Goal: Information Seeking & Learning: Learn about a topic

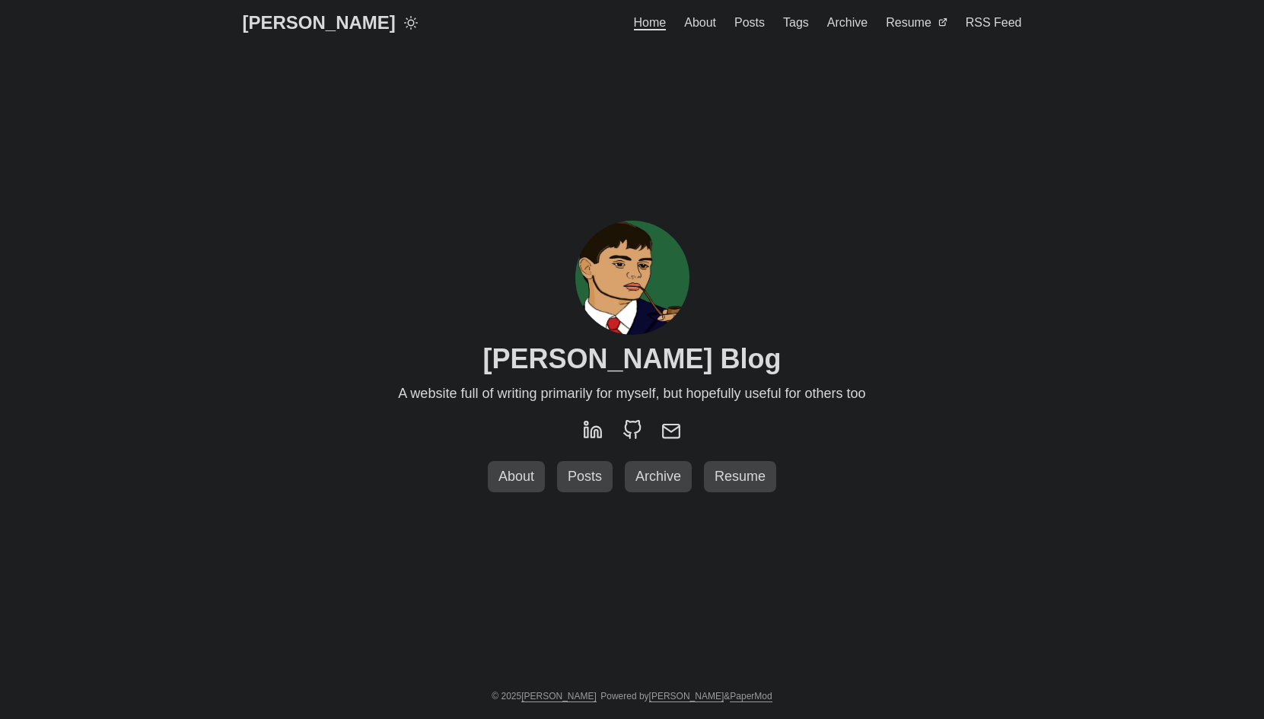
click at [764, 23] on span "Posts" at bounding box center [749, 22] width 30 height 13
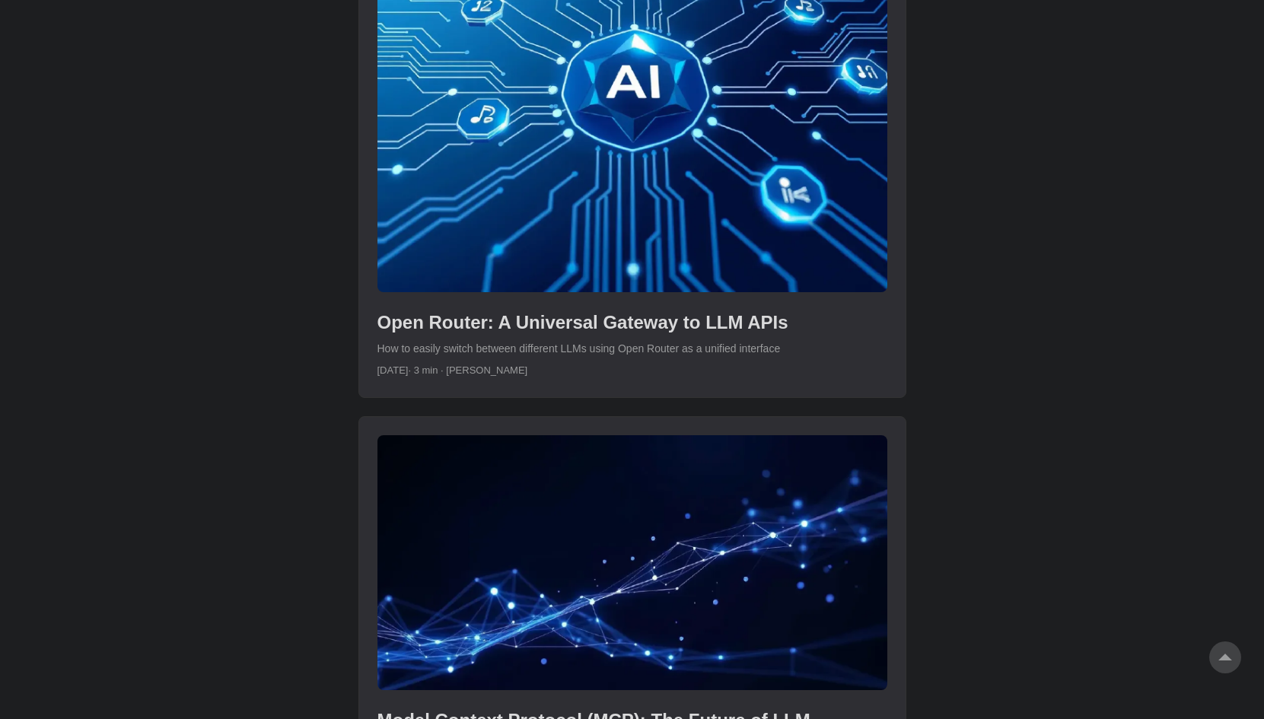
scroll to position [1577, 0]
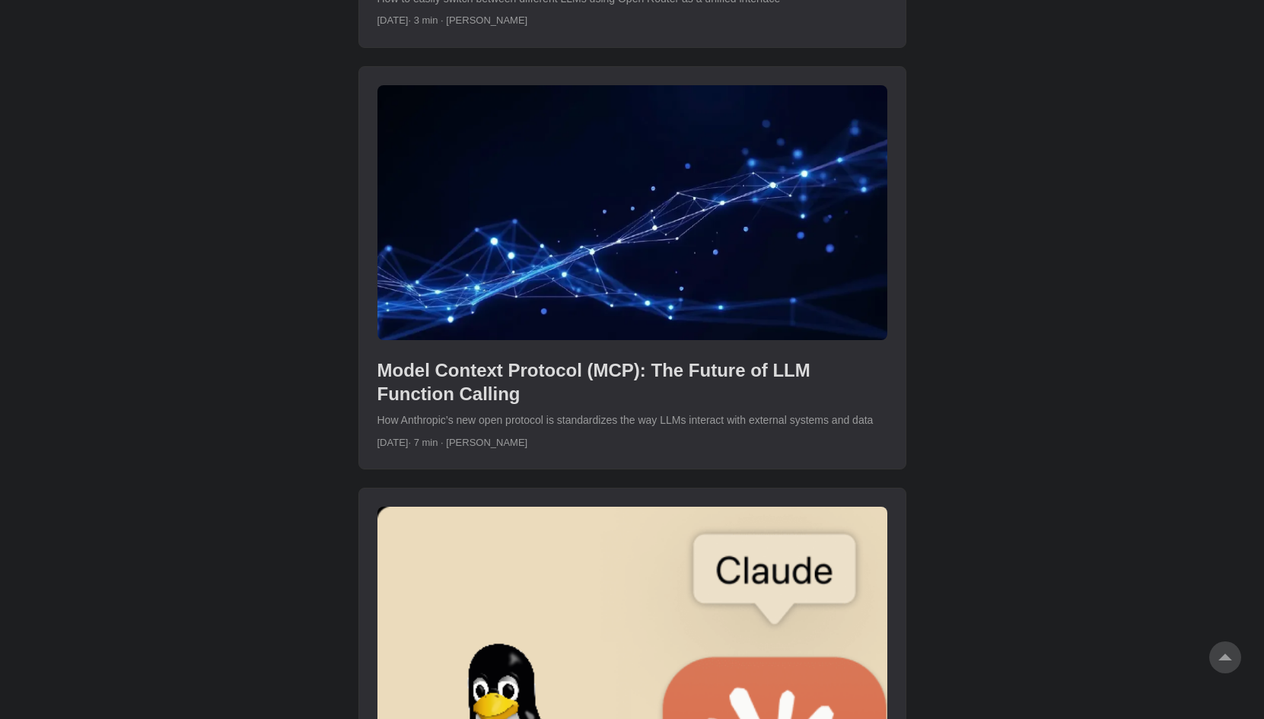
scroll to position [1928, 0]
click at [295, 419] on body "[PERSON_NAME] Home About Posts Tags Archive Resume" at bounding box center [632, 608] width 1264 height 5072
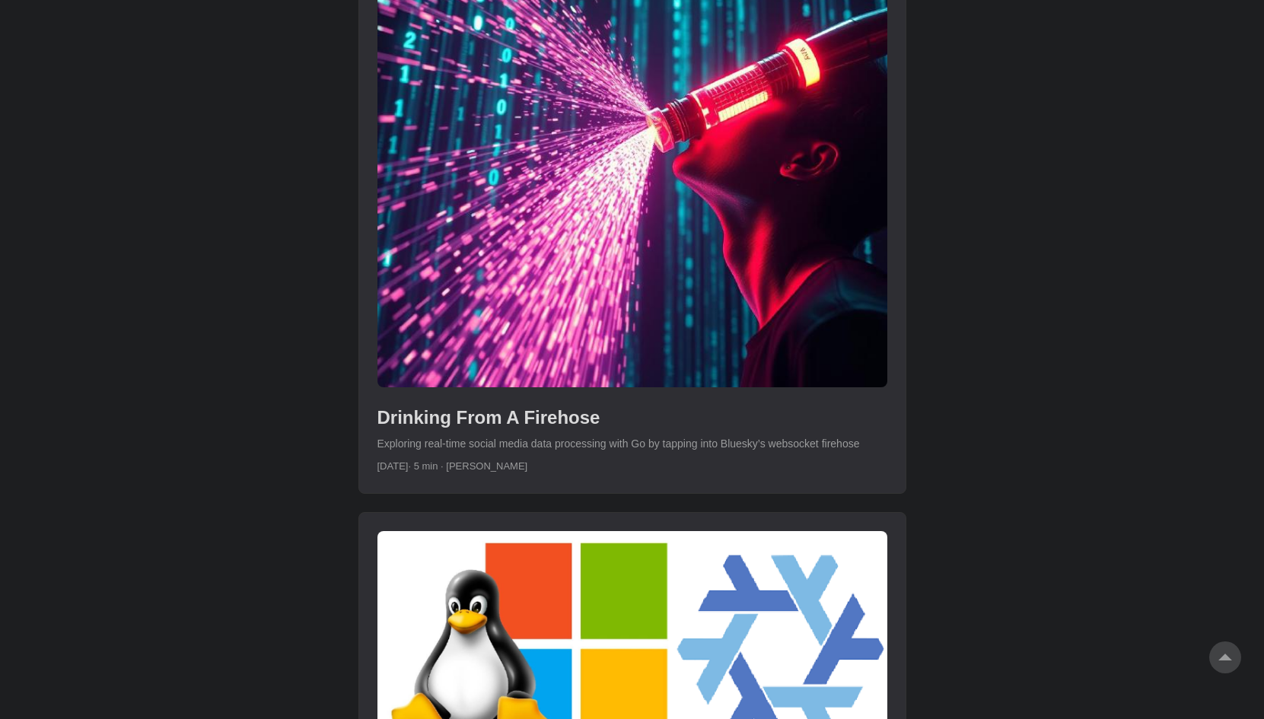
scroll to position [4070, 0]
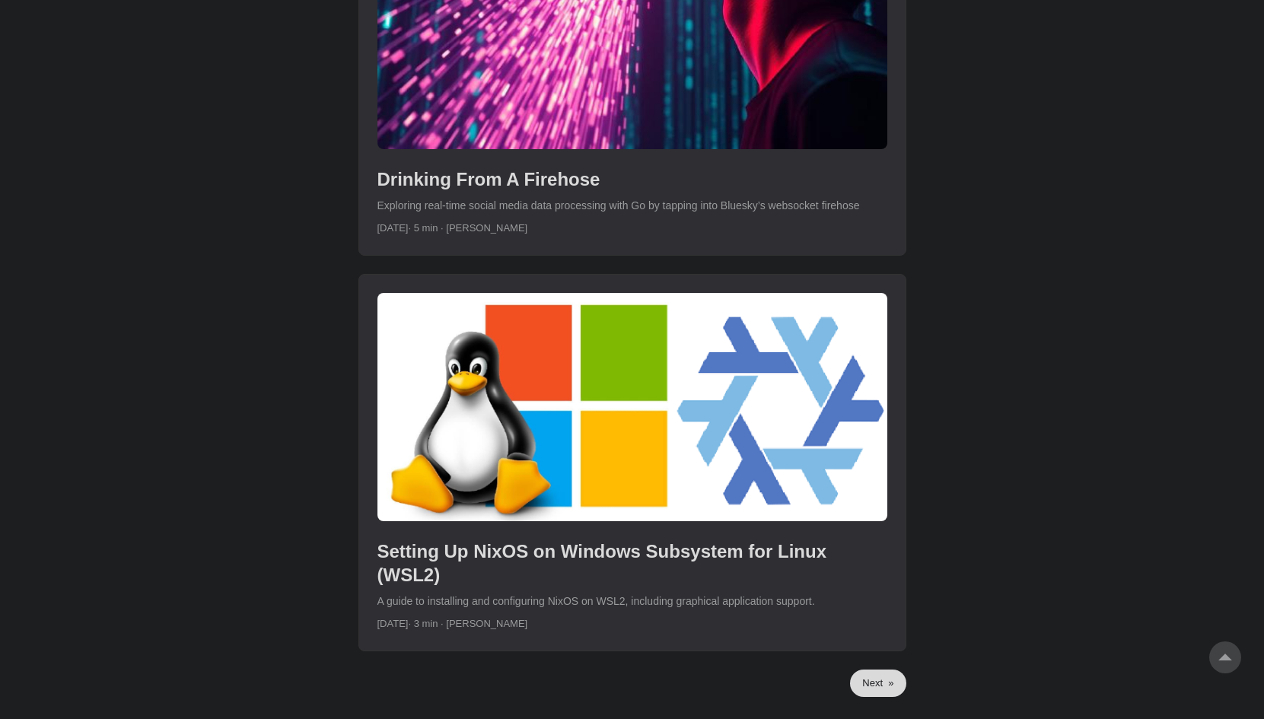
scroll to position [4310, 0]
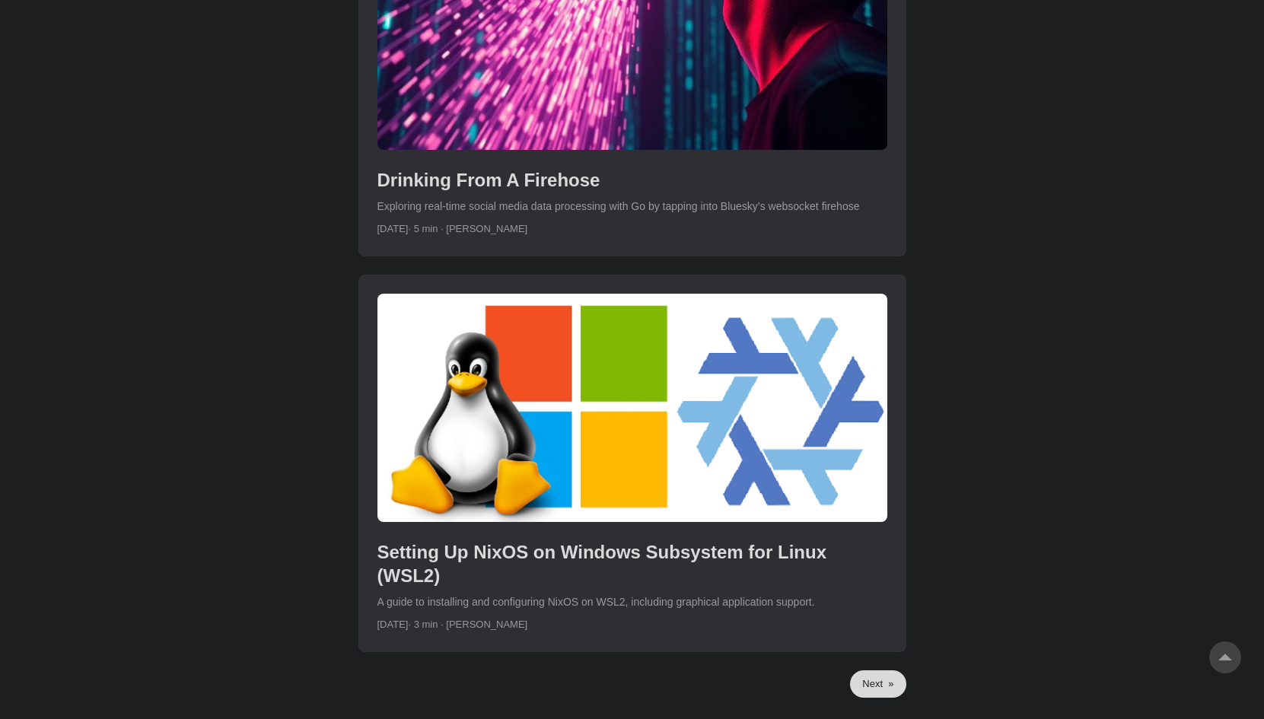
click at [867, 670] on link "Next »" at bounding box center [878, 683] width 56 height 27
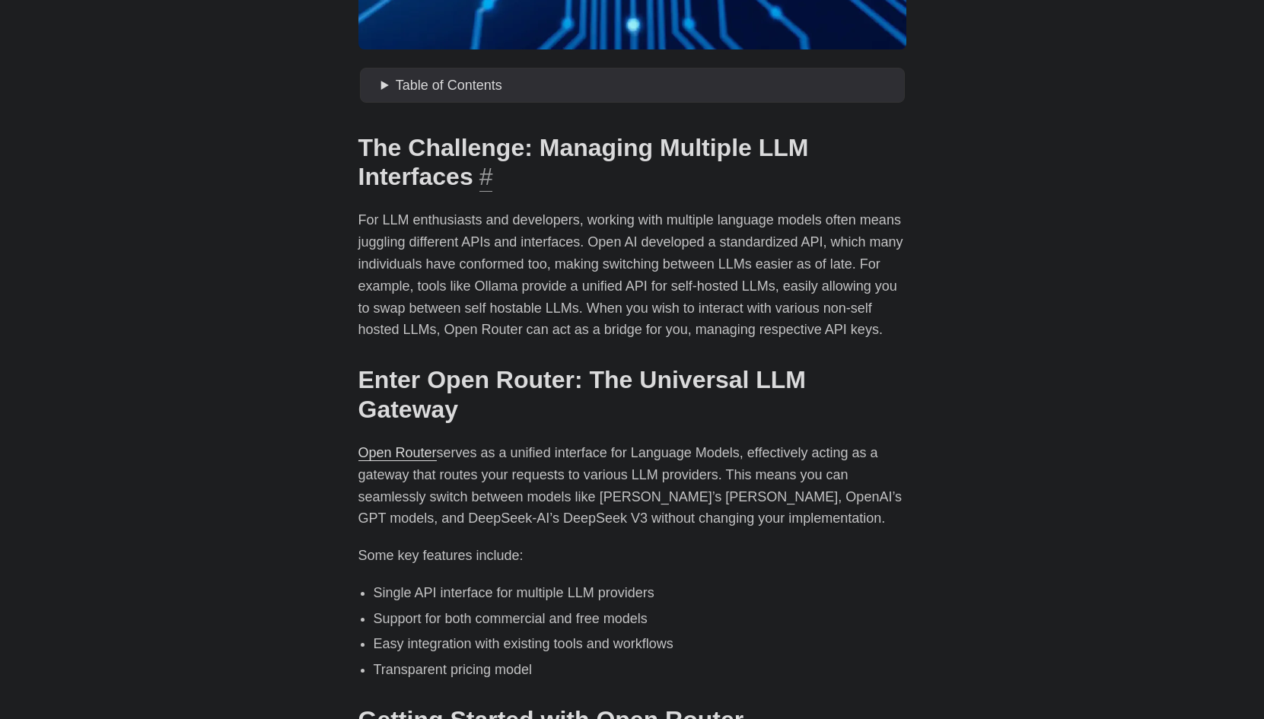
scroll to position [560, 0]
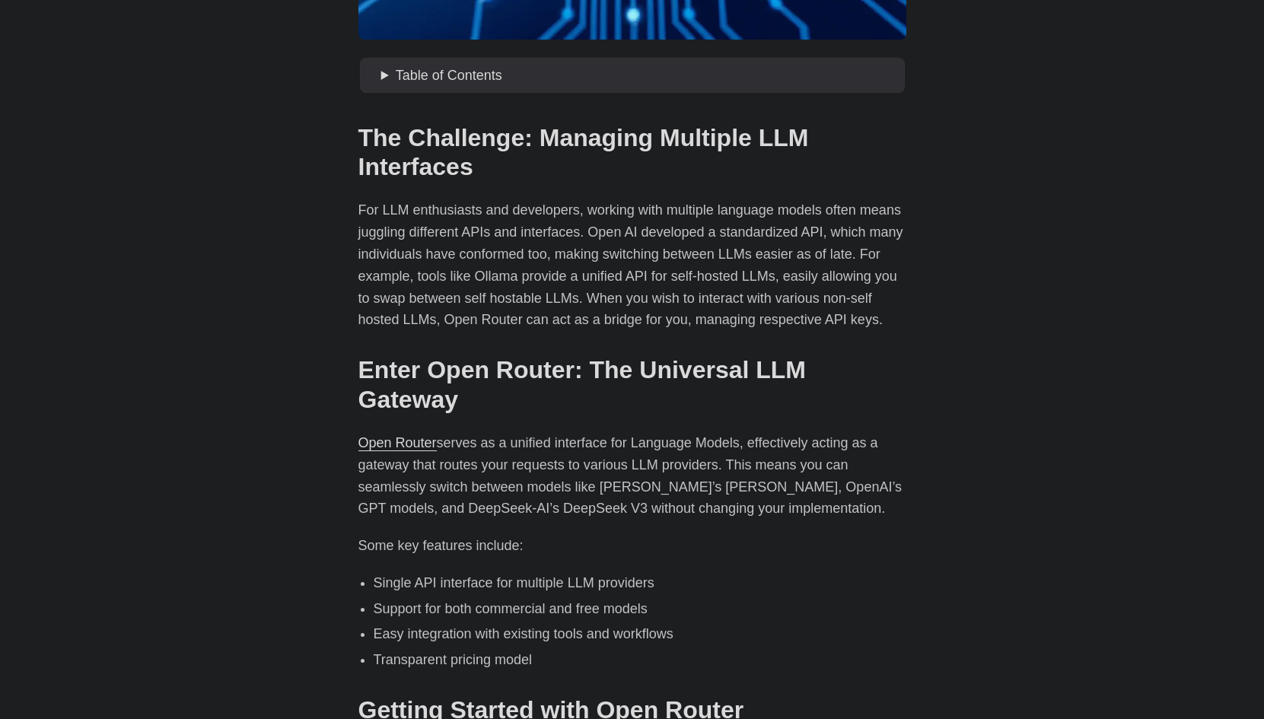
click at [506, 230] on p "For LLM enthusiasts and developers, working with multiple language models often…" at bounding box center [632, 265] width 548 height 132
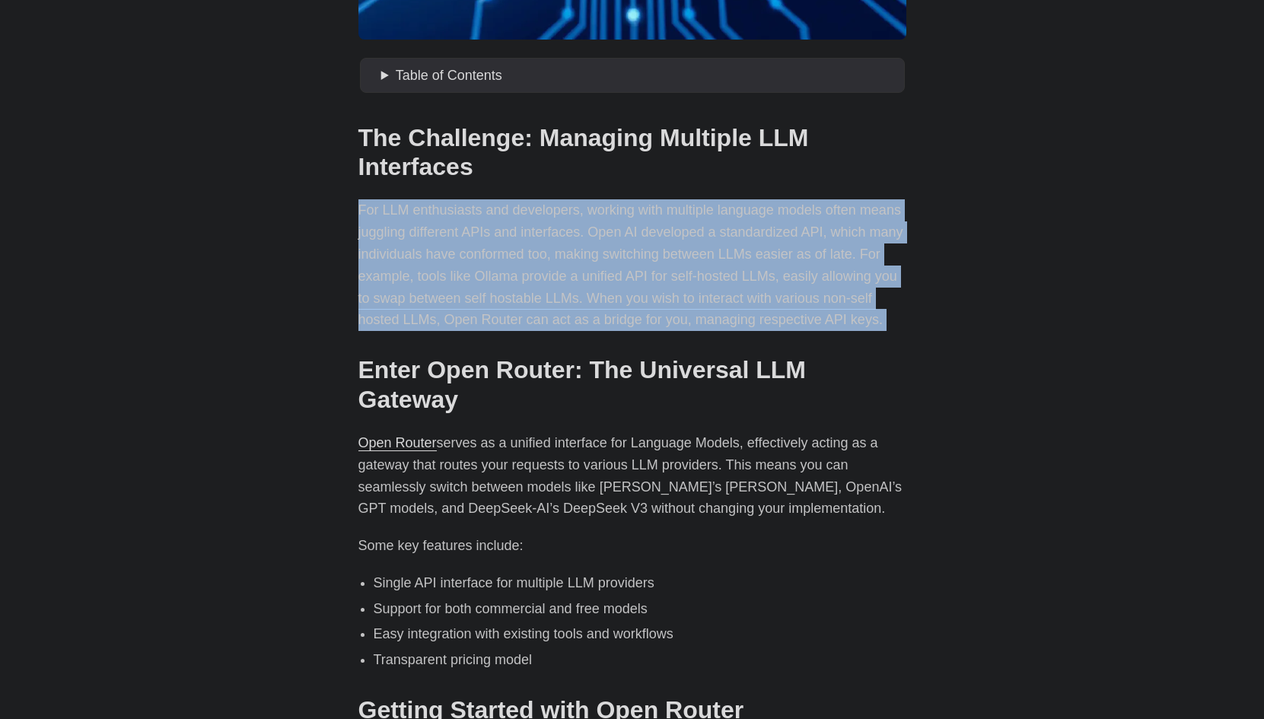
click at [506, 230] on p "For LLM enthusiasts and developers, working with multiple language models often…" at bounding box center [632, 265] width 548 height 132
click at [438, 245] on p "For LLM enthusiasts and developers, working with multiple language models often…" at bounding box center [632, 265] width 548 height 132
click at [585, 236] on p "For LLM enthusiasts and developers, working with multiple language models often…" at bounding box center [632, 265] width 548 height 132
click at [622, 234] on p "For LLM enthusiasts and developers, working with multiple language models often…" at bounding box center [632, 265] width 548 height 132
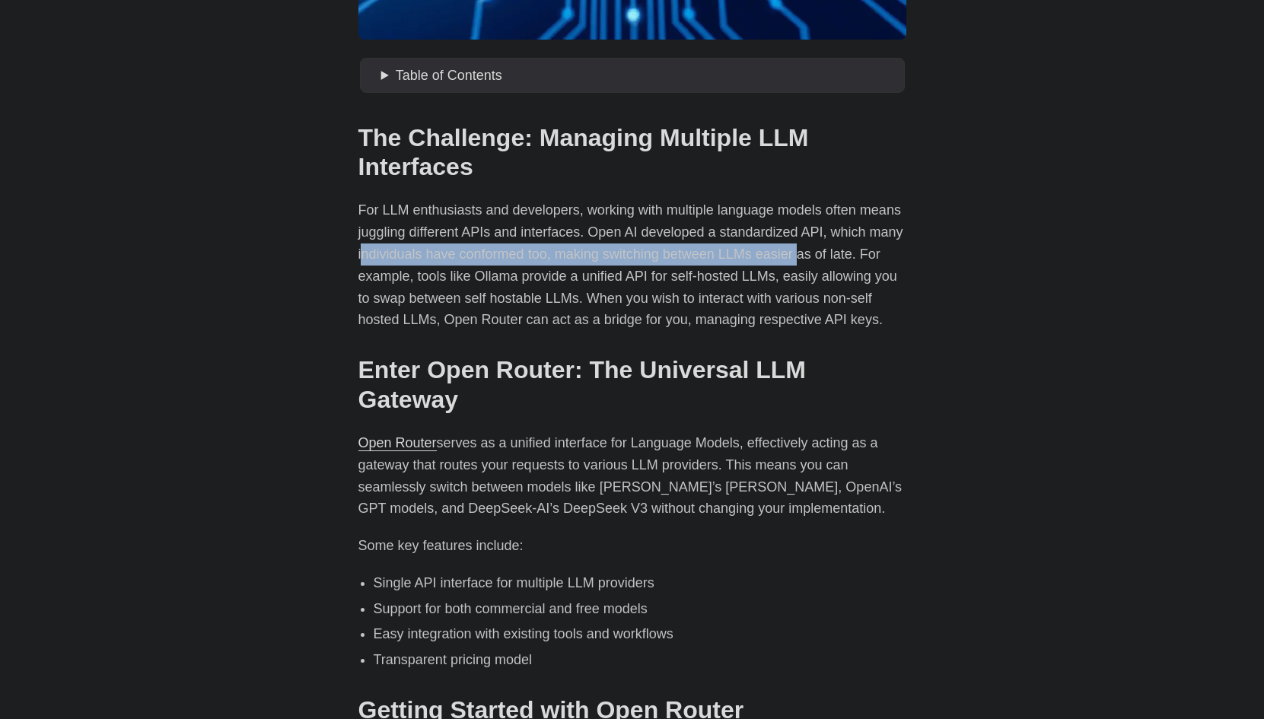
drag, startPoint x: 364, startPoint y: 250, endPoint x: 797, endPoint y: 246, distance: 432.2
click at [797, 246] on p "For LLM enthusiasts and developers, working with multiple language models often…" at bounding box center [632, 265] width 548 height 132
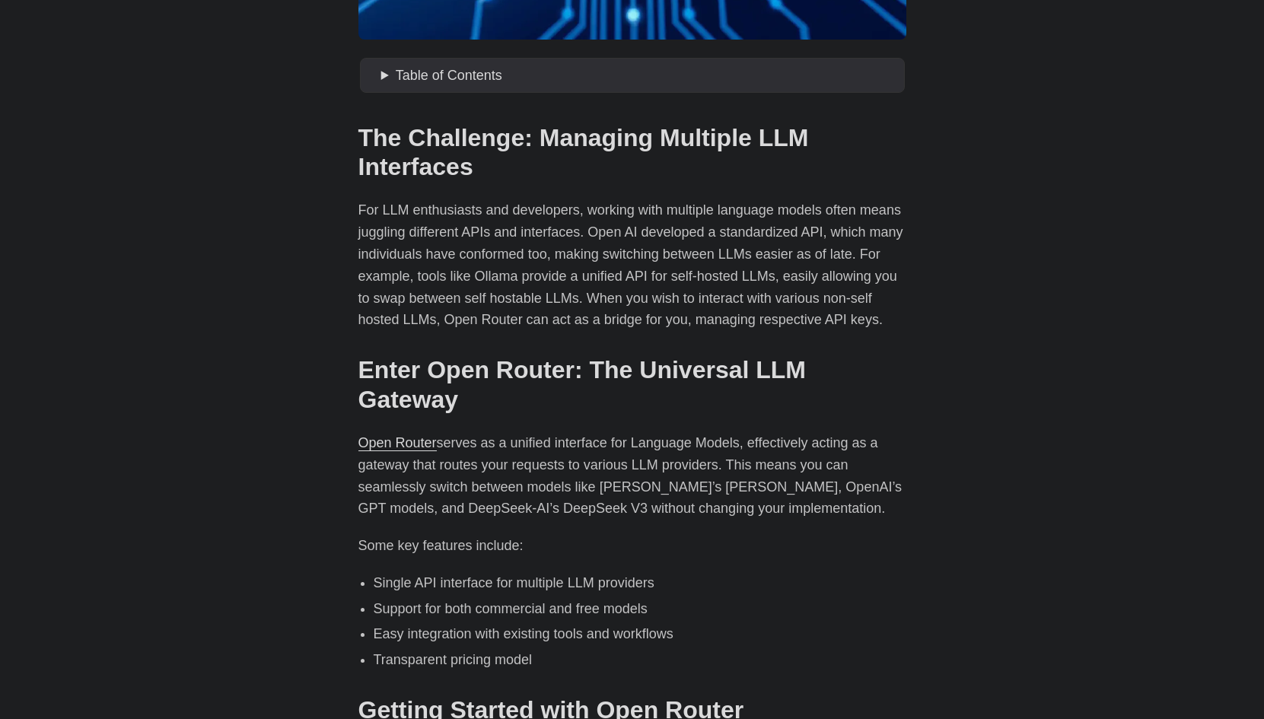
click at [682, 272] on p "For LLM enthusiasts and developers, working with multiple language models often…" at bounding box center [632, 265] width 548 height 132
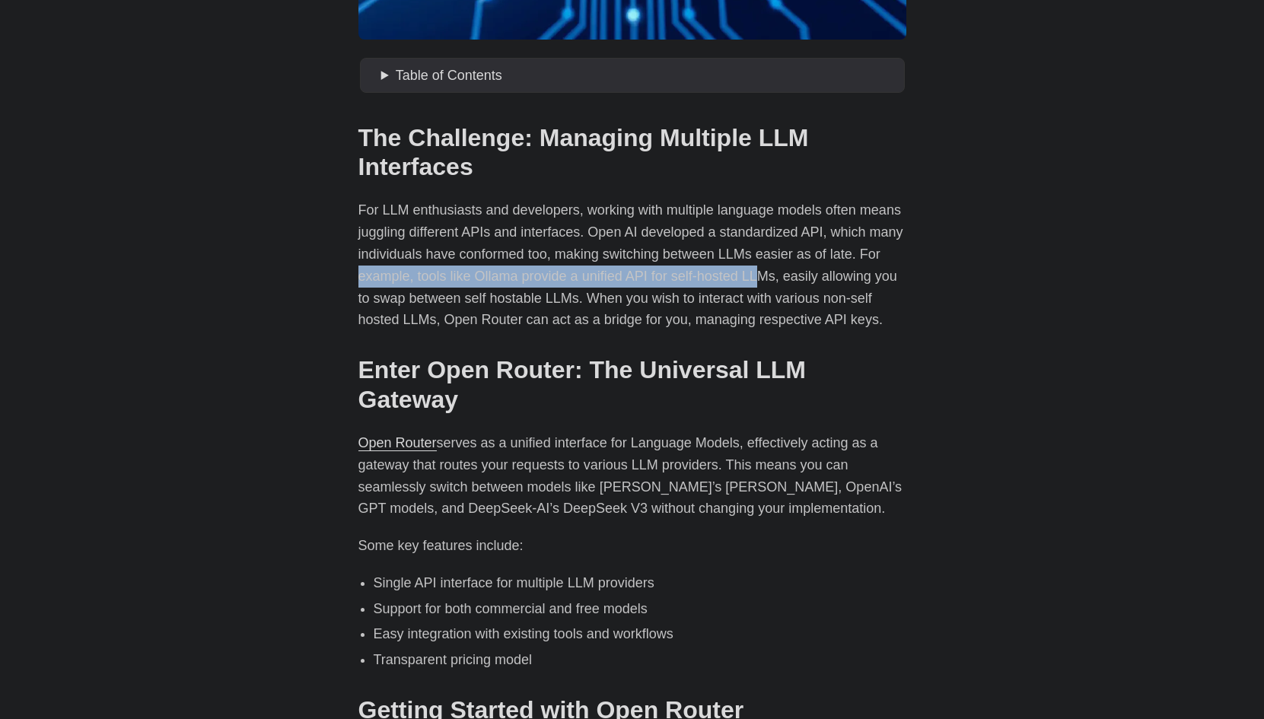
drag, startPoint x: 358, startPoint y: 274, endPoint x: 753, endPoint y: 275, distance: 395.7
click at [753, 275] on p "For LLM enthusiasts and developers, working with multiple language models often…" at bounding box center [632, 265] width 548 height 132
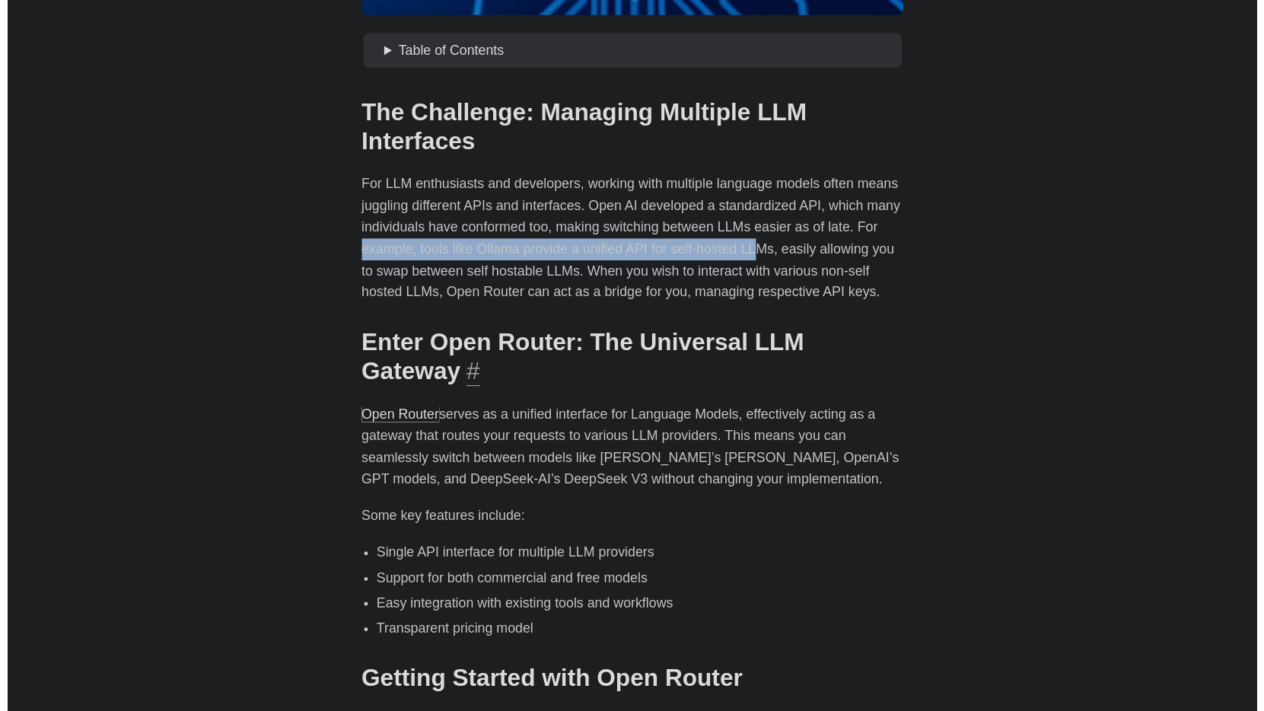
scroll to position [423, 0]
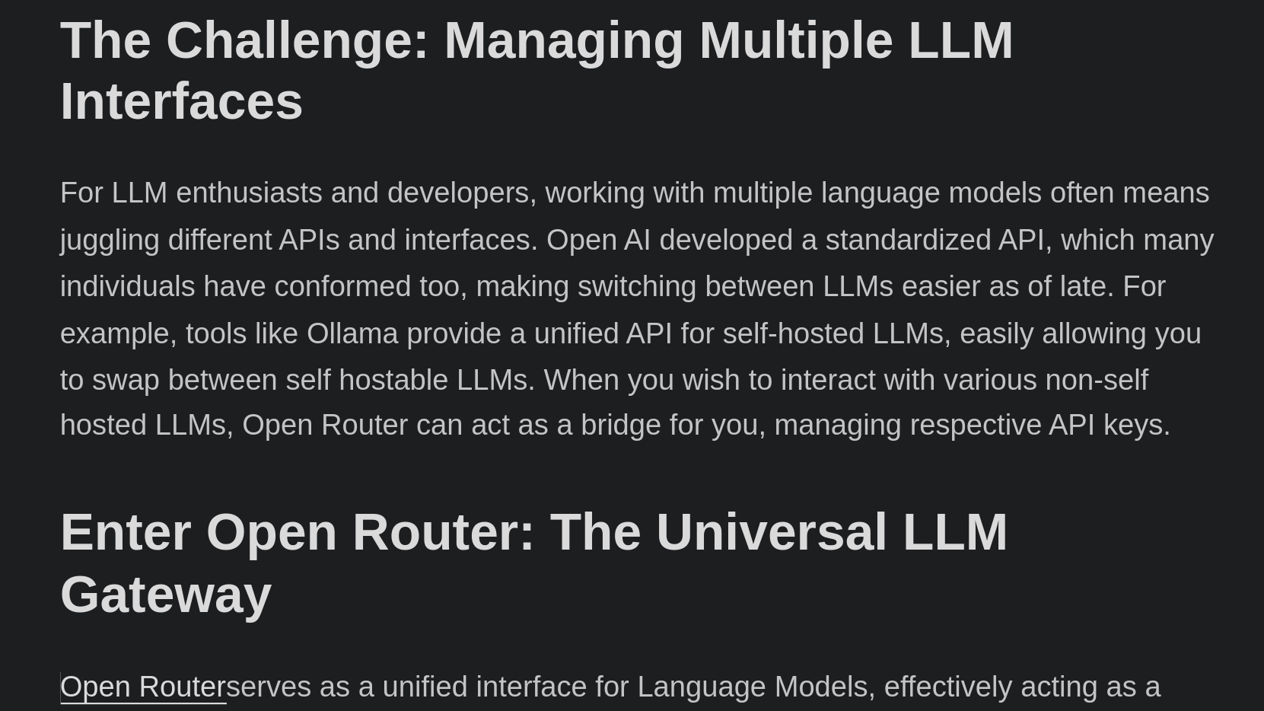
click at [358, 336] on p "For LLM enthusiasts and developers, working with multiple language models often…" at bounding box center [632, 402] width 548 height 132
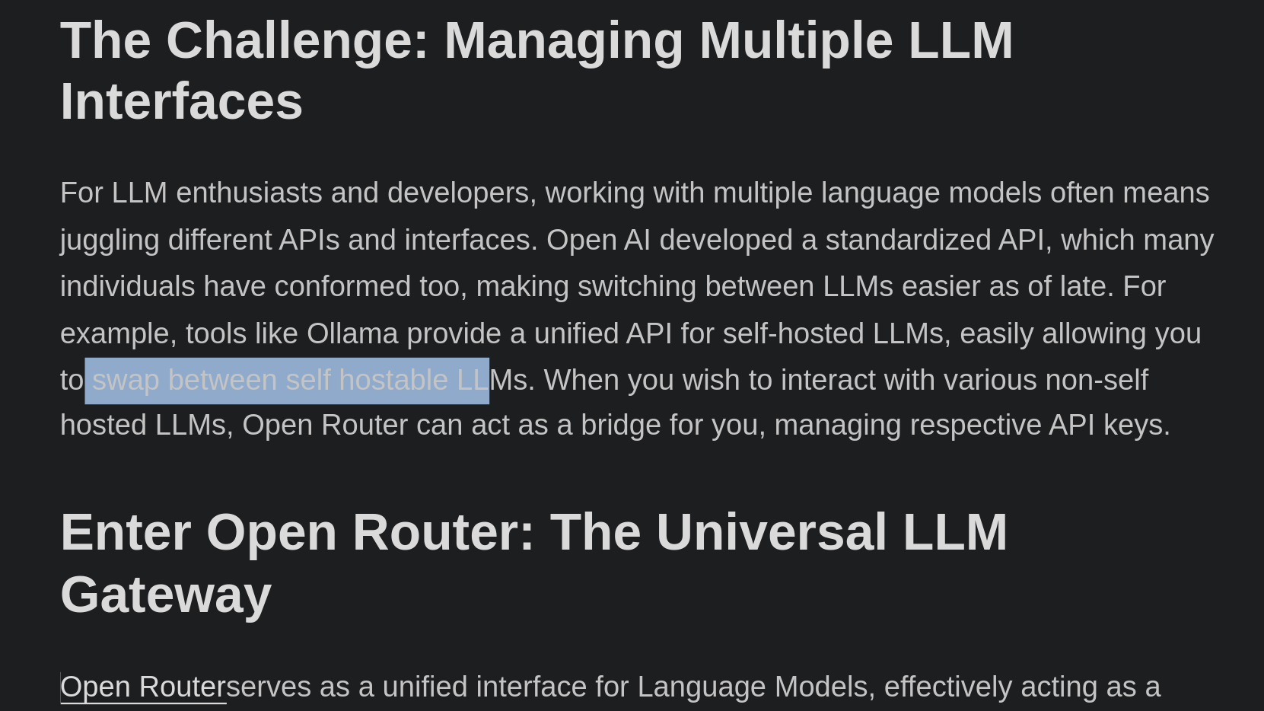
drag, startPoint x: 38, startPoint y: 179, endPoint x: 230, endPoint y: 177, distance: 191.8
click at [358, 336] on p "For LLM enthusiasts and developers, working with multiple language models often…" at bounding box center [632, 402] width 548 height 132
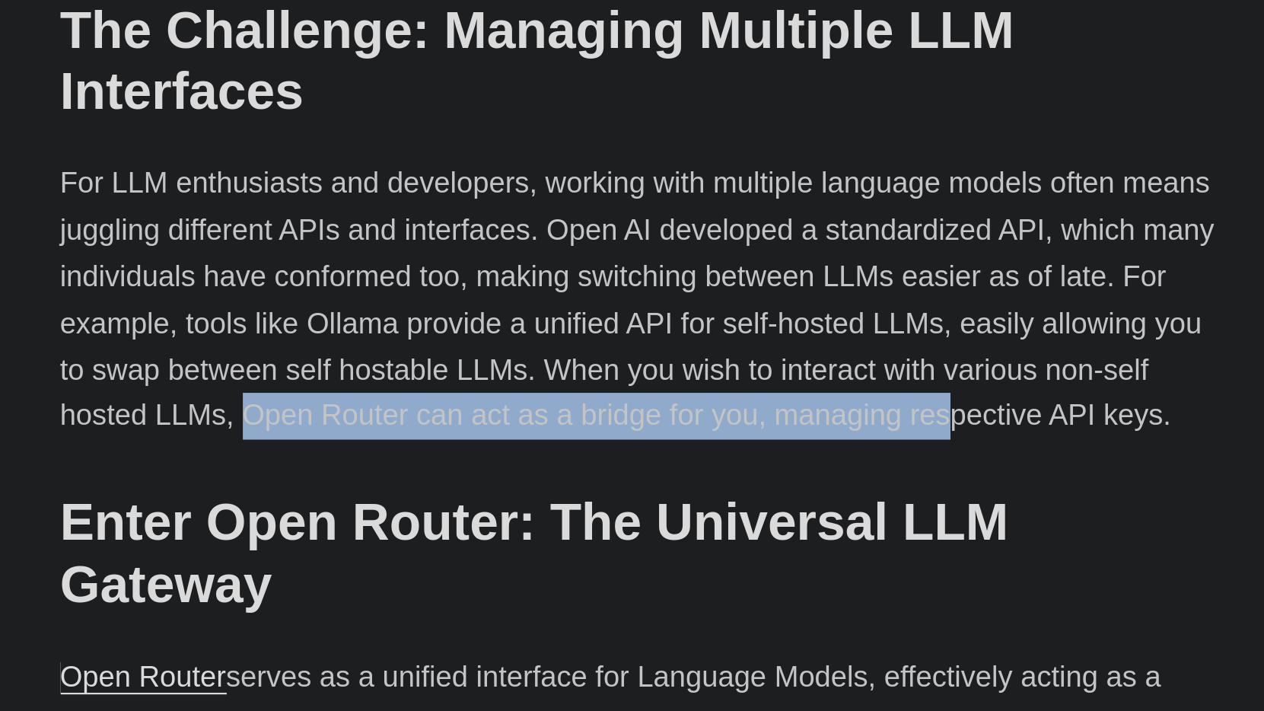
drag, startPoint x: 122, startPoint y: 190, endPoint x: 441, endPoint y: 176, distance: 319.9
click at [445, 336] on p "For LLM enthusiasts and developers, working with multiple language models often…" at bounding box center [632, 402] width 548 height 132
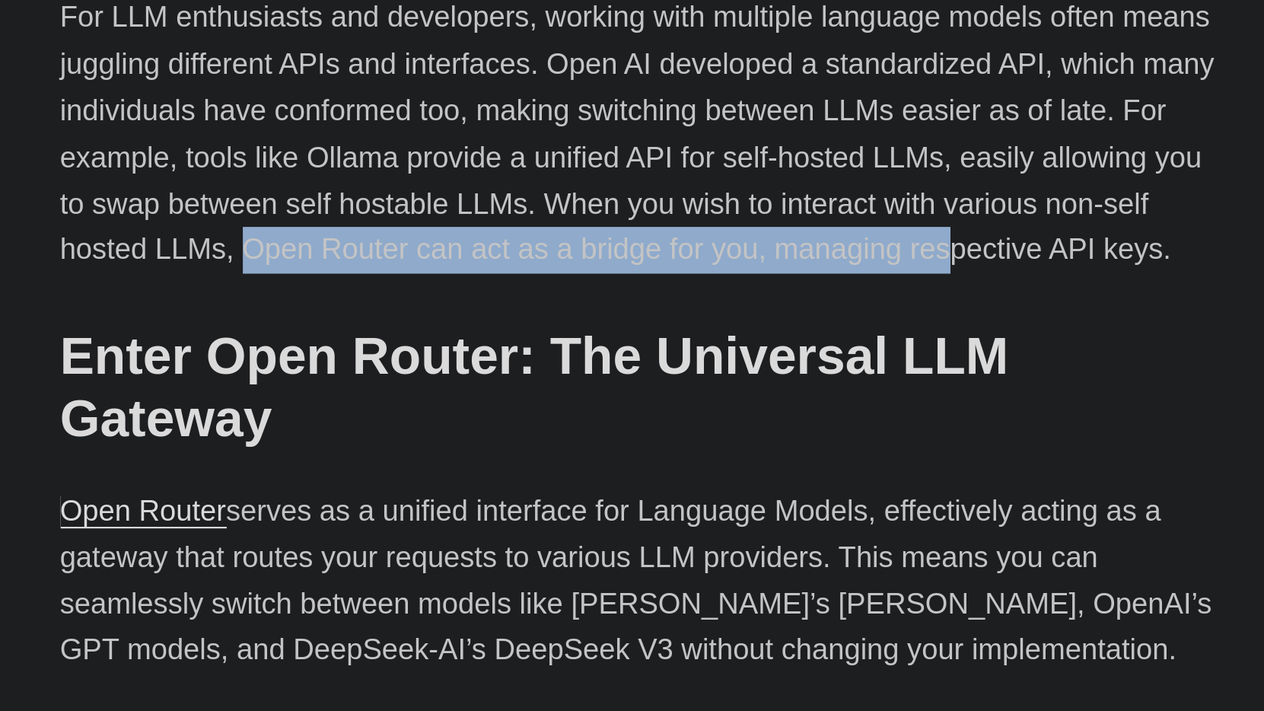
scroll to position [430, 0]
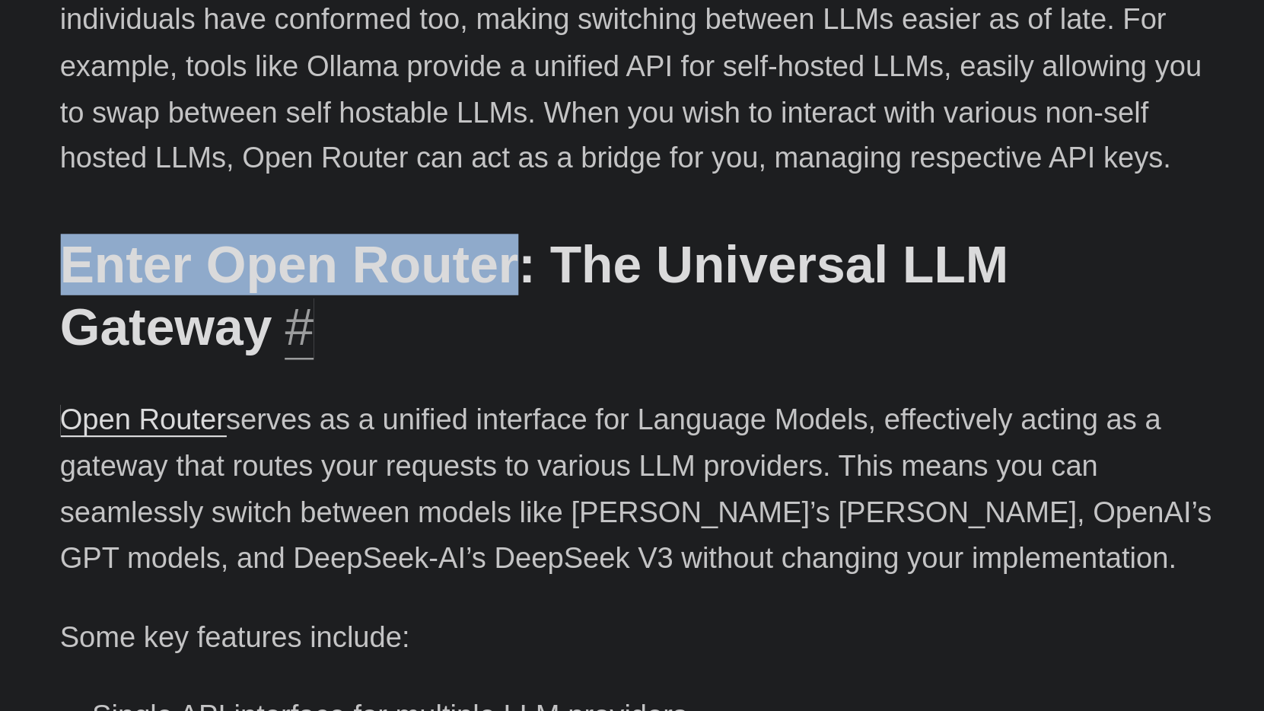
drag, startPoint x: 41, startPoint y: 119, endPoint x: 237, endPoint y: 119, distance: 196.3
click at [358, 485] on h2 "Enter Open Router: The Universal LLM Gateway #" at bounding box center [632, 514] width 548 height 59
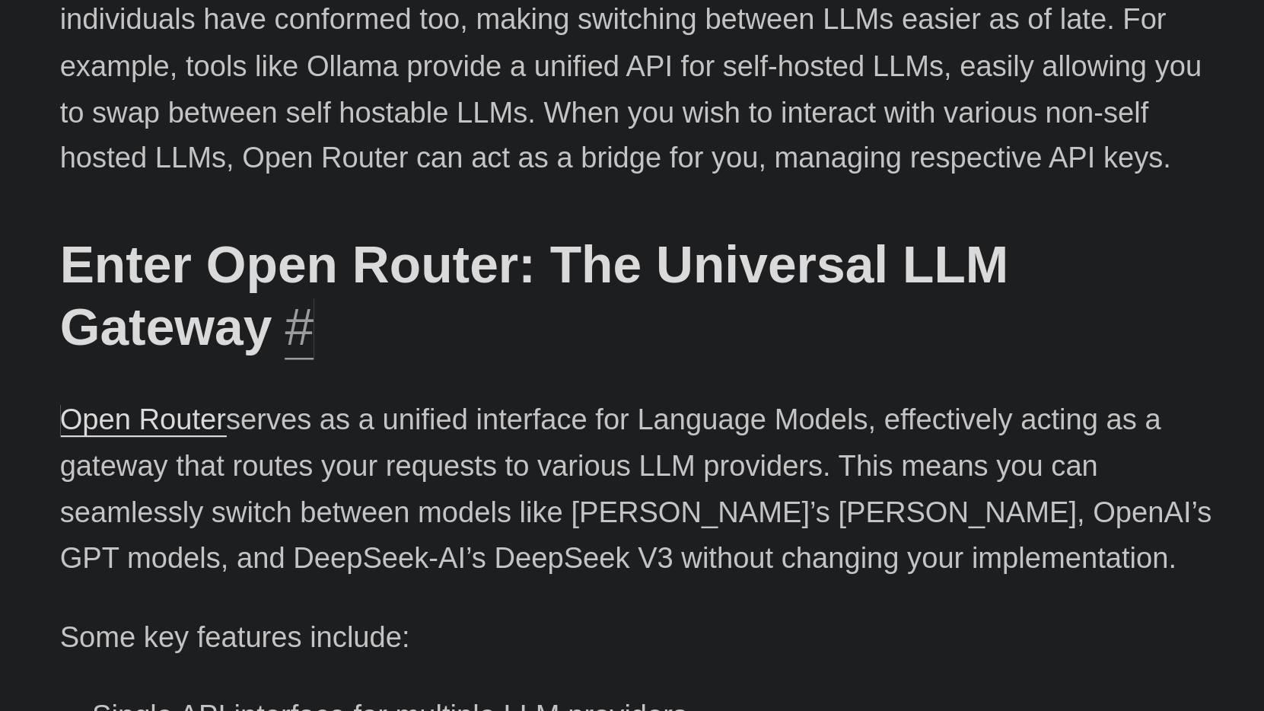
click at [358, 485] on h2 "Enter Open Router: The Universal LLM Gateway #" at bounding box center [632, 514] width 548 height 59
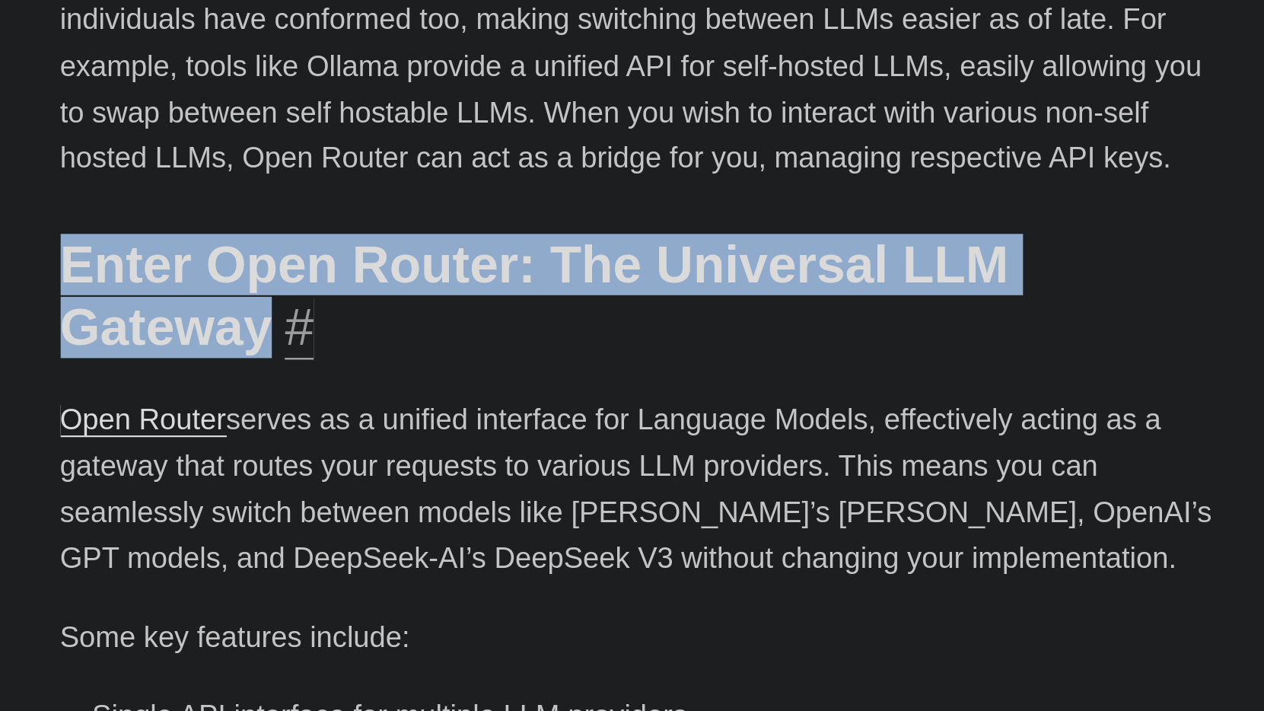
click at [358, 485] on h2 "Enter Open Router: The Universal LLM Gateway #" at bounding box center [632, 514] width 548 height 59
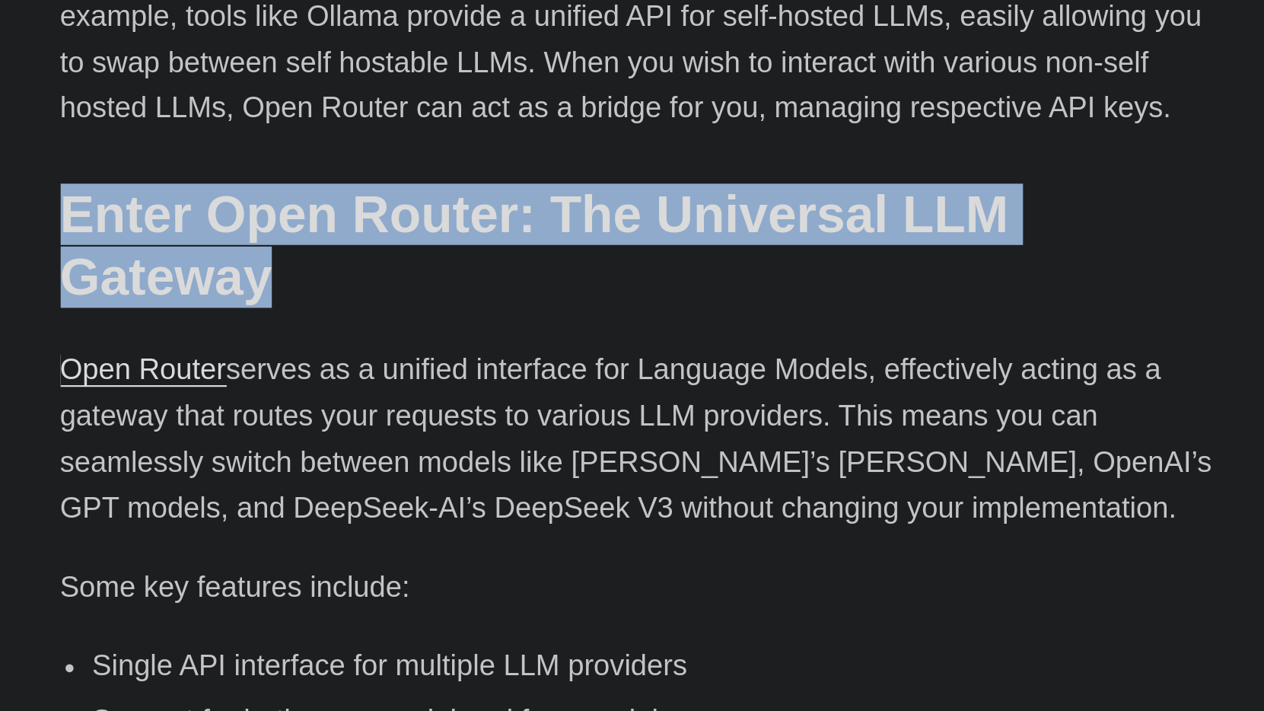
scroll to position [458, 0]
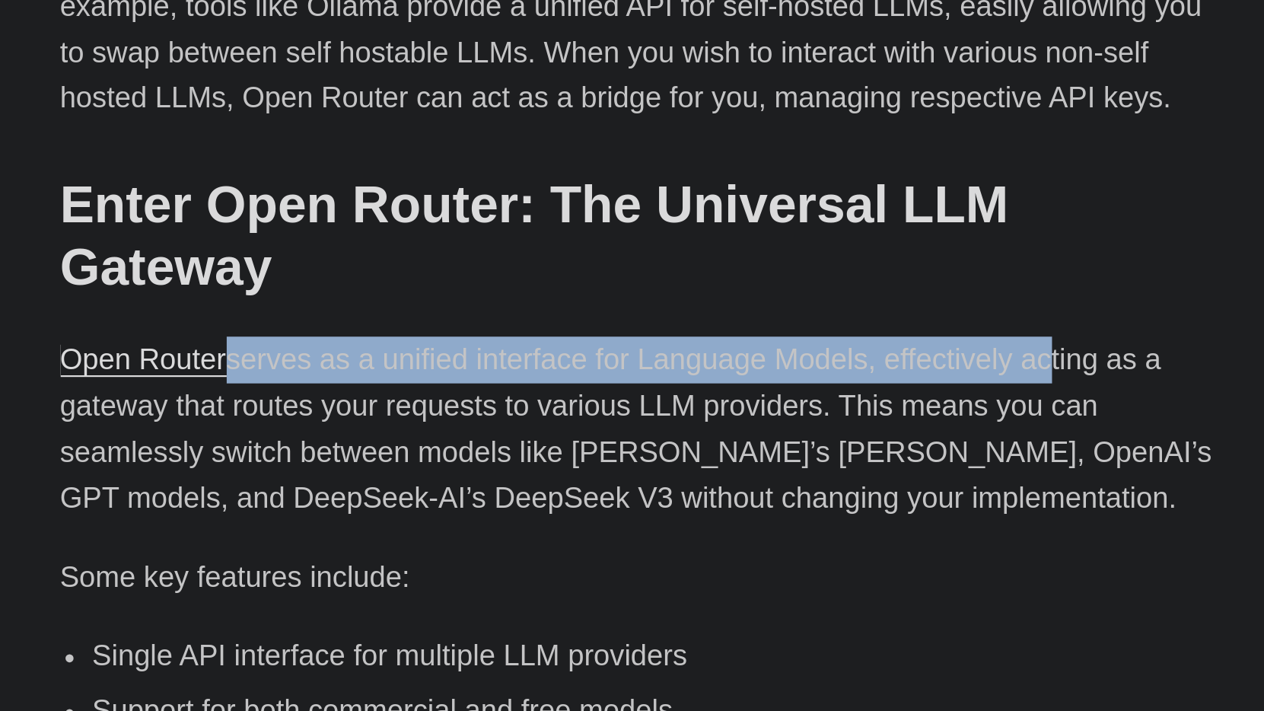
drag, startPoint x: 113, startPoint y: 132, endPoint x: 493, endPoint y: 135, distance: 380.5
click at [493, 534] on p "Open Router serves as a unified interface for Language Models, effectively acti…" at bounding box center [632, 578] width 548 height 88
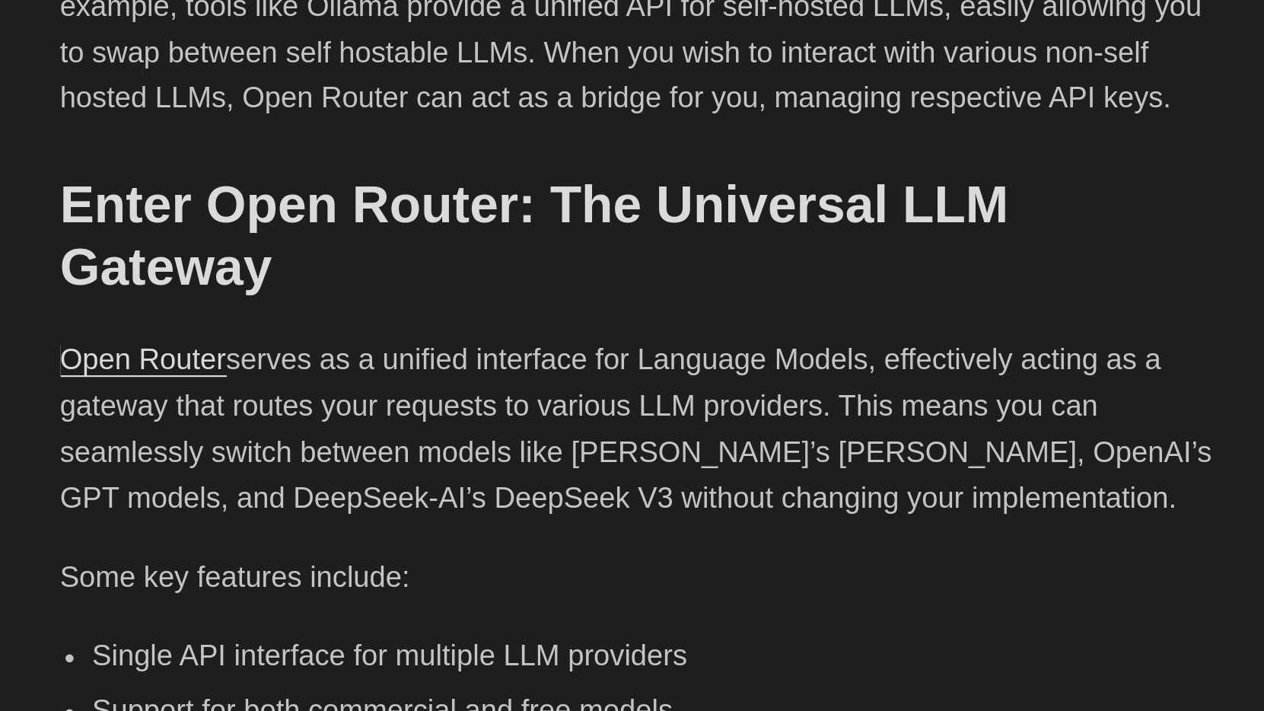
click at [358, 534] on p "Open Router serves as a unified interface for Language Models, effectively acti…" at bounding box center [632, 578] width 548 height 88
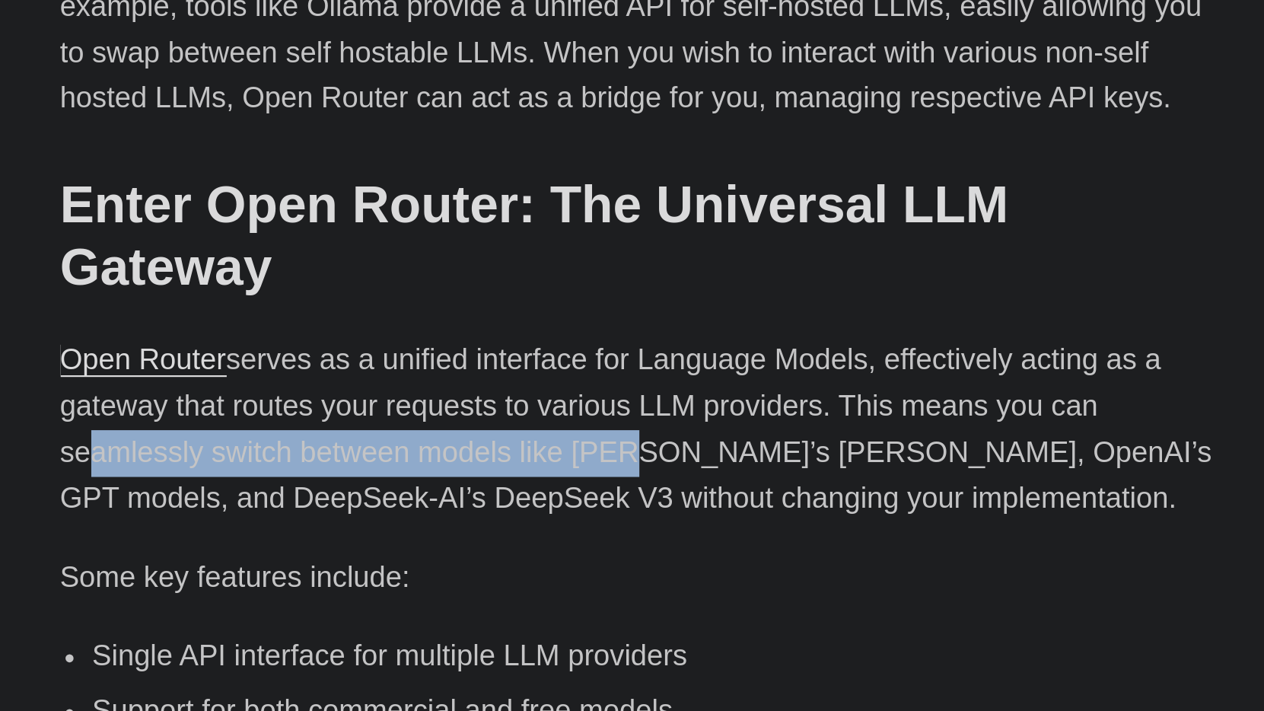
drag, startPoint x: 35, startPoint y: 180, endPoint x: 292, endPoint y: 174, distance: 257.3
click at [358, 534] on p "Open Router serves as a unified interface for Language Models, effectively acti…" at bounding box center [632, 578] width 548 height 88
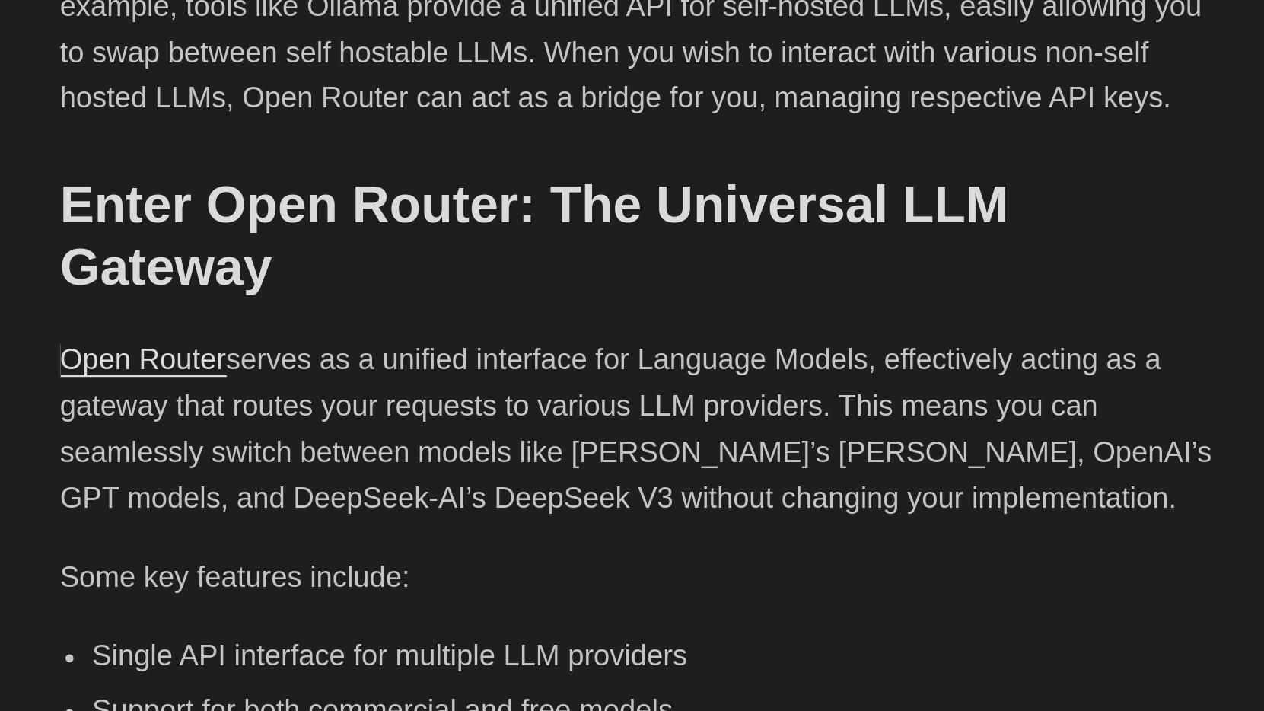
click at [358, 534] on p "Open Router serves as a unified interface for Language Models, effectively acti…" at bounding box center [632, 578] width 548 height 88
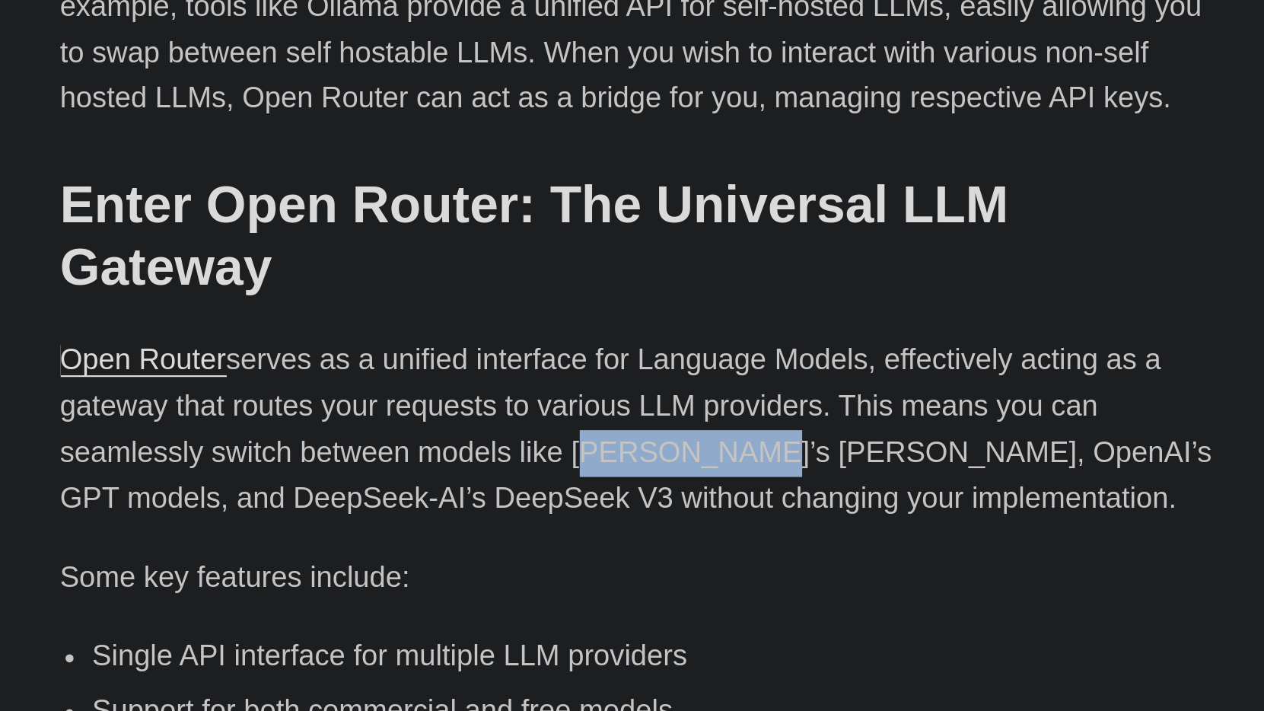
click at [358, 534] on p "Open Router serves as a unified interface for Language Models, effectively acti…" at bounding box center [632, 578] width 548 height 88
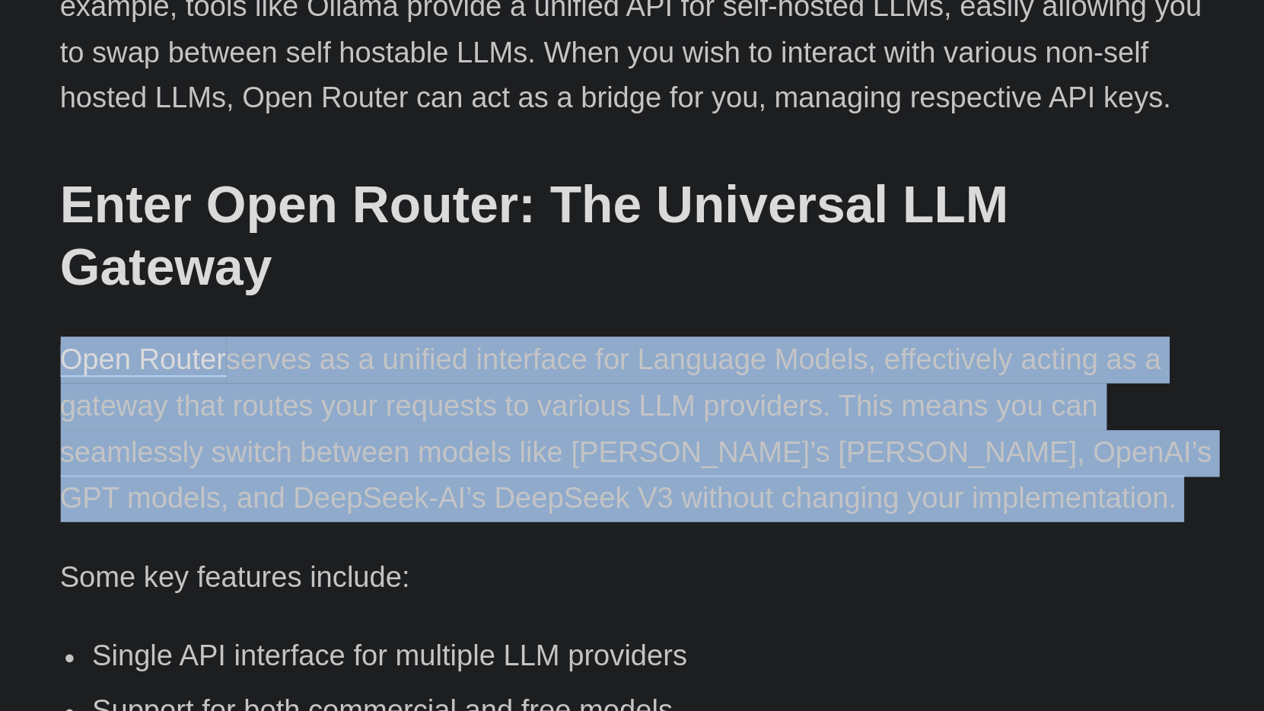
click at [358, 534] on p "Open Router serves as a unified interface for Language Models, effectively acti…" at bounding box center [632, 578] width 548 height 88
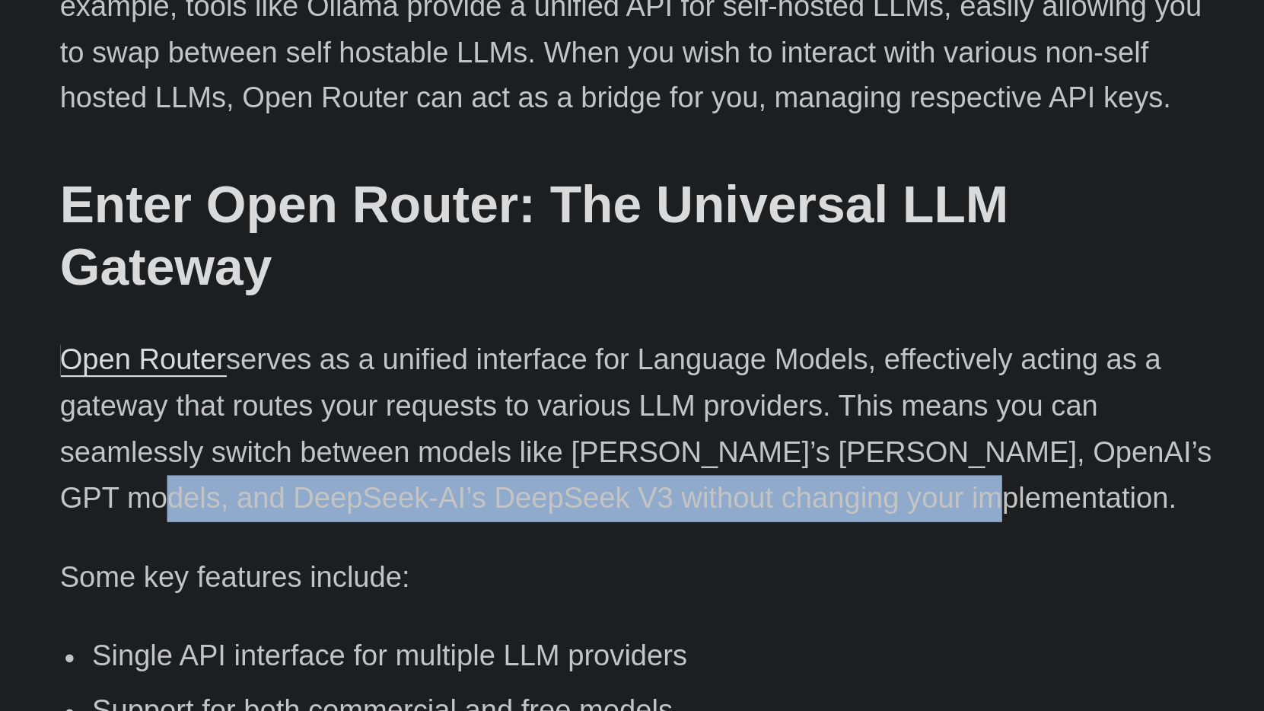
drag, startPoint x: 24, startPoint y: 199, endPoint x: 425, endPoint y: 197, distance: 401.8
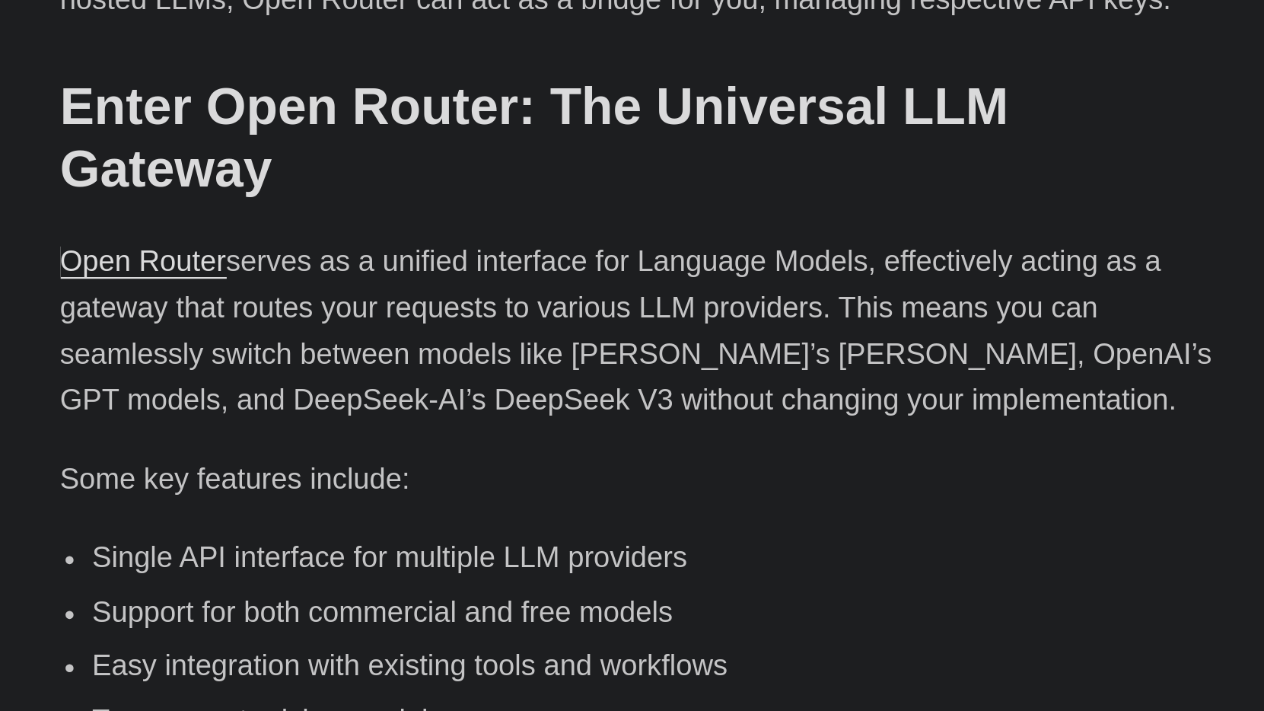
scroll to position [578, 0]
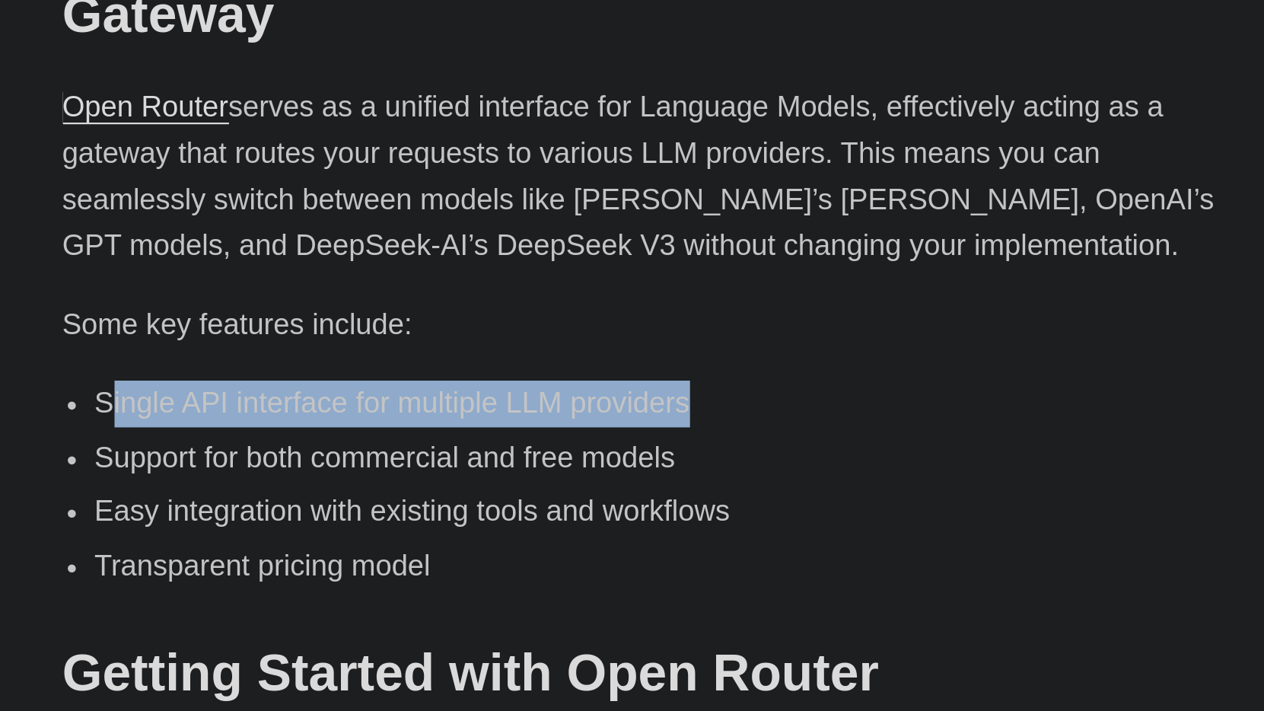
drag, startPoint x: 49, startPoint y: 154, endPoint x: 339, endPoint y: 162, distance: 290.0
click at [374, 555] on li "Single API interface for multiple LLM providers" at bounding box center [640, 566] width 533 height 22
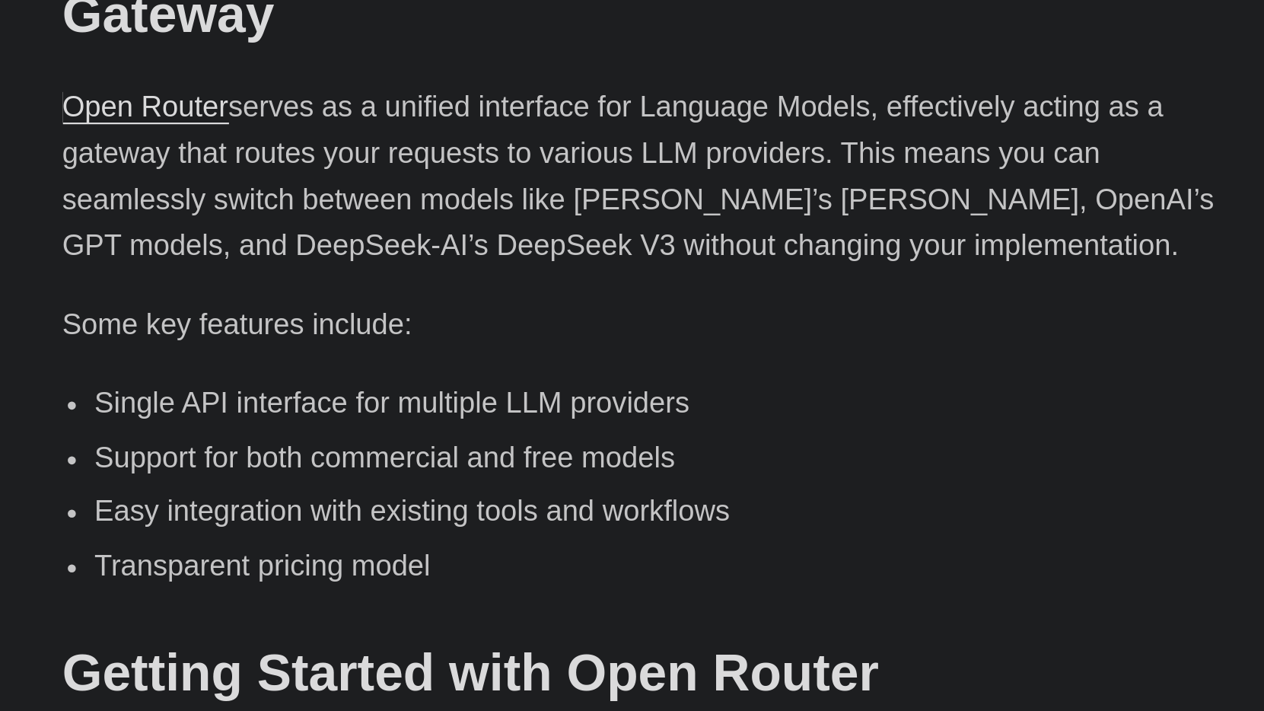
click at [374, 581] on li "Support for both commercial and free models" at bounding box center [640, 592] width 533 height 22
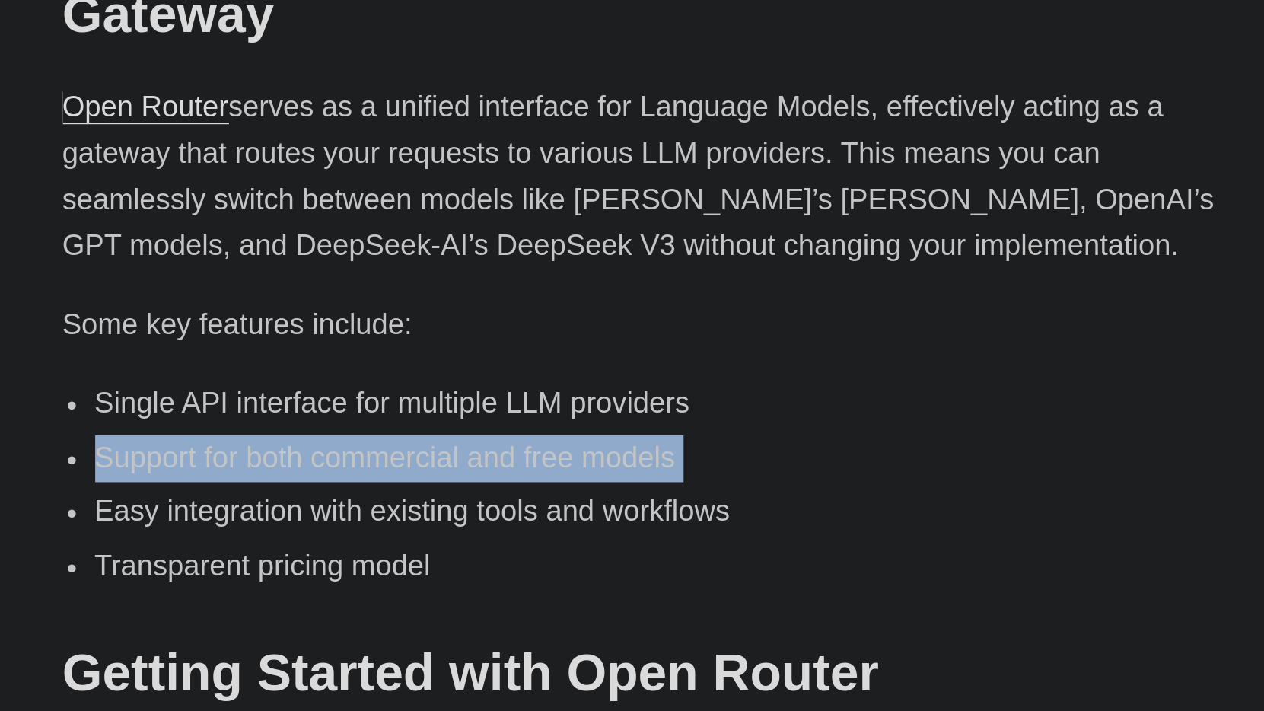
click at [374, 581] on li "Support for both commercial and free models" at bounding box center [640, 592] width 533 height 22
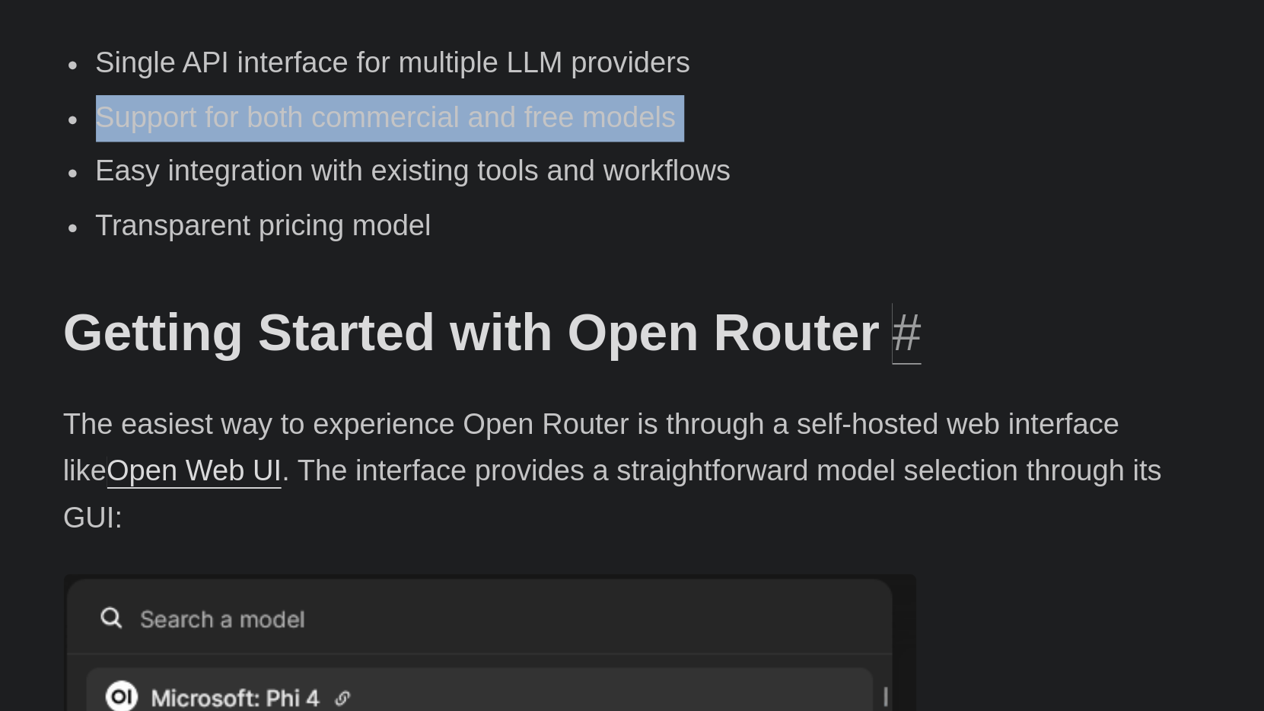
scroll to position [749, 0]
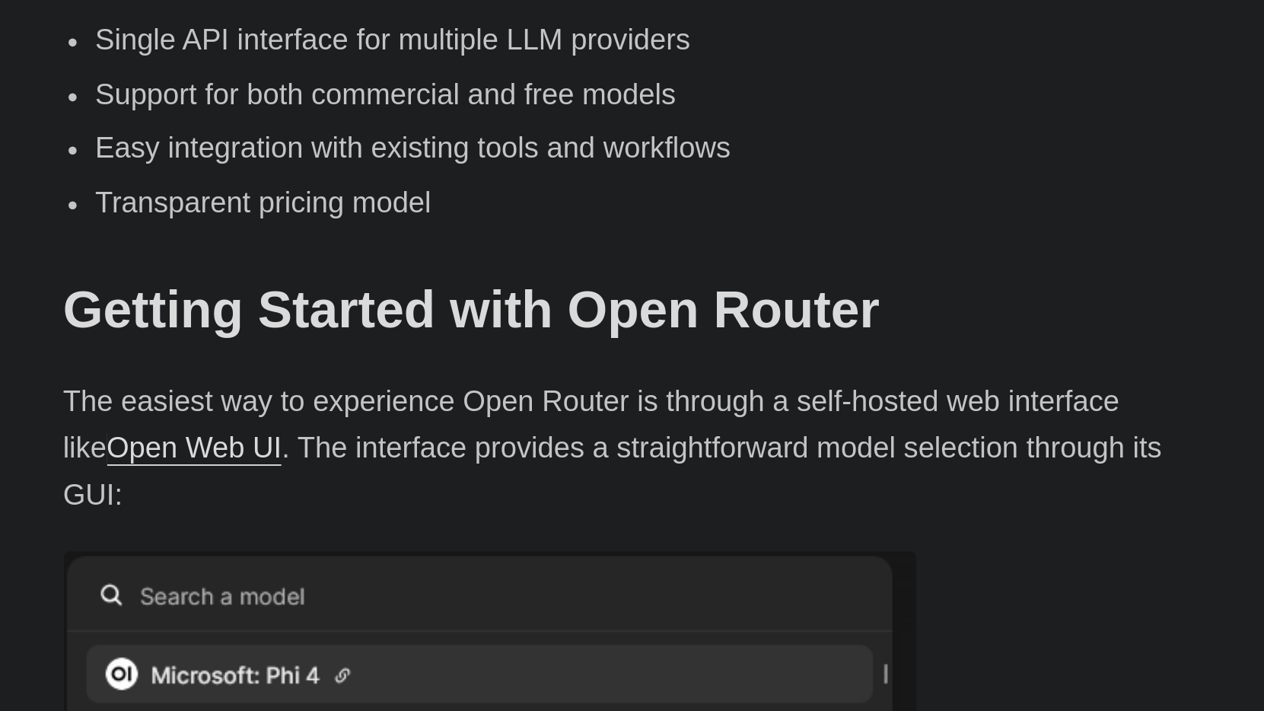
click at [358, 554] on p "The easiest way to experience Open Router is through a self-hosted web interfac…" at bounding box center [632, 586] width 548 height 65
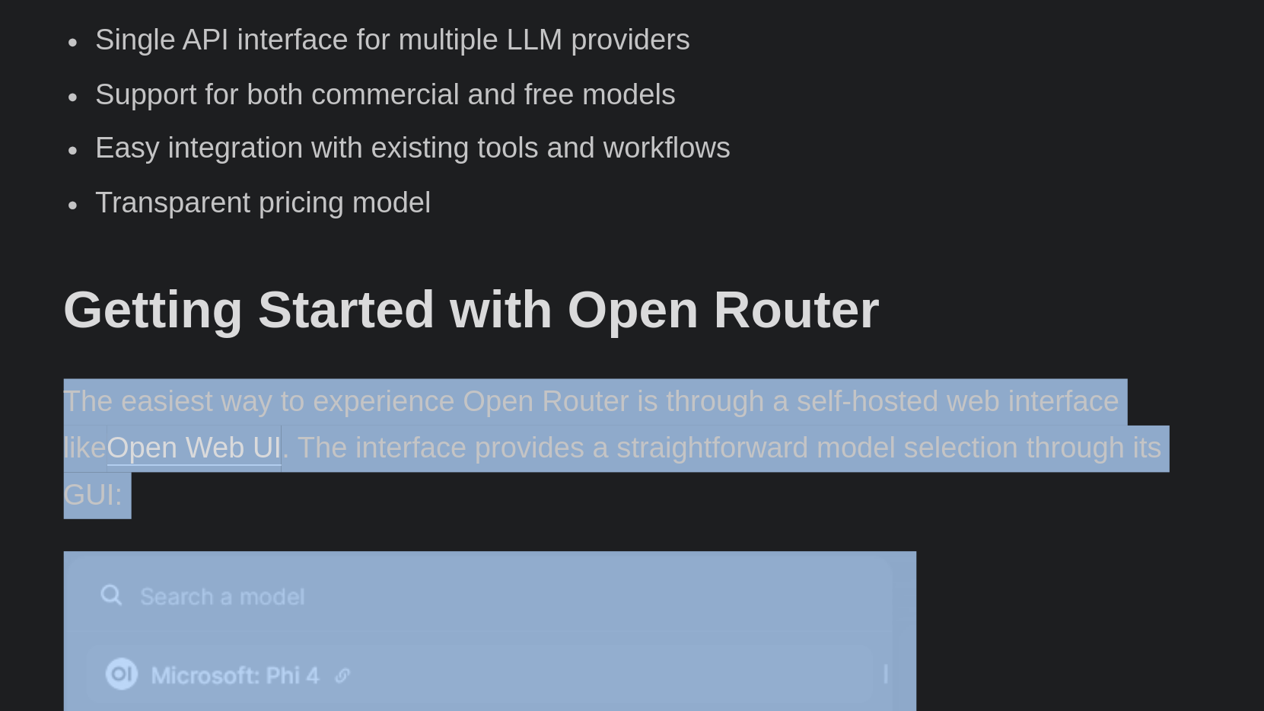
click at [358, 554] on p "The easiest way to experience Open Router is through a self-hosted web interfac…" at bounding box center [632, 586] width 548 height 65
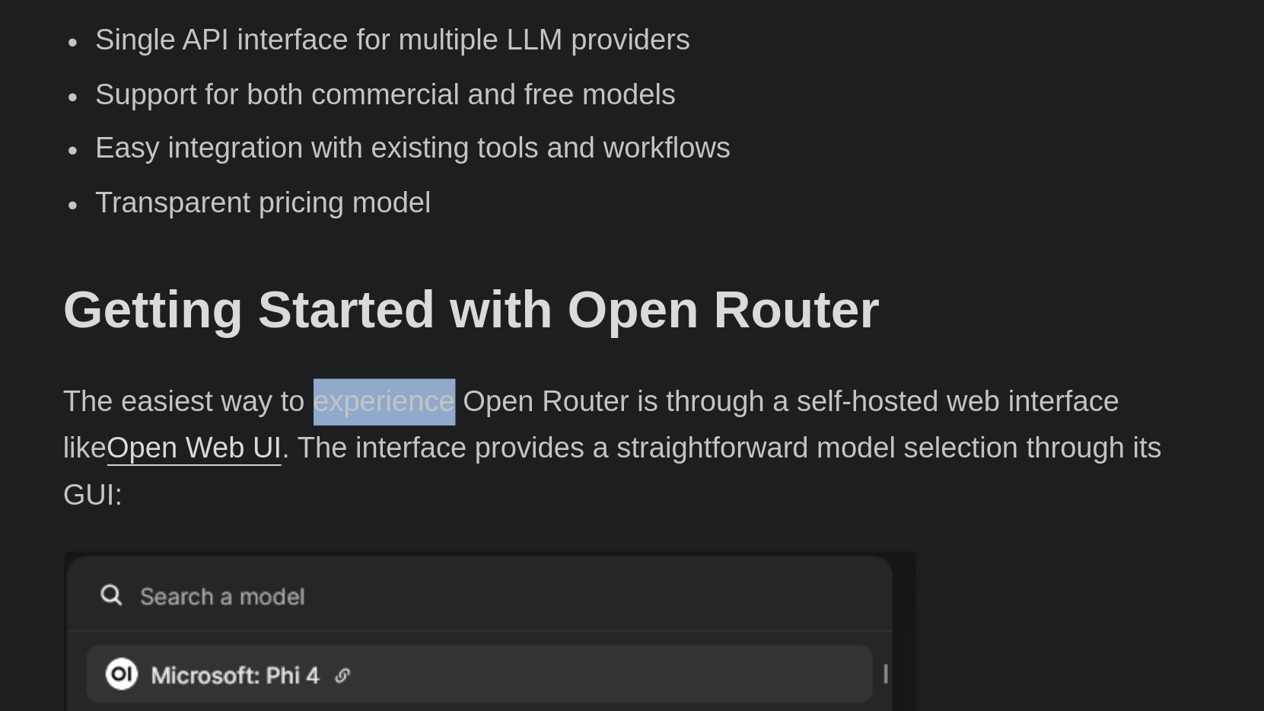
click at [358, 554] on p "The easiest way to experience Open Router is through a self-hosted web interfac…" at bounding box center [632, 586] width 548 height 65
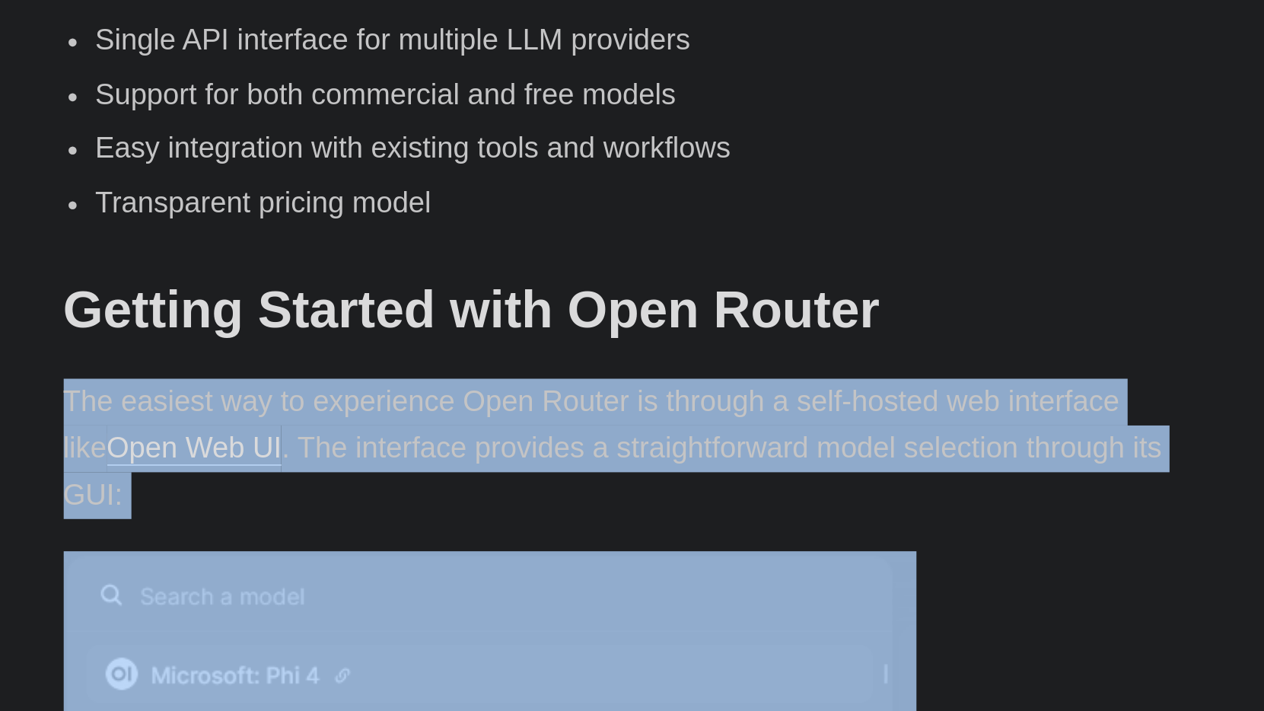
click at [358, 554] on p "The easiest way to experience Open Router is through a self-hosted web interfac…" at bounding box center [632, 586] width 548 height 65
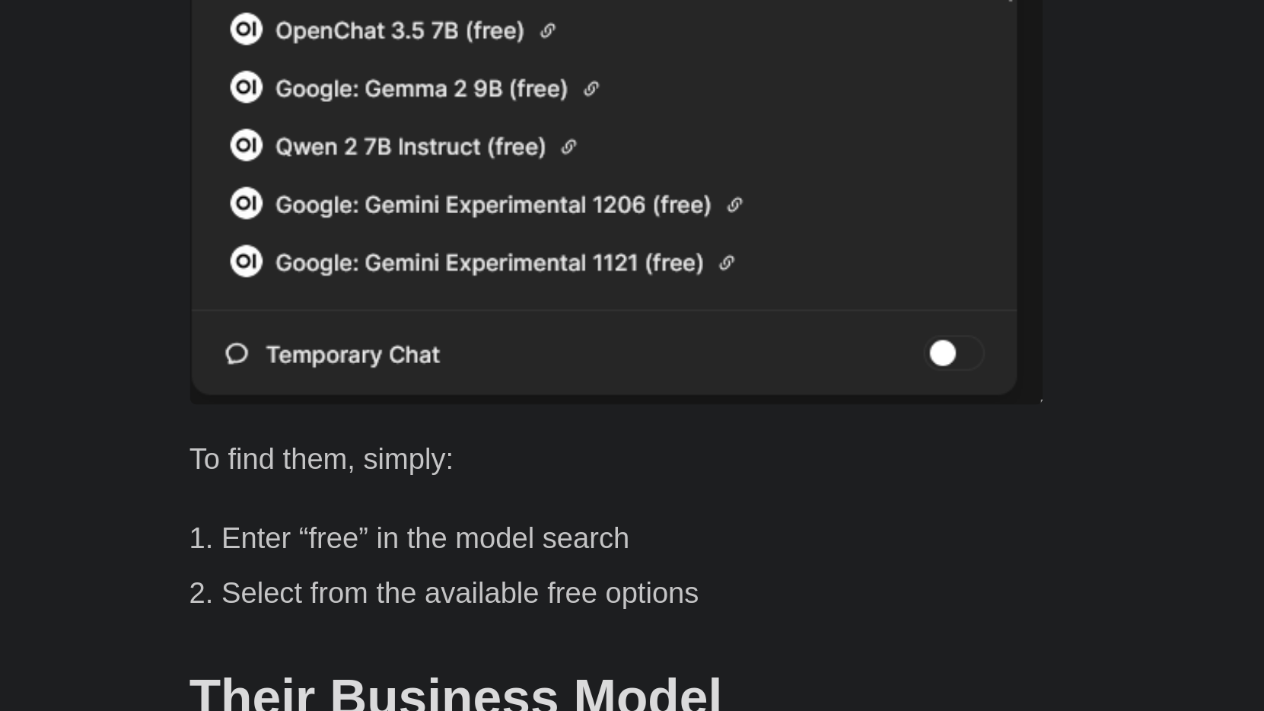
scroll to position [1521, 0]
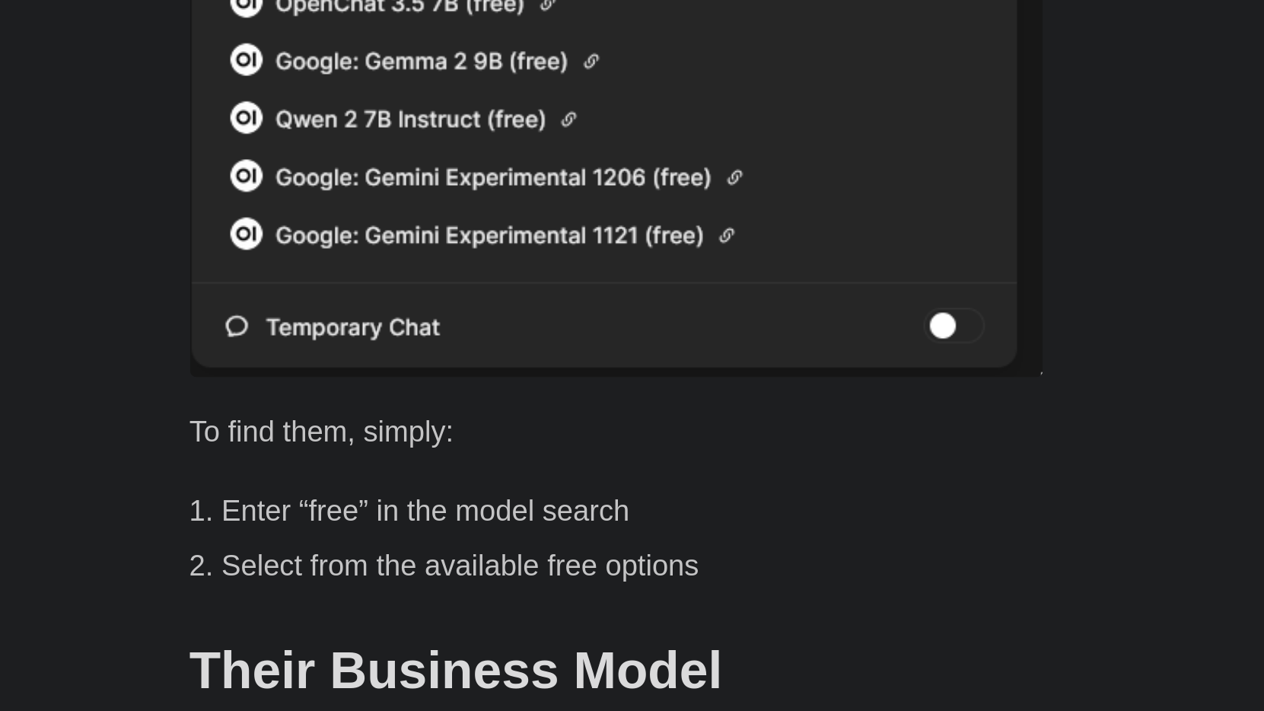
click at [358, 568] on p "To find them, simply:" at bounding box center [632, 579] width 548 height 22
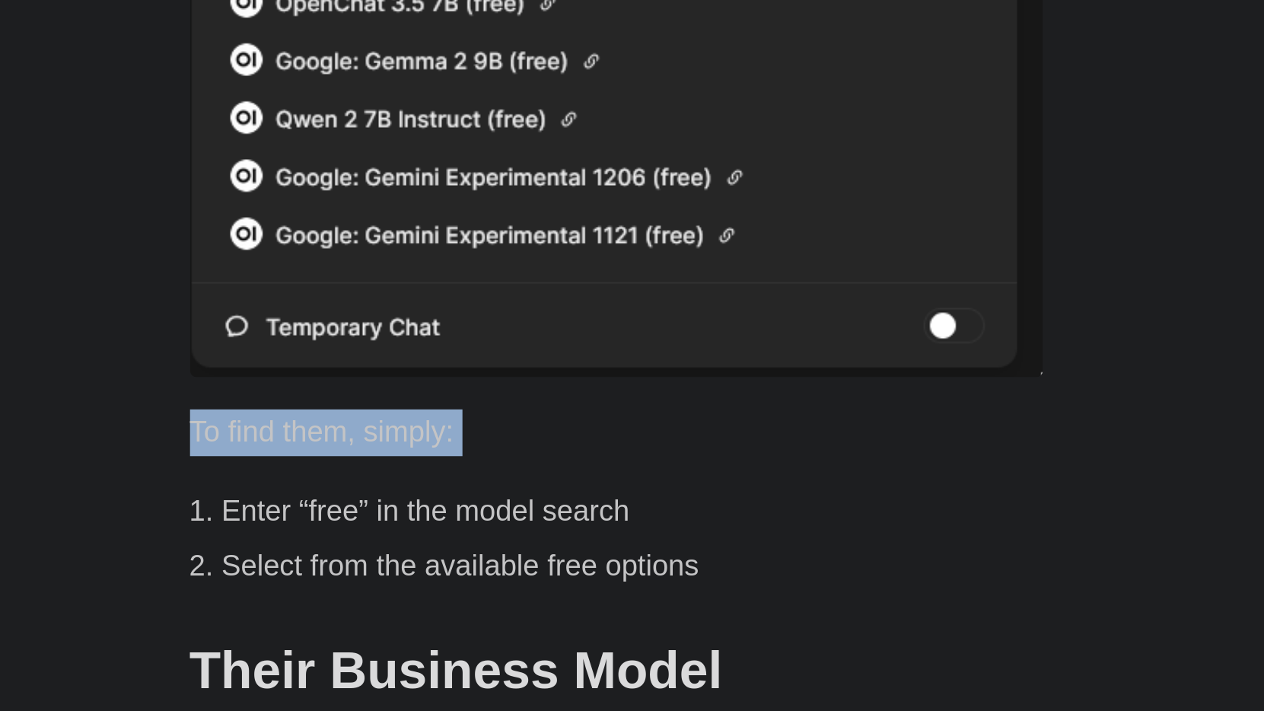
click at [358, 568] on p "To find them, simply:" at bounding box center [632, 579] width 548 height 22
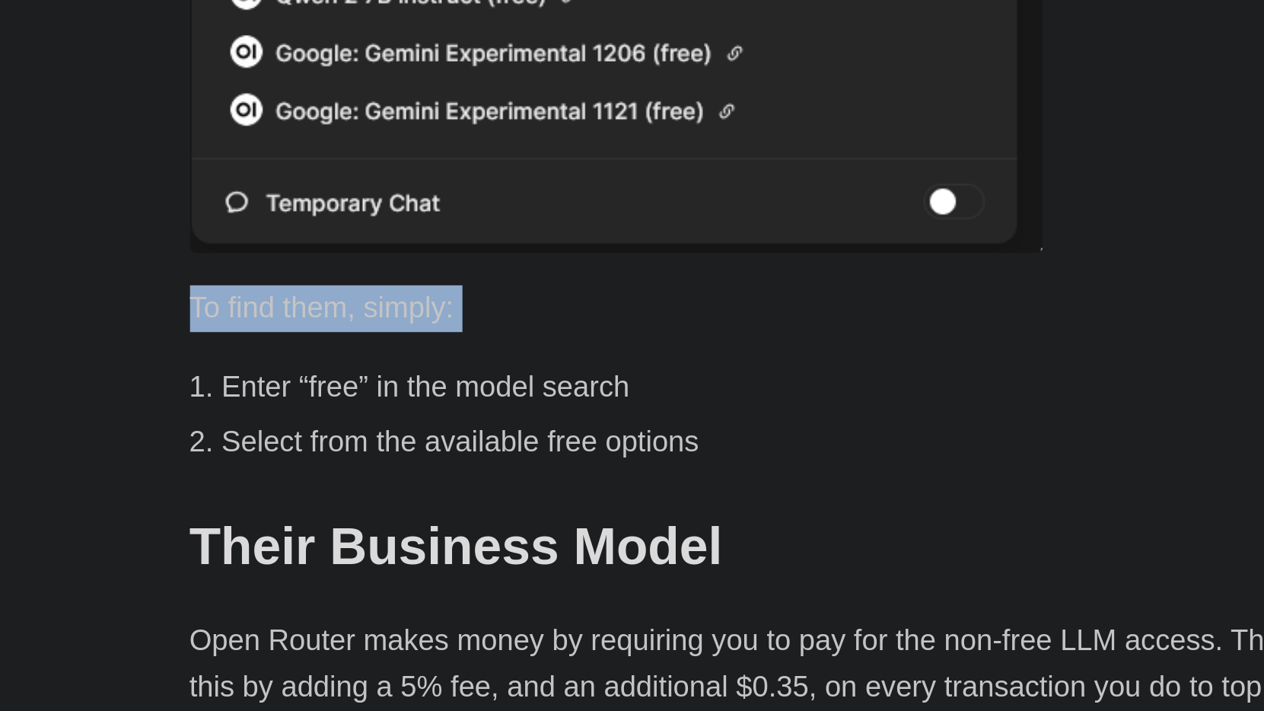
scroll to position [1581, 0]
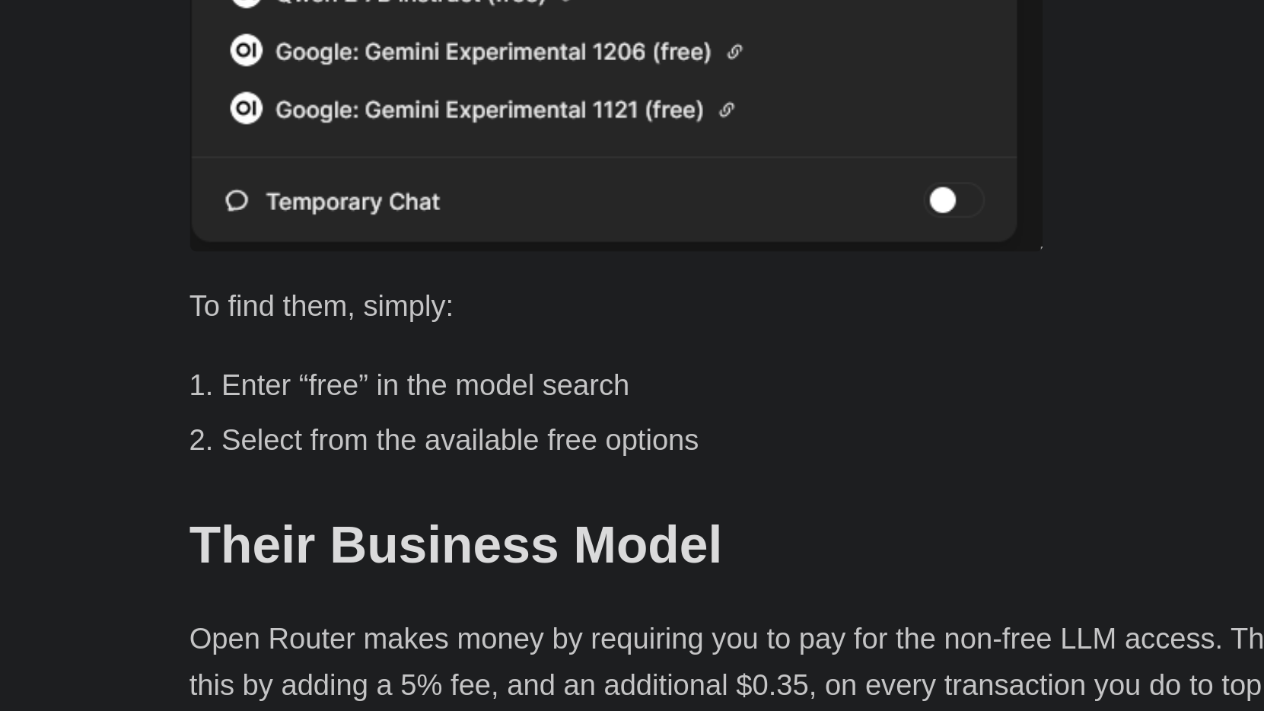
click at [374, 546] on li "Enter “free” in the model search" at bounding box center [640, 557] width 533 height 22
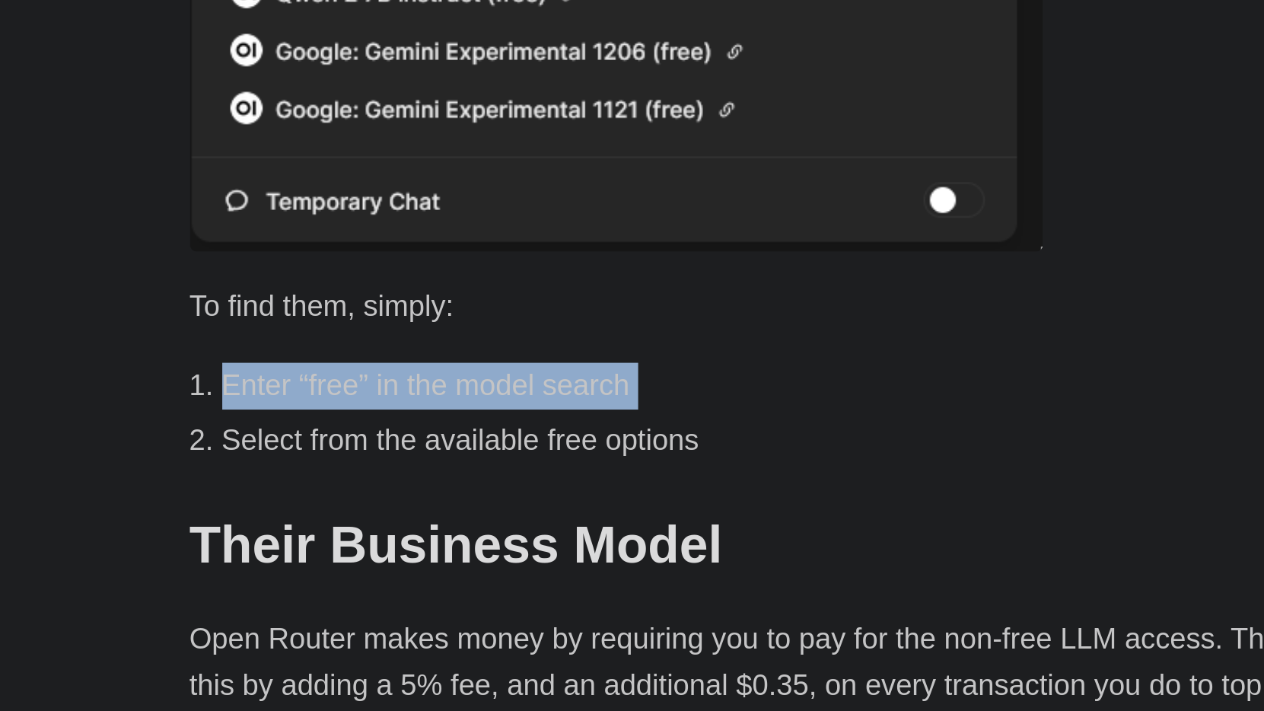
click at [374, 546] on li "Enter “free” in the model search" at bounding box center [640, 557] width 533 height 22
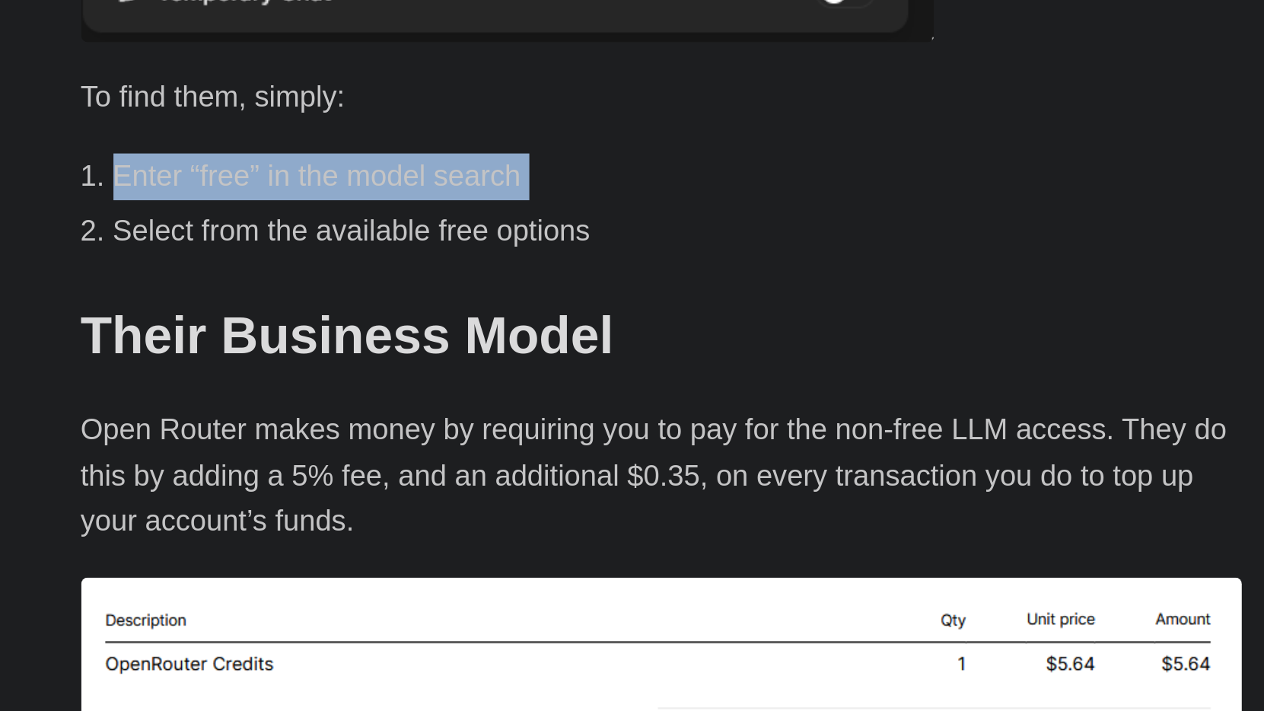
scroll to position [1826, 0]
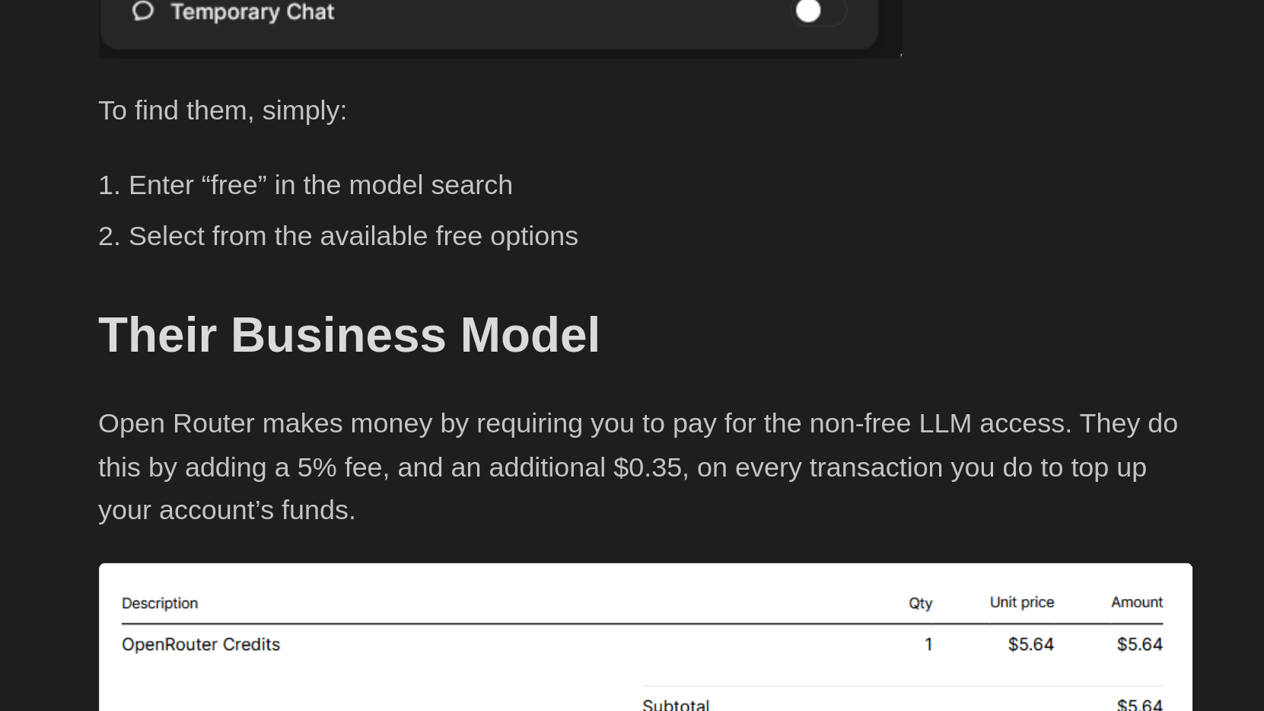
click at [358, 421] on p "Open Router makes money by requiring you to pay for the non-free LLM access. Th…" at bounding box center [632, 453] width 548 height 65
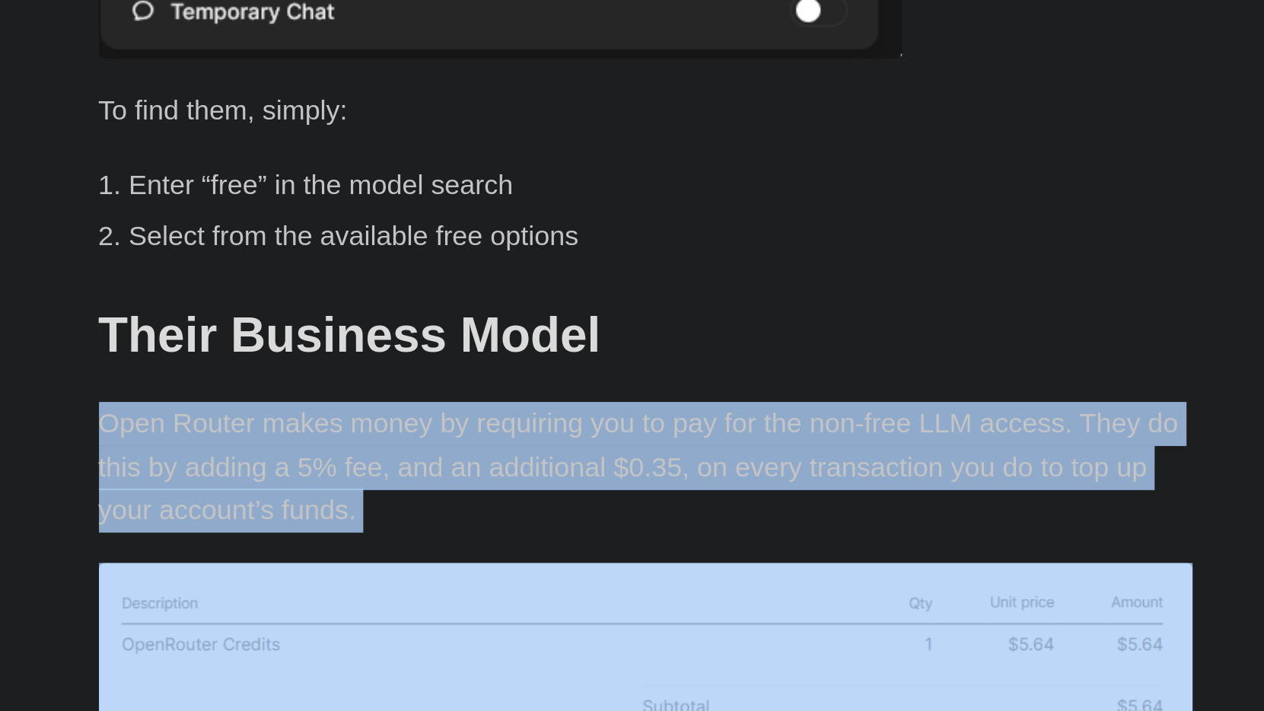
click at [358, 421] on p "Open Router makes money by requiring you to pay for the non-free LLM access. Th…" at bounding box center [632, 453] width 548 height 65
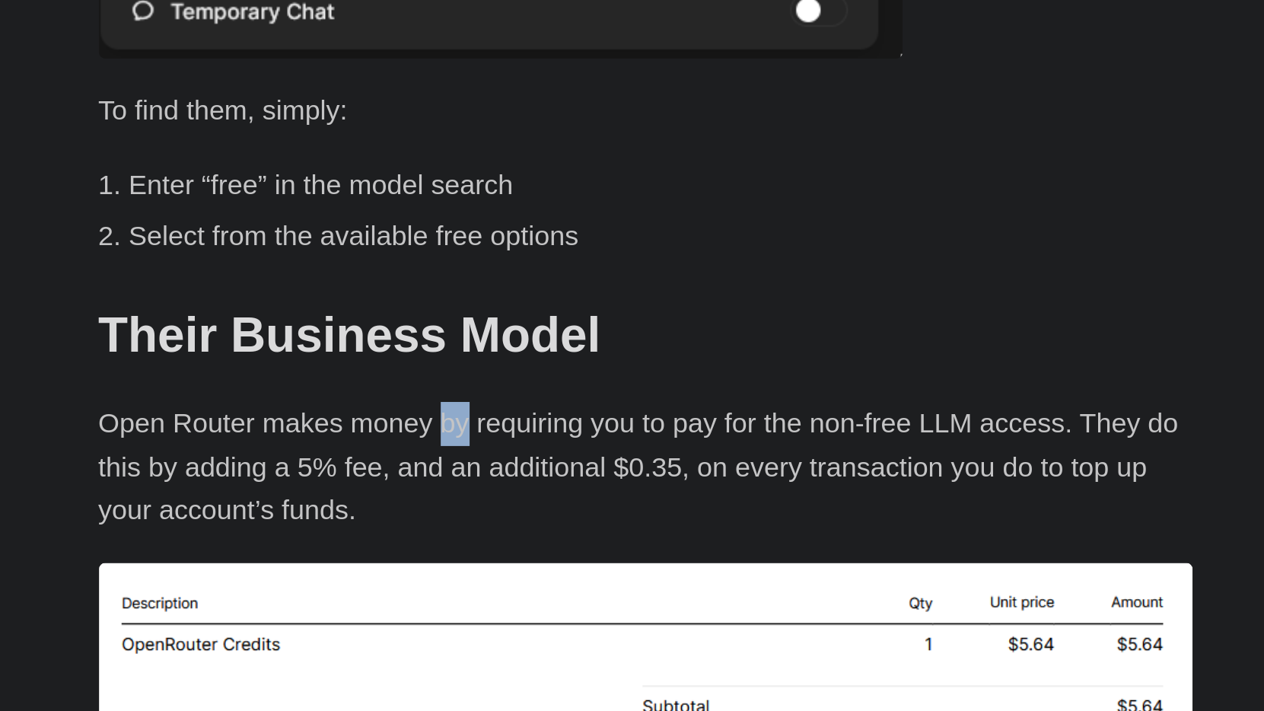
click at [358, 421] on p "Open Router makes money by requiring you to pay for the non-free LLM access. Th…" at bounding box center [632, 453] width 548 height 65
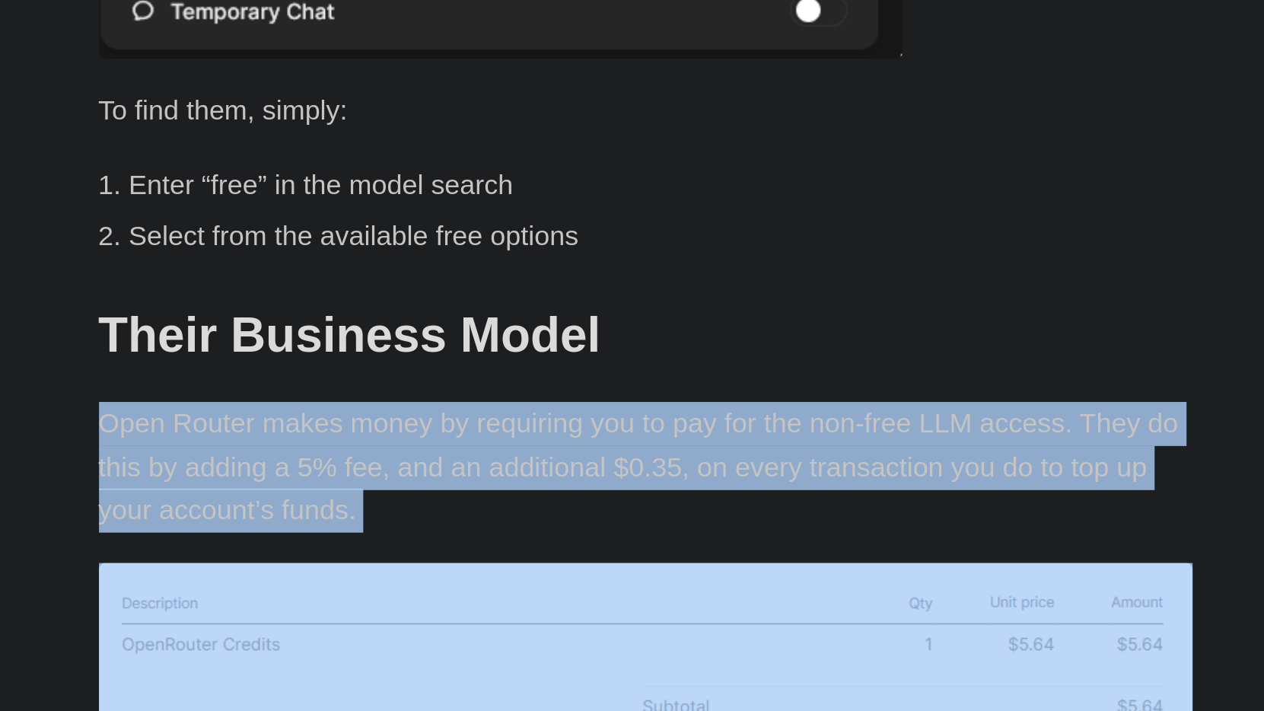
click at [358, 421] on p "Open Router makes money by requiring you to pay for the non-free LLM access. Th…" at bounding box center [632, 453] width 548 height 65
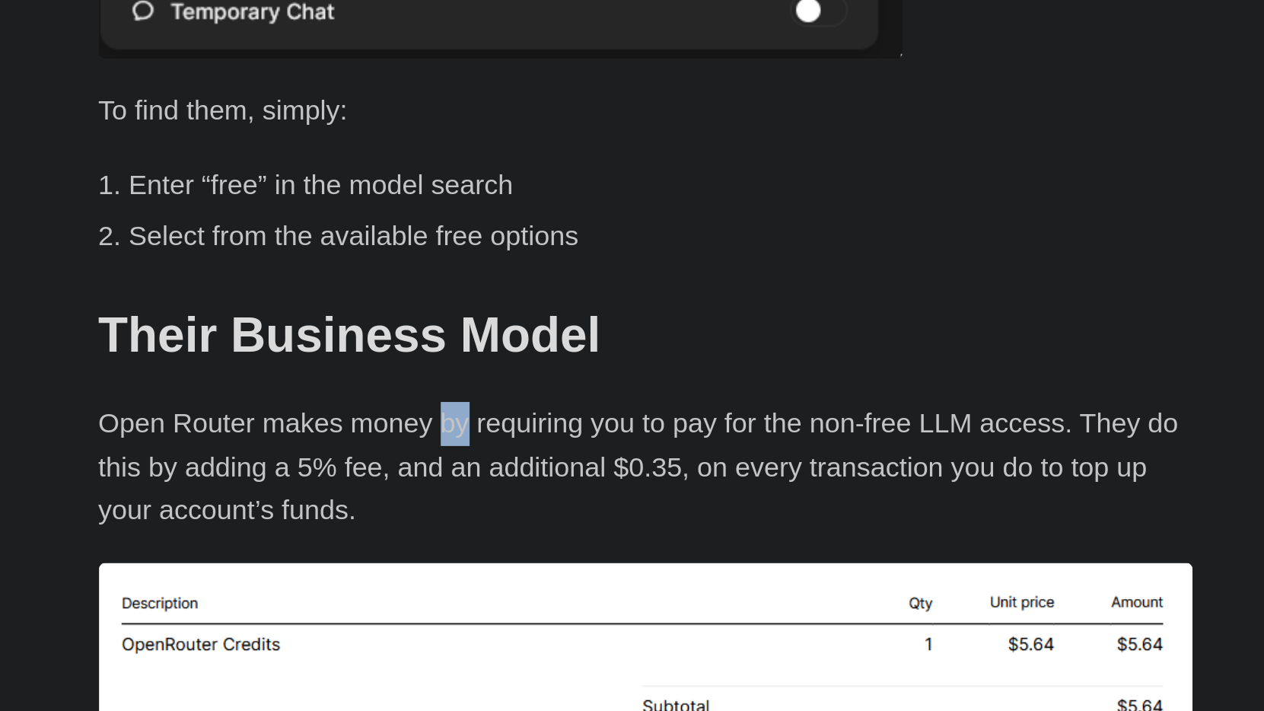
click at [358, 421] on p "Open Router makes money by requiring you to pay for the non-free LLM access. Th…" at bounding box center [632, 453] width 548 height 65
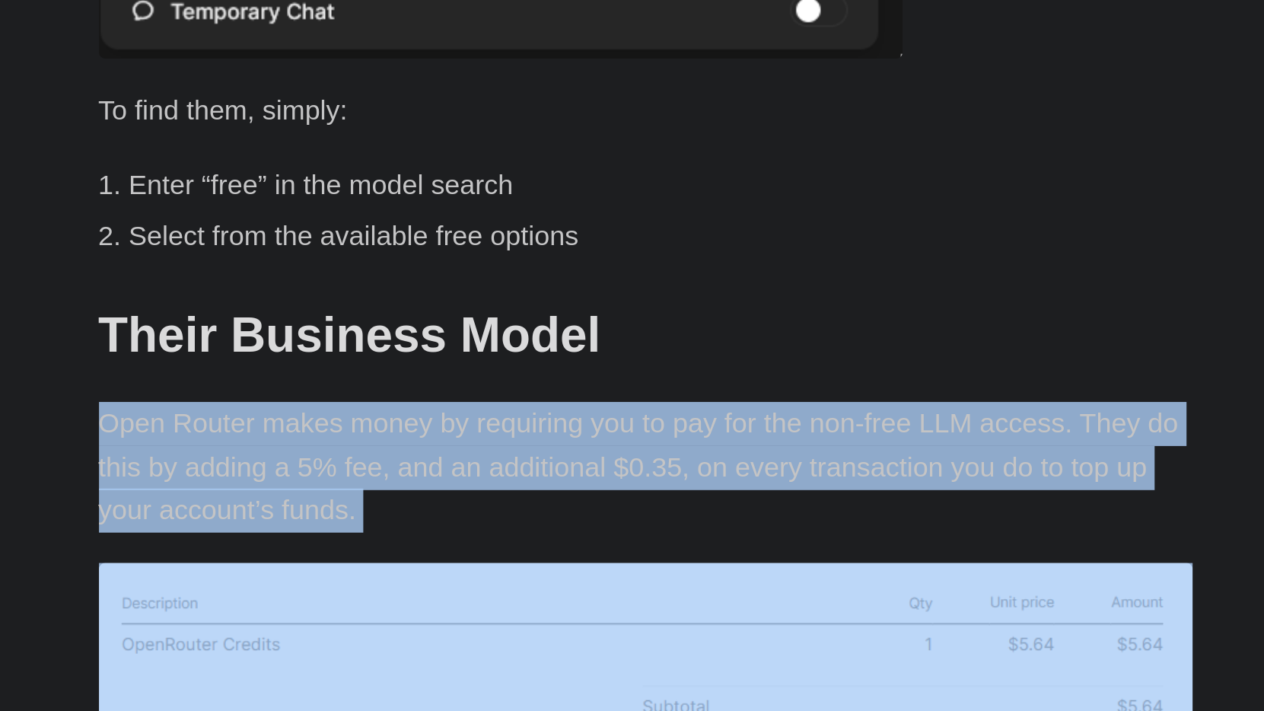
click at [358, 421] on p "Open Router makes money by requiring you to pay for the non-free LLM access. Th…" at bounding box center [632, 453] width 548 height 65
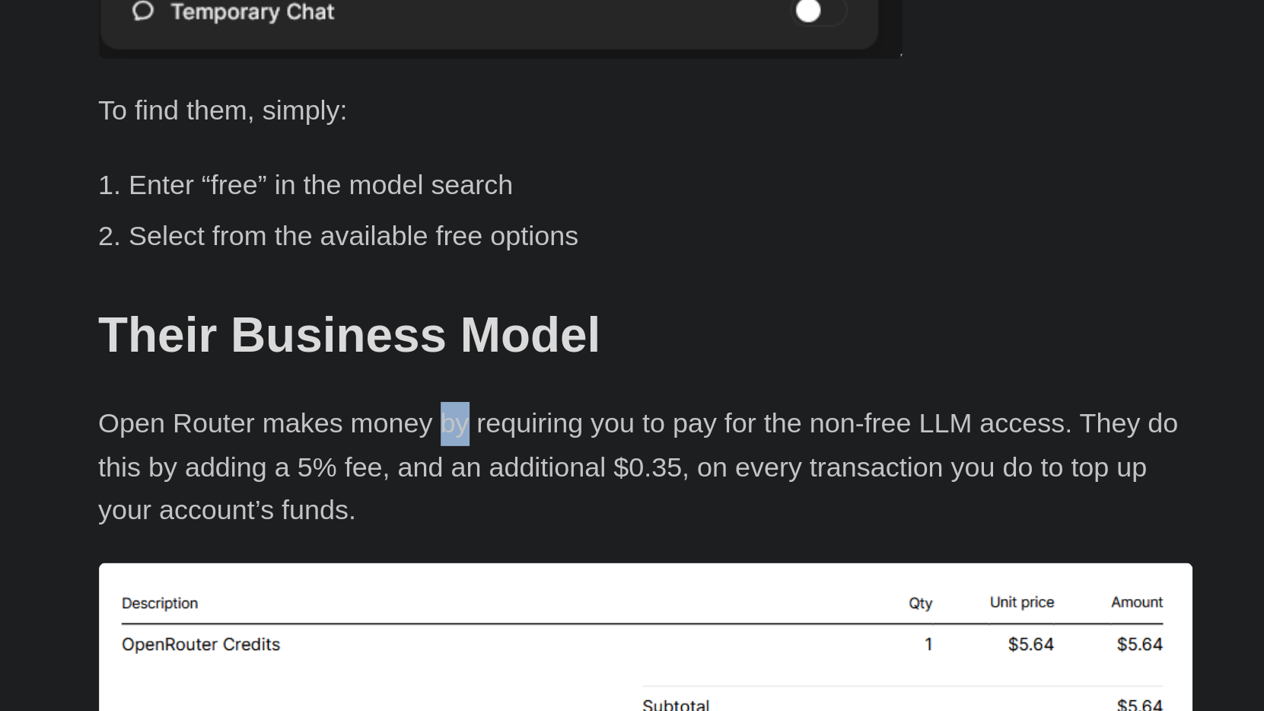
click at [358, 421] on p "Open Router makes money by requiring you to pay for the non-free LLM access. Th…" at bounding box center [632, 453] width 548 height 65
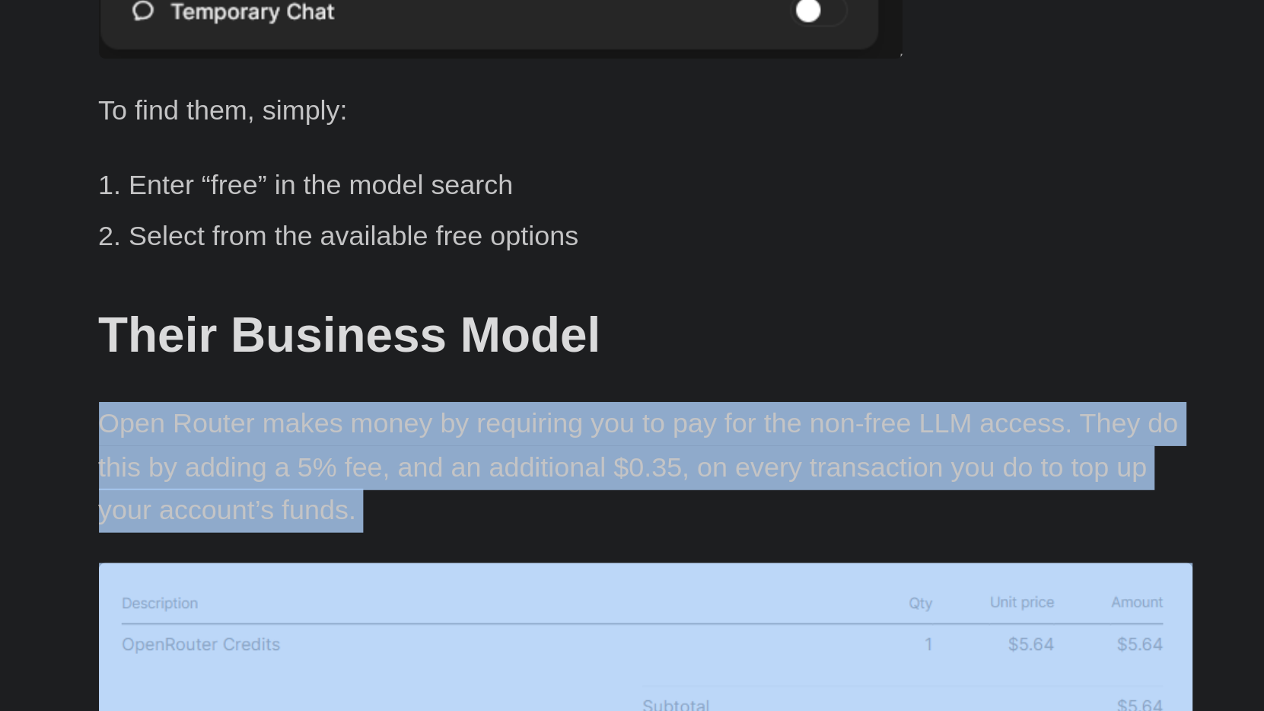
click at [358, 421] on p "Open Router makes money by requiring you to pay for the non-free LLM access. Th…" at bounding box center [632, 453] width 548 height 65
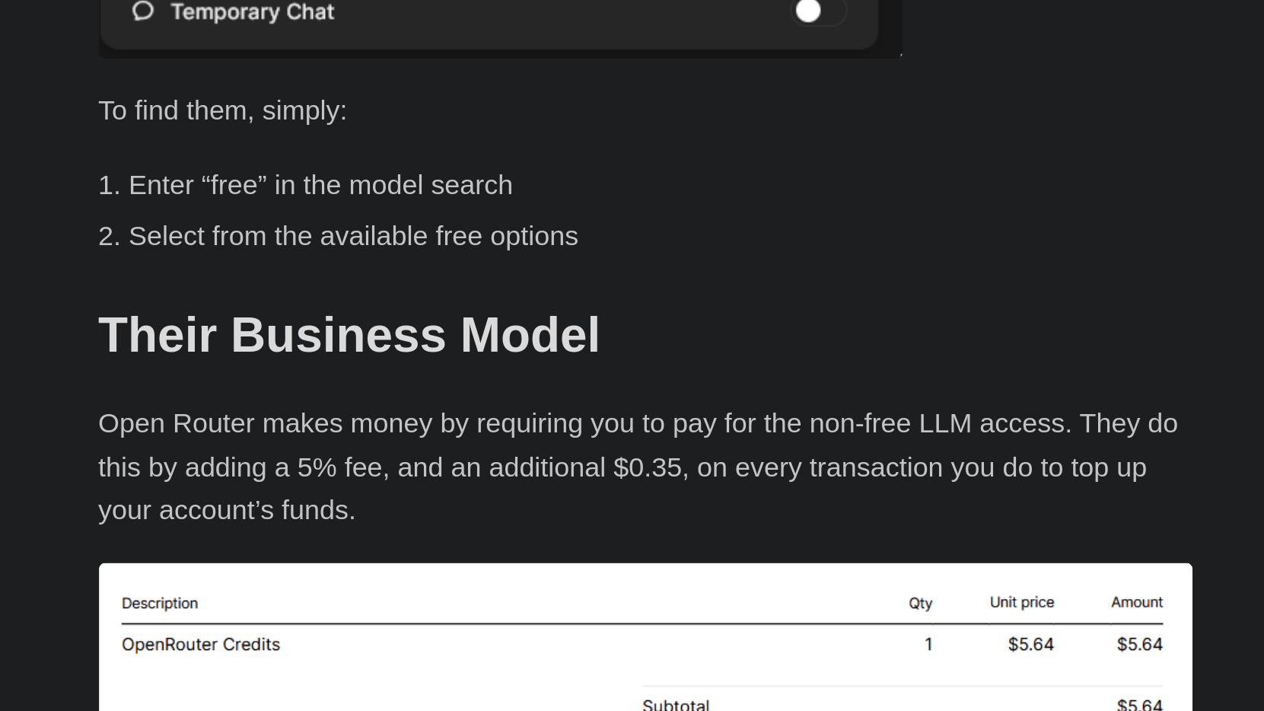
click at [358, 421] on p "Open Router makes money by requiring you to pay for the non-free LLM access. Th…" at bounding box center [632, 453] width 548 height 65
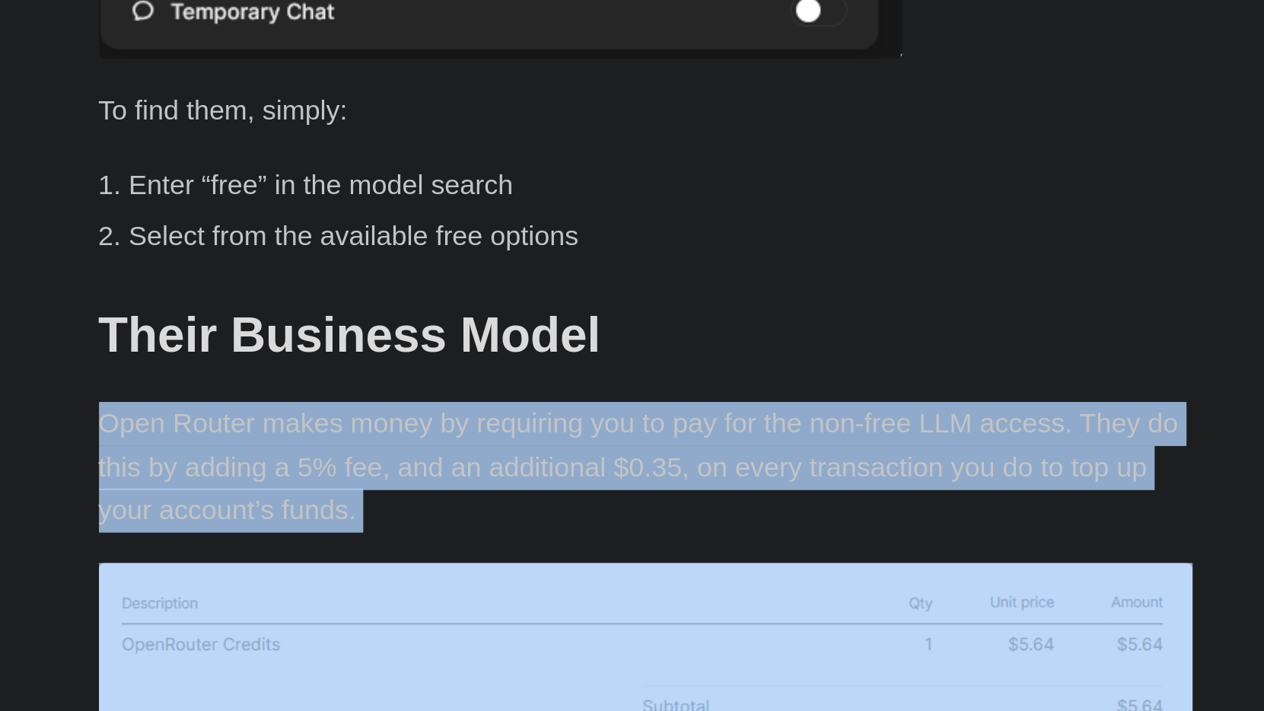
click at [358, 421] on p "Open Router makes money by requiring you to pay for the non-free LLM access. Th…" at bounding box center [632, 453] width 548 height 65
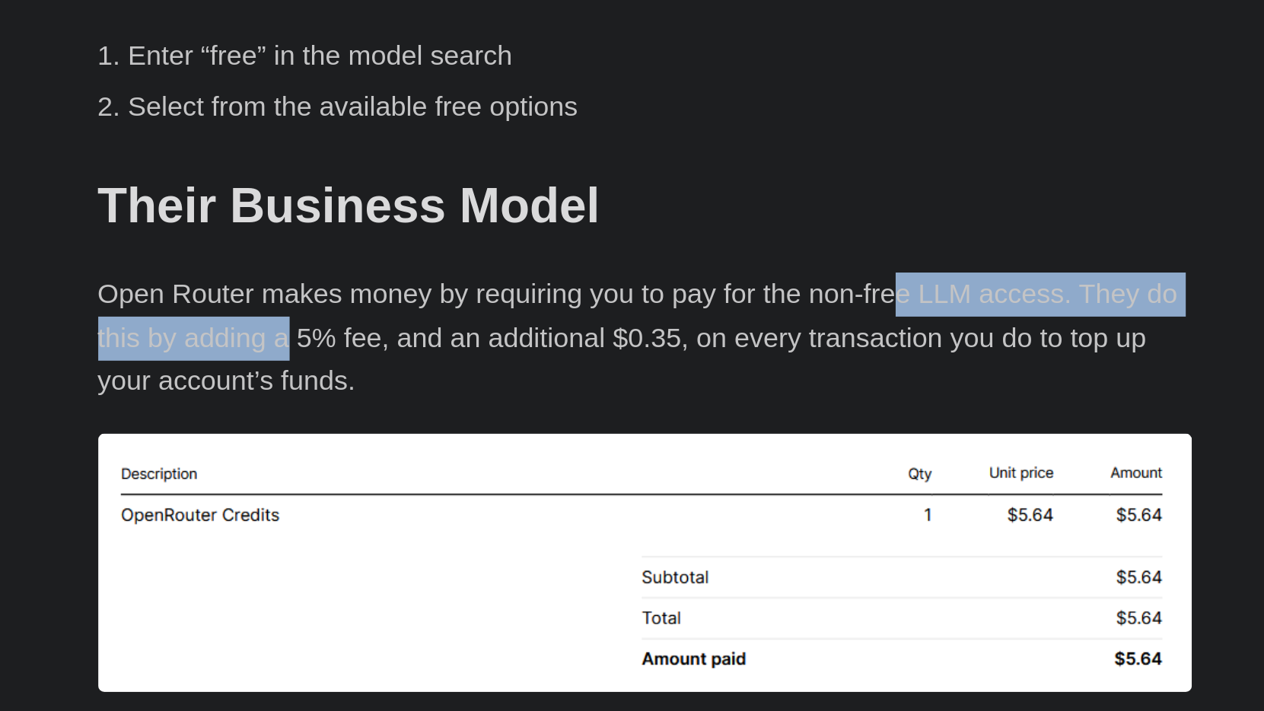
drag, startPoint x: 142, startPoint y: 101, endPoint x: 450, endPoint y: 82, distance: 308.0
click at [450, 421] on p "Open Router makes money by requiring you to pay for the non-free LLM access. Th…" at bounding box center [632, 453] width 548 height 65
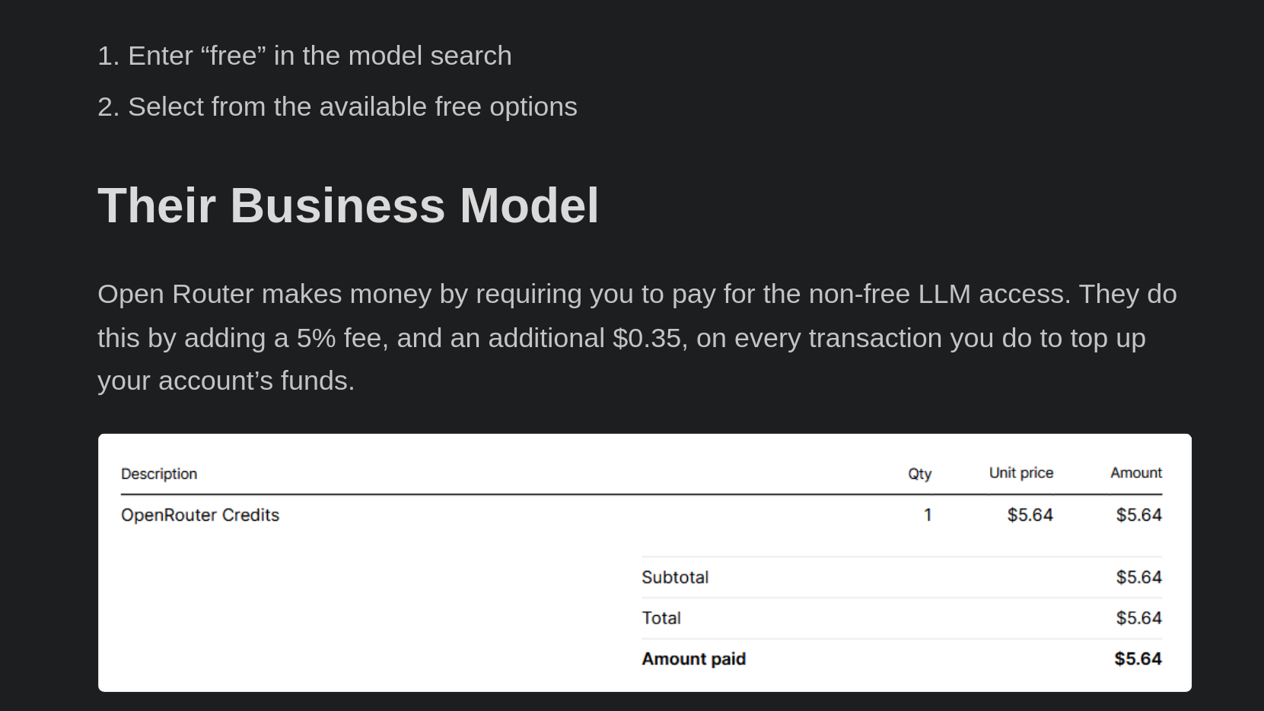
click at [435, 421] on p "Open Router makes money by requiring you to pay for the non-free LLM access. Th…" at bounding box center [632, 453] width 548 height 65
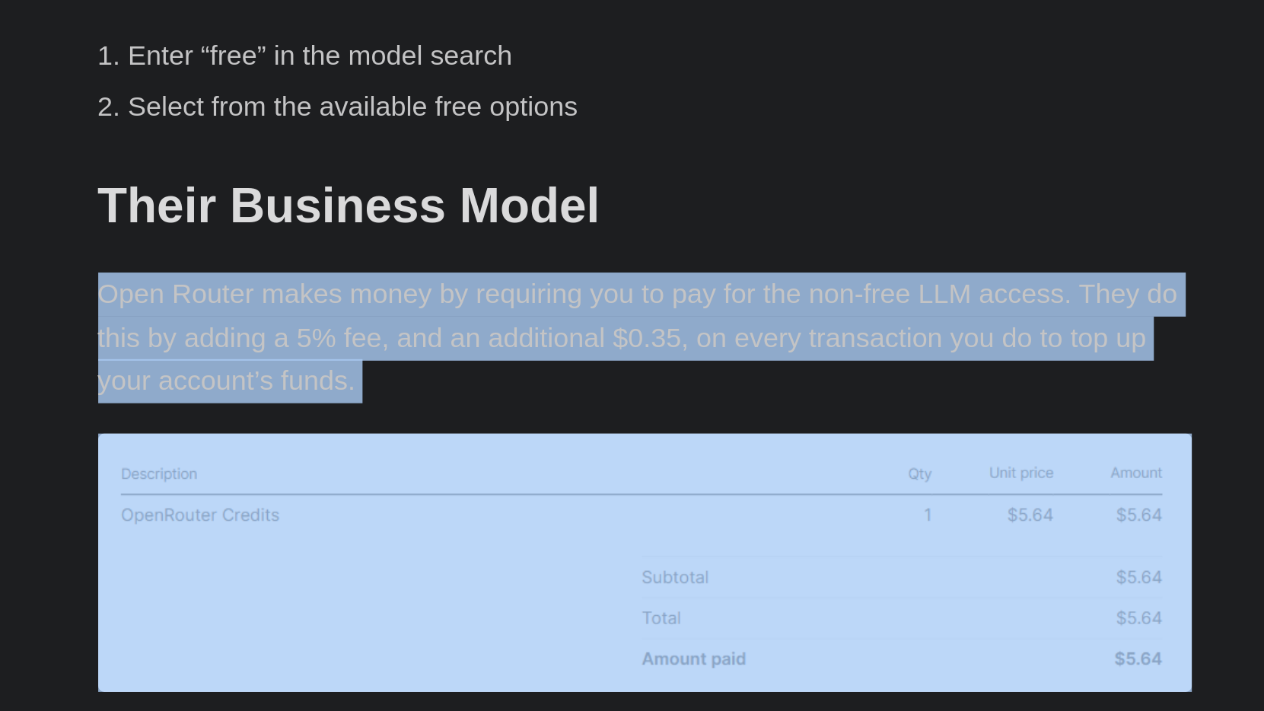
click at [435, 421] on p "Open Router makes money by requiring you to pay for the non-free LLM access. Th…" at bounding box center [632, 453] width 548 height 65
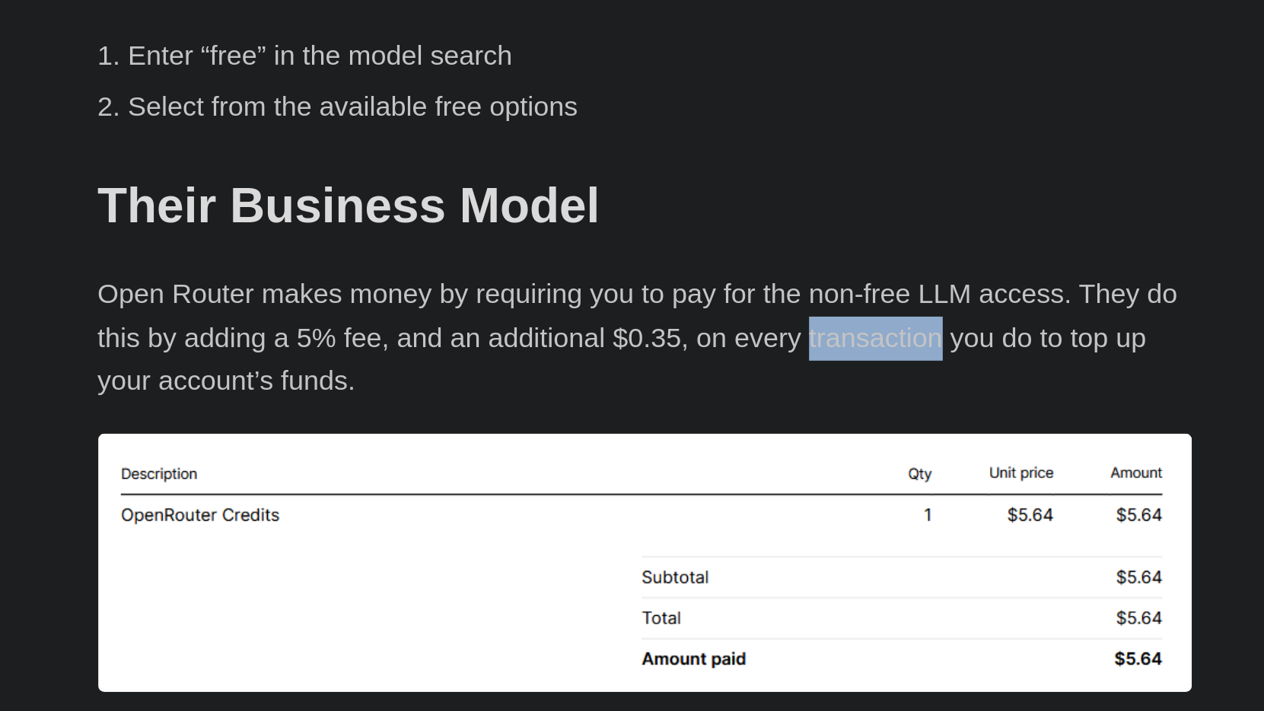
click at [435, 421] on p "Open Router makes money by requiring you to pay for the non-free LLM access. Th…" at bounding box center [632, 453] width 548 height 65
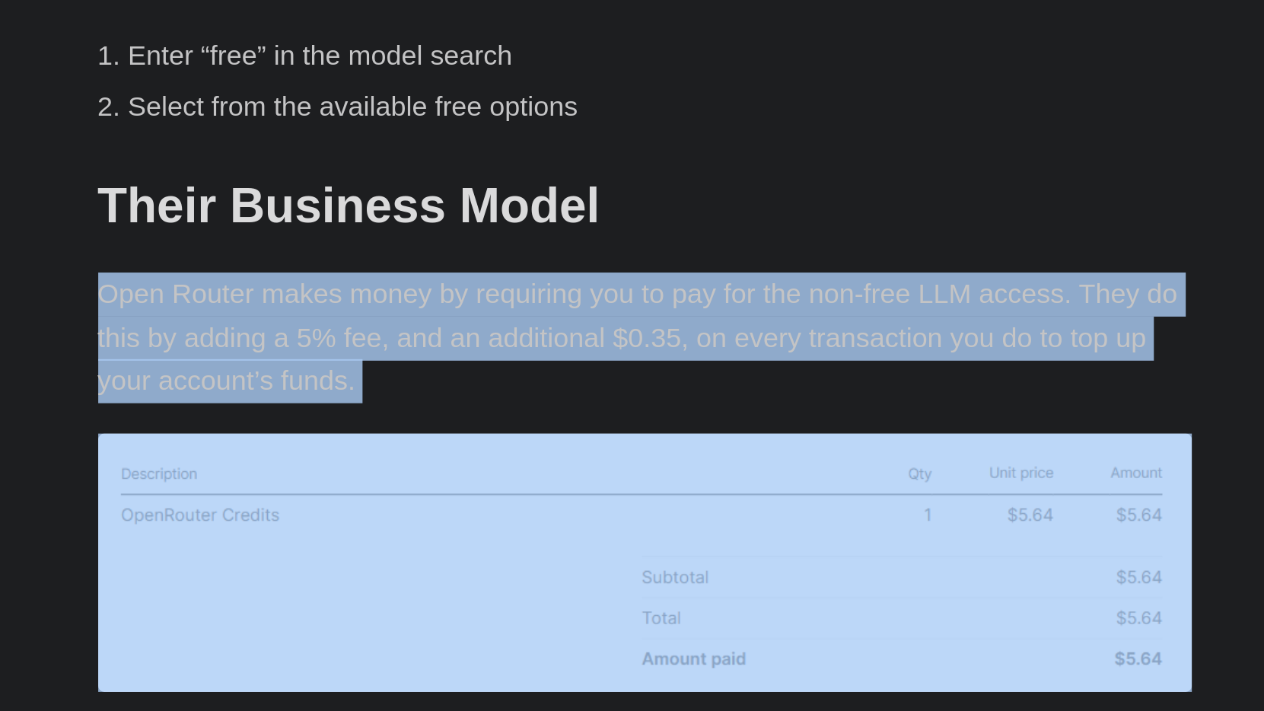
click at [435, 421] on p "Open Router makes money by requiring you to pay for the non-free LLM access. Th…" at bounding box center [632, 453] width 548 height 65
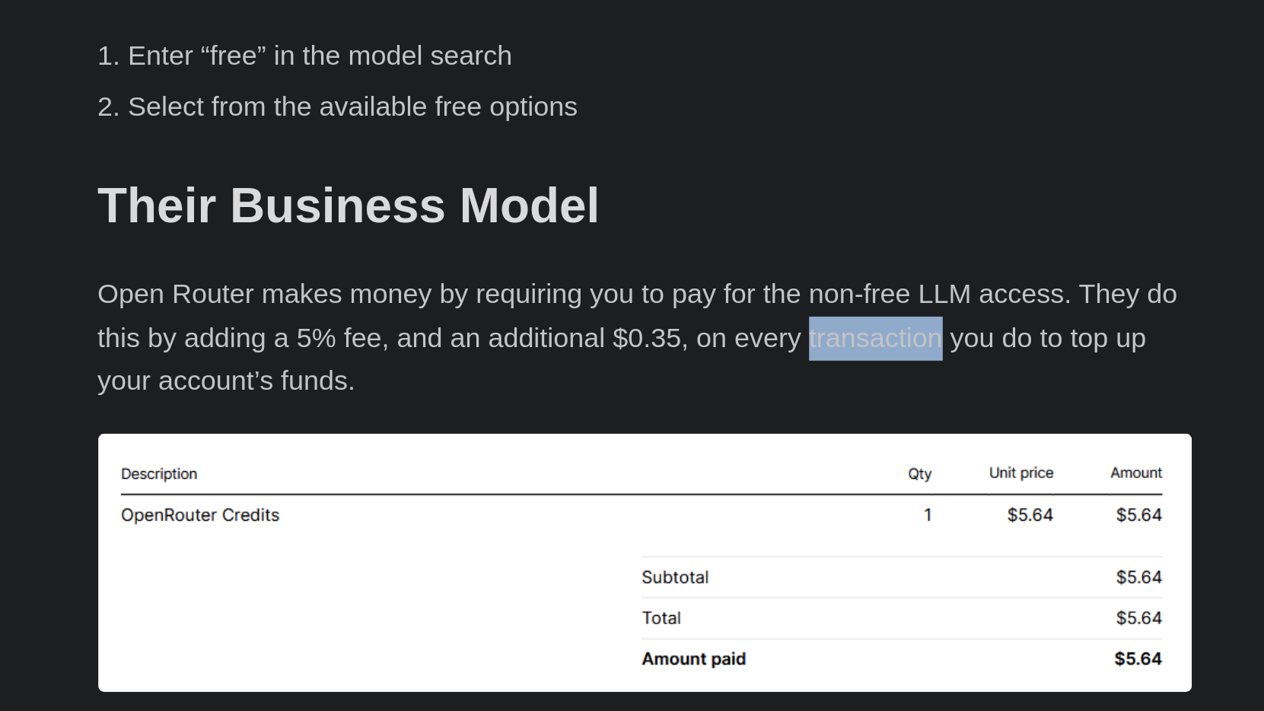
click at [435, 421] on p "Open Router makes money by requiring you to pay for the non-free LLM access. Th…" at bounding box center [632, 453] width 548 height 65
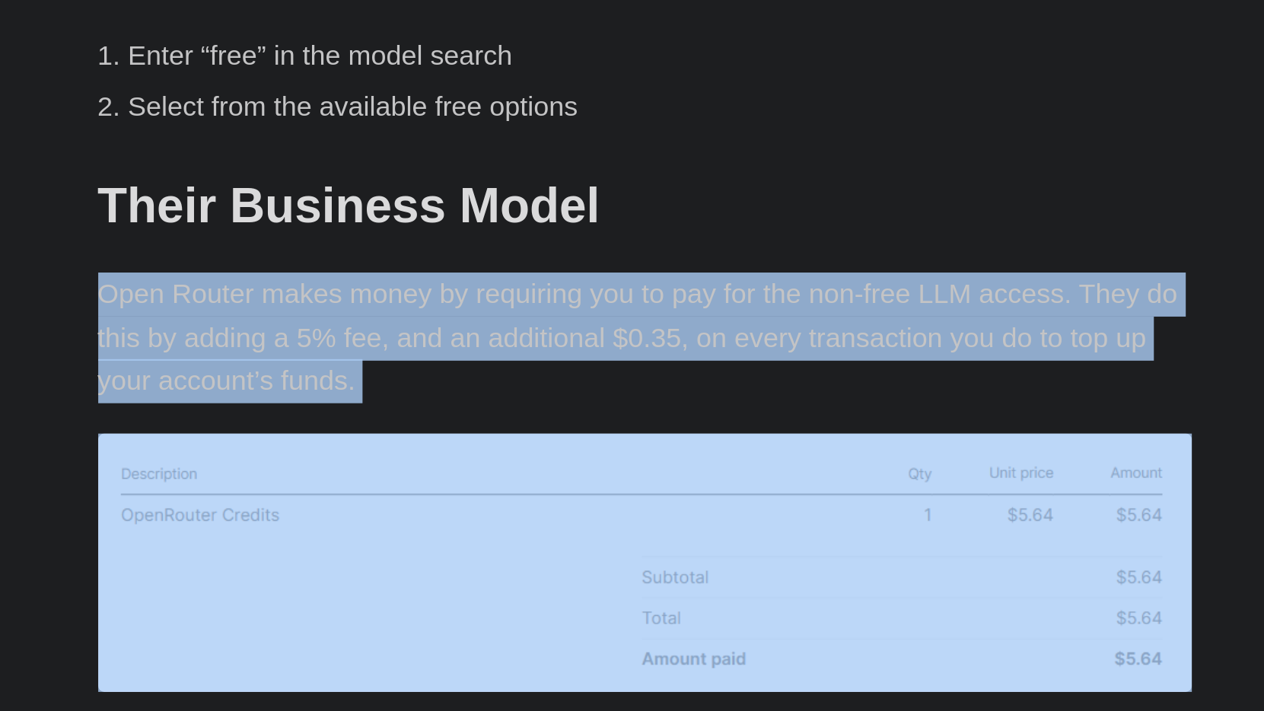
click at [435, 421] on p "Open Router makes money by requiring you to pay for the non-free LLM access. Th…" at bounding box center [632, 453] width 548 height 65
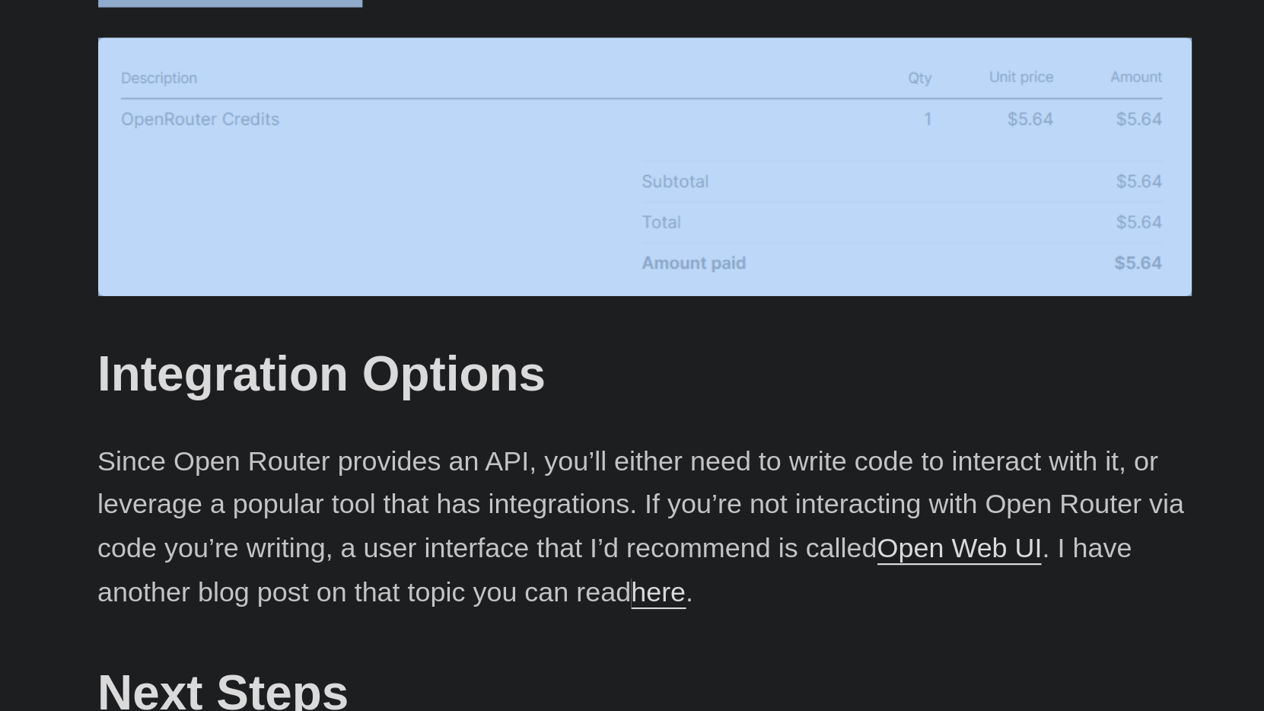
scroll to position [1958, 0]
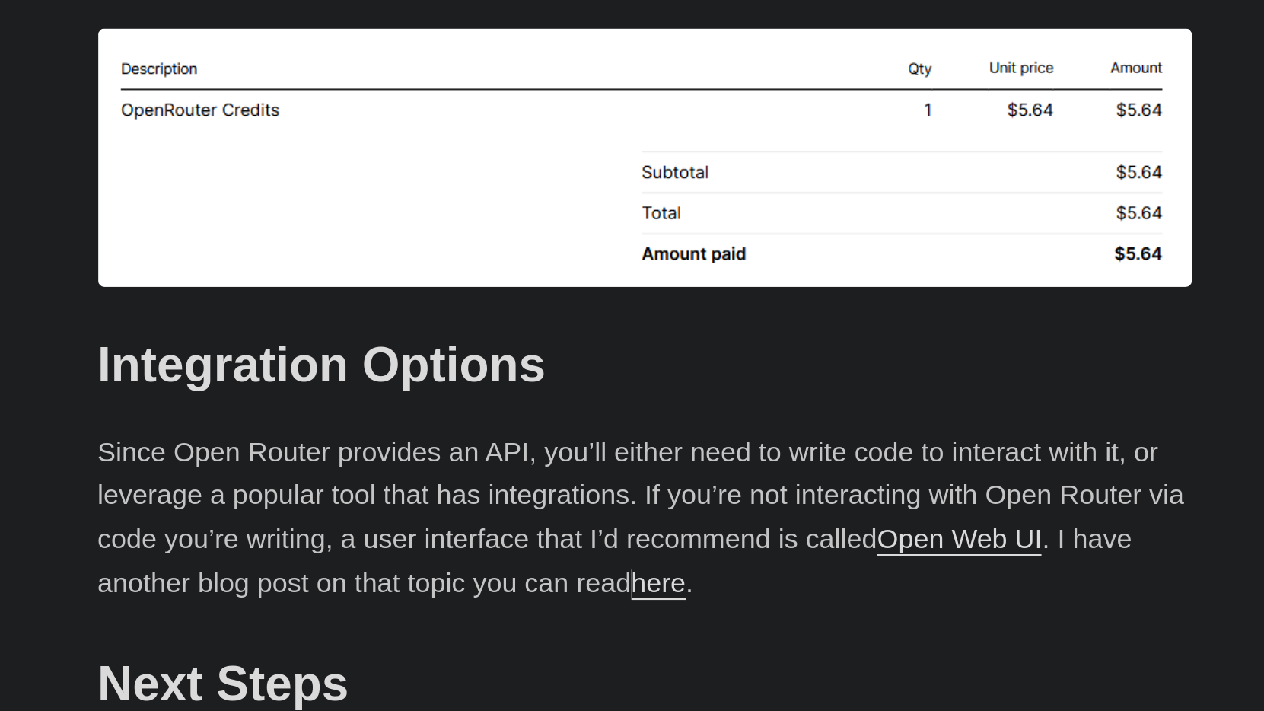
click at [358, 571] on p "Since Open Router provides an API, you’ll either need to write code to interact…" at bounding box center [632, 615] width 548 height 88
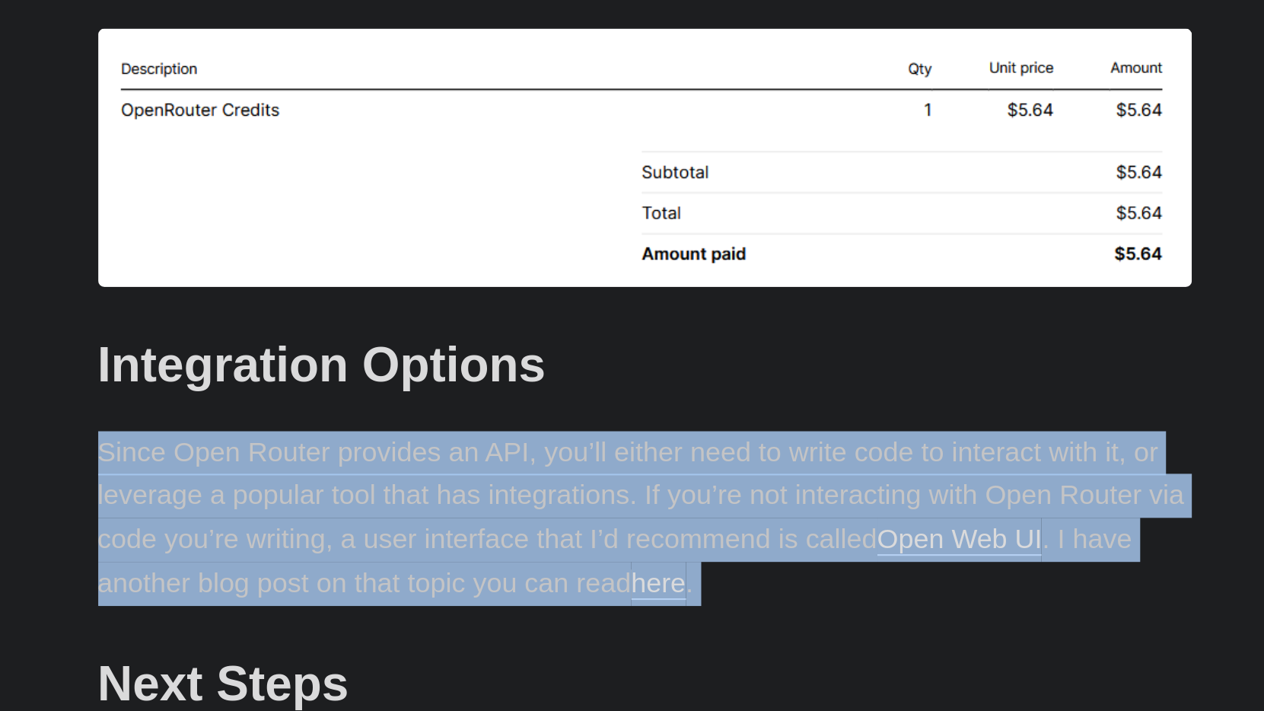
click at [358, 571] on p "Since Open Router provides an API, you’ll either need to write code to interact…" at bounding box center [632, 615] width 548 height 88
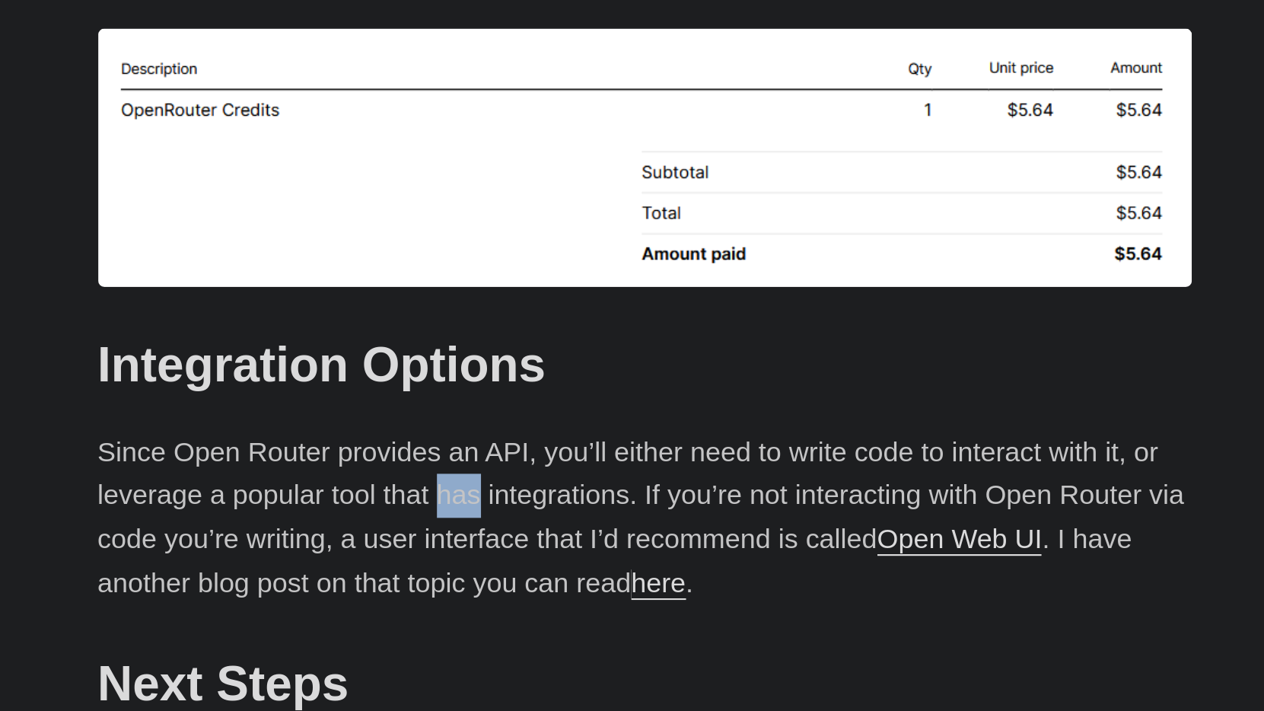
click at [358, 571] on p "Since Open Router provides an API, you’ll either need to write code to interact…" at bounding box center [632, 615] width 548 height 88
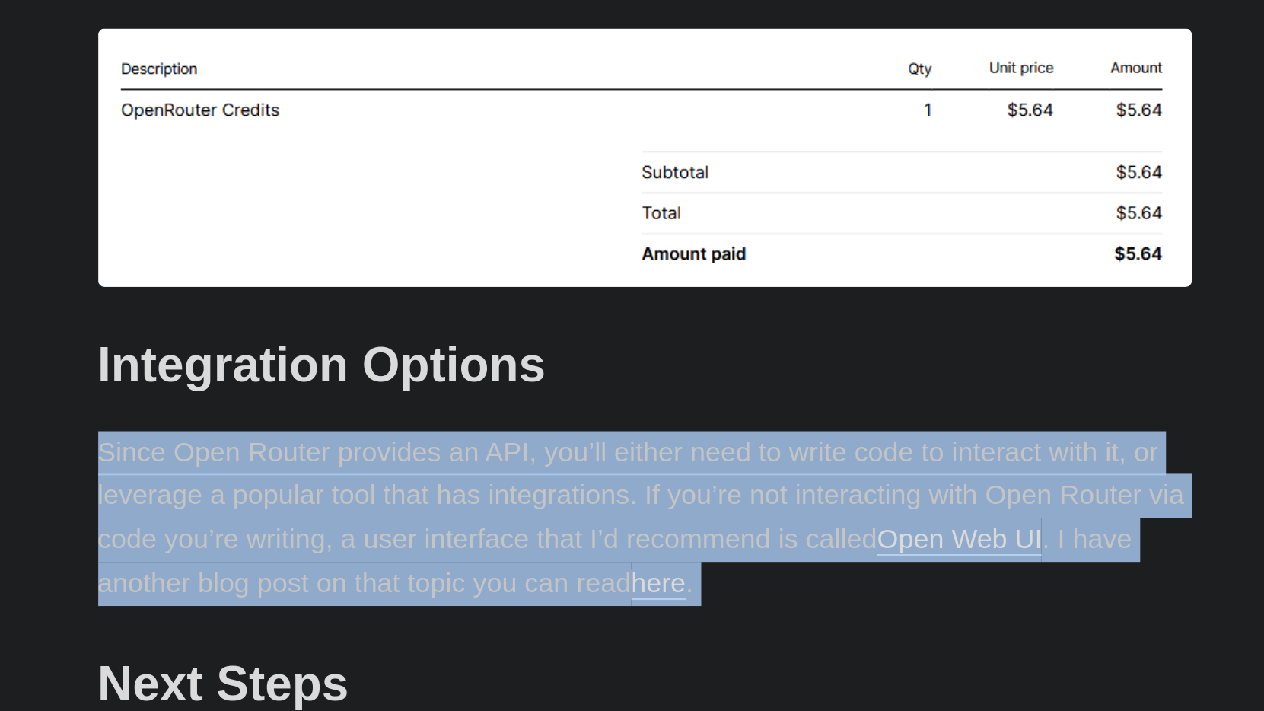
click at [358, 571] on p "Since Open Router provides an API, you’ll either need to write code to interact…" at bounding box center [632, 615] width 548 height 88
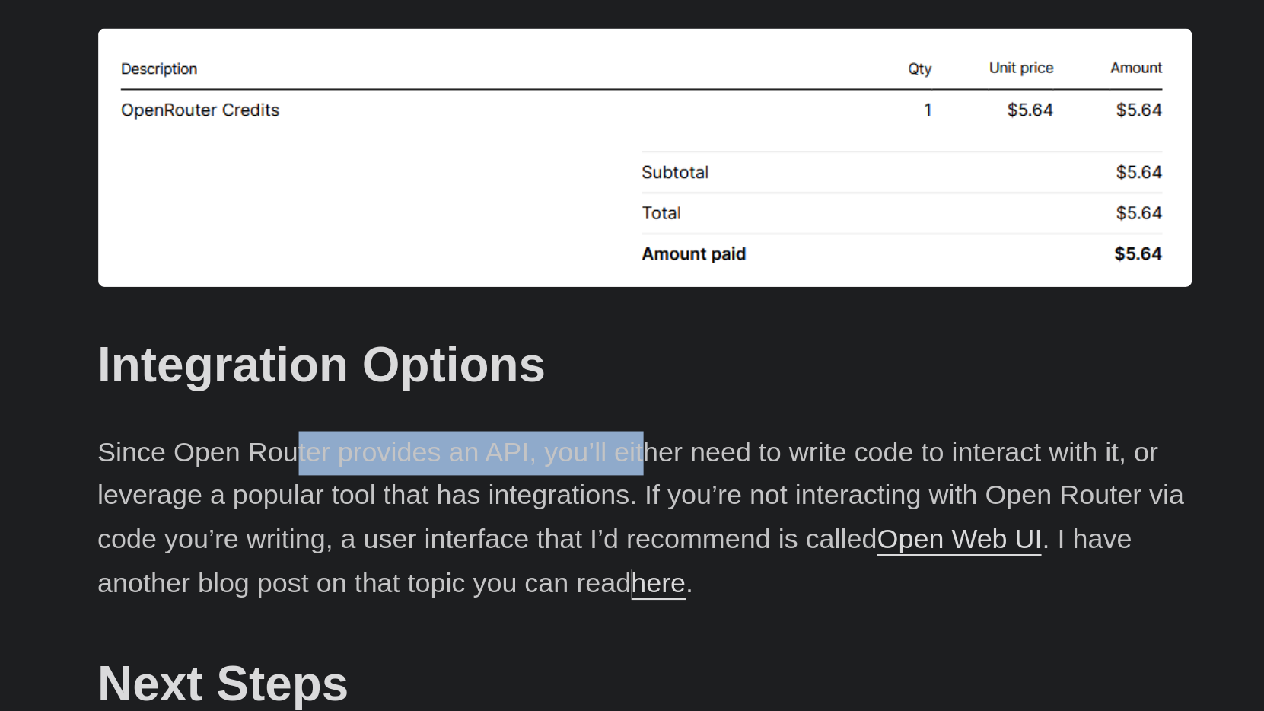
drag, startPoint x: 144, startPoint y: 154, endPoint x: 320, endPoint y: 157, distance: 175.8
click at [358, 571] on p "Since Open Router provides an API, you’ll either need to write code to interact…" at bounding box center [632, 615] width 548 height 88
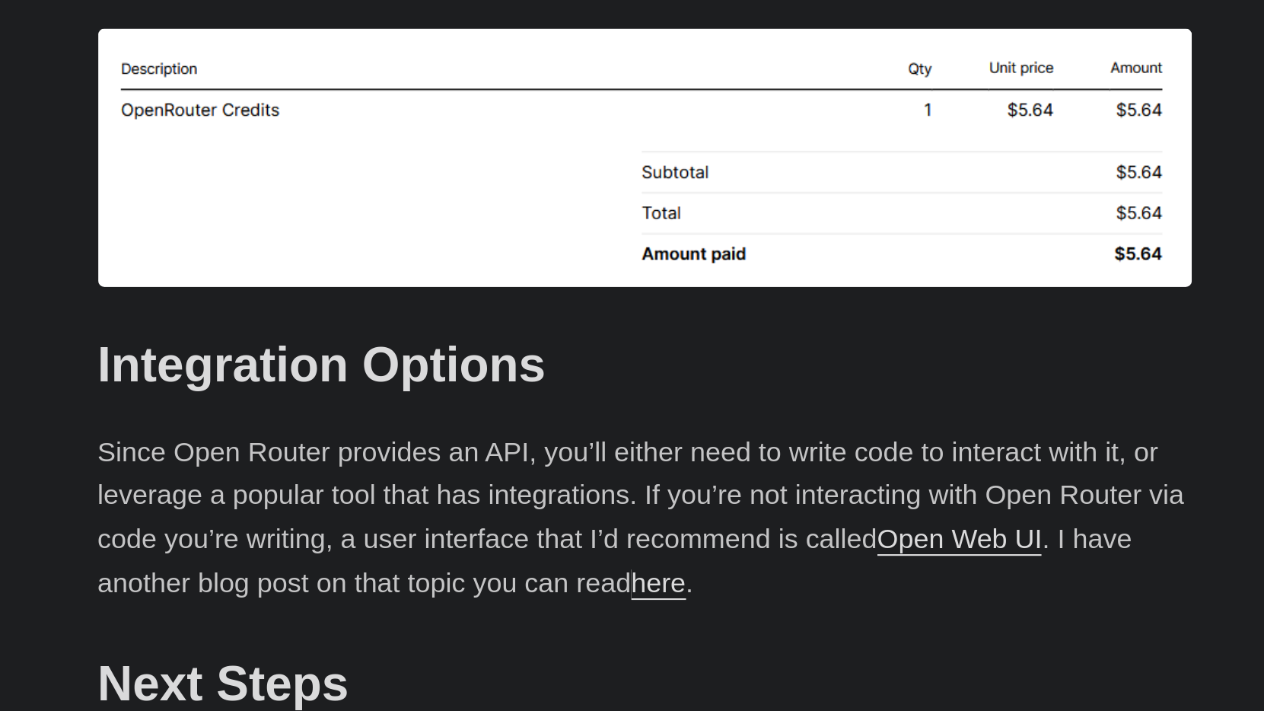
click at [358, 571] on p "Since Open Router provides an API, you’ll either need to write code to interact…" at bounding box center [632, 615] width 548 height 88
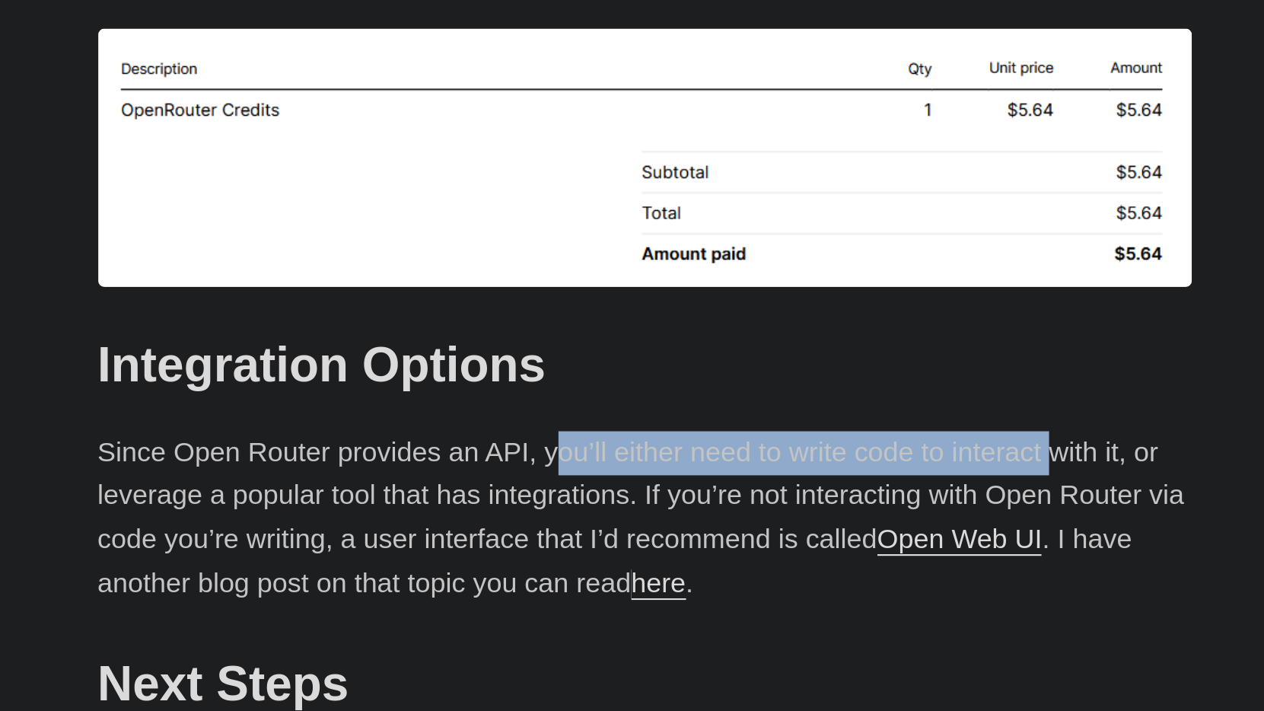
drag, startPoint x: 276, startPoint y: 157, endPoint x: 527, endPoint y: 155, distance: 251.1
click at [527, 571] on p "Since Open Router provides an API, you’ll either need to write code to interact…" at bounding box center [632, 615] width 548 height 88
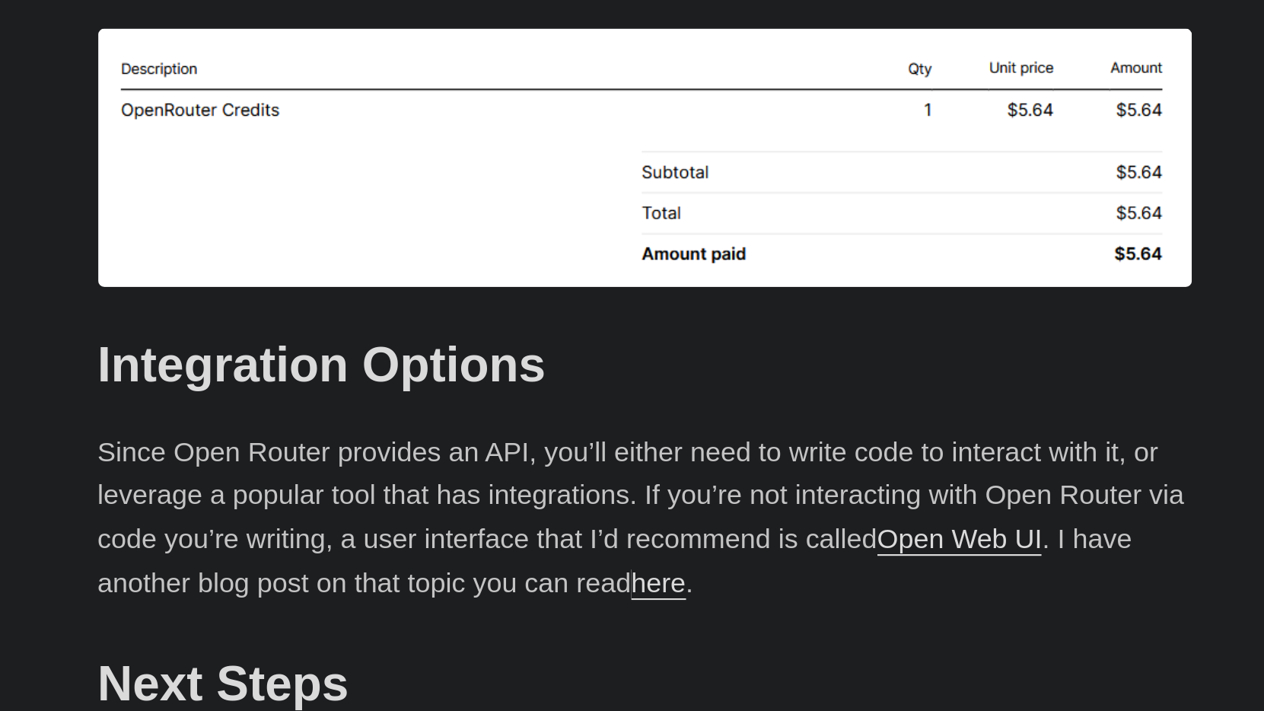
click at [358, 571] on p "Since Open Router provides an API, you’ll either need to write code to interact…" at bounding box center [632, 615] width 548 height 88
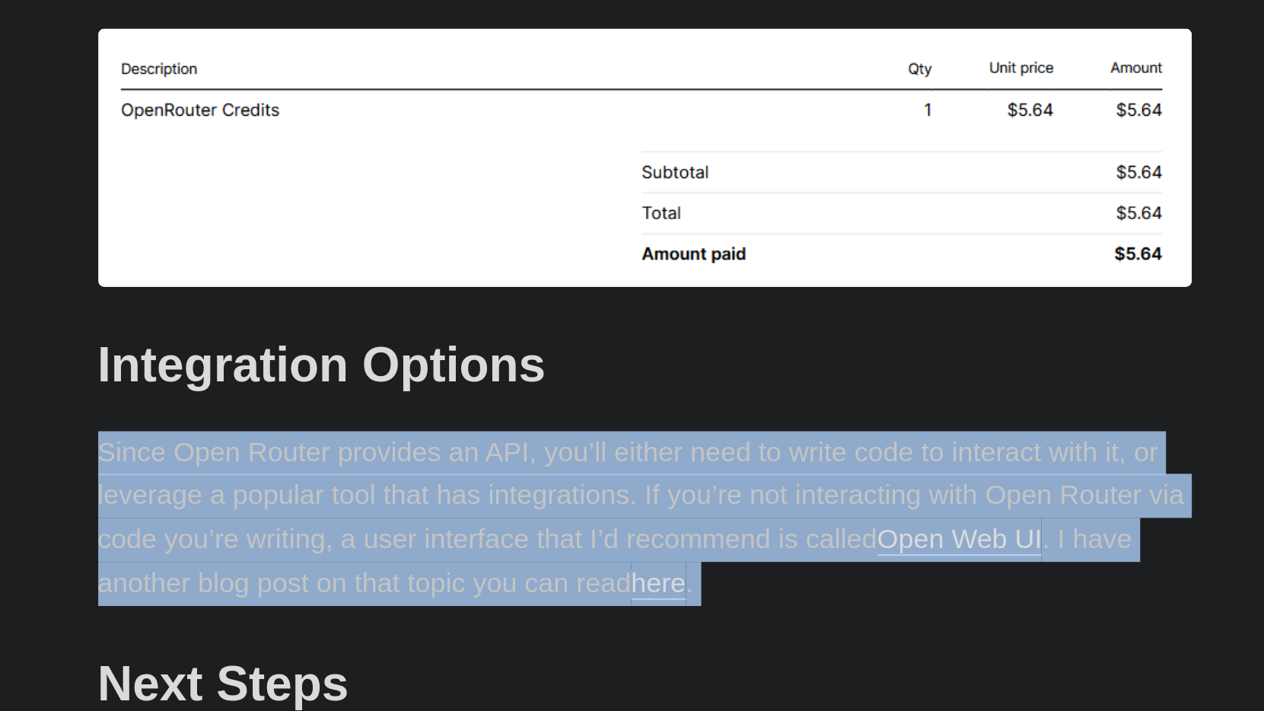
click at [358, 571] on p "Since Open Router provides an API, you’ll either need to write code to interact…" at bounding box center [632, 615] width 548 height 88
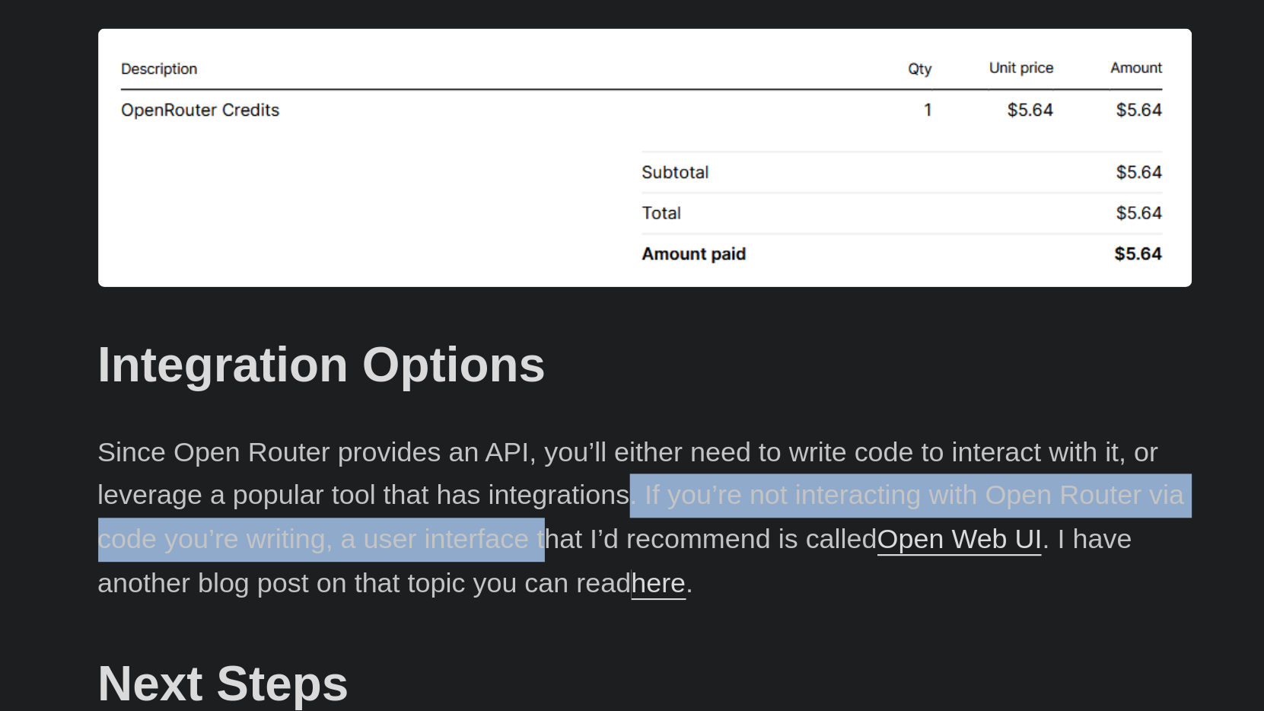
drag, startPoint x: 316, startPoint y: 180, endPoint x: 279, endPoint y: 190, distance: 38.6
click at [358, 571] on p "Since Open Router provides an API, you’ll either need to write code to interact…" at bounding box center [632, 615] width 548 height 88
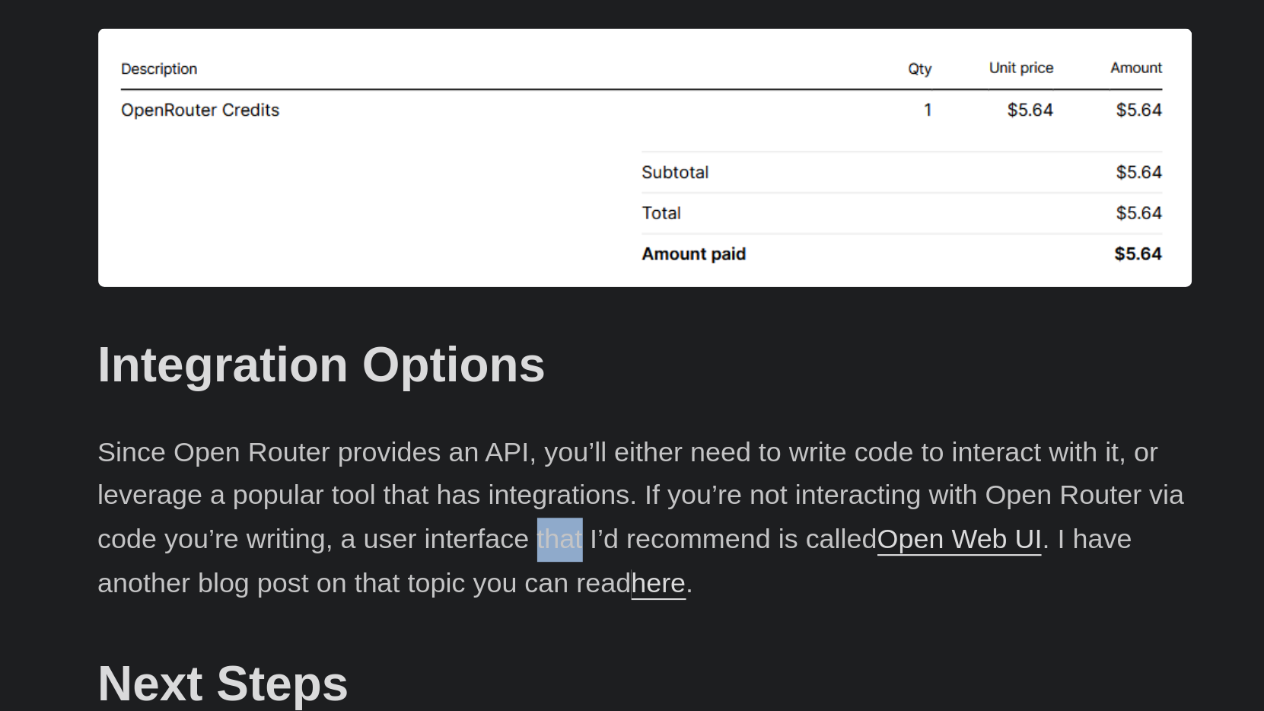
click at [358, 571] on p "Since Open Router provides an API, you’ll either need to write code to interact…" at bounding box center [632, 615] width 548 height 88
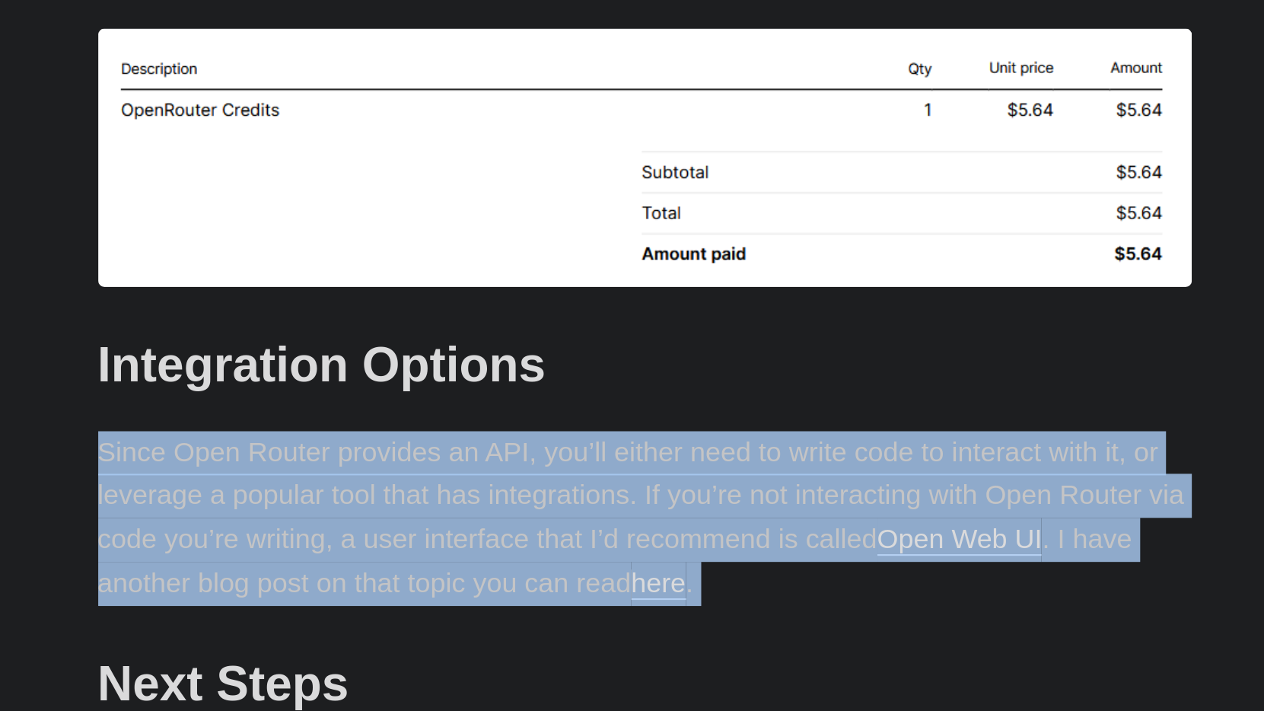
click at [358, 571] on p "Since Open Router provides an API, you’ll either need to write code to interact…" at bounding box center [632, 615] width 548 height 88
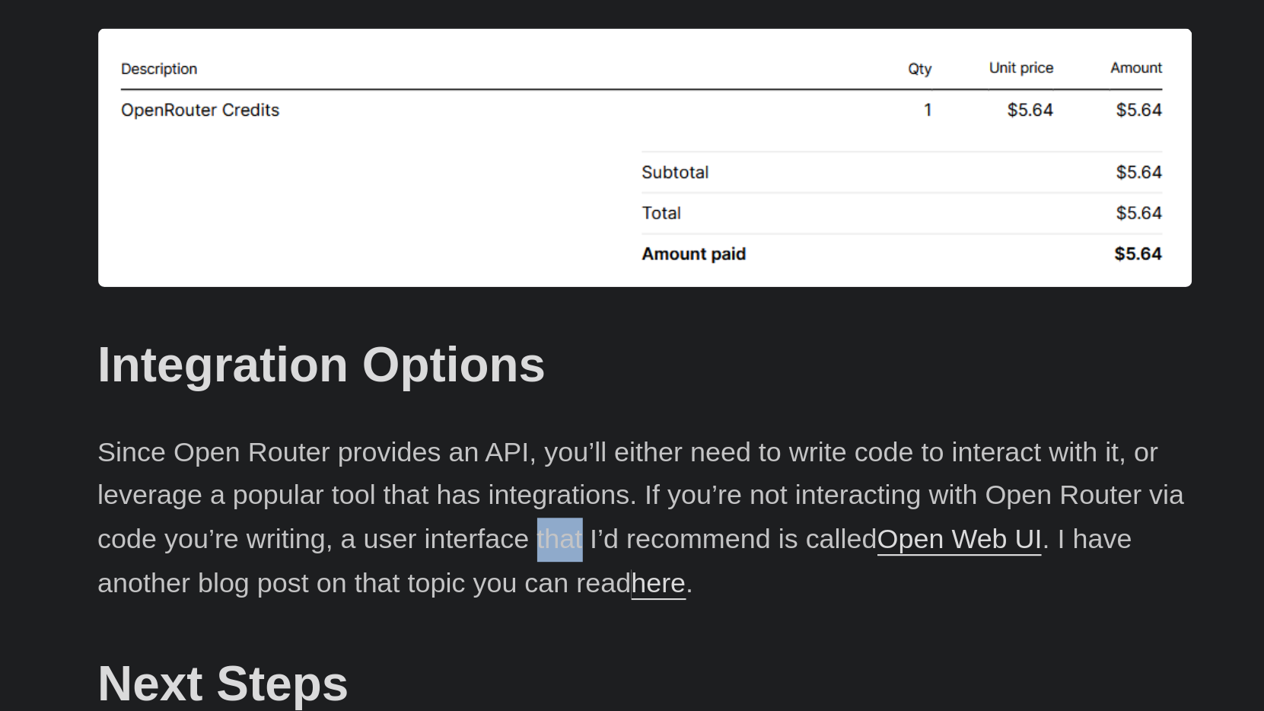
click at [358, 571] on p "Since Open Router provides an API, you’ll either need to write code to interact…" at bounding box center [632, 615] width 548 height 88
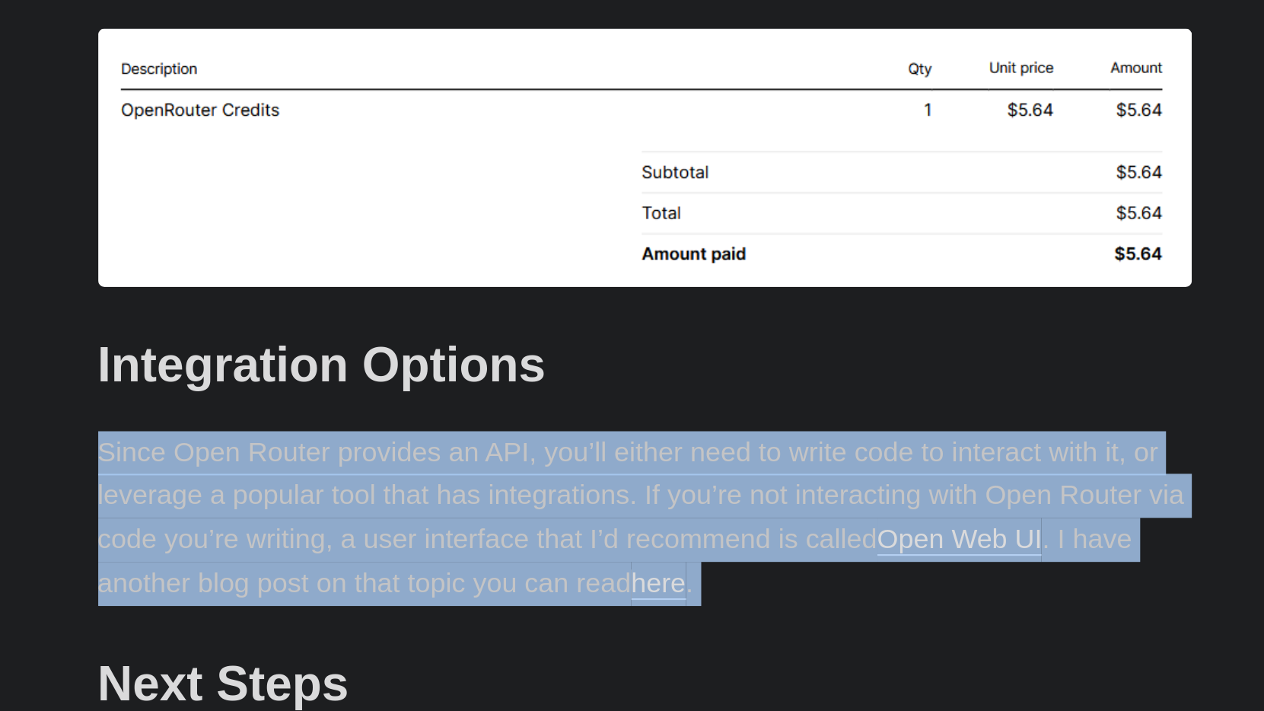
click at [358, 571] on p "Since Open Router provides an API, you’ll either need to write code to interact…" at bounding box center [632, 615] width 548 height 88
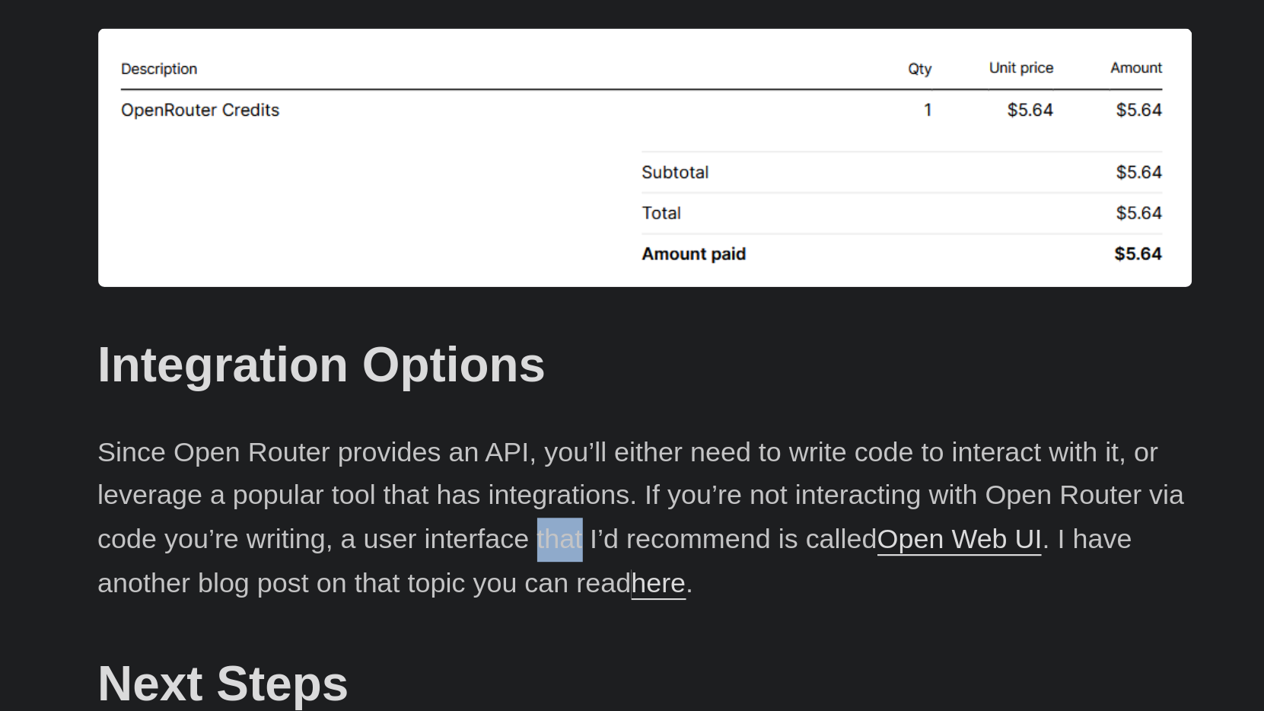
click at [358, 571] on p "Since Open Router provides an API, you’ll either need to write code to interact…" at bounding box center [632, 615] width 548 height 88
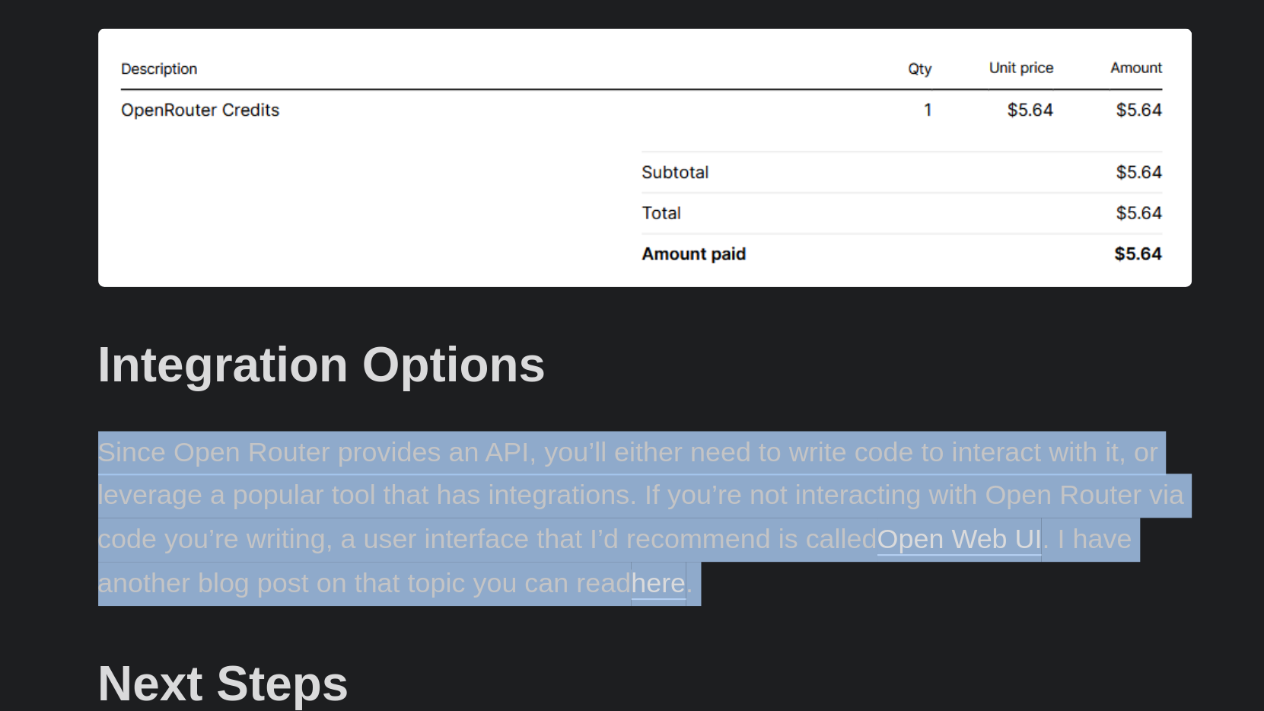
click at [358, 571] on p "Since Open Router provides an API, you’ll either need to write code to interact…" at bounding box center [632, 615] width 548 height 88
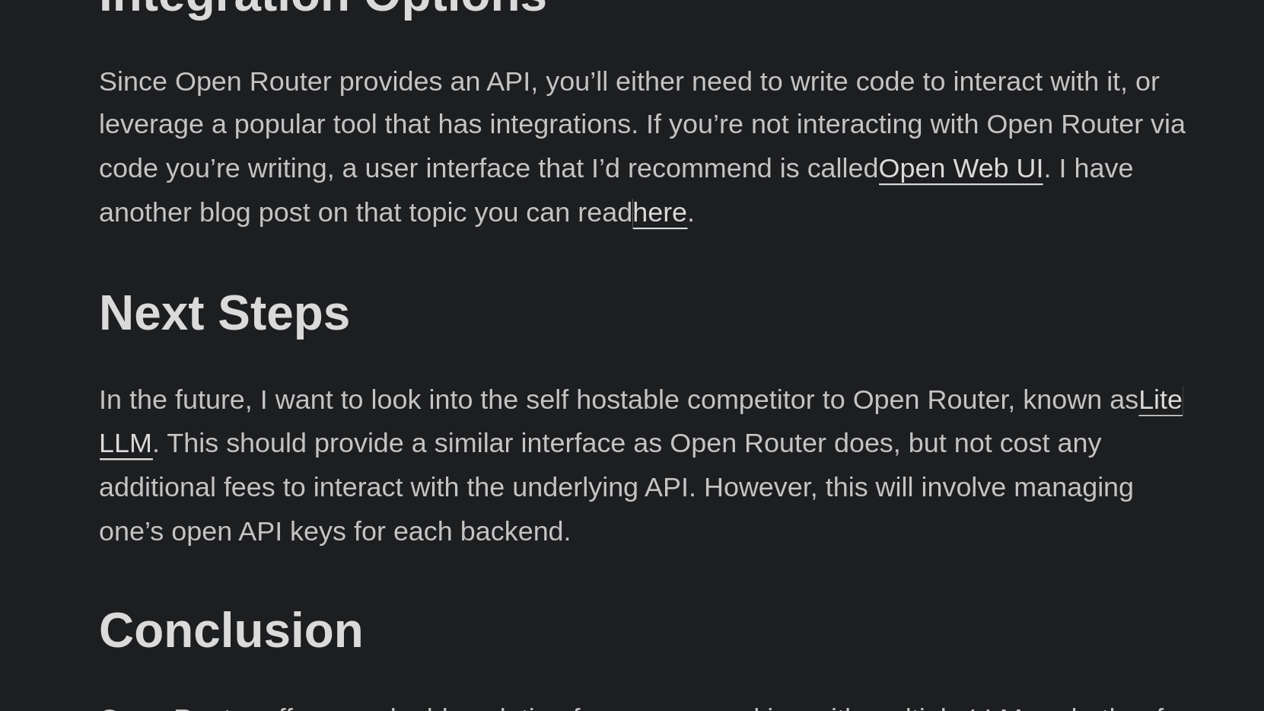
scroll to position [2144, 0]
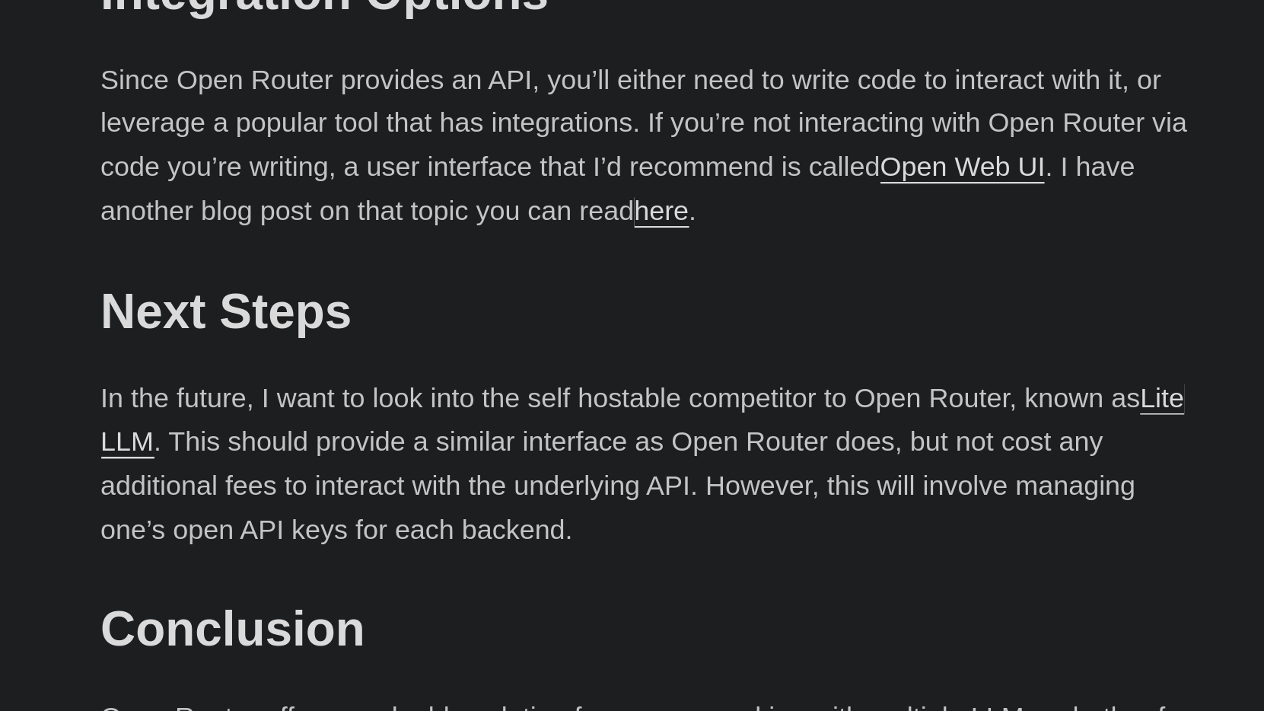
click at [358, 543] on p "In the future, I want to look into the self hostable competitor to Open Router,…" at bounding box center [632, 587] width 548 height 88
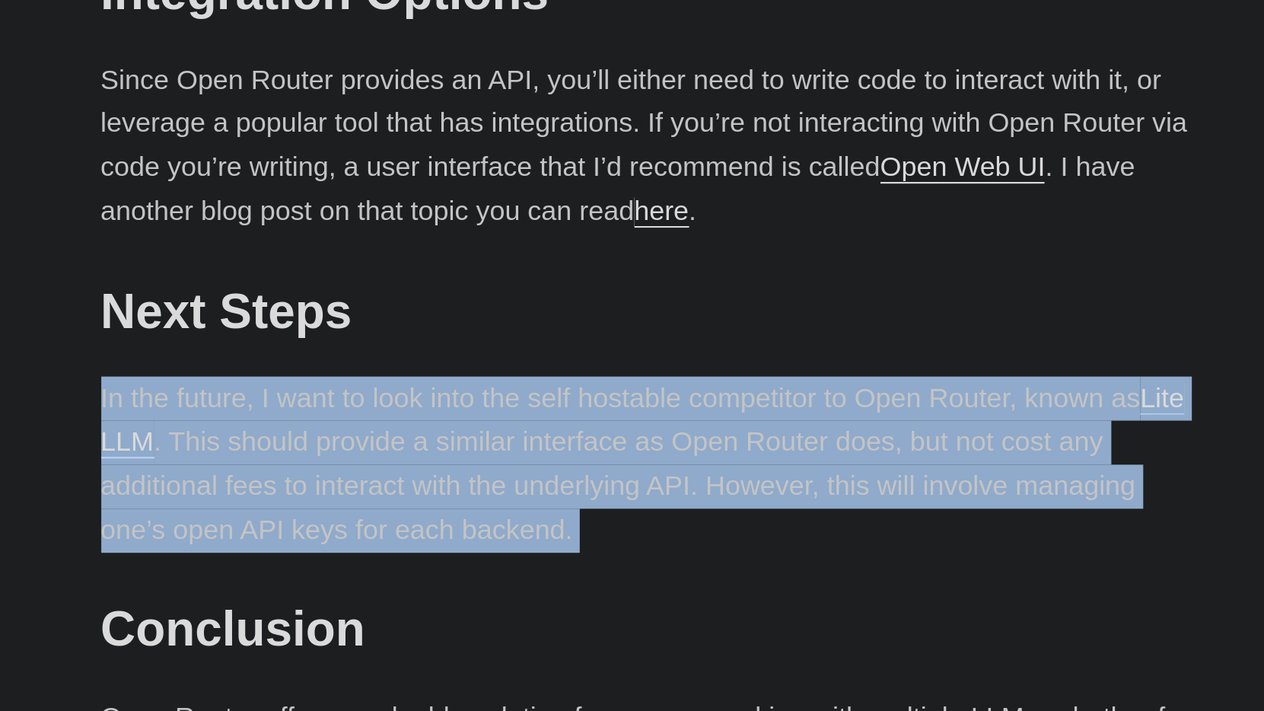
click at [358, 543] on p "In the future, I want to look into the self hostable competitor to Open Router,…" at bounding box center [632, 587] width 548 height 88
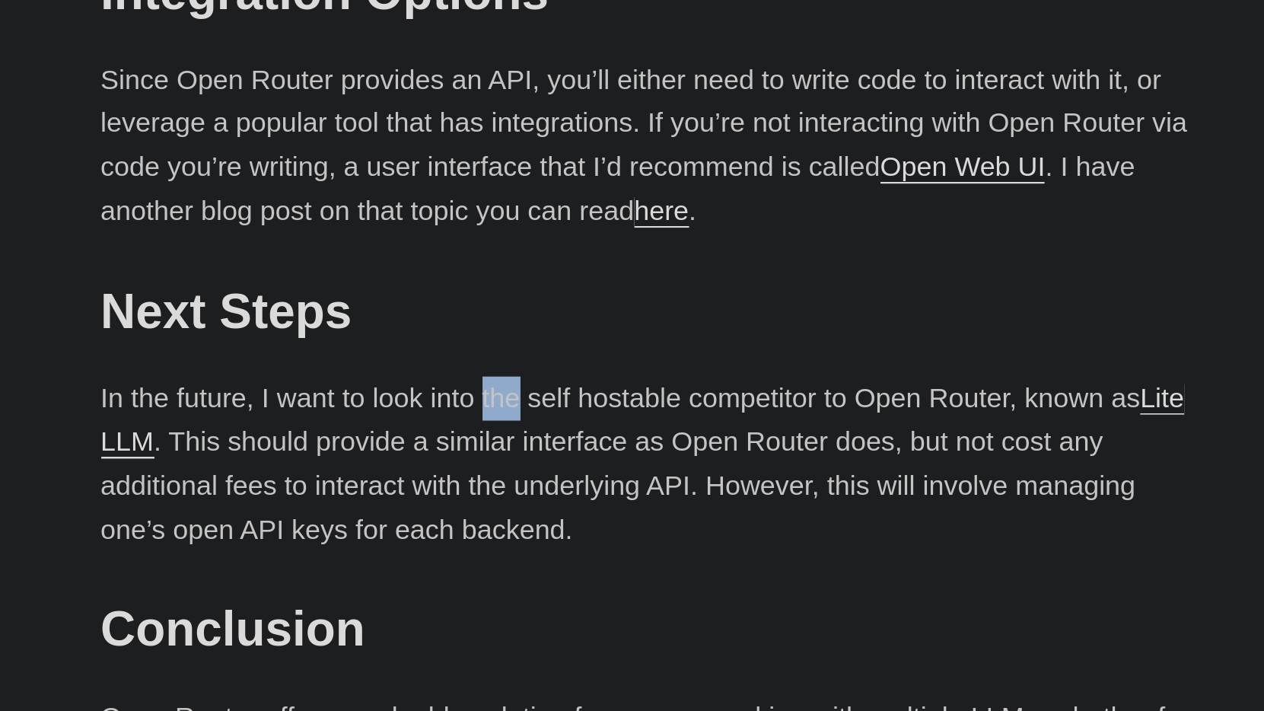
click at [358, 543] on p "In the future, I want to look into the self hostable competitor to Open Router,…" at bounding box center [632, 587] width 548 height 88
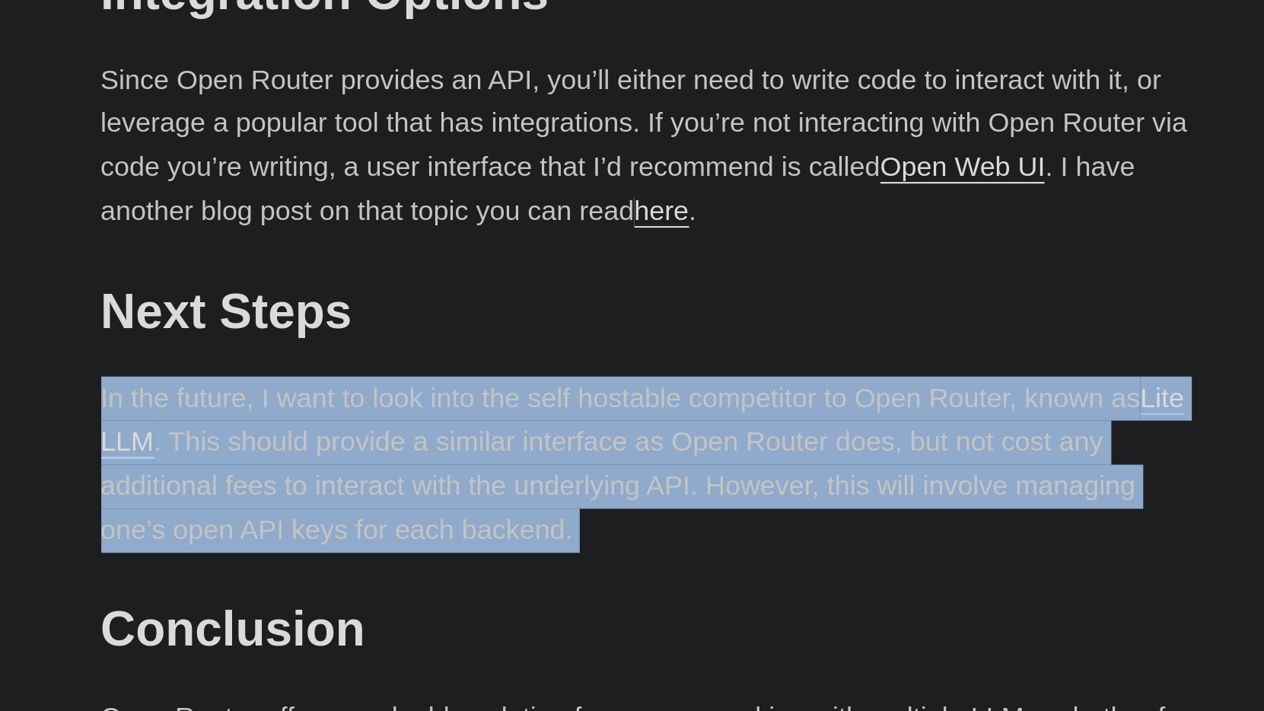
click at [358, 543] on p "In the future, I want to look into the self hostable competitor to Open Router,…" at bounding box center [632, 587] width 548 height 88
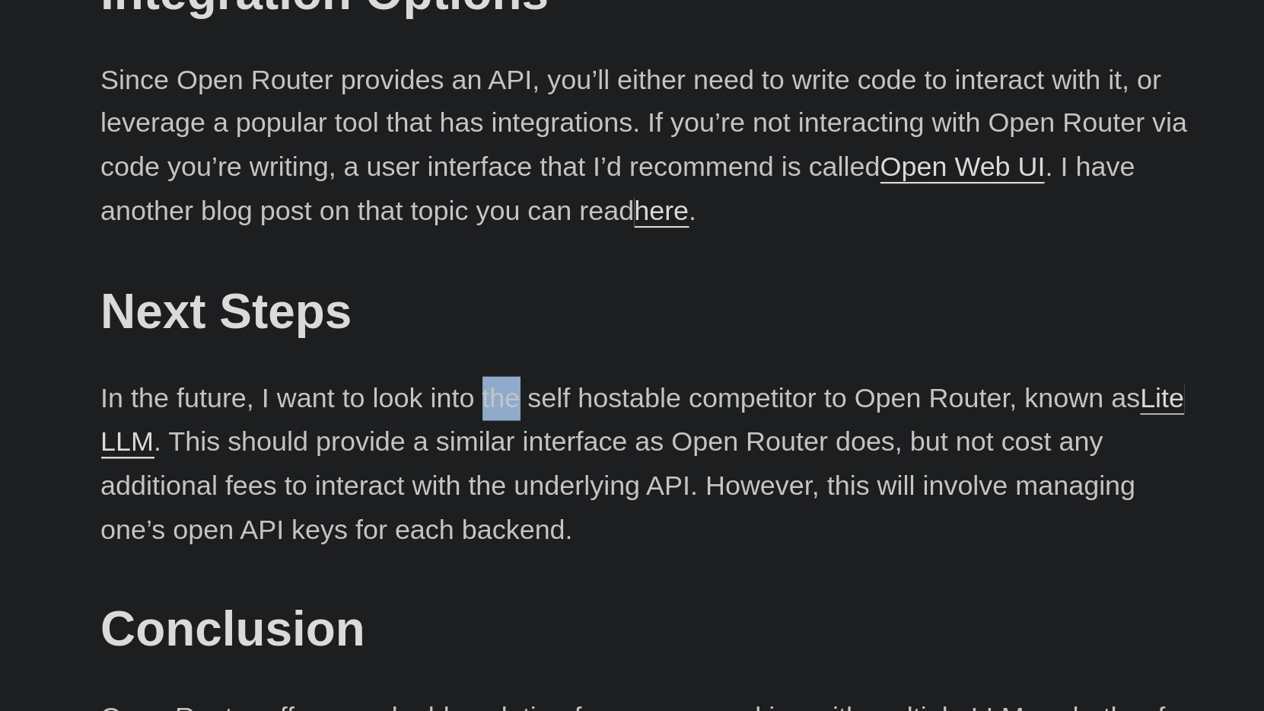
click at [358, 543] on p "In the future, I want to look into the self hostable competitor to Open Router,…" at bounding box center [632, 587] width 548 height 88
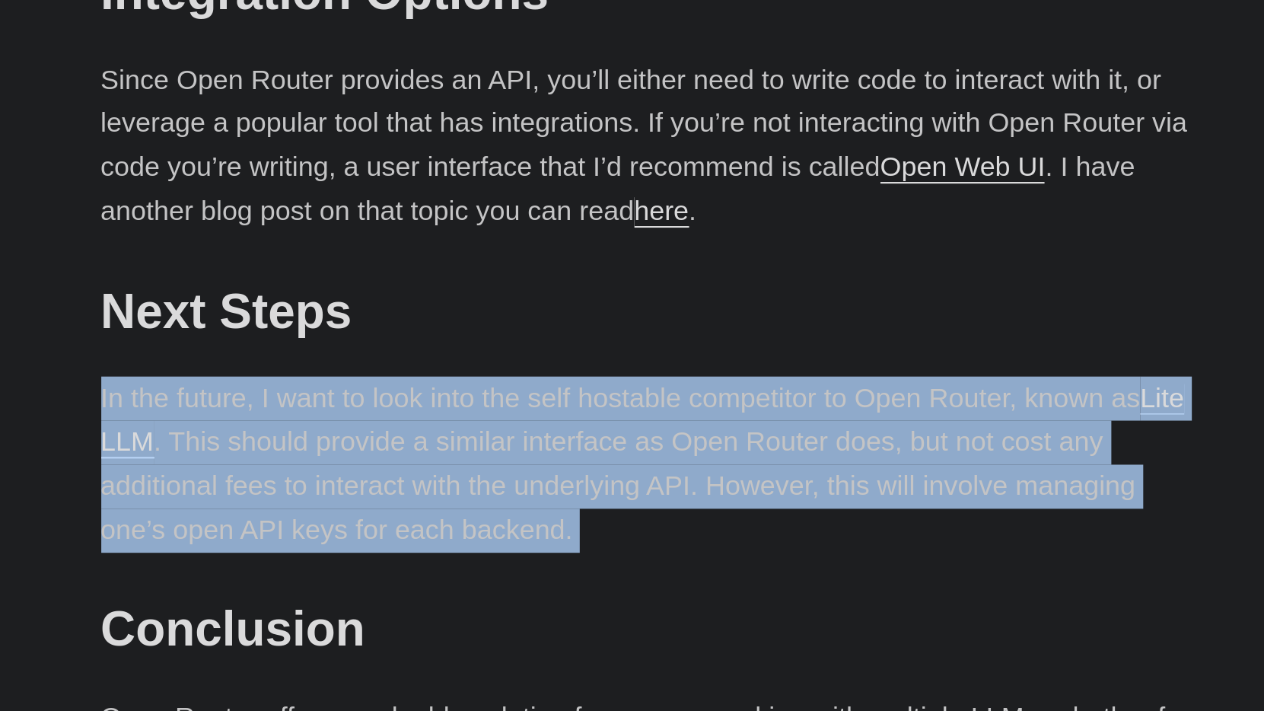
click at [358, 543] on p "In the future, I want to look into the self hostable competitor to Open Router,…" at bounding box center [632, 587] width 548 height 88
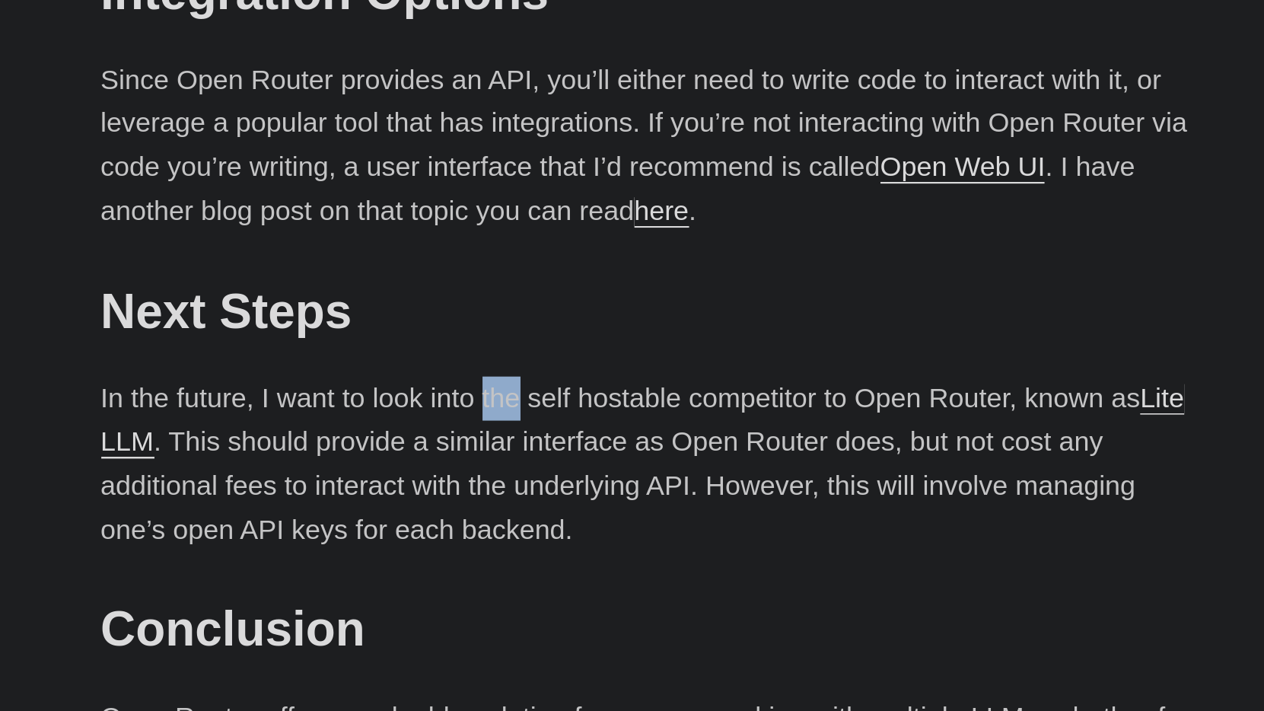
click at [358, 543] on p "In the future, I want to look into the self hostable competitor to Open Router,…" at bounding box center [632, 587] width 548 height 88
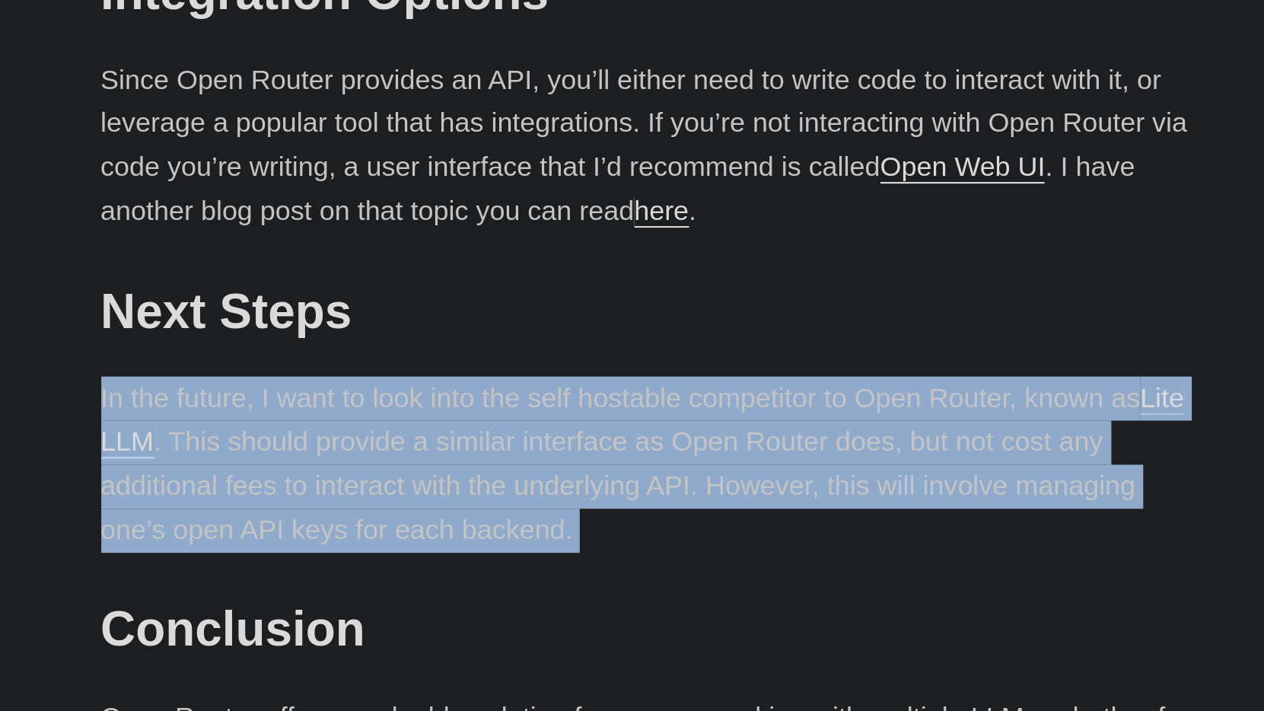
click at [358, 543] on p "In the future, I want to look into the self hostable competitor to Open Router,…" at bounding box center [632, 587] width 548 height 88
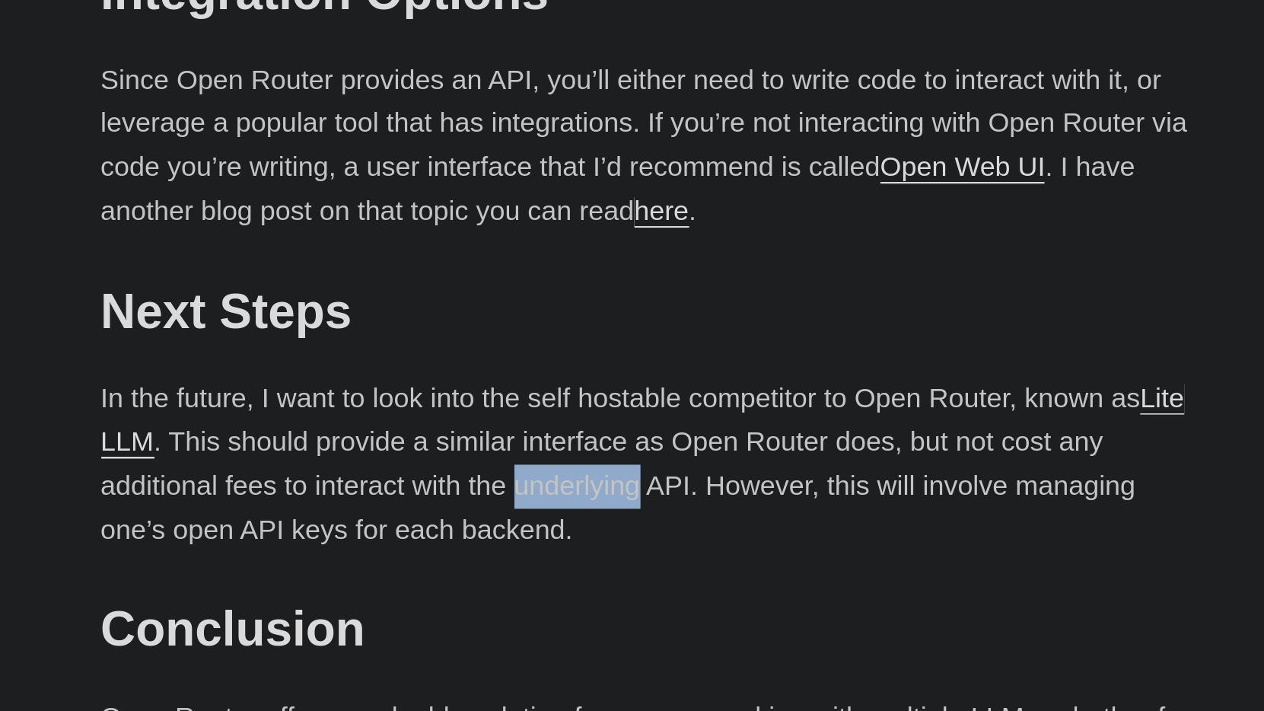
click at [358, 543] on p "In the future, I want to look into the self hostable competitor to Open Router,…" at bounding box center [632, 587] width 548 height 88
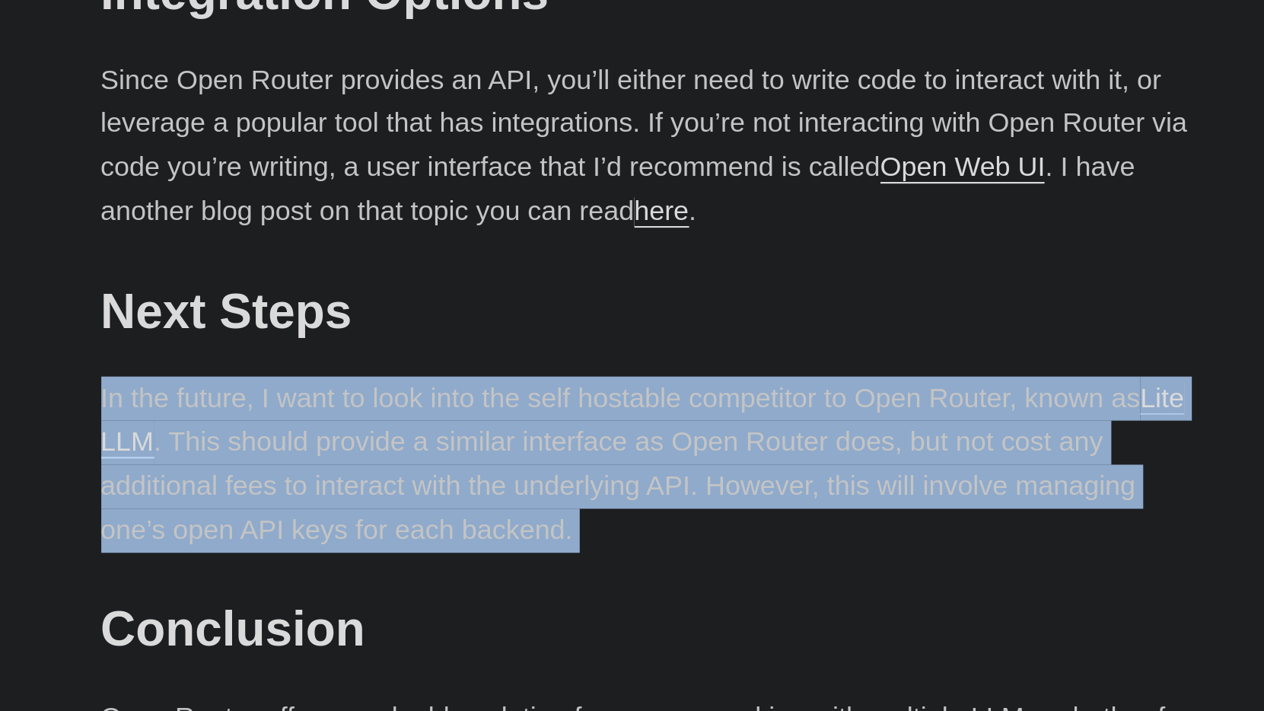
click at [358, 543] on p "In the future, I want to look into the self hostable competitor to Open Router,…" at bounding box center [632, 587] width 548 height 88
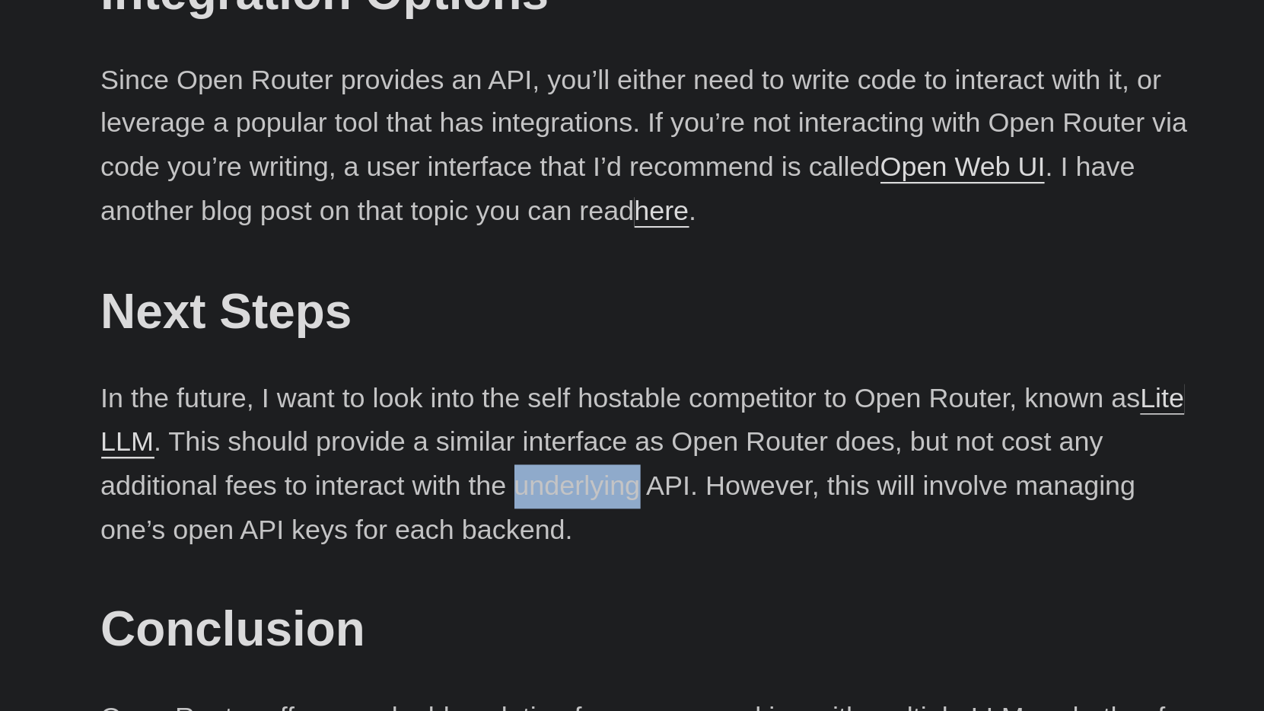
click at [358, 543] on p "In the future, I want to look into the self hostable competitor to Open Router,…" at bounding box center [632, 587] width 548 height 88
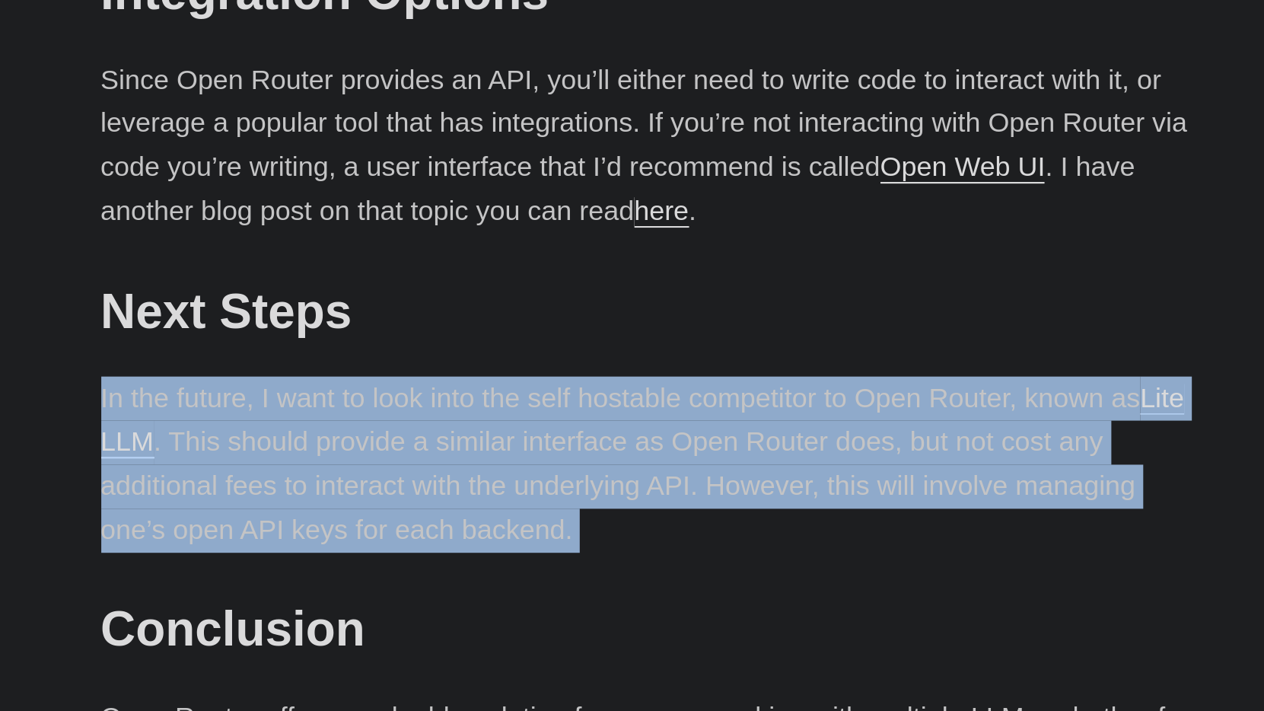
click at [358, 543] on p "In the future, I want to look into the self hostable competitor to Open Router,…" at bounding box center [632, 587] width 548 height 88
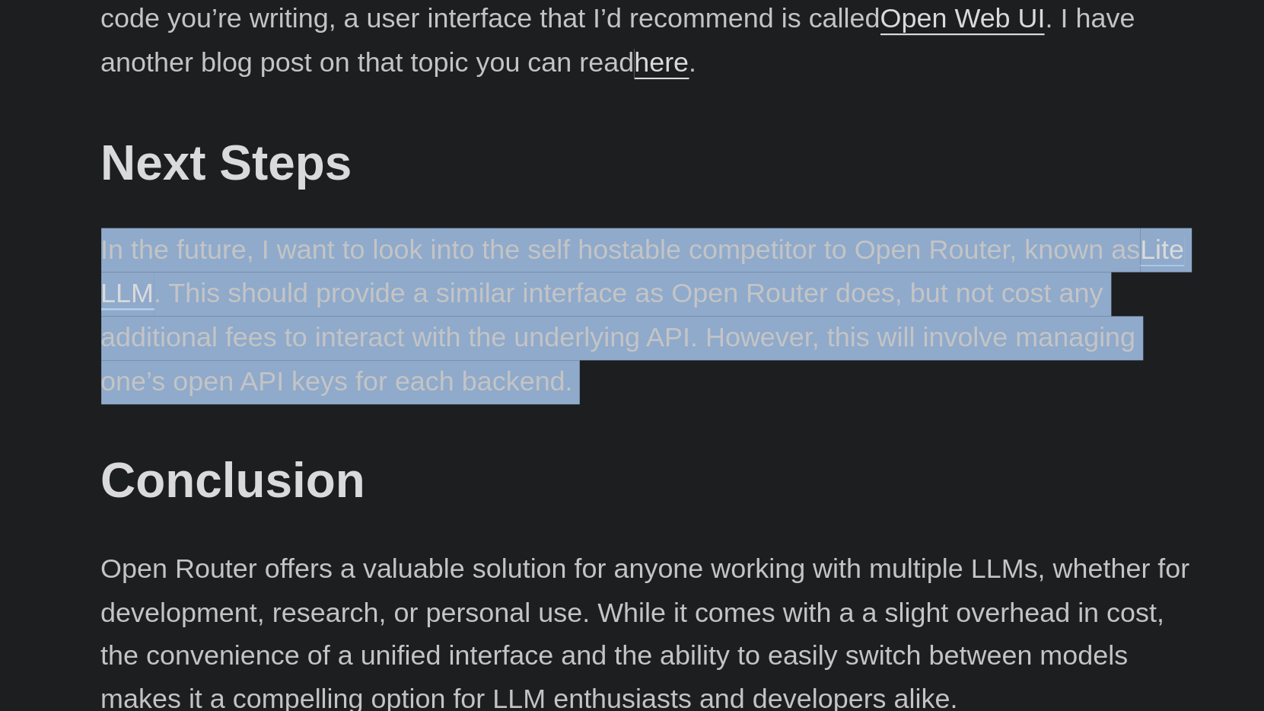
scroll to position [2219, 0]
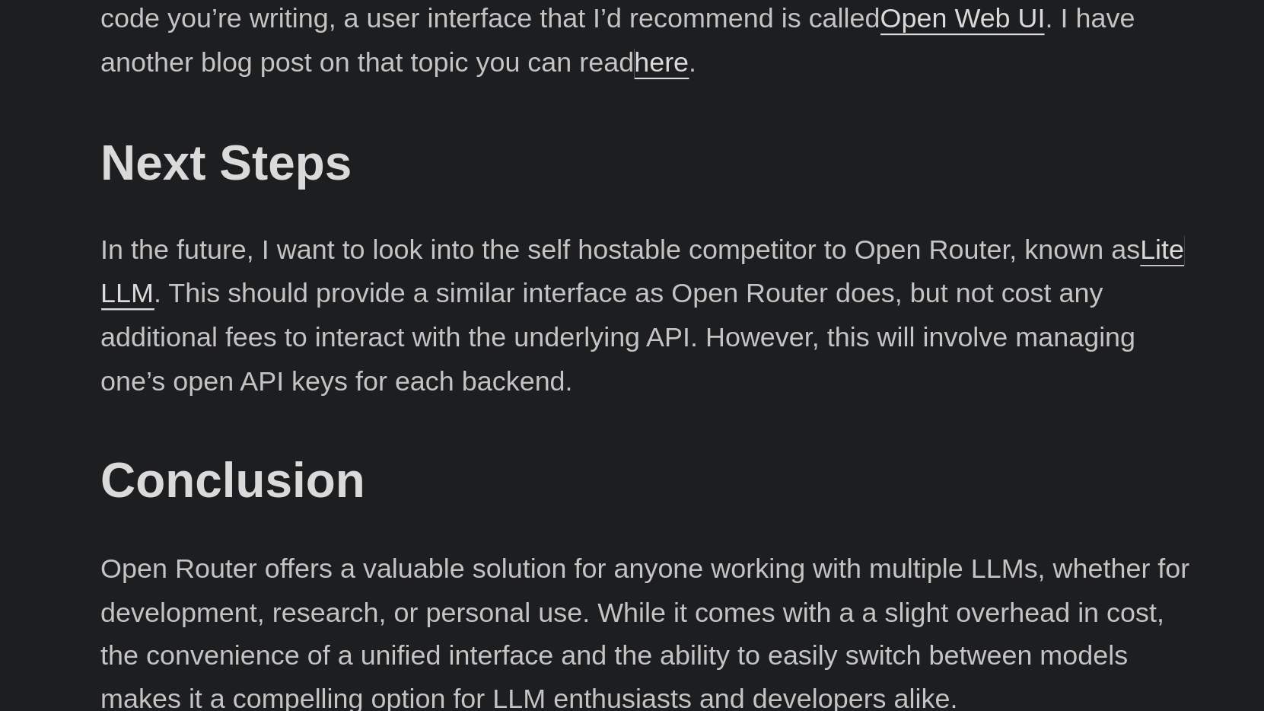
click at [358, 629] on p "Open Router offers a valuable solution for anyone working with multiple LLMs, w…" at bounding box center [632, 673] width 548 height 88
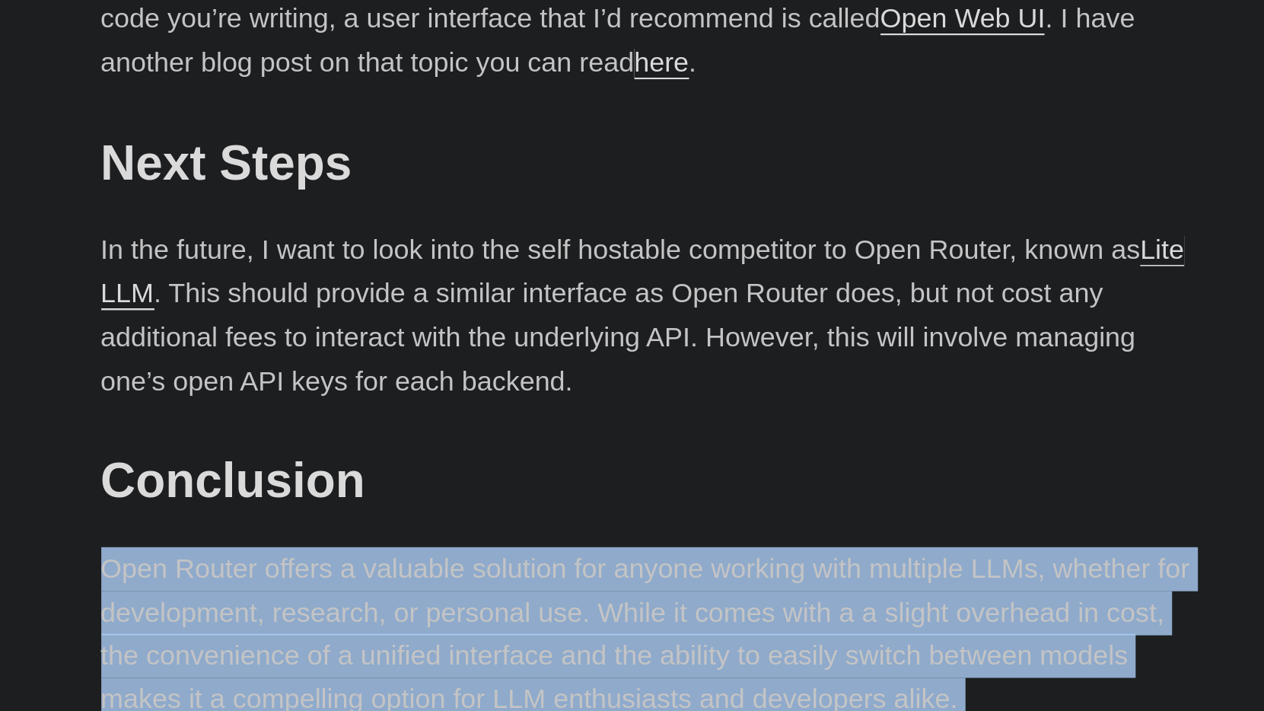
click at [358, 629] on p "Open Router offers a valuable solution for anyone working with multiple LLMs, w…" at bounding box center [632, 673] width 548 height 88
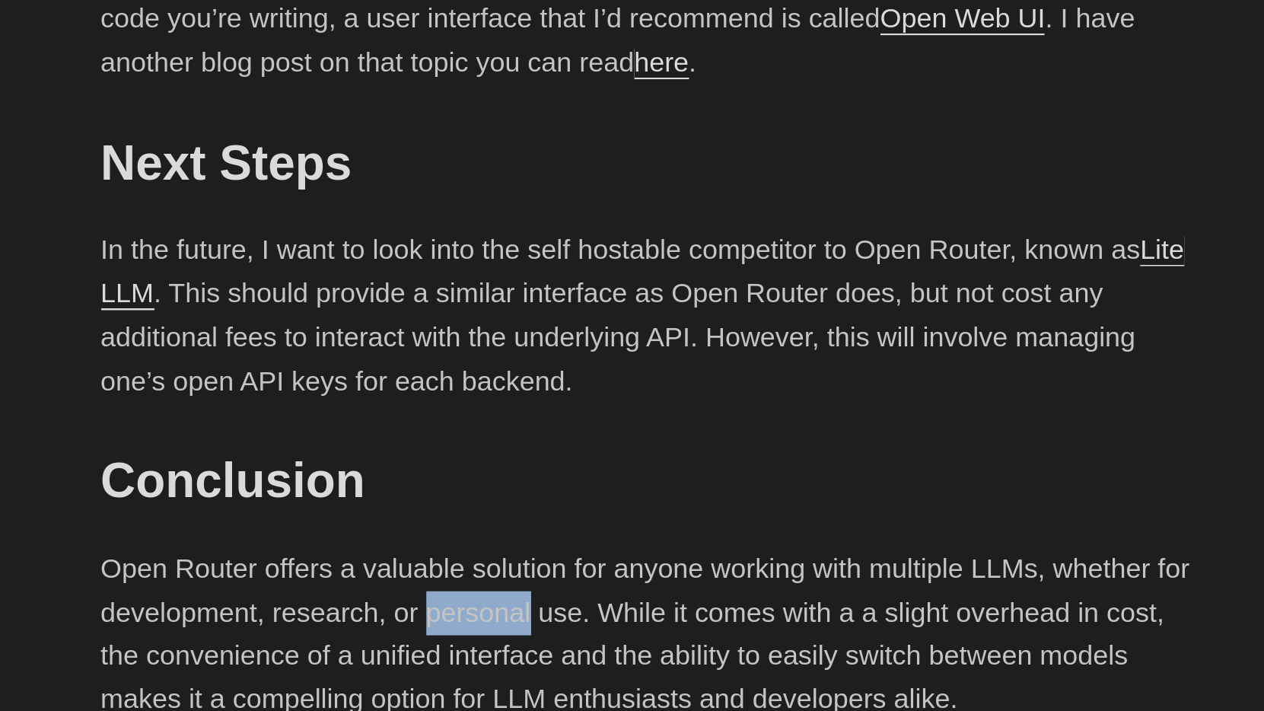
click at [358, 629] on p "Open Router offers a valuable solution for anyone working with multiple LLMs, w…" at bounding box center [632, 673] width 548 height 88
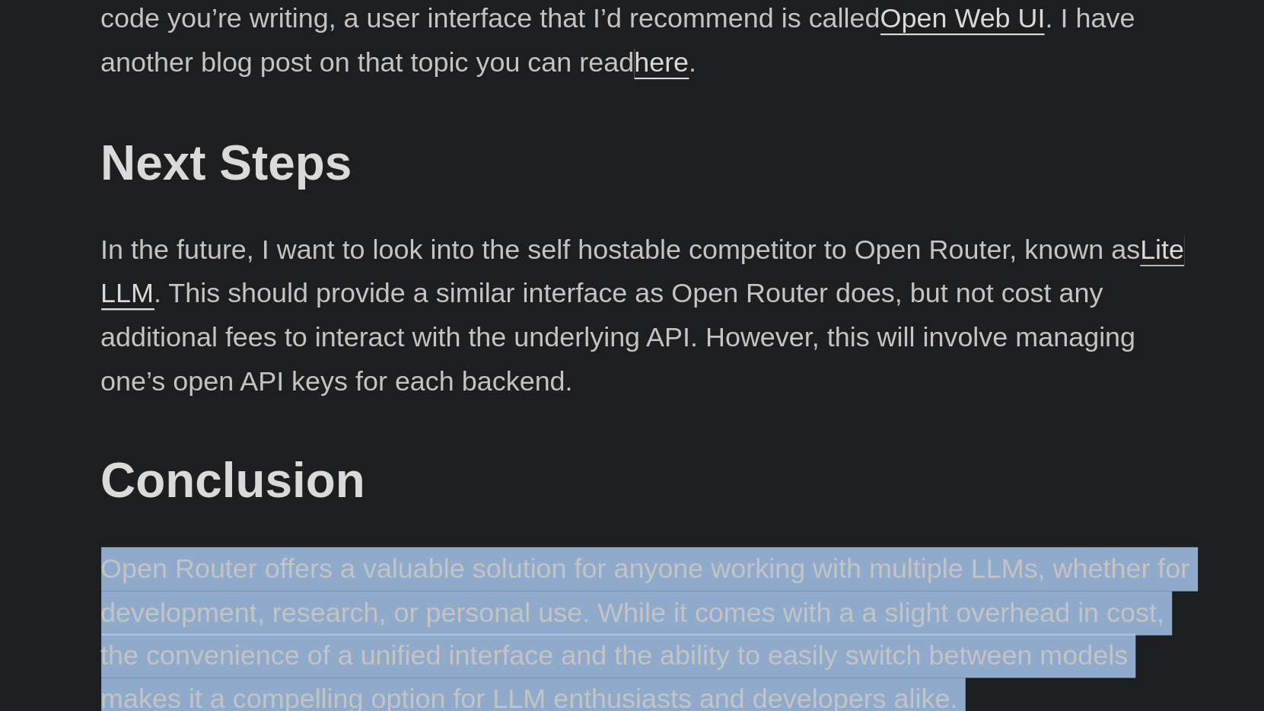
click at [358, 629] on p "Open Router offers a valuable solution for anyone working with multiple LLMs, w…" at bounding box center [632, 673] width 548 height 88
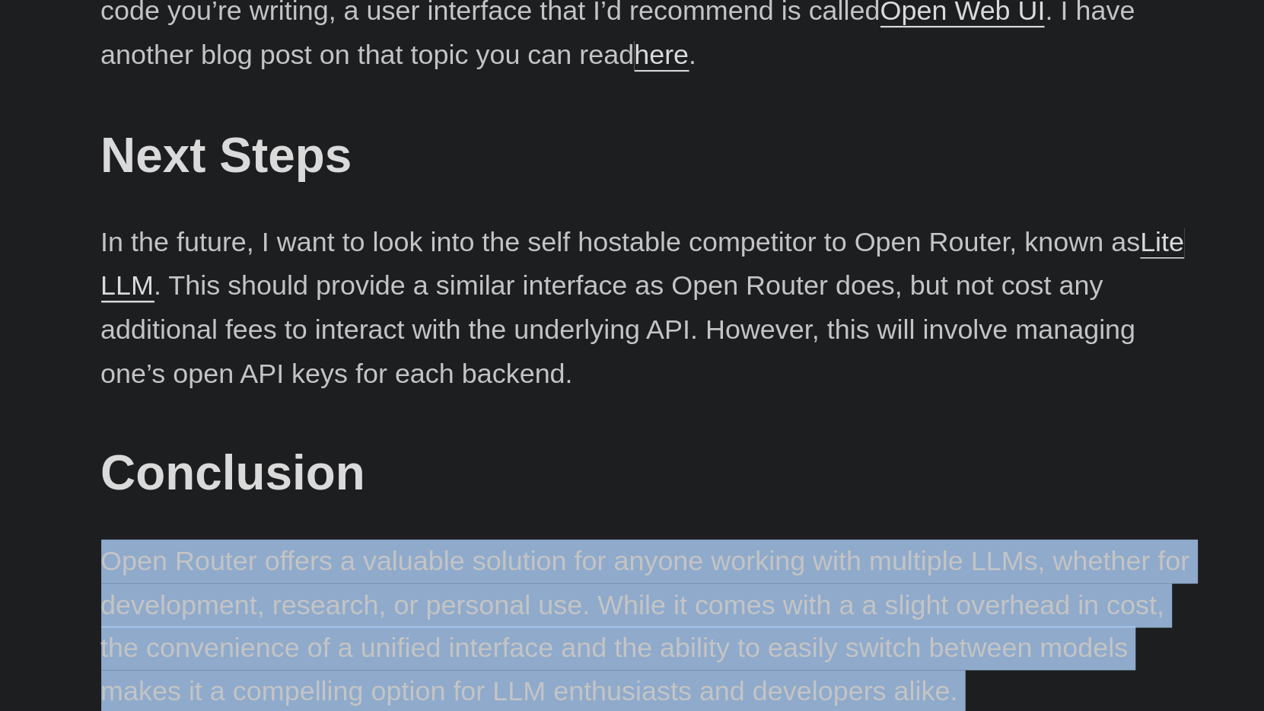
scroll to position [2224, 0]
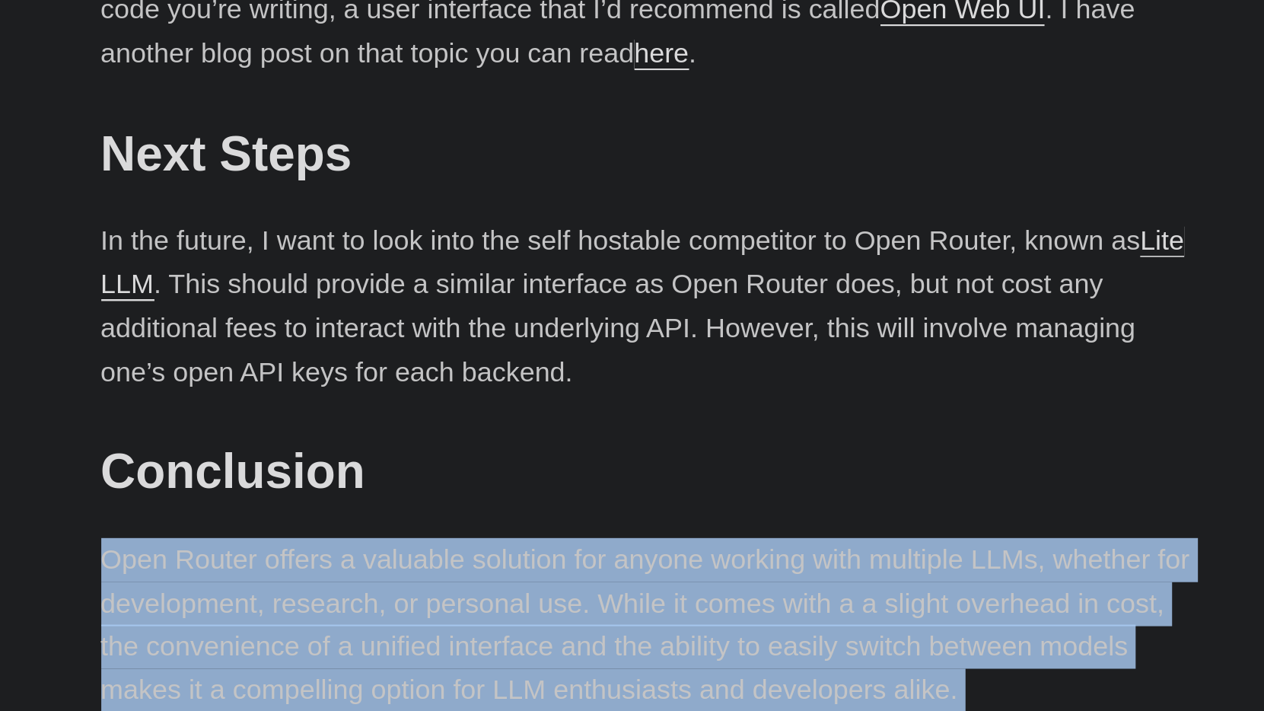
click at [358, 624] on p "Open Router offers a valuable solution for anyone working with multiple LLMs, w…" at bounding box center [632, 668] width 548 height 88
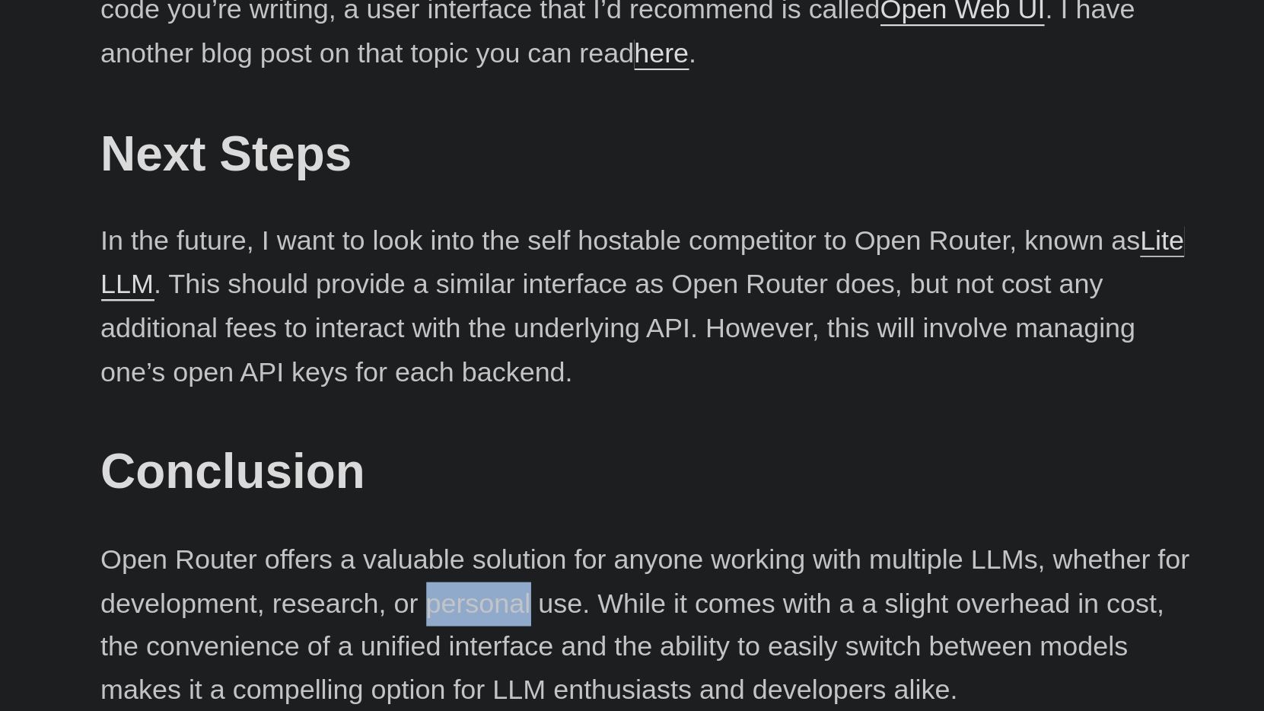
click at [358, 624] on p "Open Router offers a valuable solution for anyone working with multiple LLMs, w…" at bounding box center [632, 668] width 548 height 88
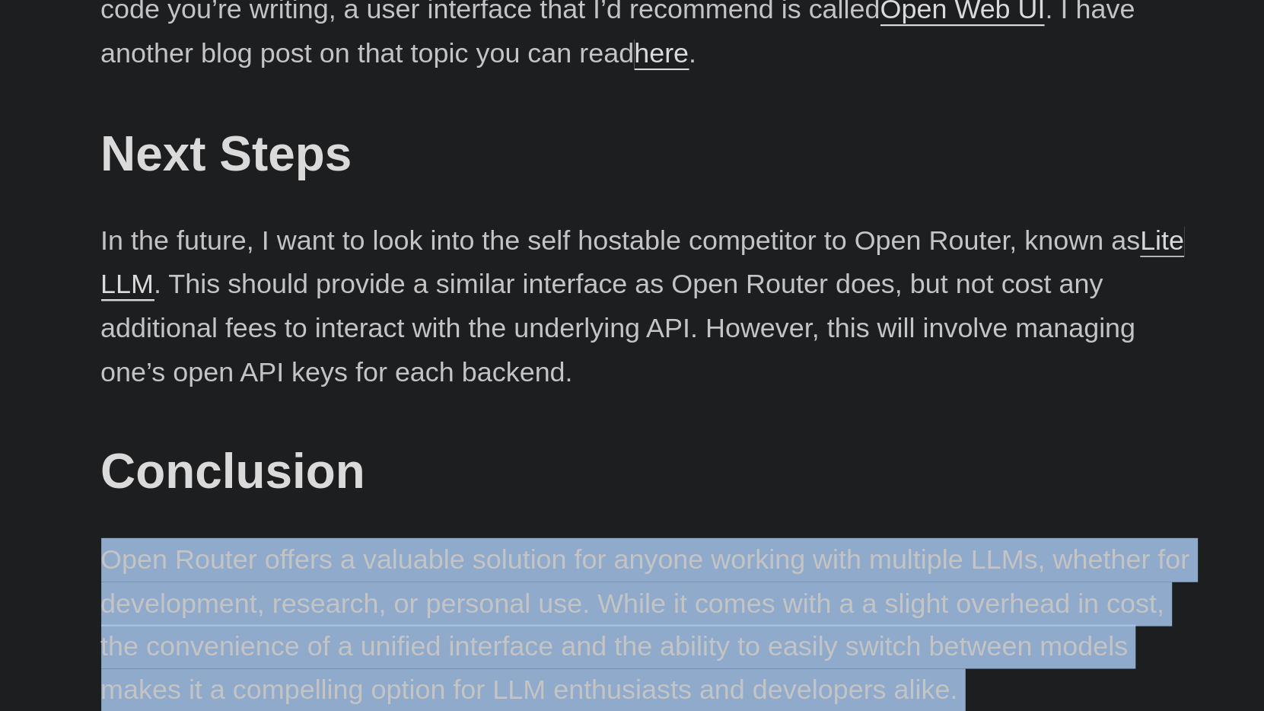
click at [358, 624] on p "Open Router offers a valuable solution for anyone working with multiple LLMs, w…" at bounding box center [632, 668] width 548 height 88
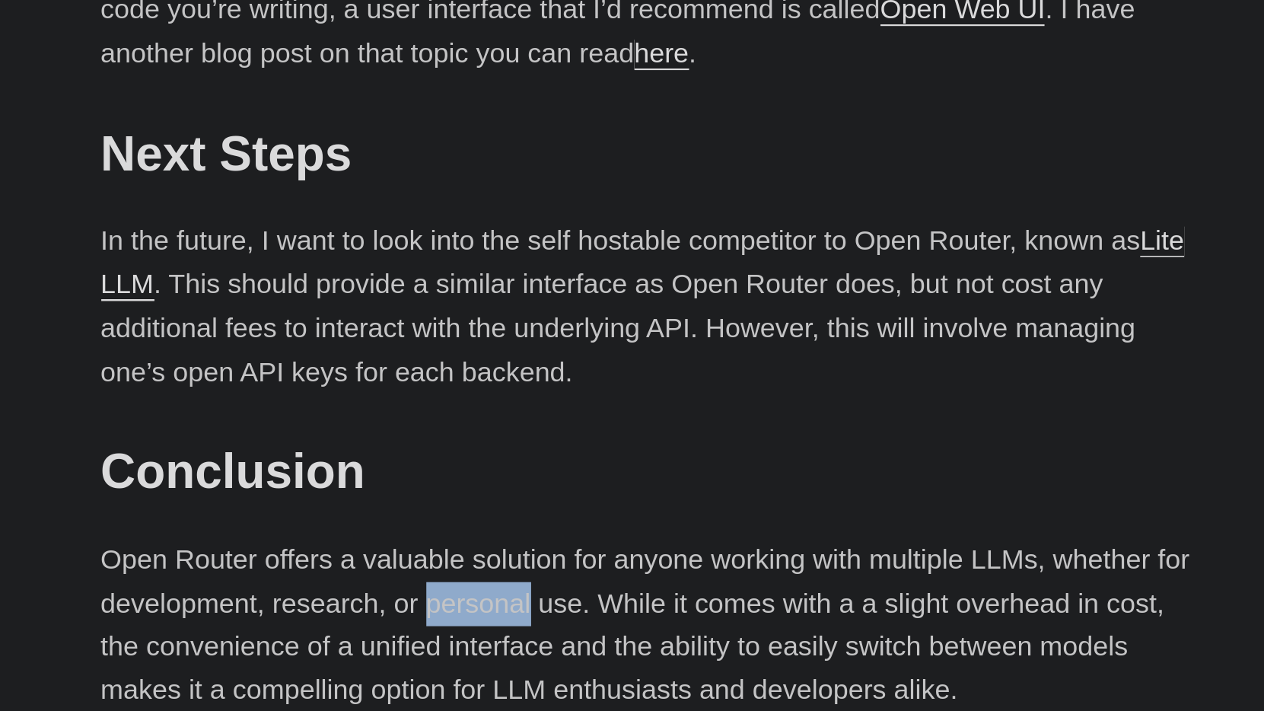
click at [358, 624] on p "Open Router offers a valuable solution for anyone working with multiple LLMs, w…" at bounding box center [632, 668] width 548 height 88
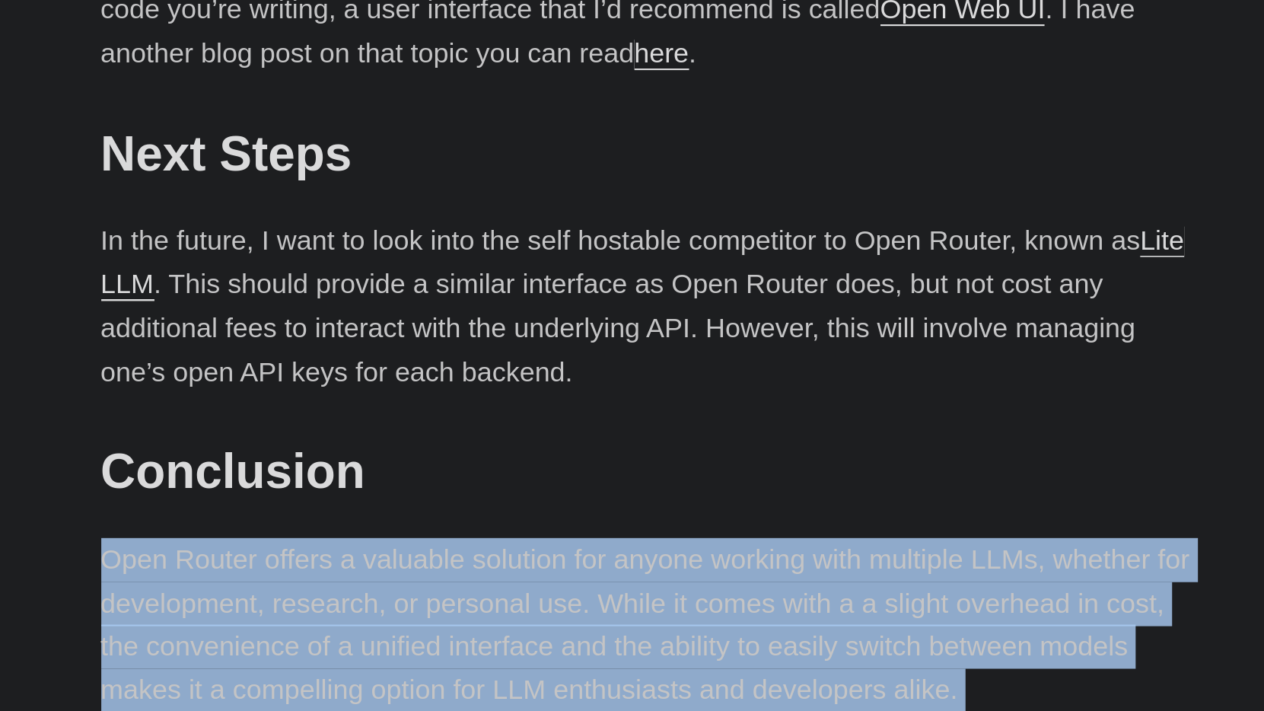
click at [358, 624] on p "Open Router offers a valuable solution for anyone working with multiple LLMs, w…" at bounding box center [632, 668] width 548 height 88
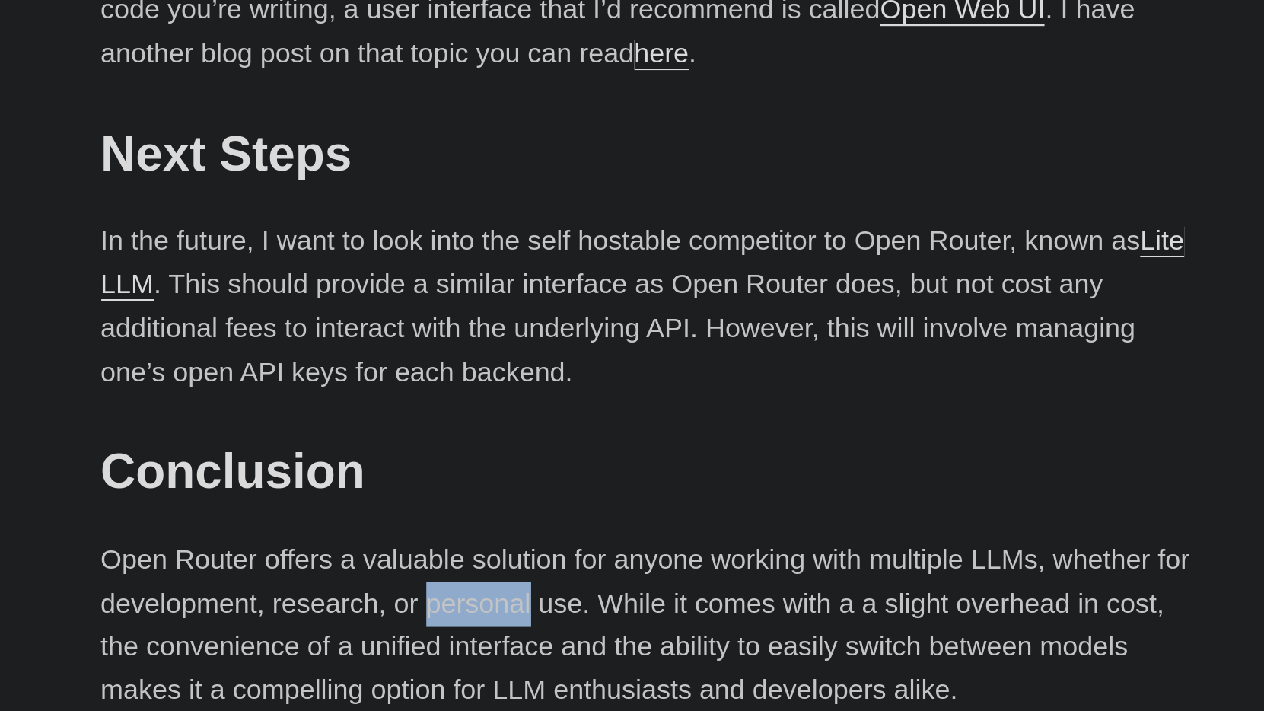
click at [358, 624] on p "Open Router offers a valuable solution for anyone working with multiple LLMs, w…" at bounding box center [632, 668] width 548 height 88
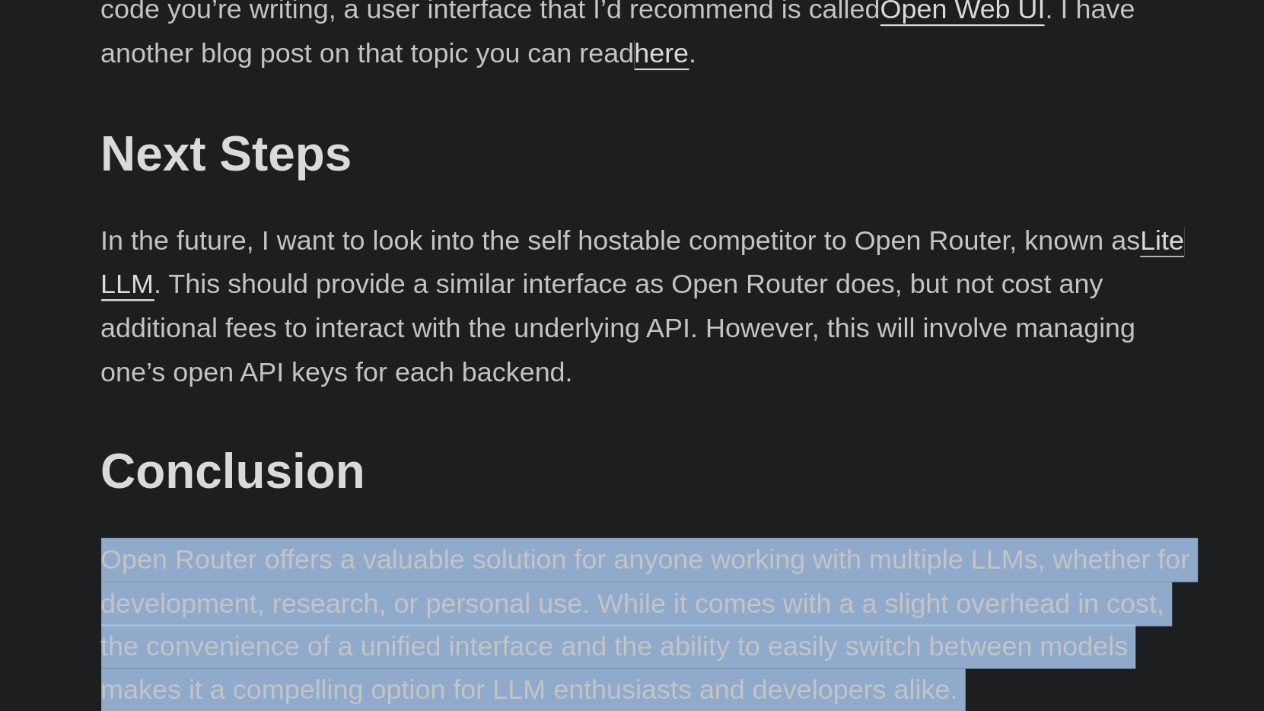
click at [358, 624] on p "Open Router offers a valuable solution for anyone working with multiple LLMs, w…" at bounding box center [632, 668] width 548 height 88
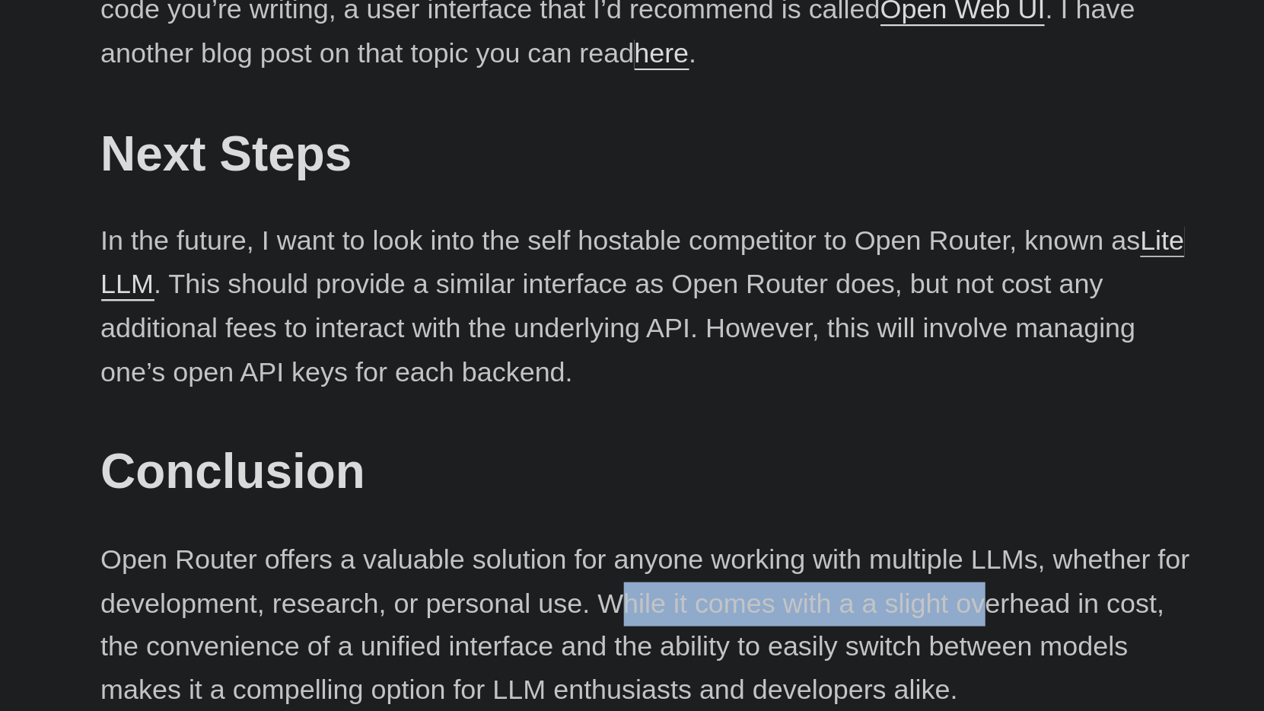
drag, startPoint x: 305, startPoint y: 227, endPoint x: 495, endPoint y: 228, distance: 190.2
click at [495, 624] on p "Open Router offers a valuable solution for anyone working with multiple LLMs, w…" at bounding box center [632, 668] width 548 height 88
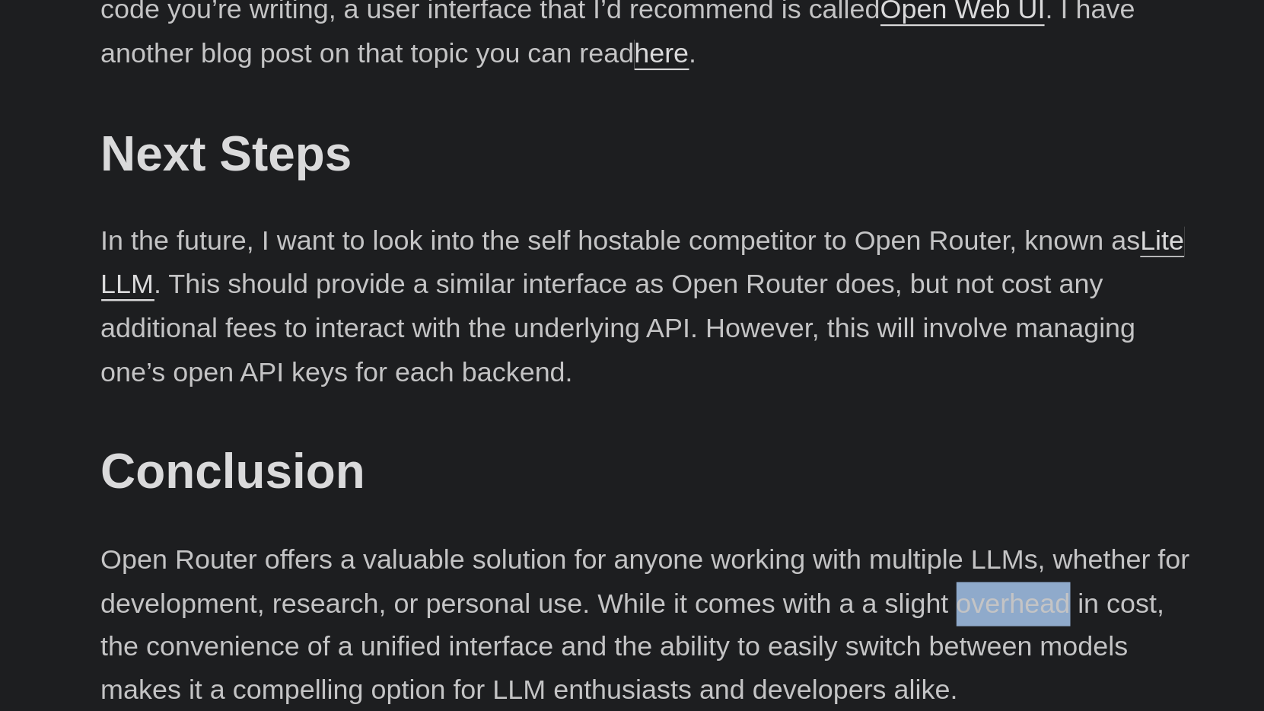
click at [495, 624] on p "Open Router offers a valuable solution for anyone working with multiple LLMs, w…" at bounding box center [632, 668] width 548 height 88
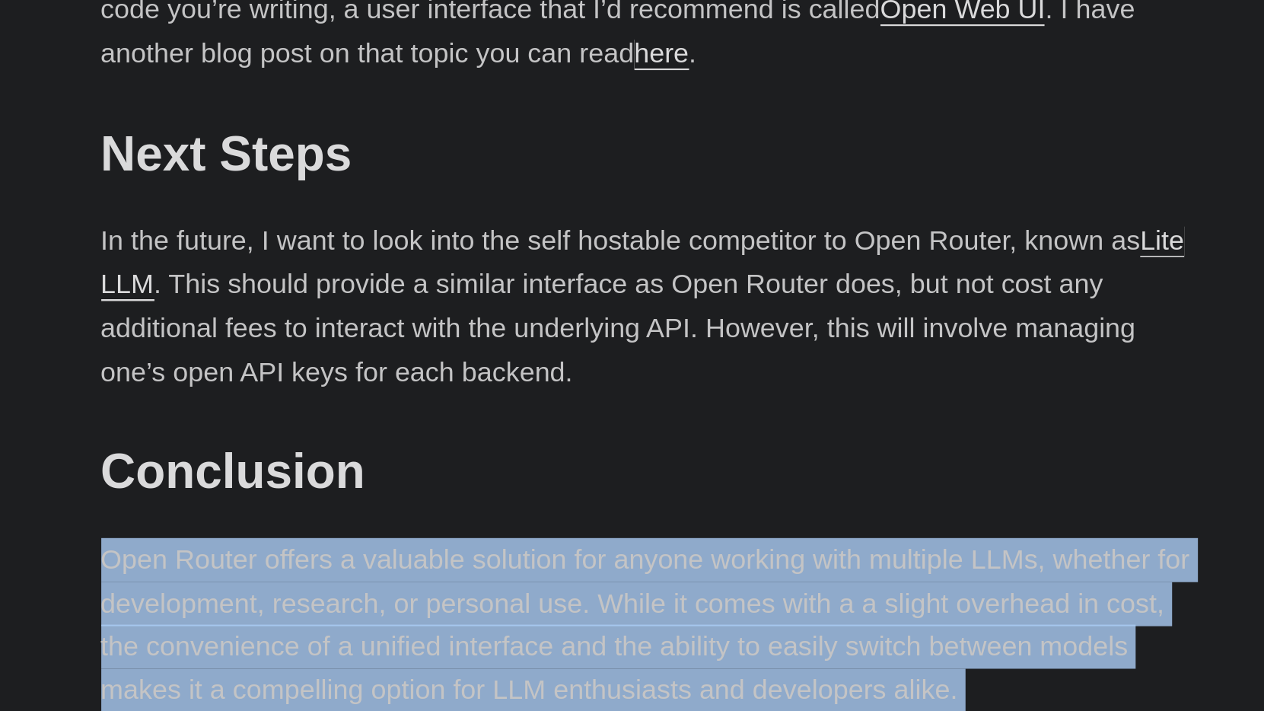
click at [495, 624] on p "Open Router offers a valuable solution for anyone working with multiple LLMs, w…" at bounding box center [632, 668] width 548 height 88
click at [479, 624] on p "Open Router offers a valuable solution for anyone working with multiple LLMs, w…" at bounding box center [632, 668] width 548 height 88
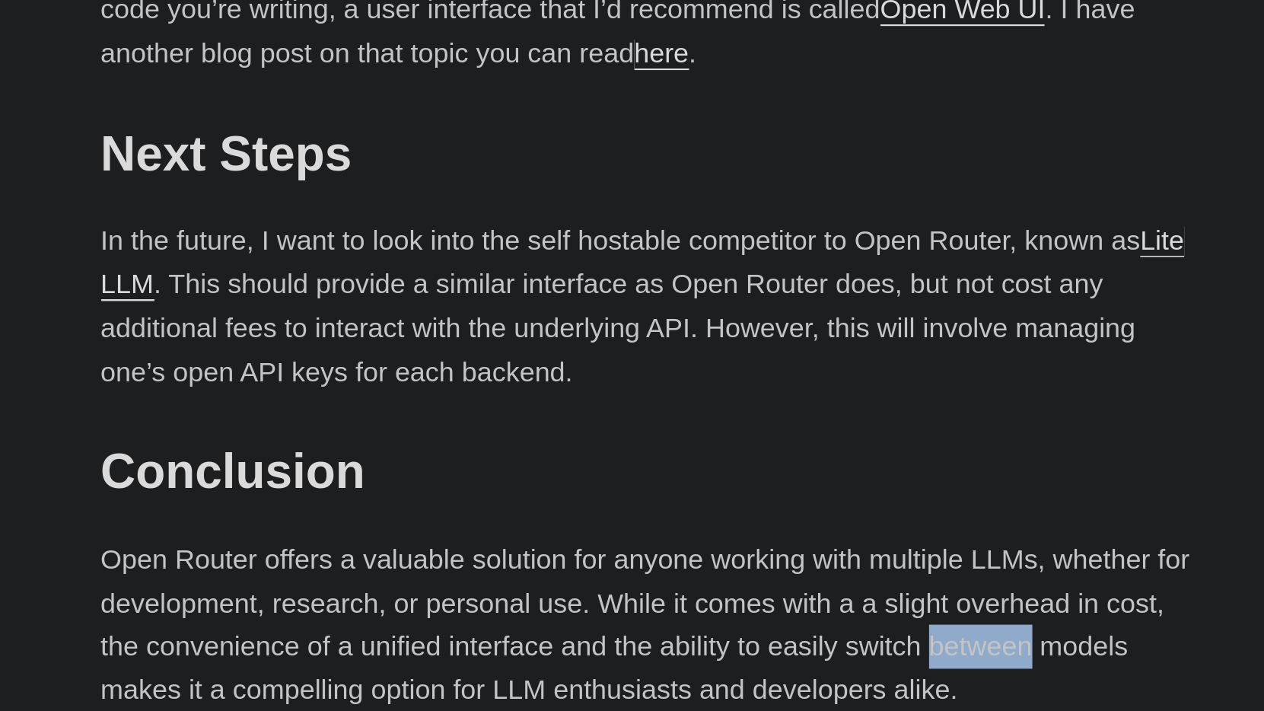
click at [479, 624] on p "Open Router offers a valuable solution for anyone working with multiple LLMs, w…" at bounding box center [632, 668] width 548 height 88
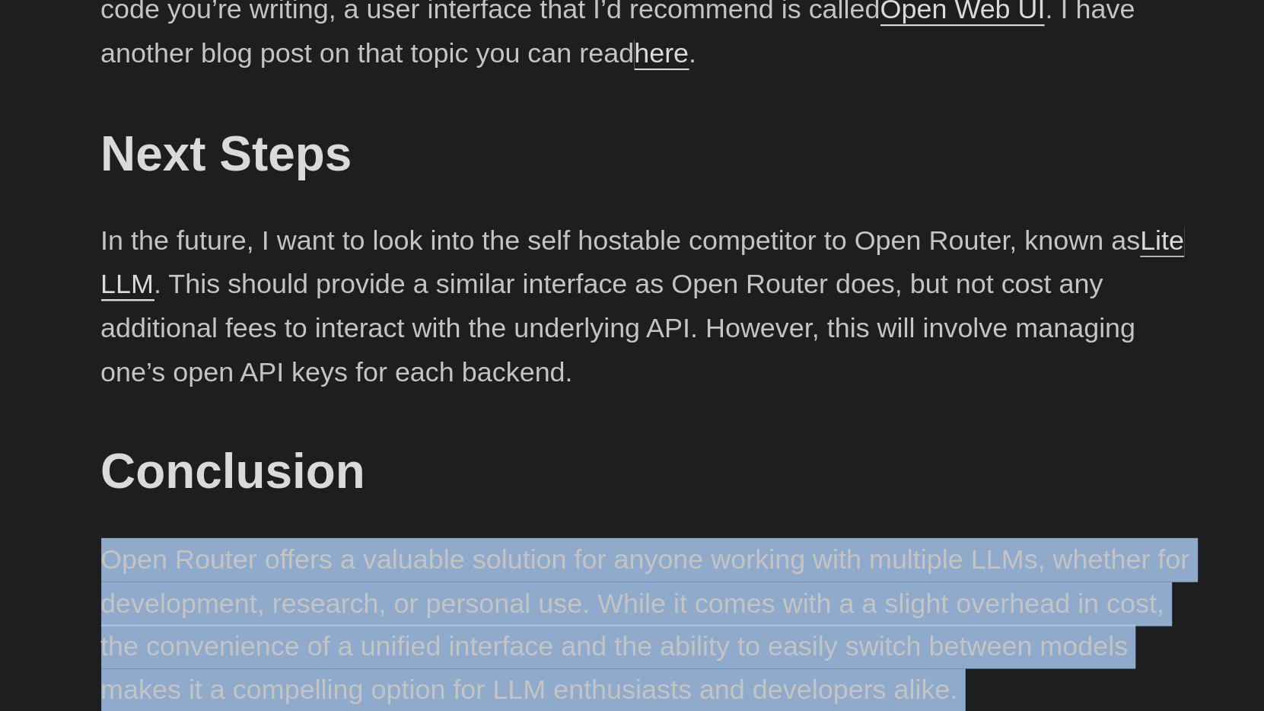
click at [479, 624] on p "Open Router offers a valuable solution for anyone working with multiple LLMs, w…" at bounding box center [632, 668] width 548 height 88
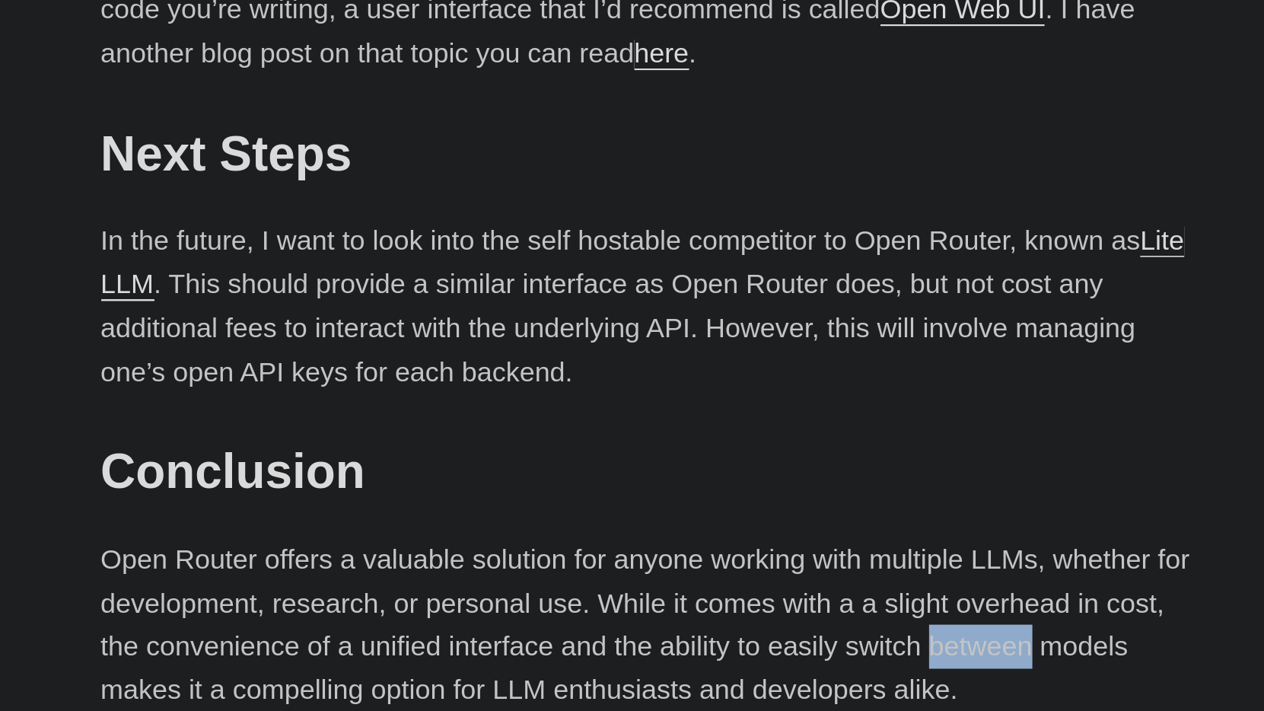
click at [479, 624] on p "Open Router offers a valuable solution for anyone working with multiple LLMs, w…" at bounding box center [632, 668] width 548 height 88
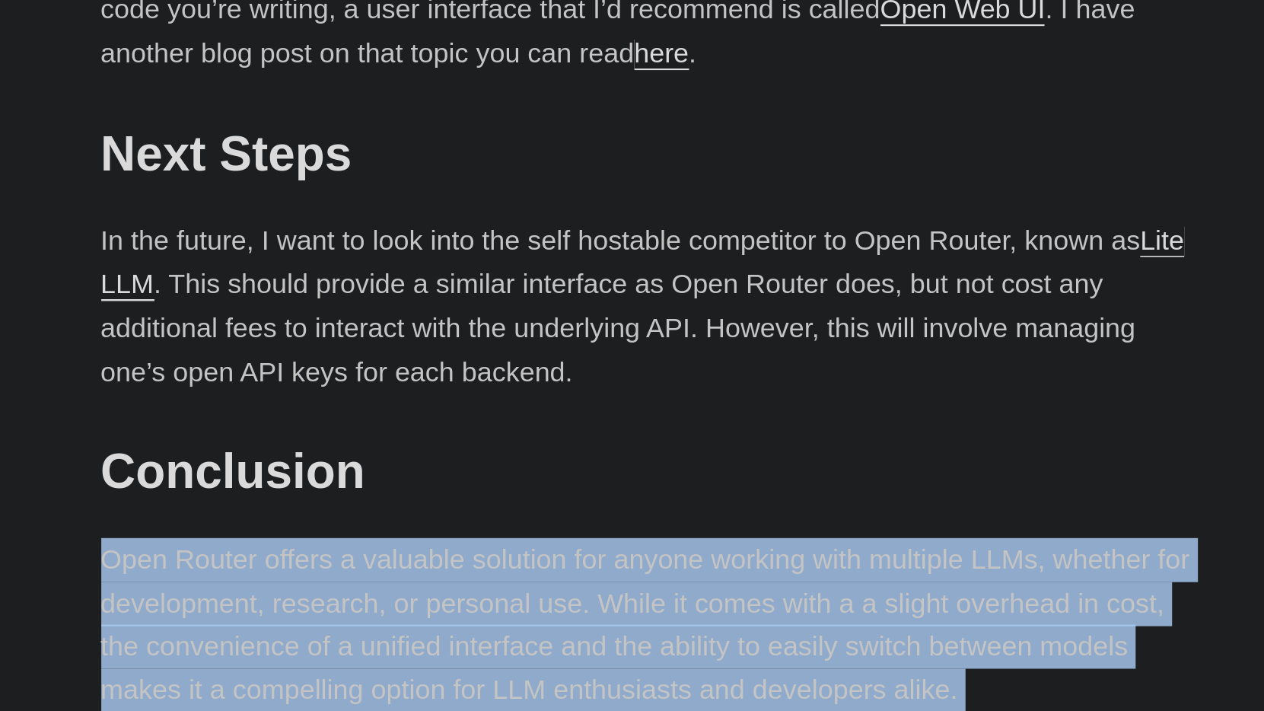
click at [479, 624] on p "Open Router offers a valuable solution for anyone working with multiple LLMs, w…" at bounding box center [632, 668] width 548 height 88
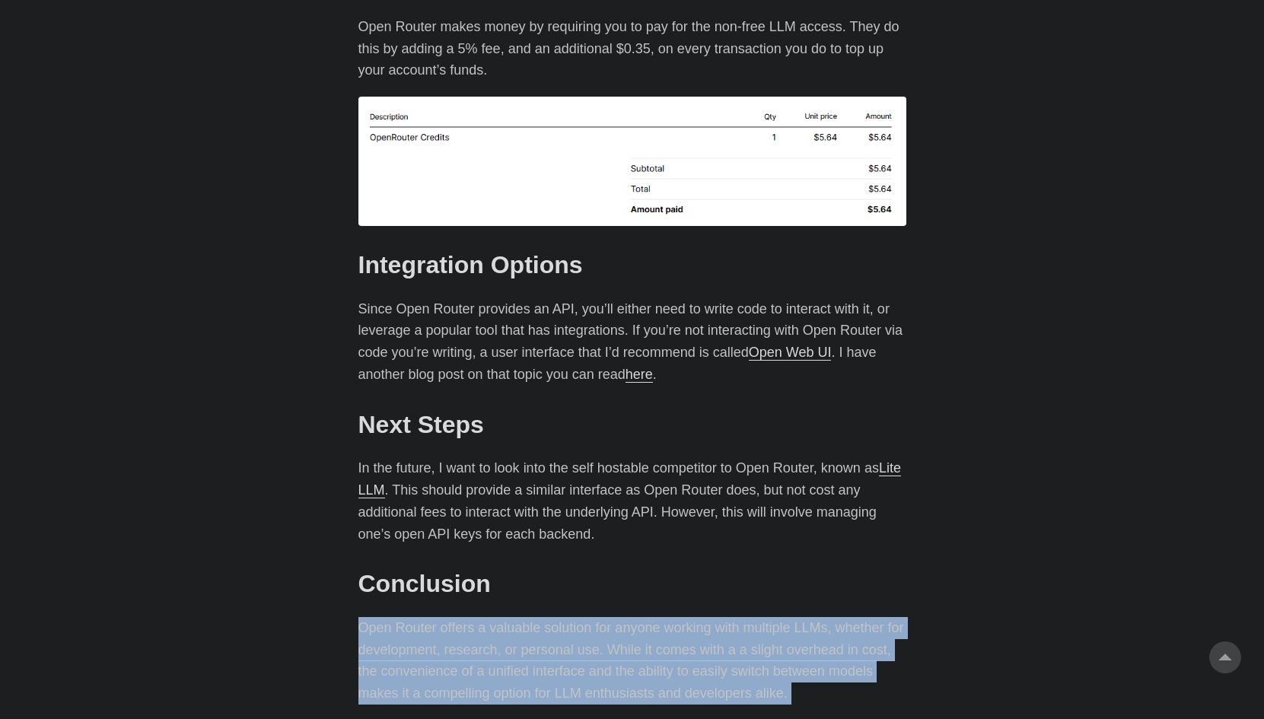
scroll to position [2220, 0]
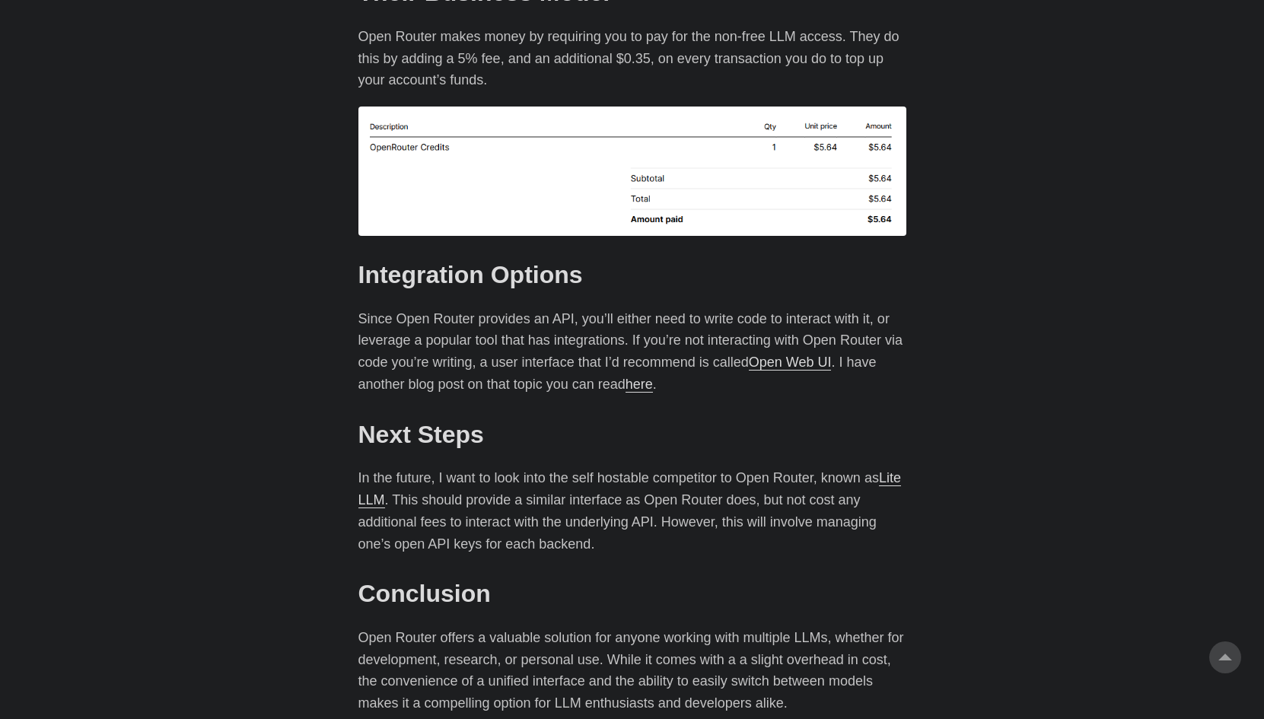
click at [654, 308] on p "Since Open Router provides an API, you’ll either need to write code to interact…" at bounding box center [632, 352] width 548 height 88
click at [635, 377] on link "here" at bounding box center [639, 384] width 27 height 15
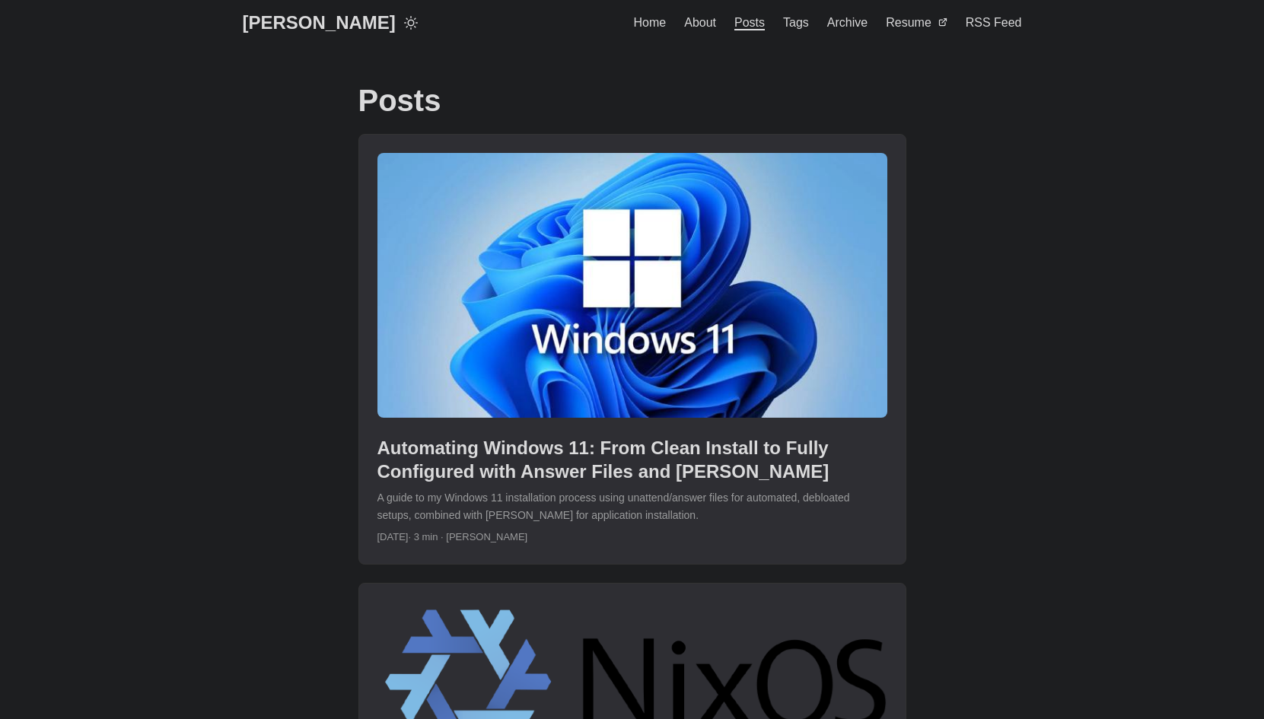
scroll to position [16, 0]
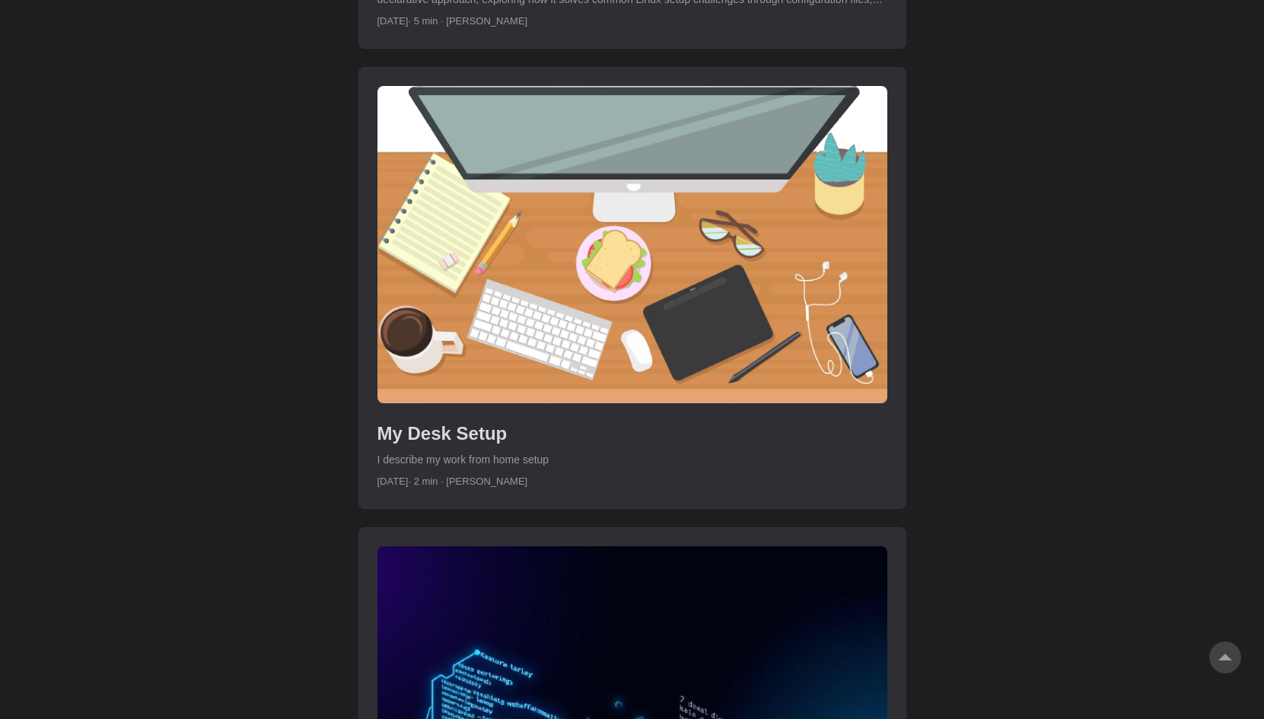
scroll to position [832, 0]
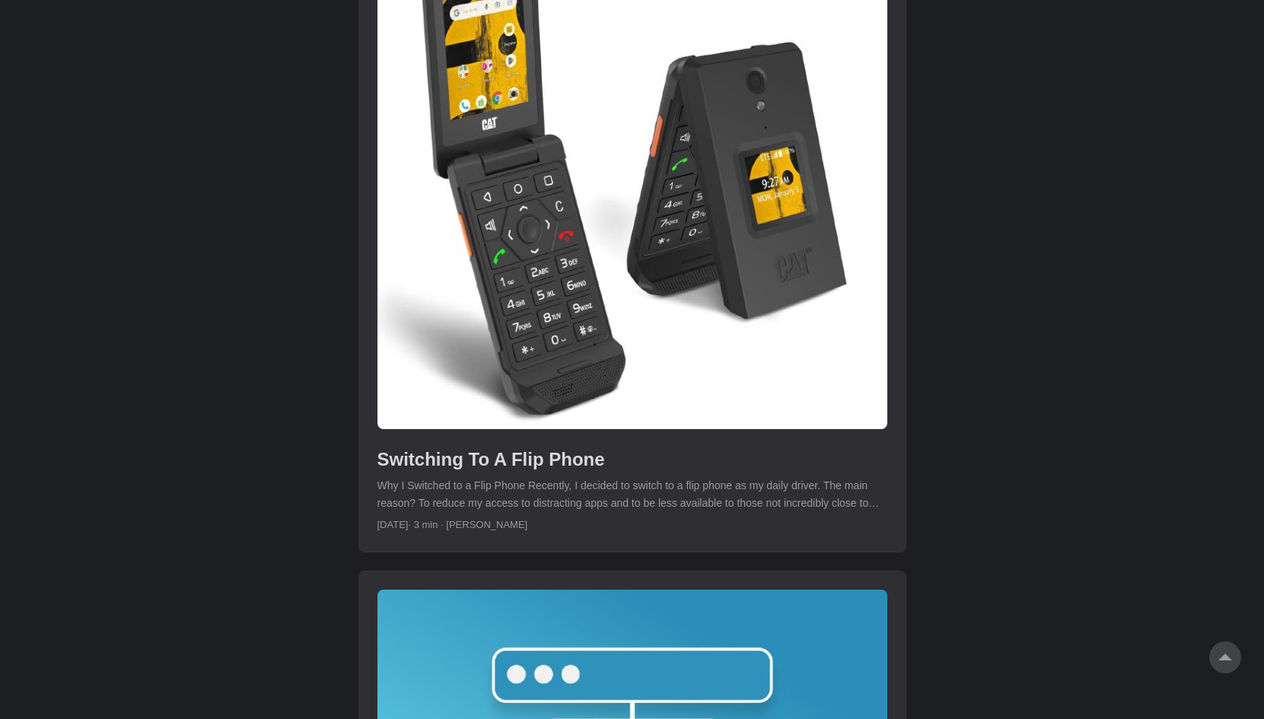
scroll to position [4302, 0]
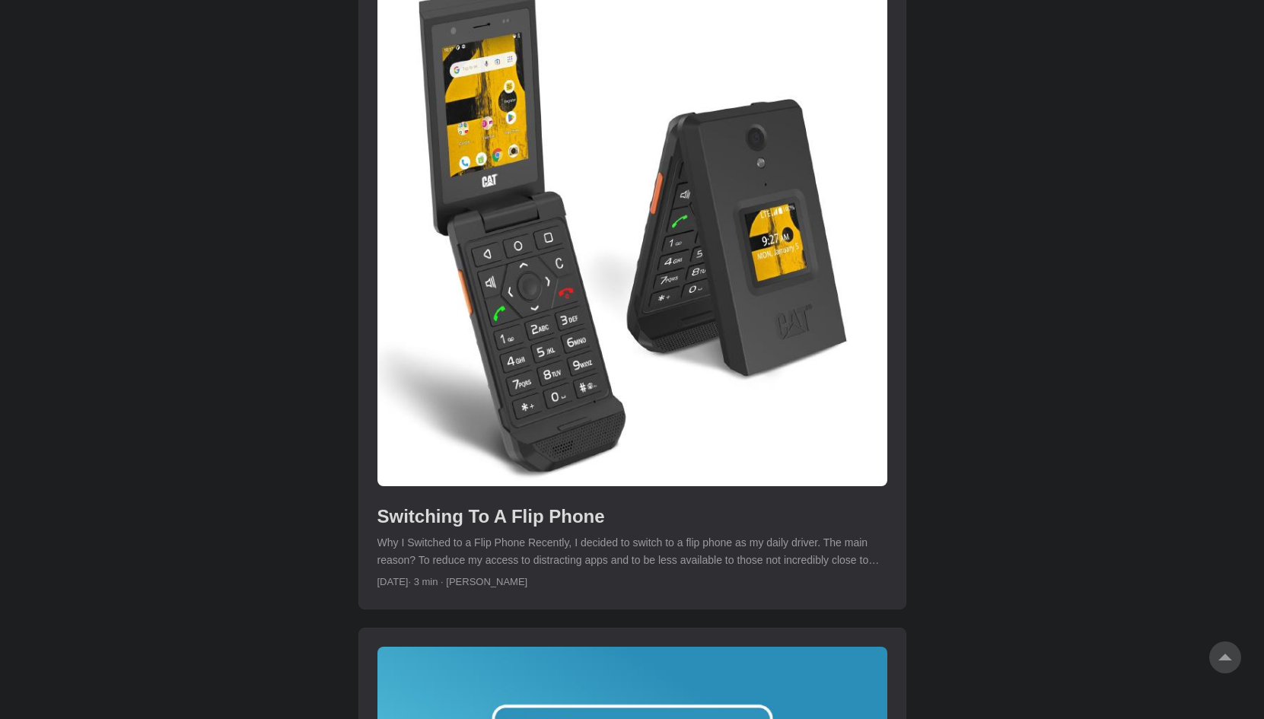
scroll to position [4228, 0]
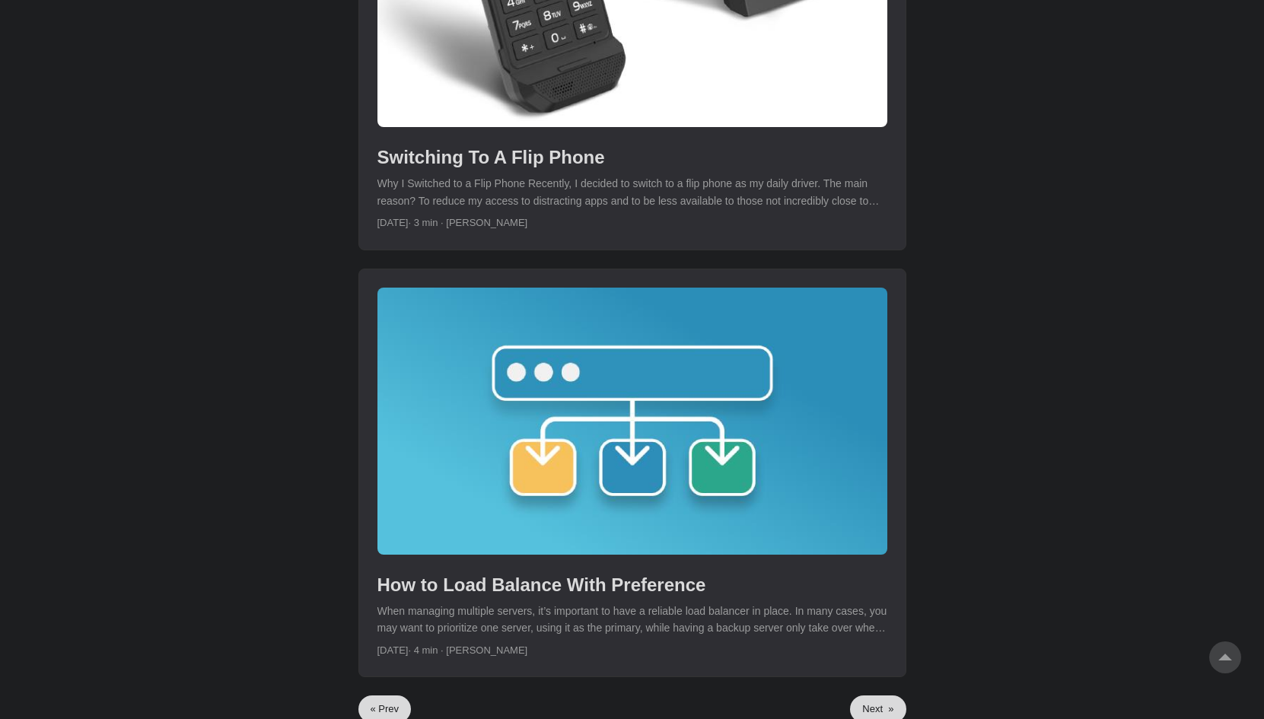
scroll to position [4662, 0]
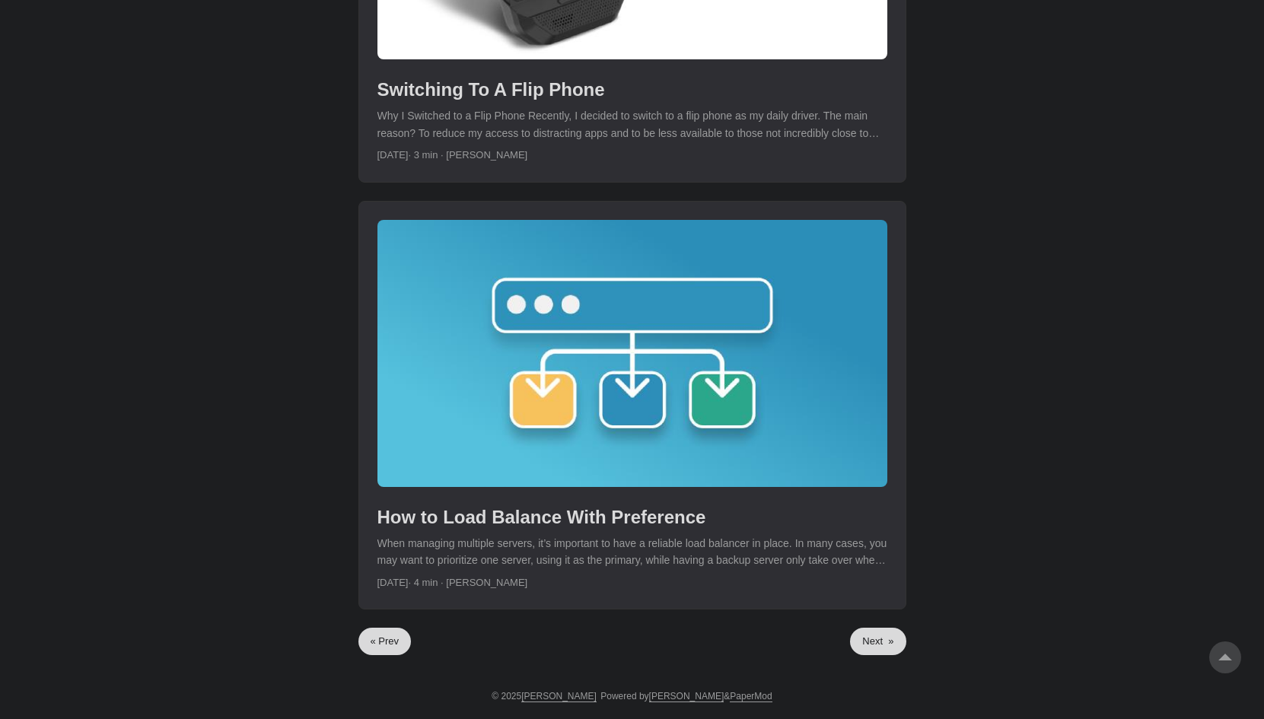
click at [875, 635] on link "Next »" at bounding box center [878, 641] width 56 height 27
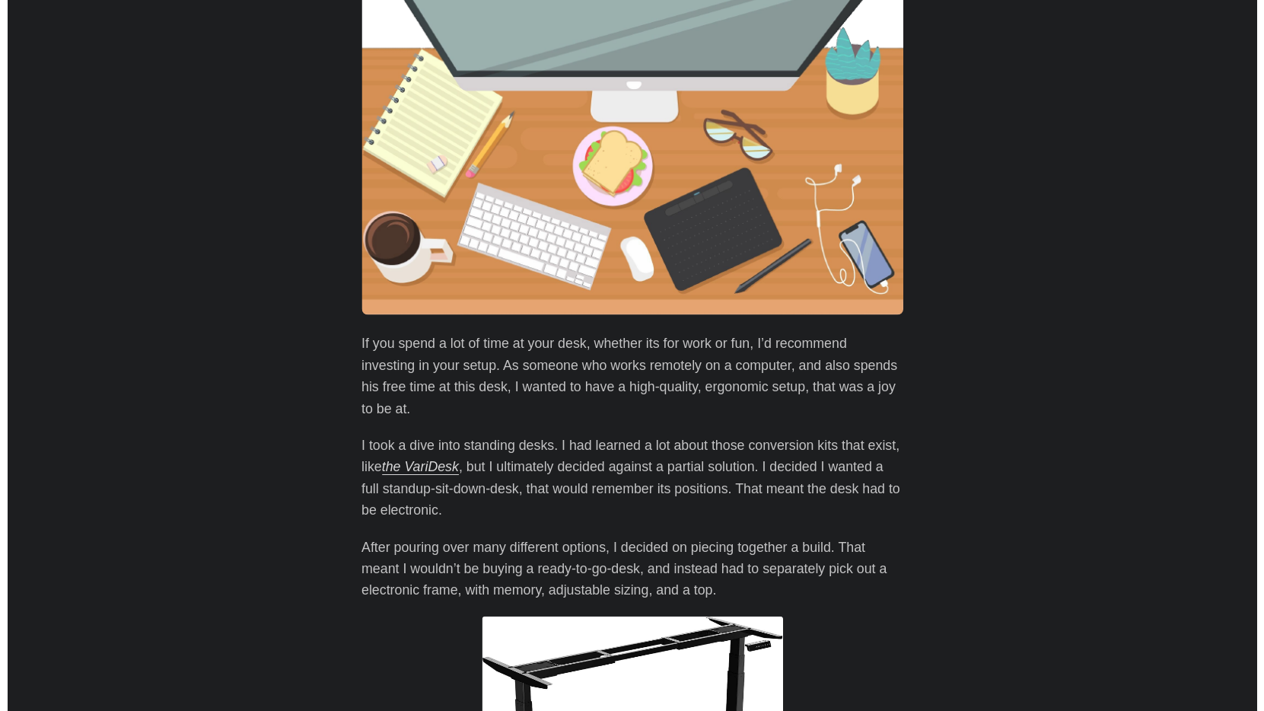
scroll to position [82, 0]
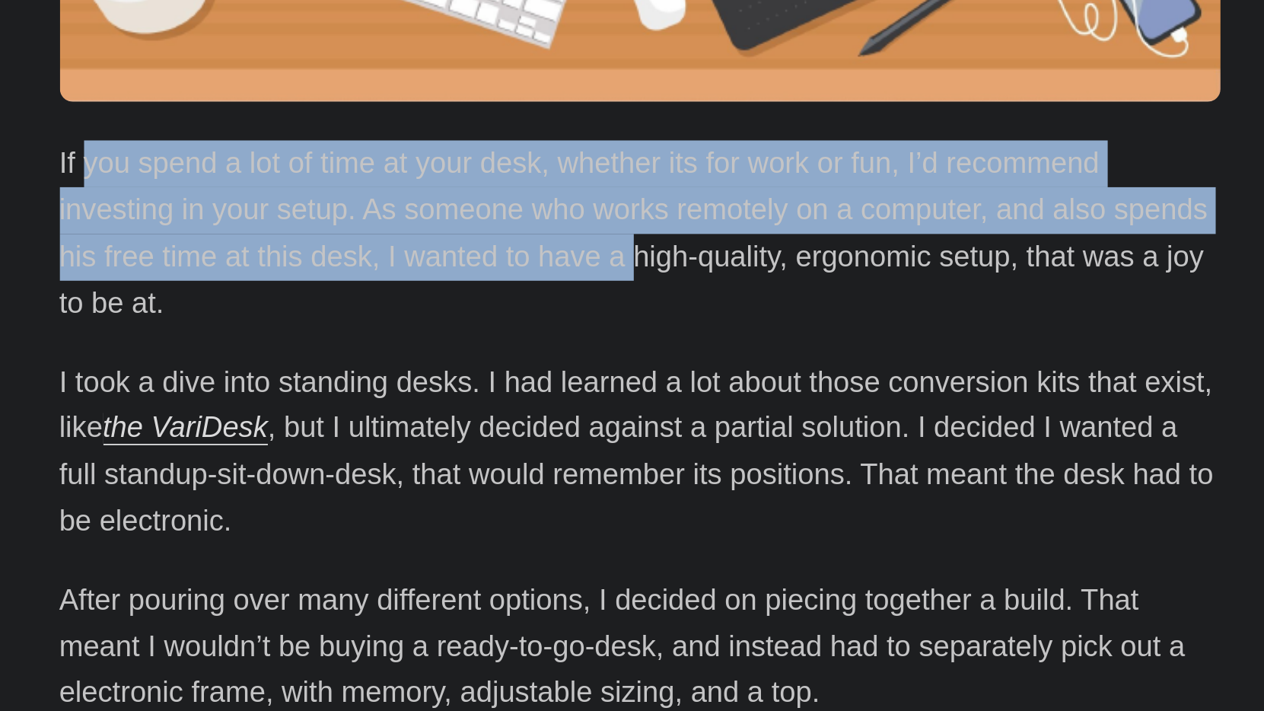
drag, startPoint x: 51, startPoint y: 78, endPoint x: 297, endPoint y: 106, distance: 247.3
click at [358, 429] on p "If you spend a lot of time at your desk, whether its for work or fun, I’d recom…" at bounding box center [632, 473] width 548 height 88
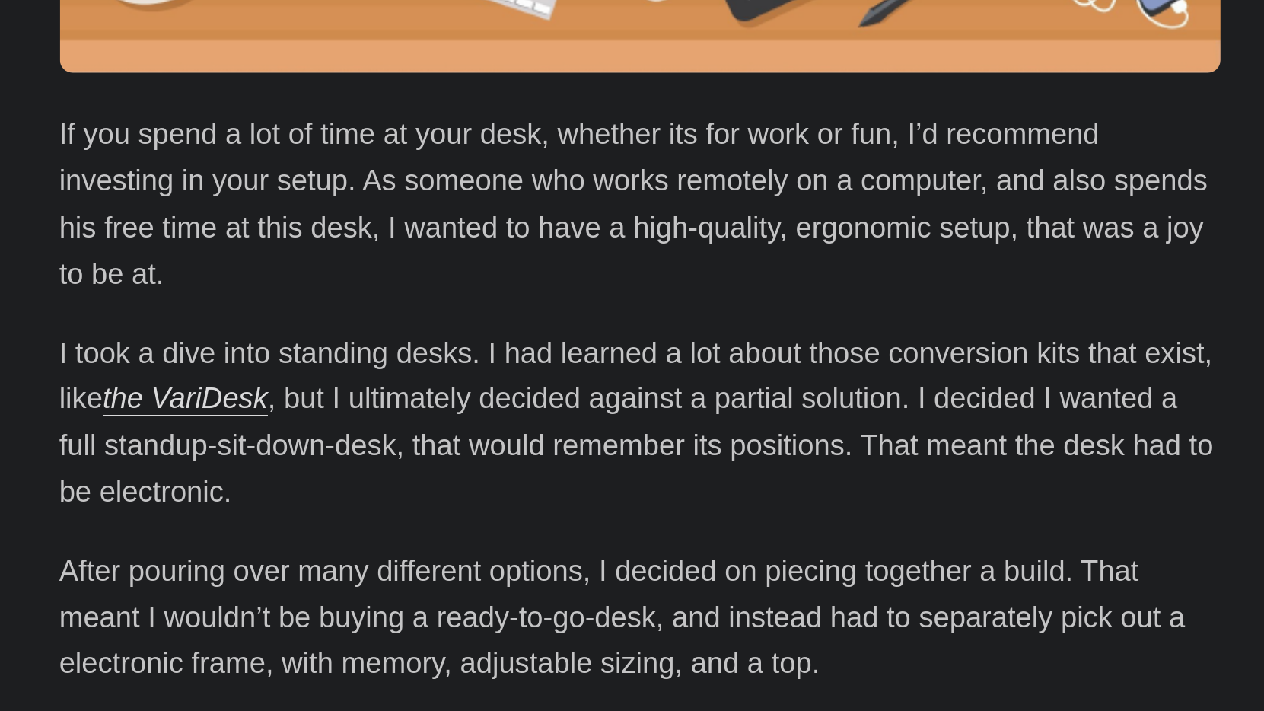
scroll to position [123, 0]
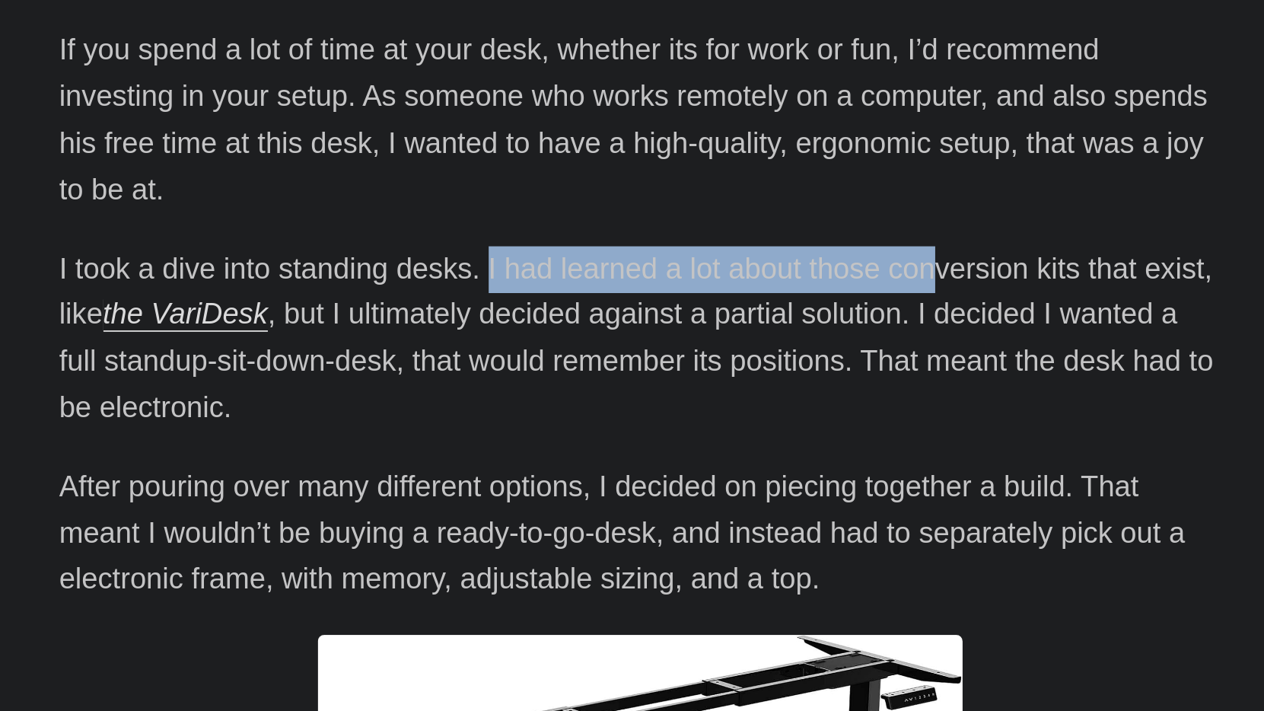
drag, startPoint x: 230, startPoint y: 124, endPoint x: 438, endPoint y: 119, distance: 207.8
click at [438, 492] on p "I took a dive into standing desks. I had learned a lot about those conversion k…" at bounding box center [632, 536] width 548 height 88
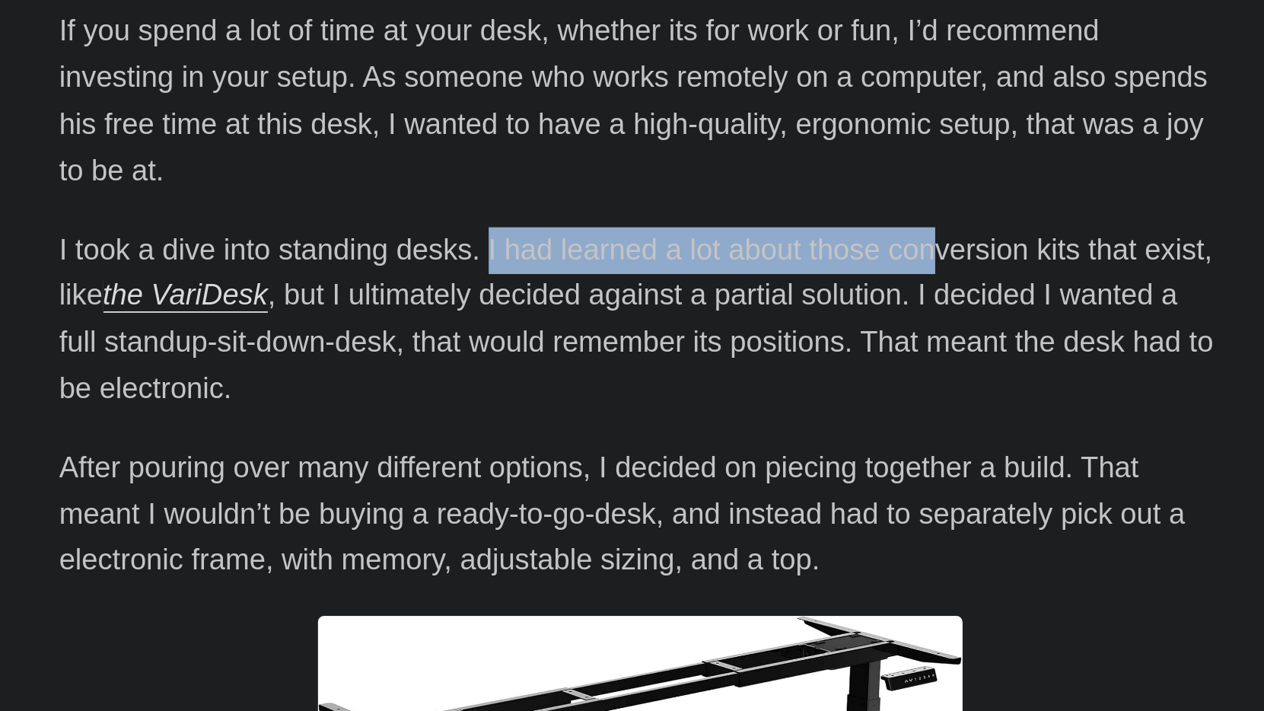
scroll to position [138, 0]
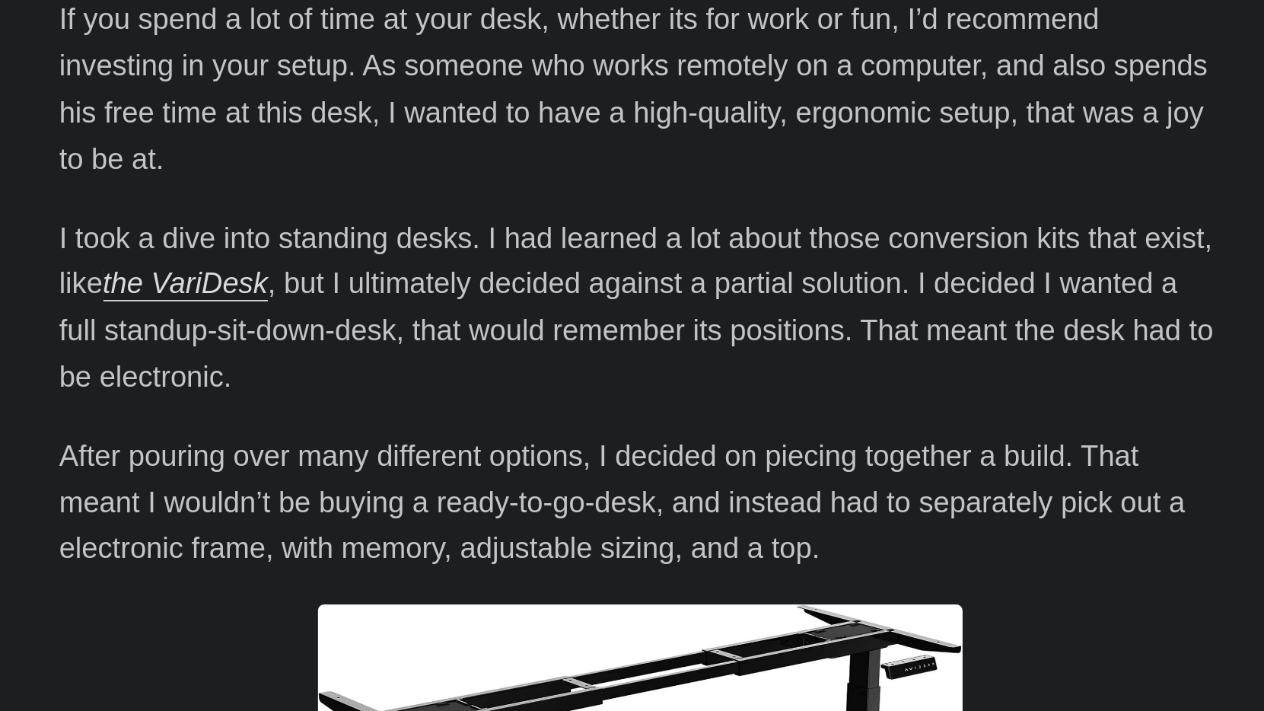
click at [358, 477] on p "I took a dive into standing desks. I had learned a lot about those conversion k…" at bounding box center [632, 521] width 548 height 88
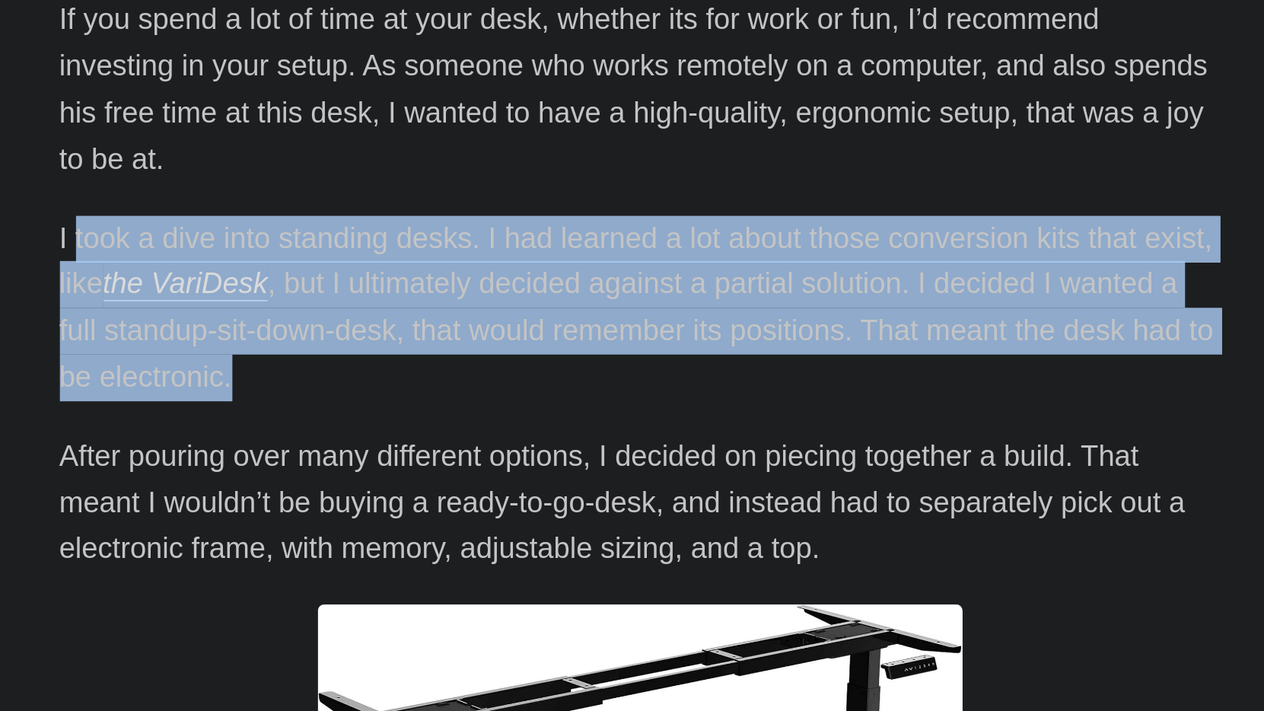
drag, startPoint x: 36, startPoint y: 107, endPoint x: 385, endPoint y: 162, distance: 353.6
click at [385, 477] on p "I took a dive into standing desks. I had learned a lot about those conversion k…" at bounding box center [632, 521] width 548 height 88
click at [371, 477] on p "I took a dive into standing desks. I had learned a lot about those conversion k…" at bounding box center [632, 521] width 548 height 88
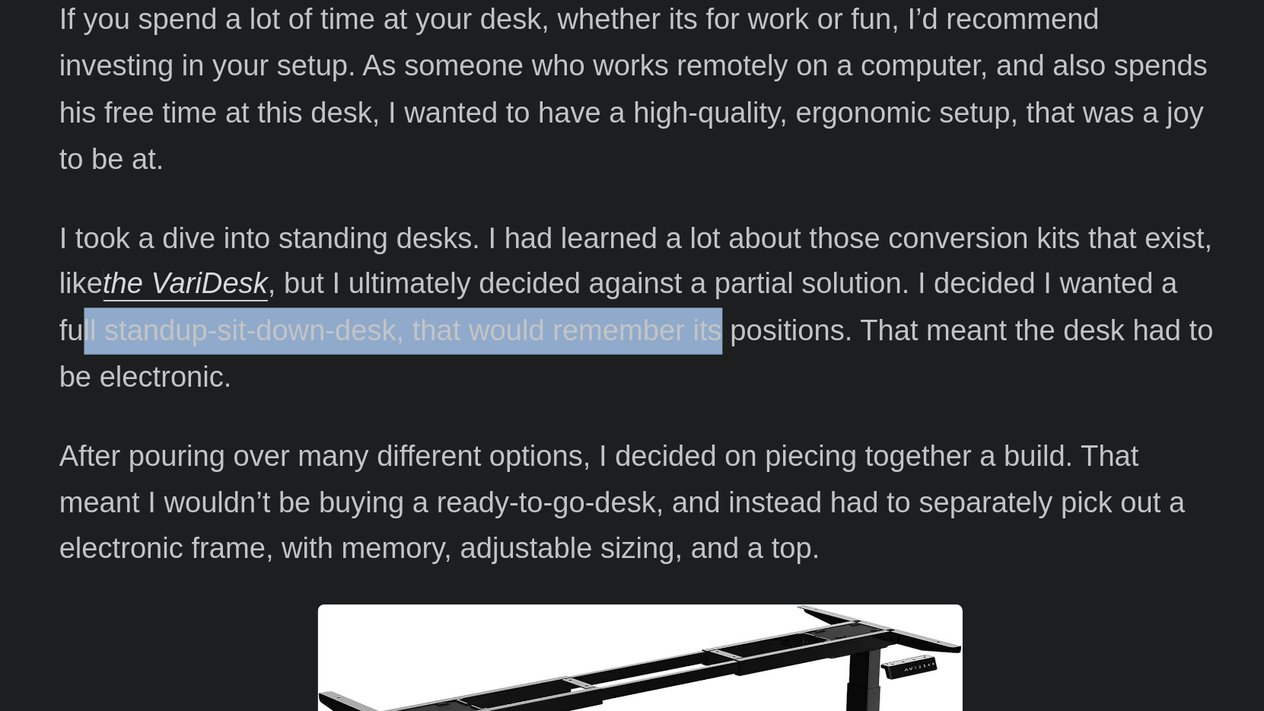
drag, startPoint x: 39, startPoint y: 150, endPoint x: 349, endPoint y: 159, distance: 310.6
click at [358, 477] on p "I took a dive into standing desks. I had learned a lot about those conversion k…" at bounding box center [632, 521] width 548 height 88
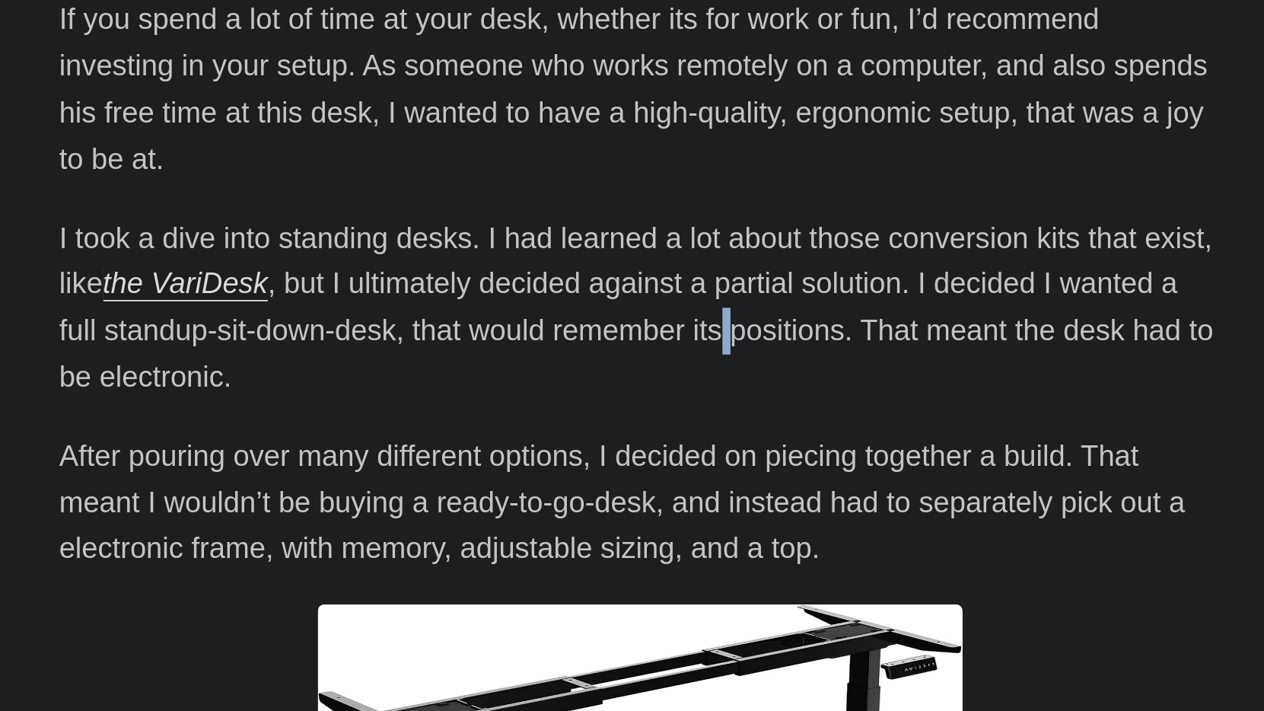
click at [358, 477] on p "I took a dive into standing desks. I had learned a lot about those conversion k…" at bounding box center [632, 521] width 548 height 88
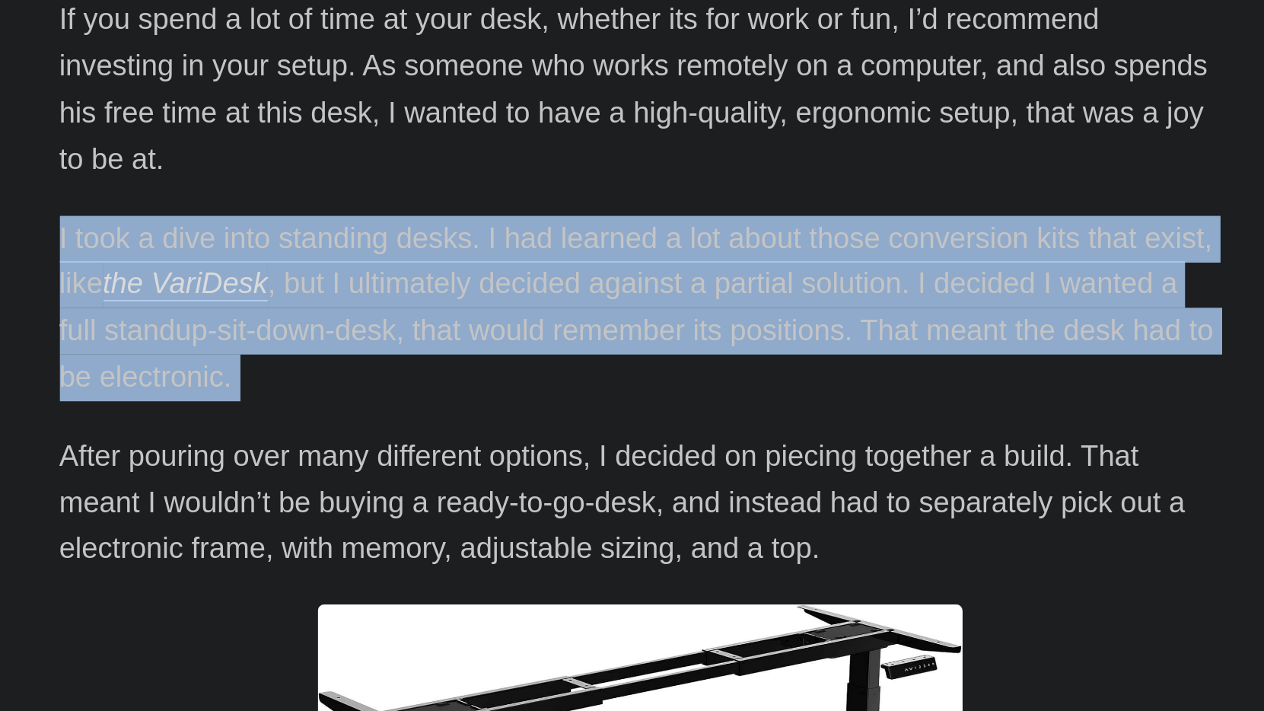
click at [358, 477] on p "I took a dive into standing desks. I had learned a lot about those conversion k…" at bounding box center [632, 521] width 548 height 88
click at [376, 477] on p "I took a dive into standing desks. I had learned a lot about those conversion k…" at bounding box center [632, 521] width 548 height 88
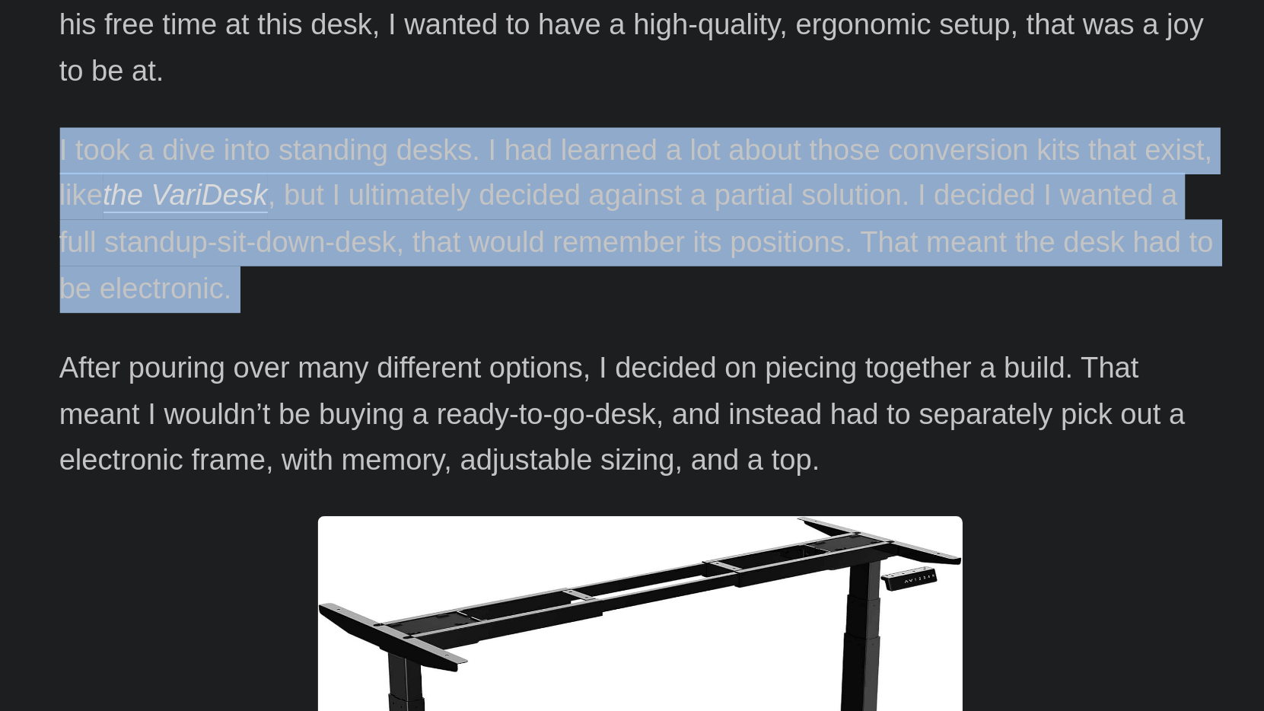
scroll to position [196, 0]
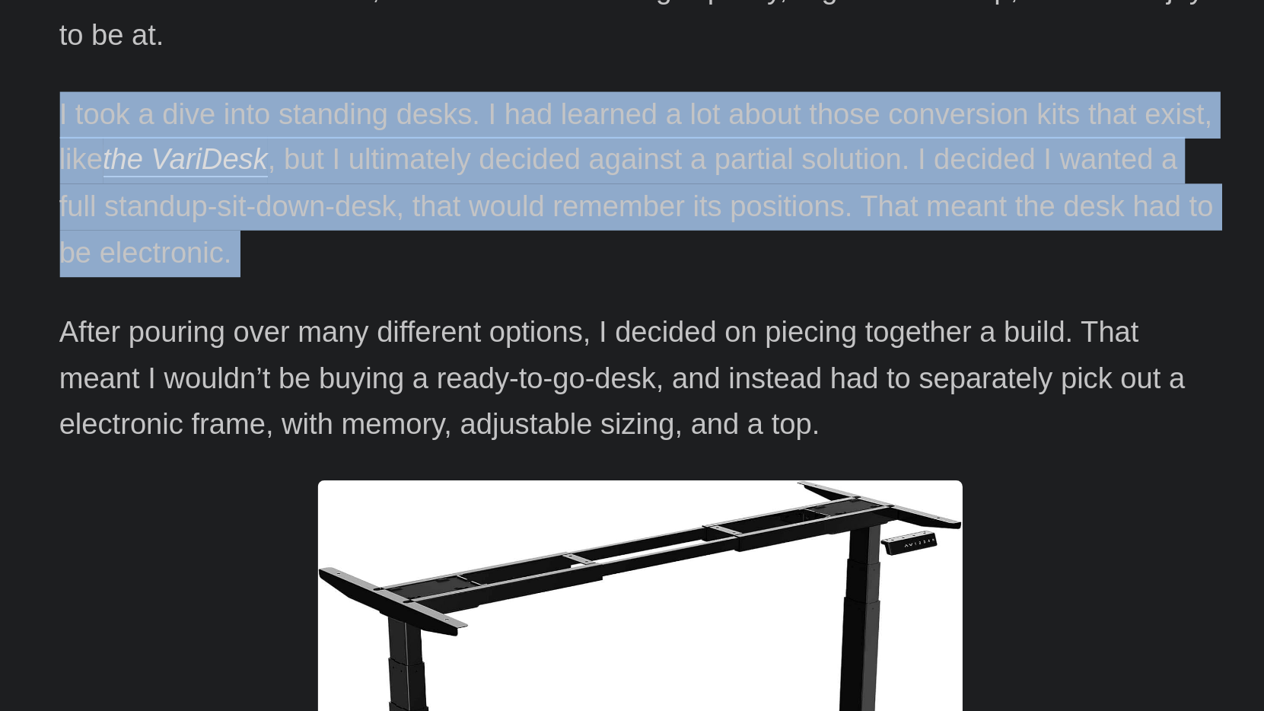
click at [358, 521] on p "After pouring over many different options, I decided on piecing together a buil…" at bounding box center [632, 553] width 548 height 65
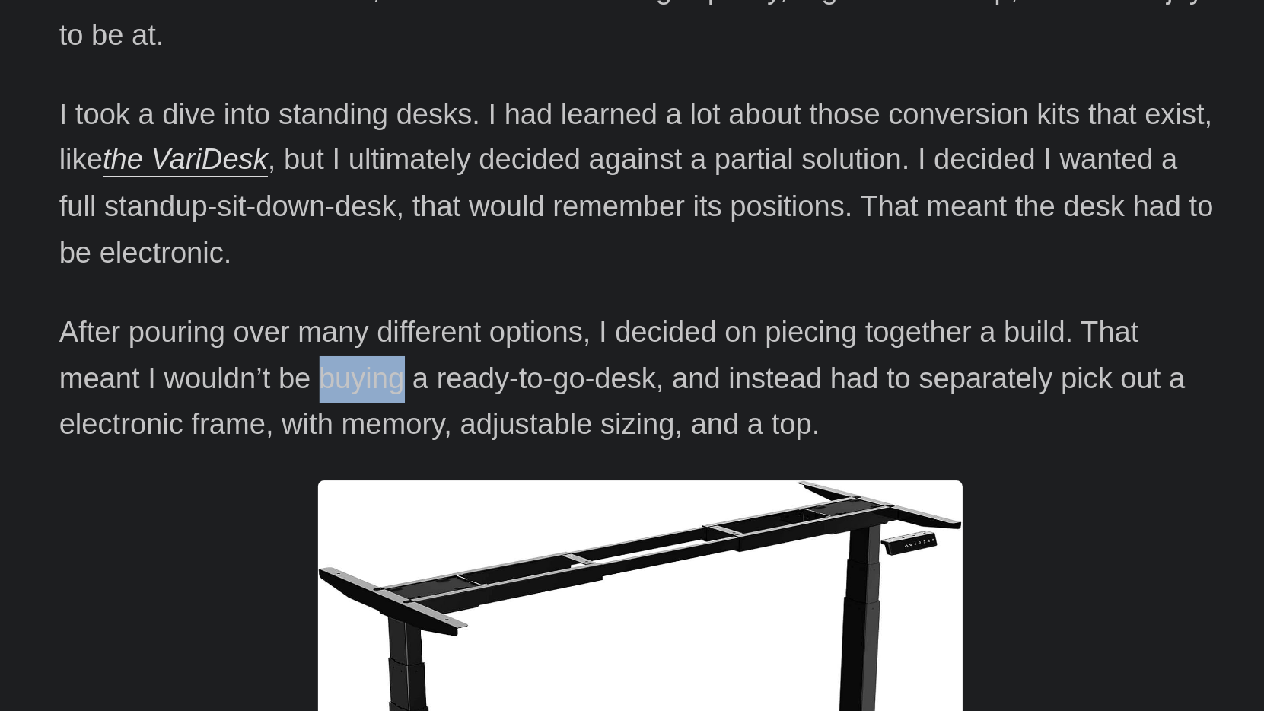
click at [358, 521] on p "After pouring over many different options, I decided on piecing together a buil…" at bounding box center [632, 553] width 548 height 65
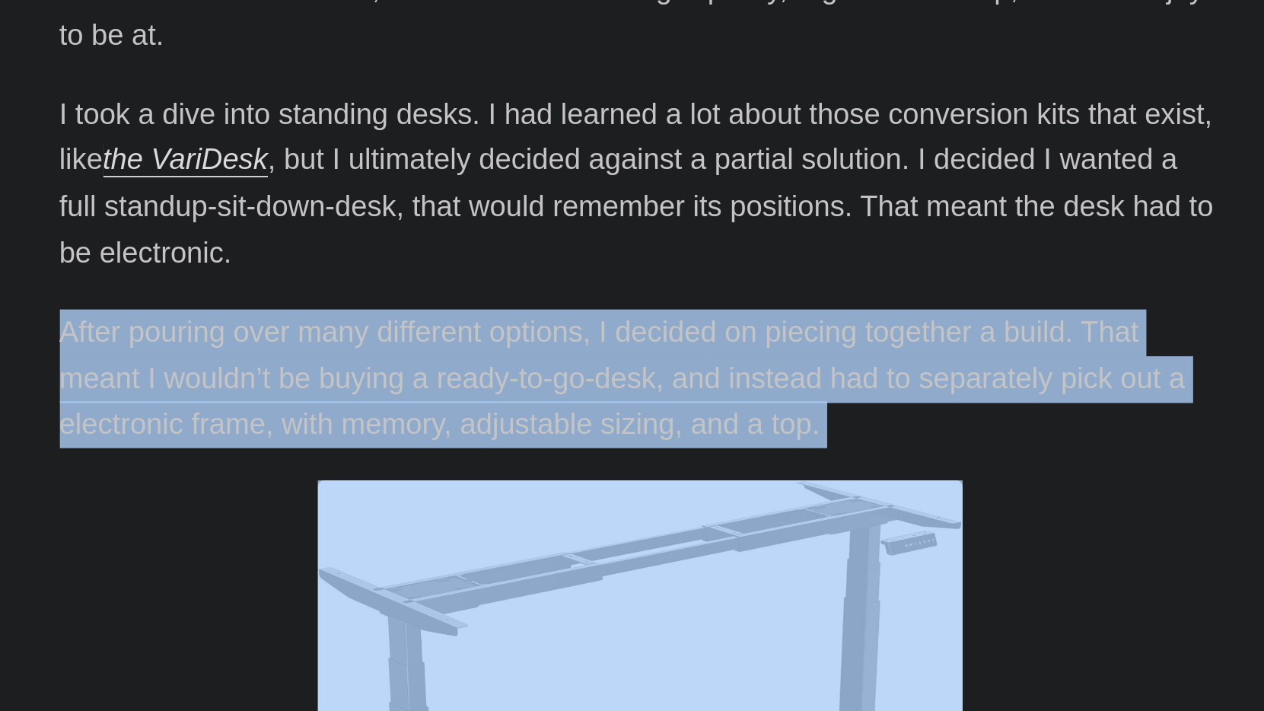
click at [358, 521] on p "After pouring over many different options, I decided on piecing together a buil…" at bounding box center [632, 553] width 548 height 65
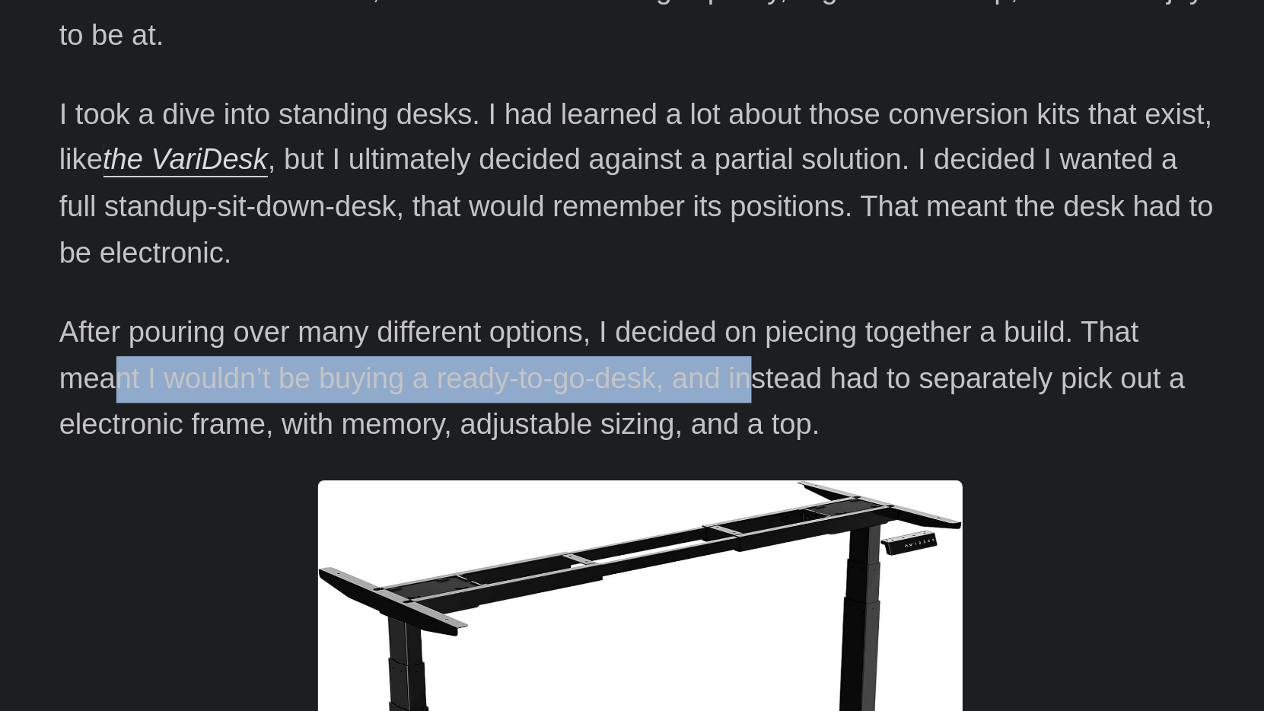
drag, startPoint x: 59, startPoint y: 171, endPoint x: 361, endPoint y: 175, distance: 302.1
click at [361, 521] on p "After pouring over many different options, I decided on piecing together a buil…" at bounding box center [632, 553] width 548 height 65
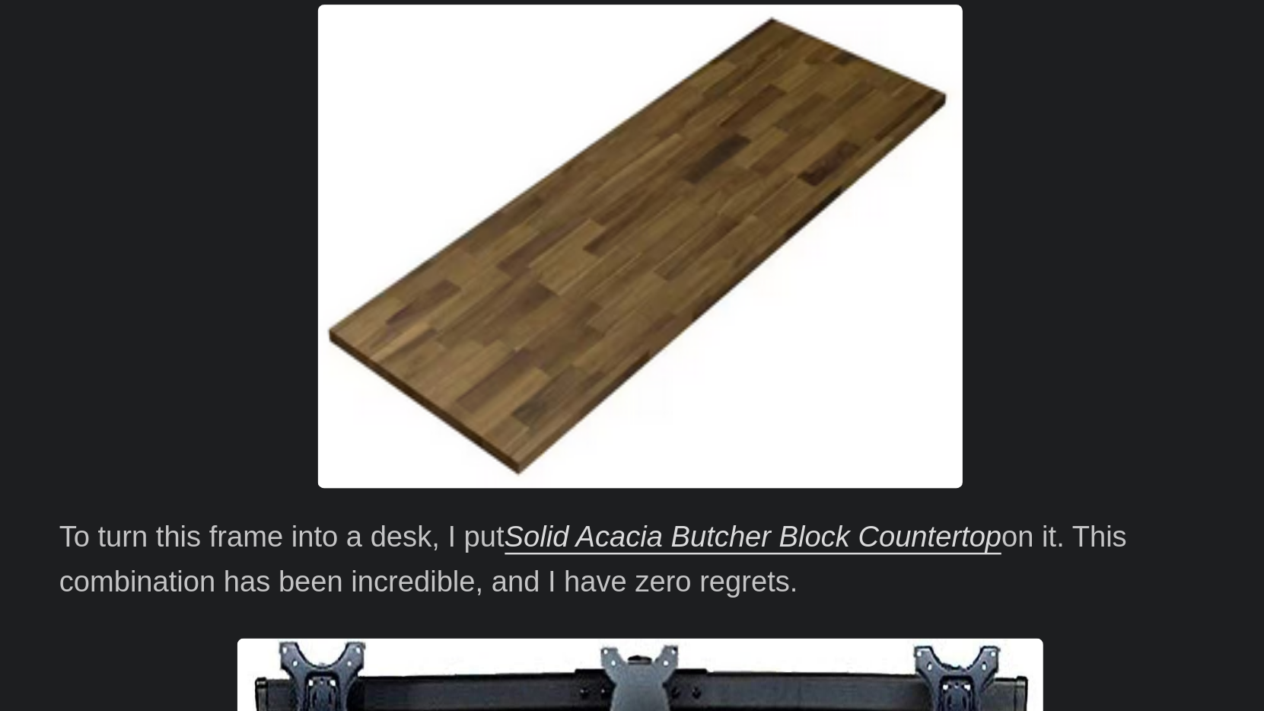
scroll to position [784, 0]
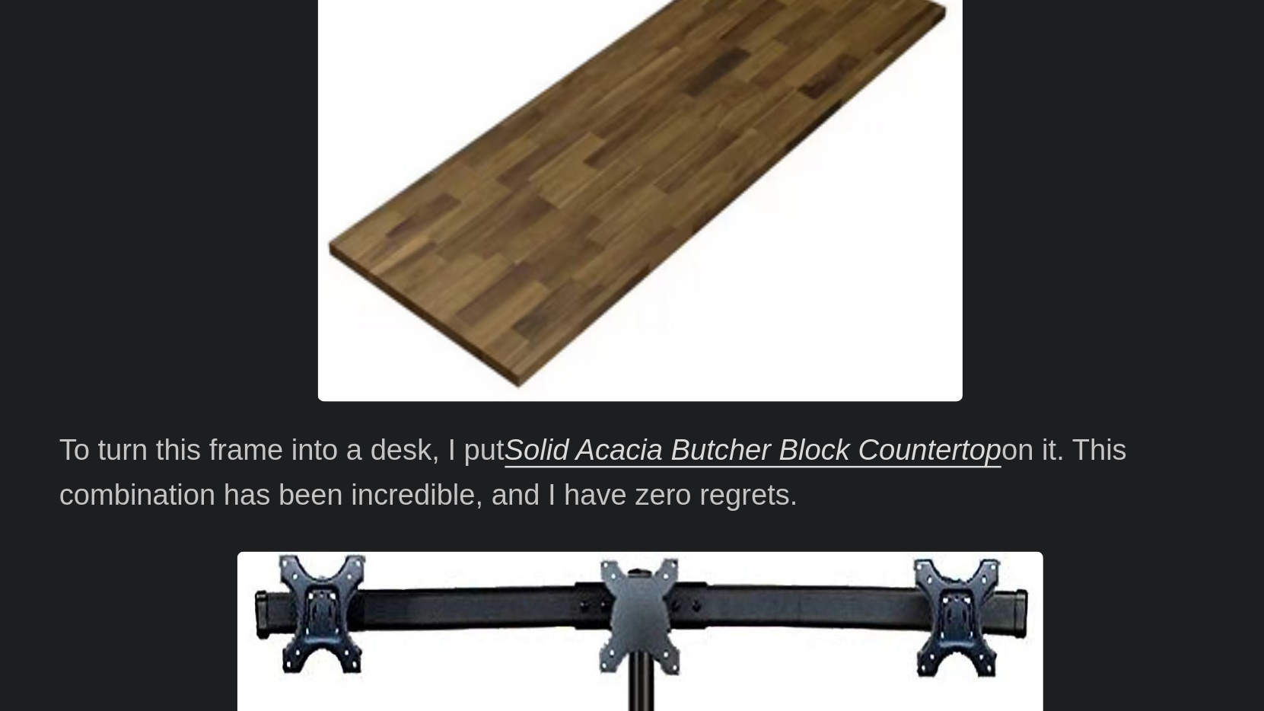
click at [358, 577] on p "To turn this frame into a desk, I put Solid Acacia Butcher Block Countertop on …" at bounding box center [632, 599] width 548 height 44
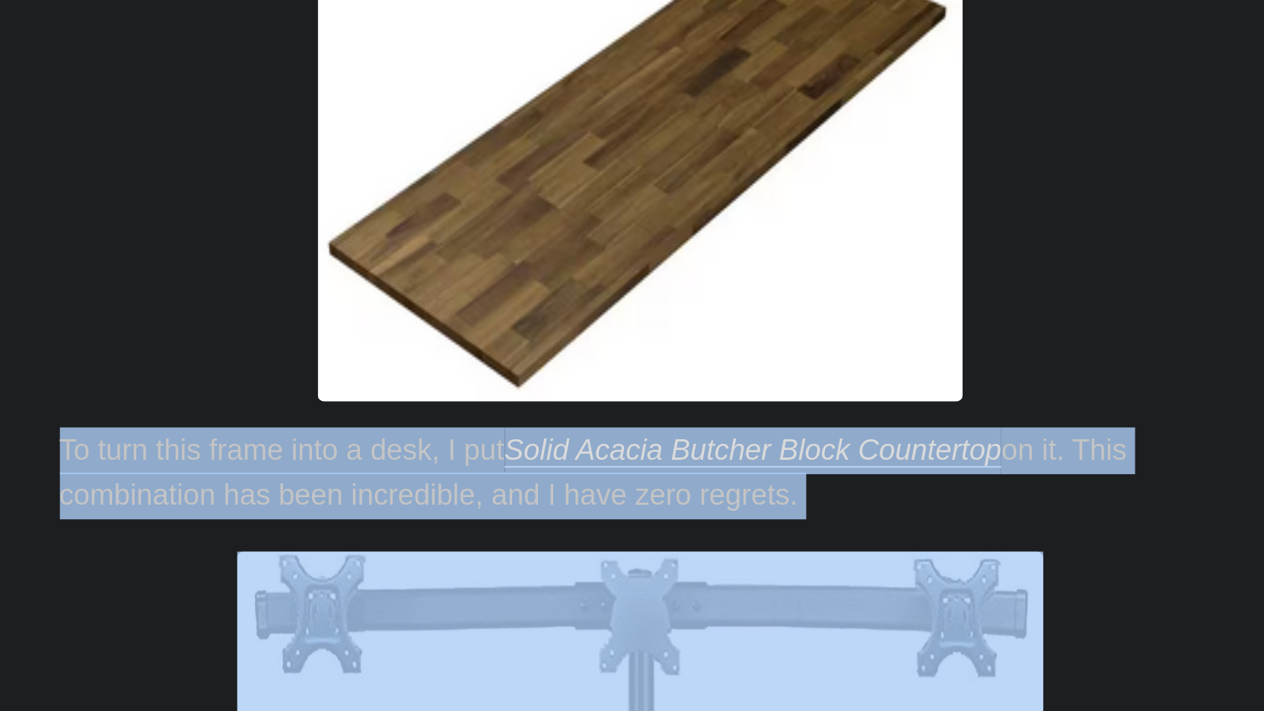
click at [358, 577] on p "To turn this frame into a desk, I put Solid Acacia Butcher Block Countertop on …" at bounding box center [632, 599] width 548 height 44
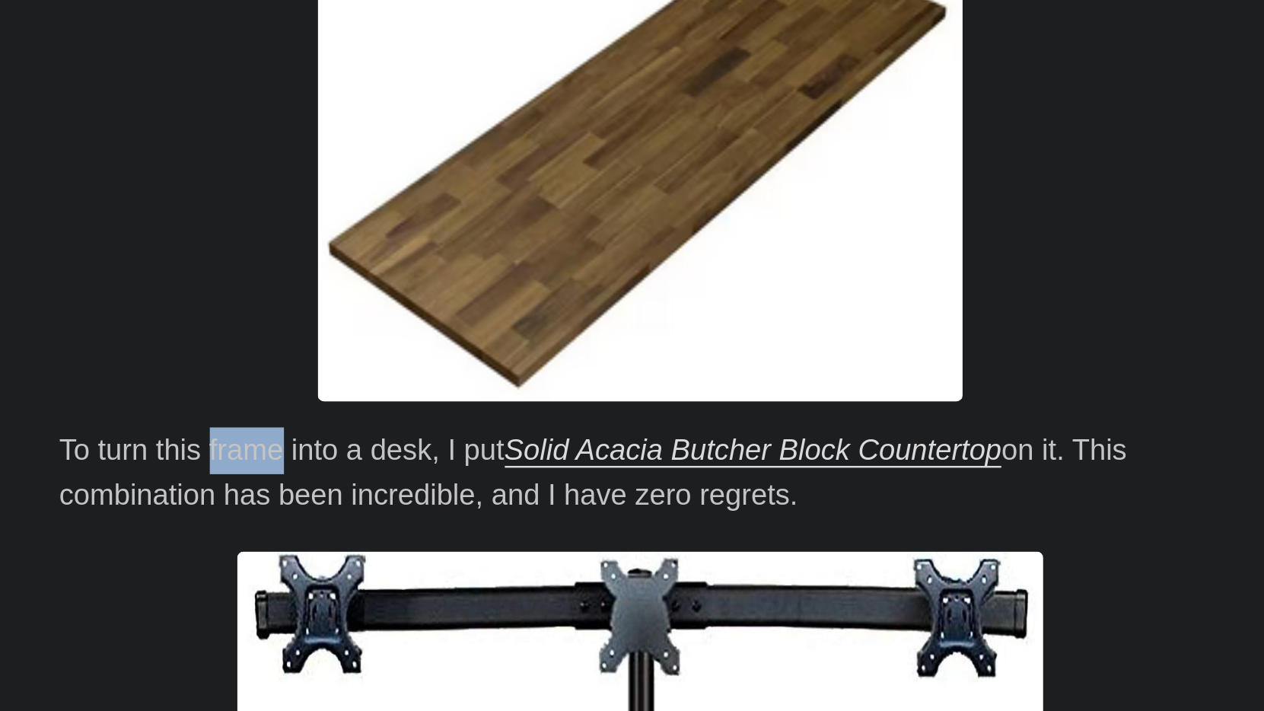
click at [358, 577] on p "To turn this frame into a desk, I put Solid Acacia Butcher Block Countertop on …" at bounding box center [632, 599] width 548 height 44
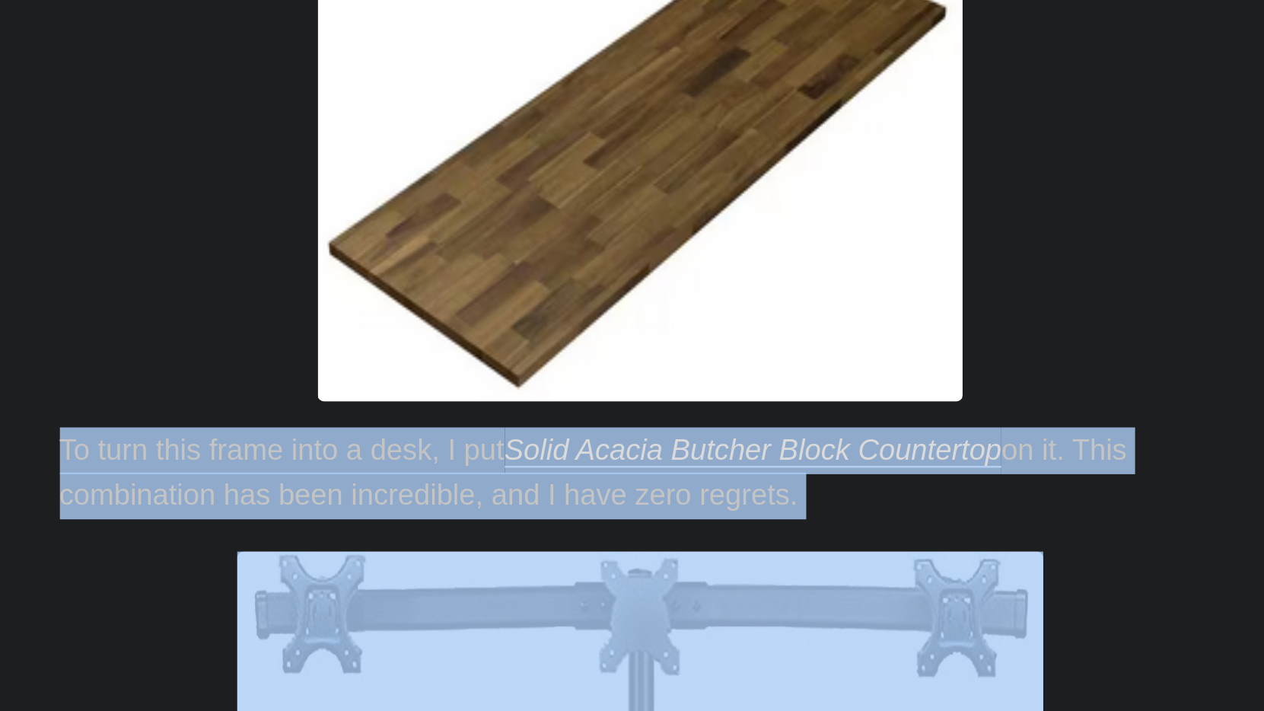
click at [358, 577] on p "To turn this frame into a desk, I put Solid Acacia Butcher Block Countertop on …" at bounding box center [632, 599] width 548 height 44
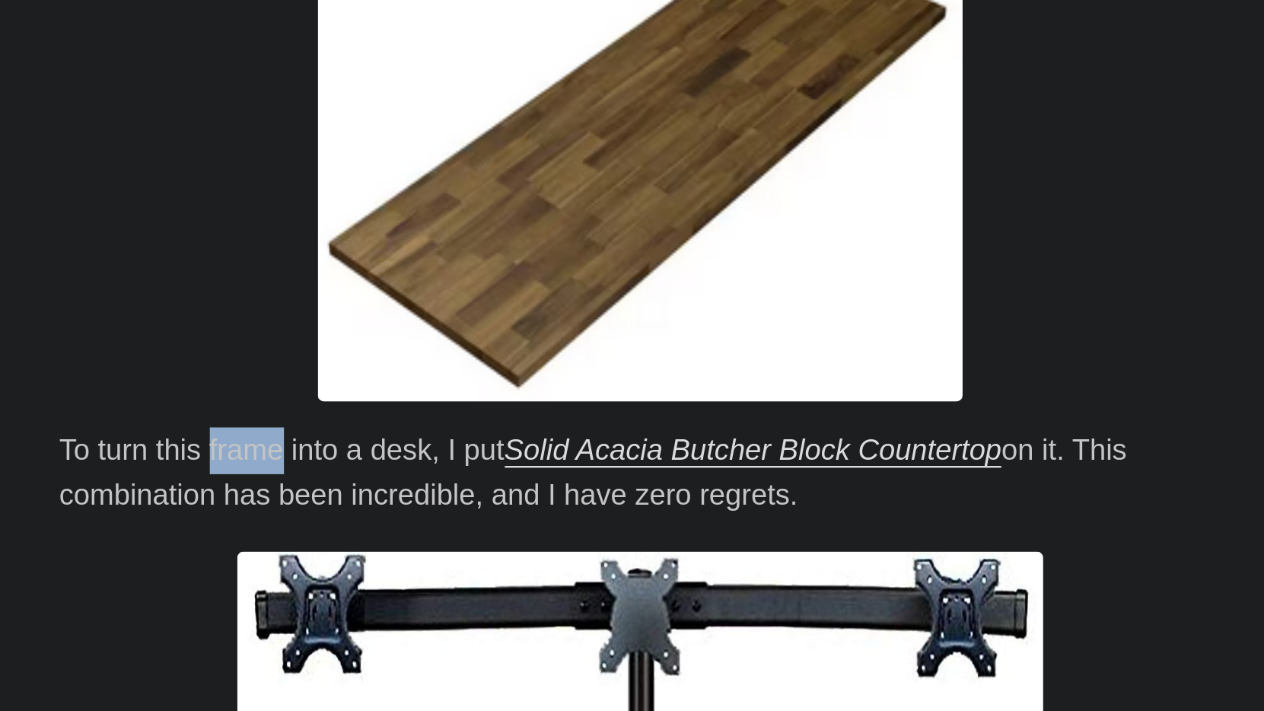
click at [358, 577] on p "To turn this frame into a desk, I put Solid Acacia Butcher Block Countertop on …" at bounding box center [632, 599] width 548 height 44
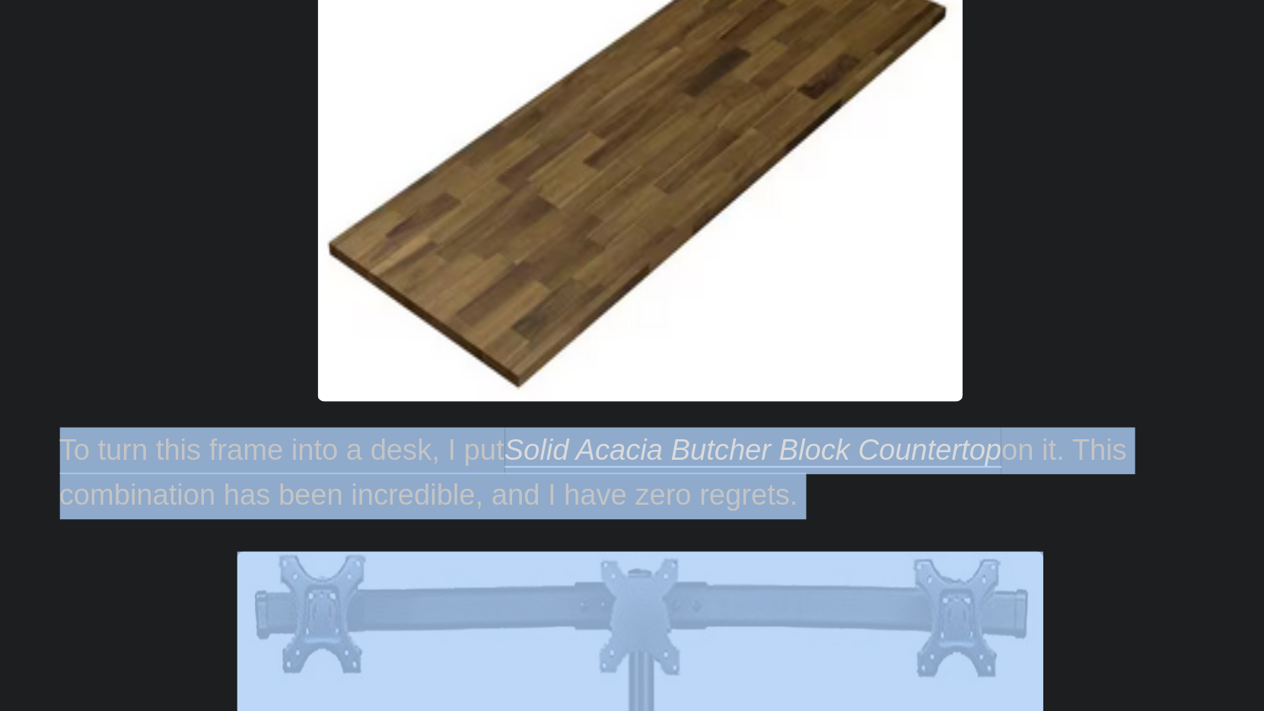
click at [358, 577] on p "To turn this frame into a desk, I put Solid Acacia Butcher Block Countertop on …" at bounding box center [632, 599] width 548 height 44
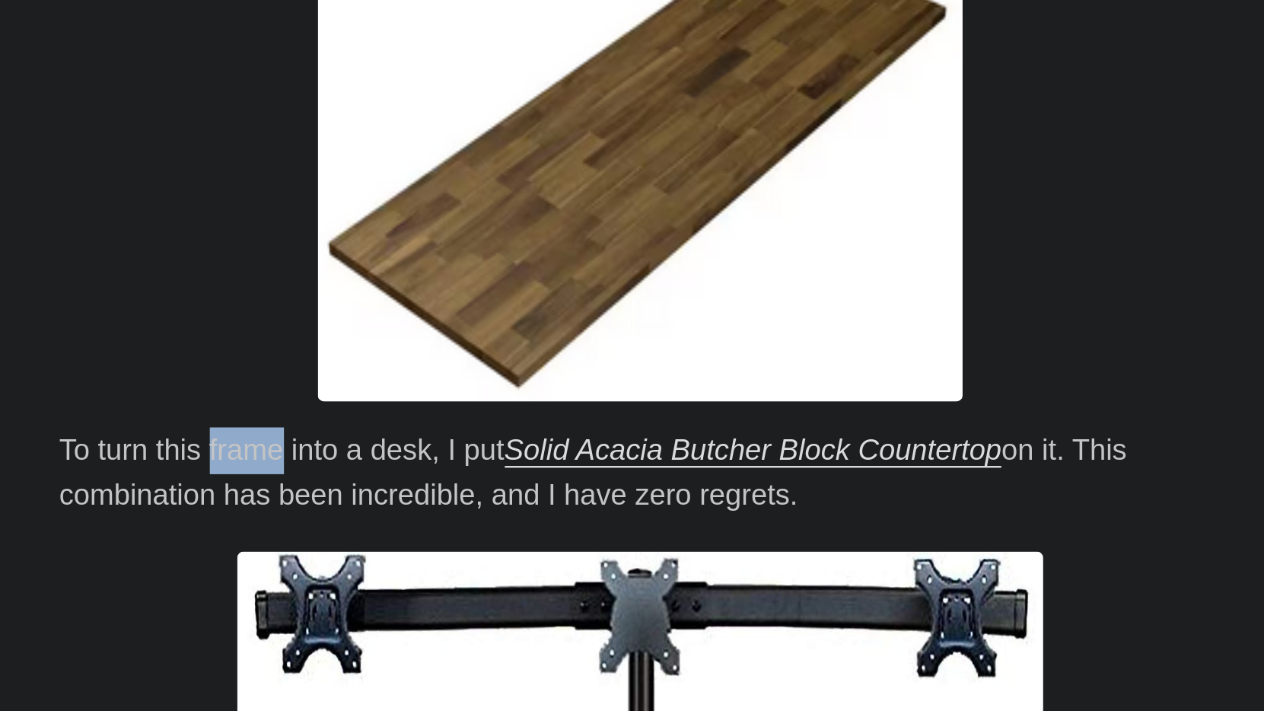
click at [358, 577] on p "To turn this frame into a desk, I put Solid Acacia Butcher Block Countertop on …" at bounding box center [632, 599] width 548 height 44
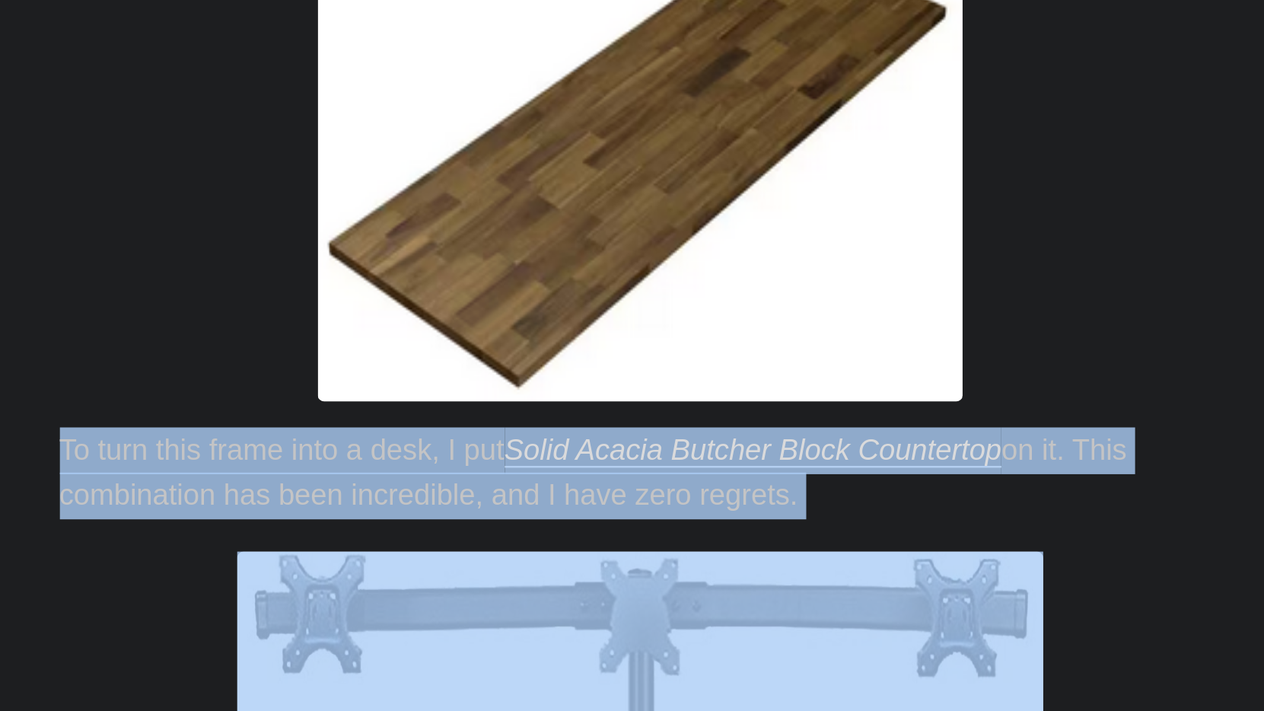
click at [358, 577] on p "To turn this frame into a desk, I put Solid Acacia Butcher Block Countertop on …" at bounding box center [632, 599] width 548 height 44
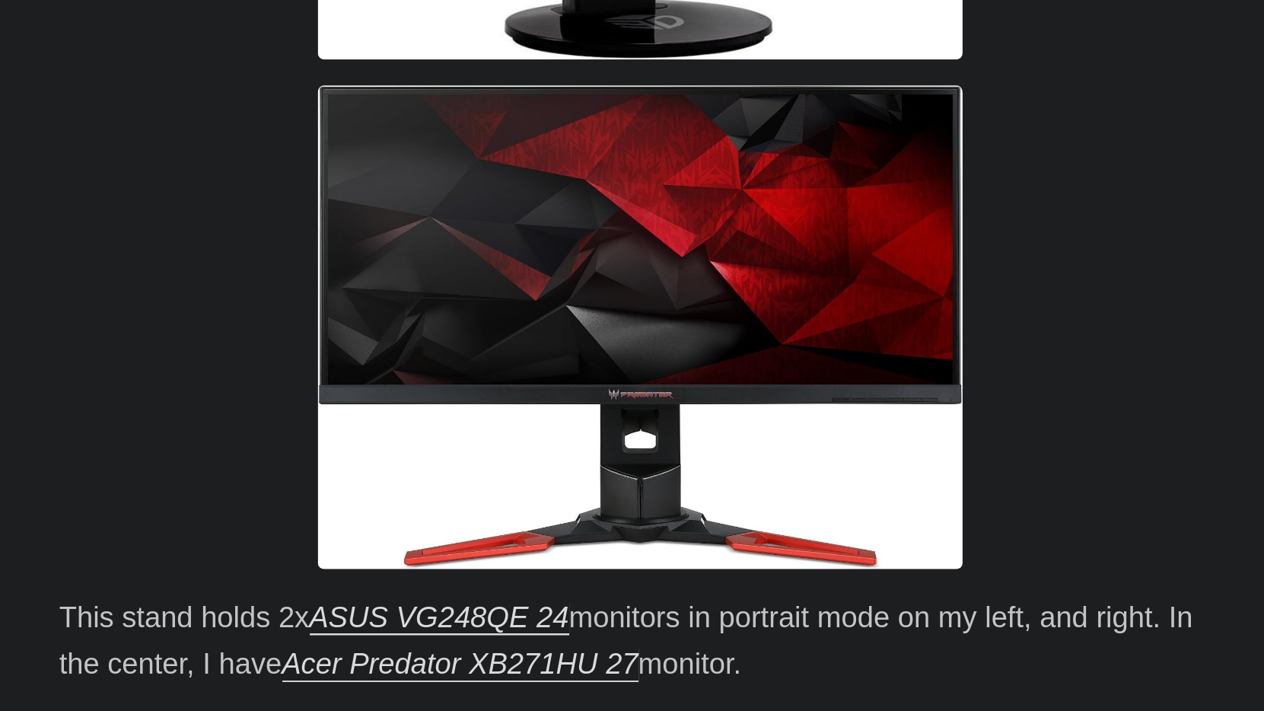
scroll to position [1615, 0]
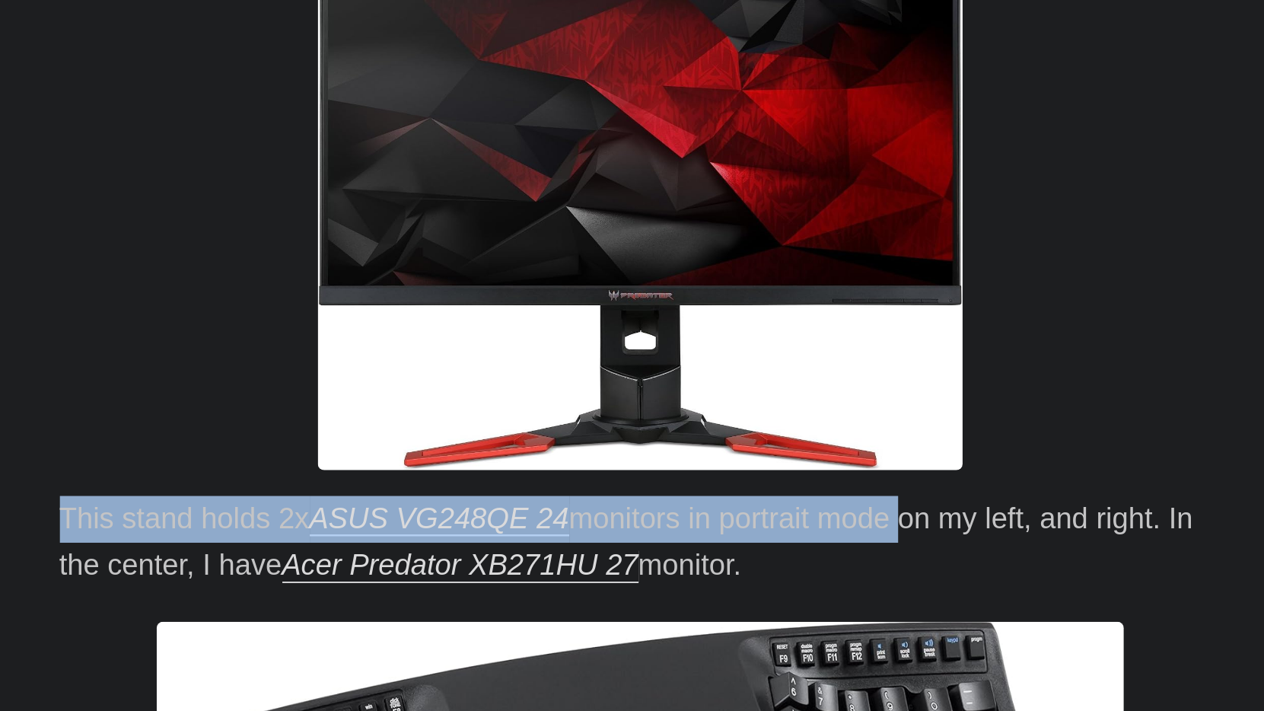
drag, startPoint x: 24, startPoint y: 233, endPoint x: 425, endPoint y: 225, distance: 401.9
click at [426, 225] on main "My Desk Setup December 9, 2024 · 2 min · Greg Hilston If you spend a lot of tim…" at bounding box center [632, 142] width 584 height 3423
click at [374, 563] on p "This stand holds 2x ASUS VG248QE 24 monitors in portrait mode on my left, and r…" at bounding box center [632, 585] width 548 height 44
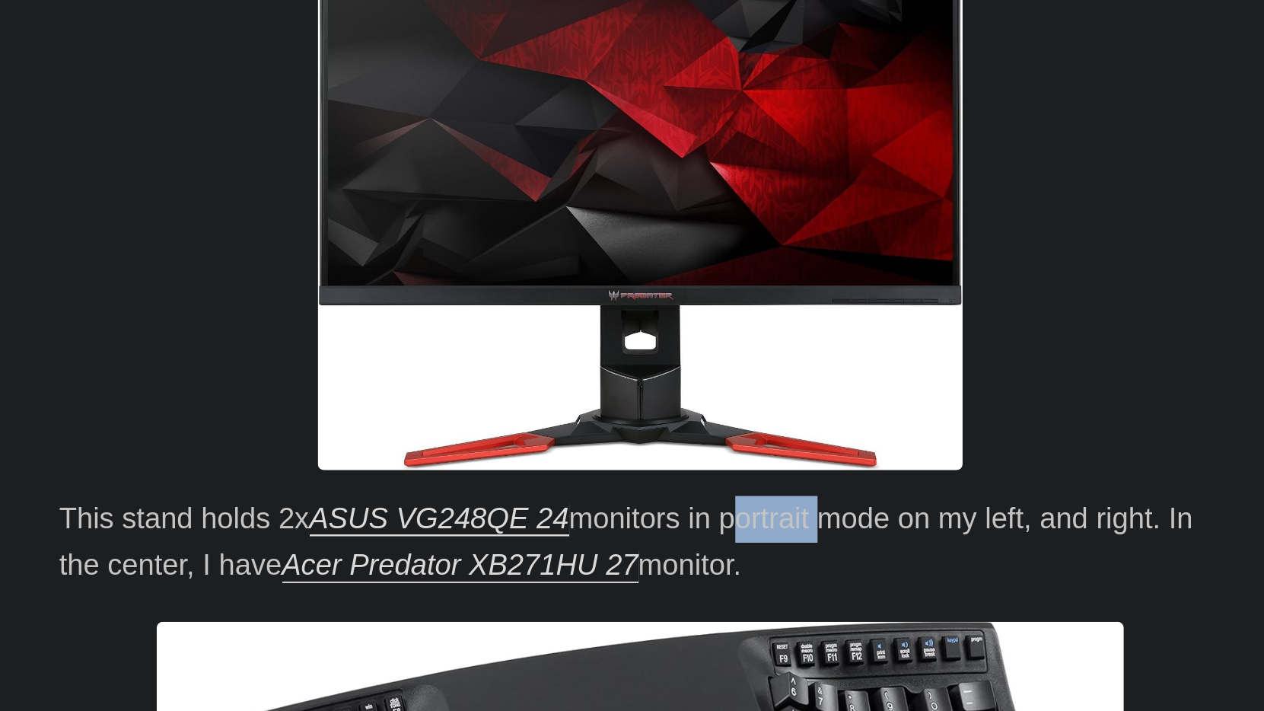
click at [374, 563] on p "This stand holds 2x ASUS VG248QE 24 monitors in portrait mode on my left, and r…" at bounding box center [632, 585] width 548 height 44
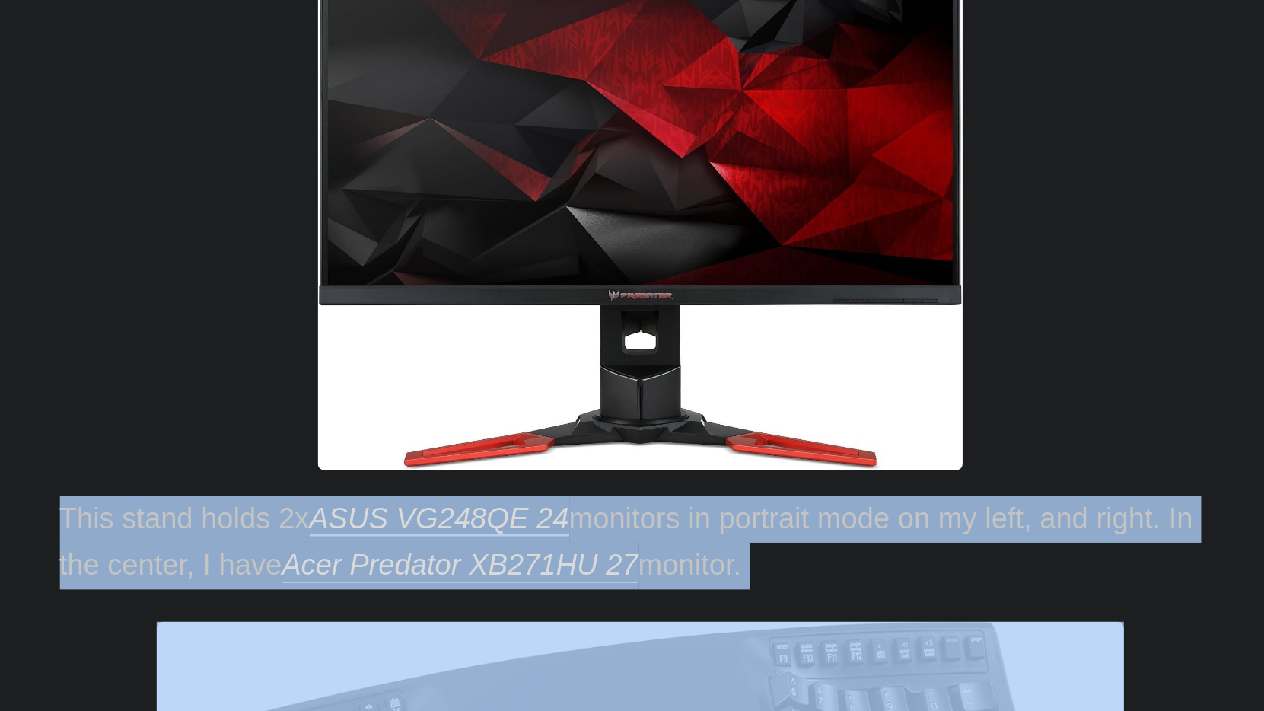
click at [374, 563] on p "This stand holds 2x ASUS VG248QE 24 monitors in portrait mode on my left, and r…" at bounding box center [632, 585] width 548 height 44
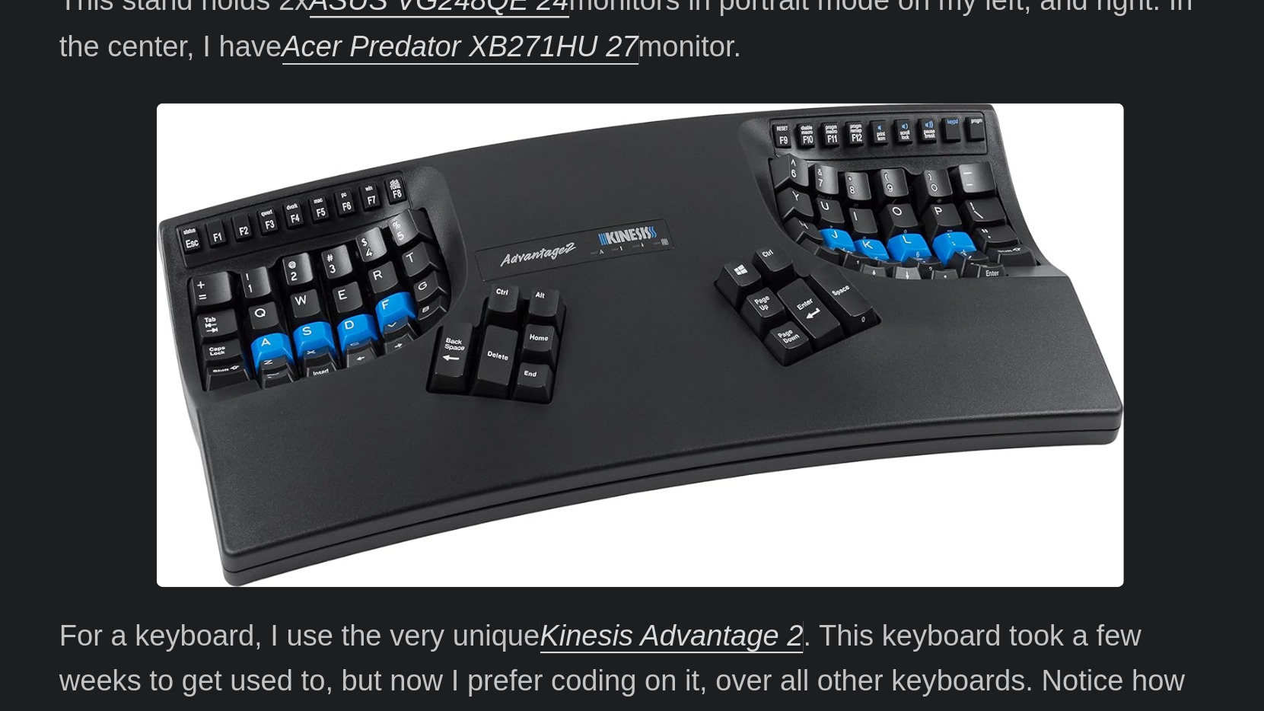
scroll to position [1905, 0]
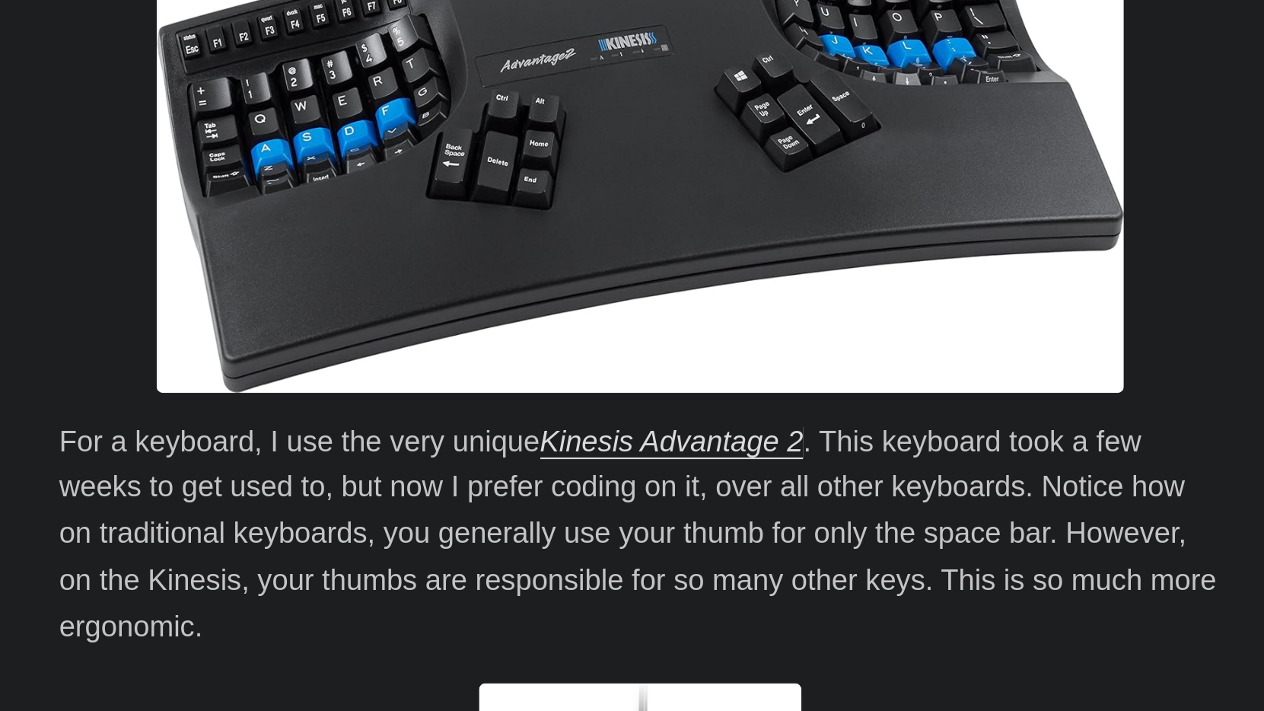
click at [358, 573] on p "For a keyboard, I use the very unique Kinesis Advantage 2 . This keyboard took …" at bounding box center [632, 628] width 548 height 110
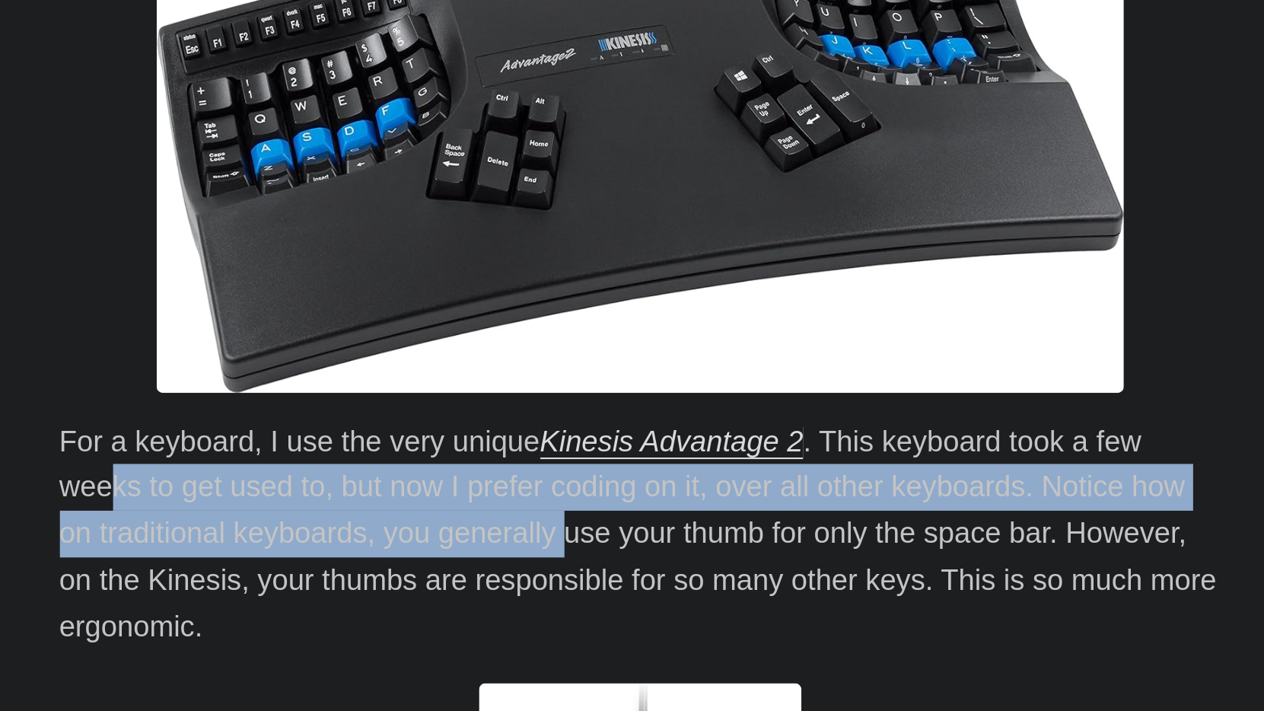
drag, startPoint x: 53, startPoint y: 215, endPoint x: 269, endPoint y: 227, distance: 217.2
click at [358, 573] on p "For a keyboard, I use the very unique Kinesis Advantage 2 . This keyboard took …" at bounding box center [632, 628] width 548 height 110
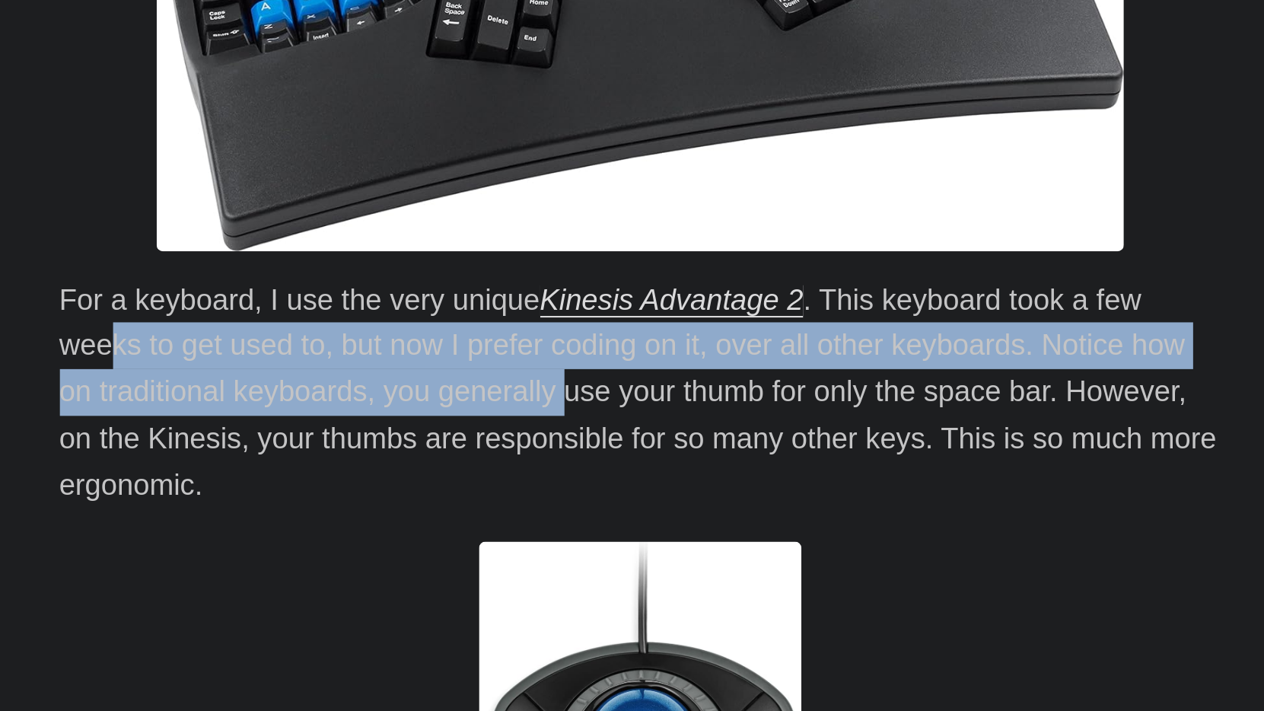
scroll to position [2017, 0]
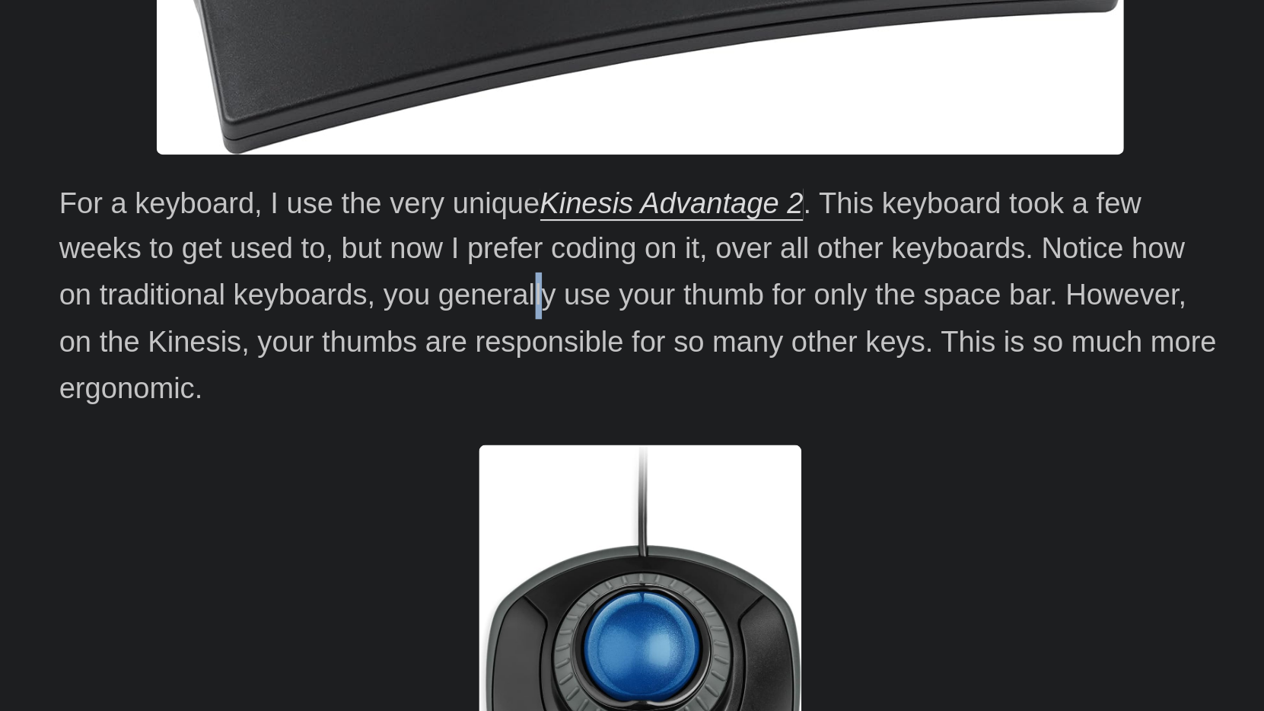
click at [358, 460] on p "For a keyboard, I use the very unique Kinesis Advantage 2 . This keyboard took …" at bounding box center [632, 515] width 548 height 110
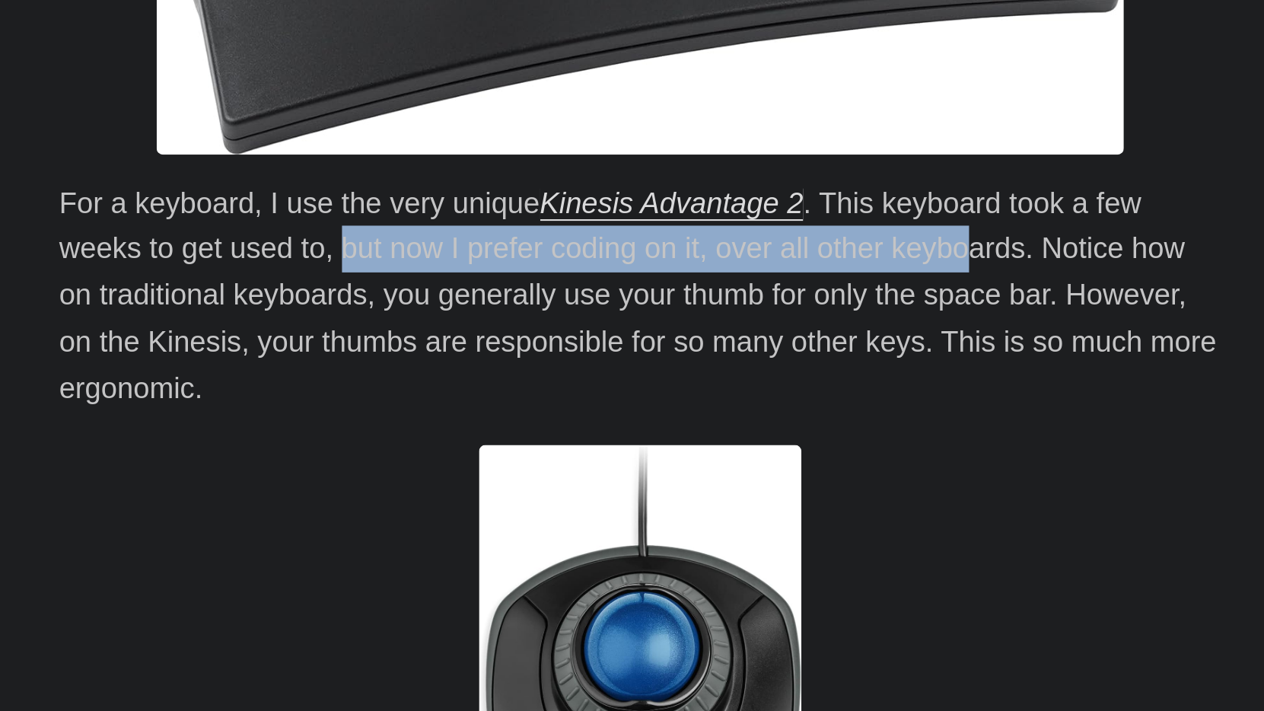
drag, startPoint x: 161, startPoint y: 103, endPoint x: 457, endPoint y: 100, distance: 296.0
click at [457, 460] on p "For a keyboard, I use the very unique Kinesis Advantage 2 . This keyboard took …" at bounding box center [632, 515] width 548 height 110
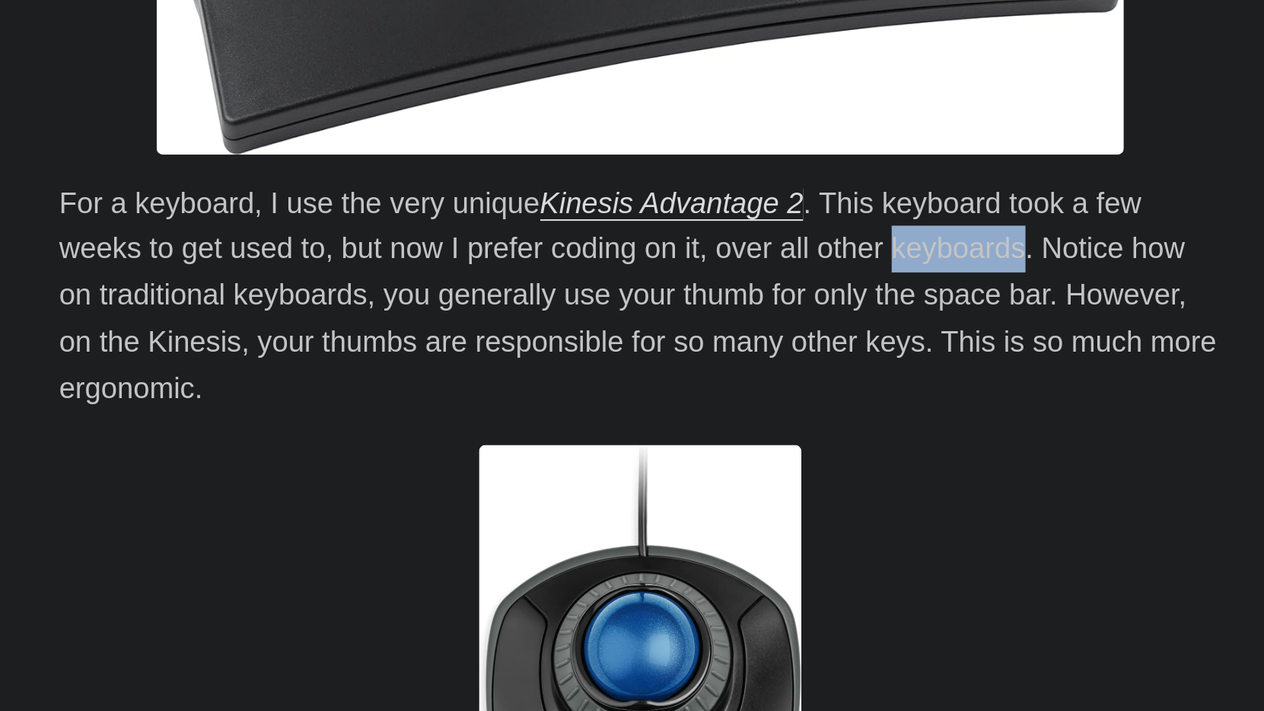
click at [457, 460] on p "For a keyboard, I use the very unique Kinesis Advantage 2 . This keyboard took …" at bounding box center [632, 515] width 548 height 110
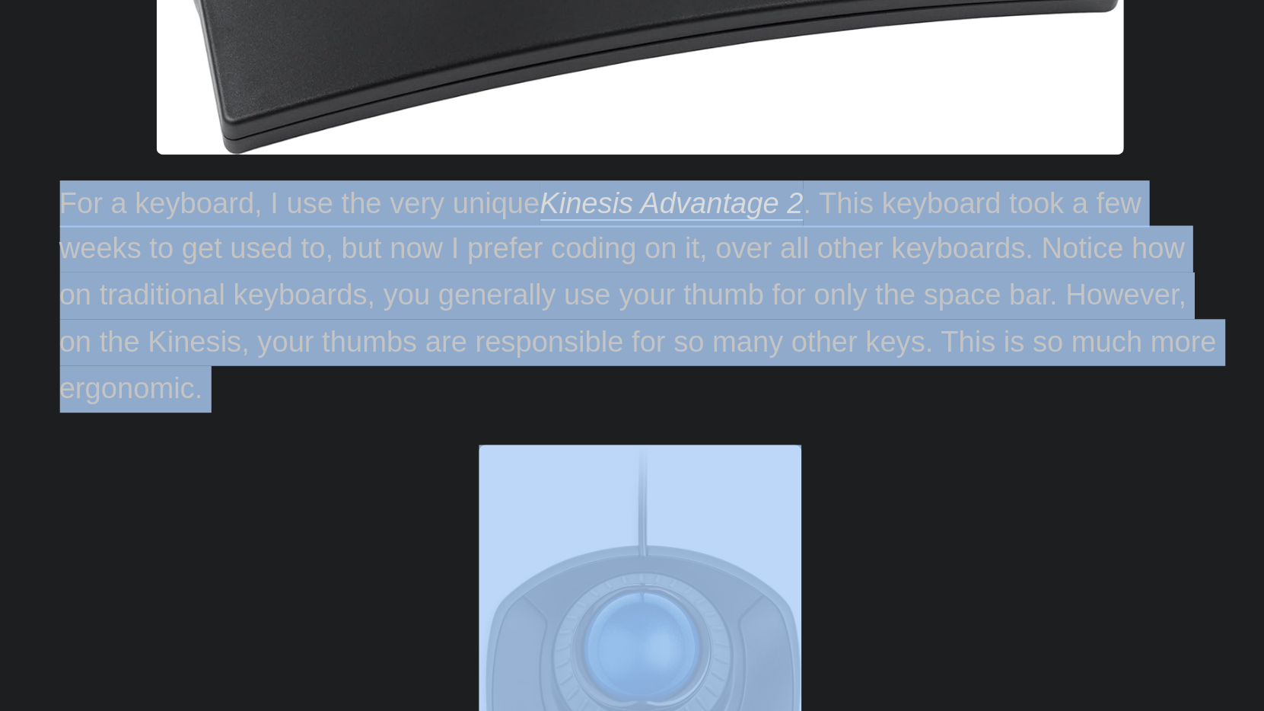
click at [457, 460] on p "For a keyboard, I use the very unique Kinesis Advantage 2 . This keyboard took …" at bounding box center [632, 515] width 548 height 110
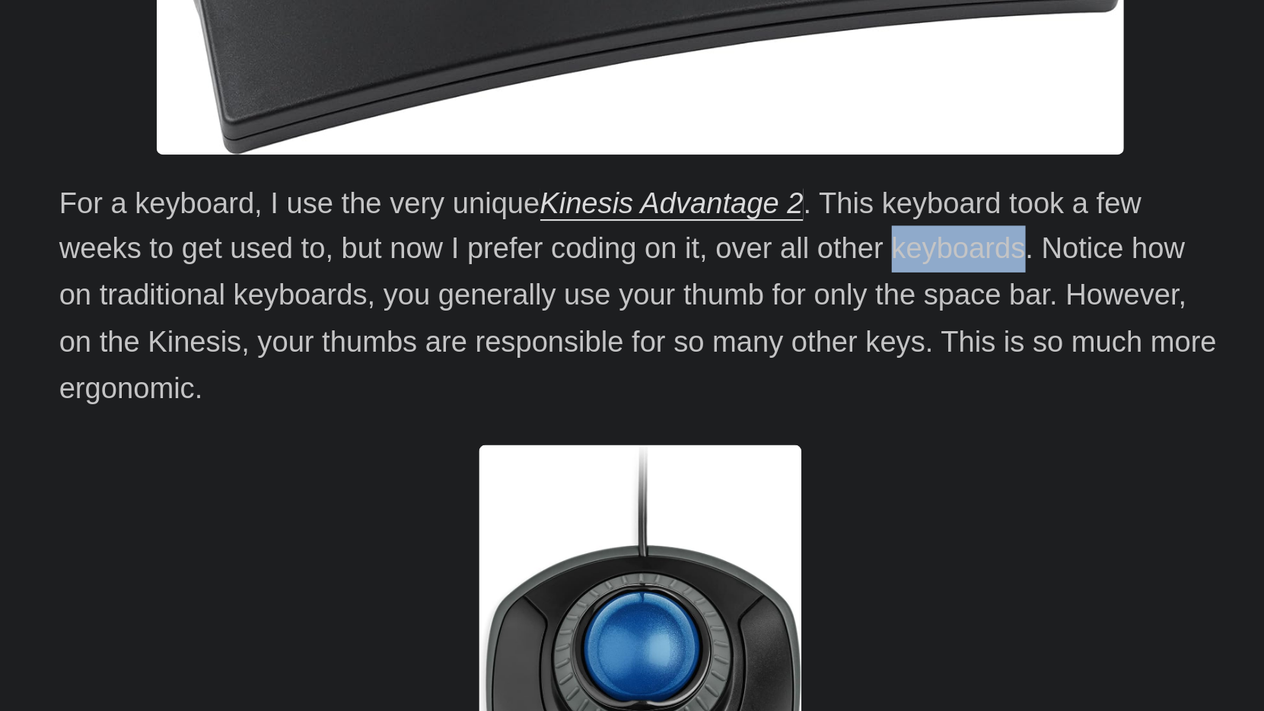
click at [457, 460] on p "For a keyboard, I use the very unique Kinesis Advantage 2 . This keyboard took …" at bounding box center [632, 515] width 548 height 110
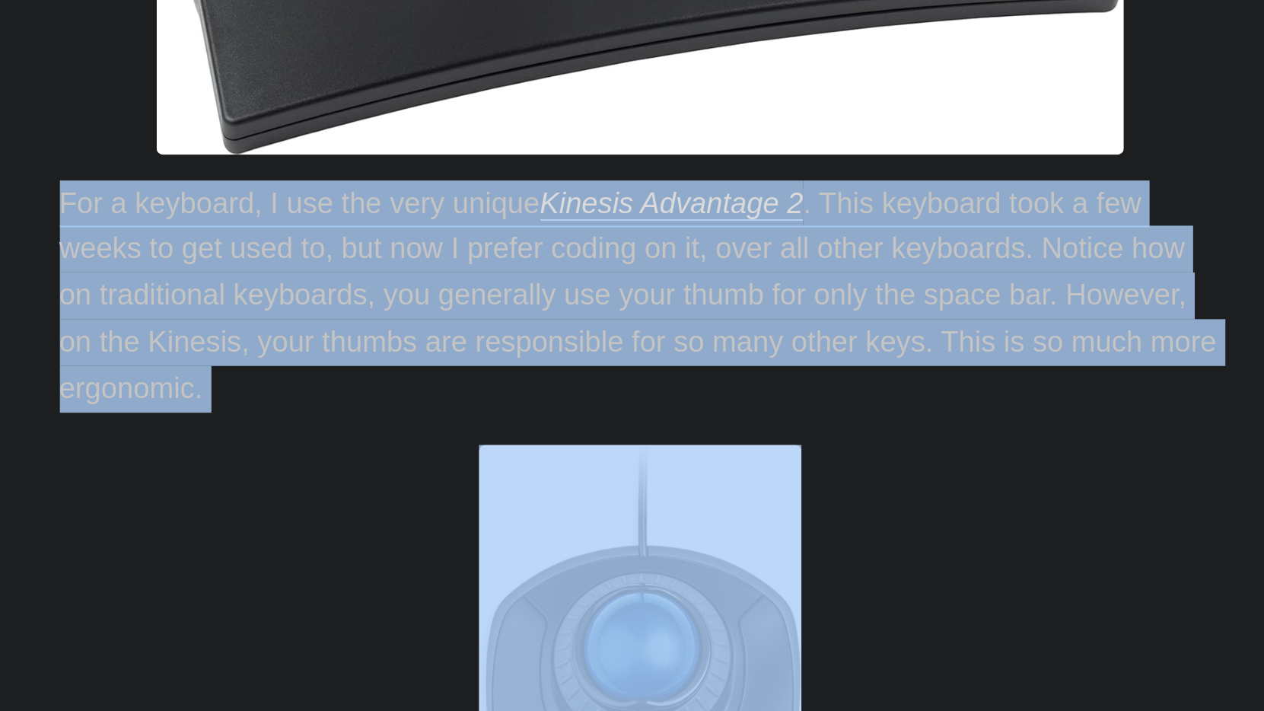
click at [457, 460] on p "For a keyboard, I use the very unique Kinesis Advantage 2 . This keyboard took …" at bounding box center [632, 515] width 548 height 110
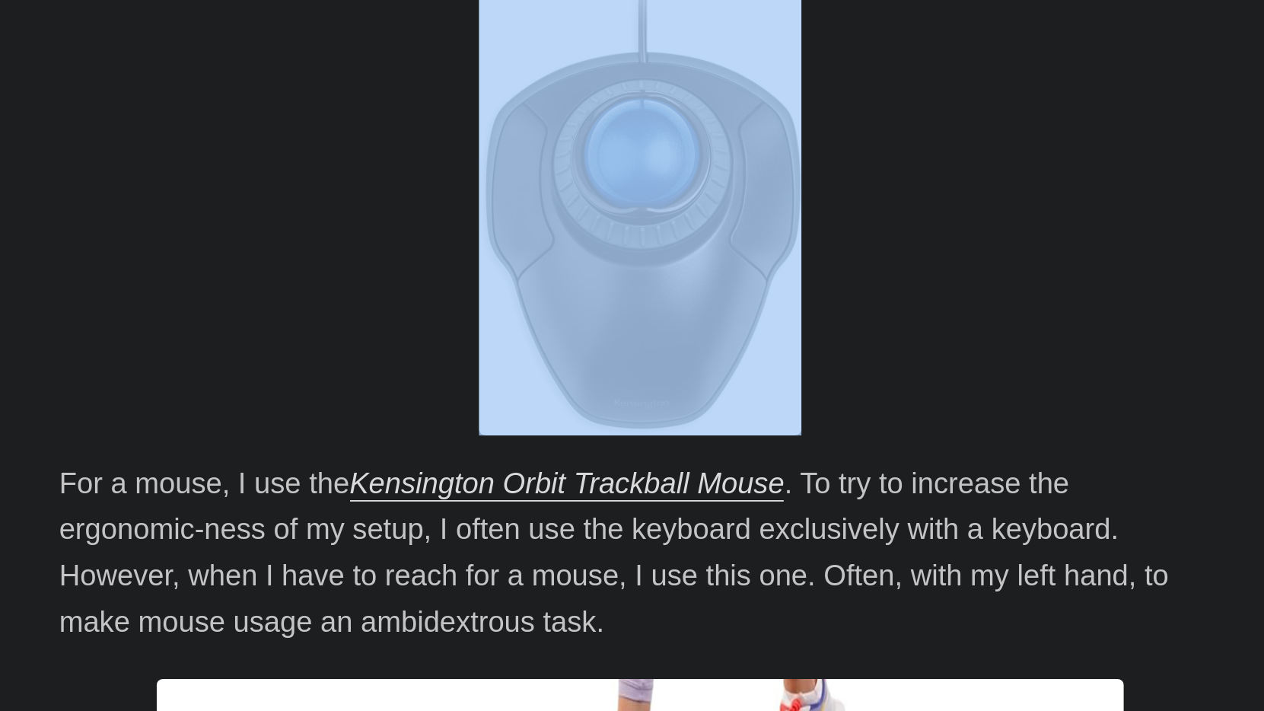
scroll to position [2331, 0]
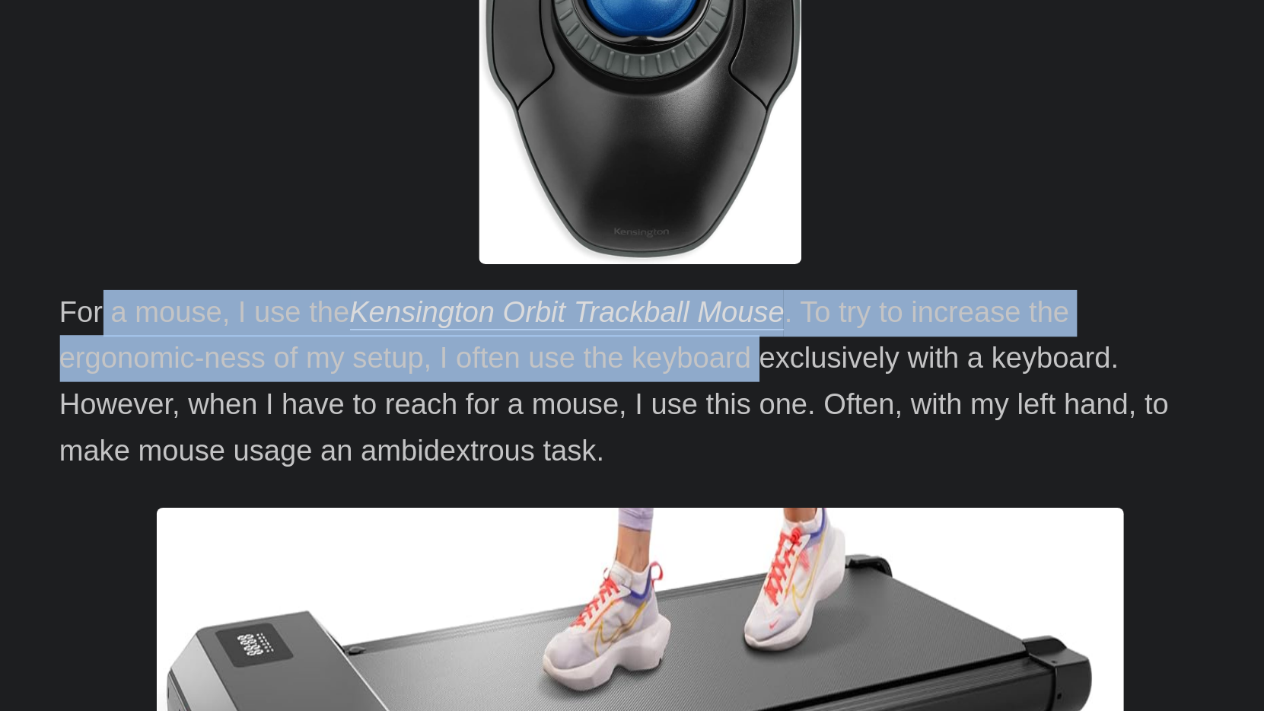
drag, startPoint x: 45, startPoint y: 138, endPoint x: 364, endPoint y: 143, distance: 319.6
click at [362, 512] on p "For a mouse, I use the Kensington Orbit Trackball Mouse . To try to increase th…" at bounding box center [632, 556] width 548 height 88
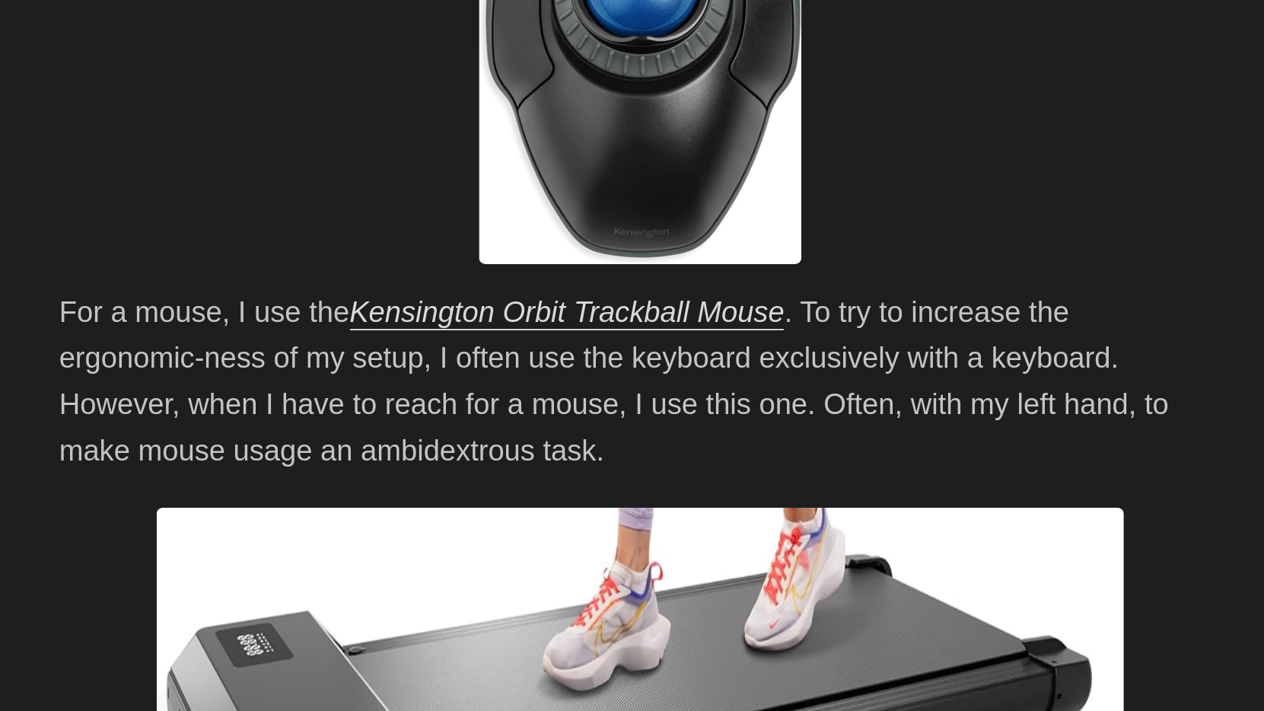
click at [400, 512] on p "For a mouse, I use the Kensington Orbit Trackball Mouse . To try to increase th…" at bounding box center [632, 556] width 548 height 88
click at [411, 512] on p "For a mouse, I use the Kensington Orbit Trackball Mouse . To try to increase th…" at bounding box center [632, 556] width 548 height 88
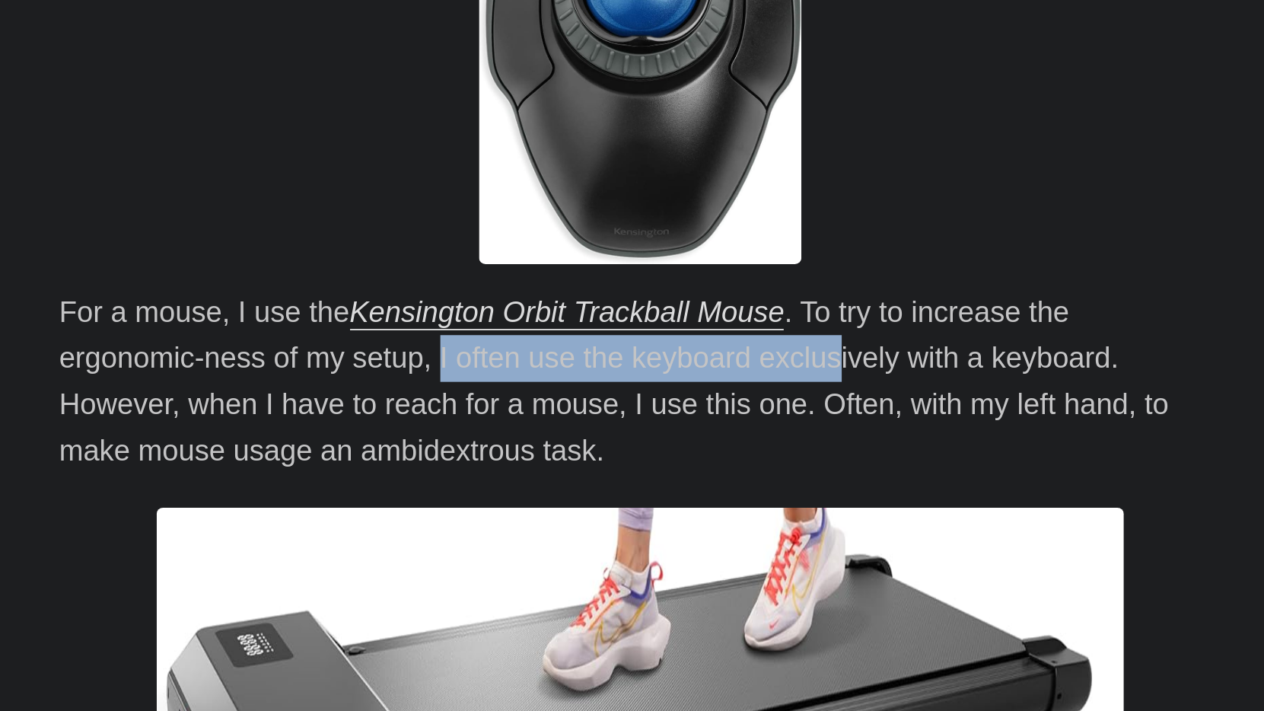
drag, startPoint x: 212, startPoint y: 156, endPoint x: 396, endPoint y: 157, distance: 184.9
click at [396, 512] on p "For a mouse, I use the Kensington Orbit Trackball Mouse . To try to increase th…" at bounding box center [632, 556] width 548 height 88
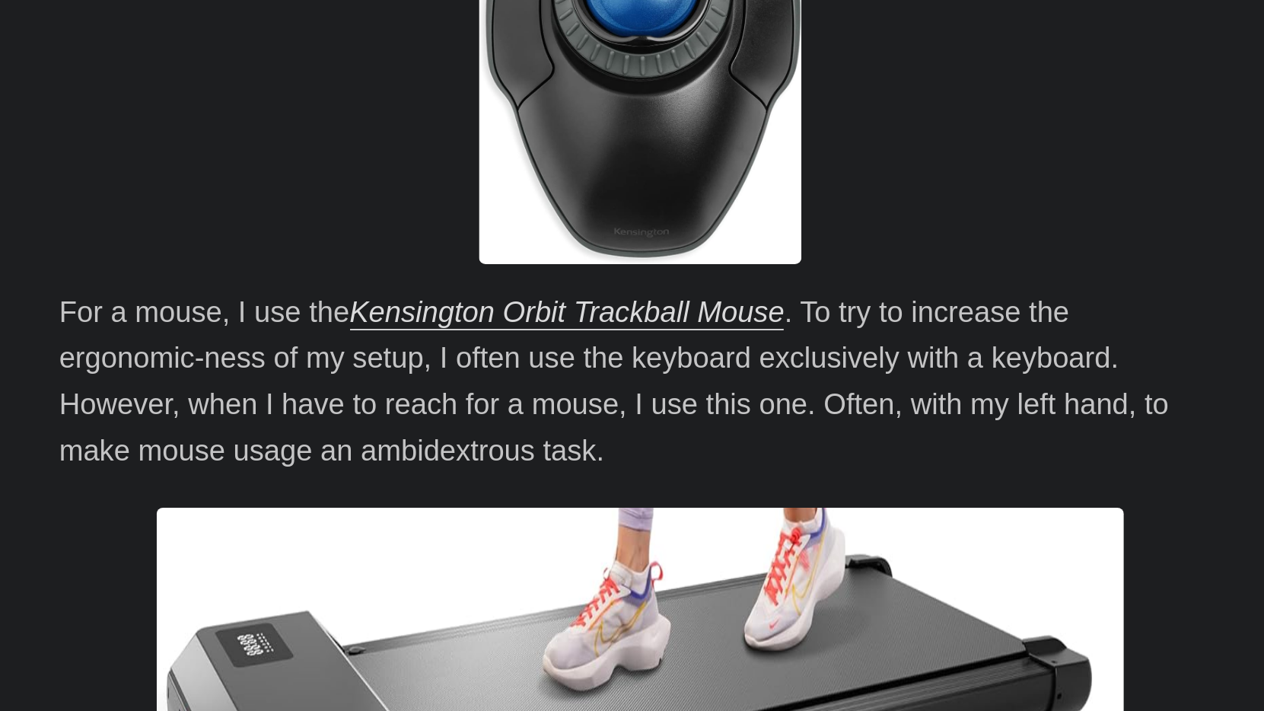
click at [400, 512] on p "For a mouse, I use the Kensington Orbit Trackball Mouse . To try to increase th…" at bounding box center [632, 556] width 548 height 88
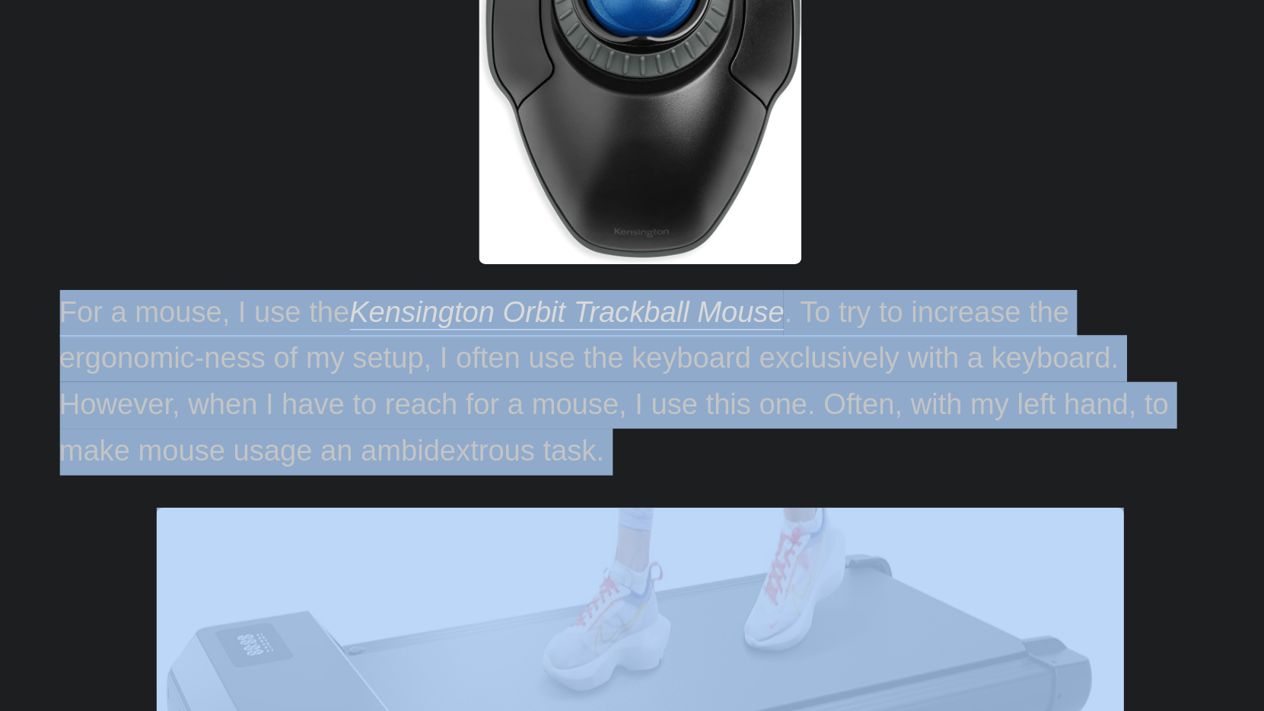
click at [401, 512] on p "For a mouse, I use the Kensington Orbit Trackball Mouse . To try to increase th…" at bounding box center [632, 556] width 548 height 88
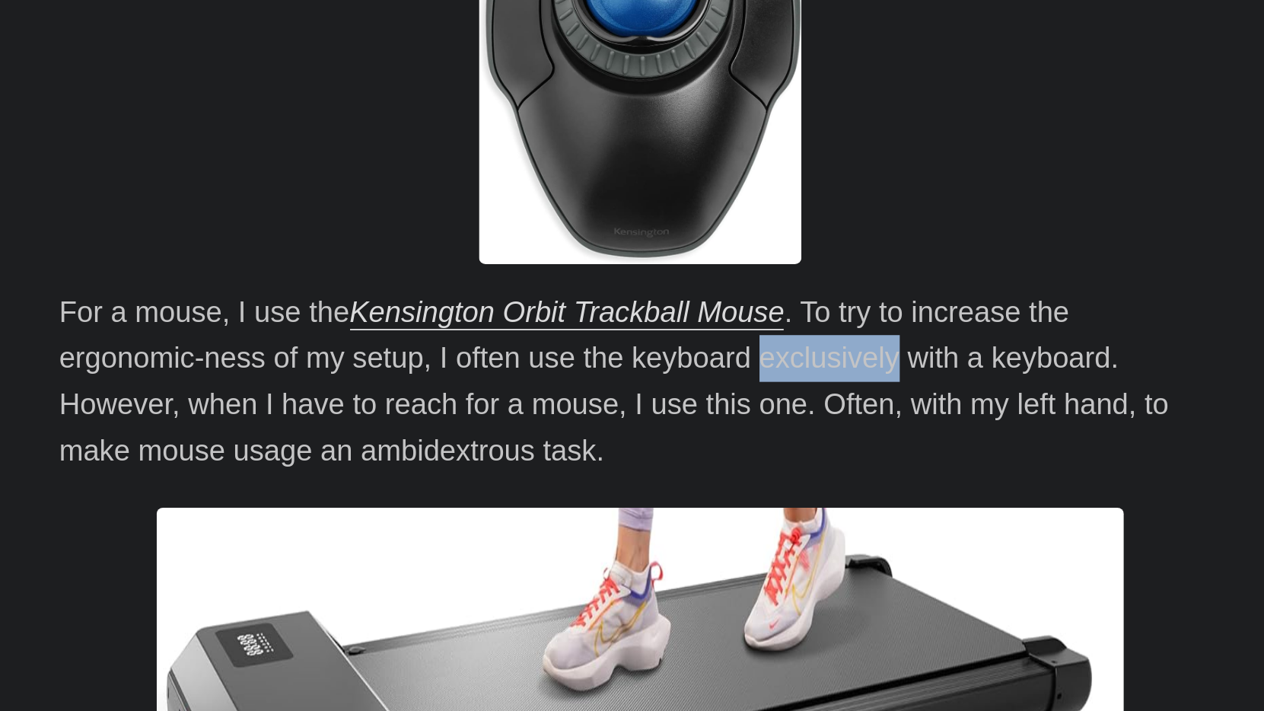
click at [401, 512] on p "For a mouse, I use the Kensington Orbit Trackball Mouse . To try to increase th…" at bounding box center [632, 556] width 548 height 88
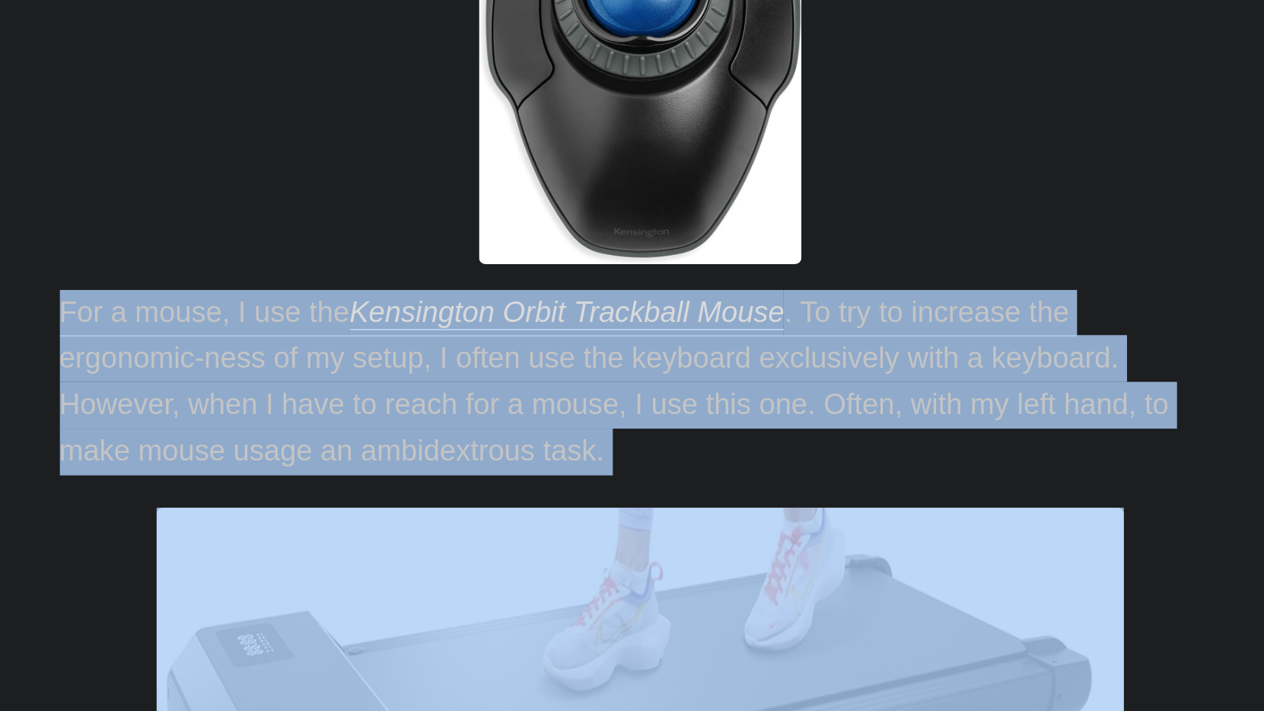
click at [401, 512] on p "For a mouse, I use the Kensington Orbit Trackball Mouse . To try to increase th…" at bounding box center [632, 556] width 548 height 88
click at [360, 512] on p "For a mouse, I use the Kensington Orbit Trackball Mouse . To try to increase th…" at bounding box center [632, 556] width 548 height 88
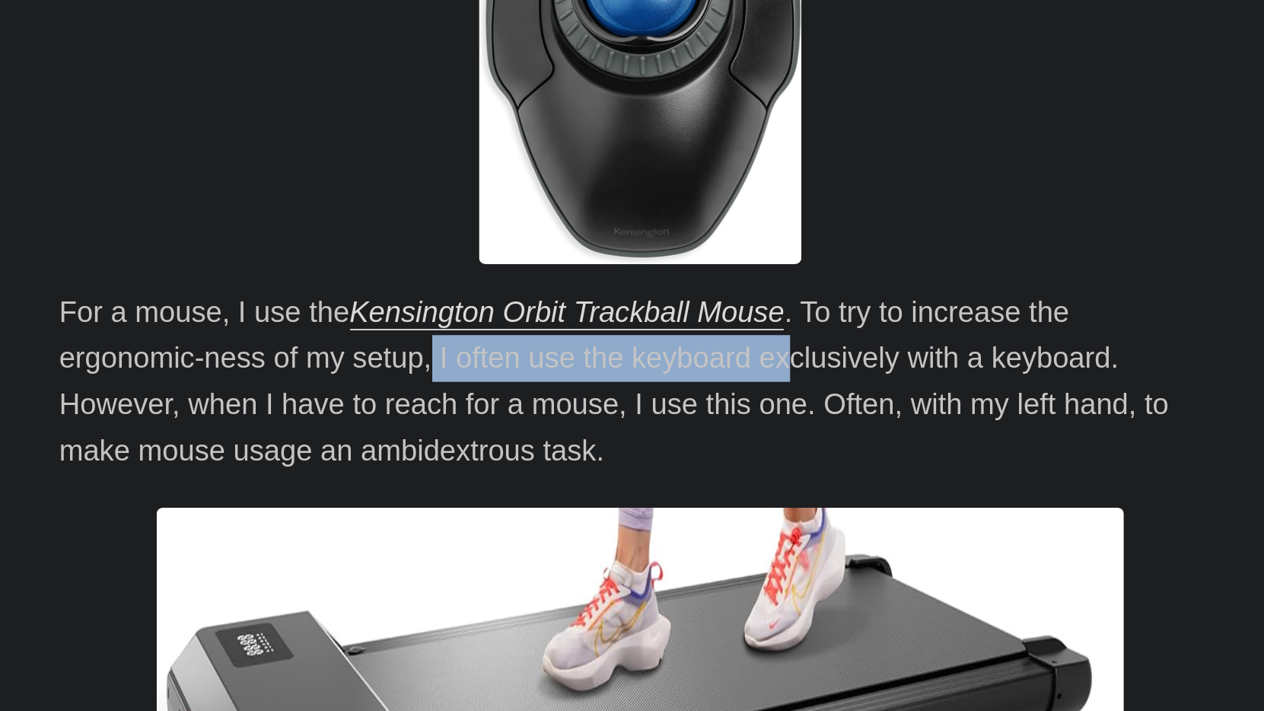
drag, startPoint x: 216, startPoint y: 154, endPoint x: 374, endPoint y: 148, distance: 157.6
click at [374, 512] on p "For a mouse, I use the Kensington Orbit Trackball Mouse . To try to increase th…" at bounding box center [632, 556] width 548 height 88
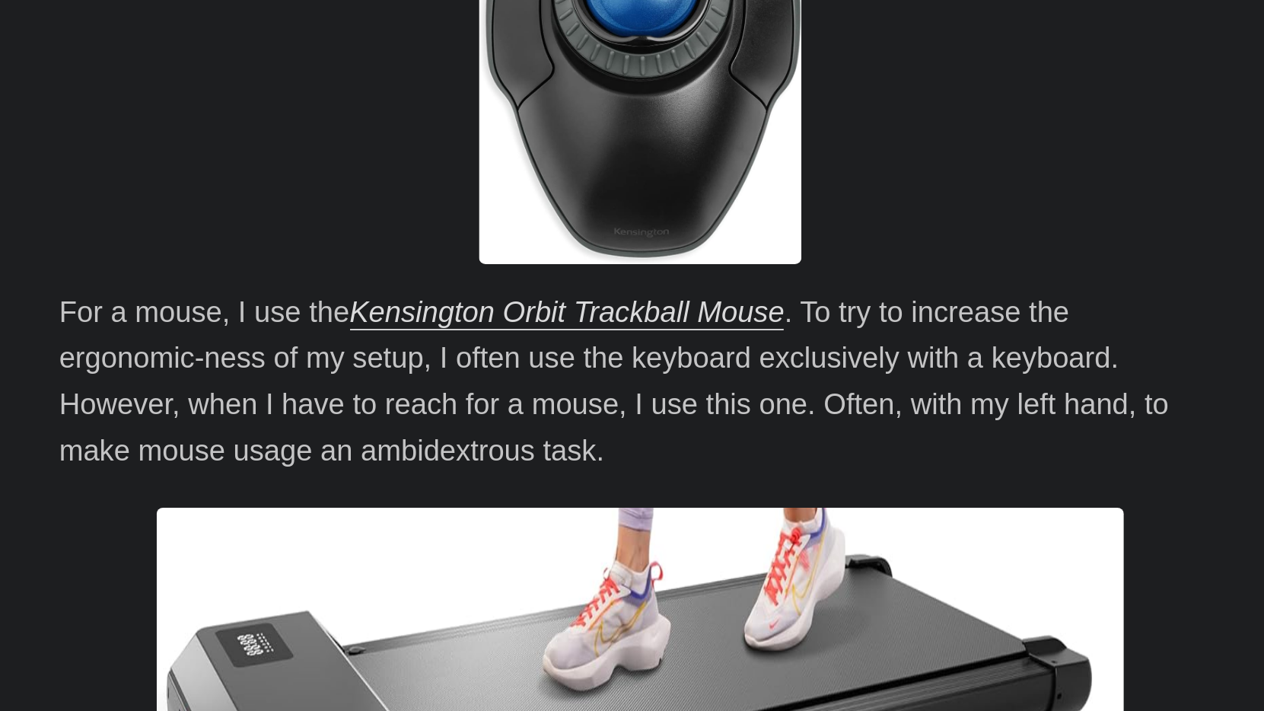
click at [394, 512] on p "For a mouse, I use the Kensington Orbit Trackball Mouse . To try to increase th…" at bounding box center [632, 556] width 548 height 88
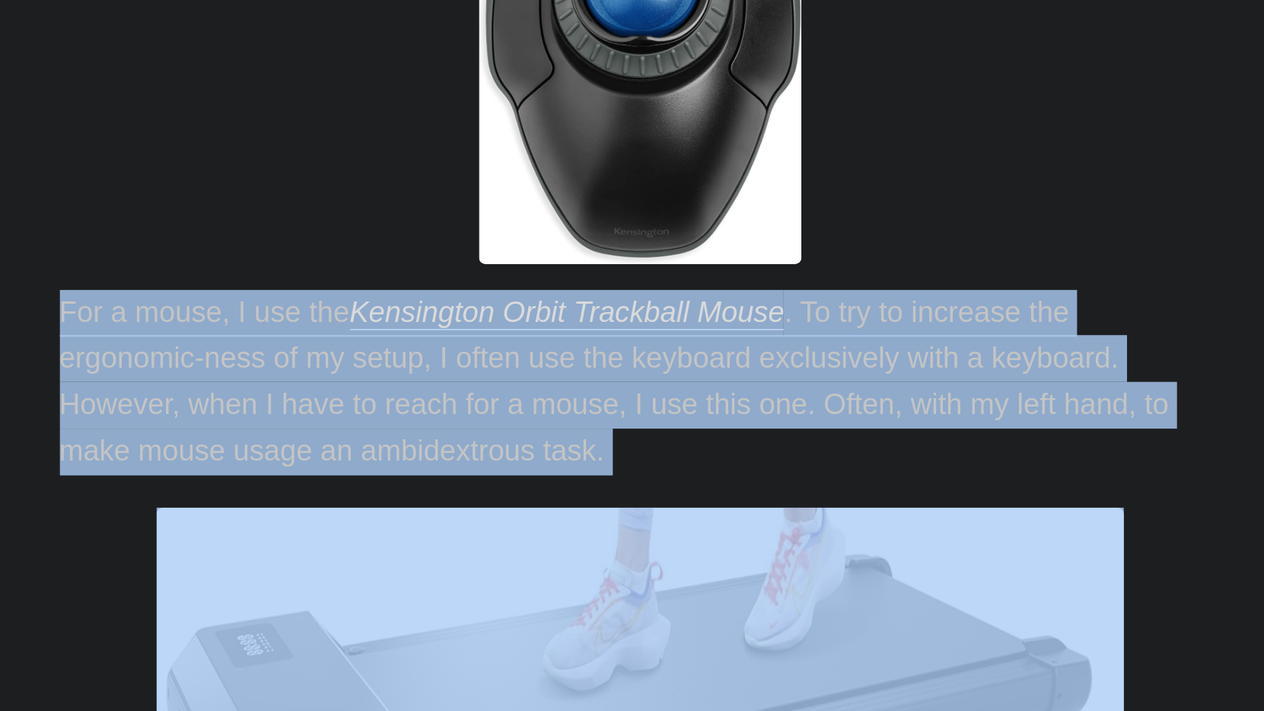
click at [394, 512] on p "For a mouse, I use the Kensington Orbit Trackball Mouse . To try to increase th…" at bounding box center [632, 556] width 548 height 88
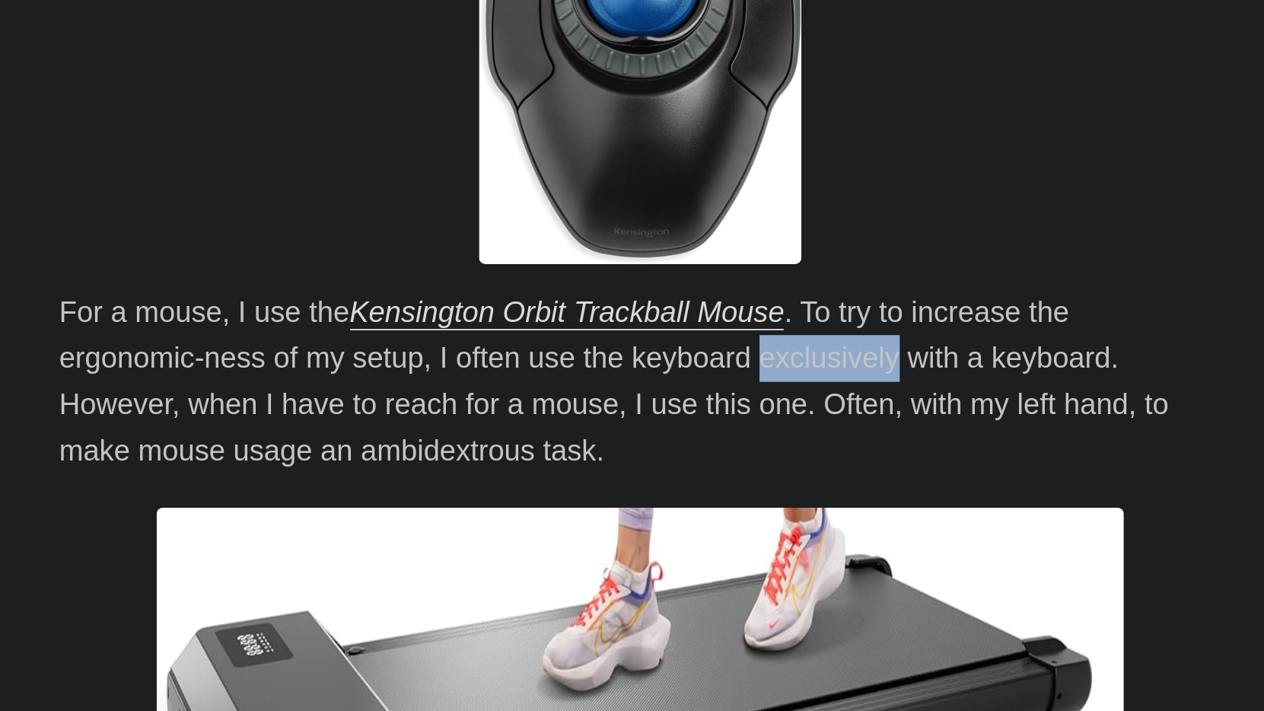
click at [394, 512] on p "For a mouse, I use the Kensington Orbit Trackball Mouse . To try to increase th…" at bounding box center [632, 556] width 548 height 88
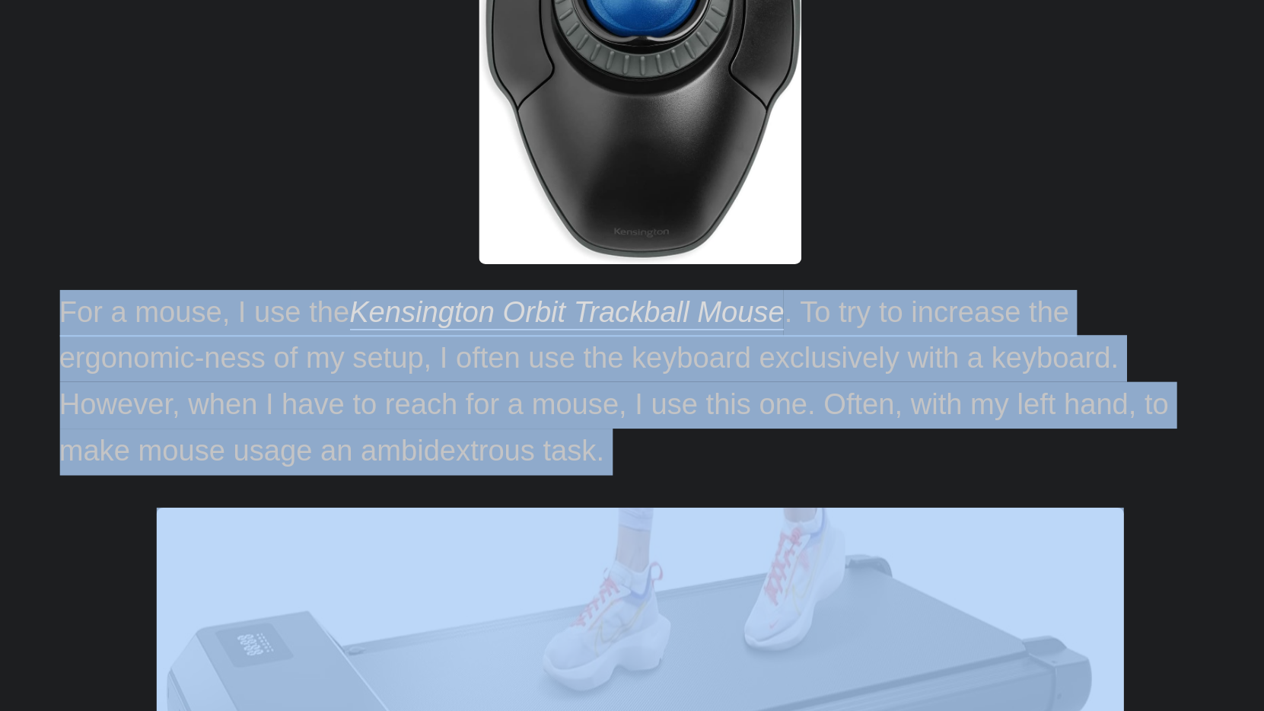
click at [394, 512] on p "For a mouse, I use the Kensington Orbit Trackball Mouse . To try to increase th…" at bounding box center [632, 556] width 548 height 88
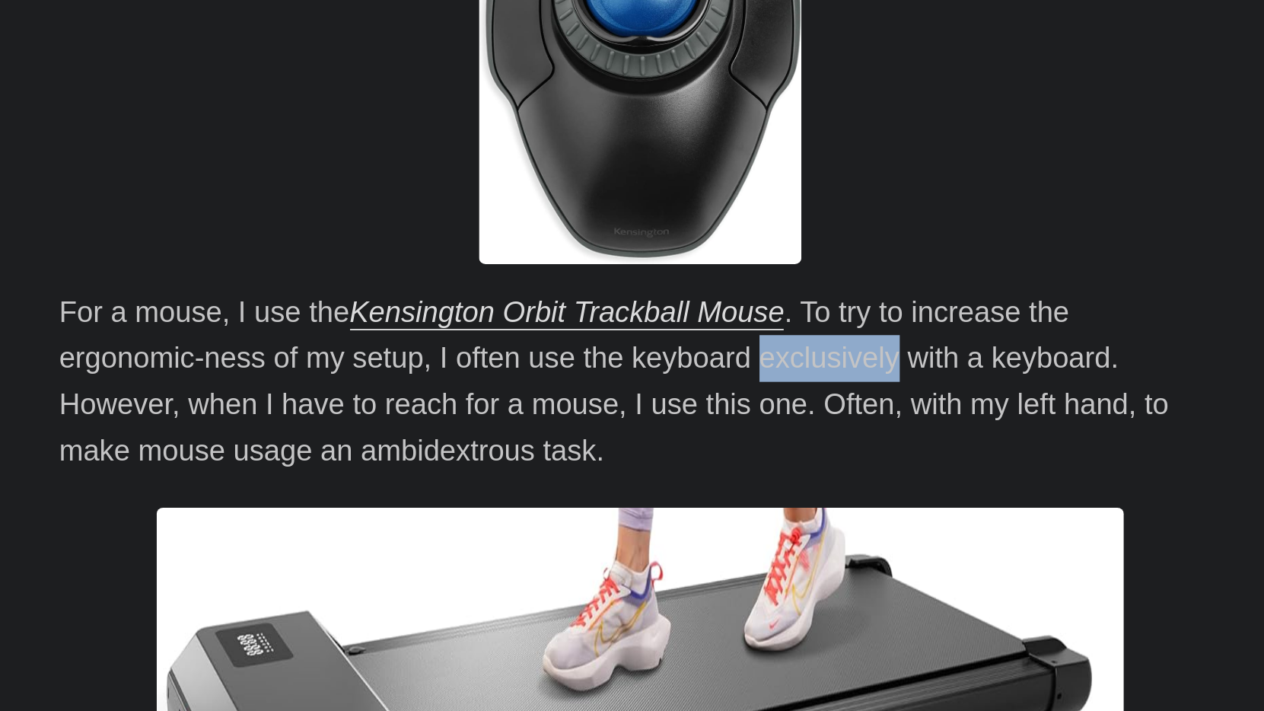
click at [394, 512] on p "For a mouse, I use the Kensington Orbit Trackball Mouse . To try to increase th…" at bounding box center [632, 556] width 548 height 88
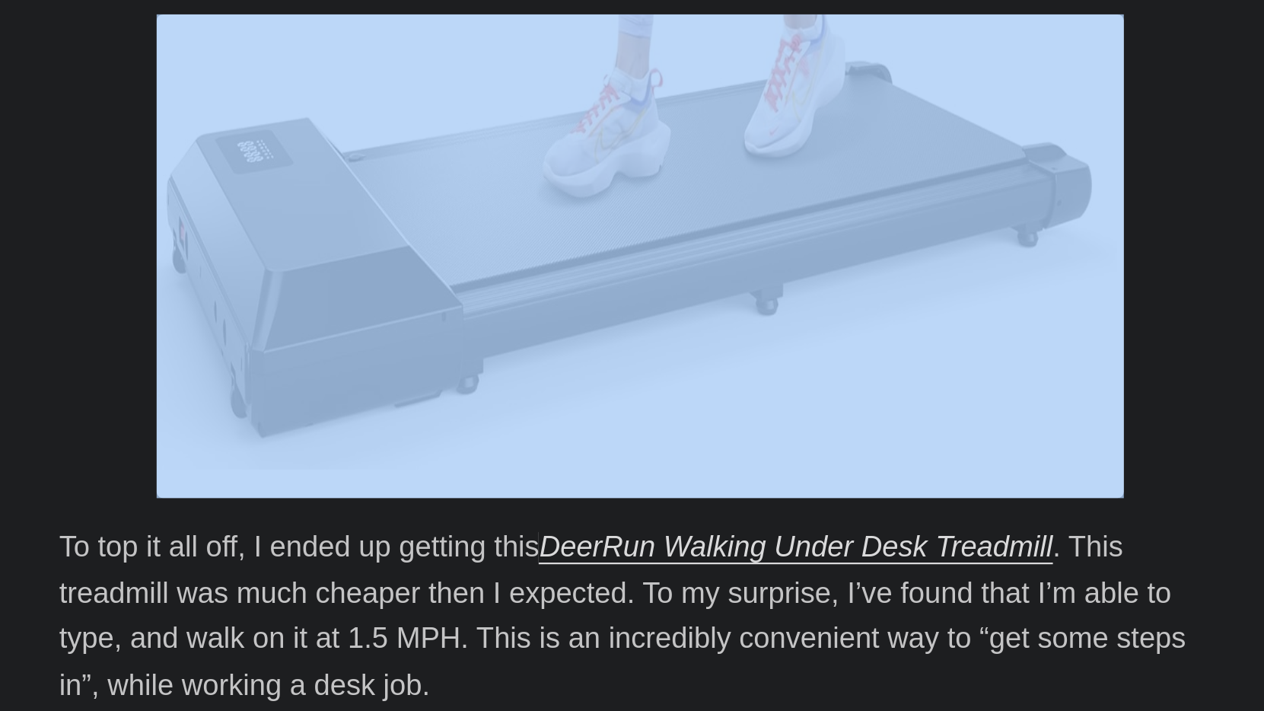
scroll to position [2643, 0]
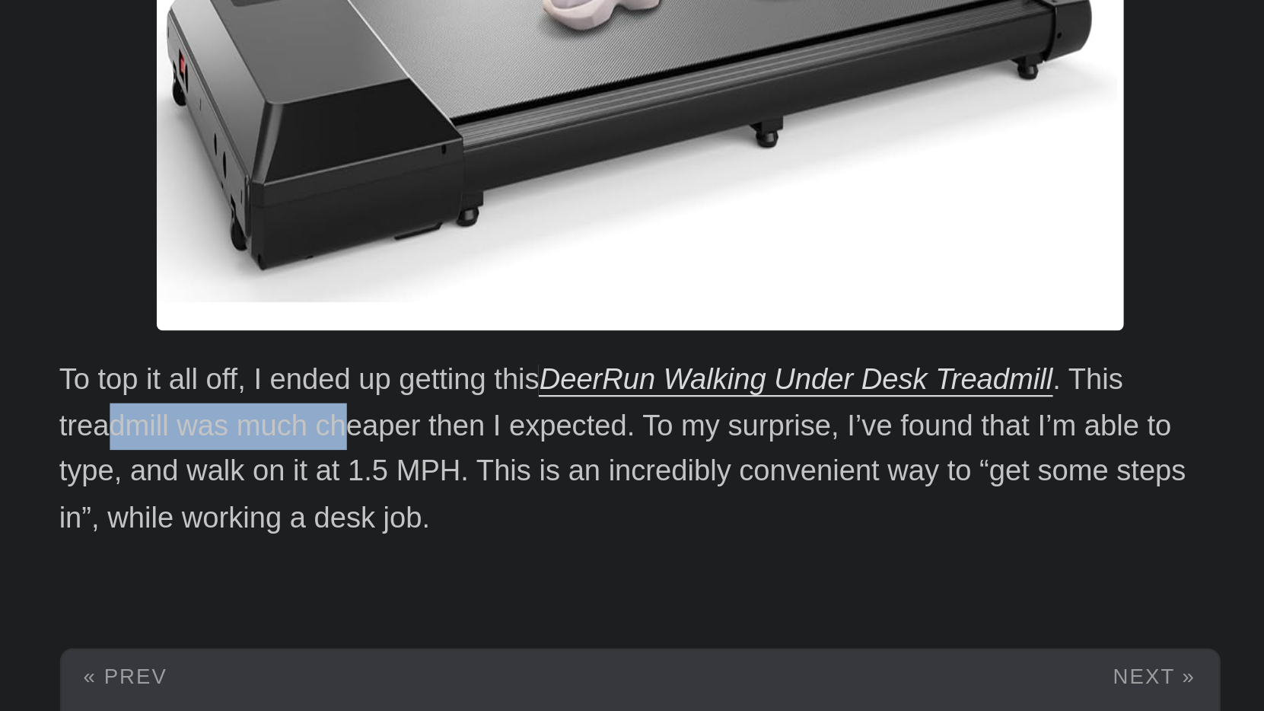
drag, startPoint x: 49, startPoint y: 180, endPoint x: 162, endPoint y: 189, distance: 113.7
click at [358, 543] on p "To top it all off, I ended up getting this DeerRun Walking Under Desk Treadmill…" at bounding box center [632, 587] width 548 height 88
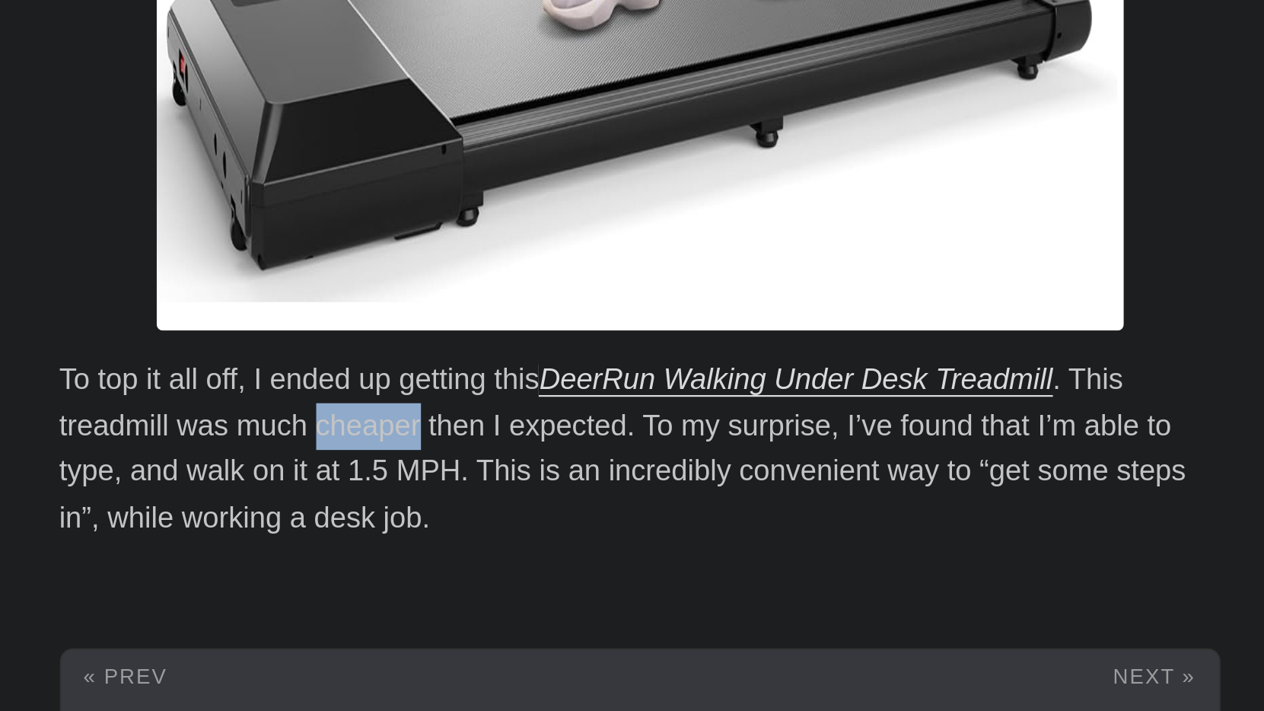
click at [358, 543] on p "To top it all off, I ended up getting this DeerRun Walking Under Desk Treadmill…" at bounding box center [632, 587] width 548 height 88
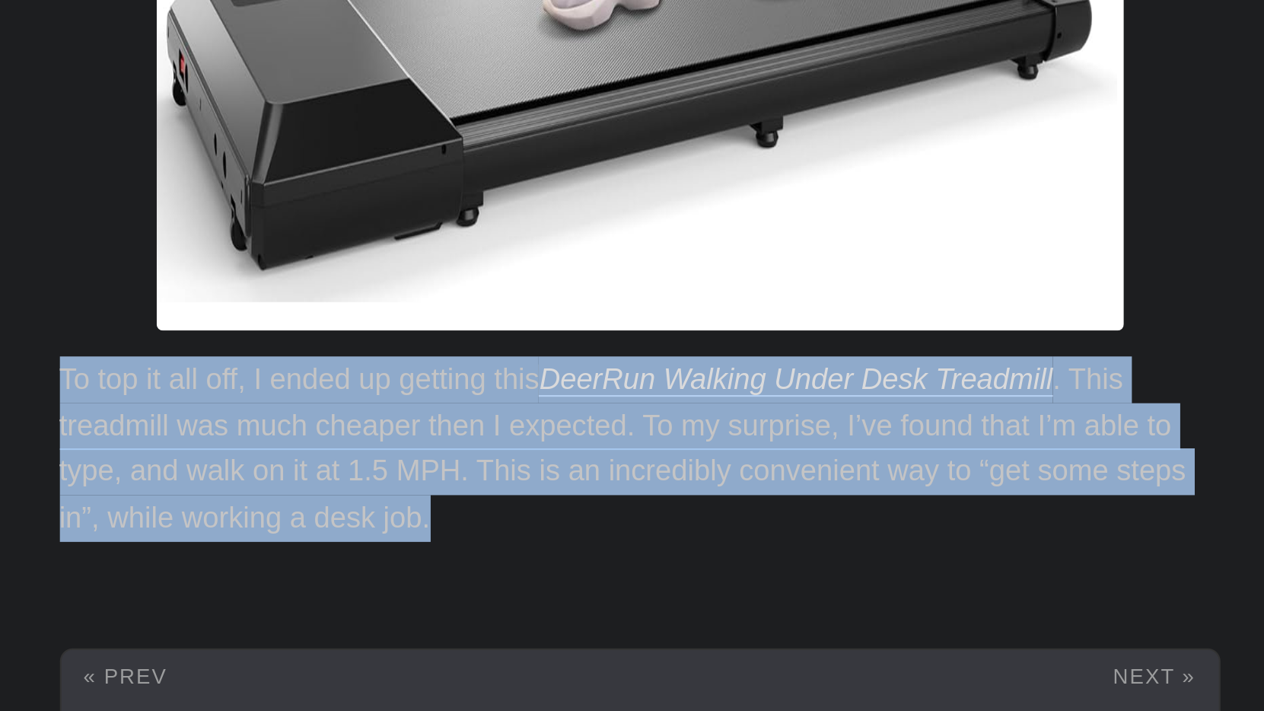
click at [358, 543] on p "To top it all off, I ended up getting this DeerRun Walking Under Desk Treadmill…" at bounding box center [632, 587] width 548 height 88
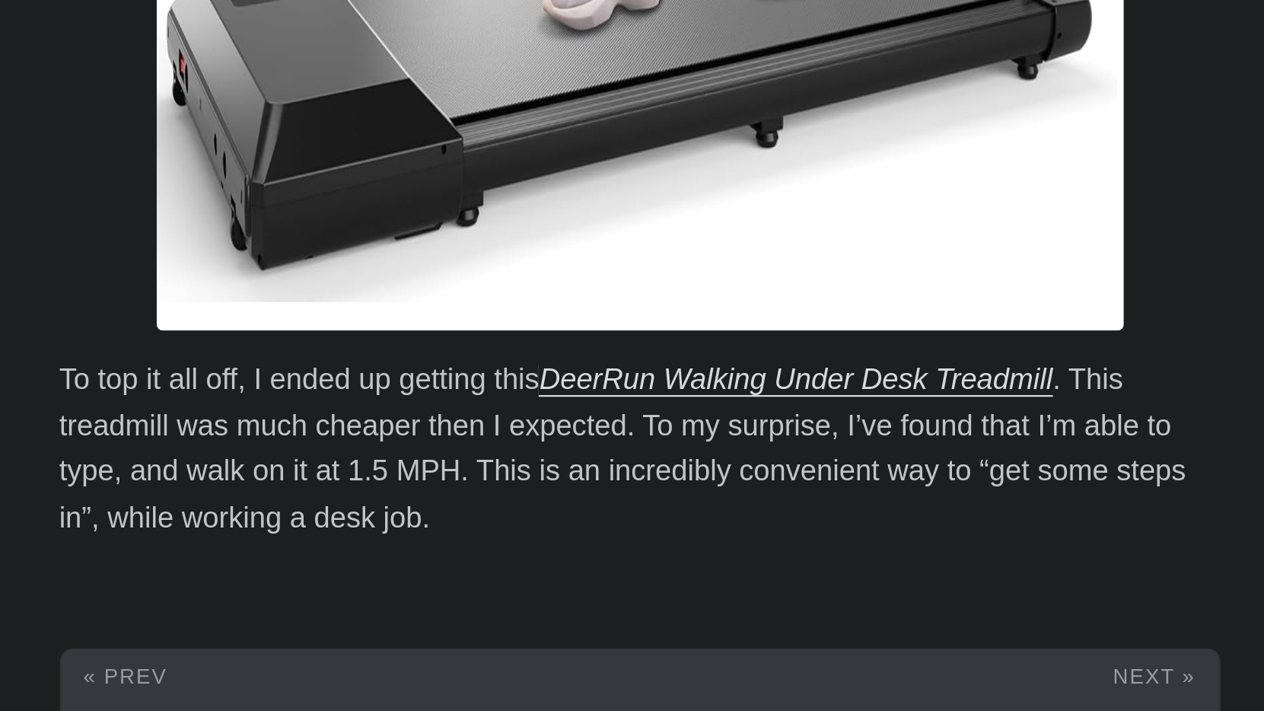
click at [358, 543] on p "To top it all off, I ended up getting this DeerRun Walking Under Desk Treadmill…" at bounding box center [632, 587] width 548 height 88
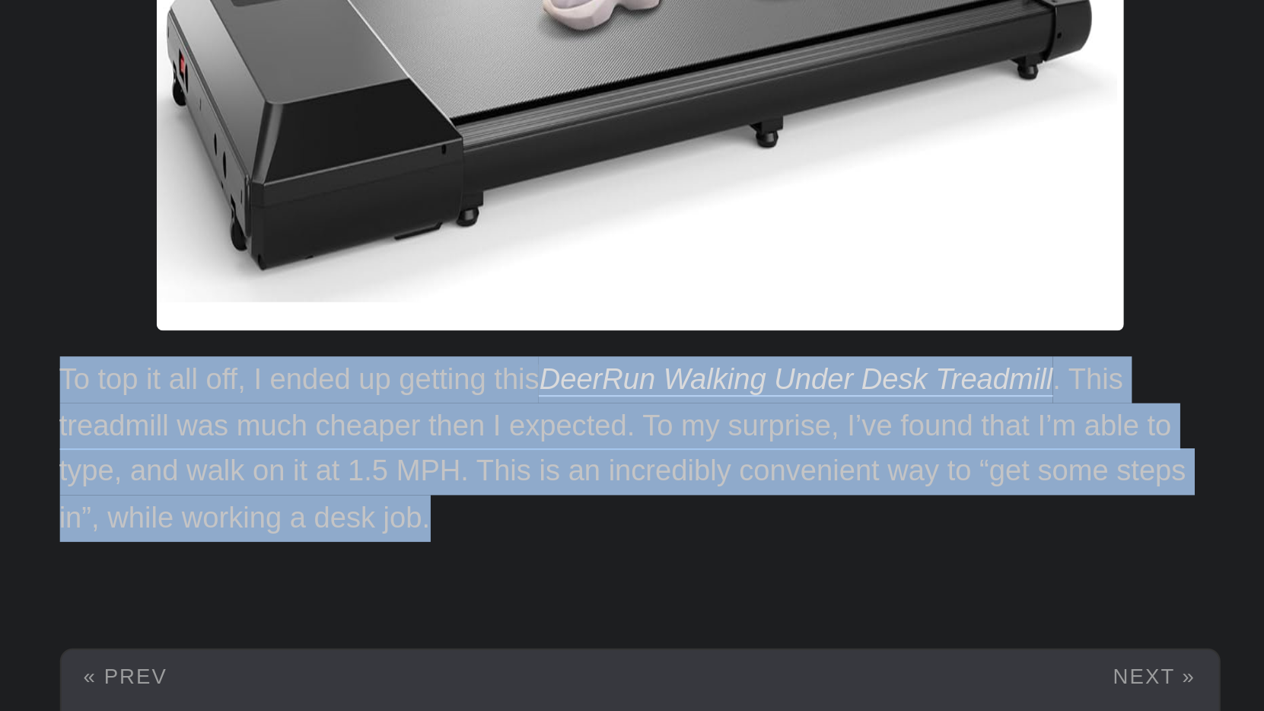
click at [358, 543] on p "To top it all off, I ended up getting this DeerRun Walking Under Desk Treadmill…" at bounding box center [632, 587] width 548 height 88
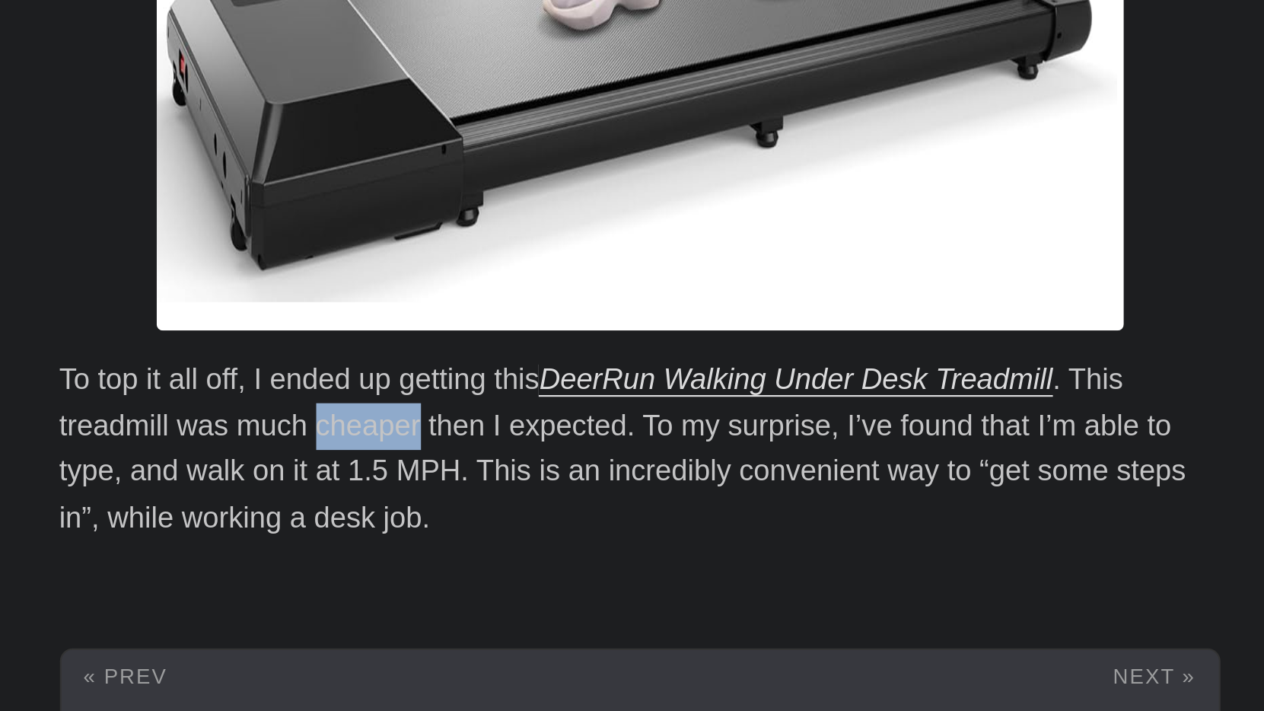
click at [358, 543] on p "To top it all off, I ended up getting this DeerRun Walking Under Desk Treadmill…" at bounding box center [632, 587] width 548 height 88
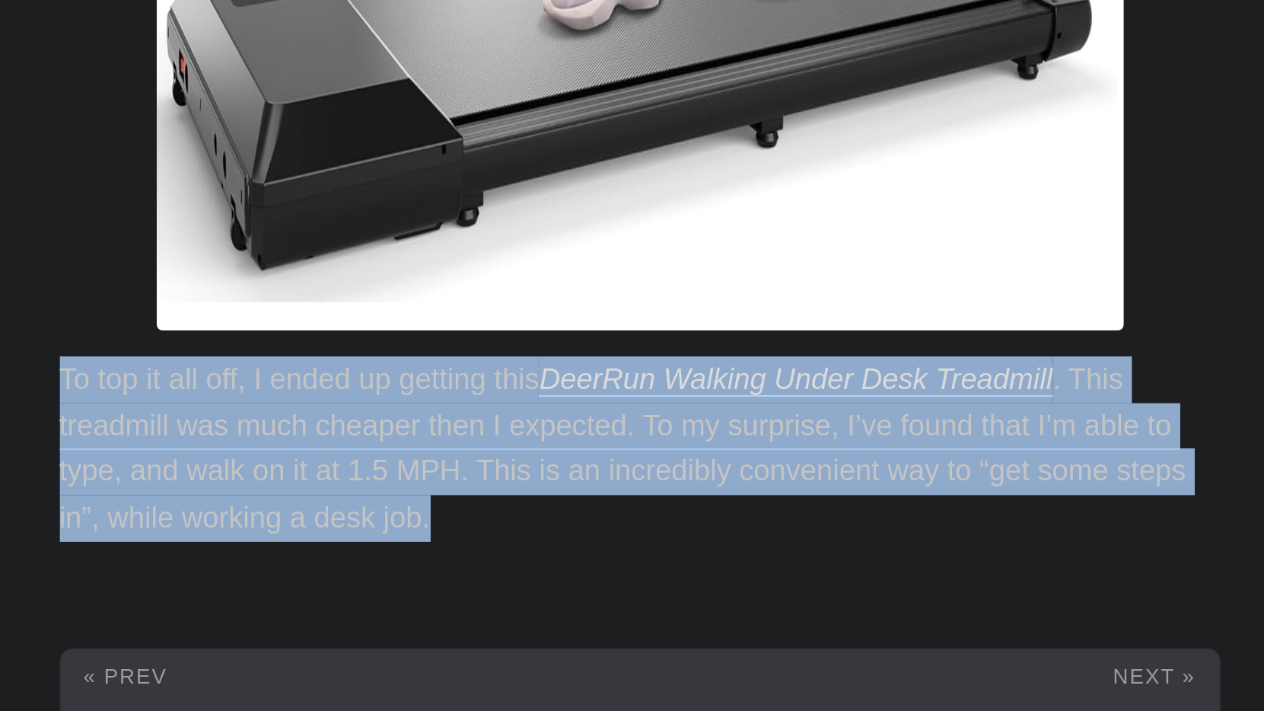
click at [358, 543] on p "To top it all off, I ended up getting this DeerRun Walking Under Desk Treadmill…" at bounding box center [632, 587] width 548 height 88
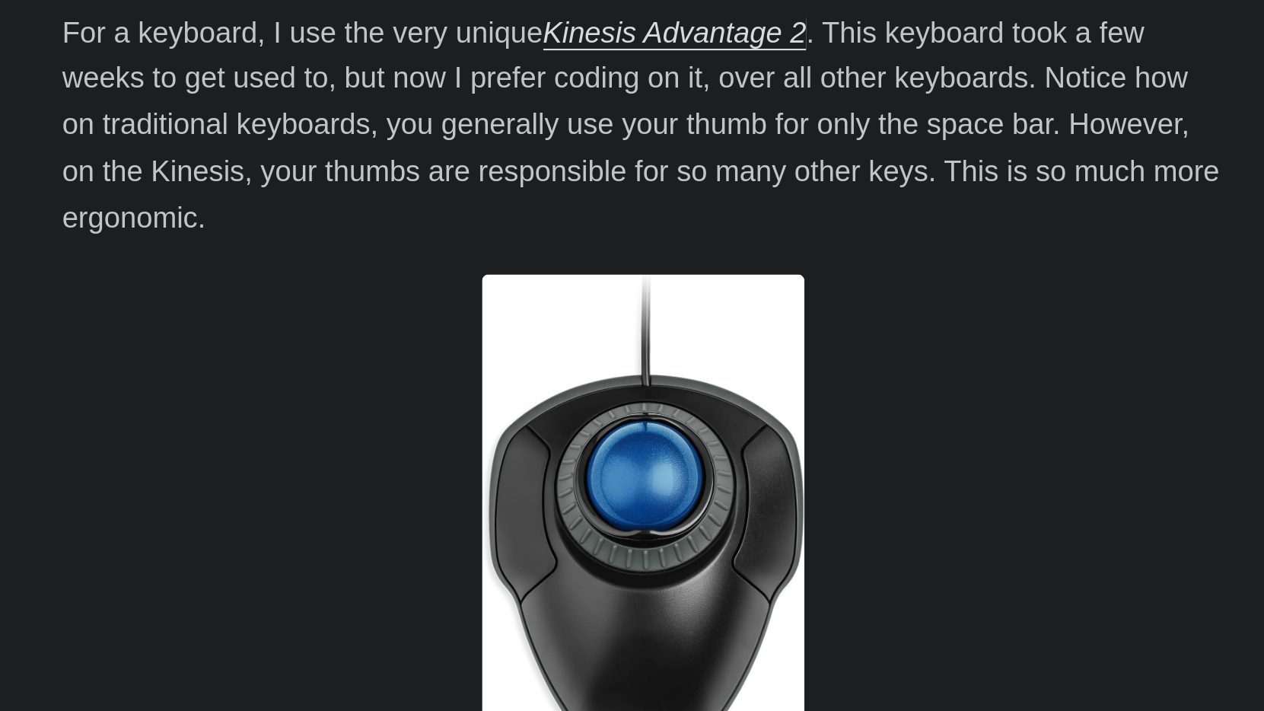
scroll to position [2427, 0]
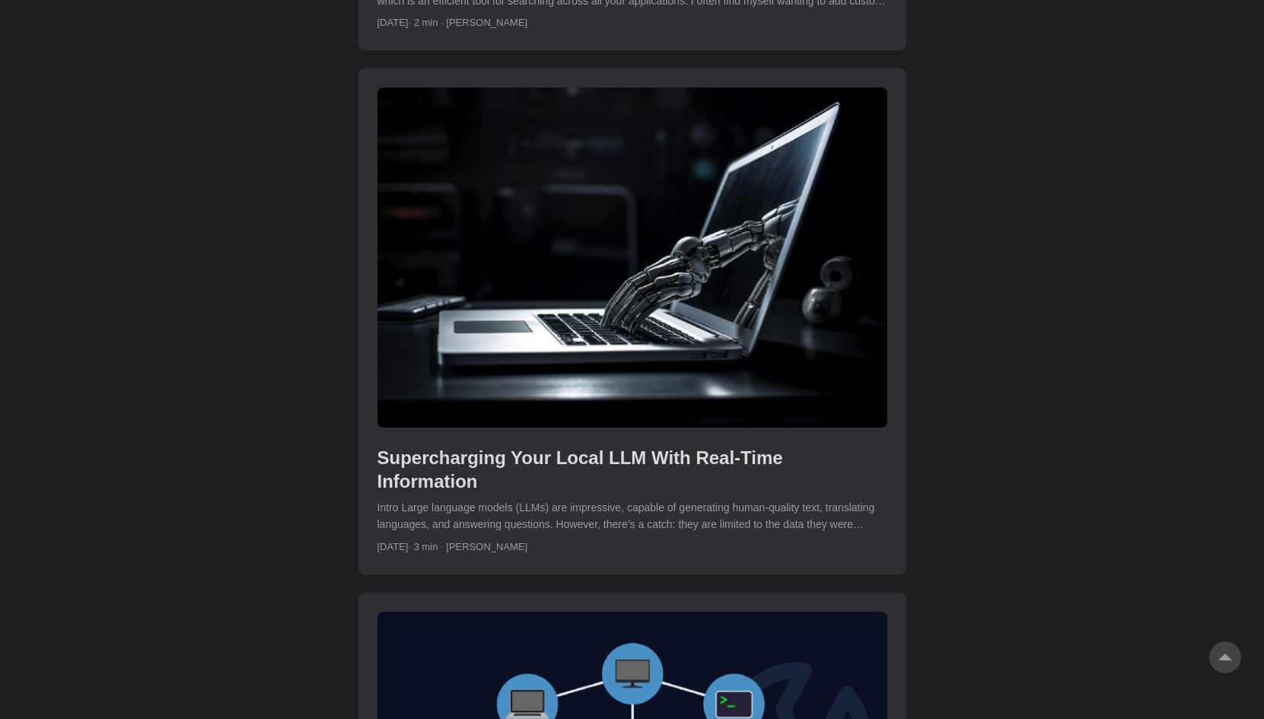
scroll to position [969, 0]
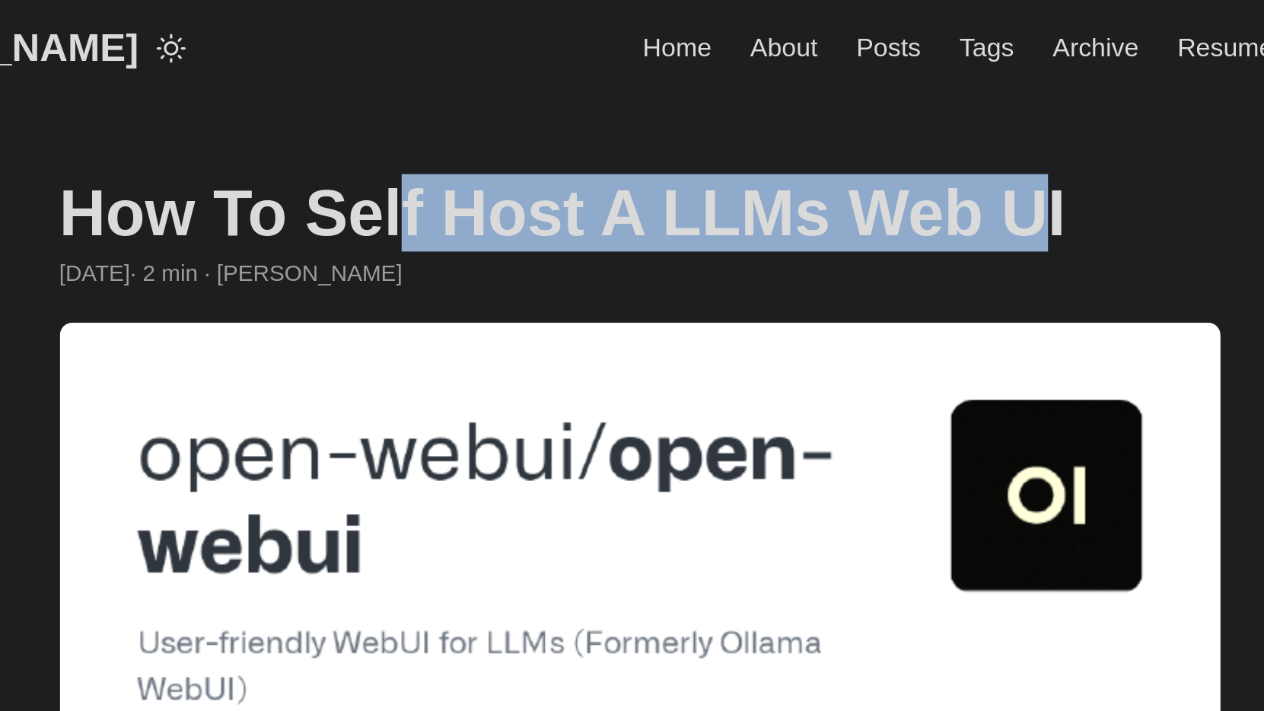
drag, startPoint x: 91, startPoint y: 111, endPoint x: 363, endPoint y: 116, distance: 272.5
click at [363, 116] on h1 "How To Self Host A LLMs Web UI" at bounding box center [632, 100] width 548 height 37
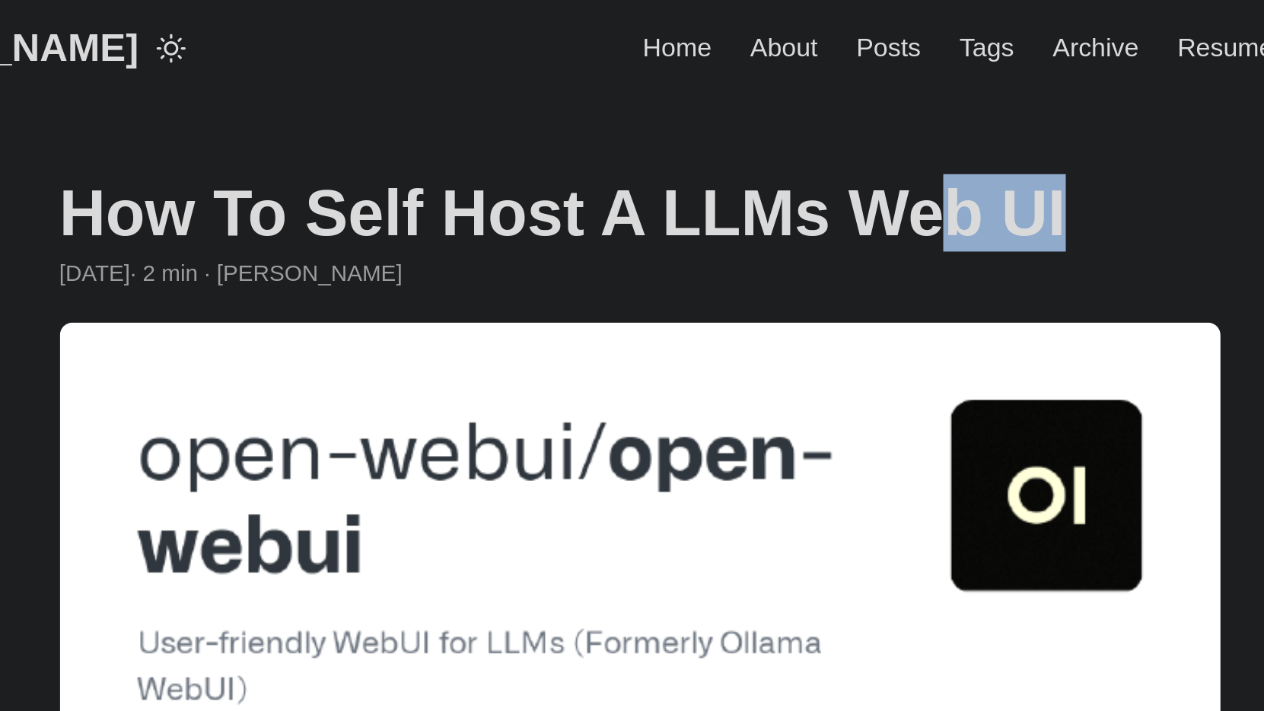
click at [363, 116] on h1 "How To Self Host A LLMs Web UI" at bounding box center [632, 100] width 548 height 37
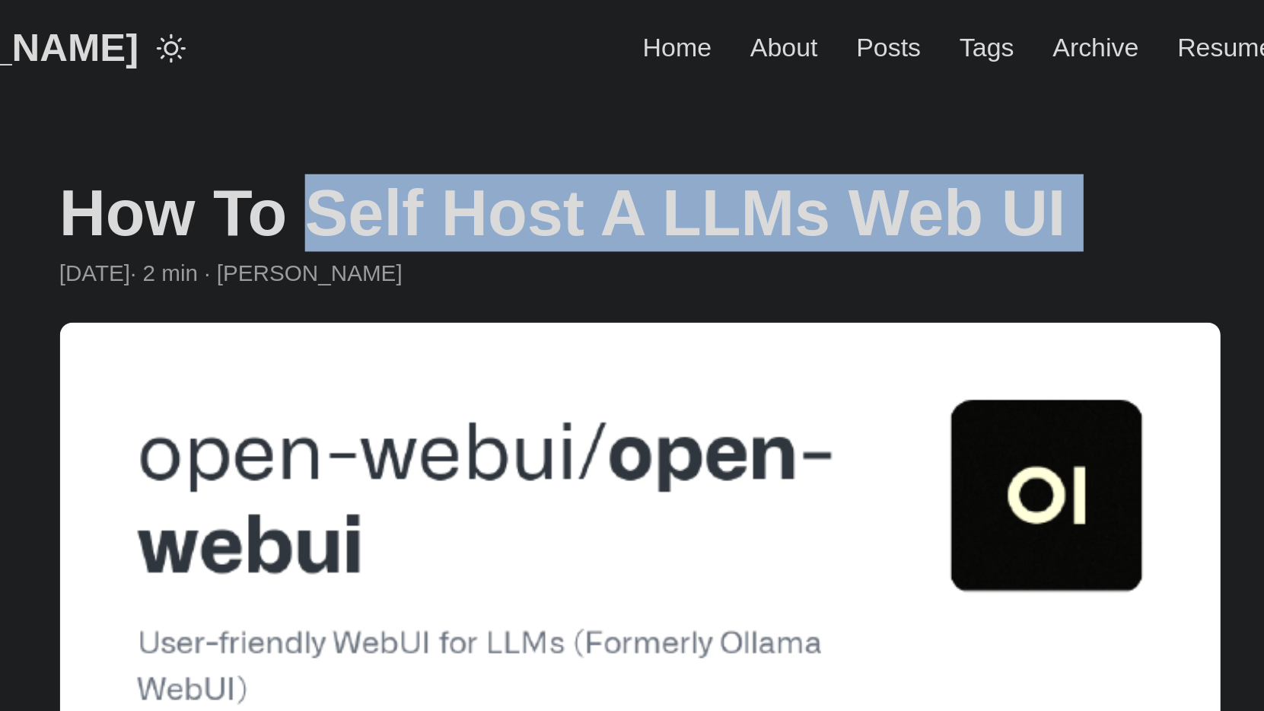
click at [363, 116] on h1 "How To Self Host A LLMs Web UI" at bounding box center [632, 100] width 548 height 37
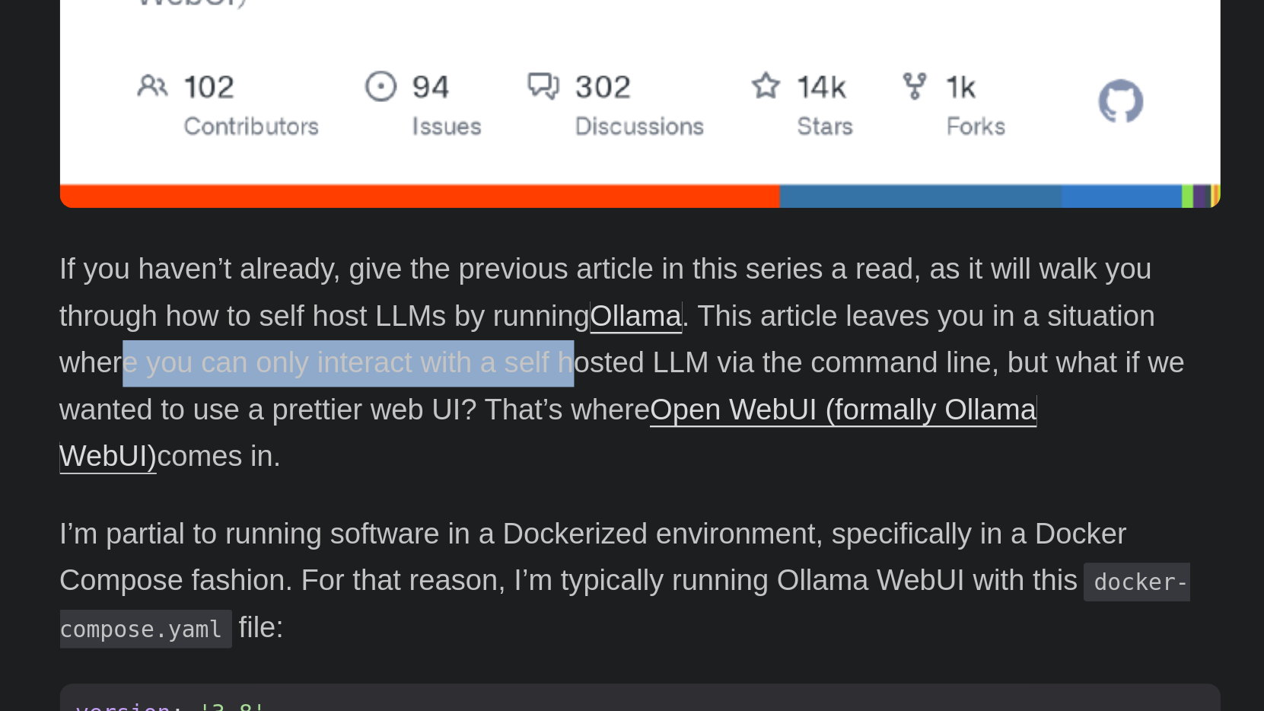
drag, startPoint x: 57, startPoint y: 173, endPoint x: 271, endPoint y: 170, distance: 213.8
click at [358, 444] on p "If you haven’t already, give the previous article in this series a read, as it …" at bounding box center [632, 499] width 548 height 110
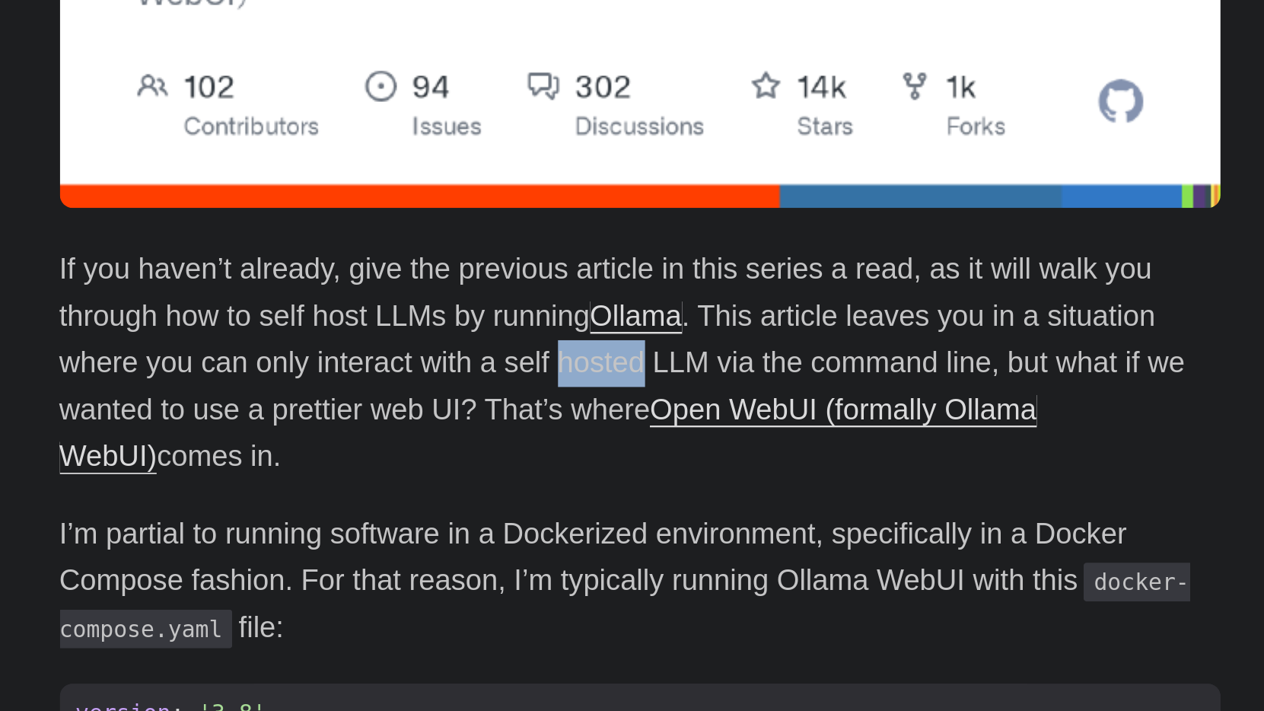
click at [358, 444] on p "If you haven’t already, give the previous article in this series a read, as it …" at bounding box center [632, 499] width 548 height 110
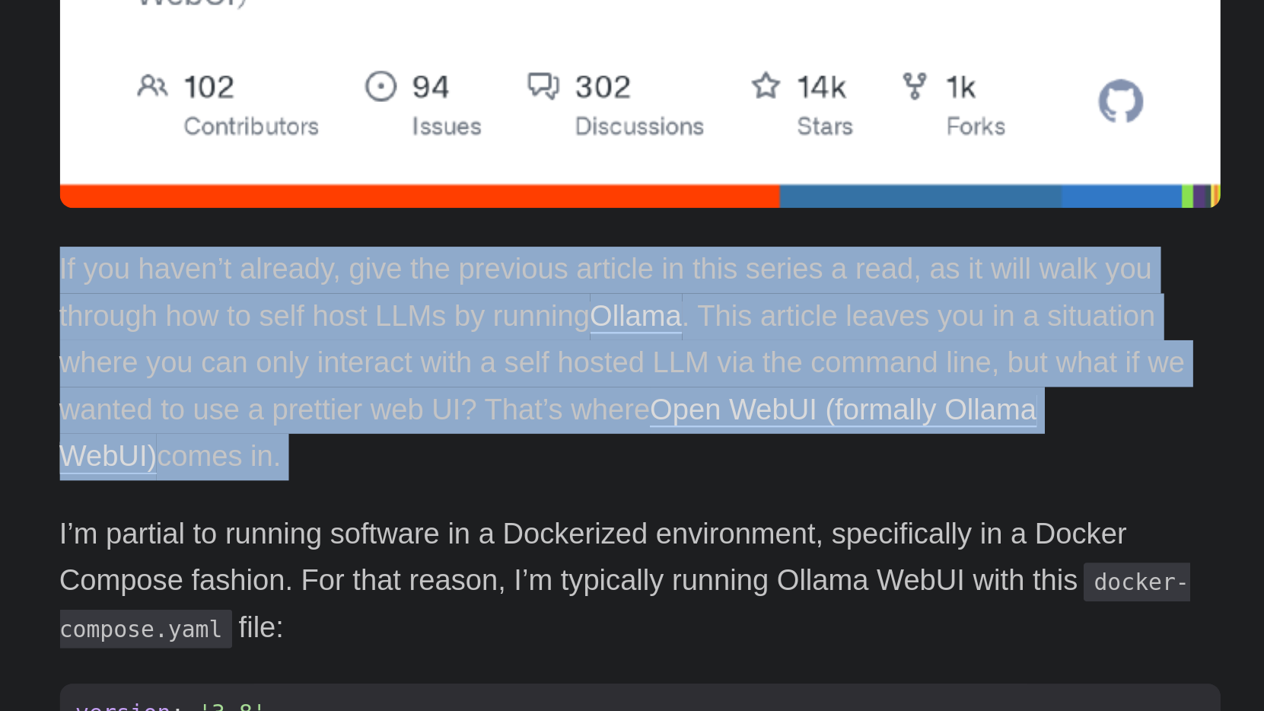
click at [358, 444] on p "If you haven’t already, give the previous article in this series a read, as it …" at bounding box center [632, 499] width 548 height 110
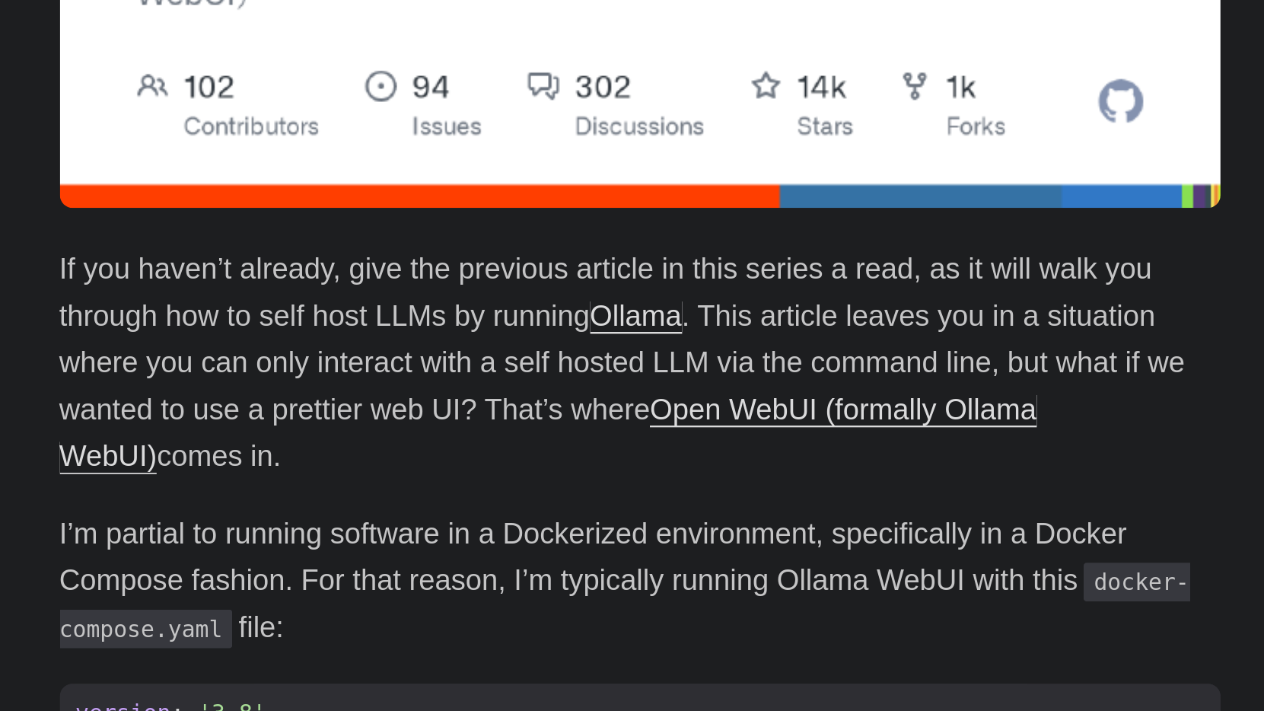
click at [358, 444] on p "If you haven’t already, give the previous article in this series a read, as it …" at bounding box center [632, 499] width 548 height 110
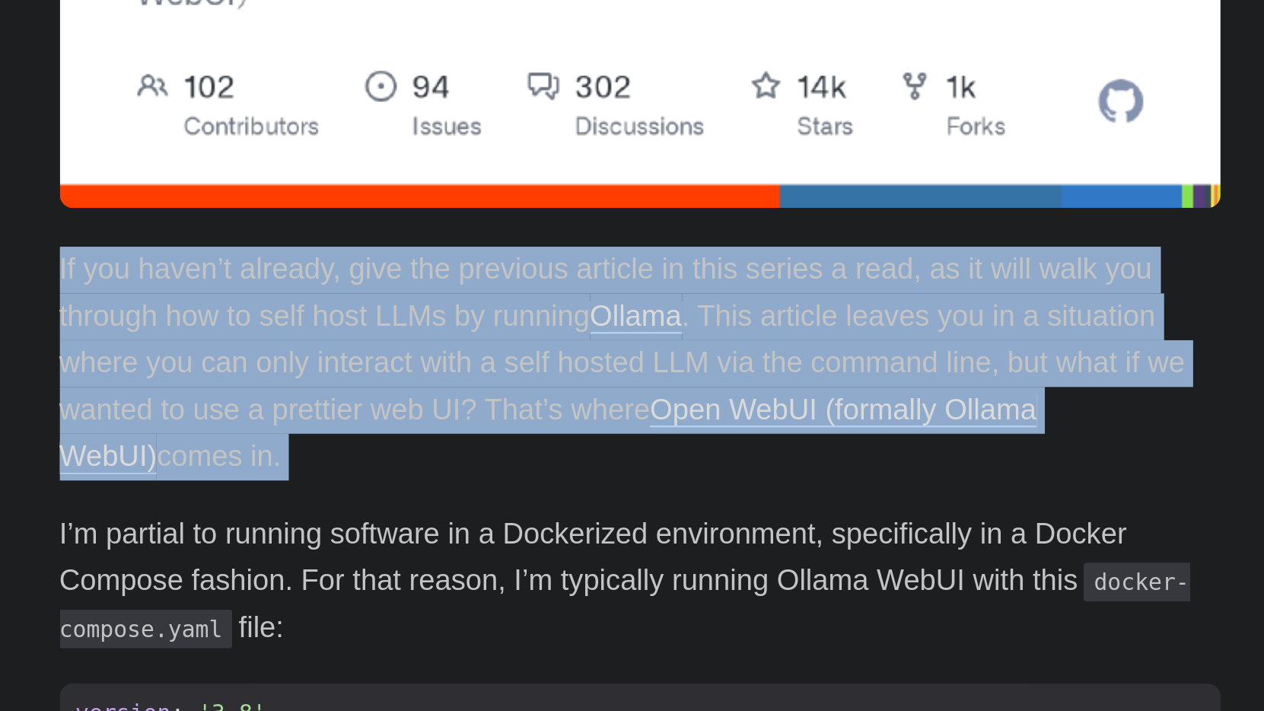
click at [358, 444] on p "If you haven’t already, give the previous article in this series a read, as it …" at bounding box center [632, 499] width 548 height 110
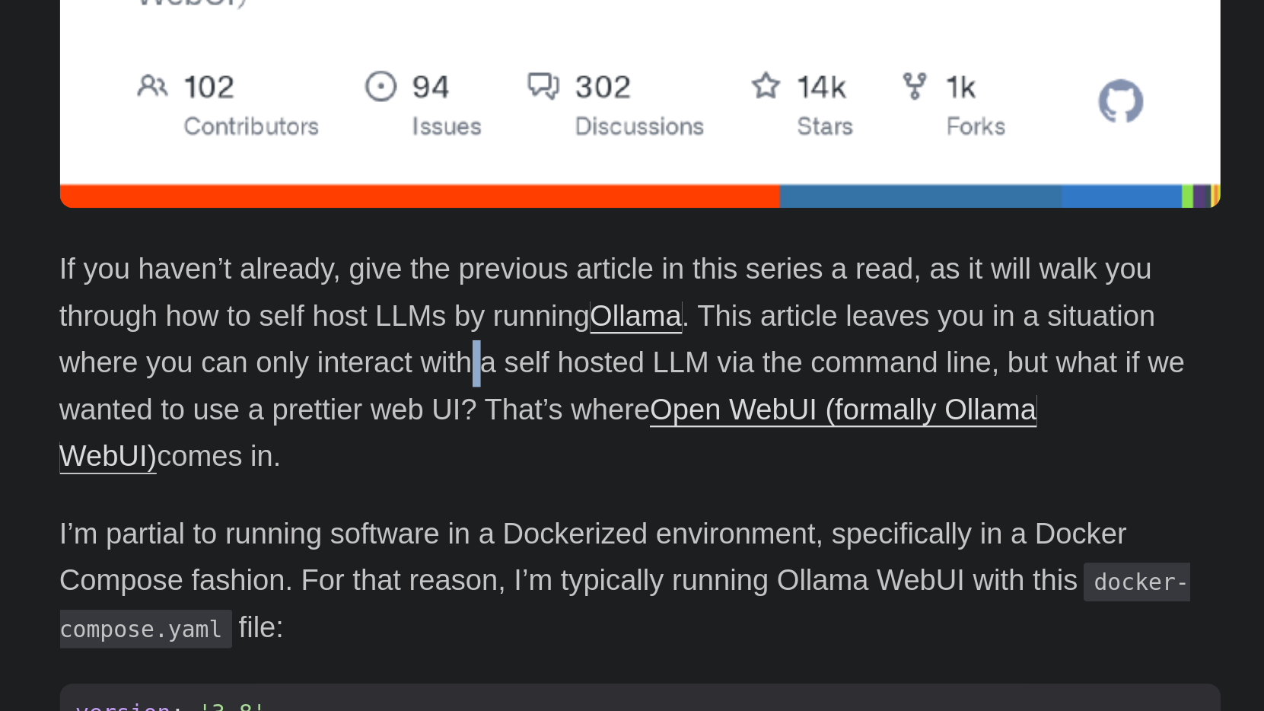
click at [358, 444] on p "If you haven’t already, give the previous article in this series a read, as it …" at bounding box center [632, 499] width 548 height 110
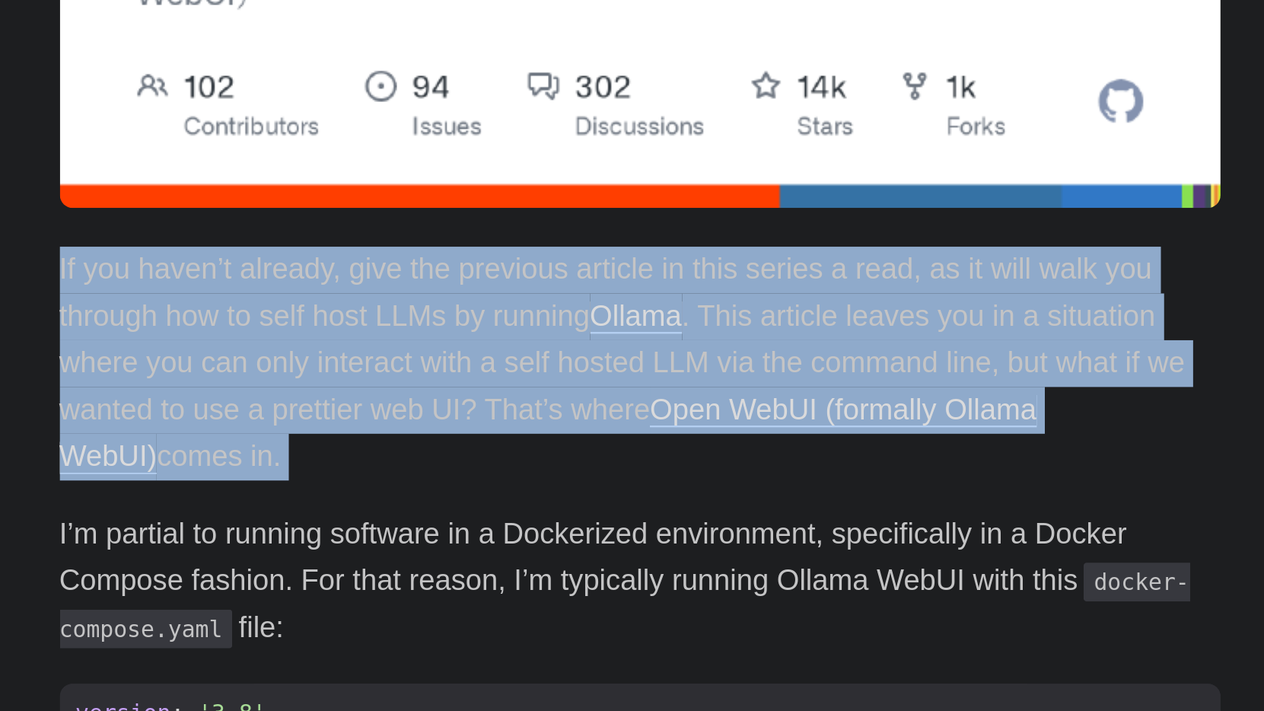
click at [358, 444] on p "If you haven’t already, give the previous article in this series a read, as it …" at bounding box center [632, 499] width 548 height 110
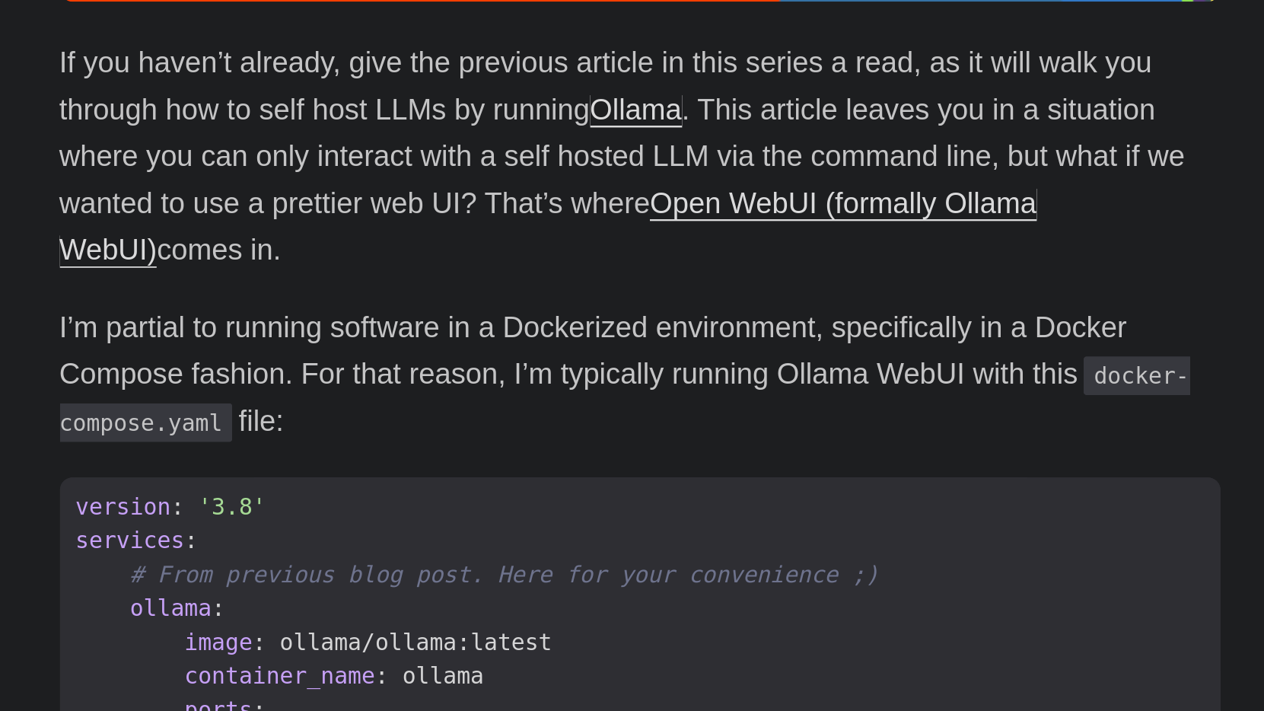
scroll to position [51, 0]
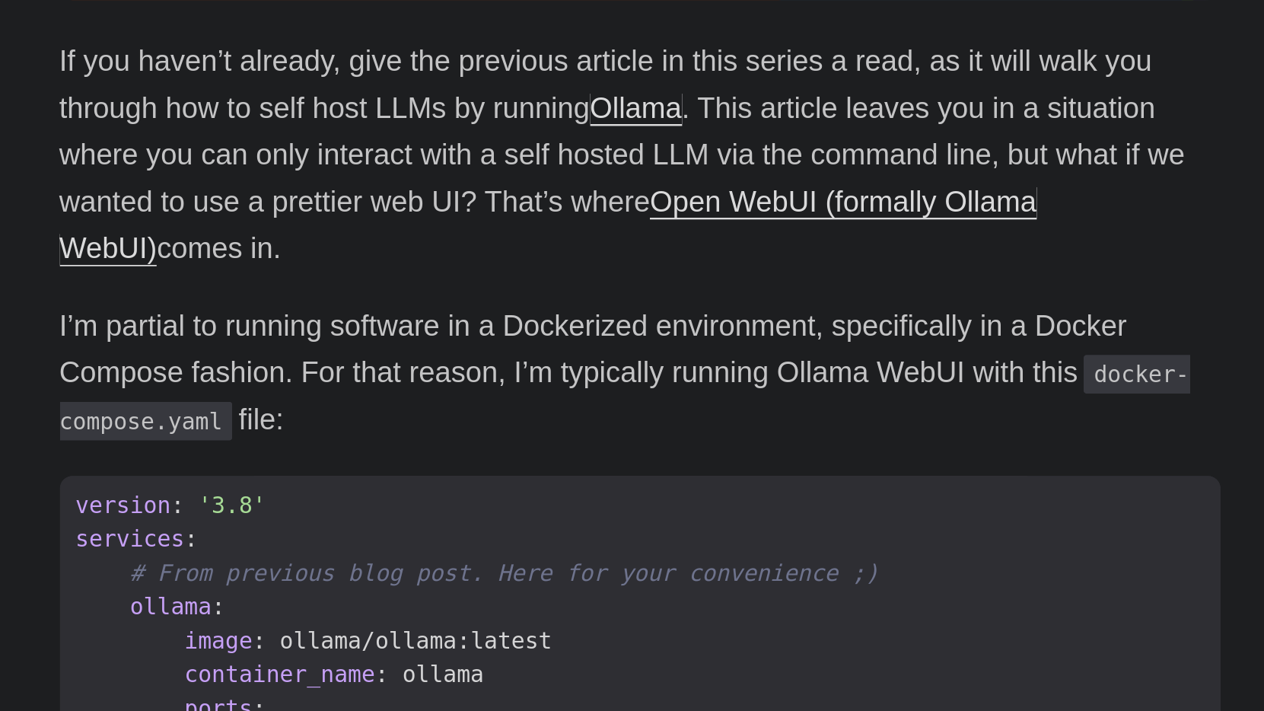
click at [358, 518] on p "I’m partial to running software in a Dockerized environment, specifically in a …" at bounding box center [632, 550] width 548 height 65
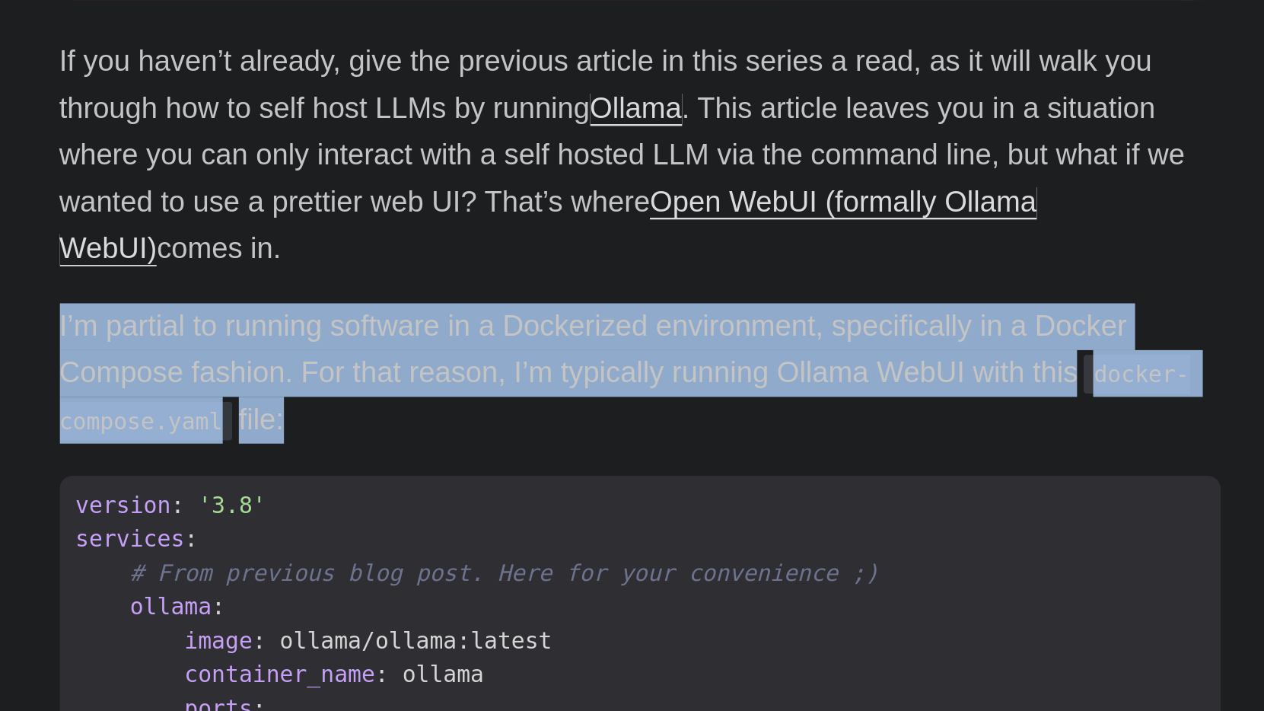
click at [358, 518] on p "I’m partial to running software in a Dockerized environment, specifically in a …" at bounding box center [632, 550] width 548 height 65
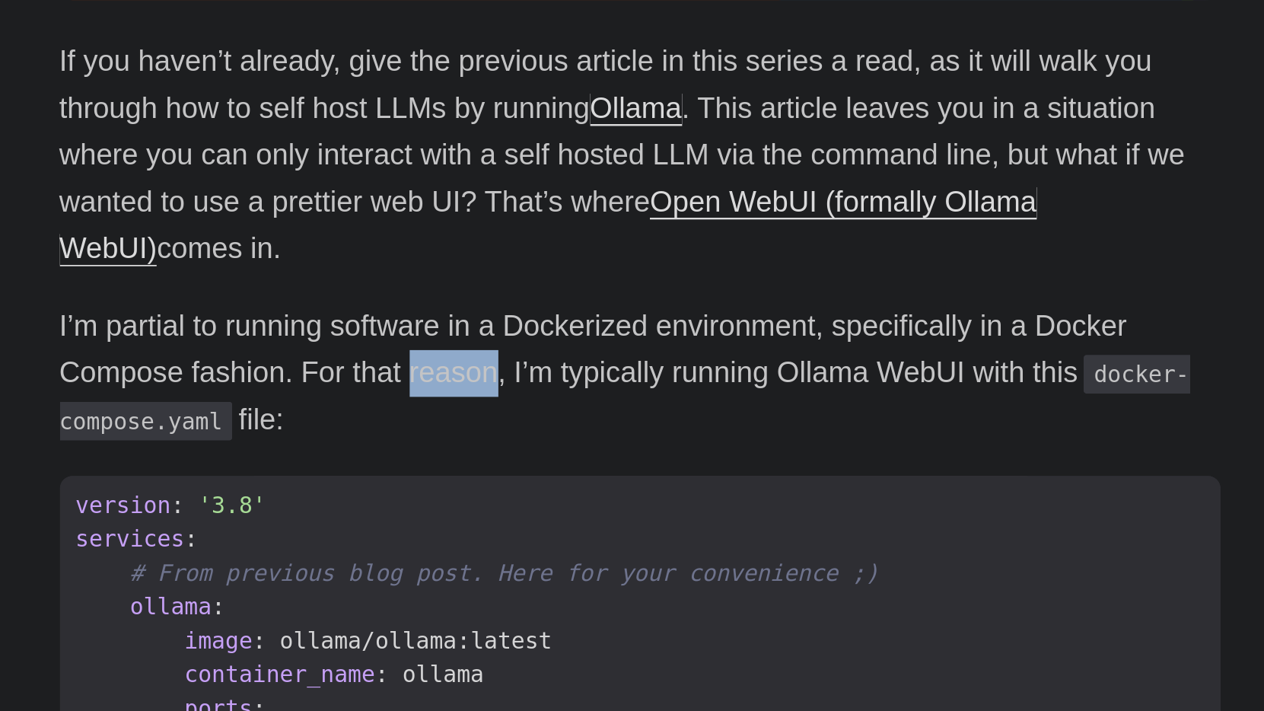
click at [358, 518] on p "I’m partial to running software in a Dockerized environment, specifically in a …" at bounding box center [632, 550] width 548 height 65
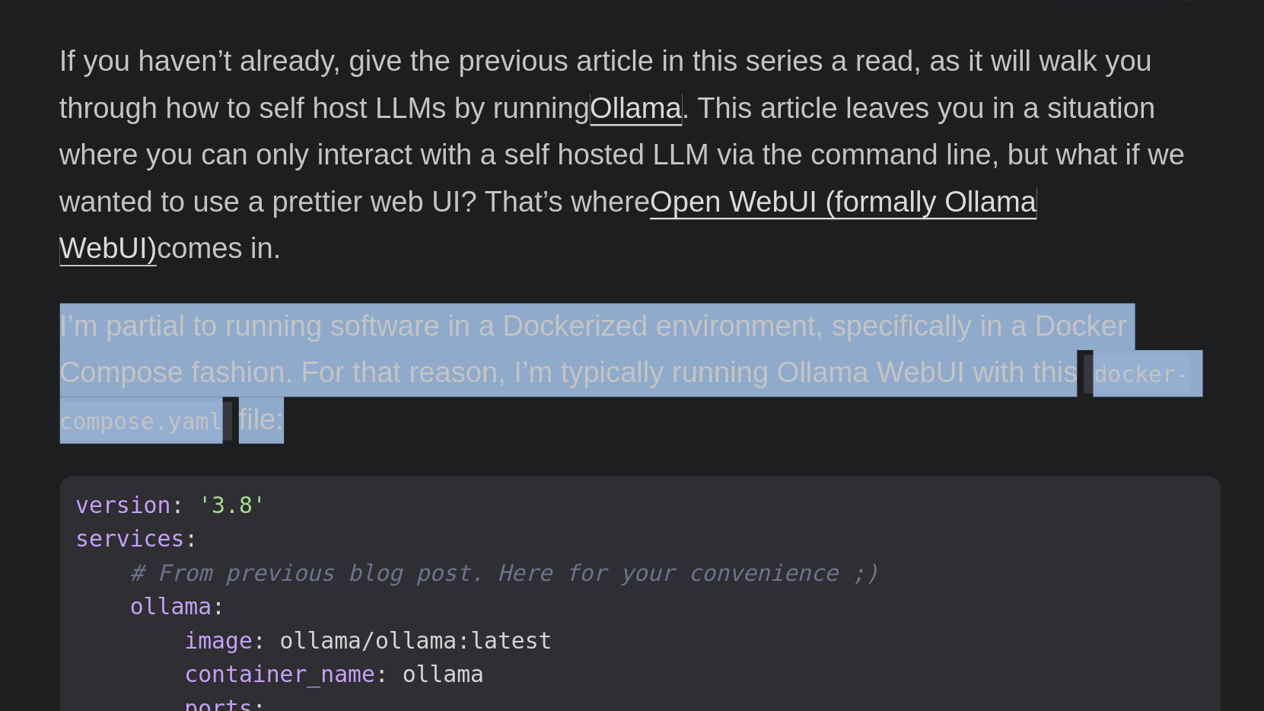
click at [358, 518] on p "I’m partial to running software in a Dockerized environment, specifically in a …" at bounding box center [632, 550] width 548 height 65
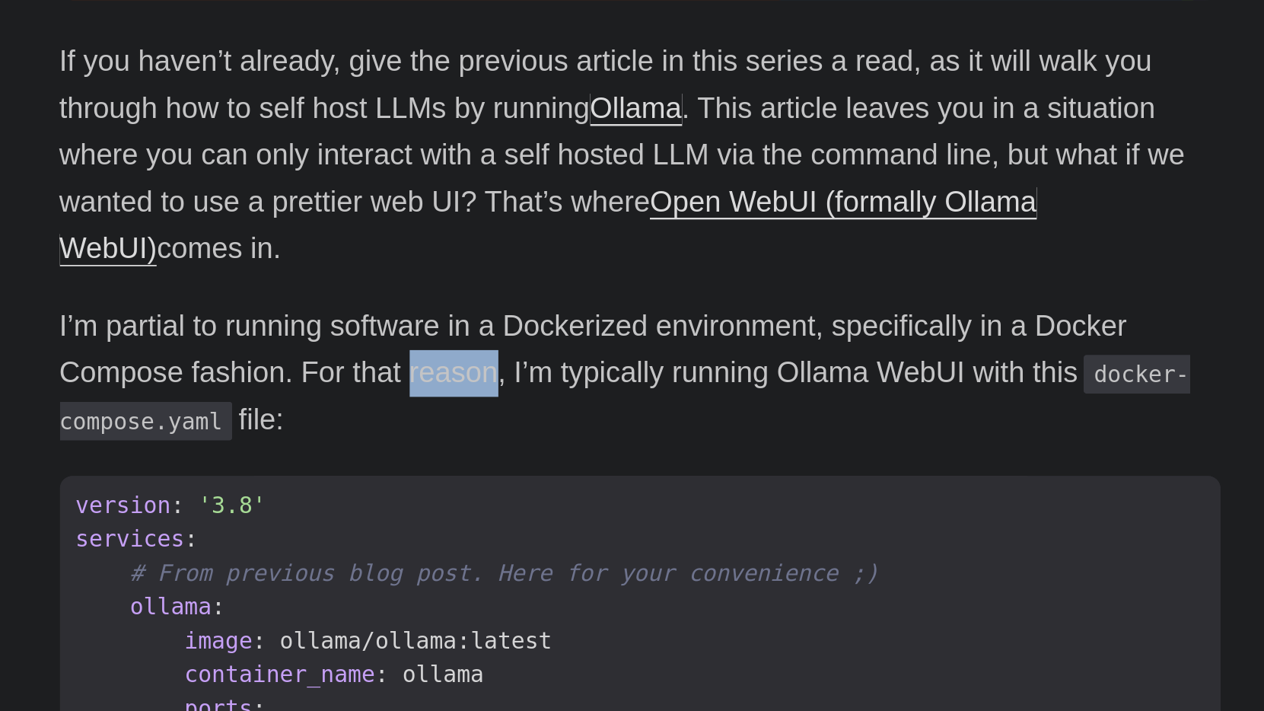
click at [358, 518] on p "I’m partial to running software in a Dockerized environment, specifically in a …" at bounding box center [632, 550] width 548 height 65
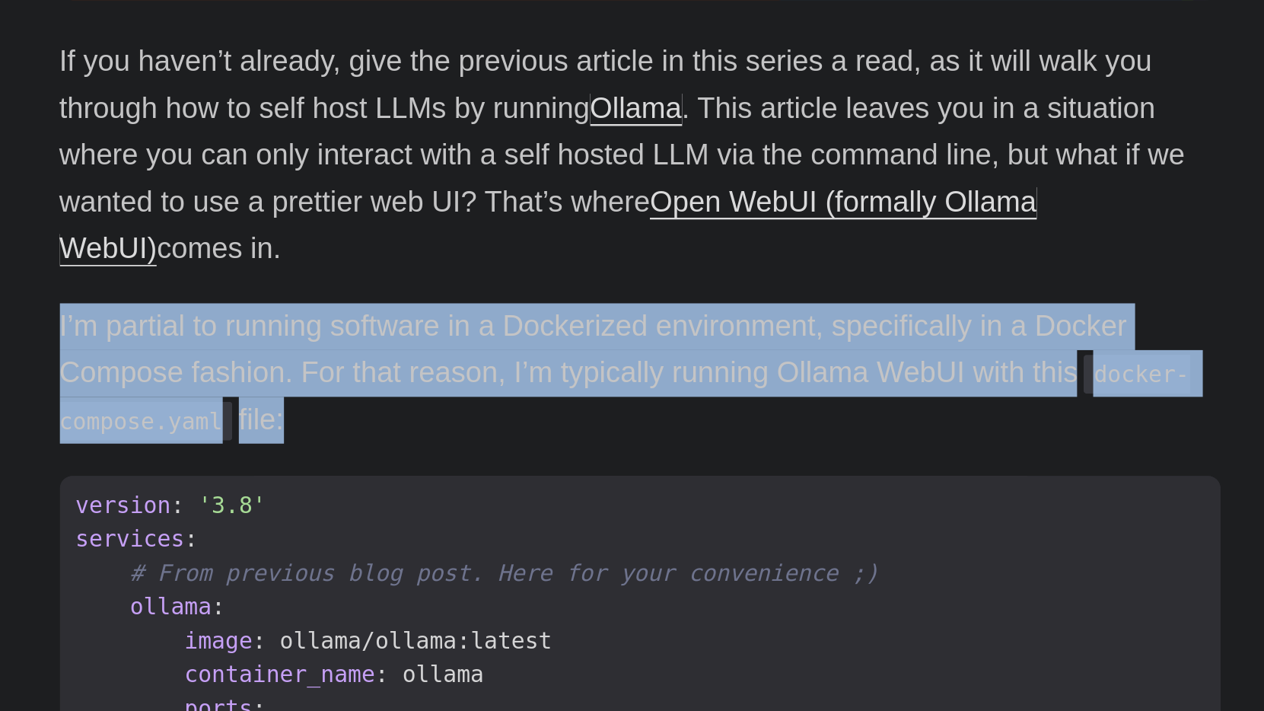
click at [358, 518] on p "I’m partial to running software in a Dockerized environment, specifically in a …" at bounding box center [632, 550] width 548 height 65
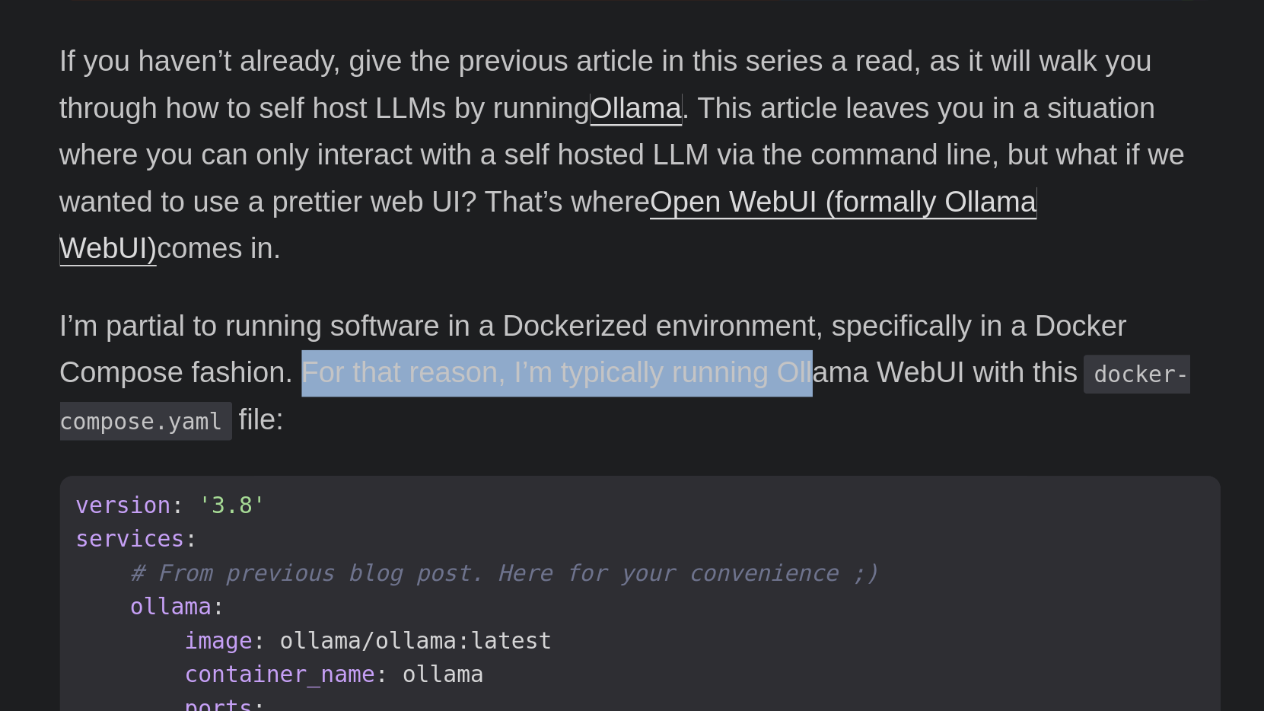
drag, startPoint x: 142, startPoint y: 167, endPoint x: 387, endPoint y: 171, distance: 245.1
click at [387, 518] on p "I’m partial to running software in a Dockerized environment, specifically in a …" at bounding box center [632, 550] width 548 height 65
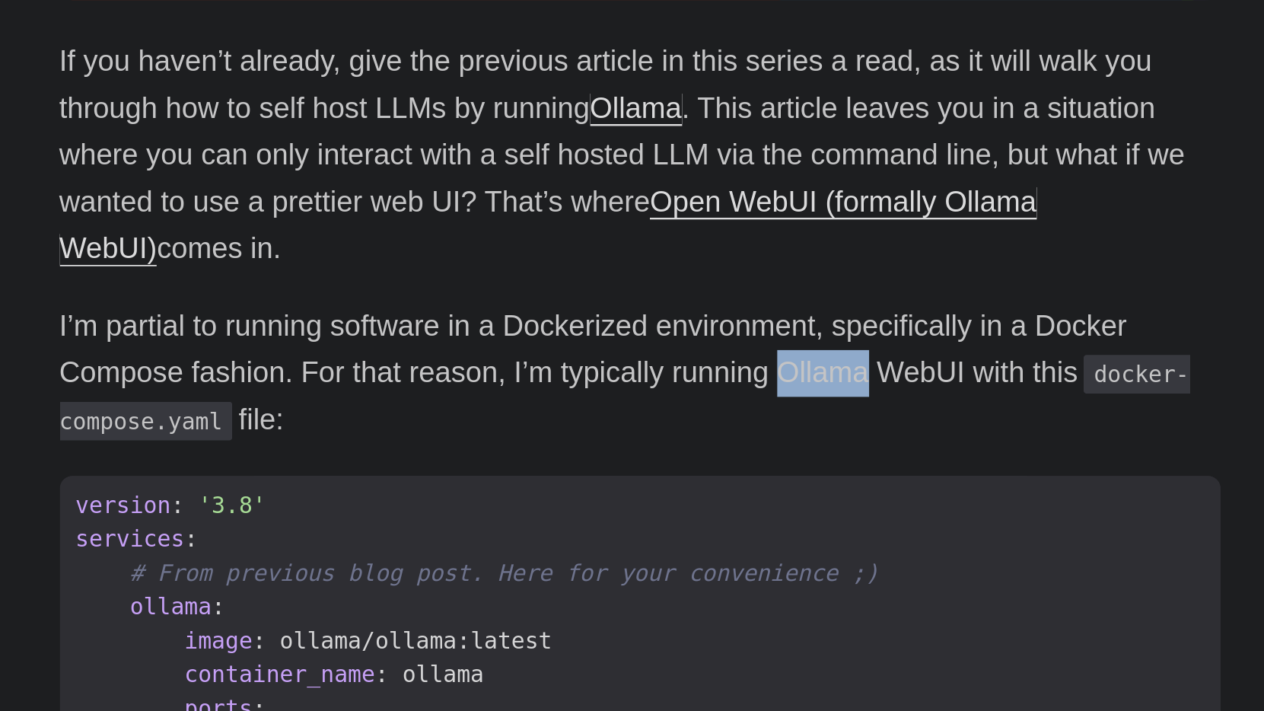
click at [387, 518] on p "I’m partial to running software in a Dockerized environment, specifically in a …" at bounding box center [632, 550] width 548 height 65
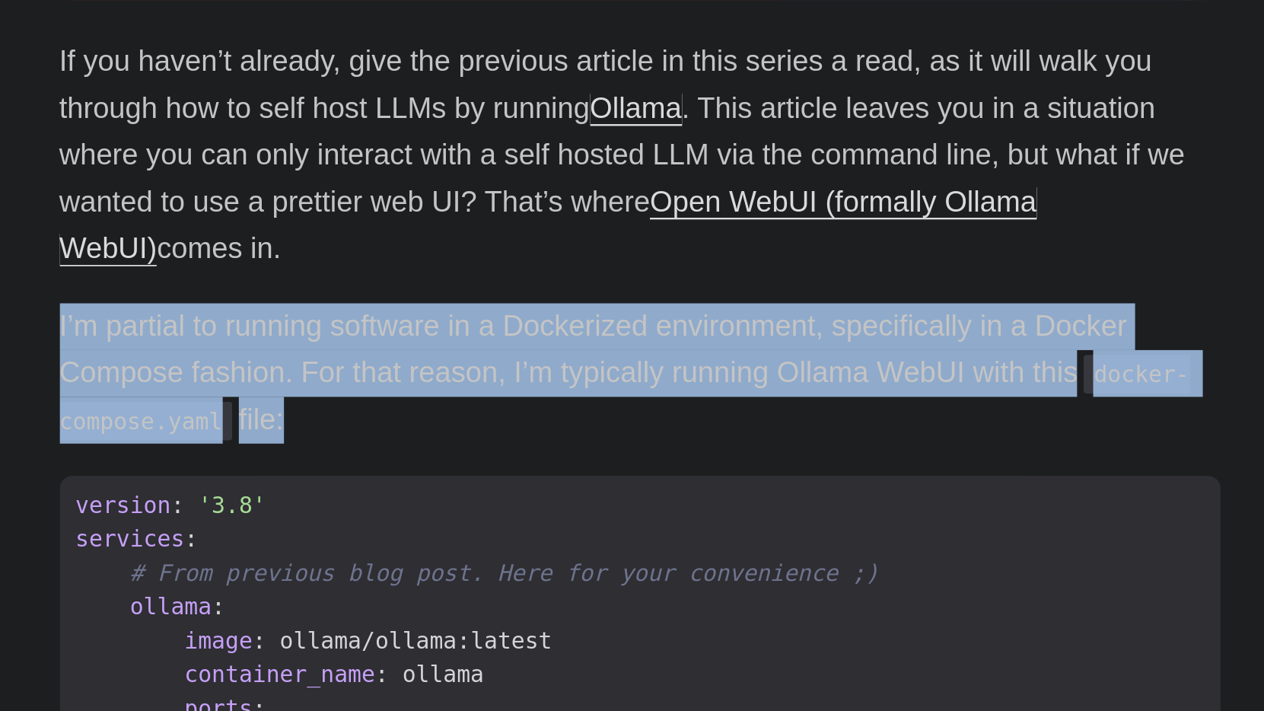
click at [387, 518] on p "I’m partial to running software in a Dockerized environment, specifically in a …" at bounding box center [632, 550] width 548 height 65
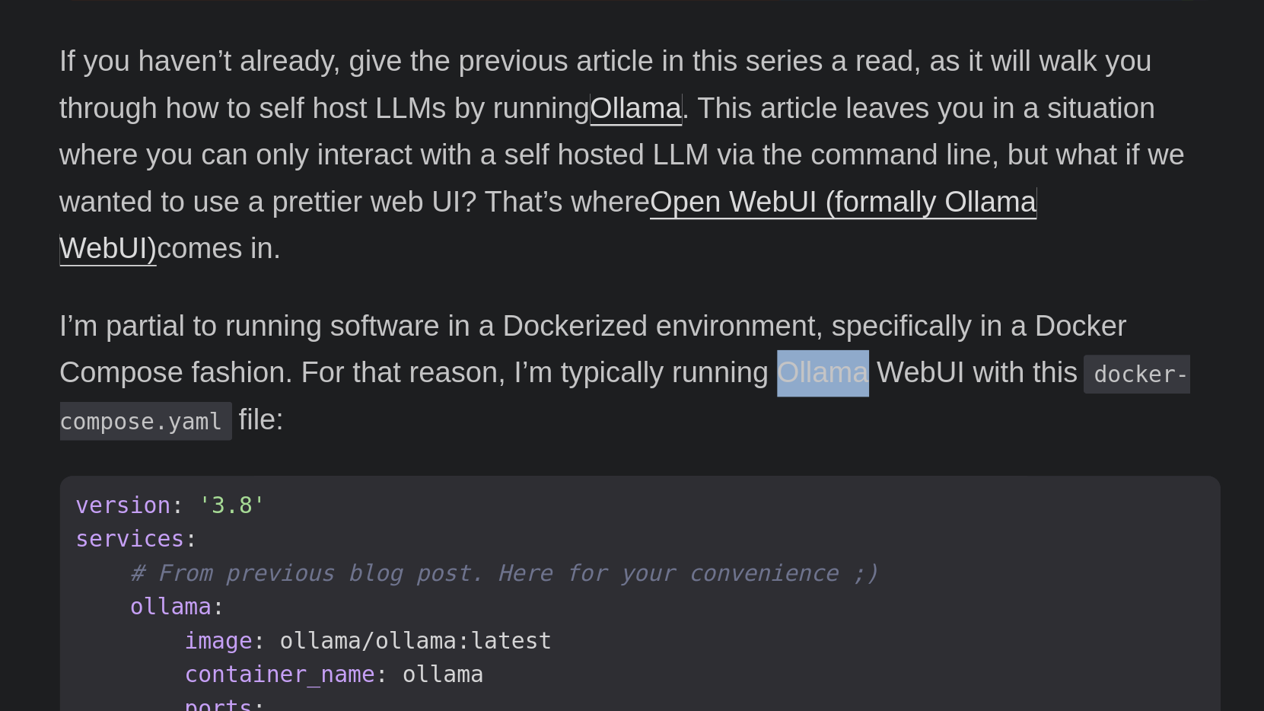
click at [387, 518] on p "I’m partial to running software in a Dockerized environment, specifically in a …" at bounding box center [632, 550] width 548 height 65
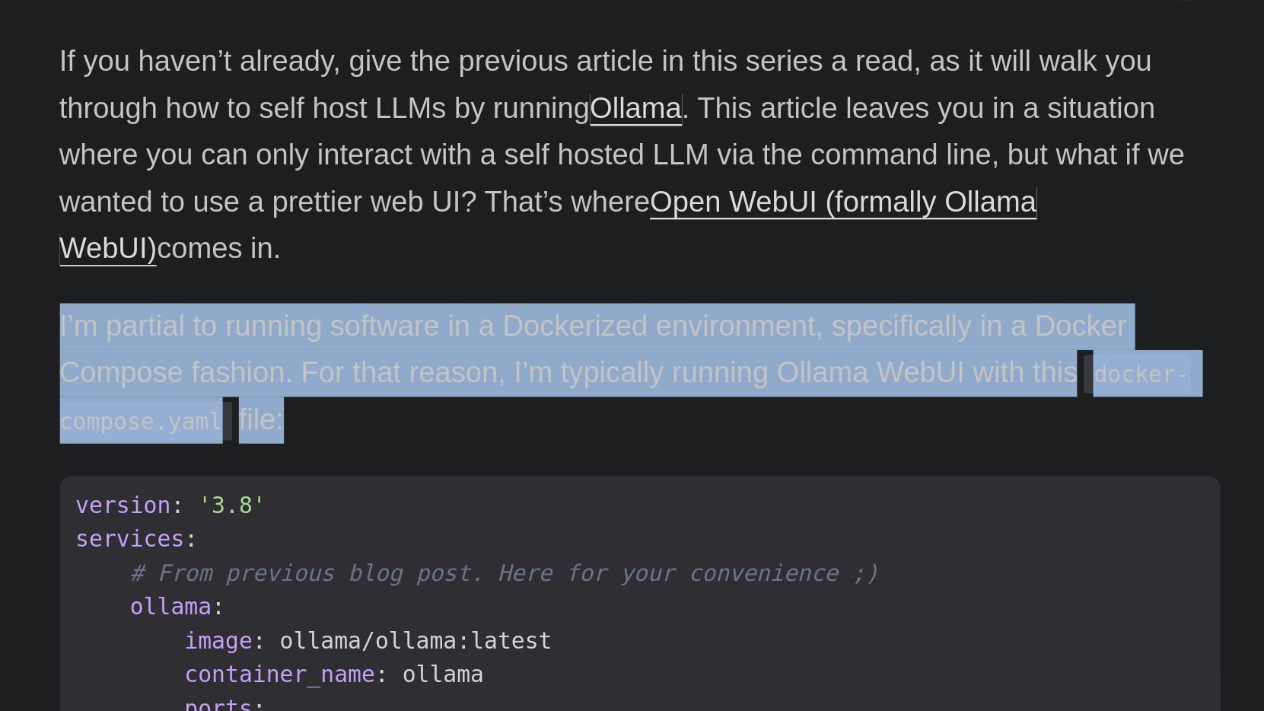
click at [387, 518] on p "I’m partial to running software in a Dockerized environment, specifically in a …" at bounding box center [632, 550] width 548 height 65
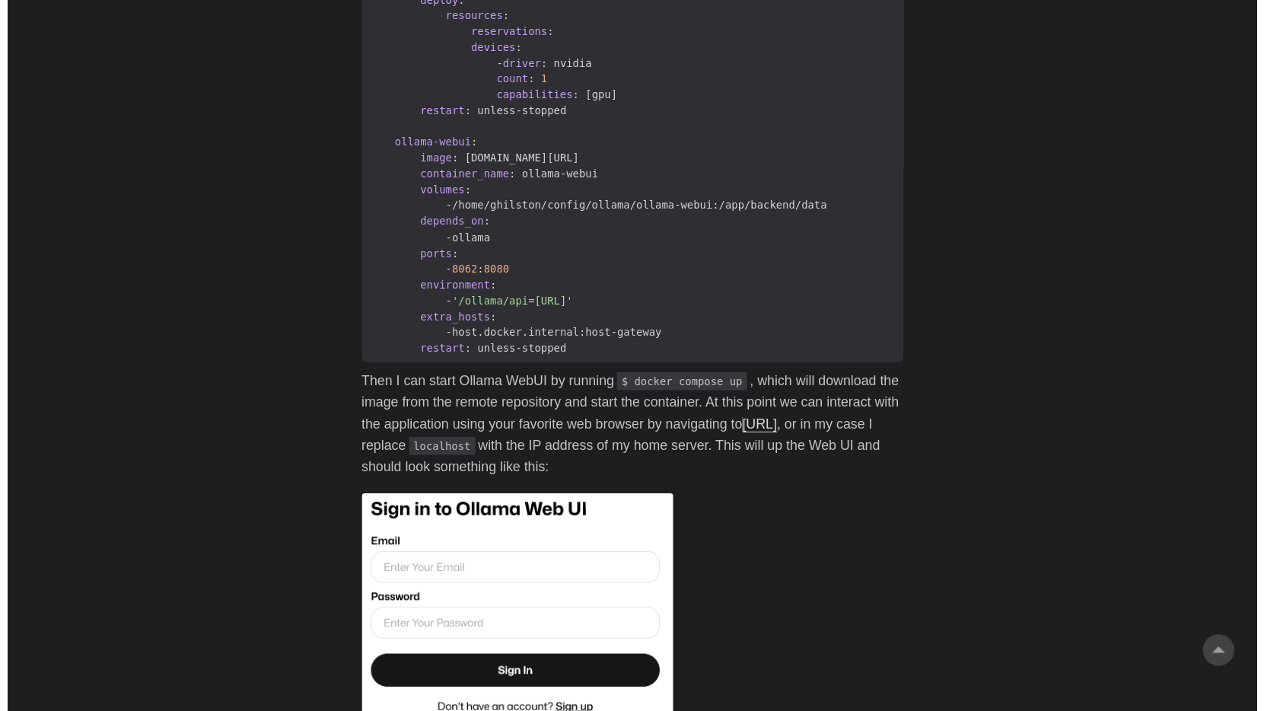
scroll to position [756, 0]
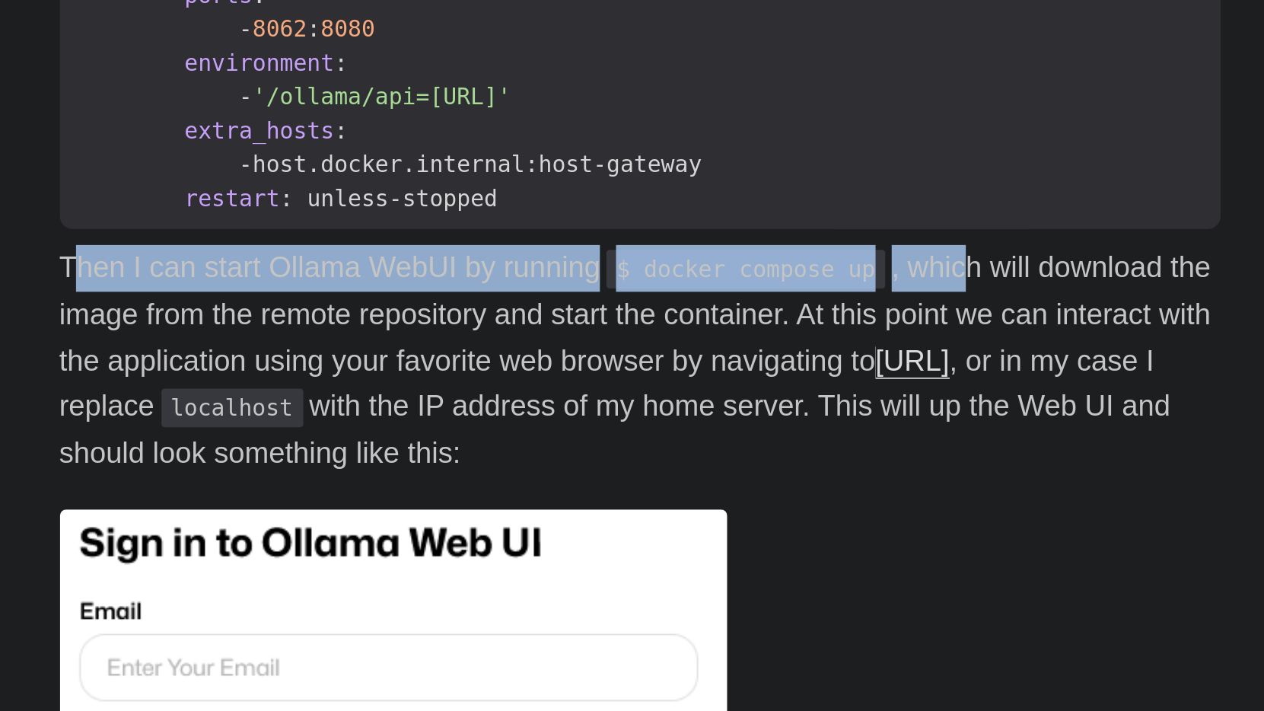
drag, startPoint x: 37, startPoint y: 126, endPoint x: 460, endPoint y: 135, distance: 423.2
click at [460, 491] on p "Then I can start Ollama WebUI by running $ docker compose up , which will downl…" at bounding box center [632, 546] width 548 height 110
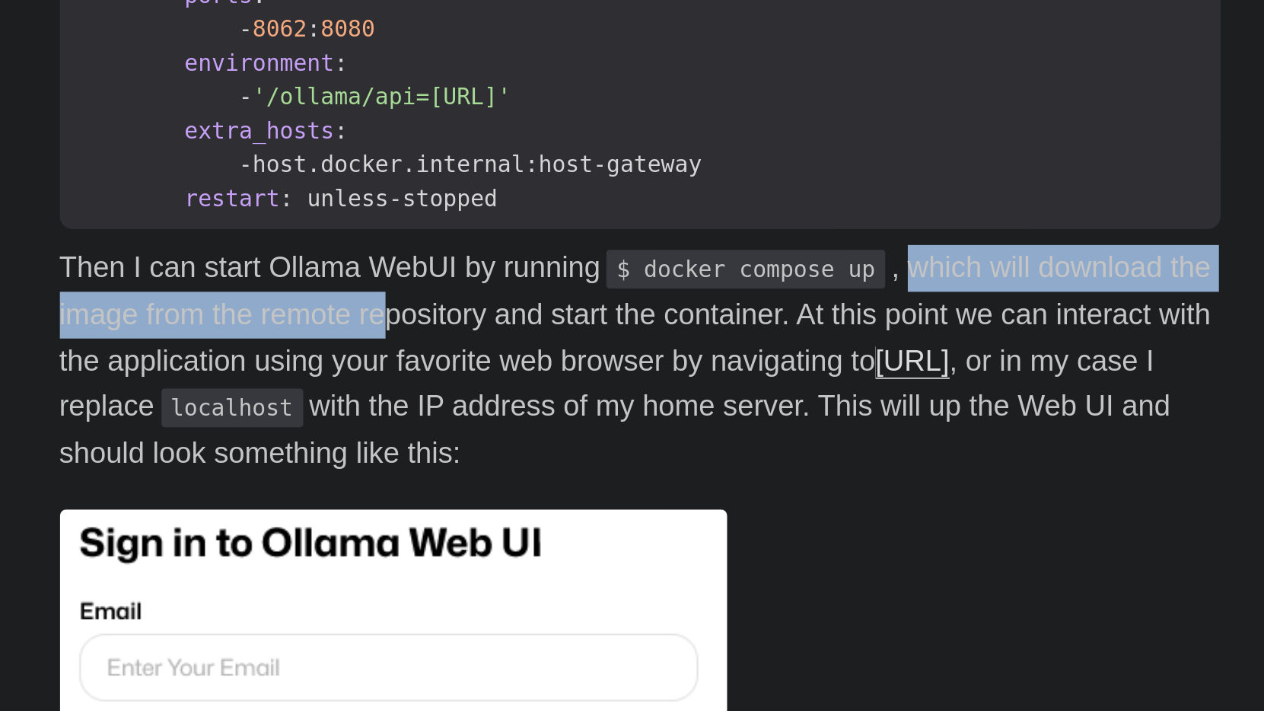
drag, startPoint x: 430, startPoint y: 128, endPoint x: 183, endPoint y: 151, distance: 248.4
click at [358, 491] on p "Then I can start Ollama WebUI by running $ docker compose up , which will downl…" at bounding box center [632, 546] width 548 height 110
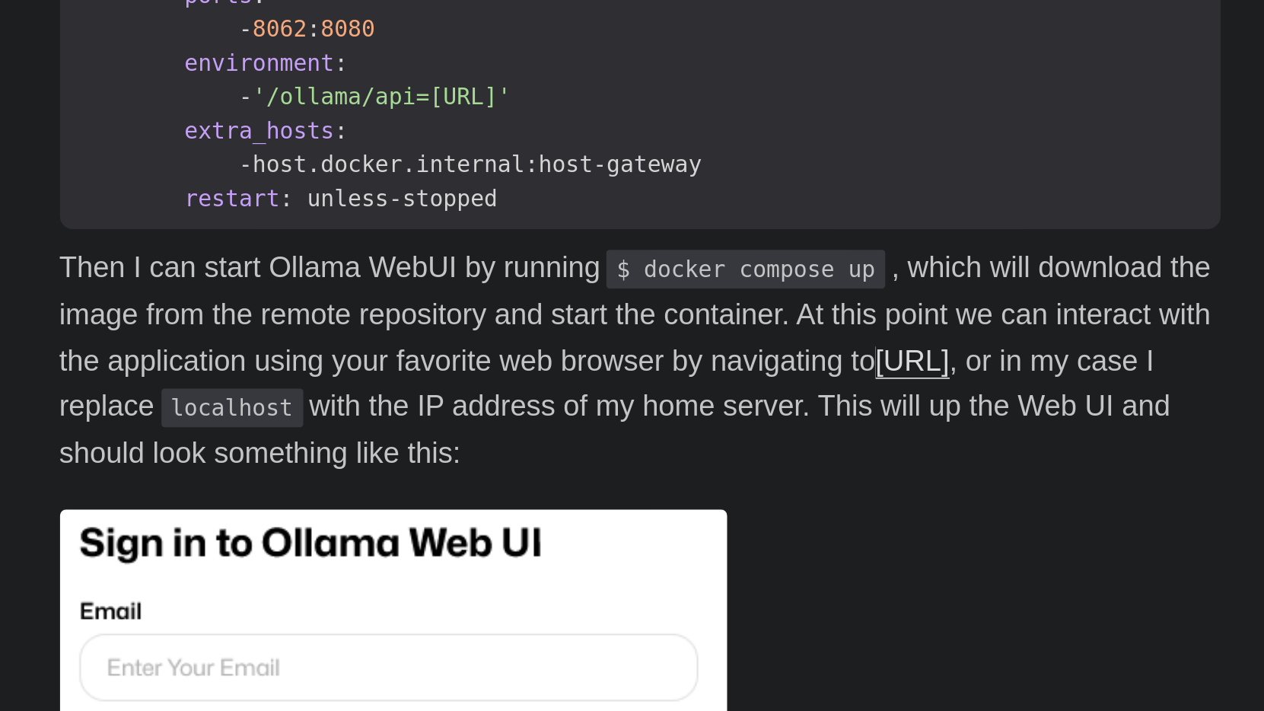
click at [358, 491] on p "Then I can start Ollama WebUI by running $ docker compose up , which will downl…" at bounding box center [632, 546] width 548 height 110
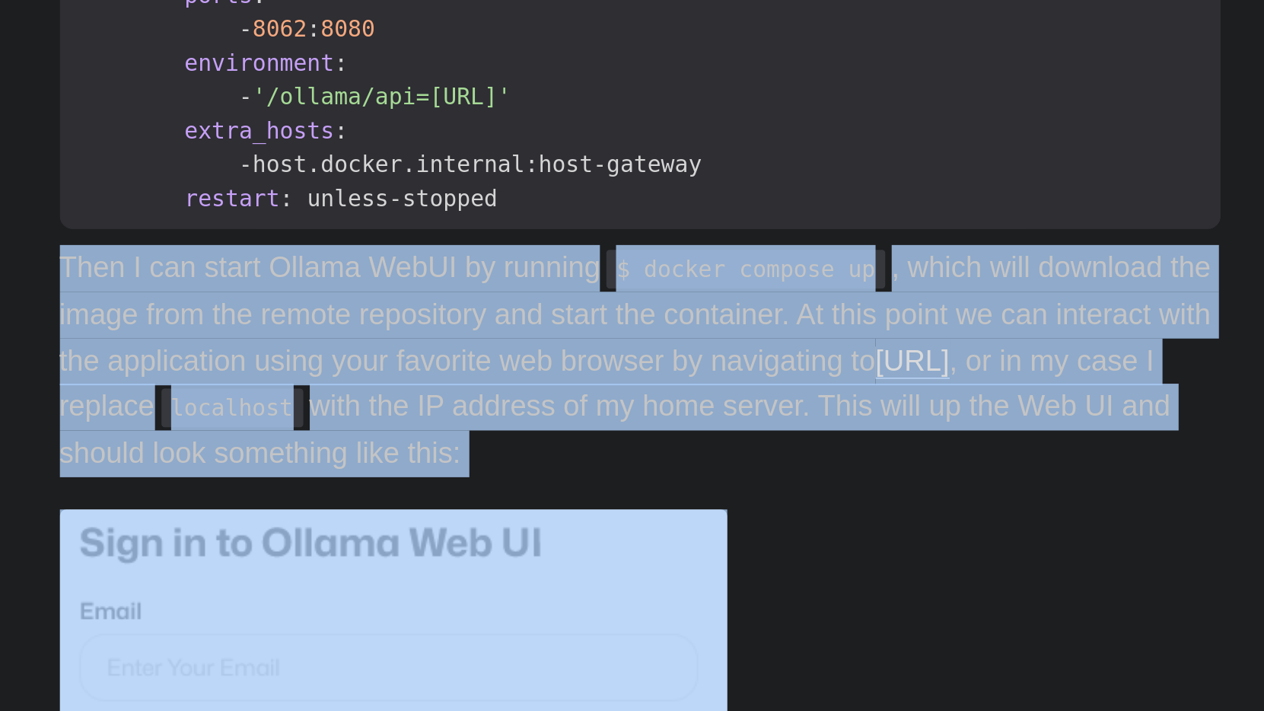
click at [358, 491] on p "Then I can start Ollama WebUI by running $ docker compose up , which will downl…" at bounding box center [632, 546] width 548 height 110
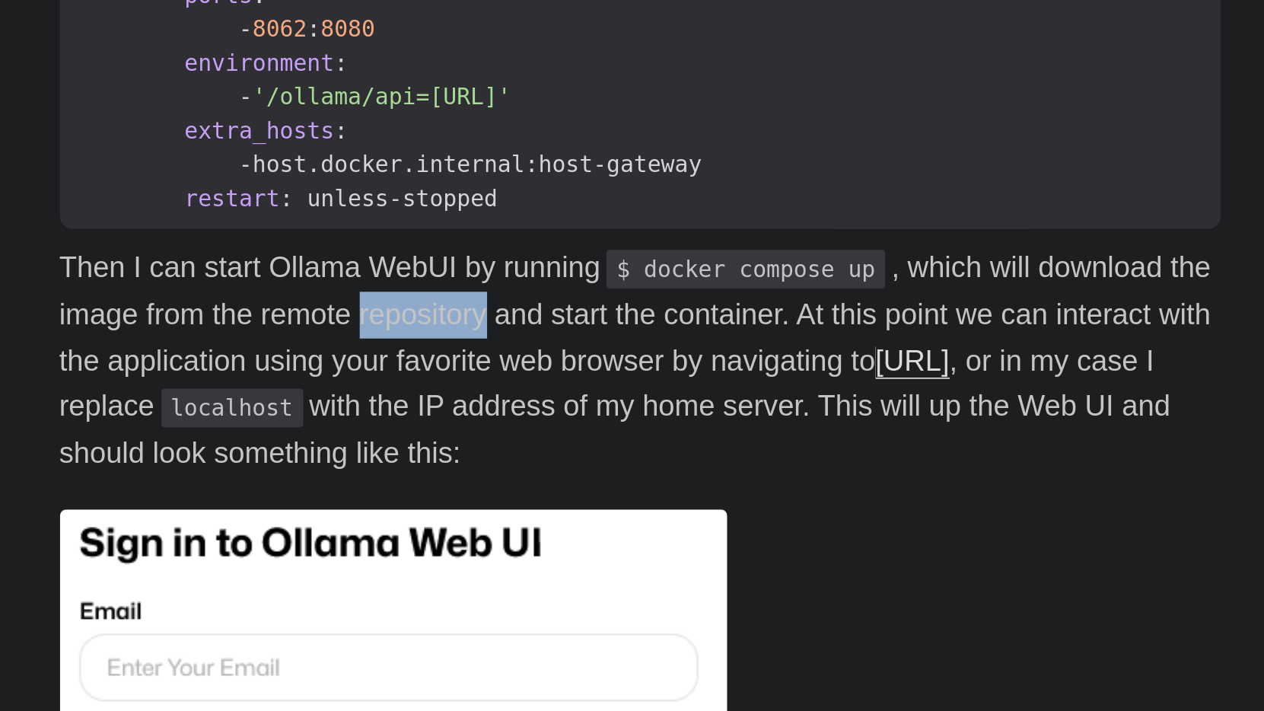
click at [358, 491] on p "Then I can start Ollama WebUI by running $ docker compose up , which will downl…" at bounding box center [632, 546] width 548 height 110
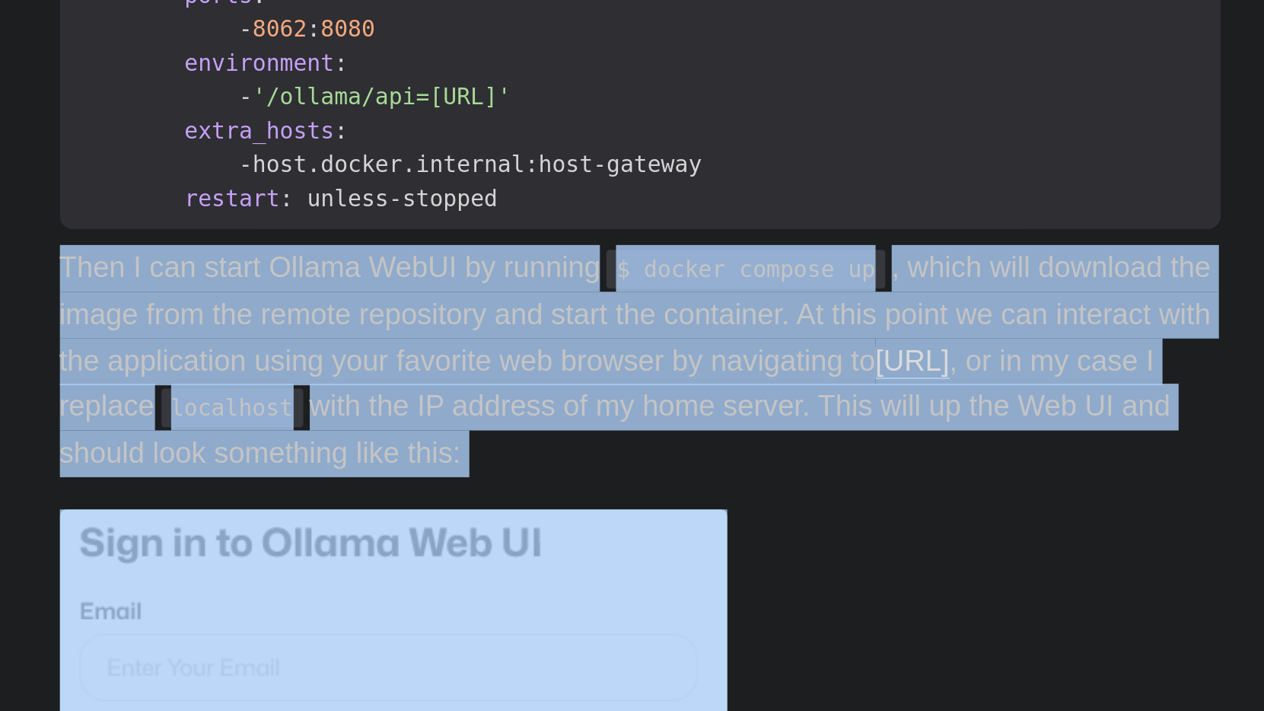
click at [358, 491] on p "Then I can start Ollama WebUI by running $ docker compose up , which will downl…" at bounding box center [632, 546] width 548 height 110
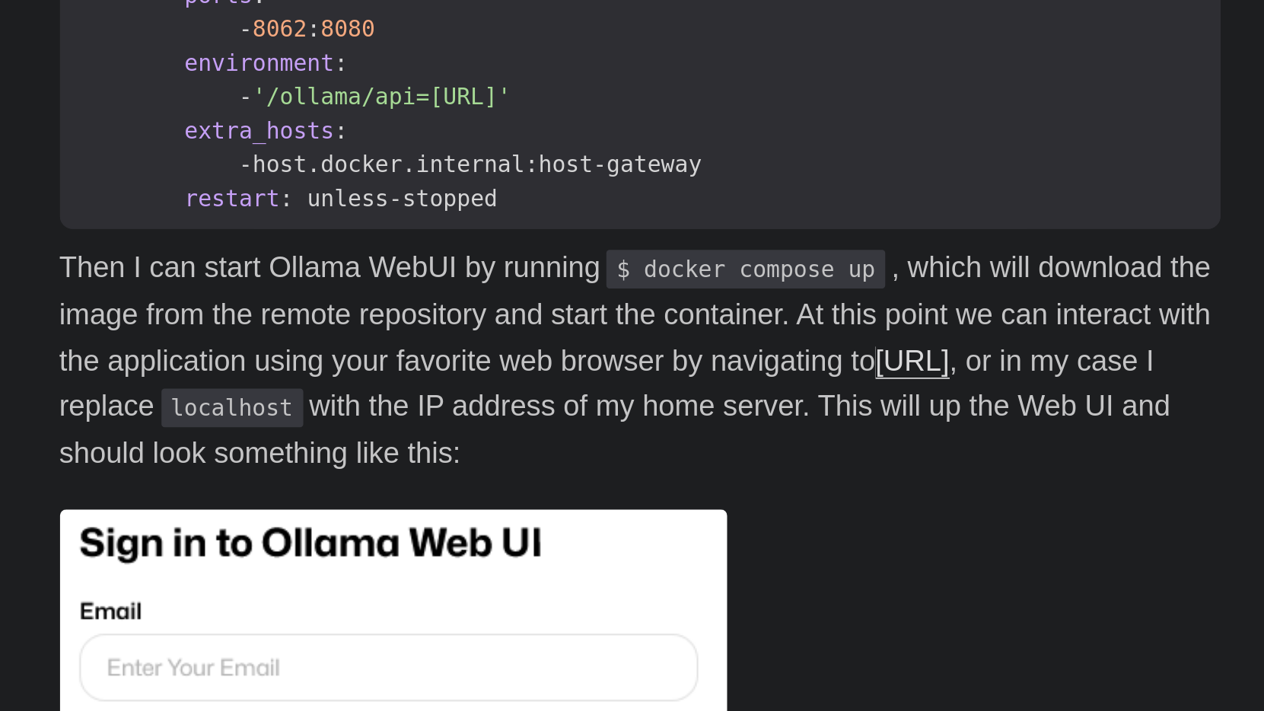
click at [358, 491] on p "Then I can start Ollama WebUI by running $ docker compose up , which will downl…" at bounding box center [632, 546] width 548 height 110
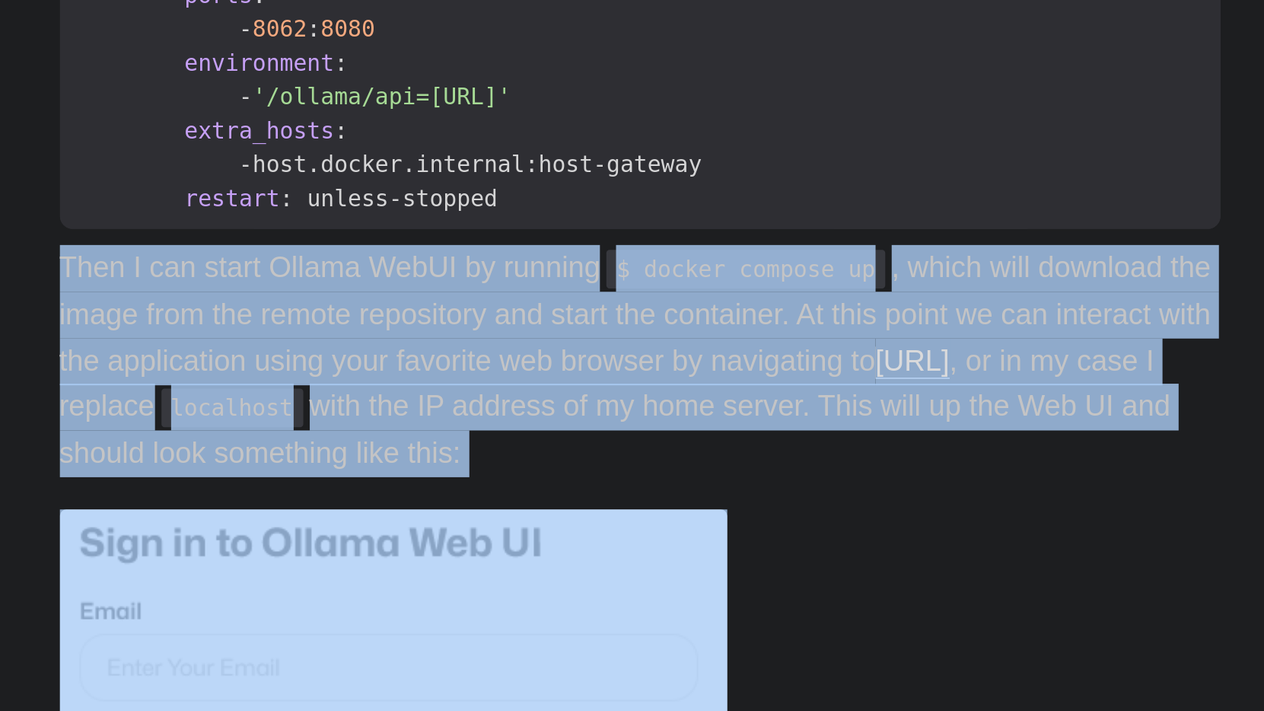
click at [358, 491] on p "Then I can start Ollama WebUI by running $ docker compose up , which will downl…" at bounding box center [632, 546] width 548 height 110
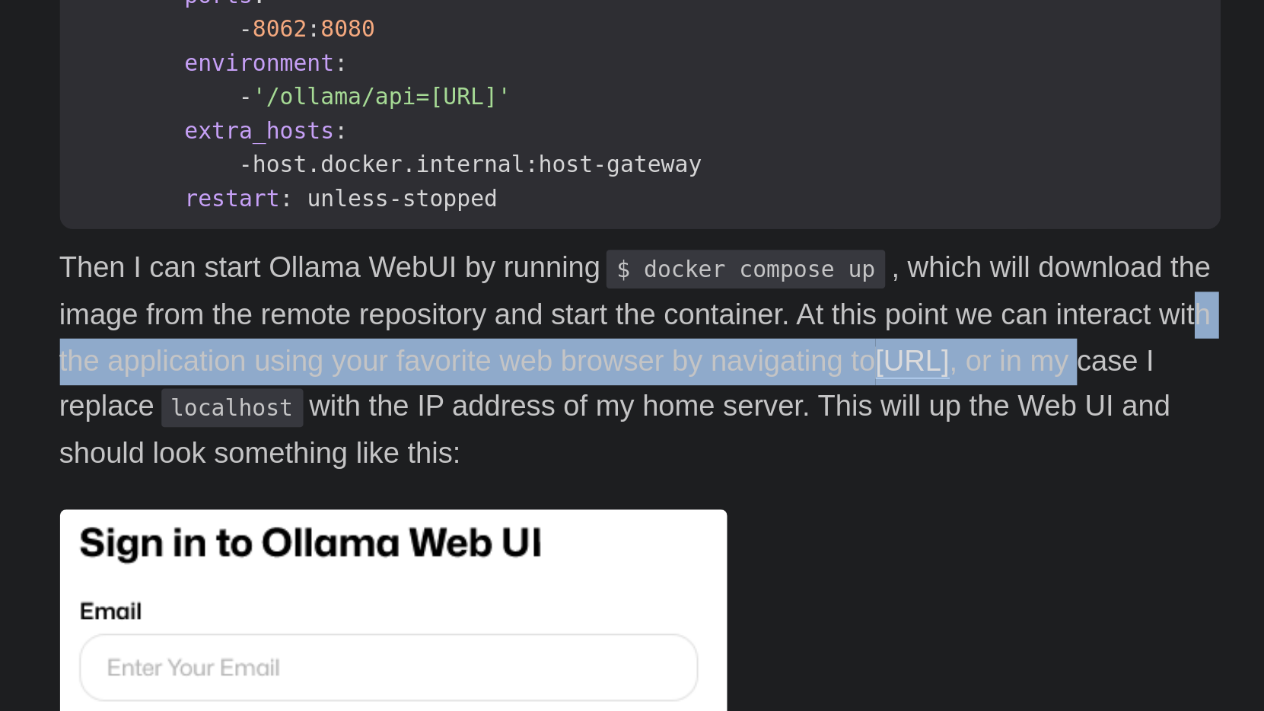
drag, startPoint x: 44, startPoint y: 166, endPoint x: 222, endPoint y: 193, distance: 180.0
click at [358, 491] on p "Then I can start Ollama WebUI by running $ docker compose up , which will downl…" at bounding box center [632, 546] width 548 height 110
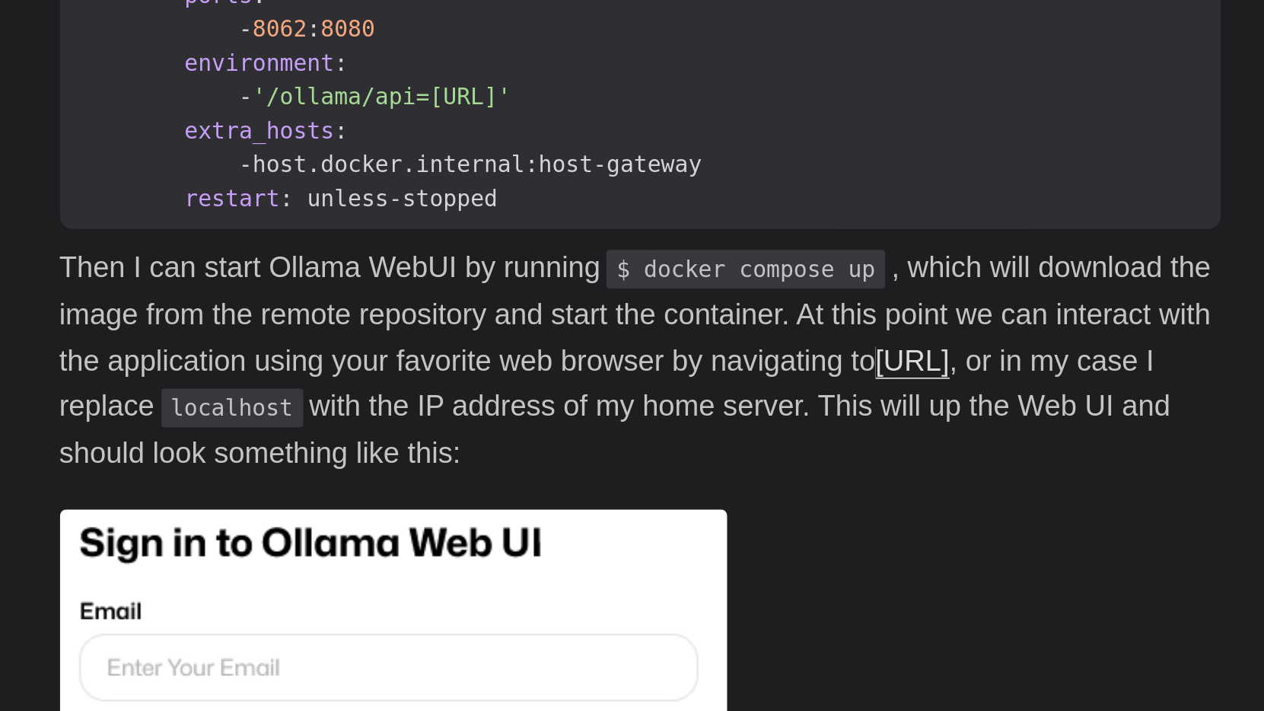
click at [358, 491] on p "Then I can start Ollama WebUI by running $ docker compose up , which will downl…" at bounding box center [632, 546] width 548 height 110
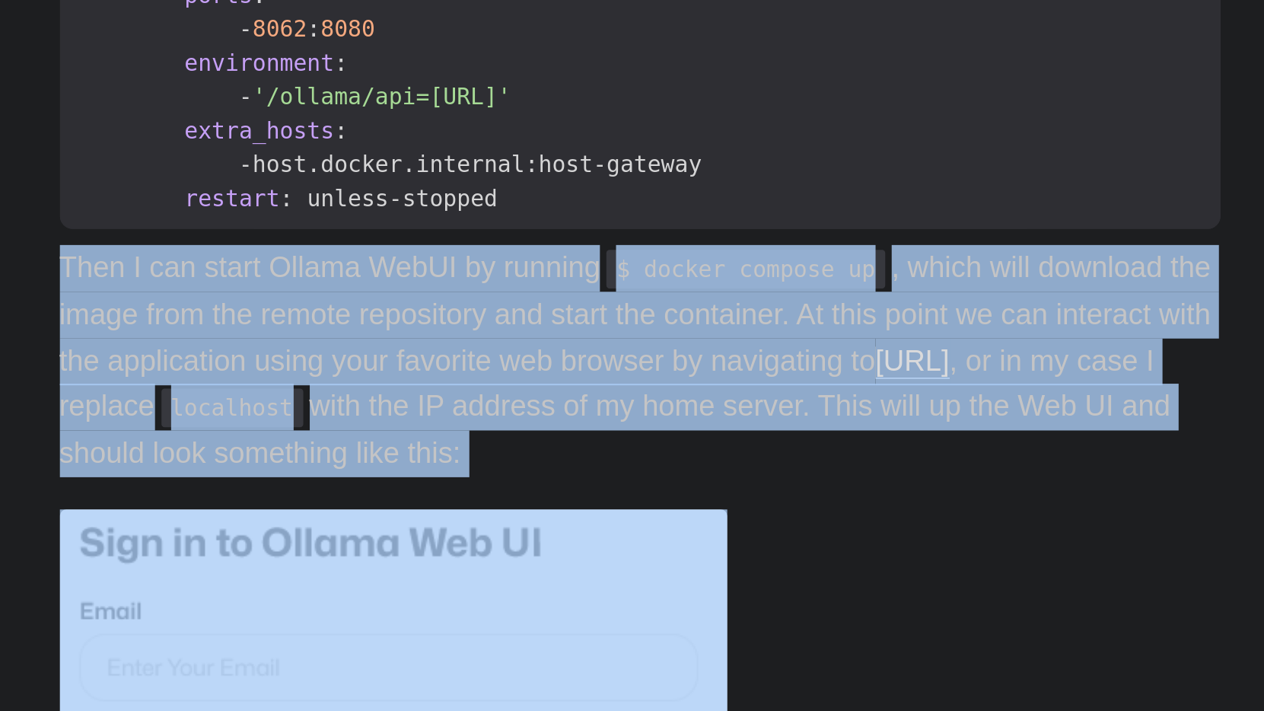
click at [358, 491] on p "Then I can start Ollama WebUI by running $ docker compose up , which will downl…" at bounding box center [632, 546] width 548 height 110
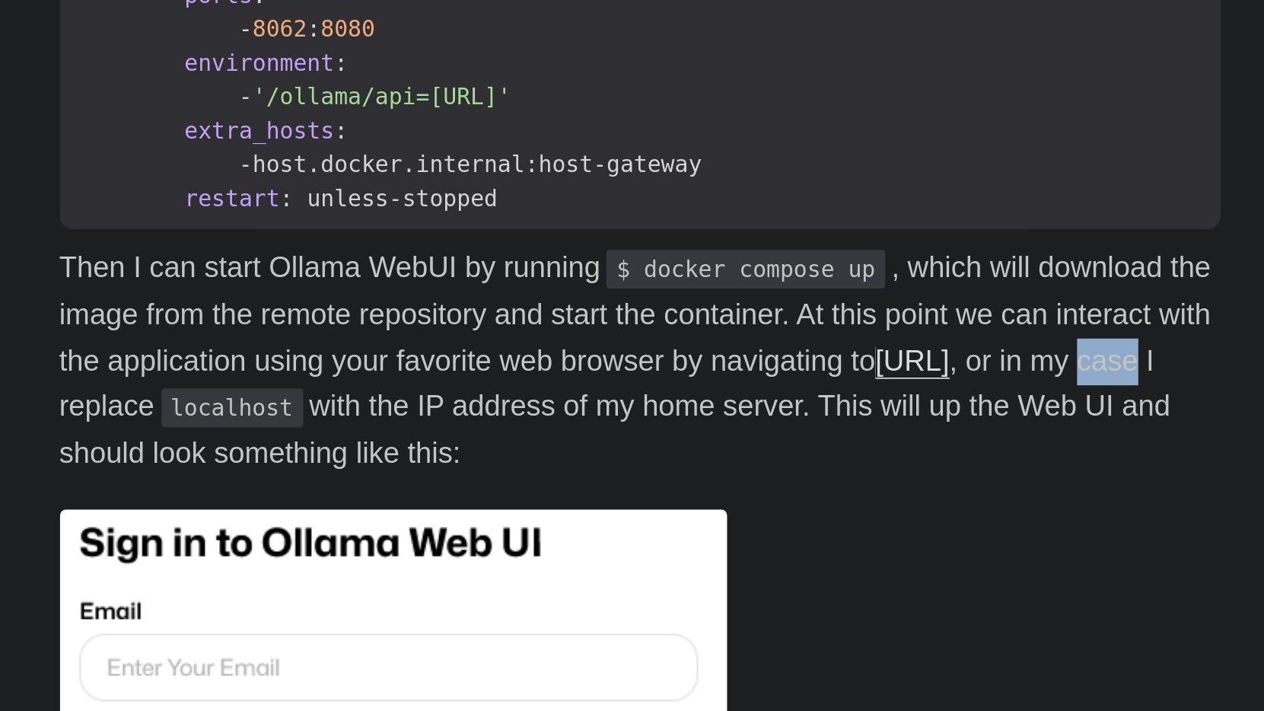
click at [358, 491] on p "Then I can start Ollama WebUI by running $ docker compose up , which will downl…" at bounding box center [632, 546] width 548 height 110
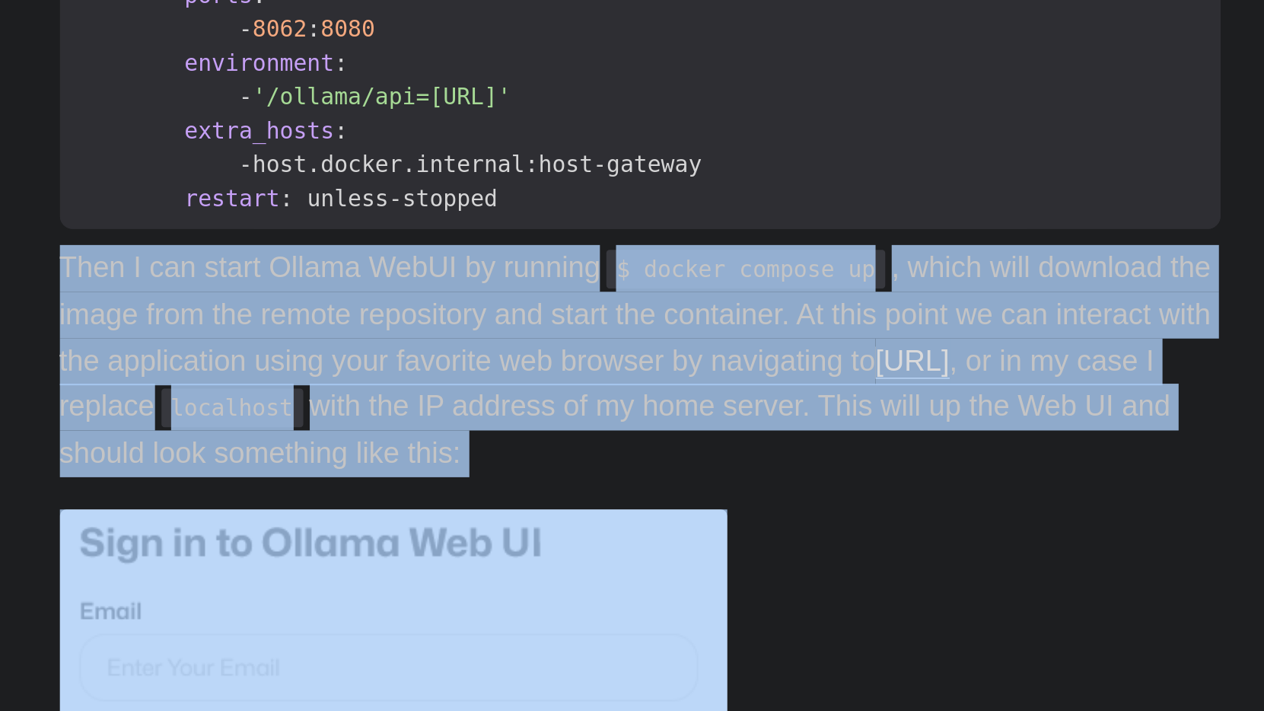
click at [358, 491] on p "Then I can start Ollama WebUI by running $ docker compose up , which will downl…" at bounding box center [632, 546] width 548 height 110
drag, startPoint x: 78, startPoint y: 212, endPoint x: 448, endPoint y: 205, distance: 370.7
click at [448, 491] on p "Then I can start Ollama WebUI by running $ docker compose up , which will downl…" at bounding box center [632, 546] width 548 height 110
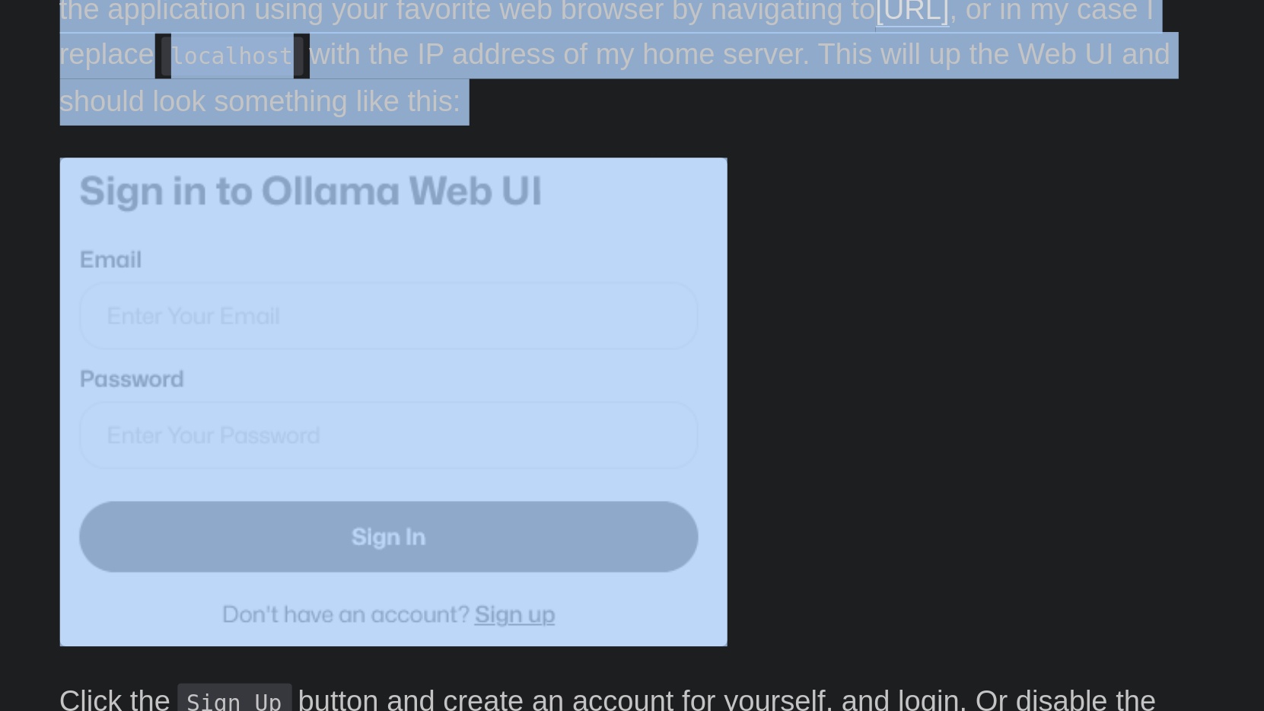
scroll to position [968, 0]
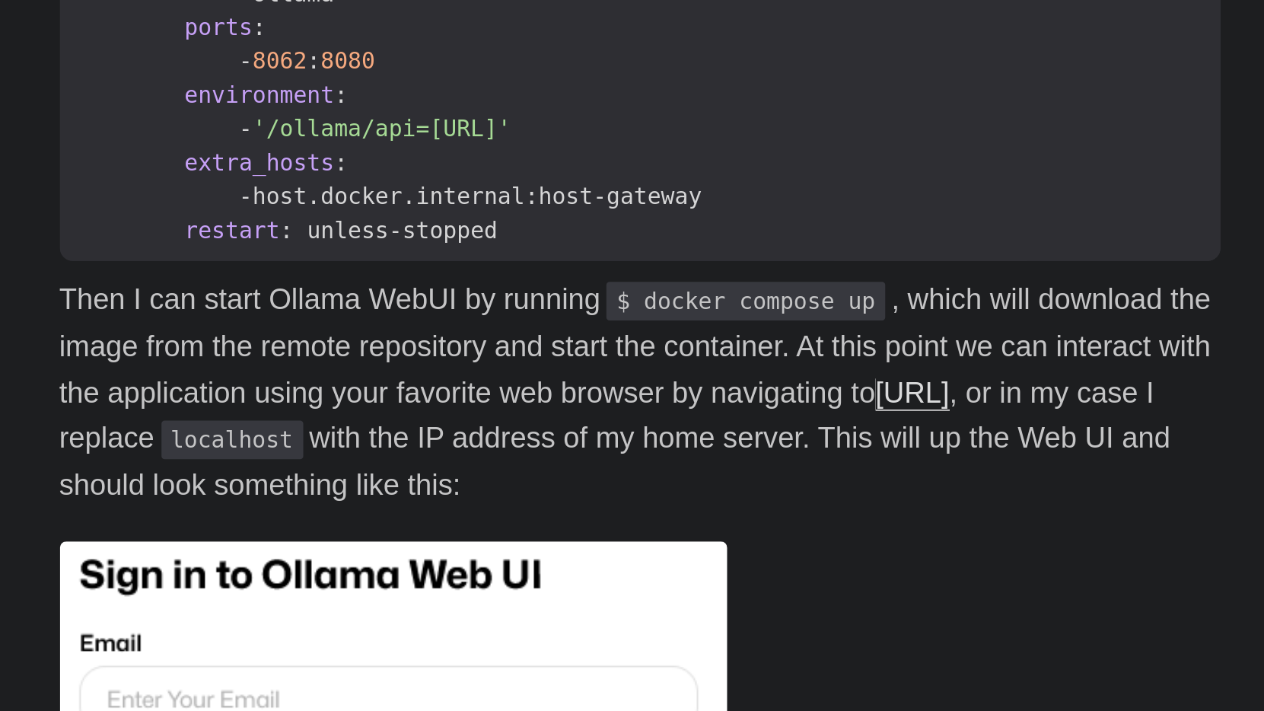
click at [358, 279] on p "Then I can start Ollama WebUI by running $ docker compose up , which will downl…" at bounding box center [632, 334] width 548 height 110
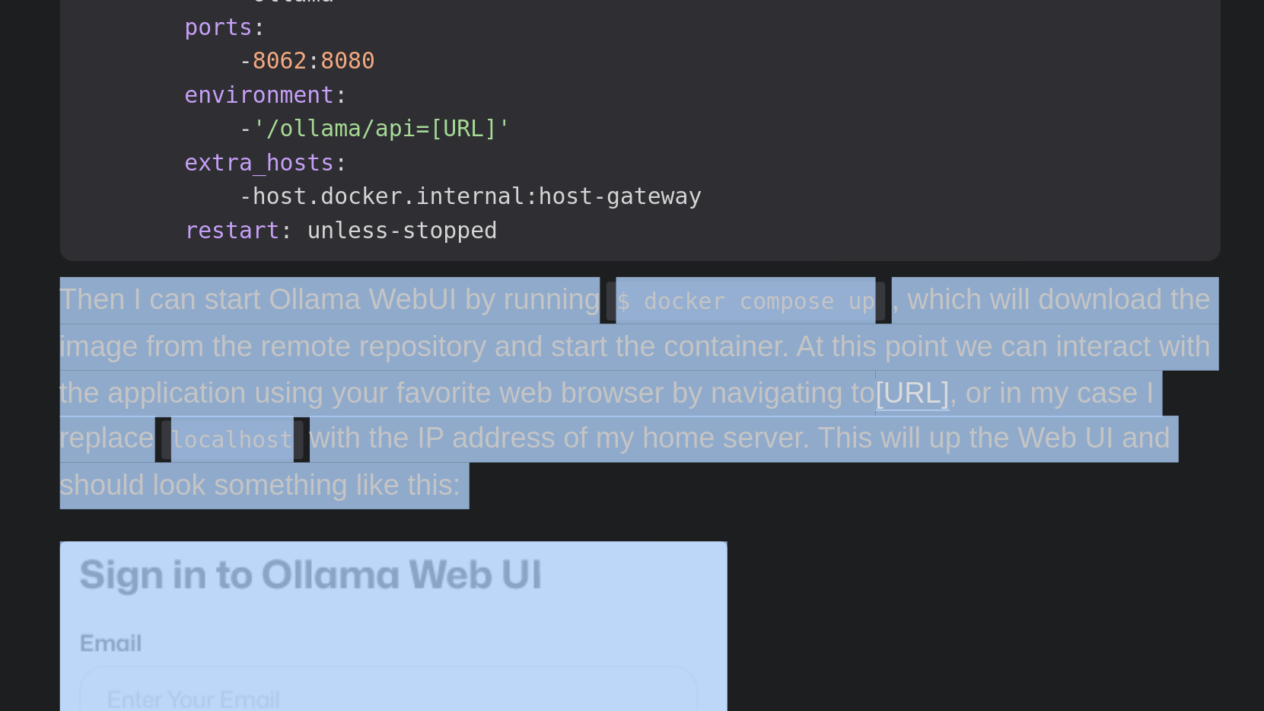
click at [358, 279] on p "Then I can start Ollama WebUI by running $ docker compose up , which will downl…" at bounding box center [632, 334] width 548 height 110
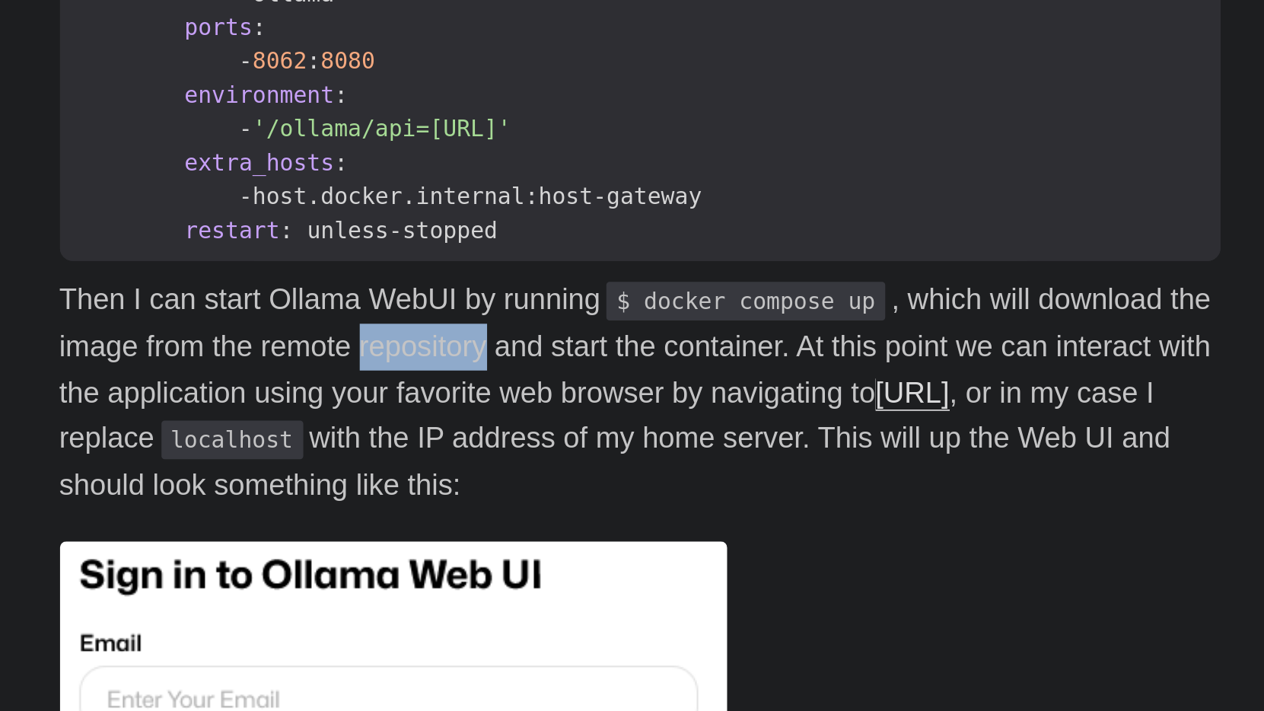
click at [358, 279] on p "Then I can start Ollama WebUI by running $ docker compose up , which will downl…" at bounding box center [632, 334] width 548 height 110
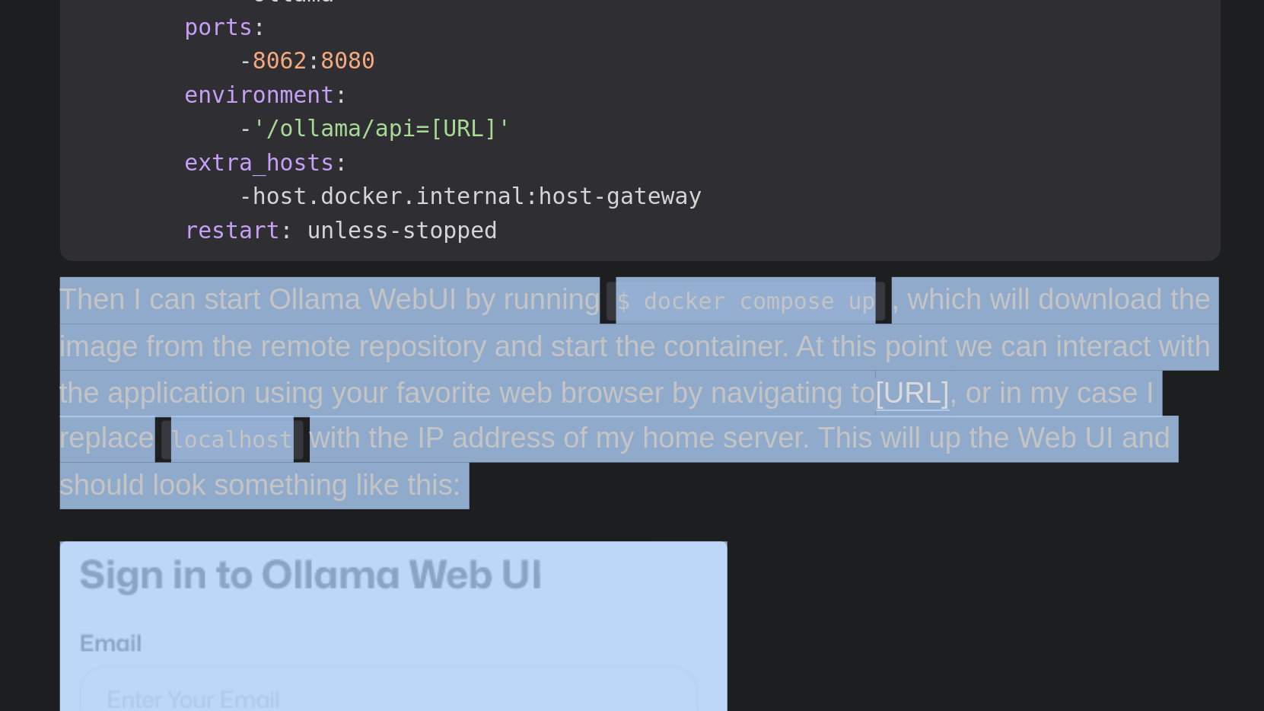
click at [358, 279] on p "Then I can start Ollama WebUI by running $ docker compose up , which will downl…" at bounding box center [632, 334] width 548 height 110
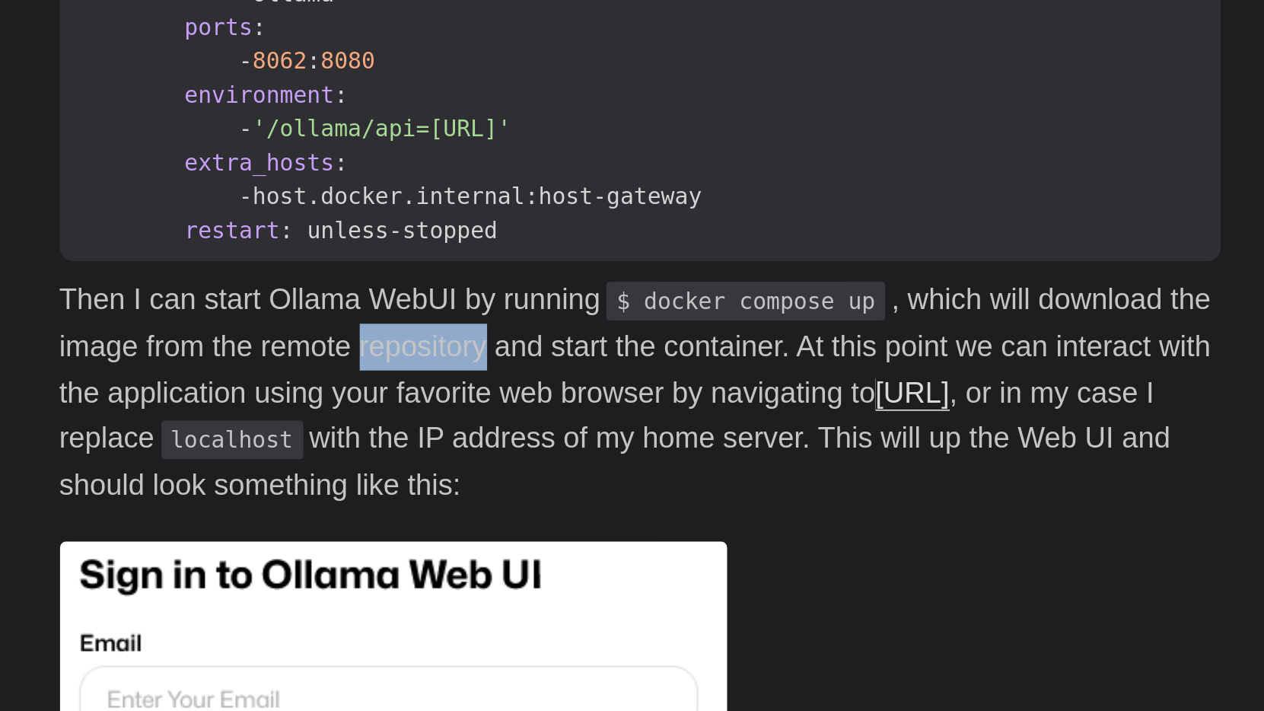
click at [358, 279] on p "Then I can start Ollama WebUI by running $ docker compose up , which will downl…" at bounding box center [632, 334] width 548 height 110
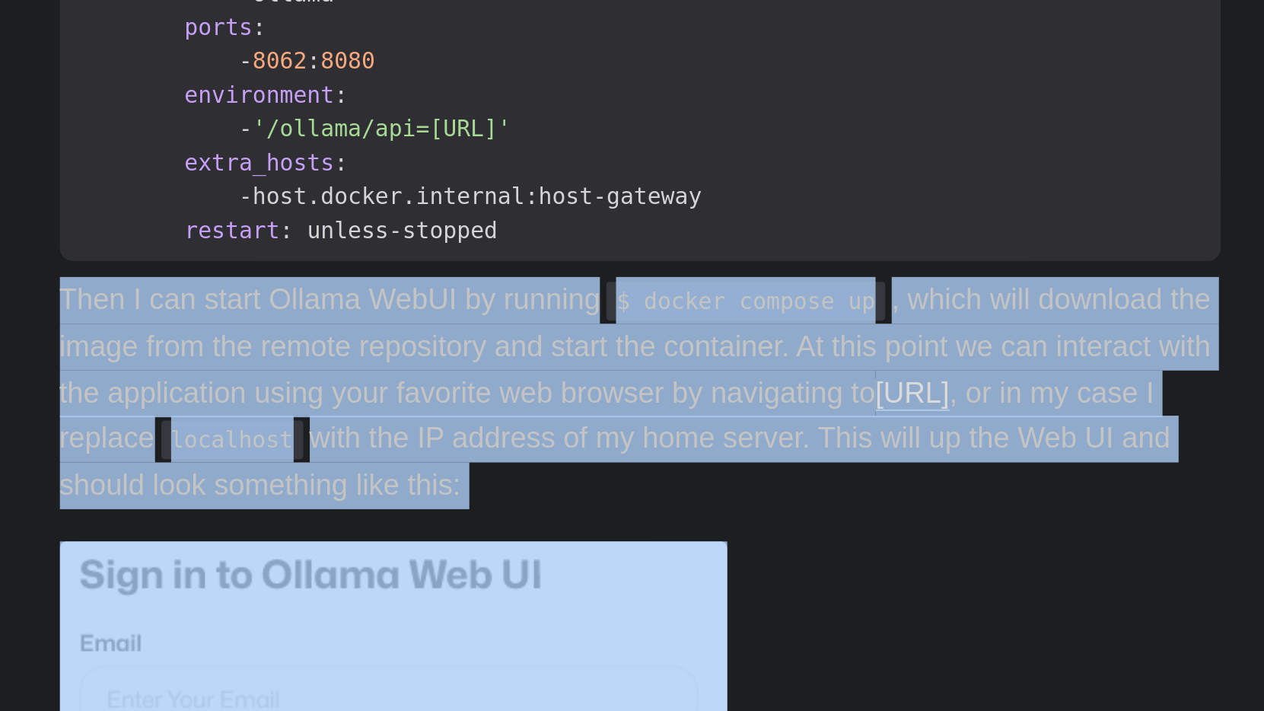
click at [358, 279] on p "Then I can start Ollama WebUI by running $ docker compose up , which will downl…" at bounding box center [632, 334] width 548 height 110
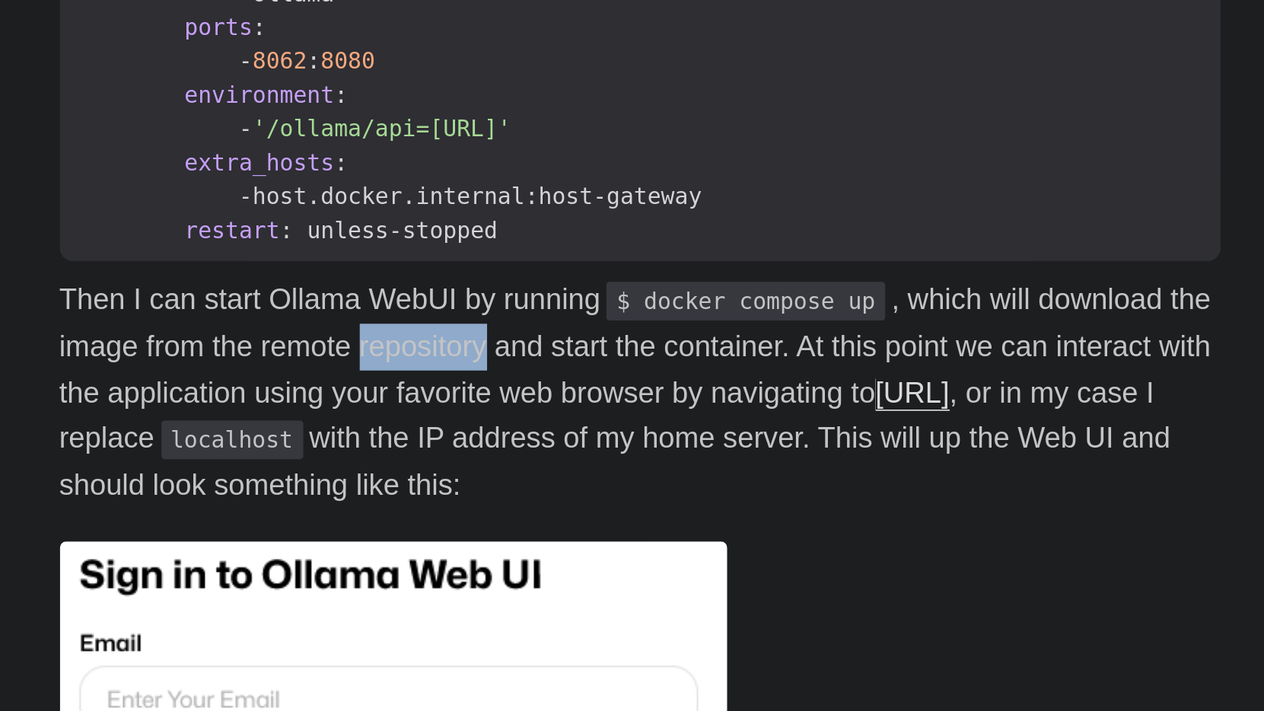
click at [358, 279] on p "Then I can start Ollama WebUI by running $ docker compose up , which will downl…" at bounding box center [632, 334] width 548 height 110
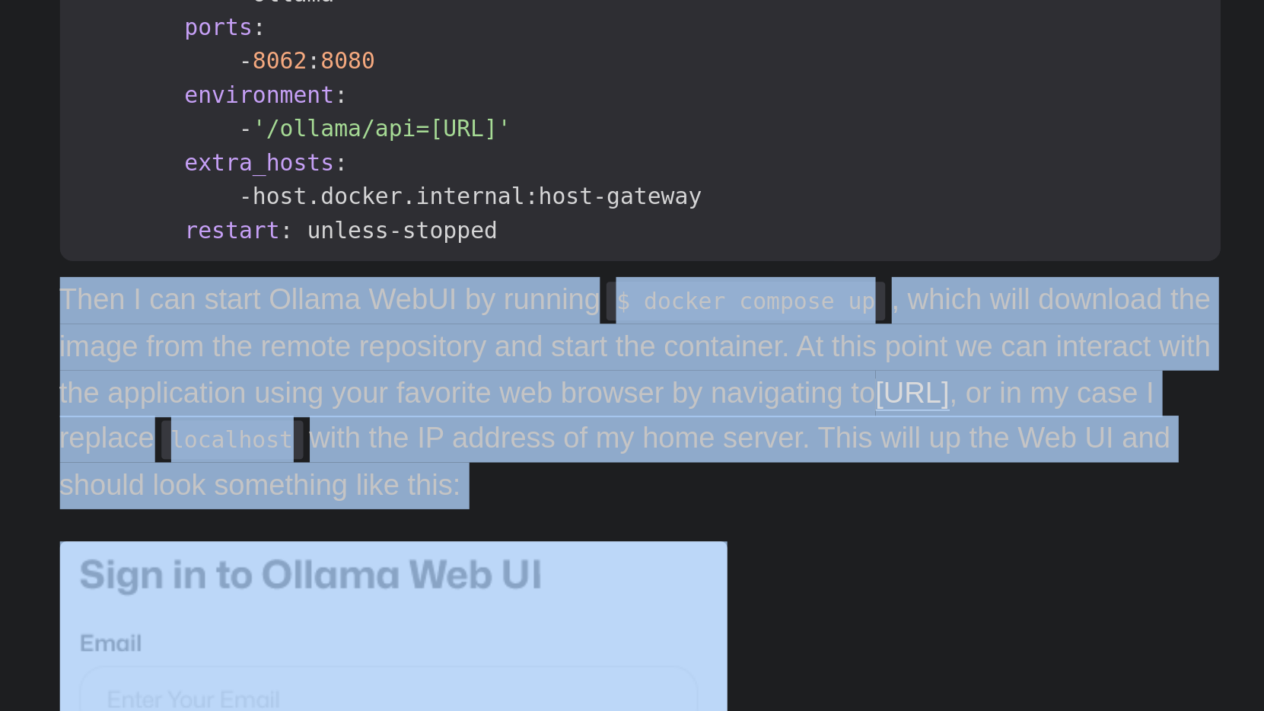
click at [358, 279] on p "Then I can start Ollama WebUI by running $ docker compose up , which will downl…" at bounding box center [632, 334] width 548 height 110
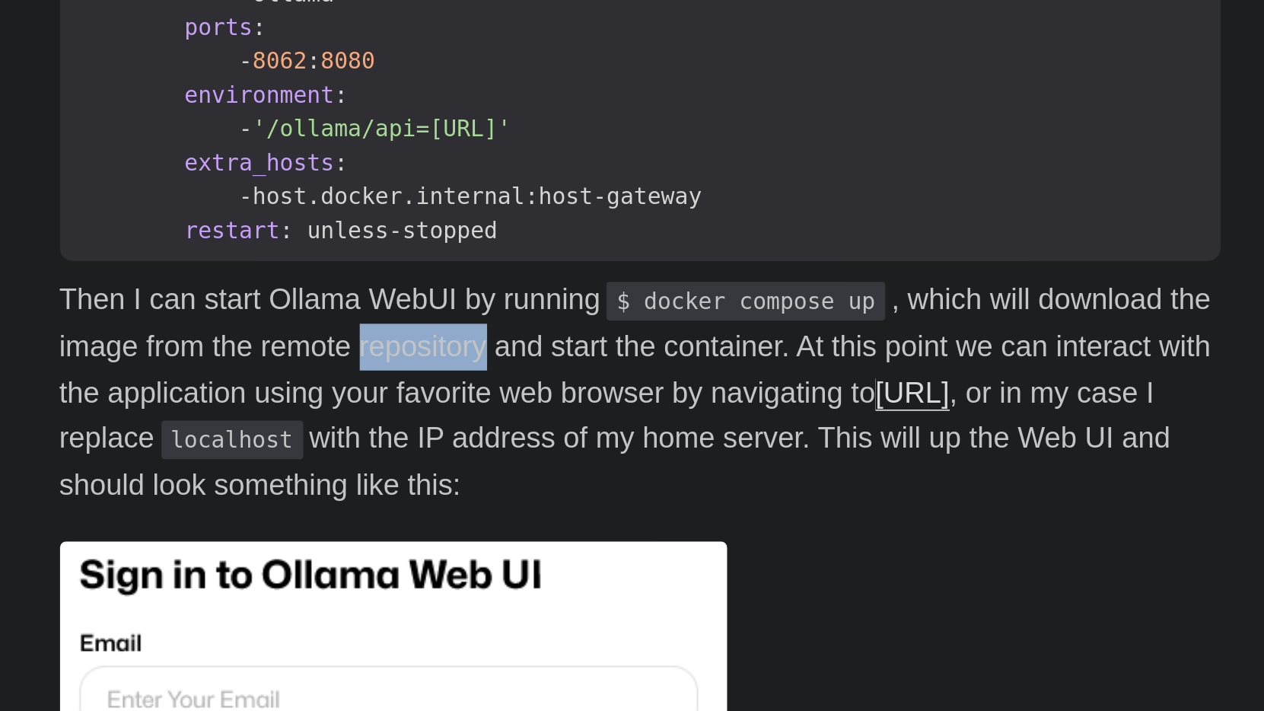
click at [358, 279] on p "Then I can start Ollama WebUI by running $ docker compose up , which will downl…" at bounding box center [632, 334] width 548 height 110
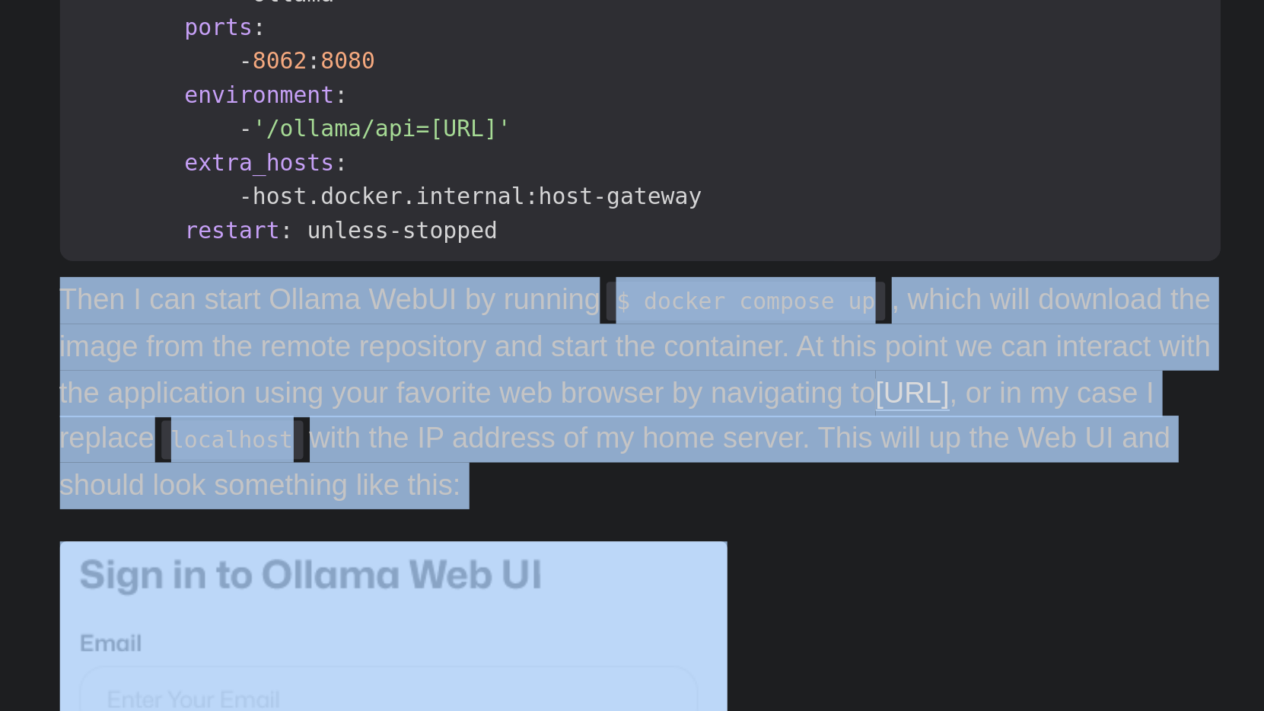
click at [358, 279] on p "Then I can start Ollama WebUI by running $ docker compose up , which will downl…" at bounding box center [632, 334] width 548 height 110
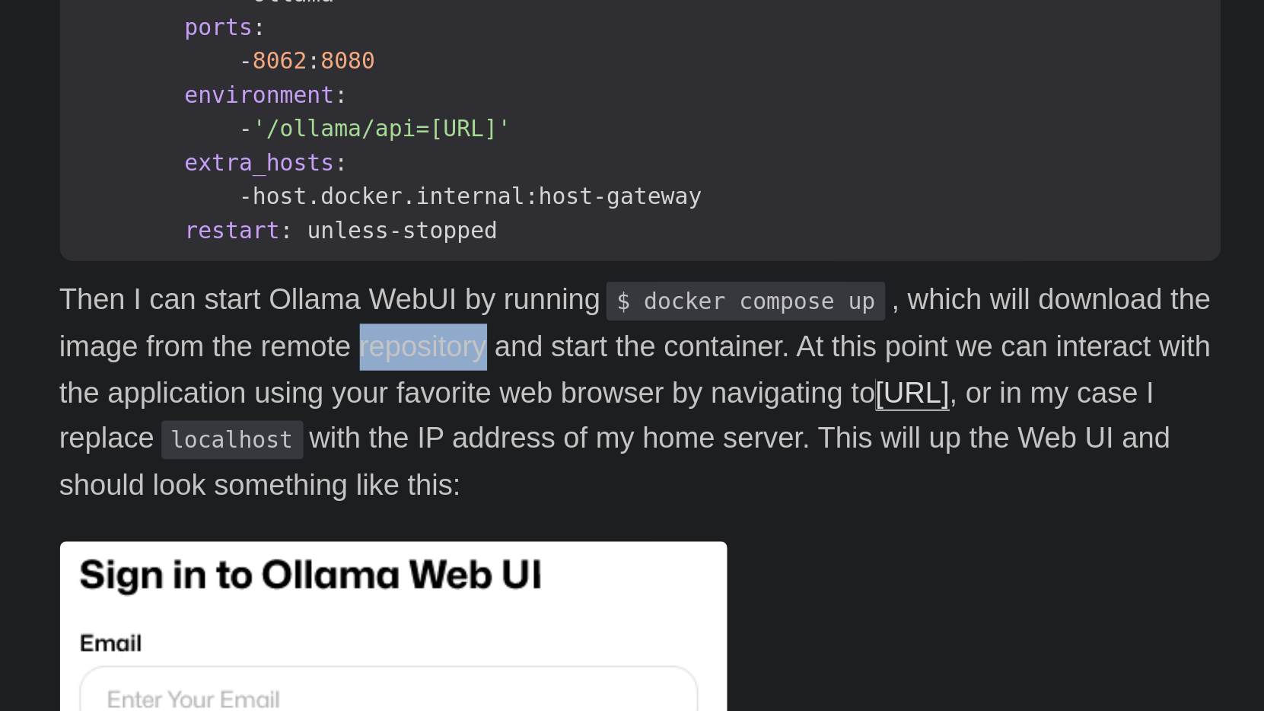
click at [358, 279] on p "Then I can start Ollama WebUI by running $ docker compose up , which will downl…" at bounding box center [632, 334] width 548 height 110
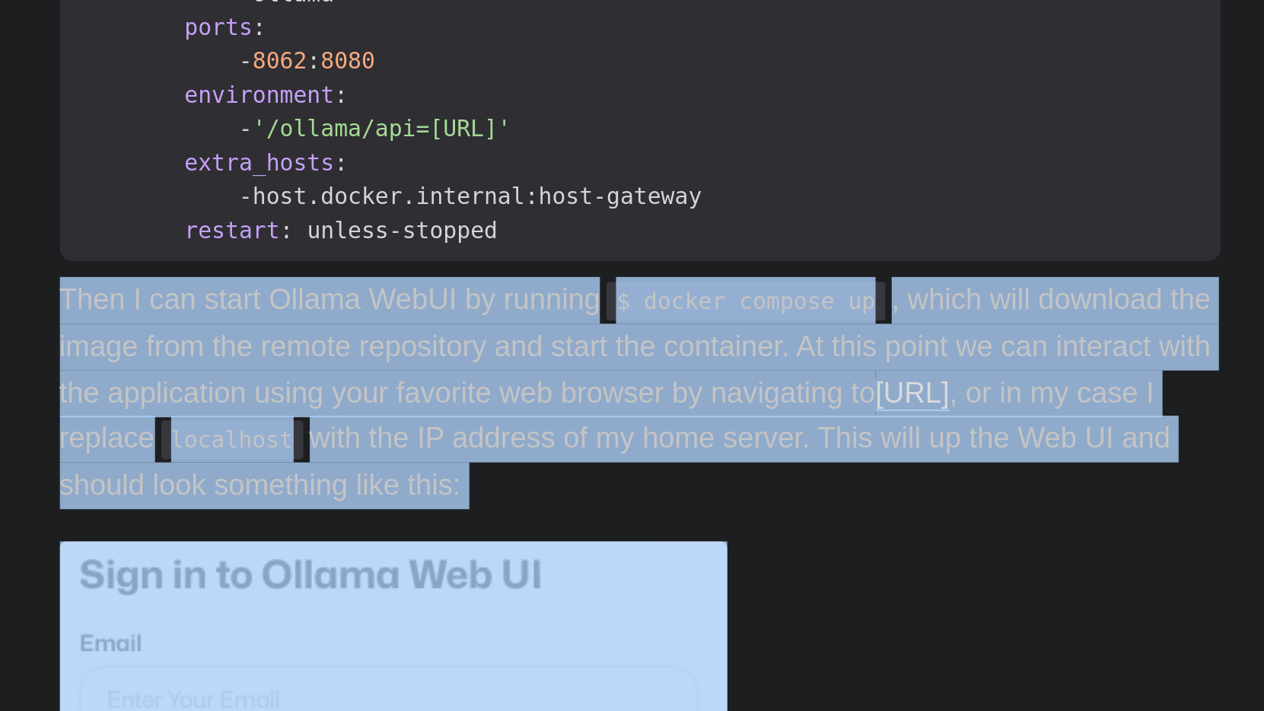
click at [358, 279] on p "Then I can start Ollama WebUI by running $ docker compose up , which will downl…" at bounding box center [632, 334] width 548 height 110
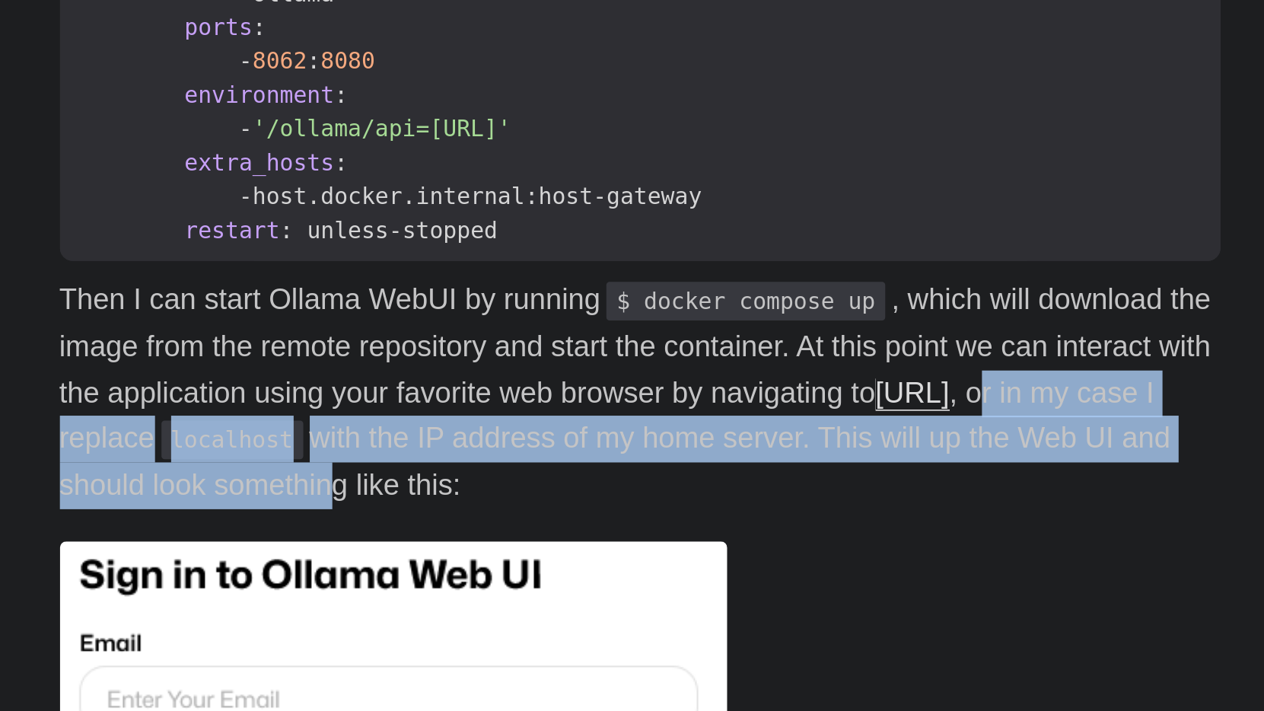
drag, startPoint x: 174, startPoint y: 207, endPoint x: 326, endPoint y: 240, distance: 154.9
click at [358, 279] on p "Then I can start Ollama WebUI by running $ docker compose up , which will downl…" at bounding box center [632, 334] width 548 height 110
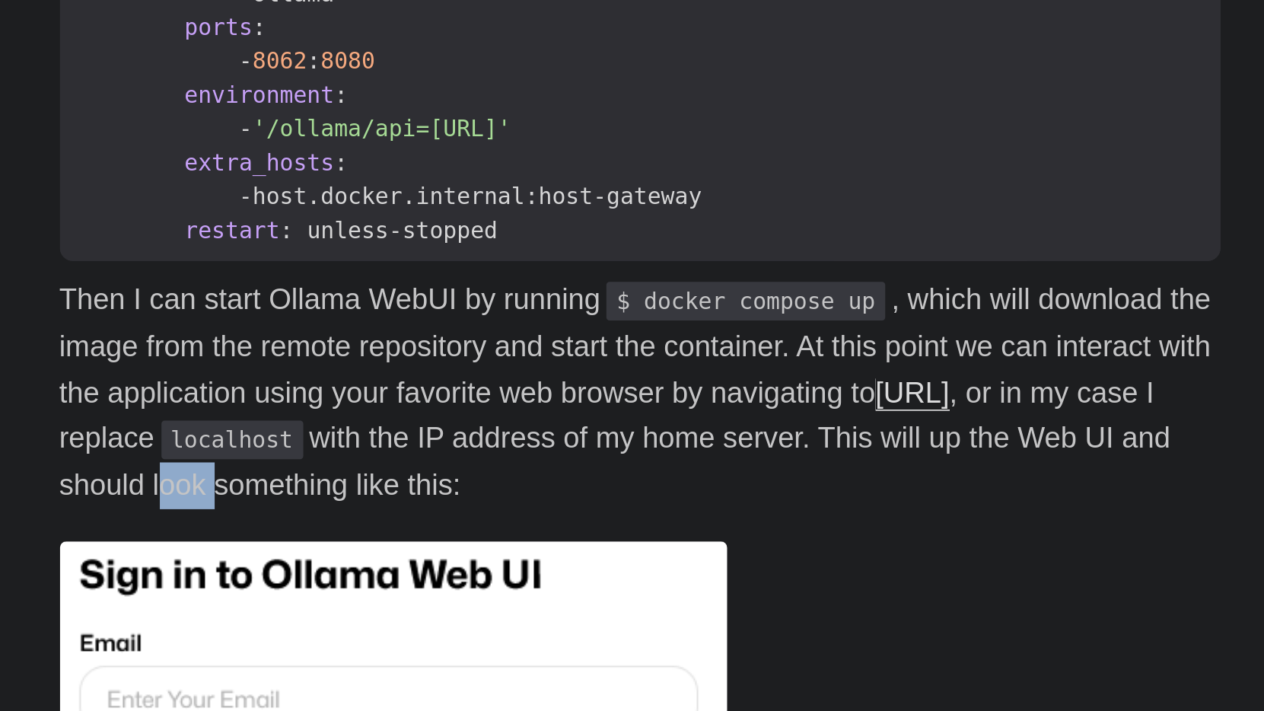
click at [358, 279] on p "Then I can start Ollama WebUI by running $ docker compose up , which will downl…" at bounding box center [632, 334] width 548 height 110
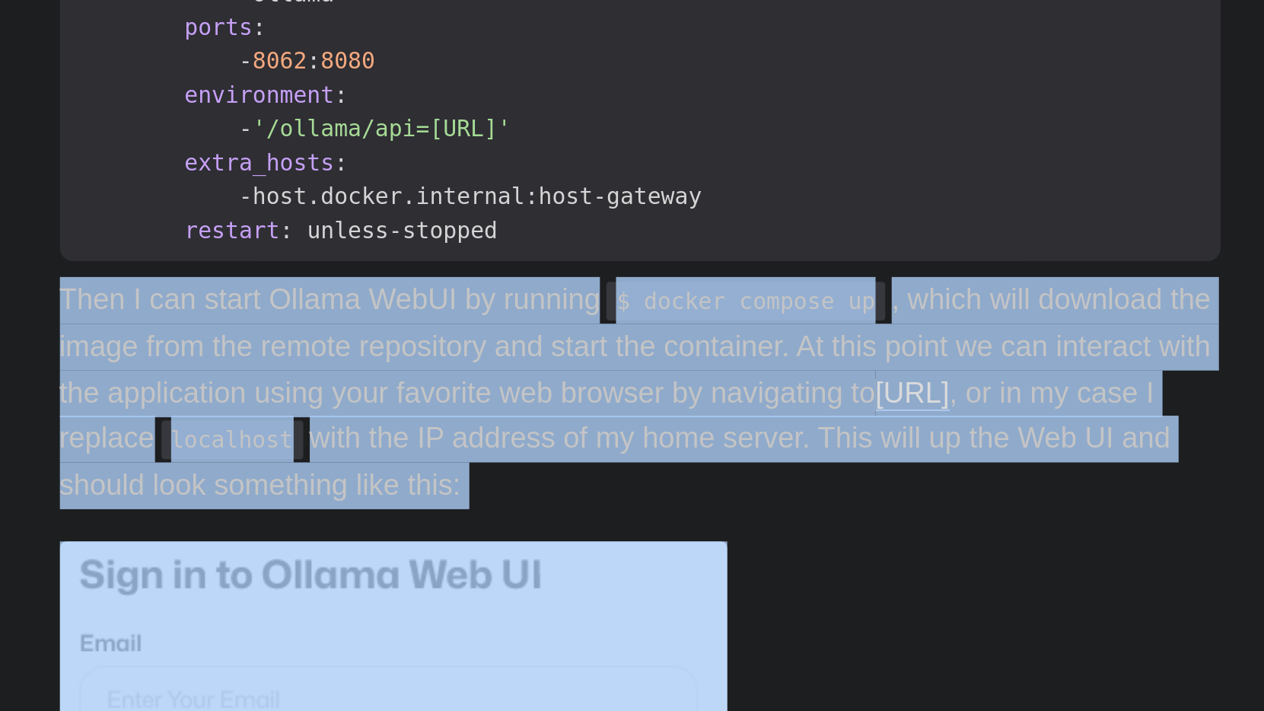
click at [358, 279] on p "Then I can start Ollama WebUI by running $ docker compose up , which will downl…" at bounding box center [632, 334] width 548 height 110
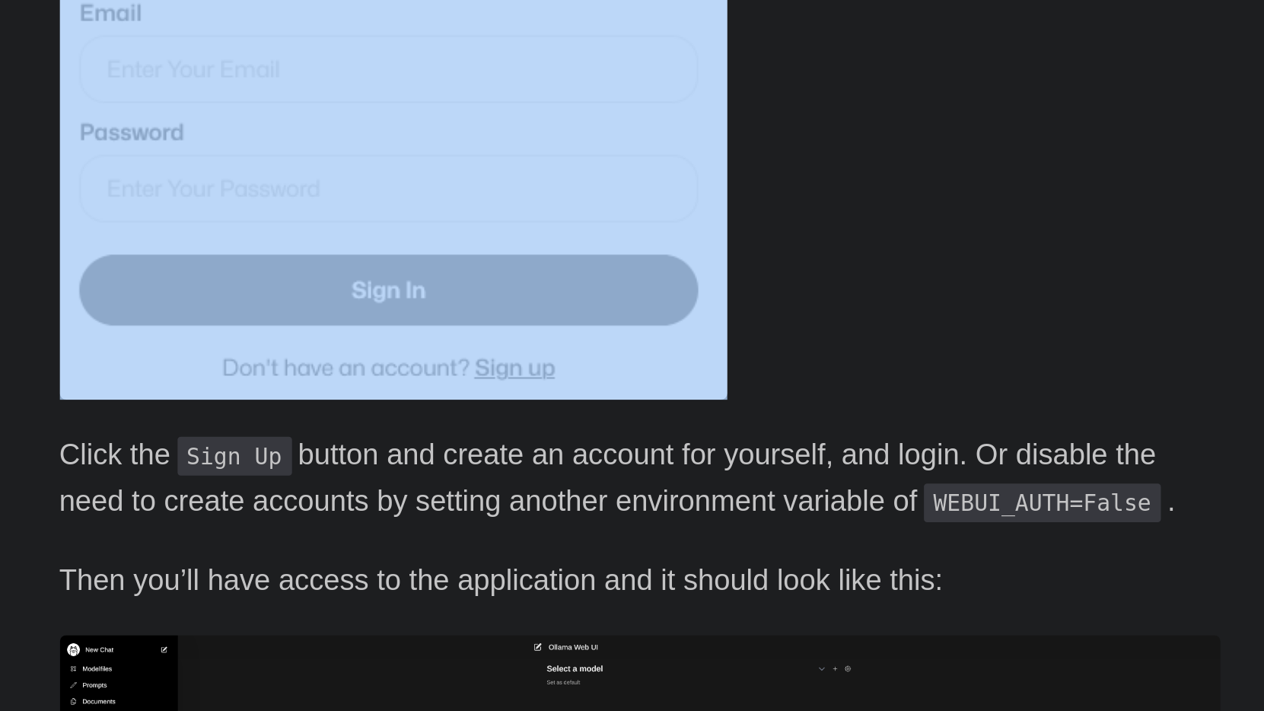
scroll to position [1043, 0]
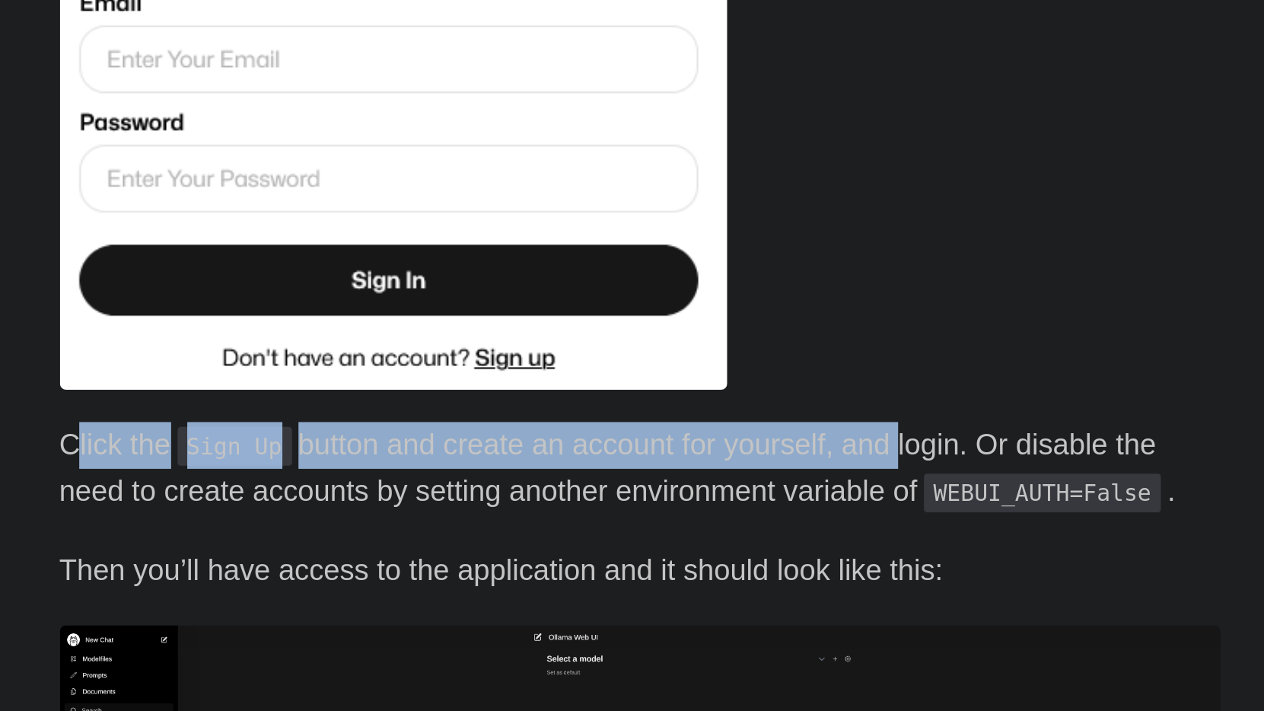
drag, startPoint x: 41, startPoint y: 209, endPoint x: 431, endPoint y: 205, distance: 389.6
click at [431, 575] on p "Click the Sign Up button and create an account for yourself, and login. Or disa…" at bounding box center [632, 597] width 548 height 44
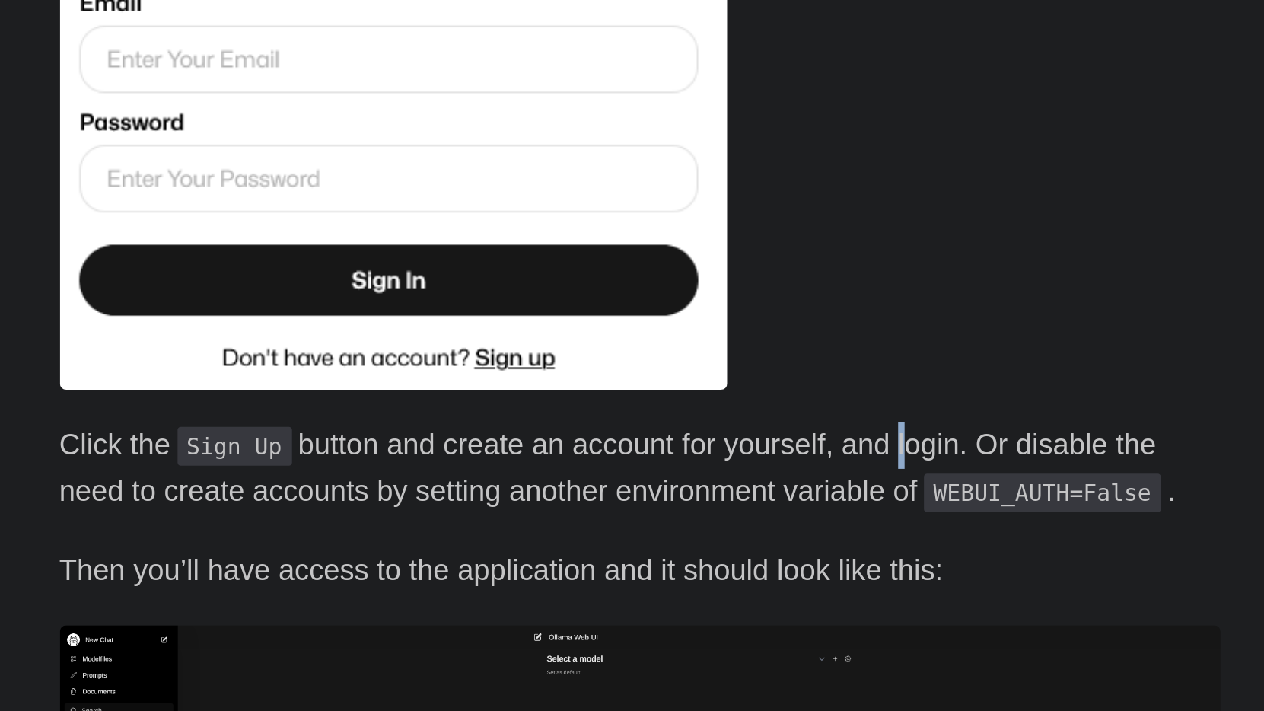
click at [431, 575] on p "Click the Sign Up button and create an account for yourself, and login. Or disa…" at bounding box center [632, 597] width 548 height 44
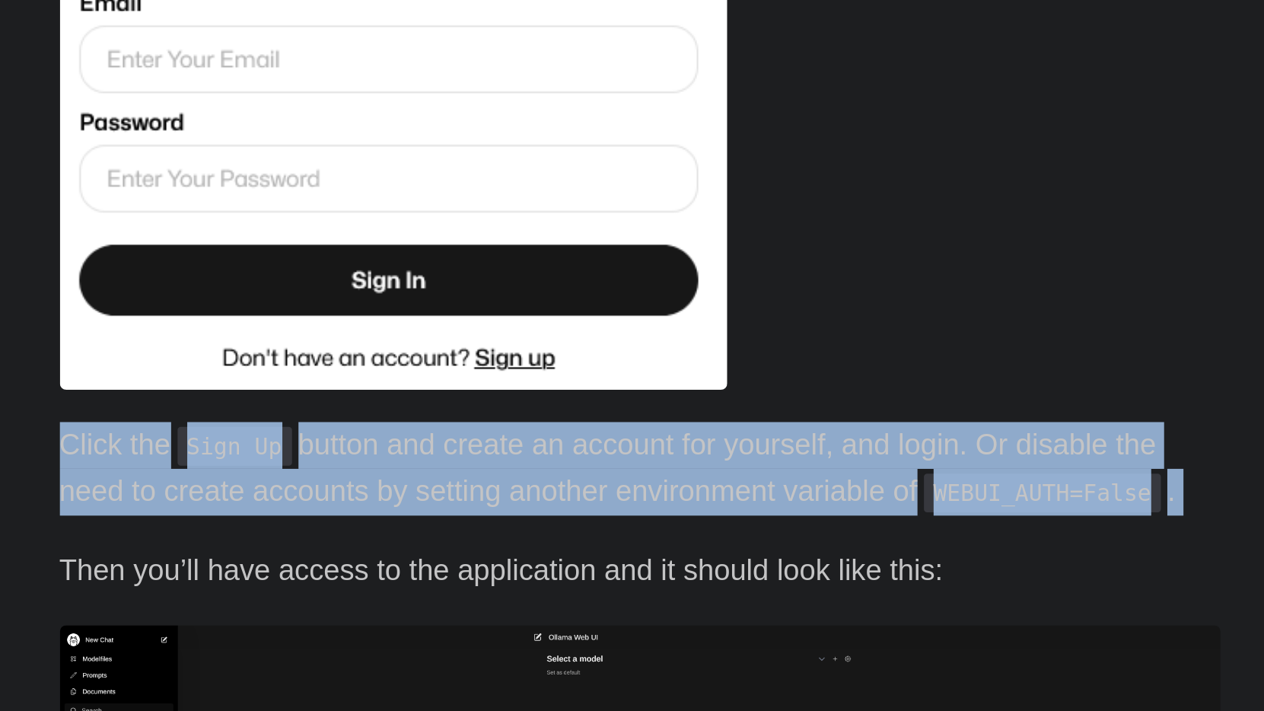
click at [431, 575] on p "Click the Sign Up button and create an account for yourself, and login. Or disa…" at bounding box center [632, 597] width 548 height 44
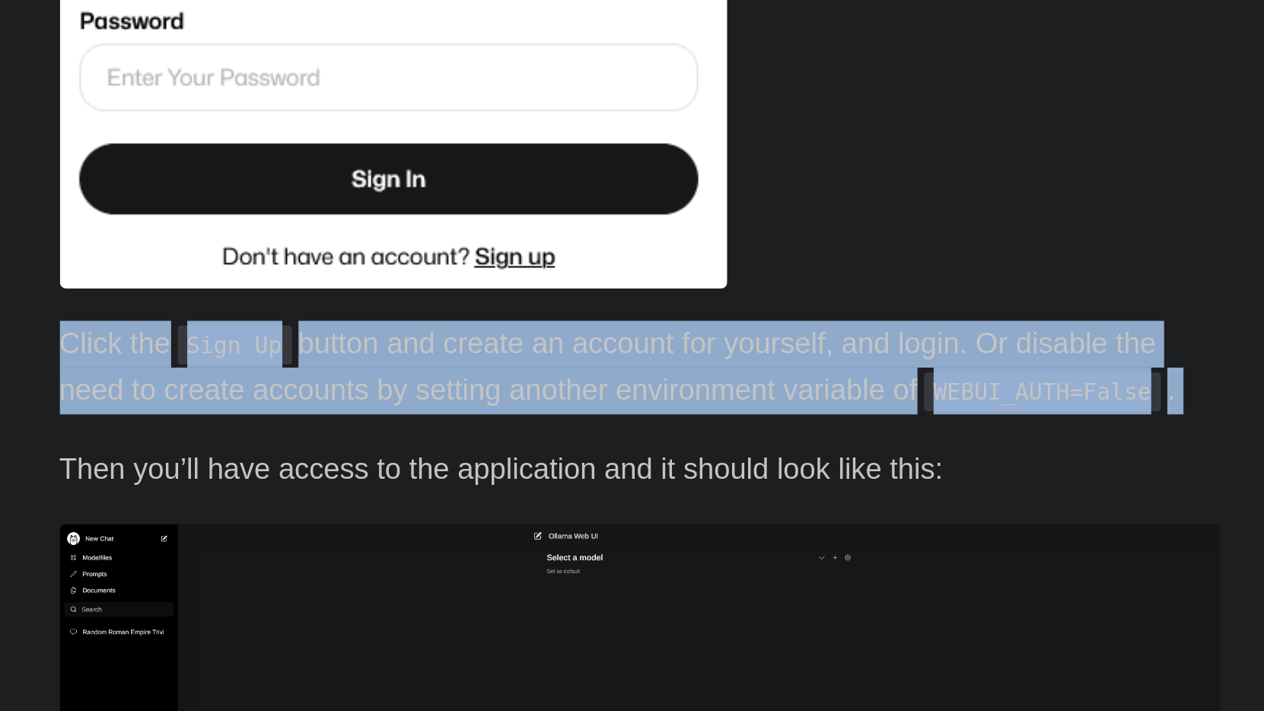
scroll to position [1118, 0]
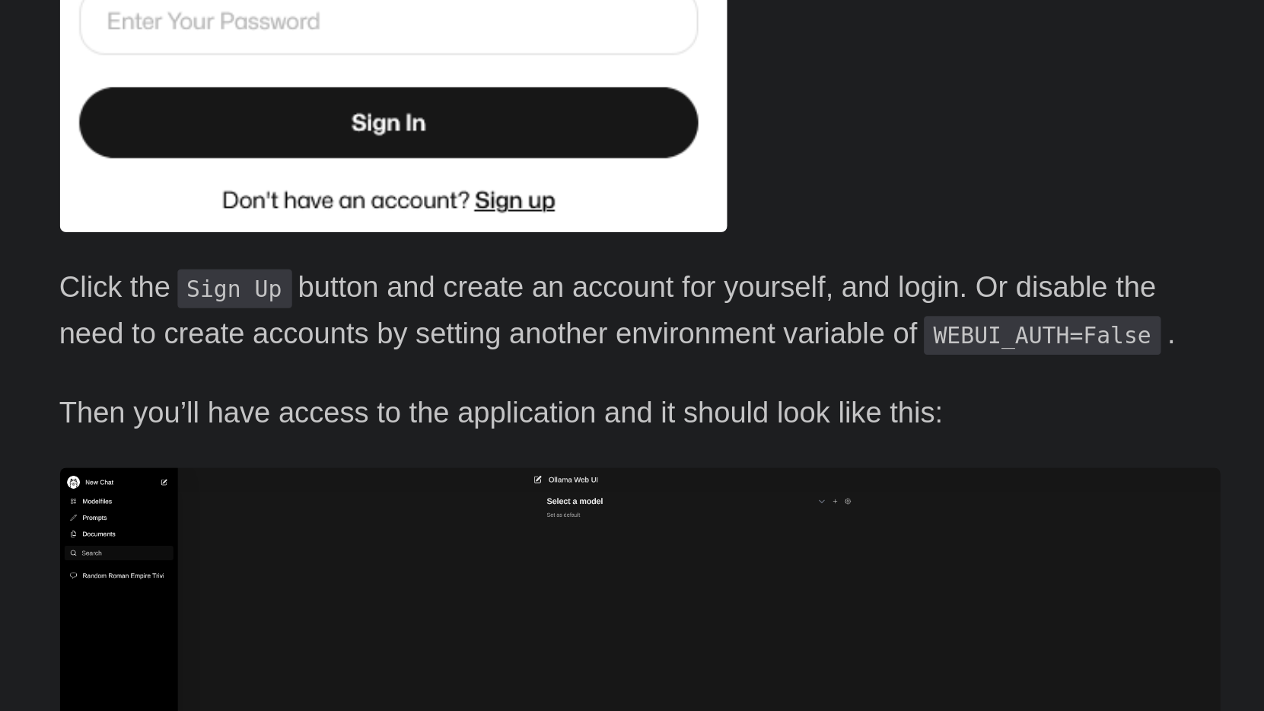
click at [358, 559] on p "Then you’ll have access to the application and it should look like this:" at bounding box center [632, 570] width 548 height 22
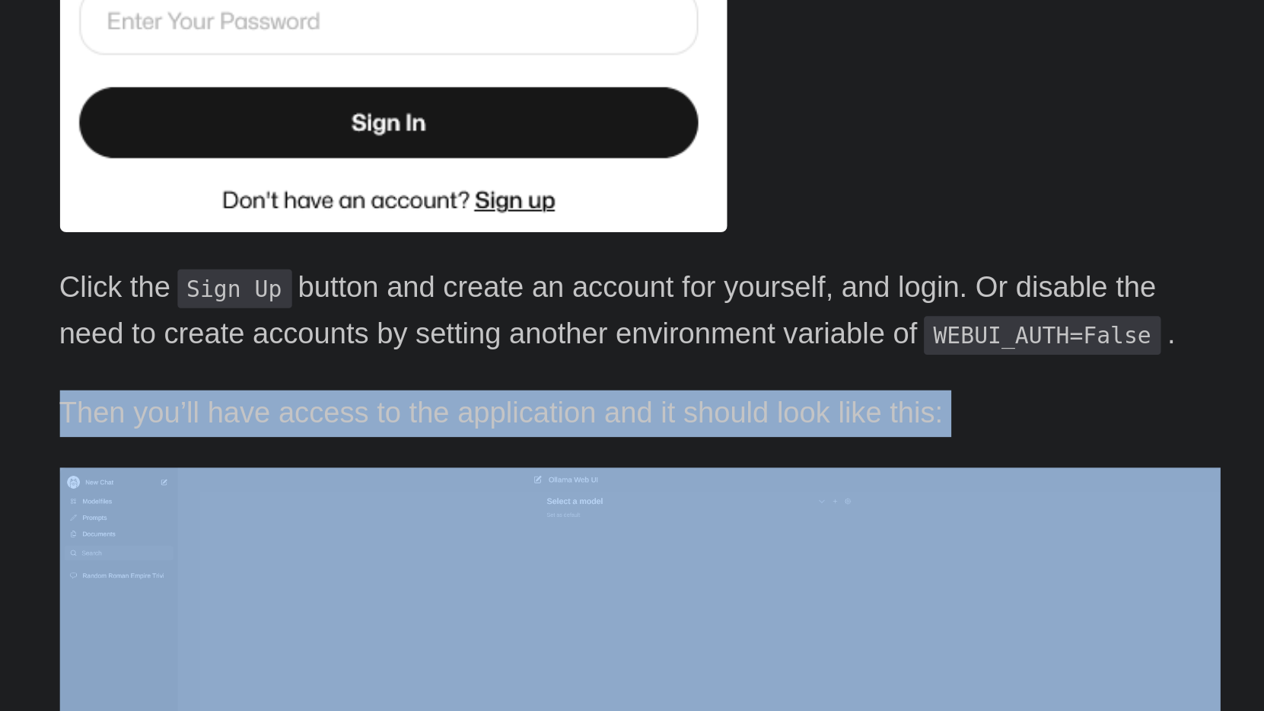
click at [358, 559] on p "Then you’ll have access to the application and it should look like this:" at bounding box center [632, 570] width 548 height 22
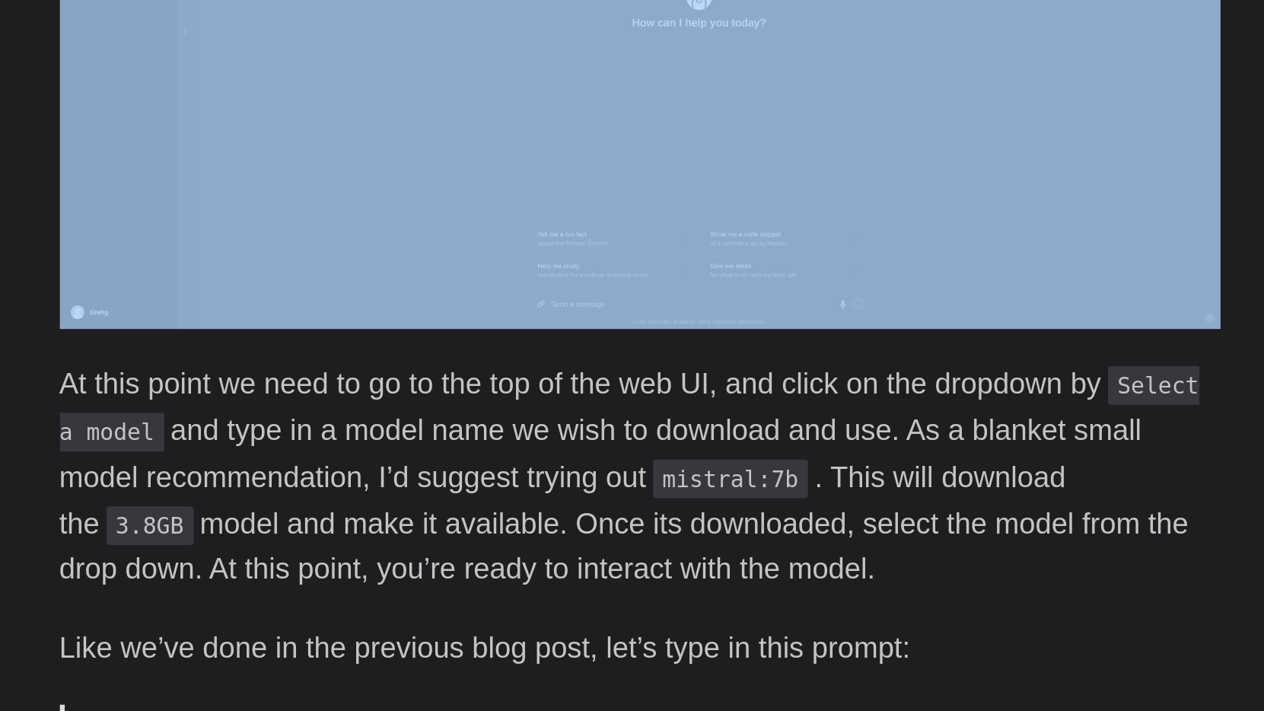
scroll to position [1470, 0]
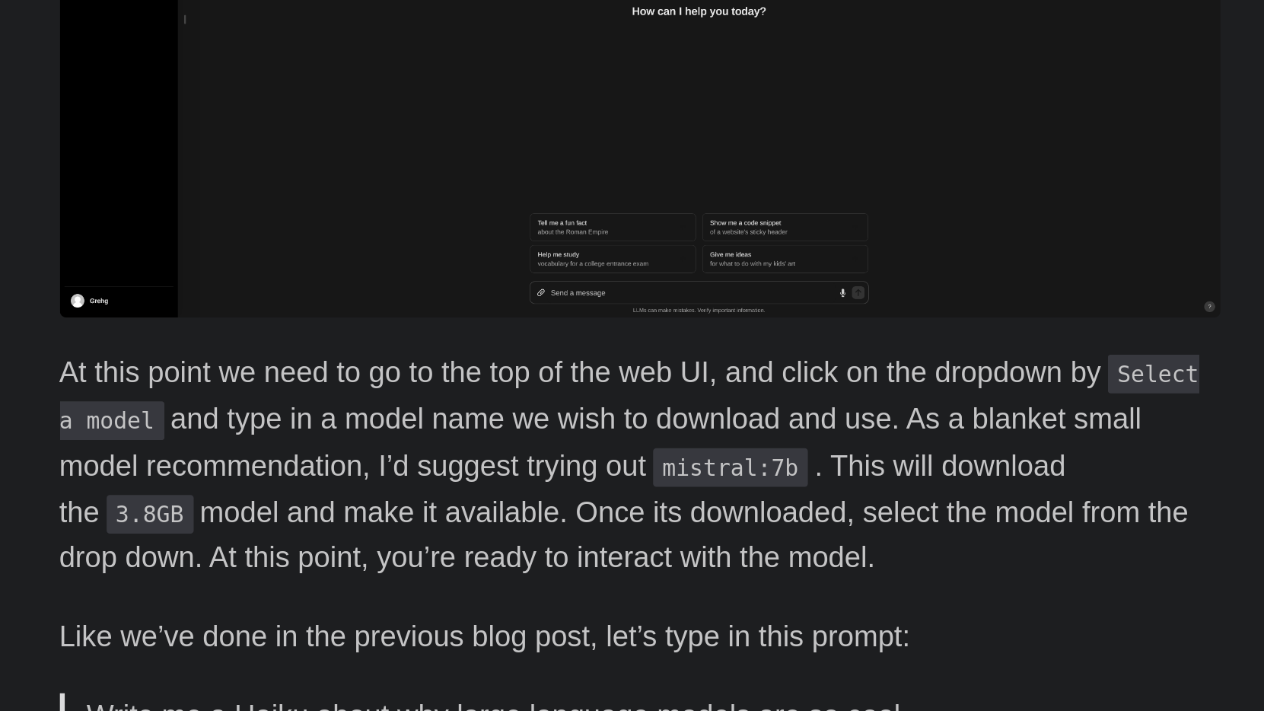
click at [358, 540] on p "At this point we need to go to the top of the web UI, and click on the dropdown…" at bounding box center [632, 595] width 548 height 110
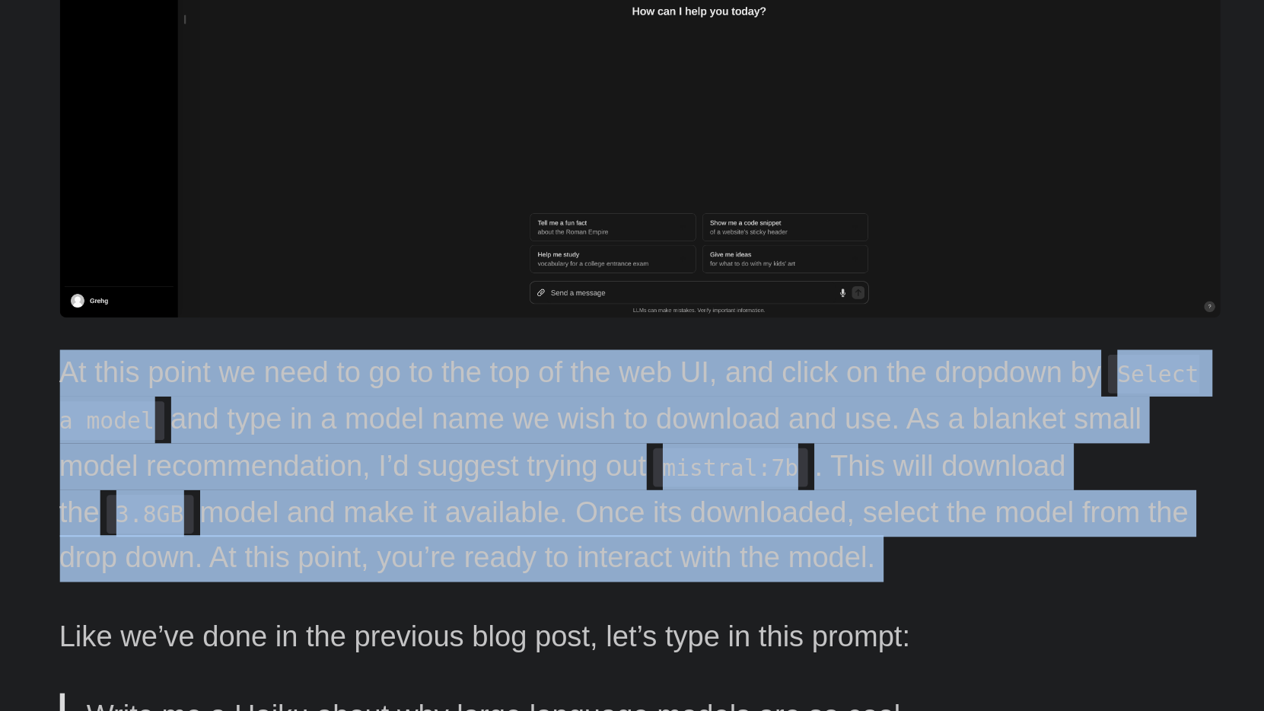
click at [358, 540] on p "At this point we need to go to the top of the web UI, and click on the dropdown…" at bounding box center [632, 595] width 548 height 110
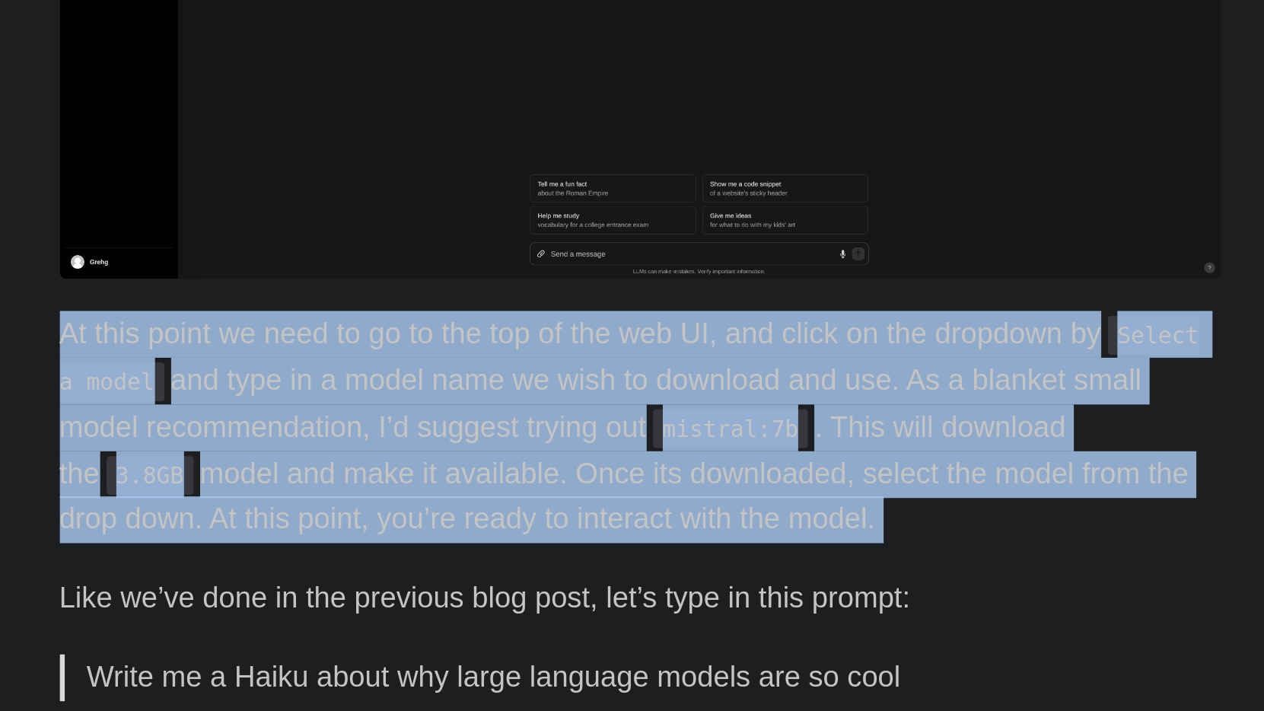
scroll to position [1493, 0]
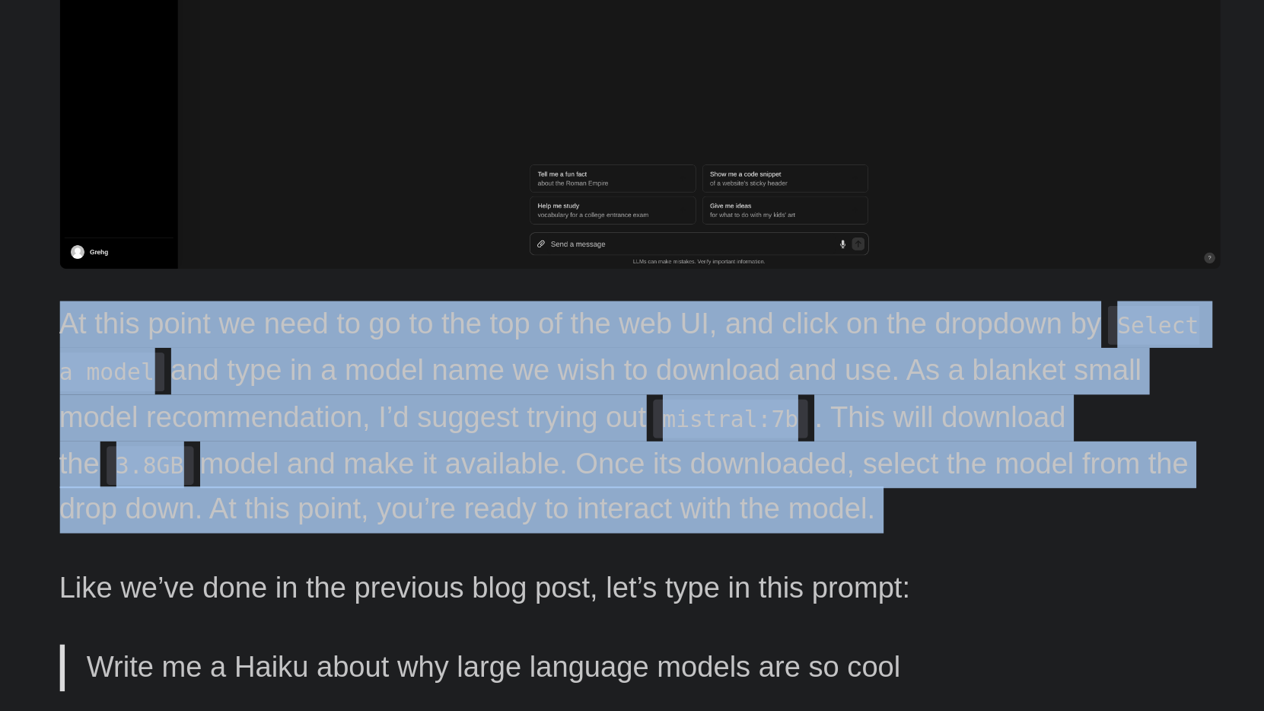
click at [358, 517] on p "At this point we need to go to the top of the web UI, and click on the dropdown…" at bounding box center [632, 572] width 548 height 110
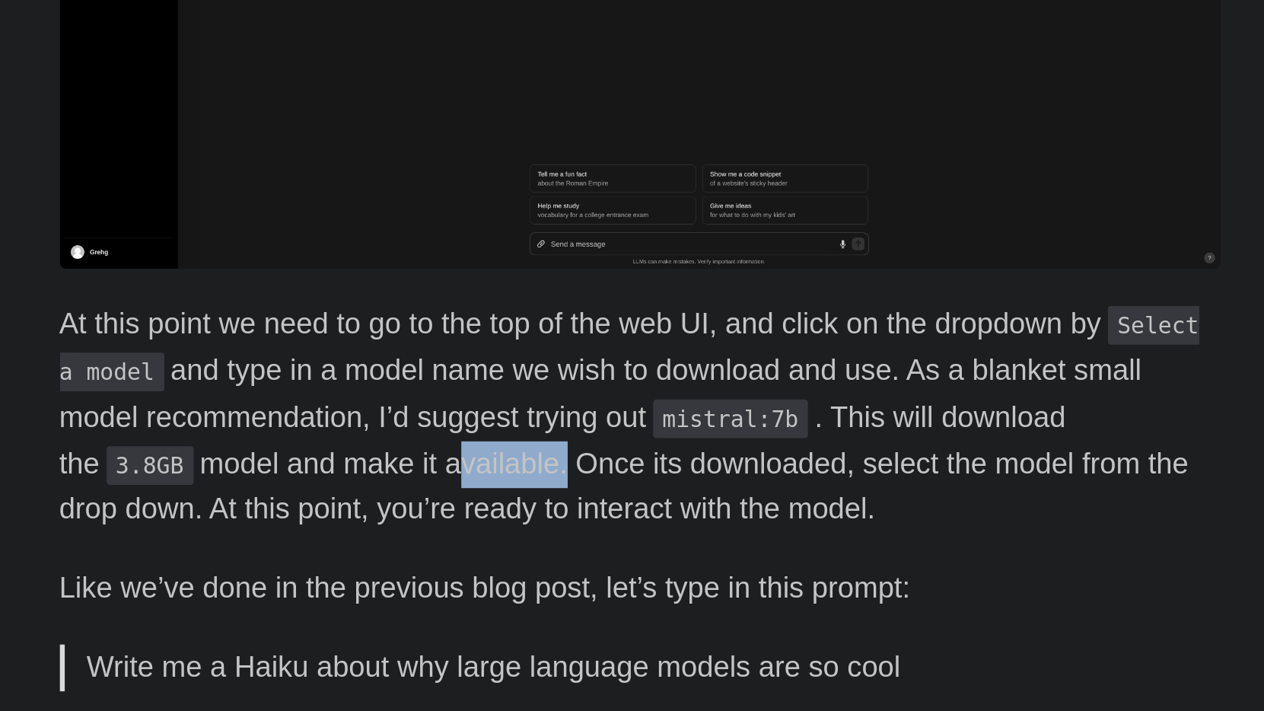
click at [358, 517] on p "At this point we need to go to the top of the web UI, and click on the dropdown…" at bounding box center [632, 572] width 548 height 110
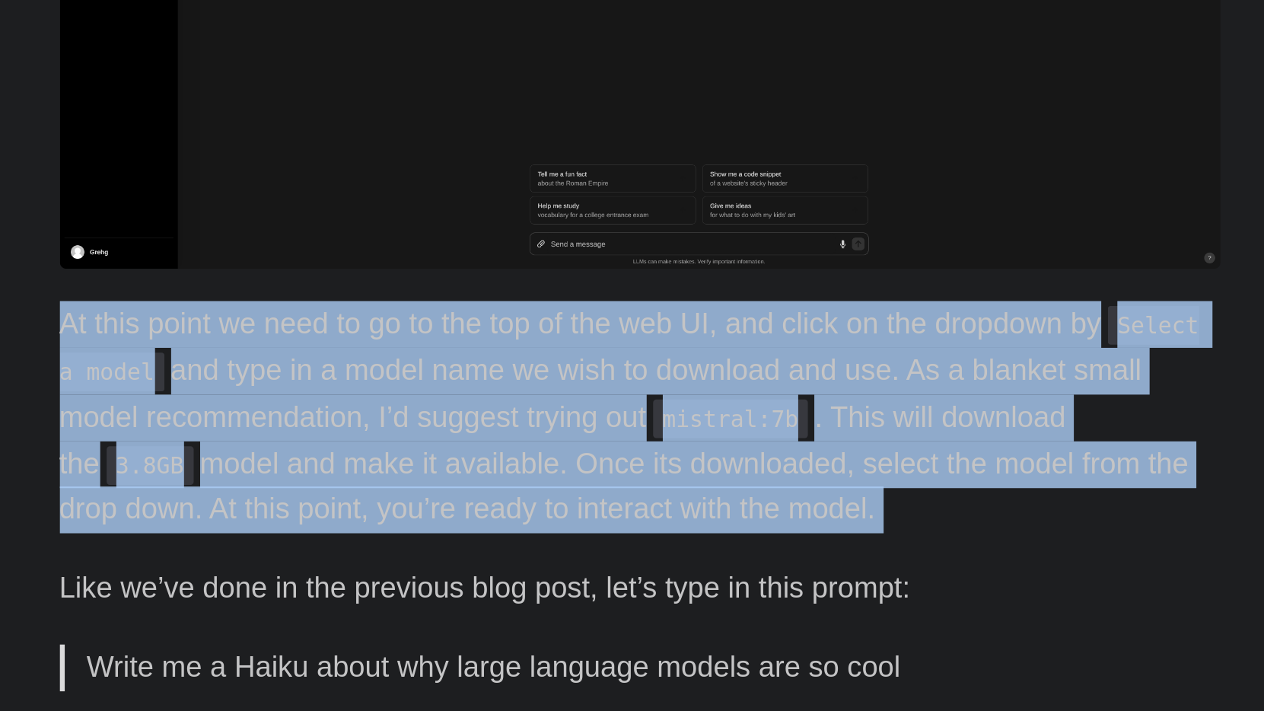
click at [358, 517] on p "At this point we need to go to the top of the web UI, and click on the dropdown…" at bounding box center [632, 572] width 548 height 110
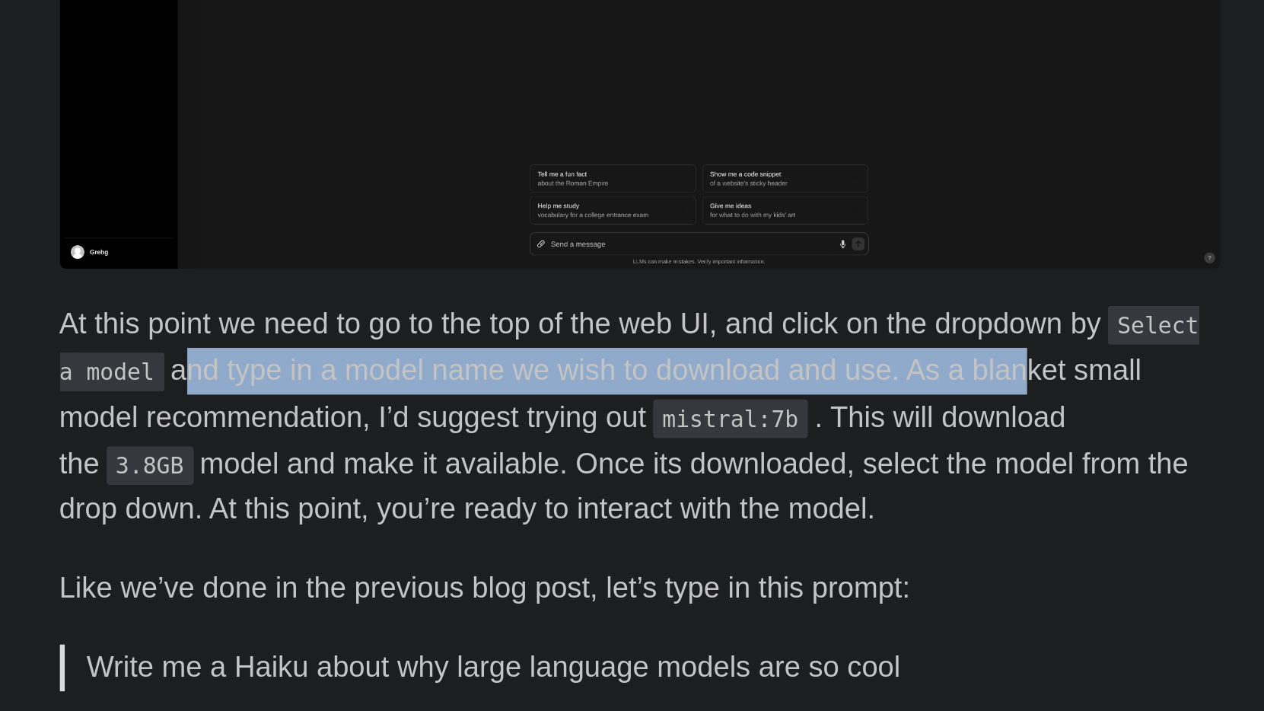
drag, startPoint x: 87, startPoint y: 173, endPoint x: 477, endPoint y: 168, distance: 390.4
click at [478, 517] on p "At this point we need to go to the top of the web UI, and click on the dropdown…" at bounding box center [632, 572] width 548 height 110
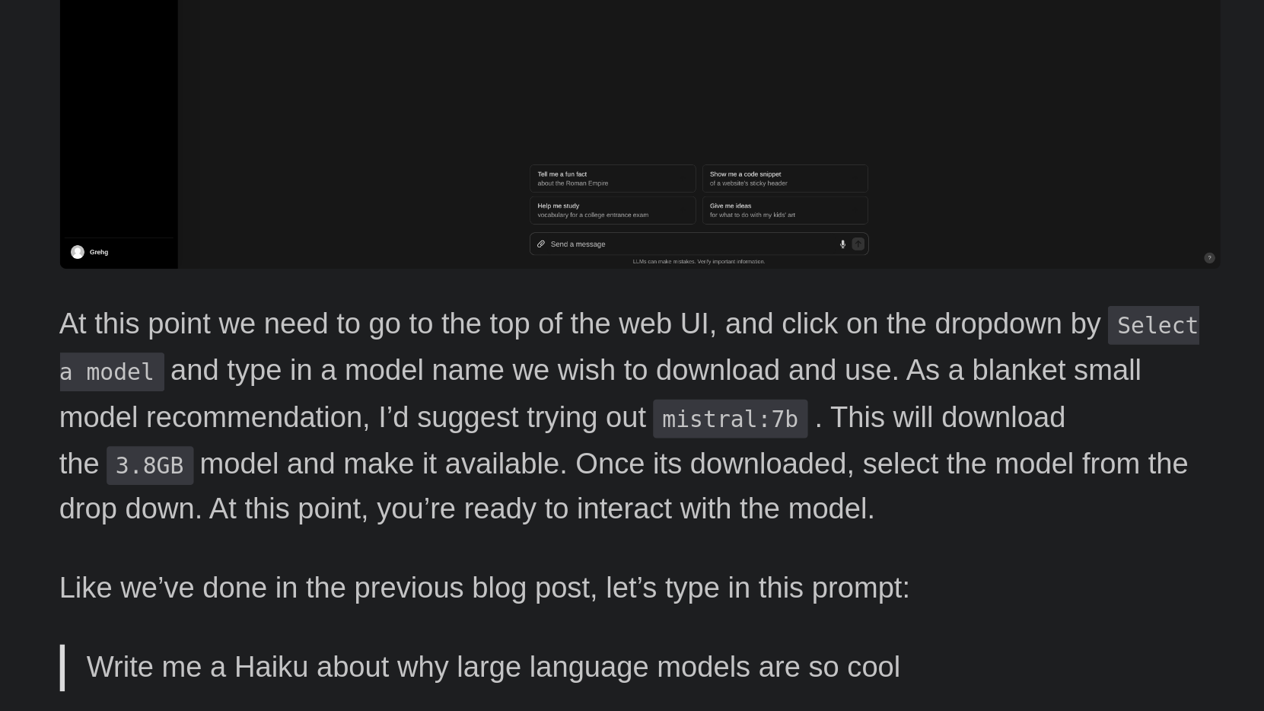
drag, startPoint x: 168, startPoint y: 201, endPoint x: 156, endPoint y: 196, distance: 13.3
click at [358, 517] on p "At this point we need to go to the top of the web UI, and click on the dropdown…" at bounding box center [632, 572] width 548 height 110
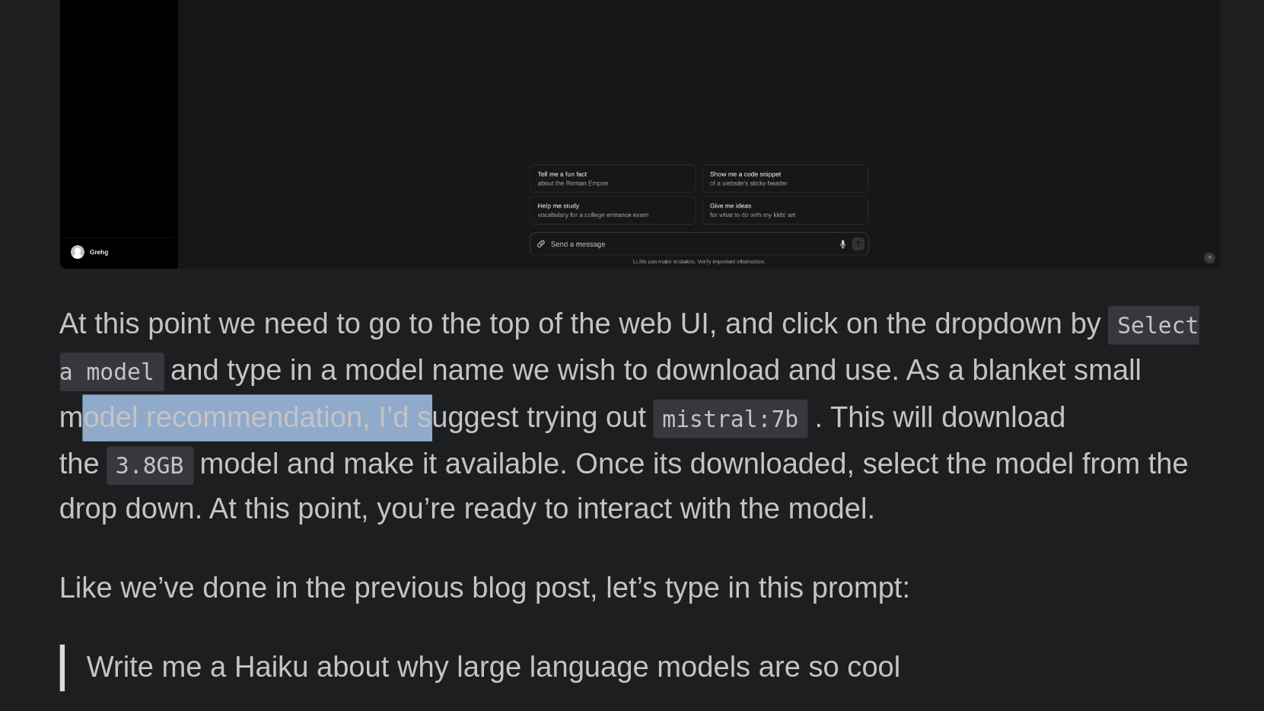
drag, startPoint x: 32, startPoint y: 195, endPoint x: 199, endPoint y: 196, distance: 167.4
click at [358, 517] on p "At this point we need to go to the top of the web UI, and click on the dropdown…" at bounding box center [632, 572] width 548 height 110
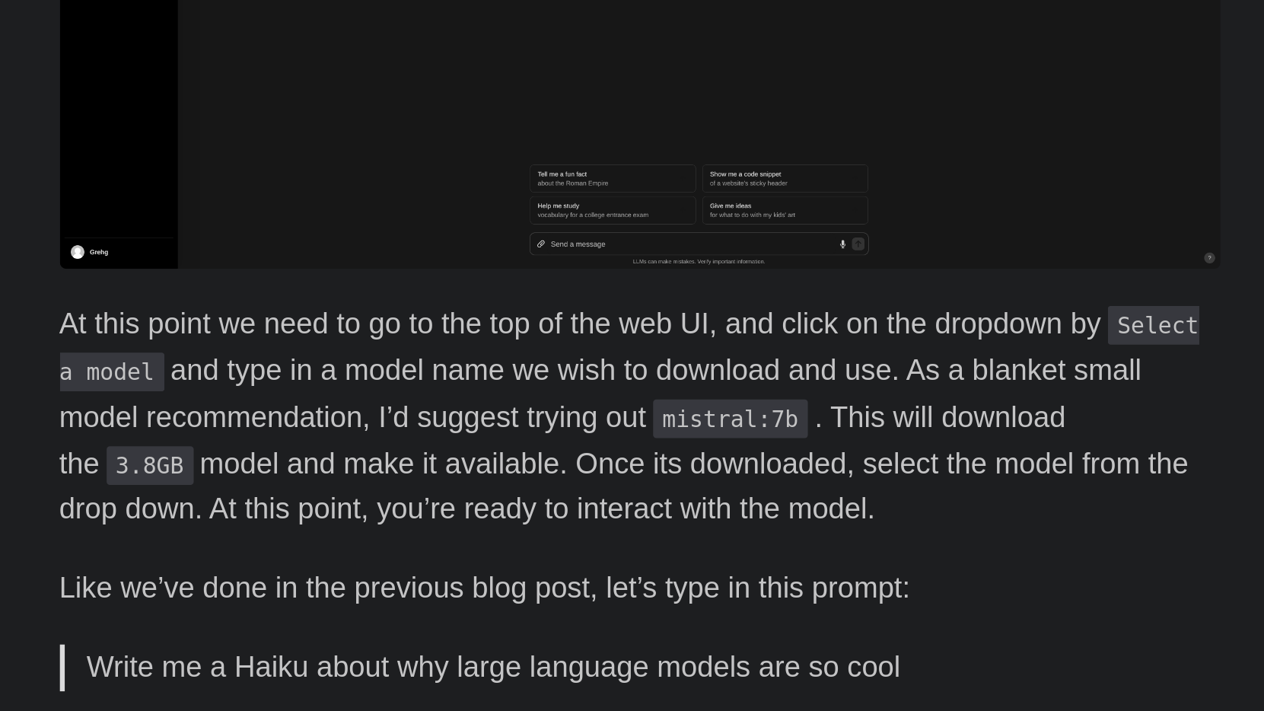
click at [358, 517] on p "At this point we need to go to the top of the web UI, and click on the dropdown…" at bounding box center [632, 572] width 548 height 110
drag, startPoint x: 180, startPoint y: 193, endPoint x: 315, endPoint y: 190, distance: 134.7
click at [358, 517] on p "At this point we need to go to the top of the web UI, and click on the dropdown…" at bounding box center [632, 572] width 548 height 110
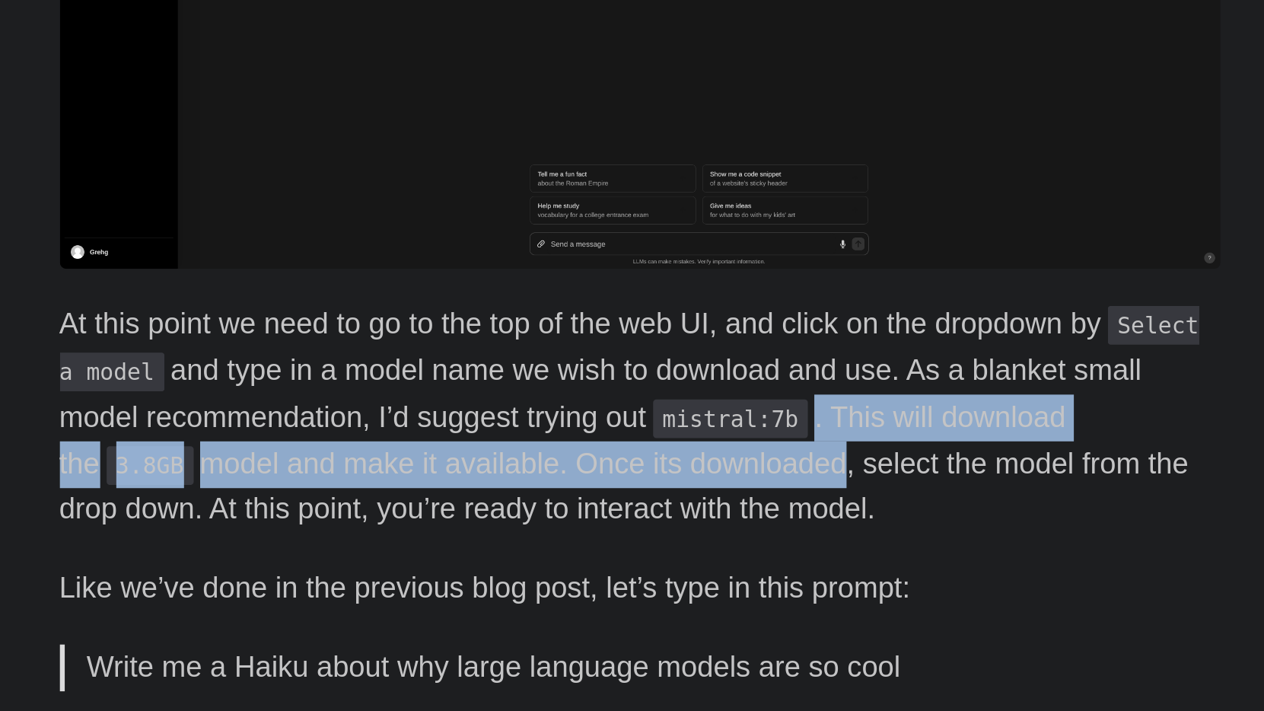
drag, startPoint x: 392, startPoint y: 195, endPoint x: 366, endPoint y: 207, distance: 28.6
click at [371, 517] on p "At this point we need to go to the top of the web UI, and click on the dropdown…" at bounding box center [632, 572] width 548 height 110
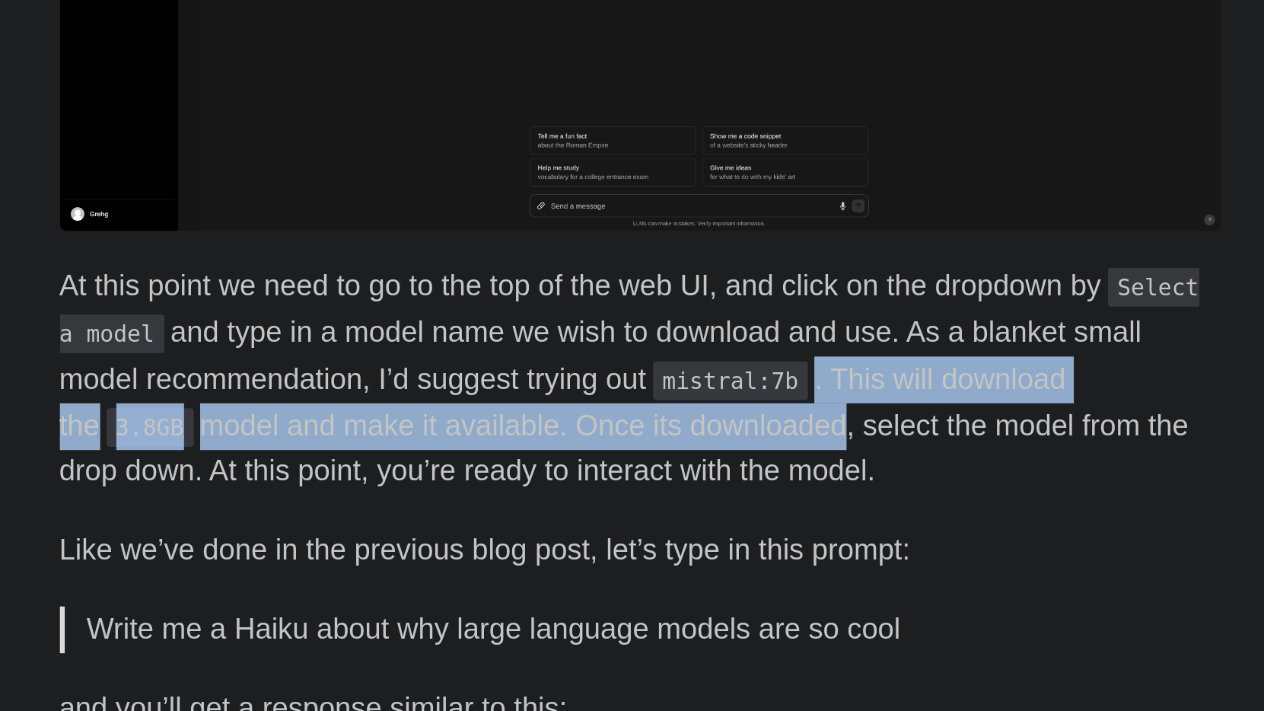
scroll to position [1524, 0]
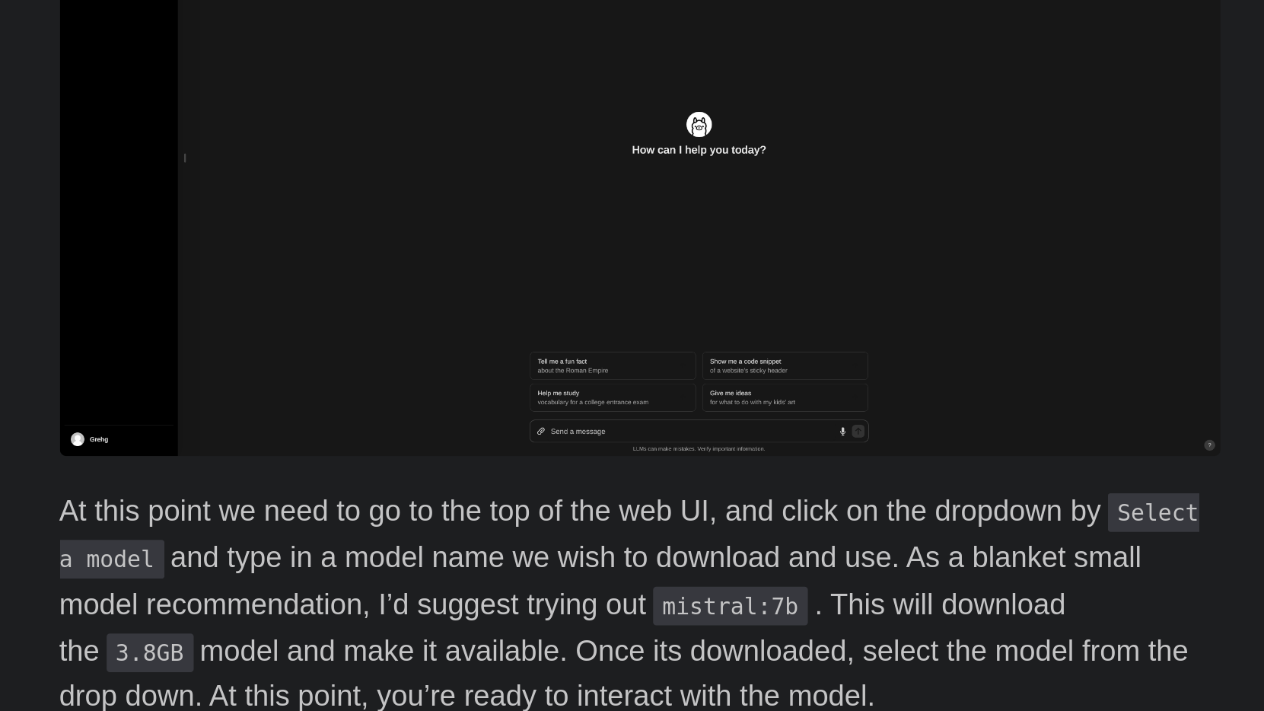
click at [358, 486] on p "At this point we need to go to the top of the web UI, and click on the dropdown…" at bounding box center [632, 541] width 548 height 110
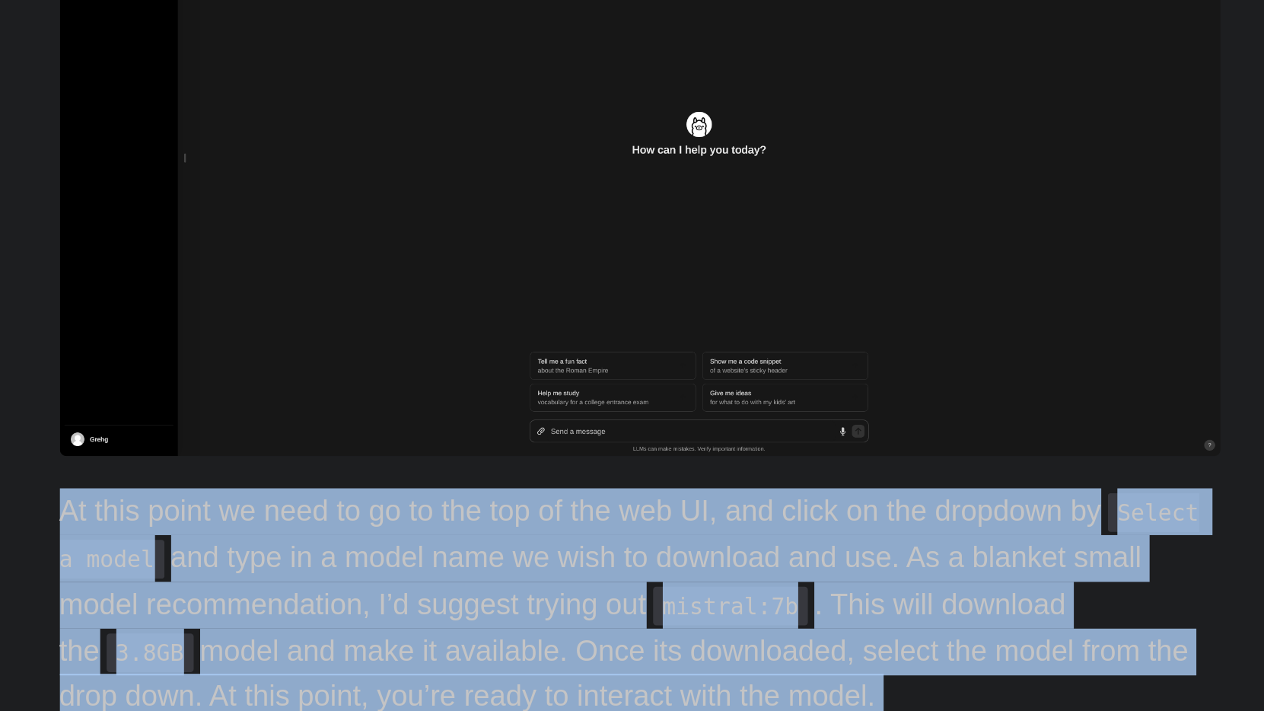
click at [358, 486] on p "At this point we need to go to the top of the web UI, and click on the dropdown…" at bounding box center [632, 541] width 548 height 110
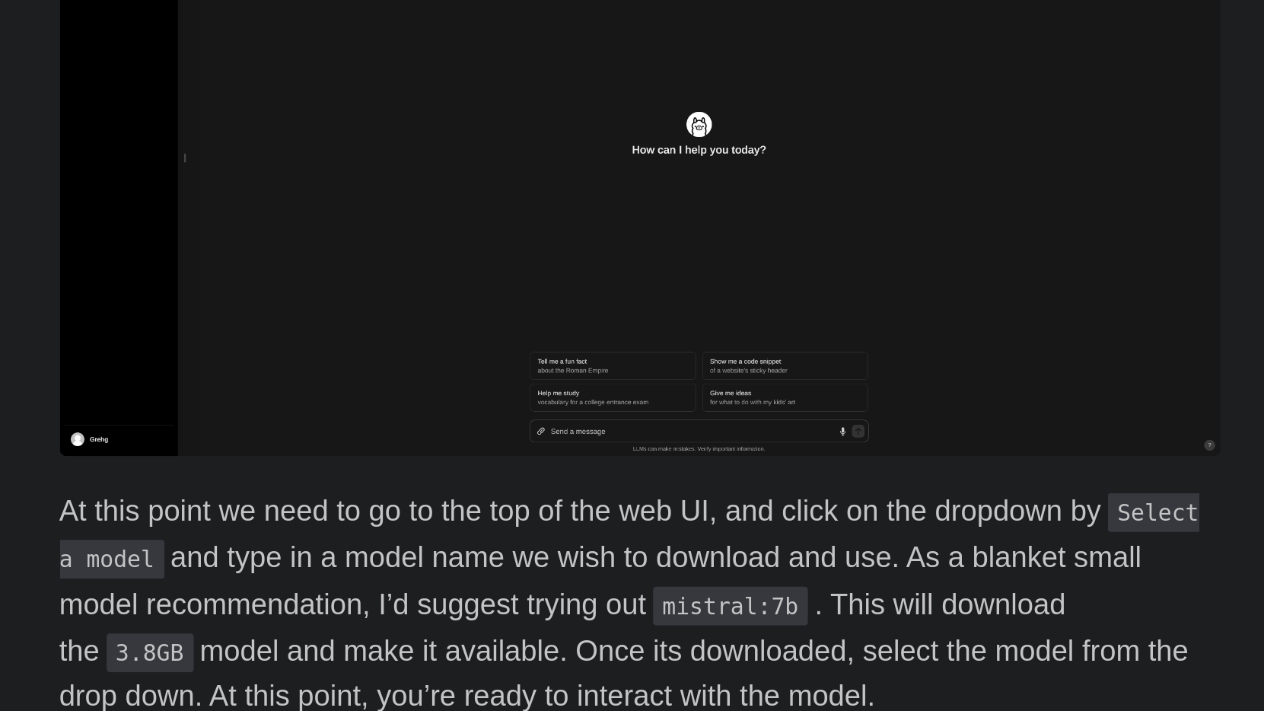
click at [358, 486] on p "At this point we need to go to the top of the web UI, and click on the dropdown…" at bounding box center [632, 541] width 548 height 110
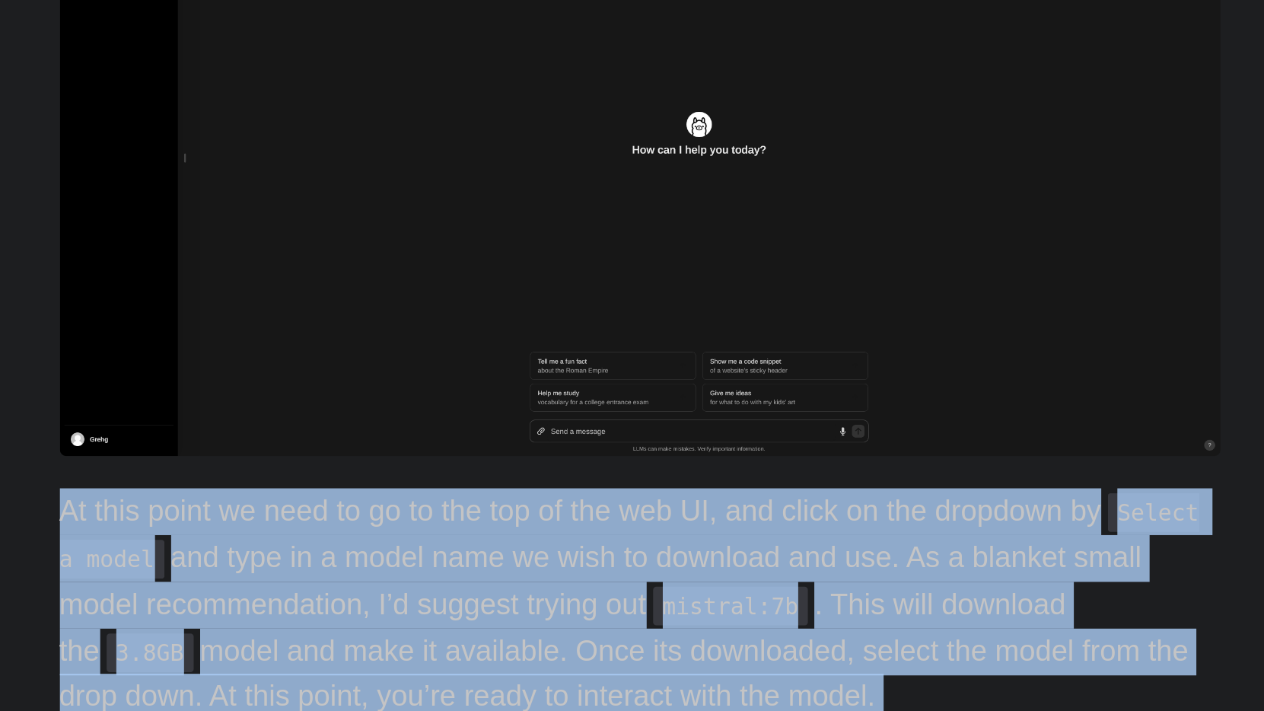
click at [358, 486] on p "At this point we need to go to the top of the web UI, and click on the dropdown…" at bounding box center [632, 541] width 548 height 110
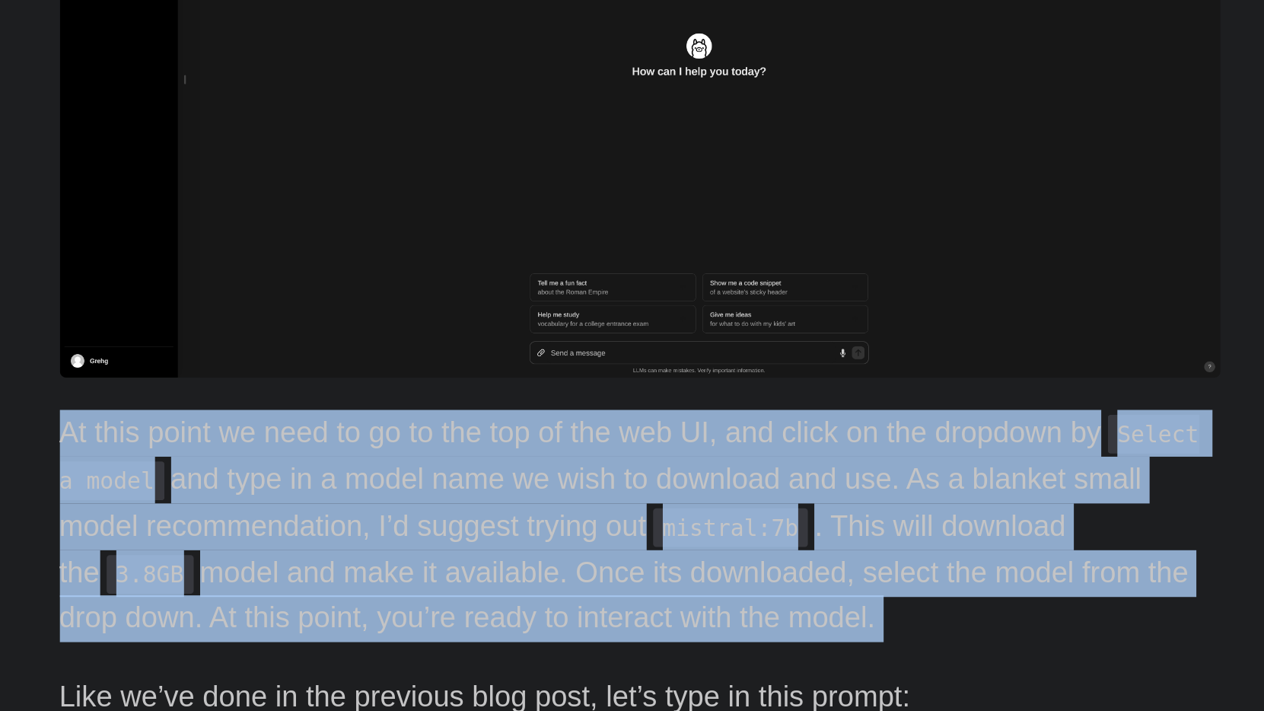
click at [358, 486] on p "At this point we need to go to the top of the web UI, and click on the dropdown…" at bounding box center [632, 541] width 548 height 110
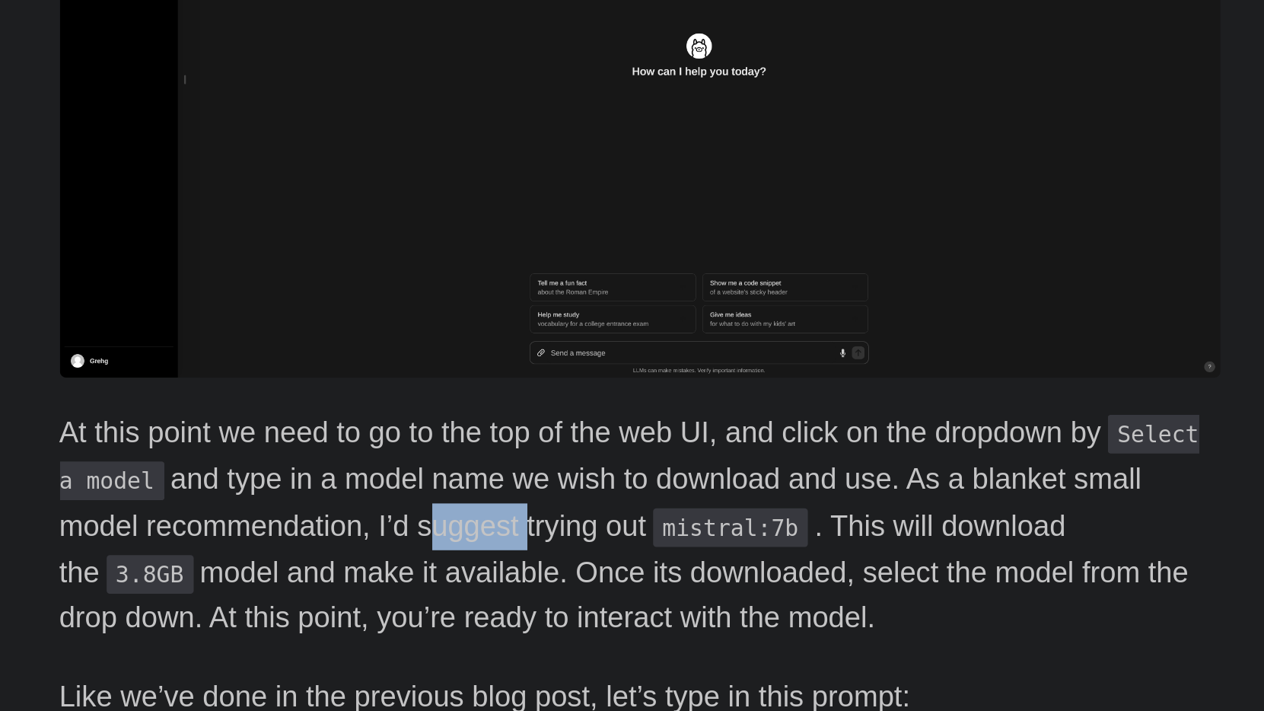
click at [358, 486] on p "At this point we need to go to the top of the web UI, and click on the dropdown…" at bounding box center [632, 541] width 548 height 110
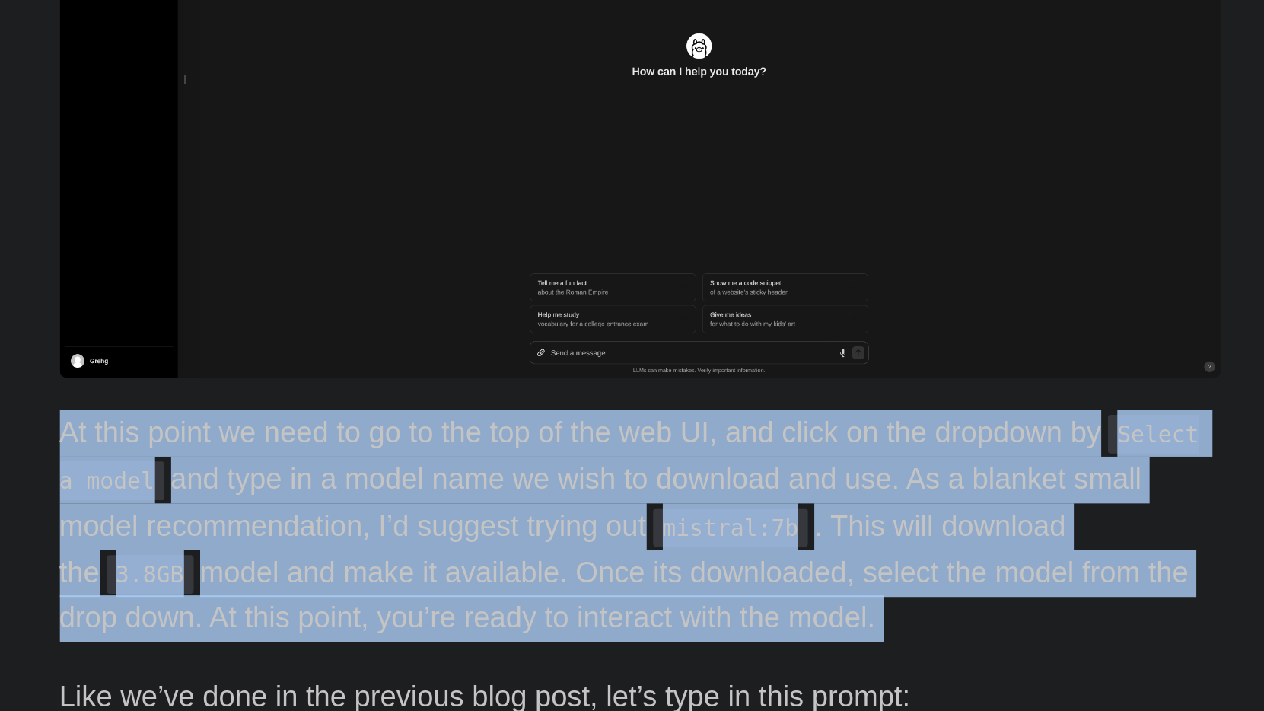
click at [358, 486] on p "At this point we need to go to the top of the web UI, and click on the dropdown…" at bounding box center [632, 541] width 548 height 110
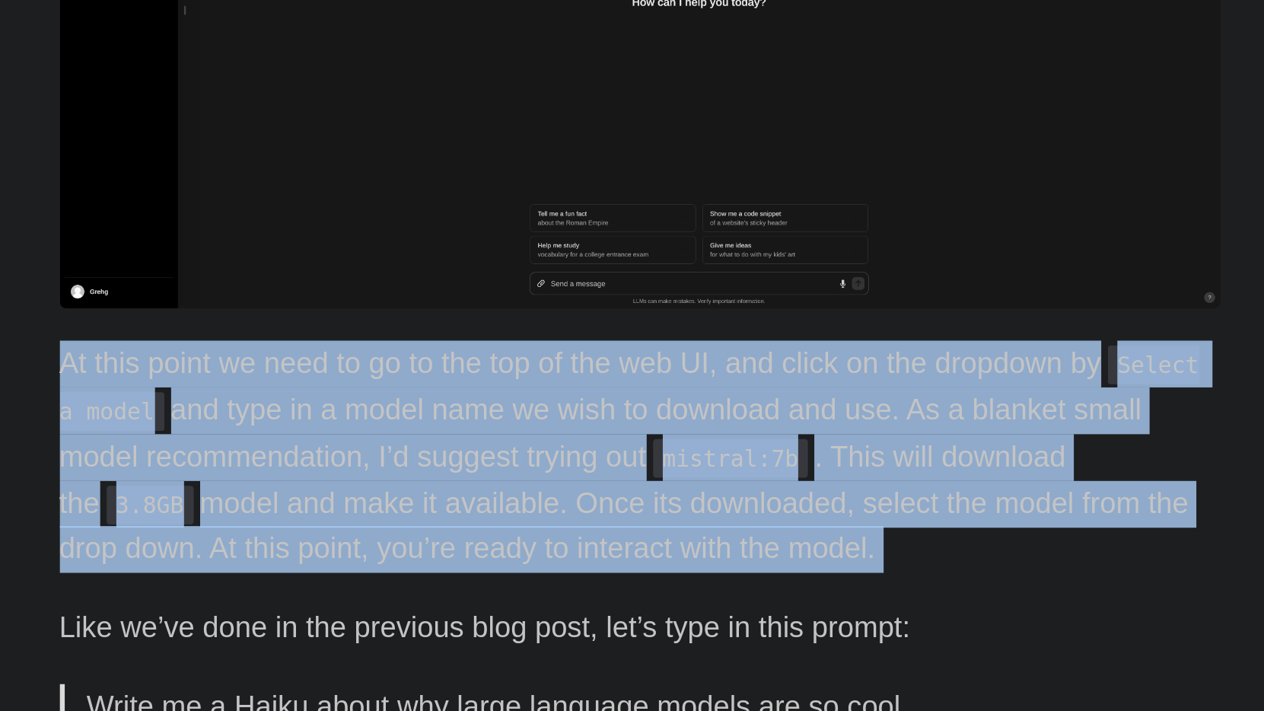
scroll to position [1556, 0]
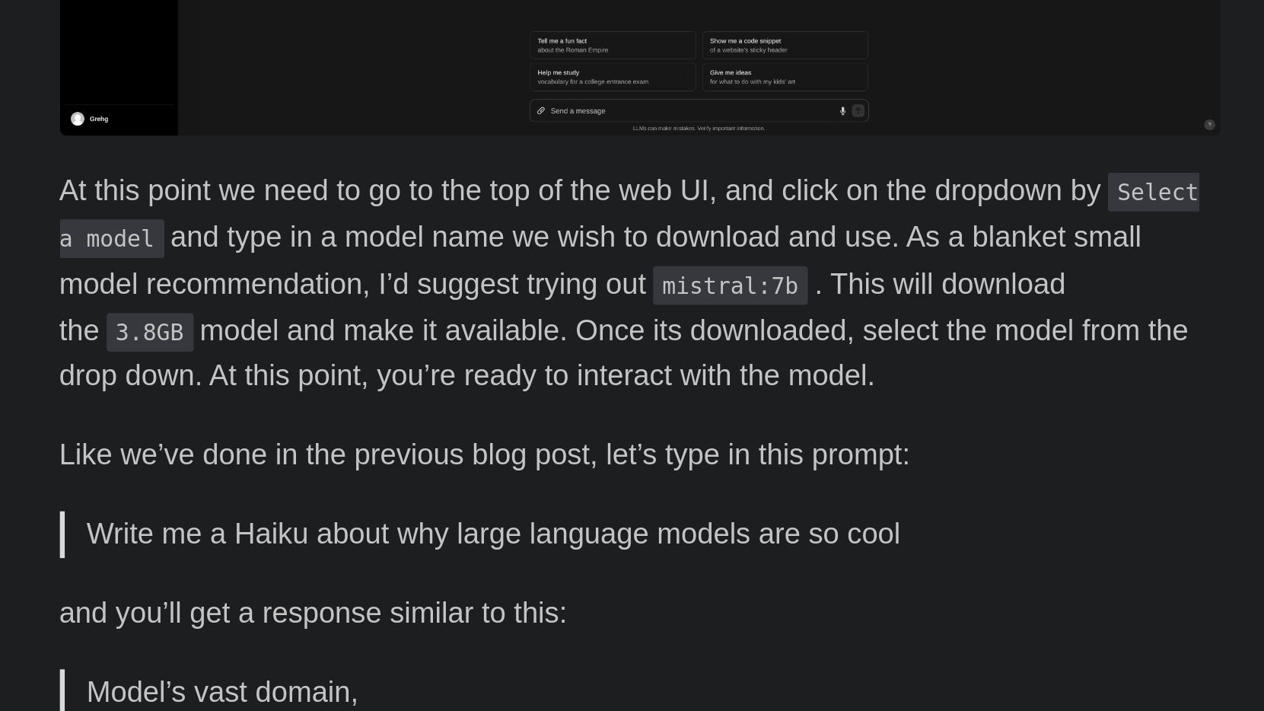
click at [358, 579] on p "Like we’ve done in the previous blog post, let’s type in this prompt:" at bounding box center [632, 590] width 548 height 22
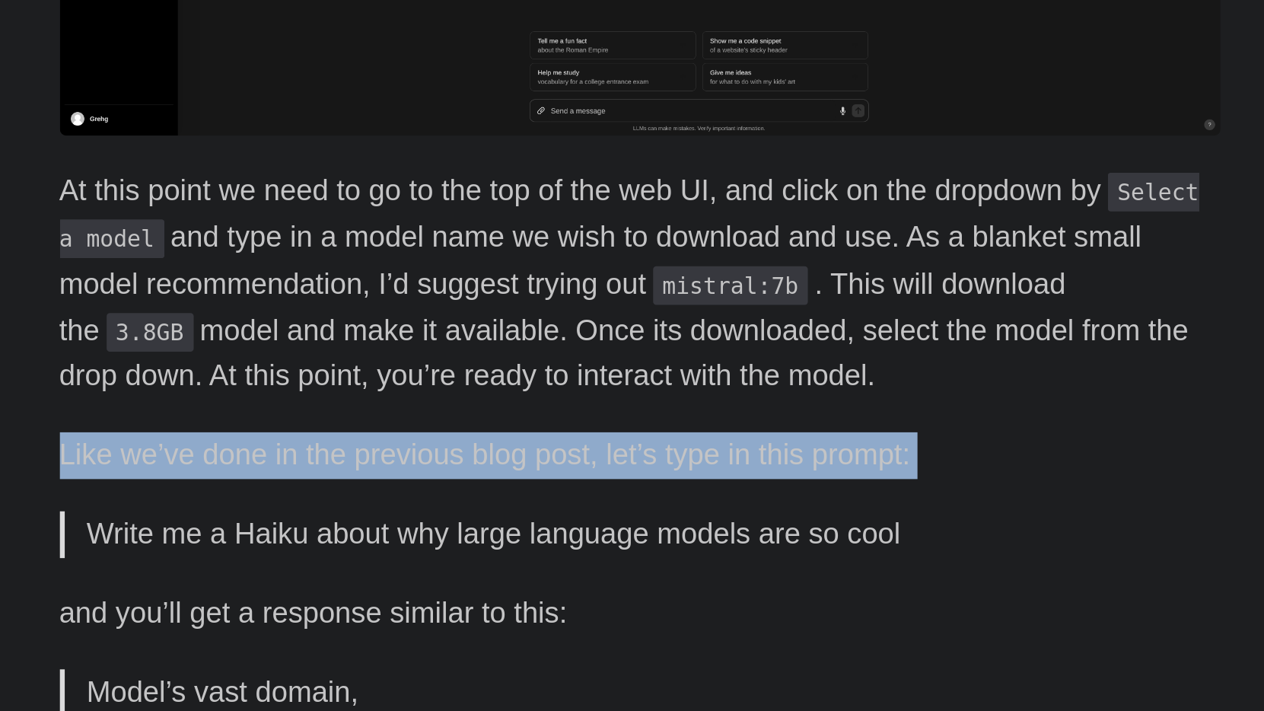
click at [358, 579] on p "Like we’ve done in the previous blog post, let’s type in this prompt:" at bounding box center [632, 590] width 548 height 22
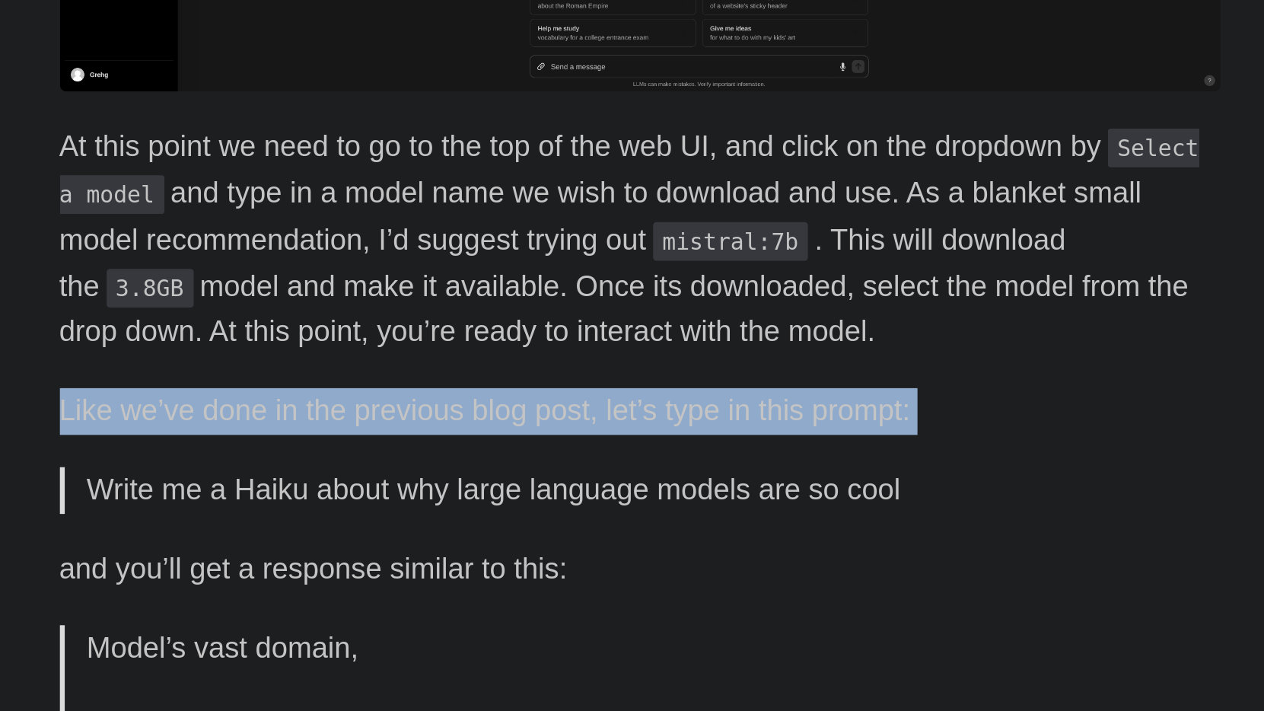
scroll to position [1581, 0]
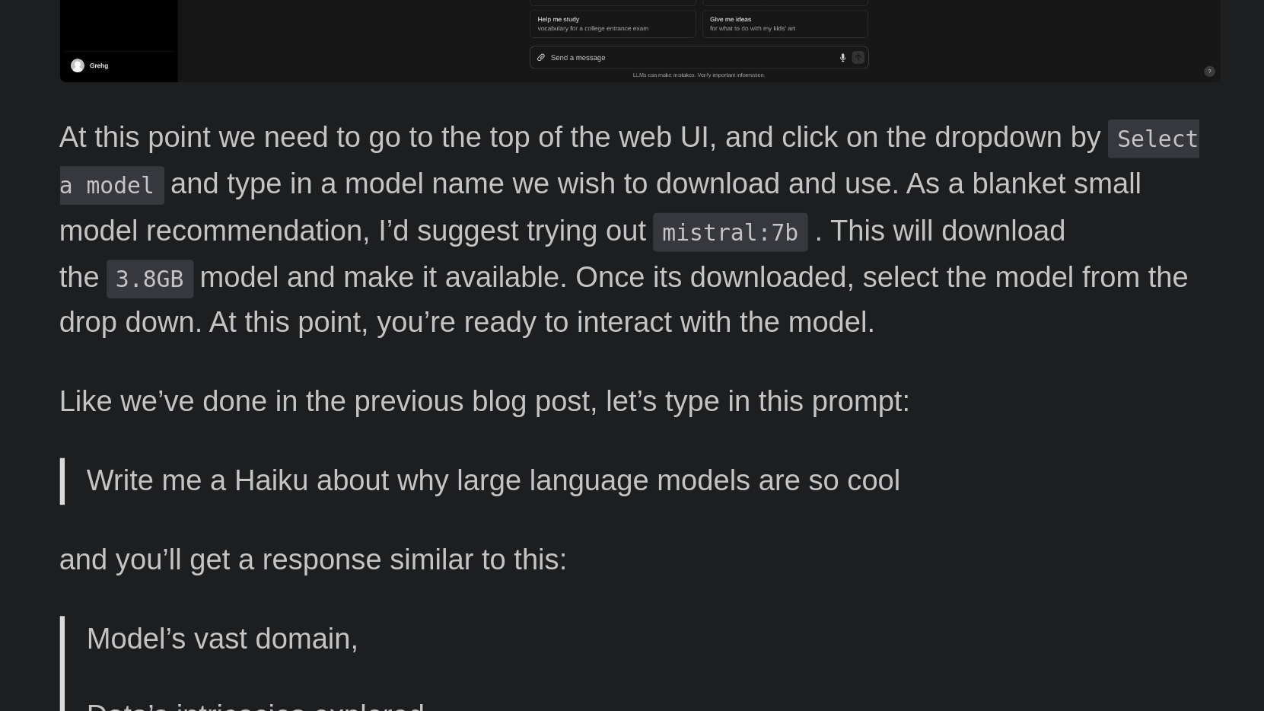
click at [371, 591] on p "Write me a Haiku about why large language models are so cool" at bounding box center [633, 602] width 524 height 22
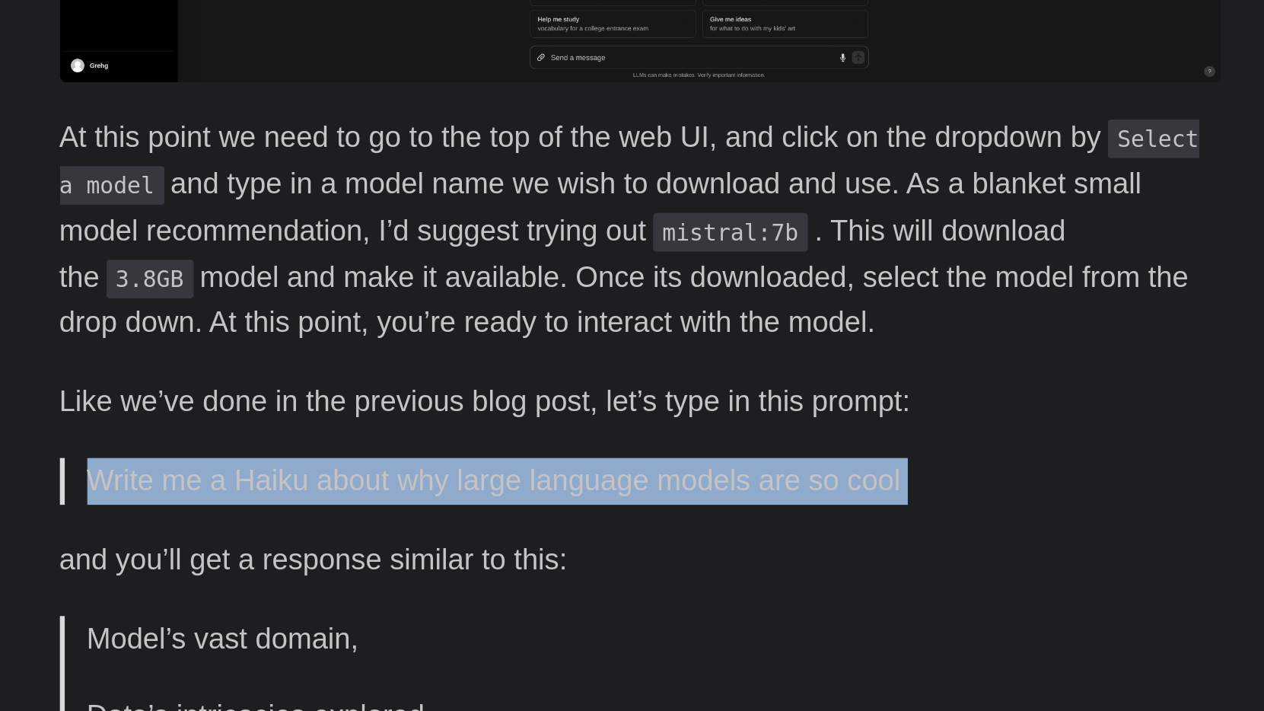
click at [371, 591] on p "Write me a Haiku about why large language models are so cool" at bounding box center [633, 602] width 524 height 22
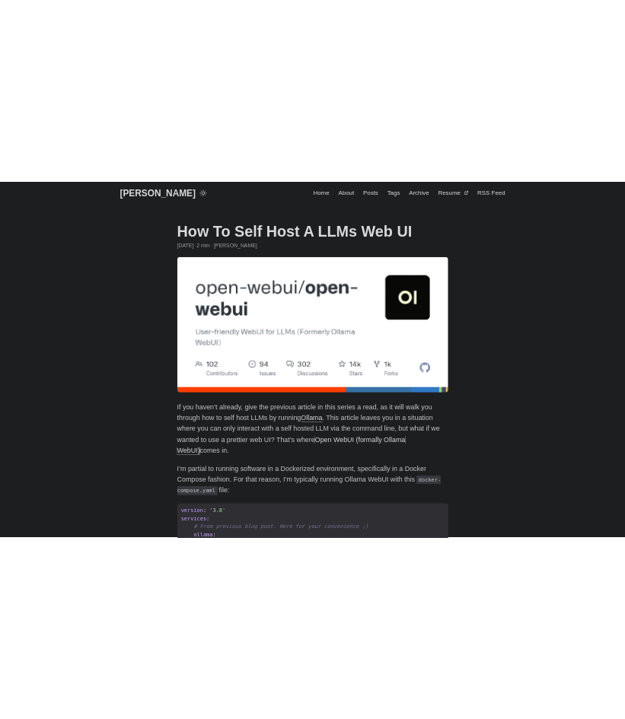
scroll to position [0, 0]
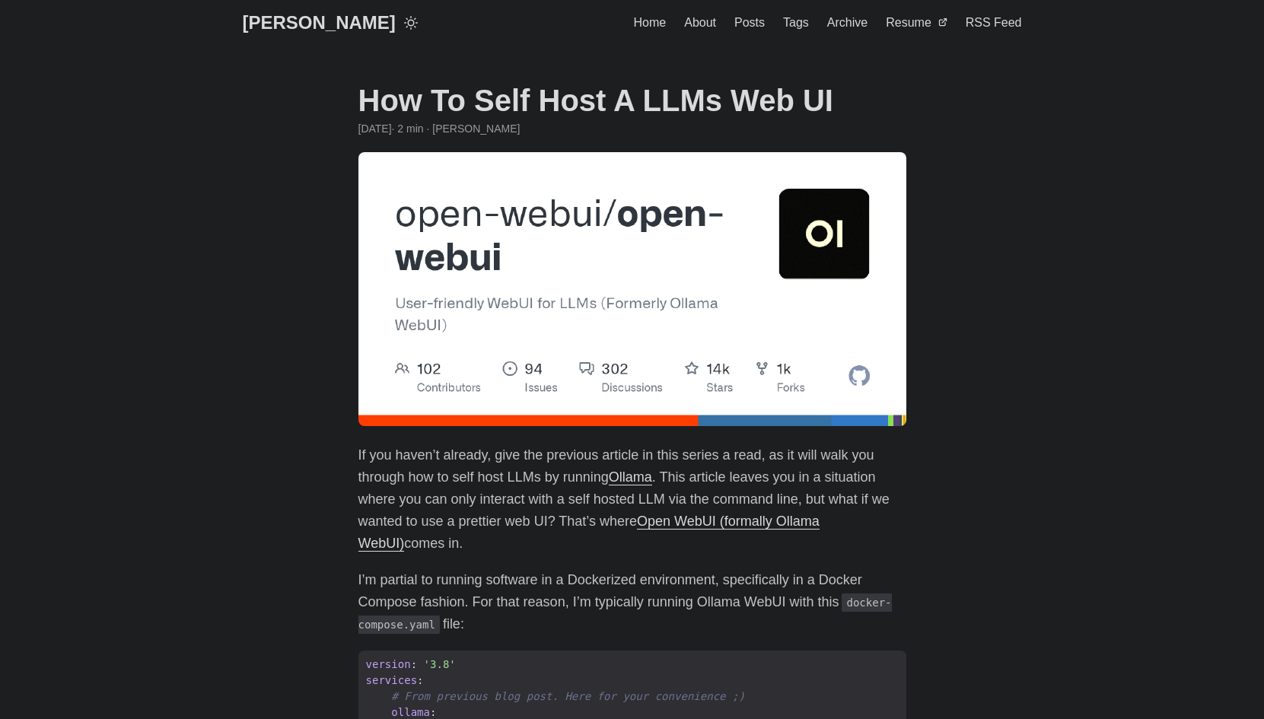
click at [138, 3] on header "[PERSON_NAME] Home About Posts Tags Archive Resume" at bounding box center [632, 23] width 1264 height 46
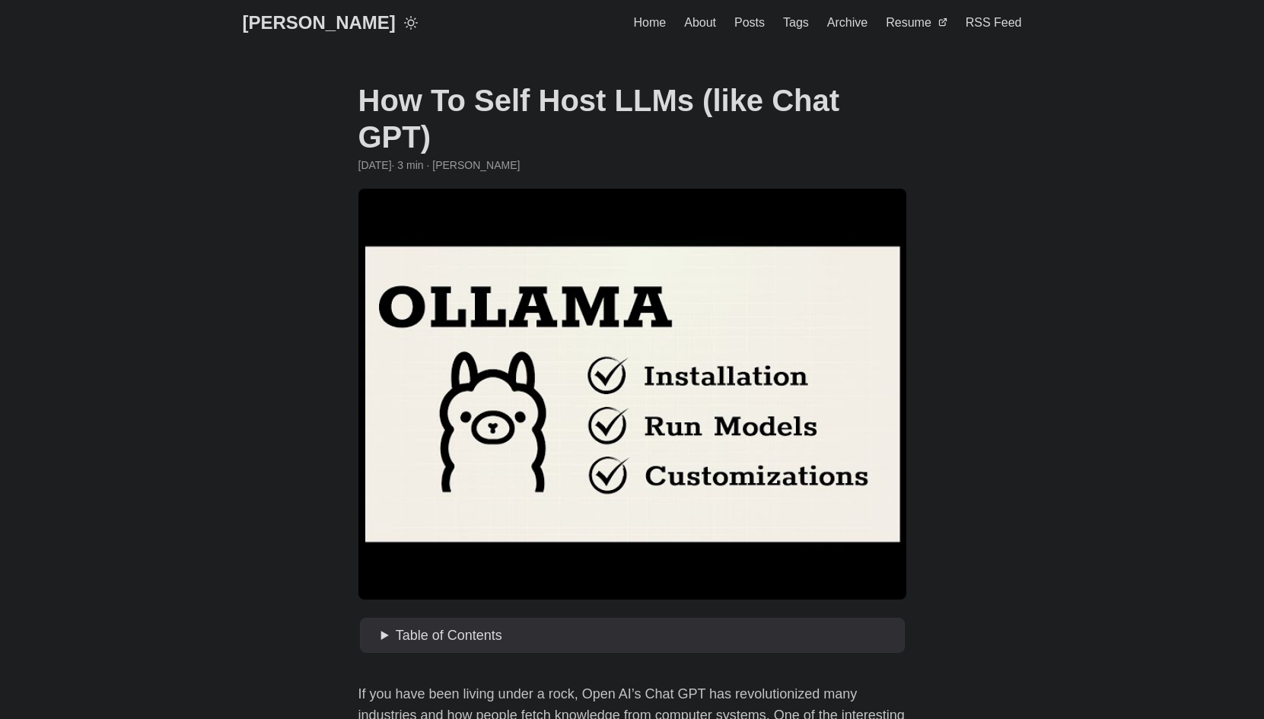
click at [576, 97] on h1 "How To Self Host LLMs (like Chat GPT)" at bounding box center [632, 118] width 548 height 73
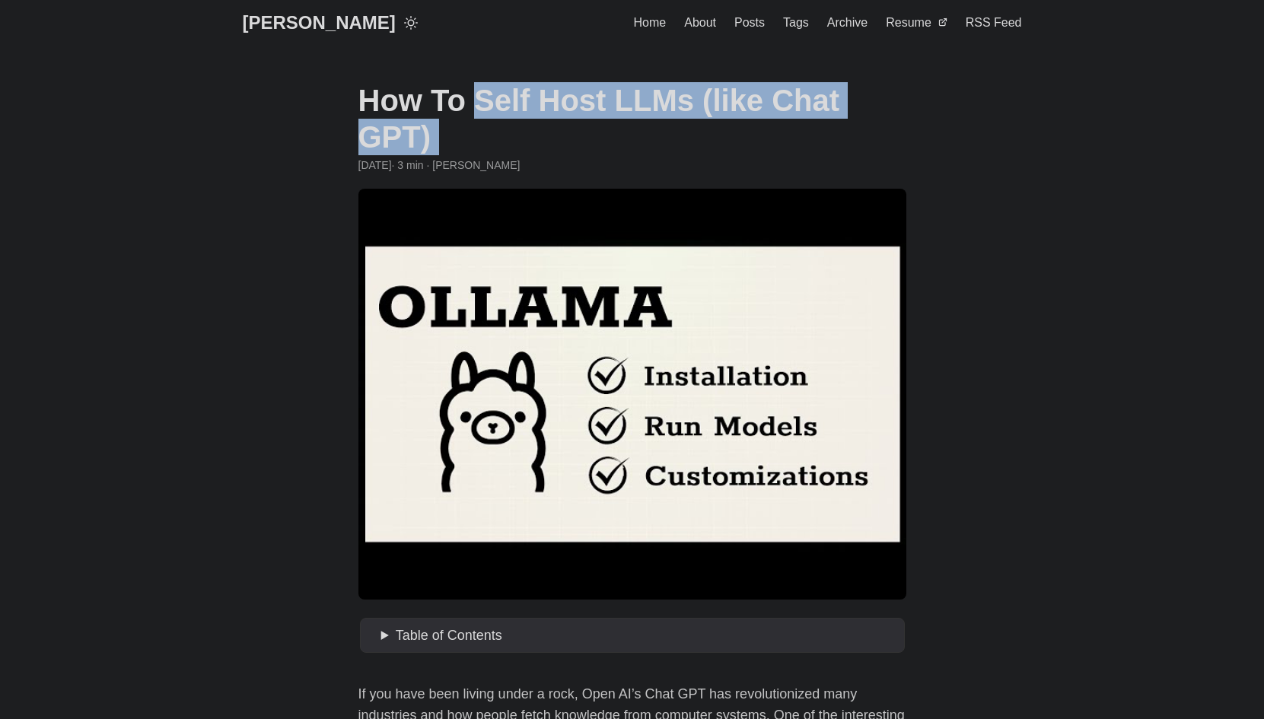
click at [576, 97] on h1 "How To Self Host LLMs (like Chat GPT)" at bounding box center [632, 118] width 548 height 73
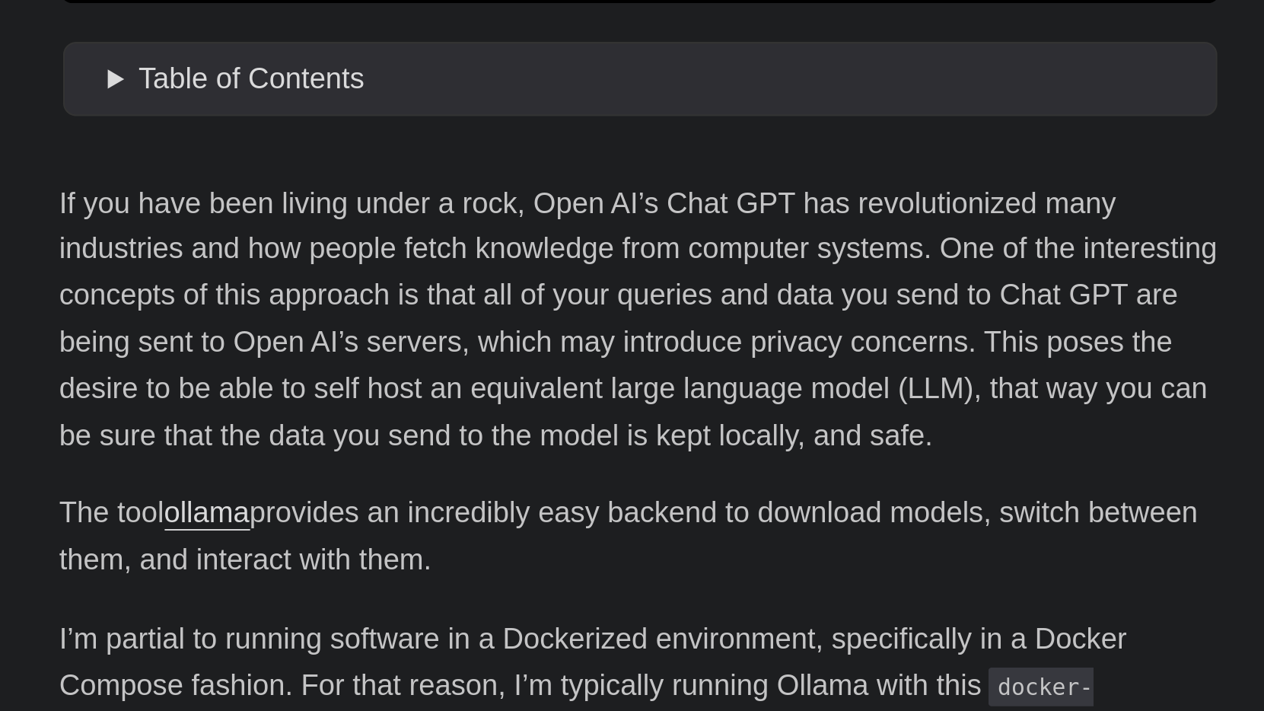
scroll to position [225, 0]
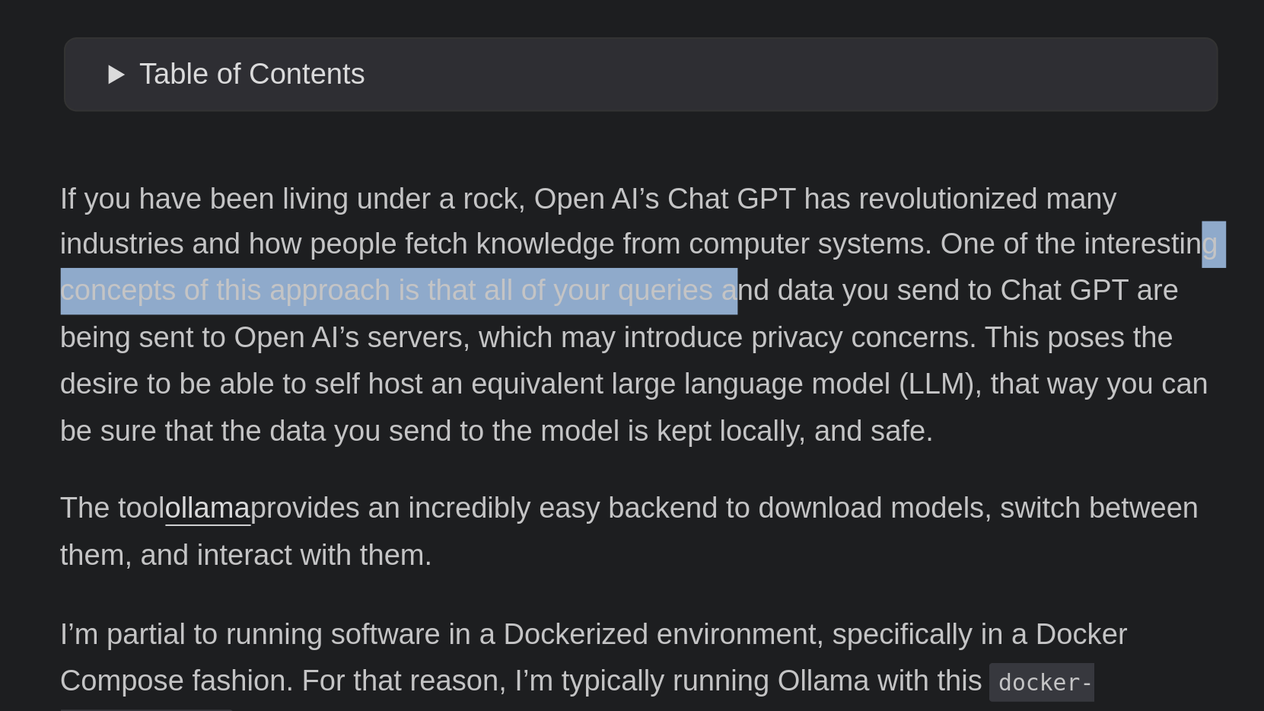
drag, startPoint x: 83, startPoint y: 94, endPoint x: 422, endPoint y: 96, distance: 339.4
click at [422, 458] on p "If you have been living under a rock, Open AI’s Chat GPT has revolutionized man…" at bounding box center [632, 524] width 548 height 132
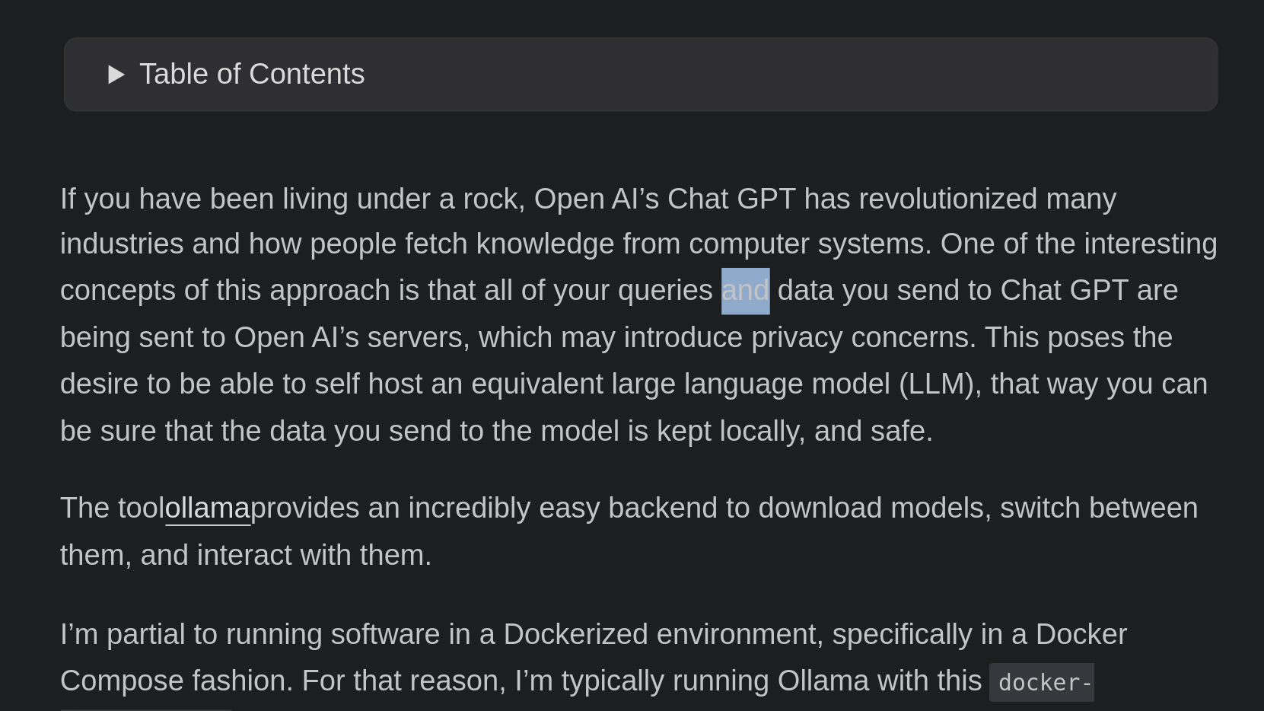
click at [422, 458] on p "If you have been living under a rock, Open AI’s Chat GPT has revolutionized man…" at bounding box center [632, 524] width 548 height 132
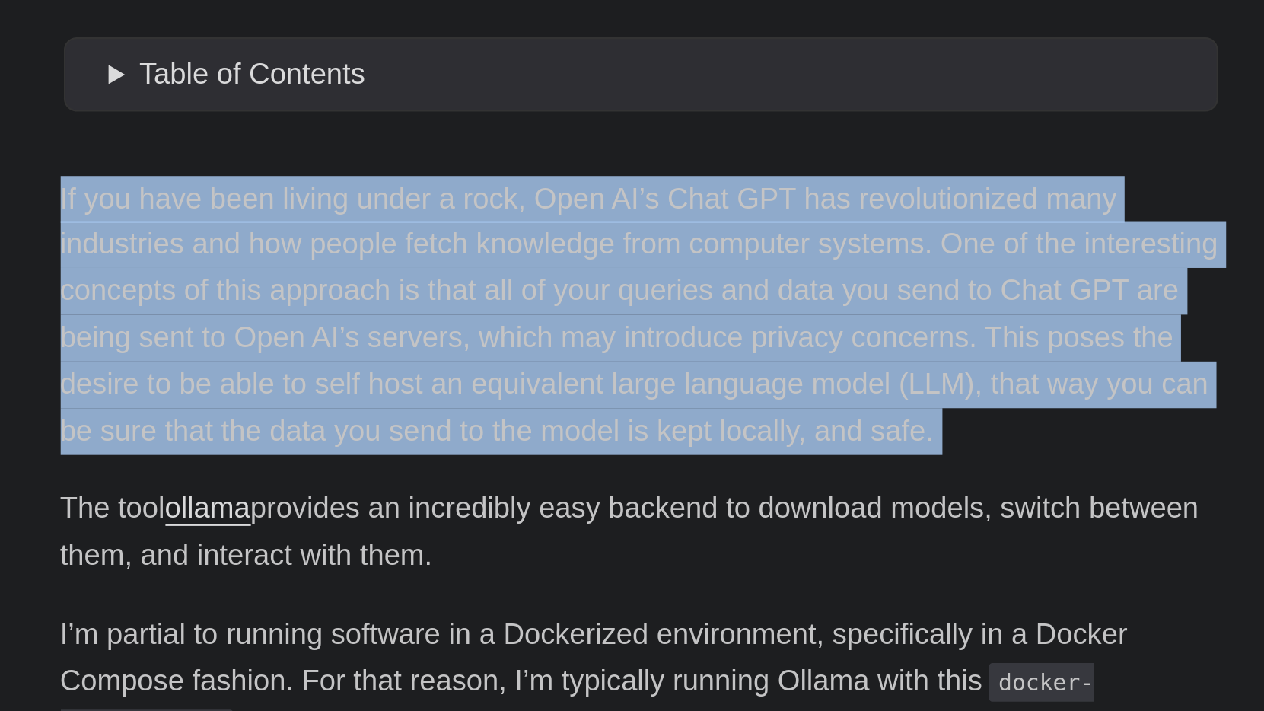
click at [422, 458] on p "If you have been living under a rock, Open AI’s Chat GPT has revolutionized man…" at bounding box center [632, 524] width 548 height 132
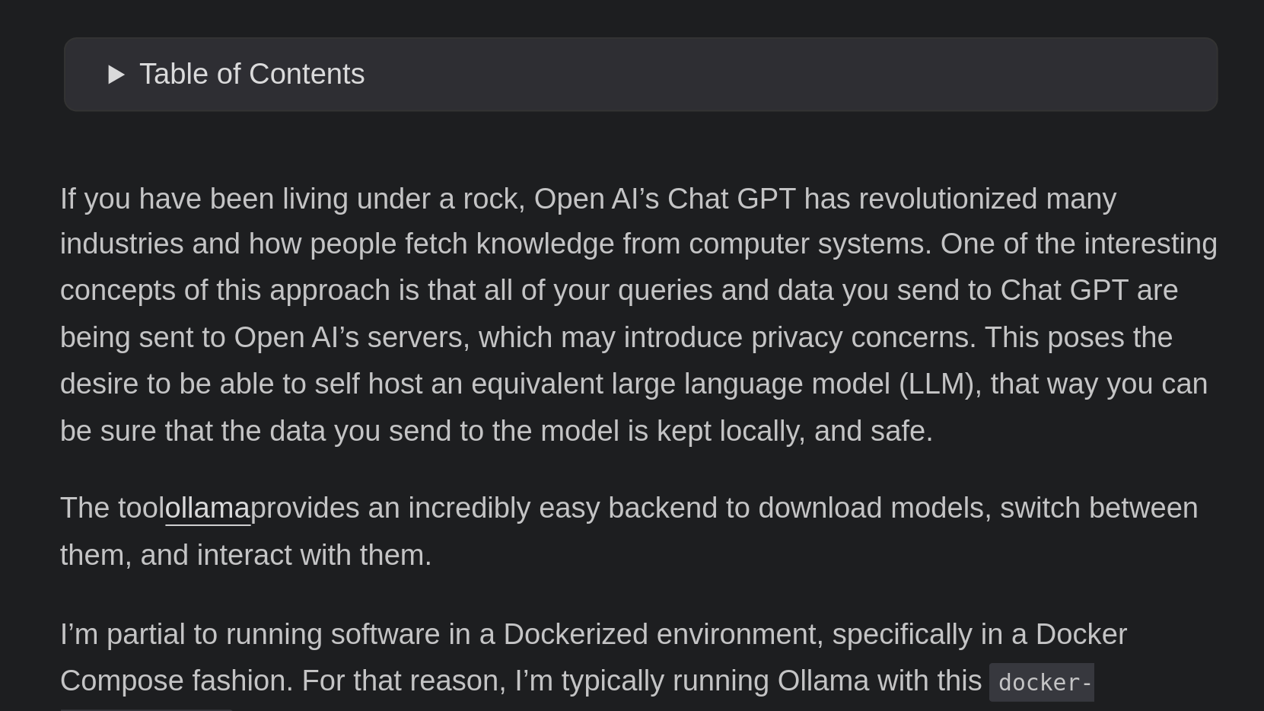
click at [428, 458] on p "If you have been living under a rock, Open AI’s Chat GPT has revolutionized man…" at bounding box center [632, 524] width 548 height 132
click at [408, 458] on p "If you have been living under a rock, Open AI’s Chat GPT has revolutionized man…" at bounding box center [632, 524] width 548 height 132
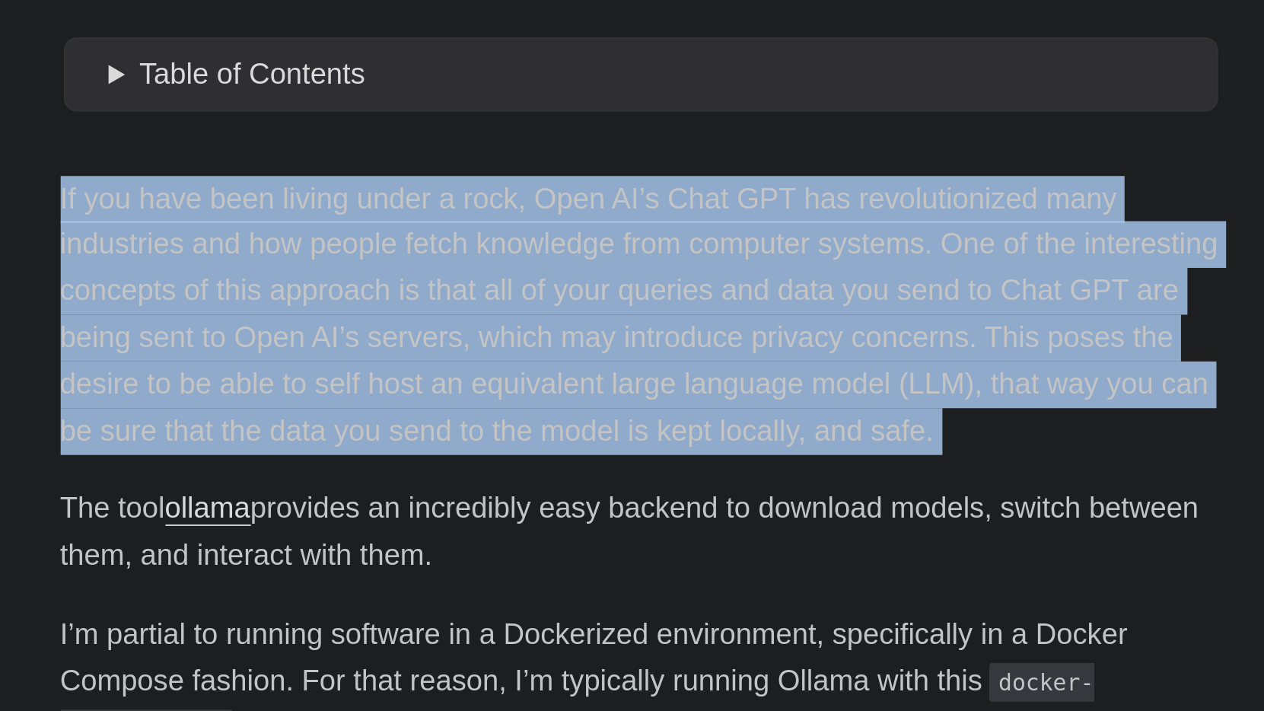
click at [408, 458] on p "If you have been living under a rock, Open AI’s Chat GPT has revolutionized man…" at bounding box center [632, 524] width 548 height 132
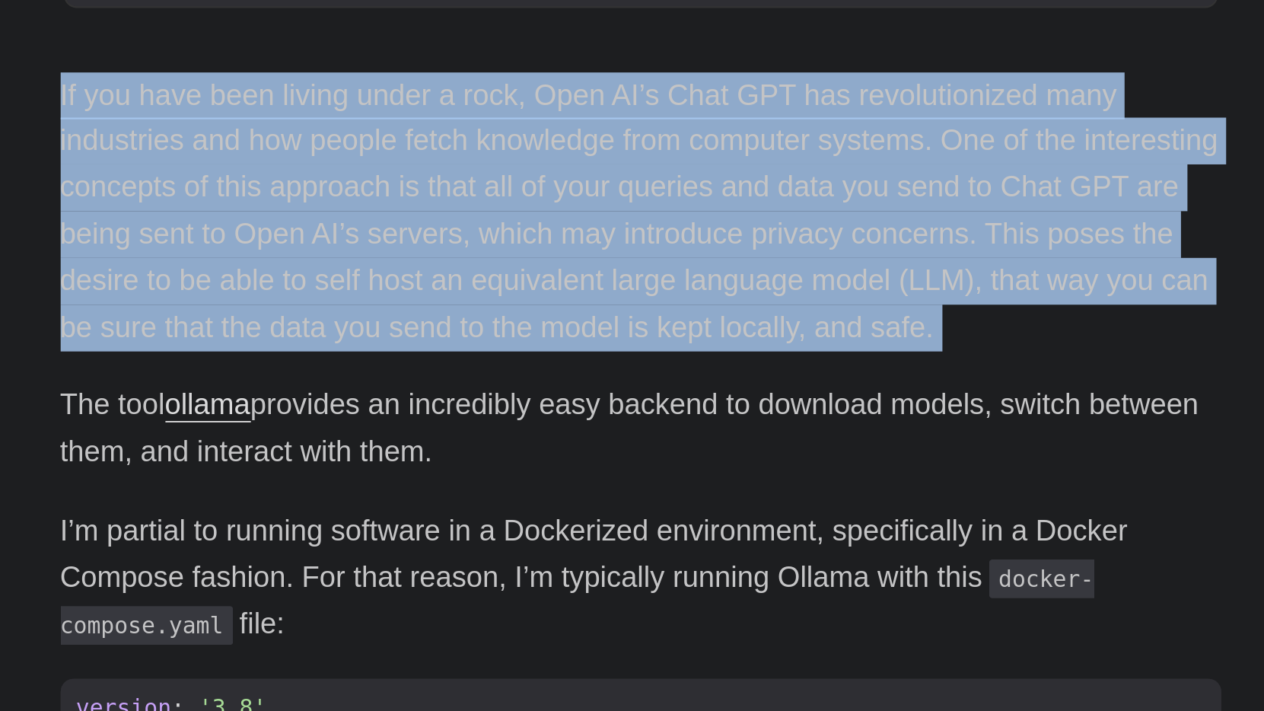
scroll to position [276, 0]
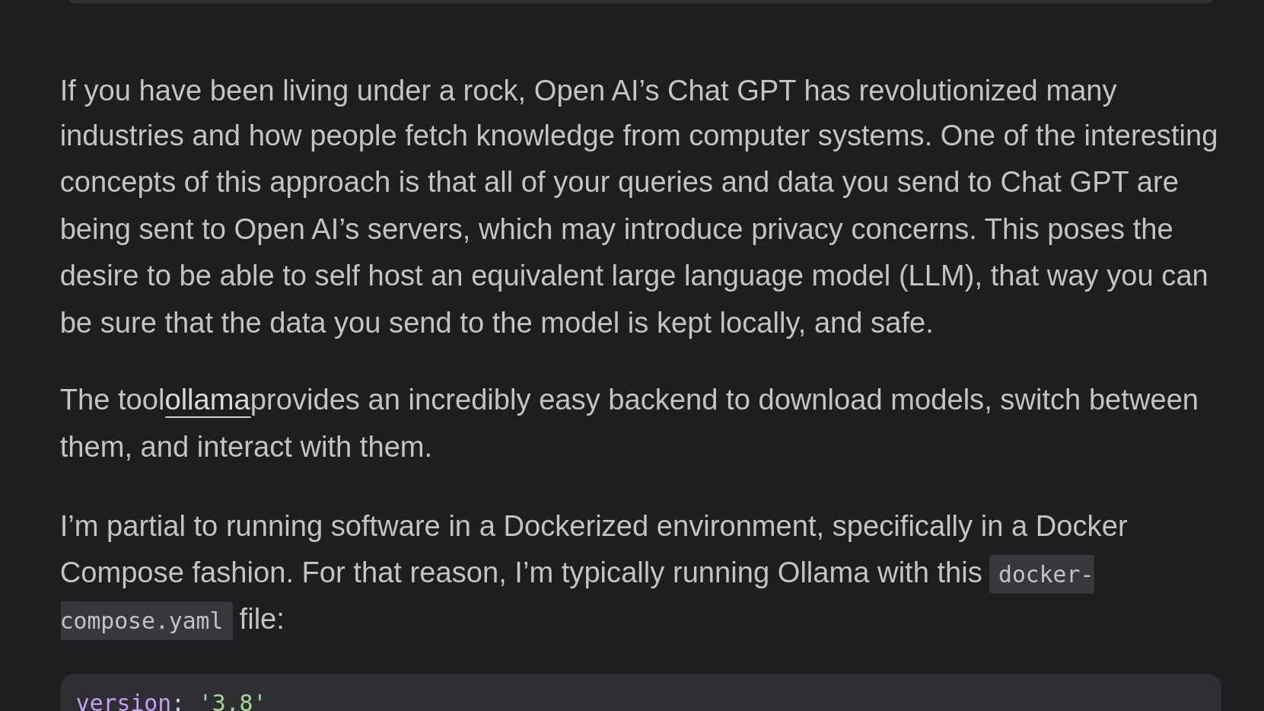
click at [362, 553] on p "The tool ollama provides an incredibly easy backend to download models, switch …" at bounding box center [632, 575] width 548 height 44
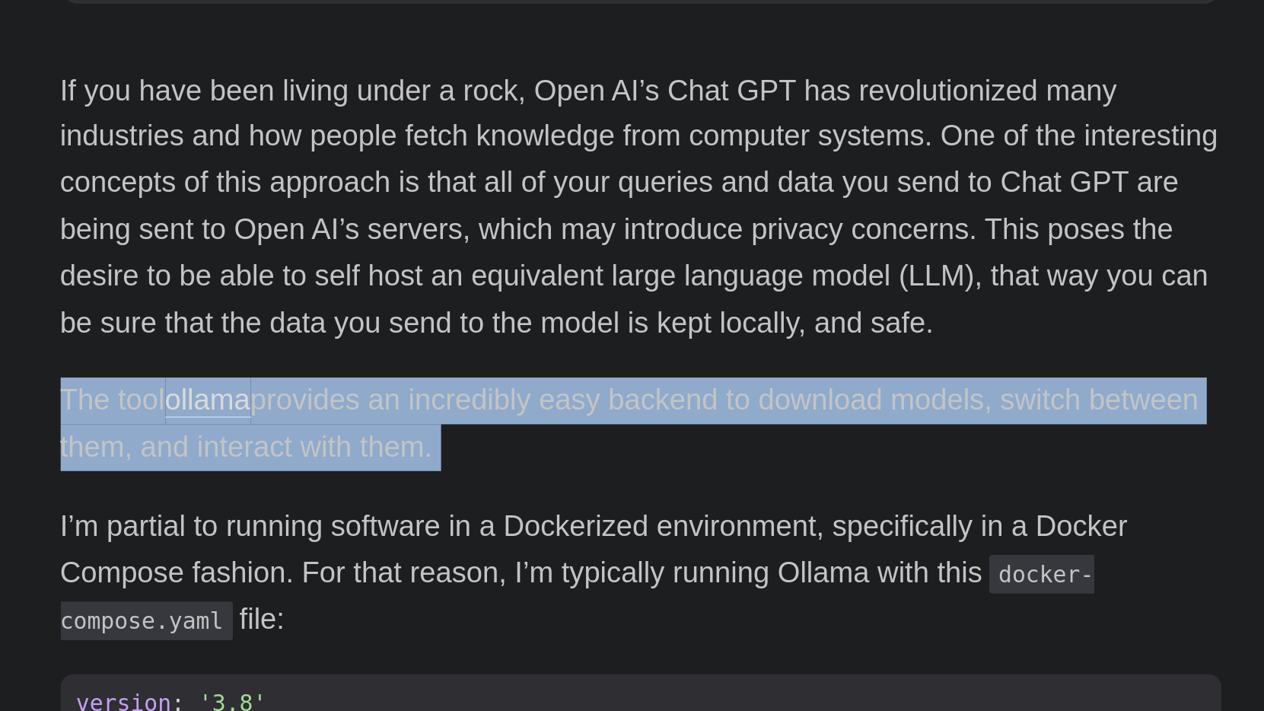
click at [362, 553] on p "The tool ollama provides an incredibly easy backend to download models, switch …" at bounding box center [632, 575] width 548 height 44
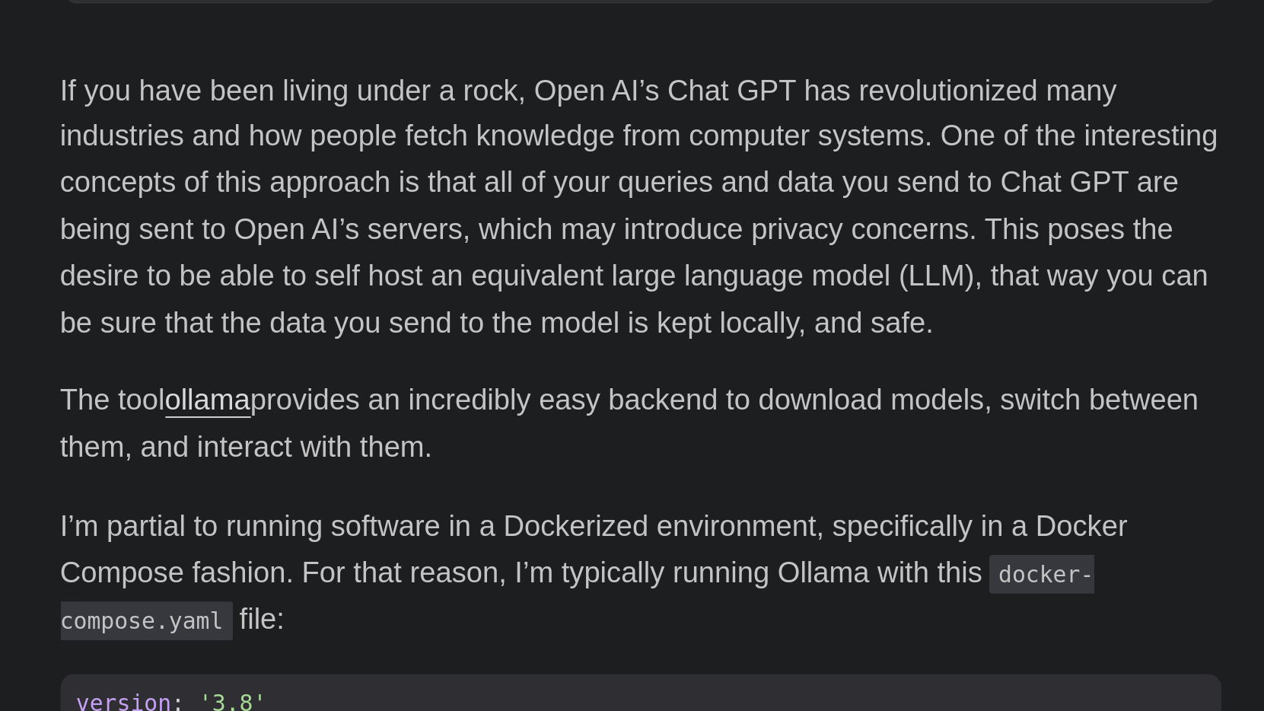
click at [362, 553] on p "The tool ollama provides an incredibly easy backend to download models, switch …" at bounding box center [632, 575] width 548 height 44
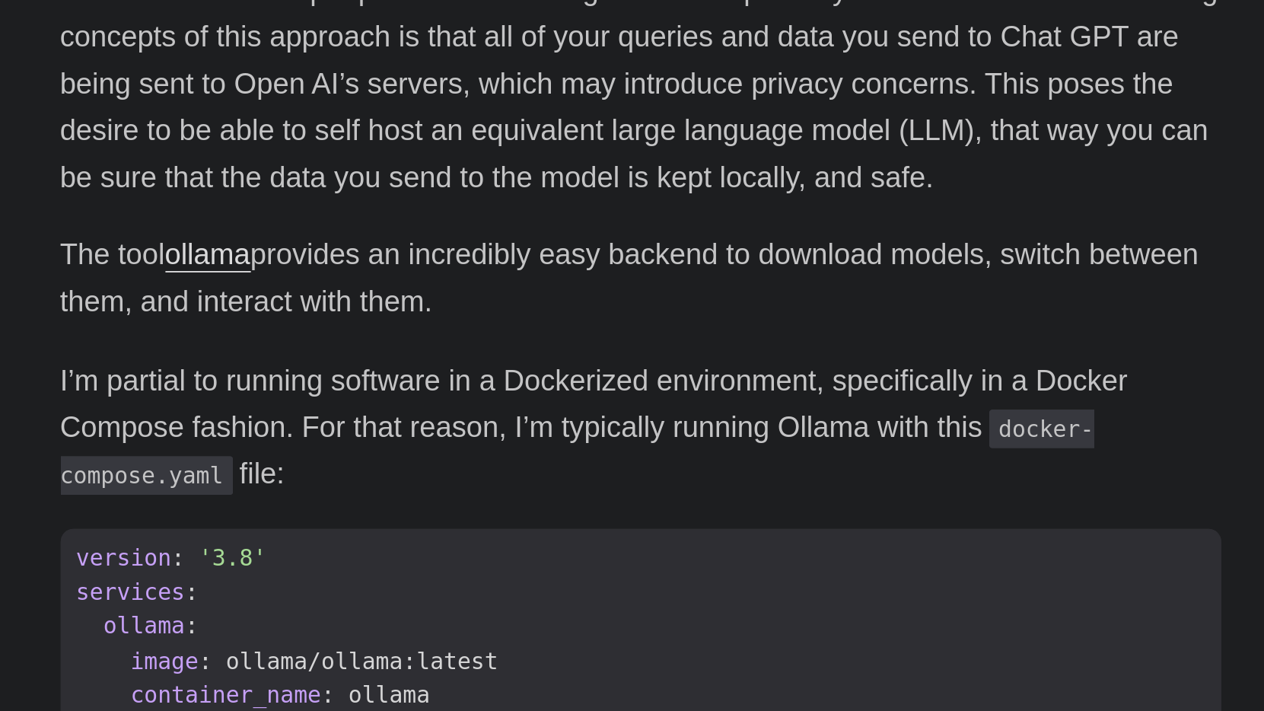
scroll to position [347, 0]
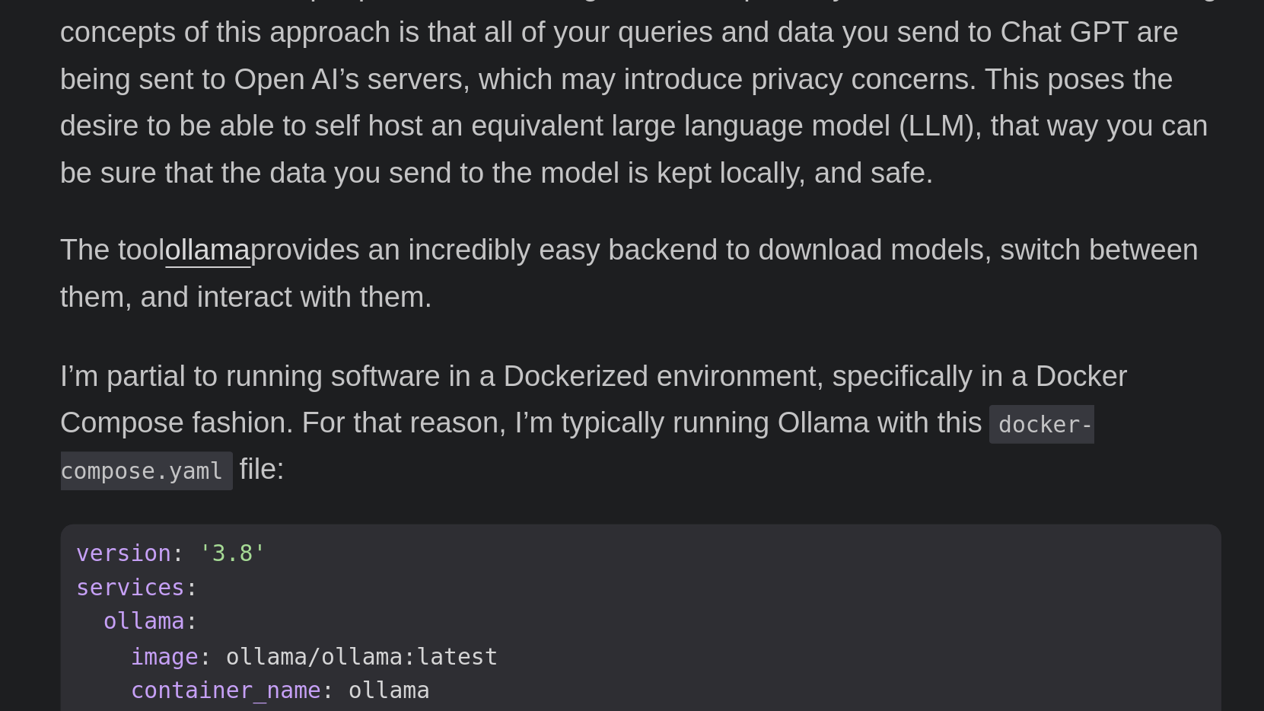
click at [361, 542] on p "I’m partial to running software in a Dockerized environment, specifically in a …" at bounding box center [632, 574] width 548 height 65
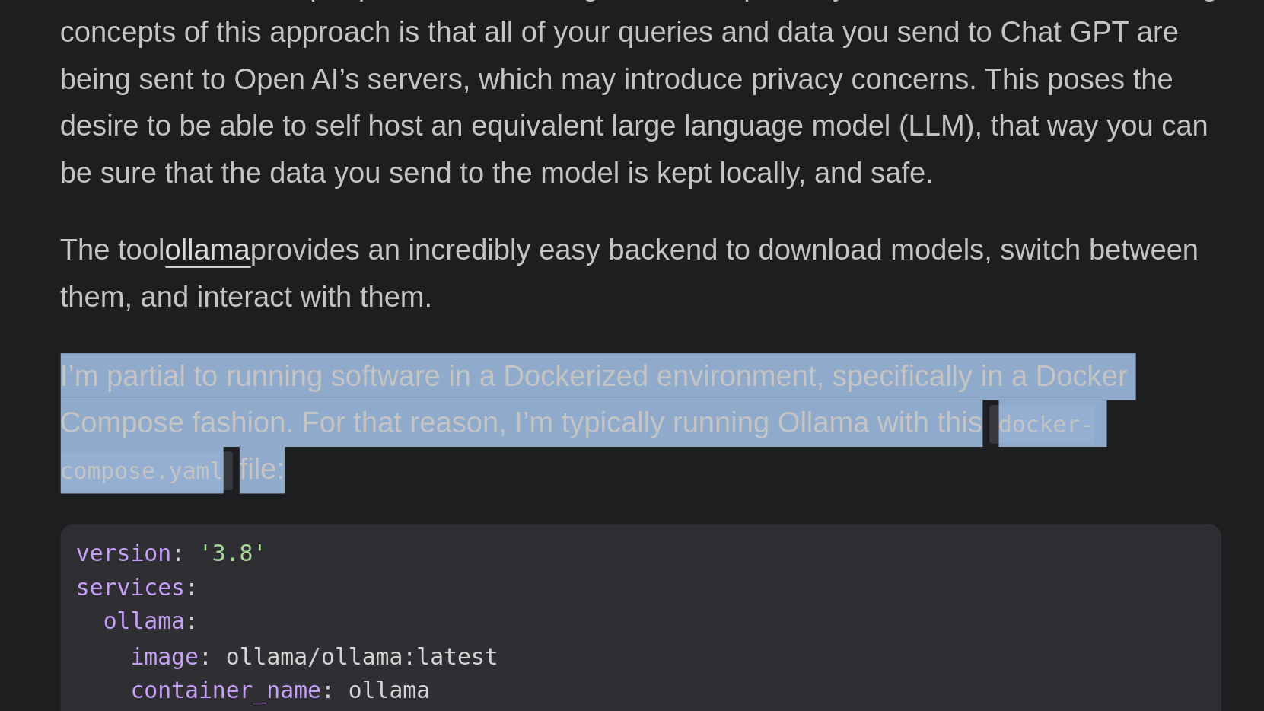
click at [361, 542] on p "I’m partial to running software in a Dockerized environment, specifically in a …" at bounding box center [632, 574] width 548 height 65
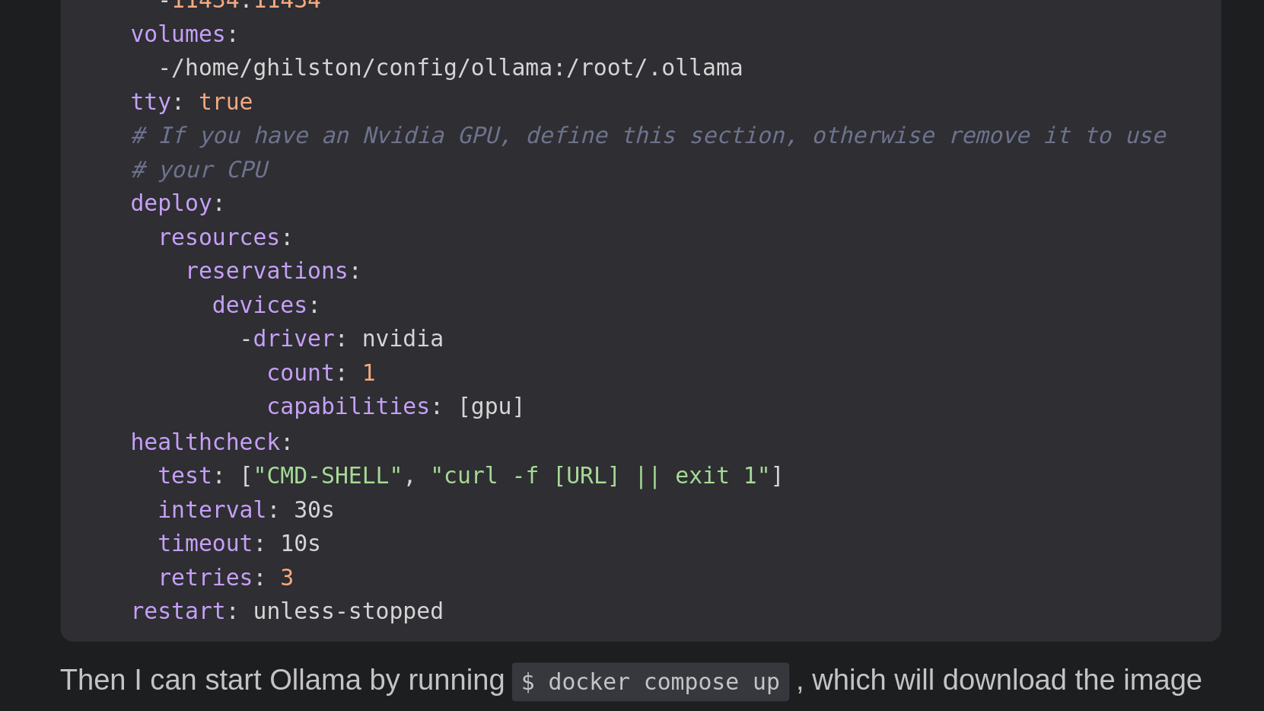
scroll to position [912, 0]
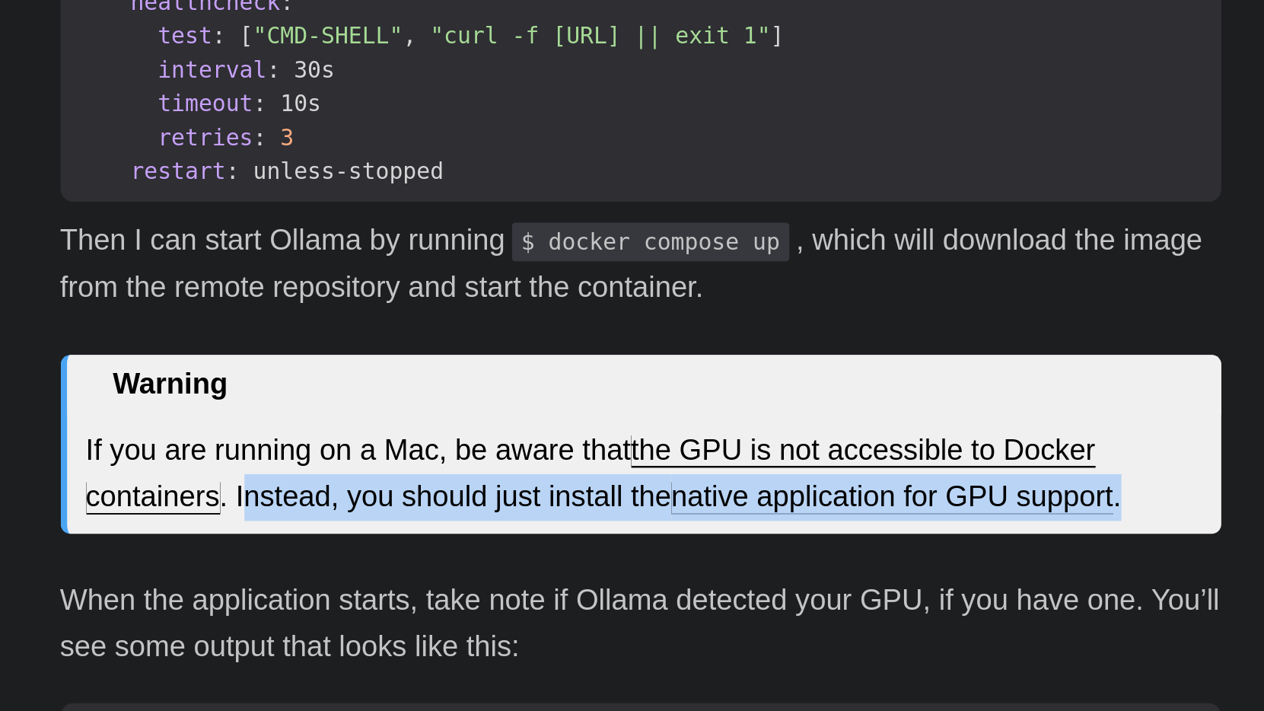
drag, startPoint x: 116, startPoint y: 185, endPoint x: 292, endPoint y: 194, distance: 176.0
click at [371, 571] on div "If you are running on a Mac, be aware that the GPU is not accessible to Docker …" at bounding box center [634, 599] width 527 height 56
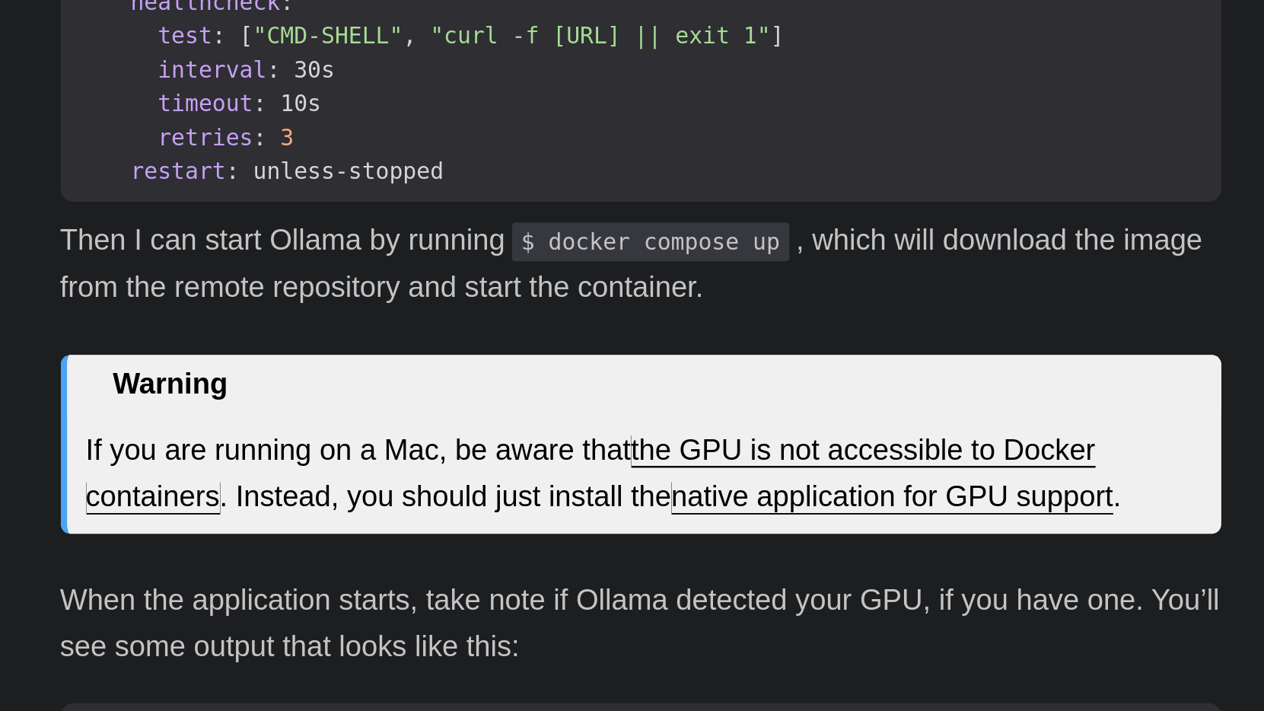
click at [358, 216] on div "If you have been living under a rock, Open AI’s Chat GPT has revolutionized man…" at bounding box center [632, 542] width 548 height 1543
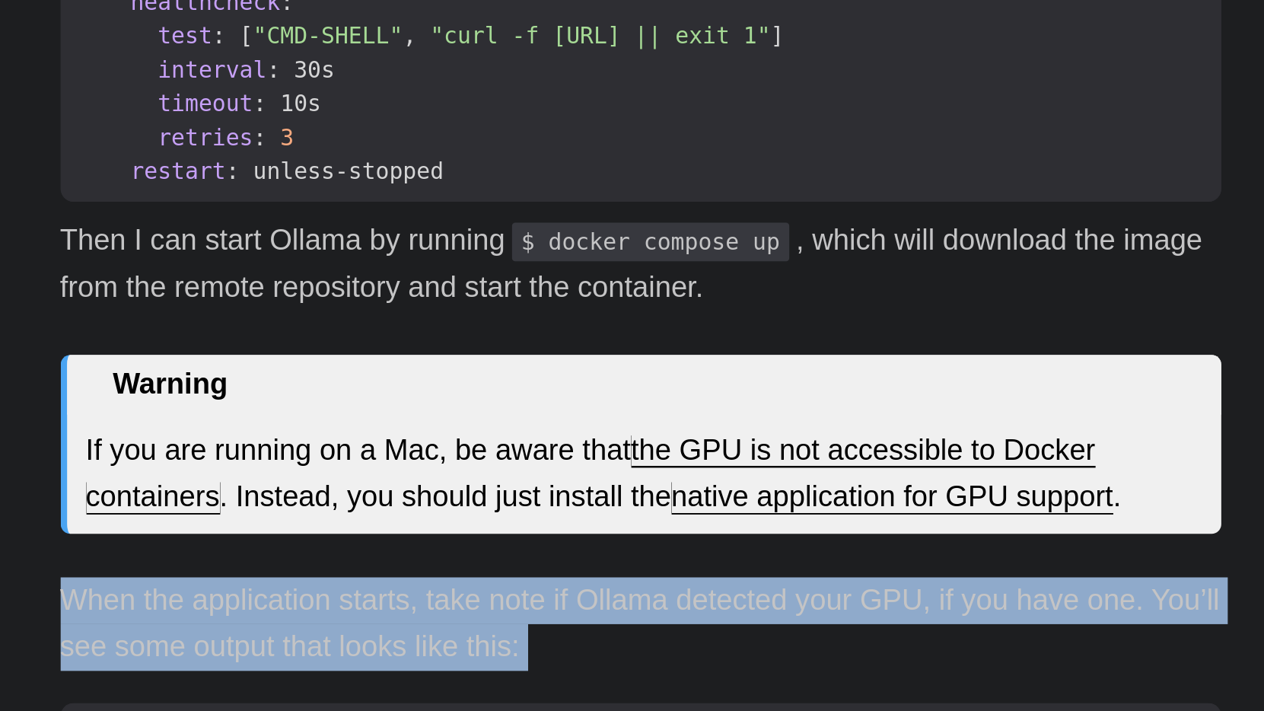
click at [358, 216] on div "If you have been living under a rock, Open AI’s Chat GPT has revolutionized man…" at bounding box center [632, 542] width 548 height 1543
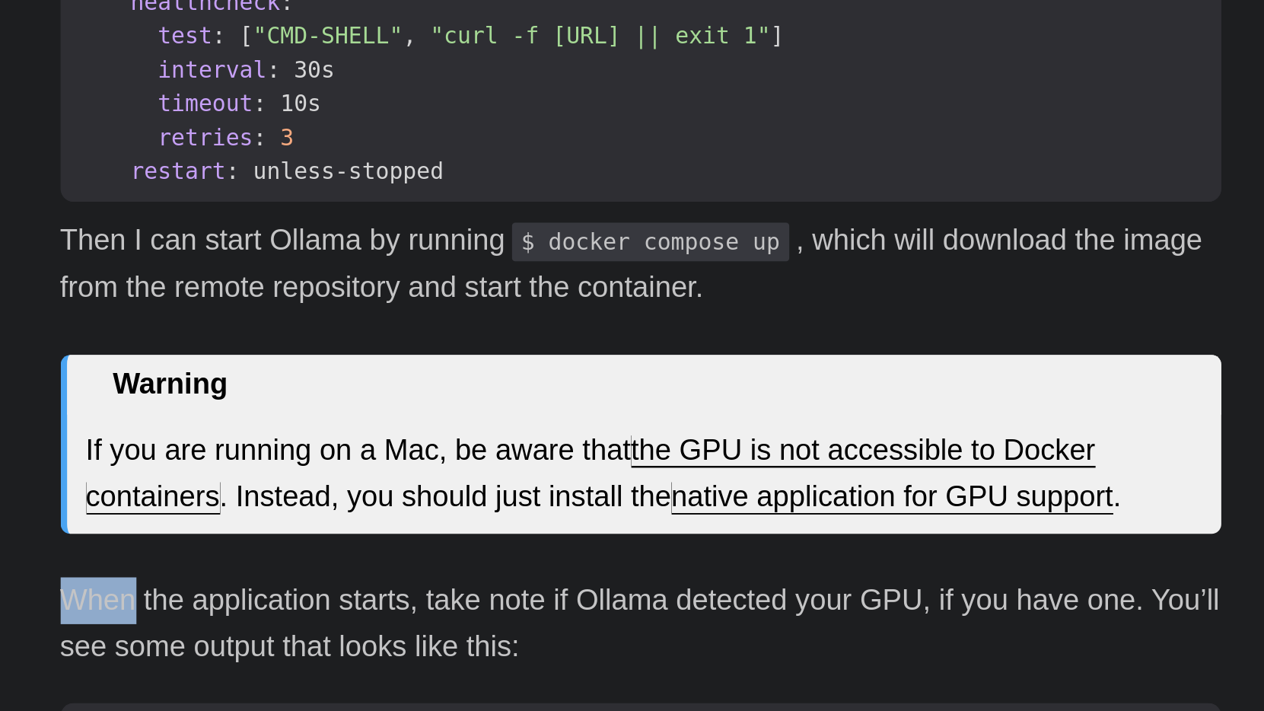
click at [358, 216] on div "If you have been living under a rock, Open AI’s Chat GPT has revolutionized man…" at bounding box center [632, 542] width 548 height 1543
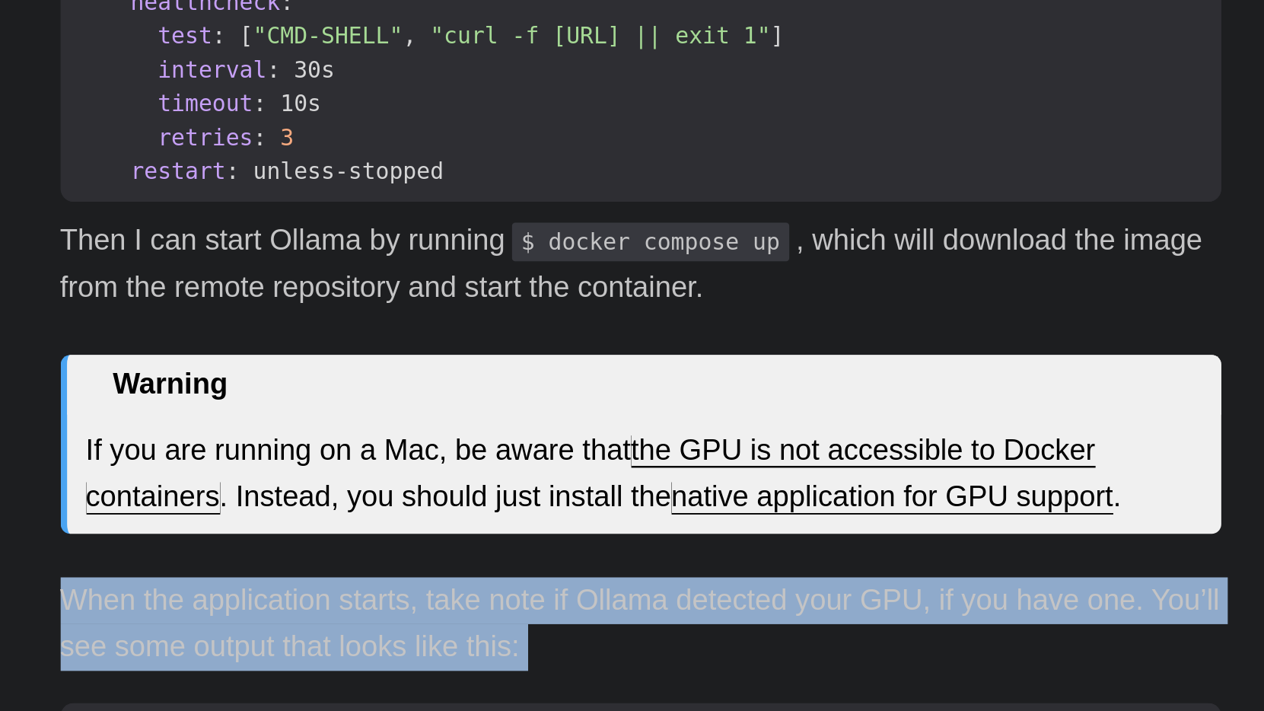
click at [358, 216] on div "If you have been living under a rock, Open AI’s Chat GPT has revolutionized man…" at bounding box center [632, 542] width 548 height 1543
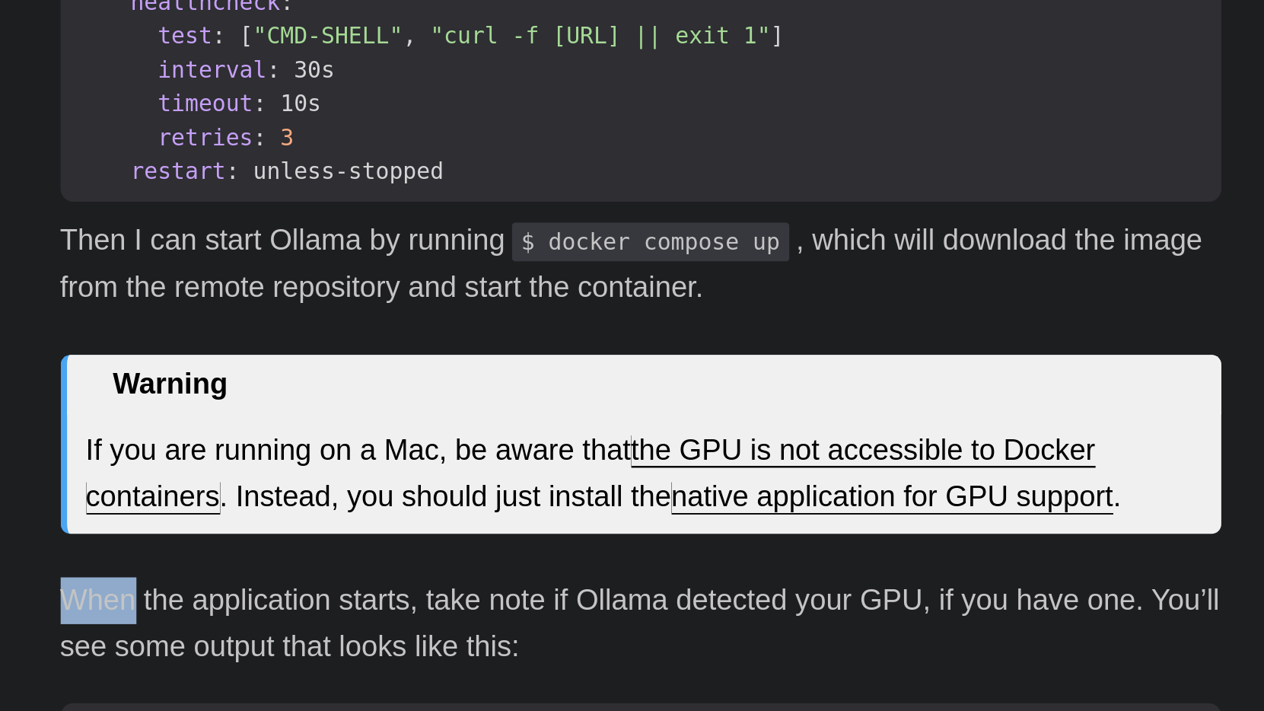
click at [358, 216] on div "If you have been living under a rock, Open AI’s Chat GPT has revolutionized man…" at bounding box center [632, 542] width 548 height 1543
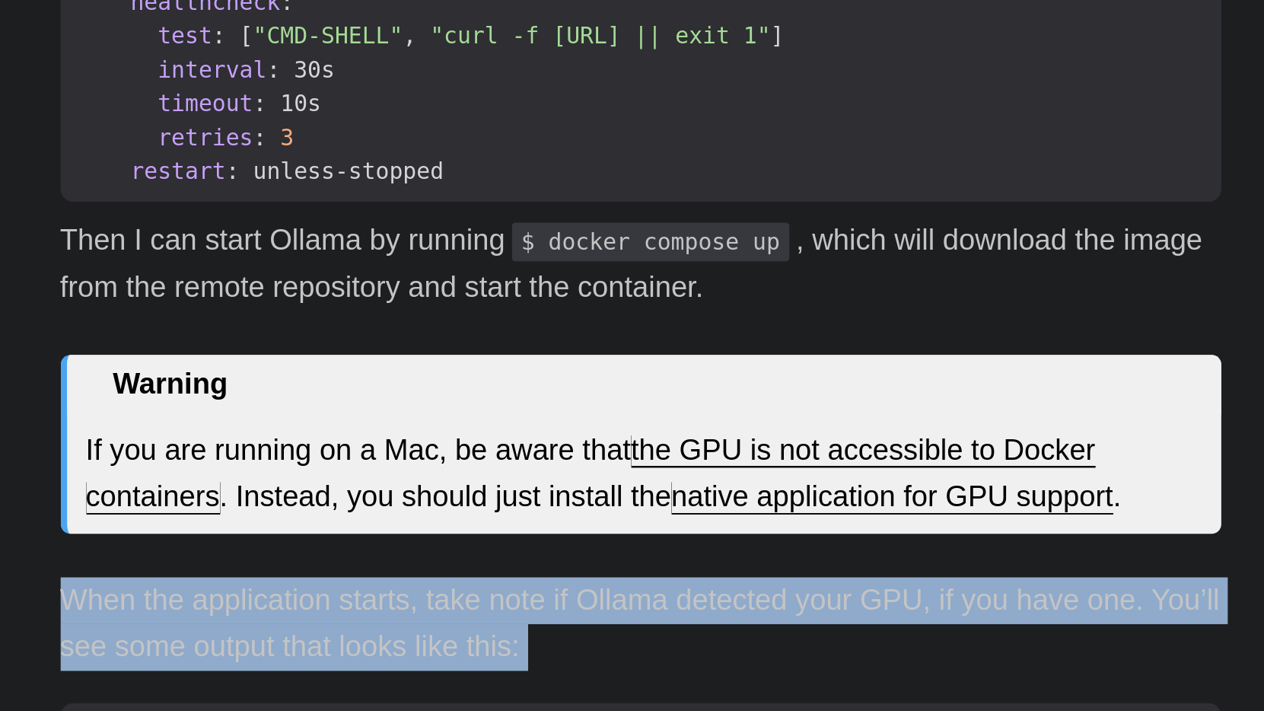
click at [358, 216] on div "If you have been living under a rock, Open AI’s Chat GPT has revolutionized man…" at bounding box center [632, 542] width 548 height 1543
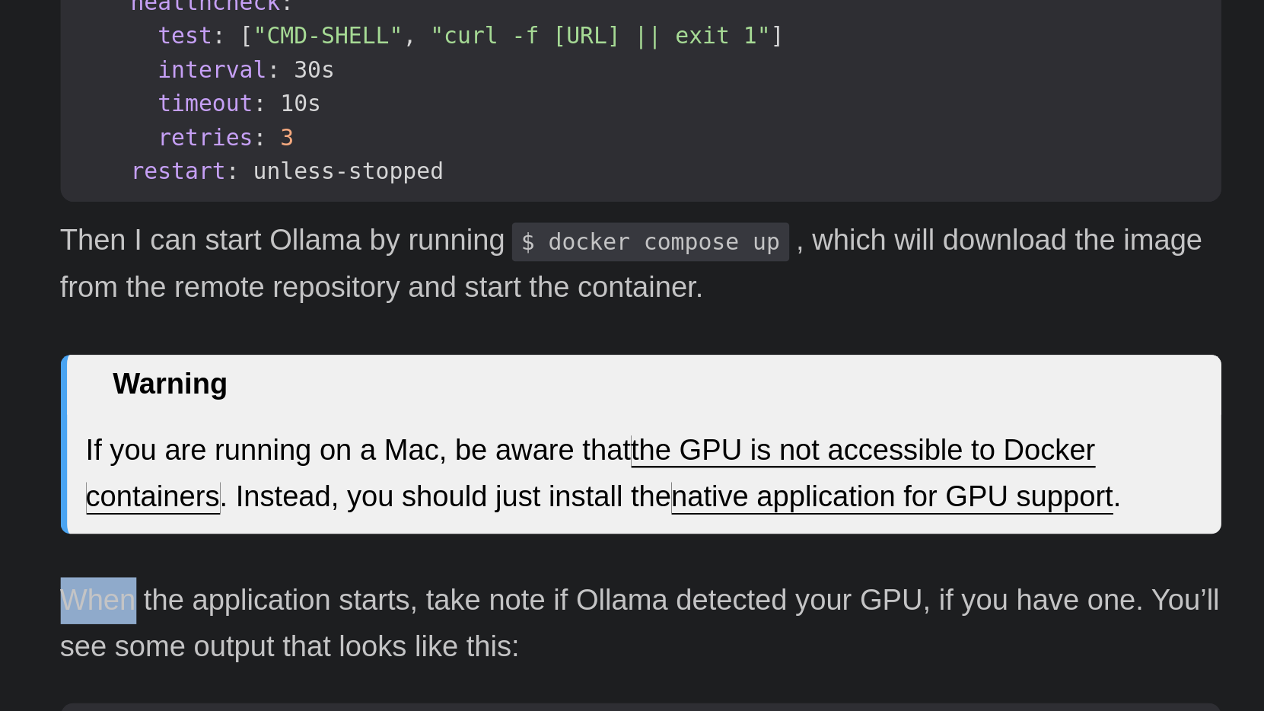
click at [358, 216] on div "If you have been living under a rock, Open AI’s Chat GPT has revolutionized man…" at bounding box center [632, 542] width 548 height 1543
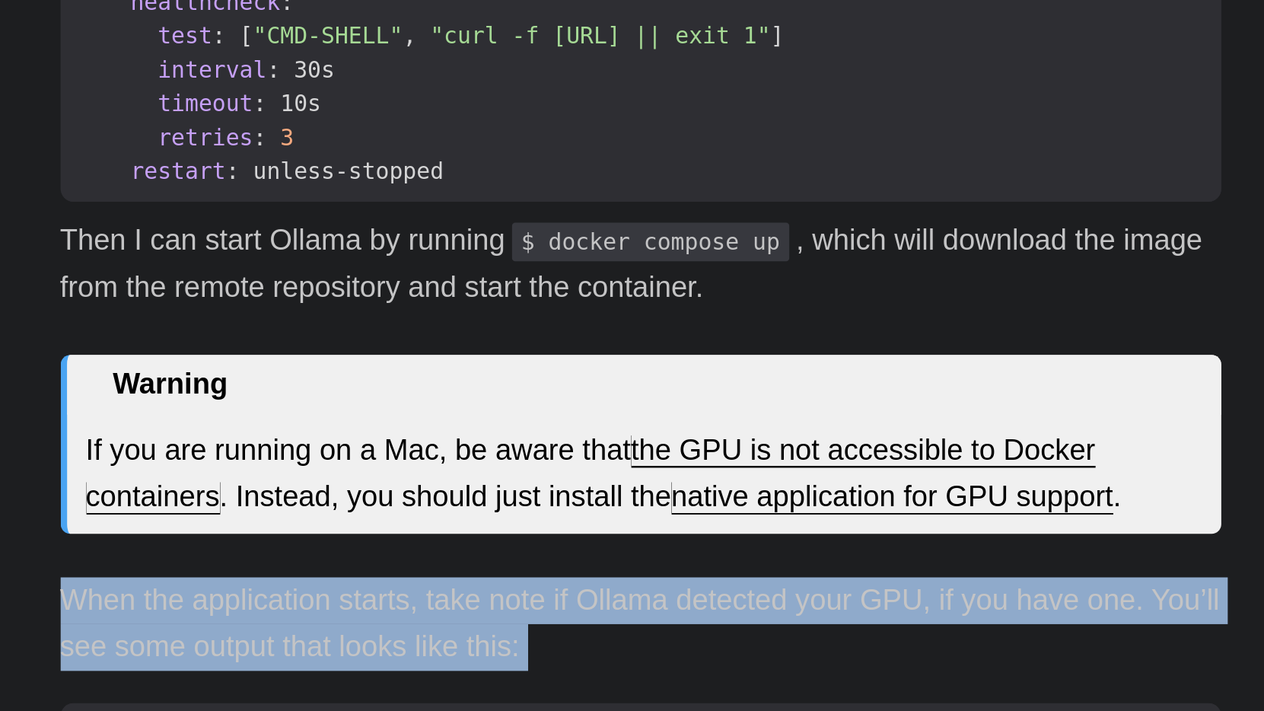
click at [358, 216] on div "If you have been living under a rock, Open AI’s Chat GPT has revolutionized man…" at bounding box center [632, 542] width 548 height 1543
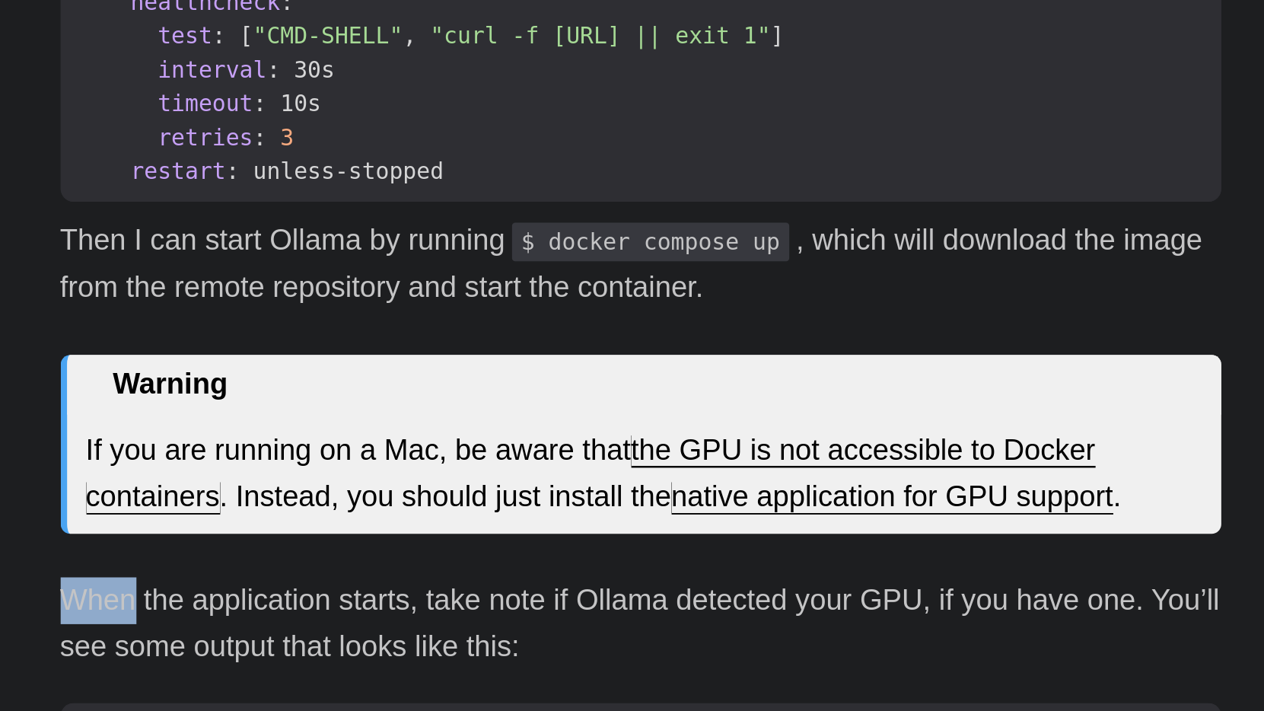
click at [358, 216] on div "If you have been living under a rock, Open AI’s Chat GPT has revolutionized man…" at bounding box center [632, 542] width 548 height 1543
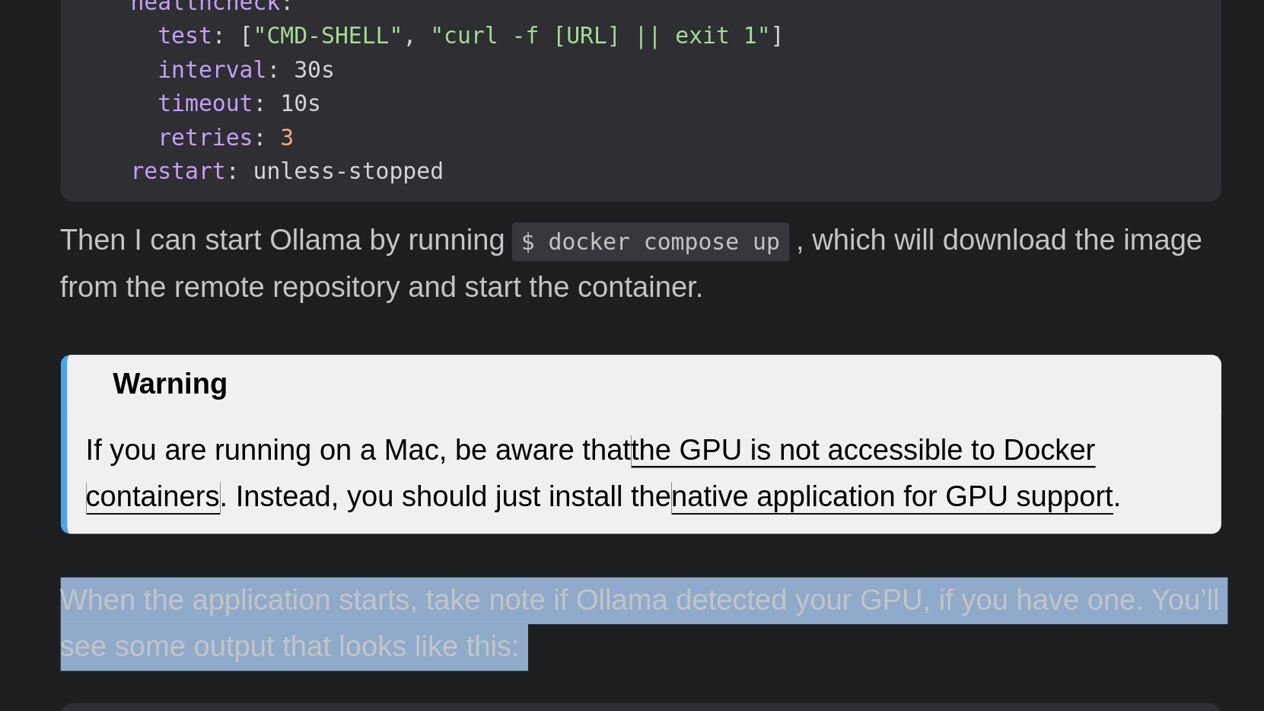
click at [358, 216] on div "If you have been living under a rock, Open AI’s Chat GPT has revolutionized man…" at bounding box center [632, 542] width 548 height 1543
click at [647, 602] on link "native application for GPU support" at bounding box center [751, 609] width 209 height 15
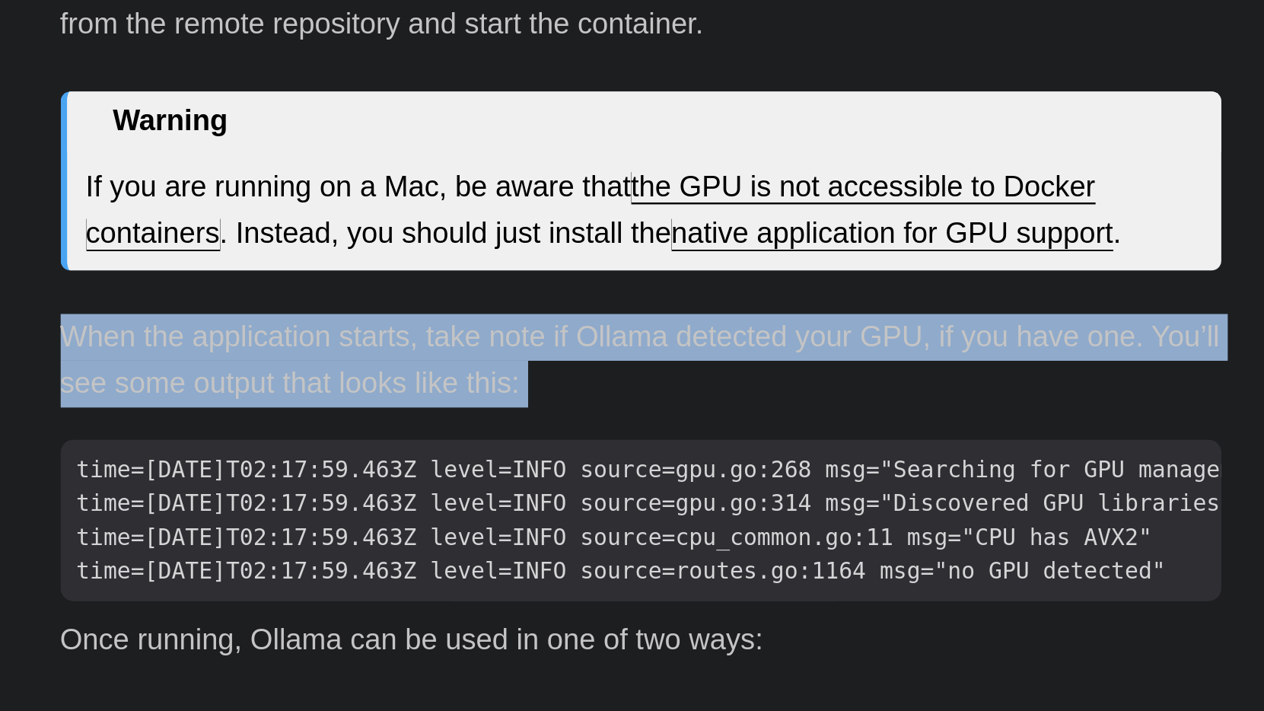
scroll to position [1038, 0]
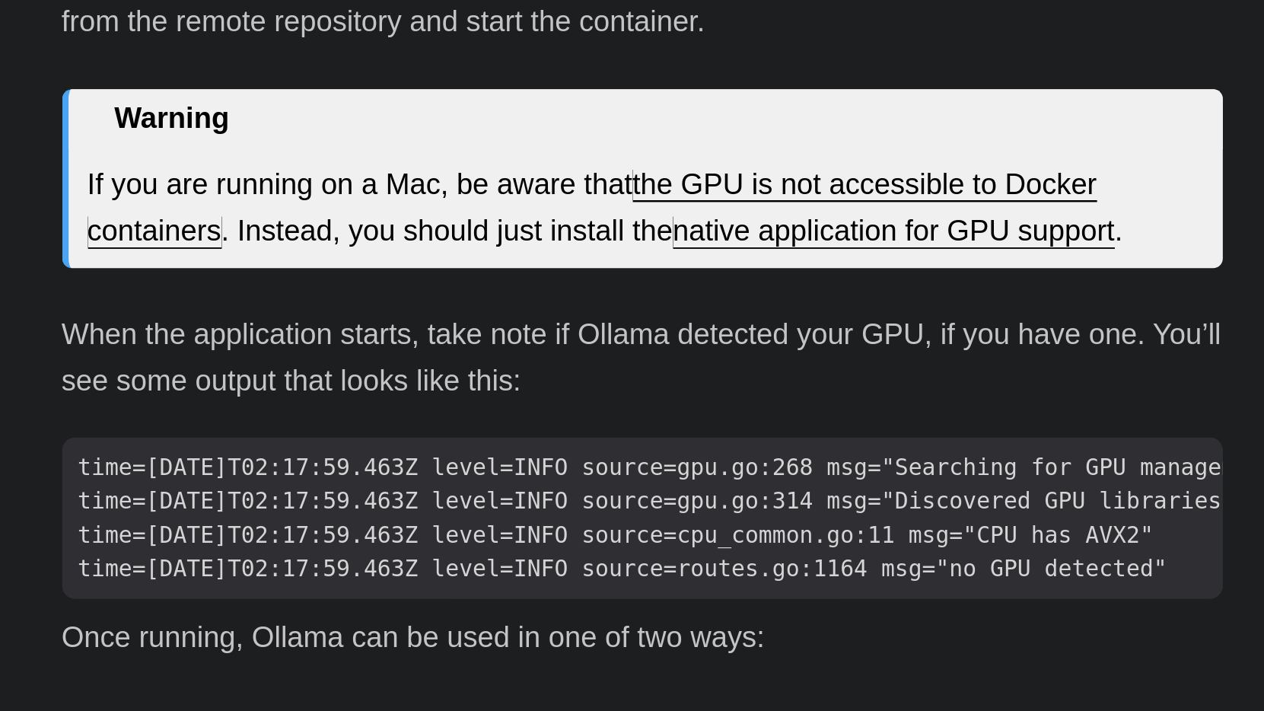
click at [358, 522] on p "When the application starts, take note if Ollama detected your GPU, if you have…" at bounding box center [632, 544] width 548 height 44
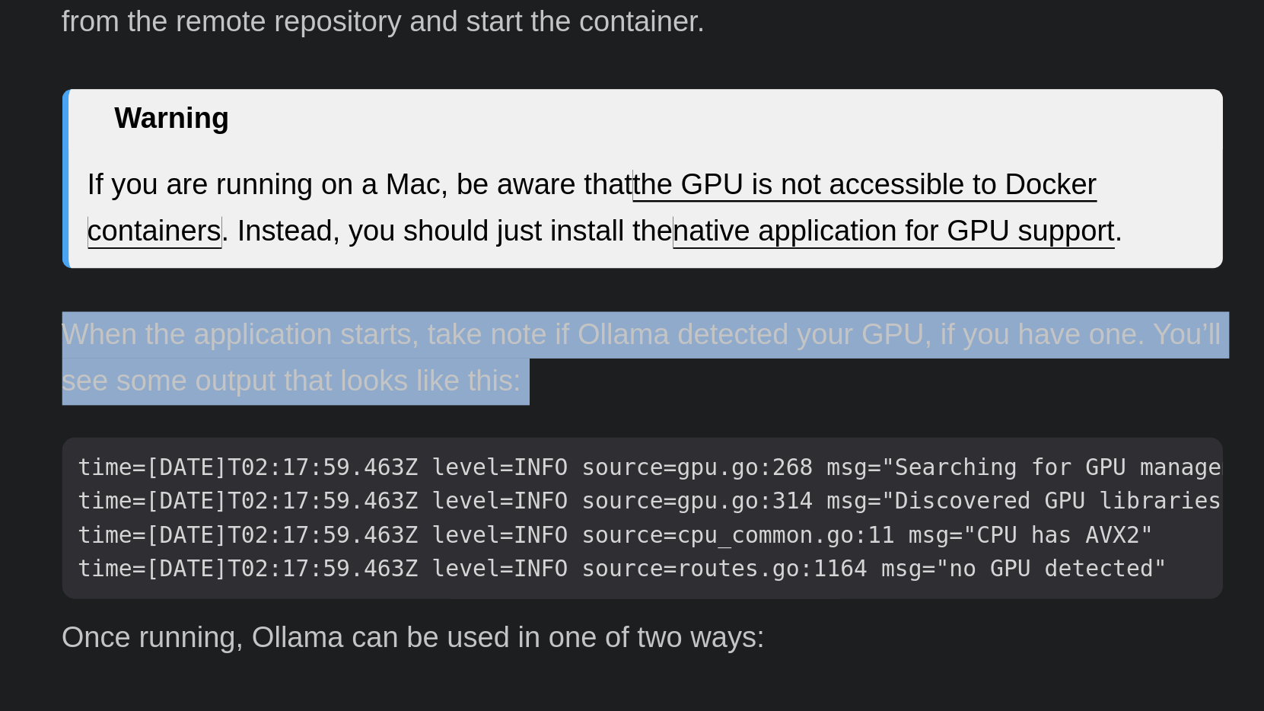
click at [358, 522] on p "When the application starts, take note if Ollama detected your GPU, if you have…" at bounding box center [632, 544] width 548 height 44
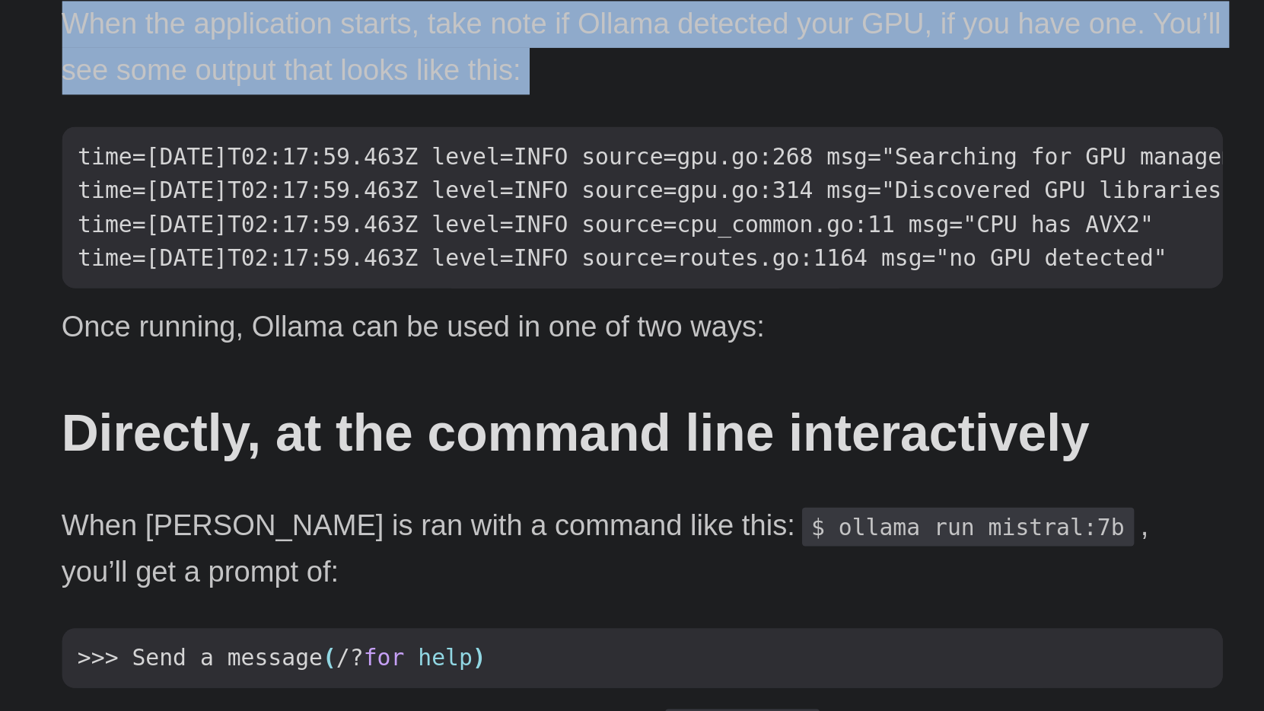
scroll to position [1202, 0]
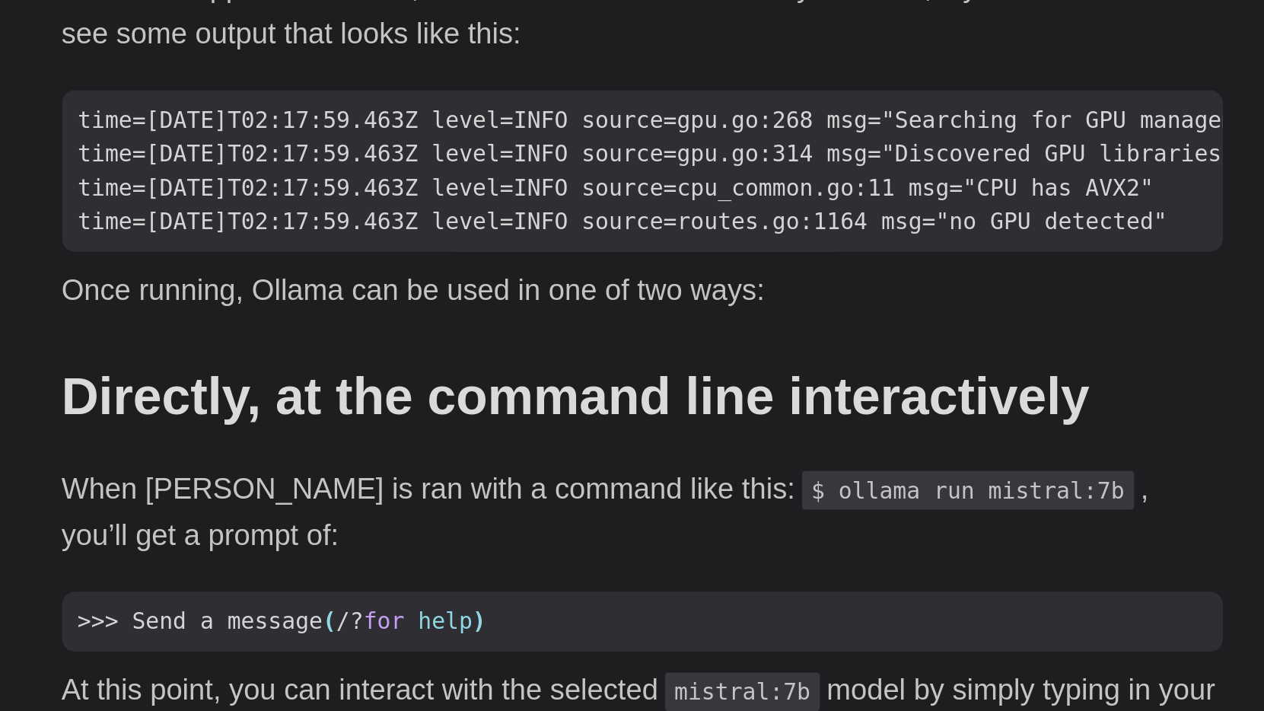
click at [358, 501] on p "Once running, Ollama can be used in one of two ways:" at bounding box center [632, 512] width 548 height 22
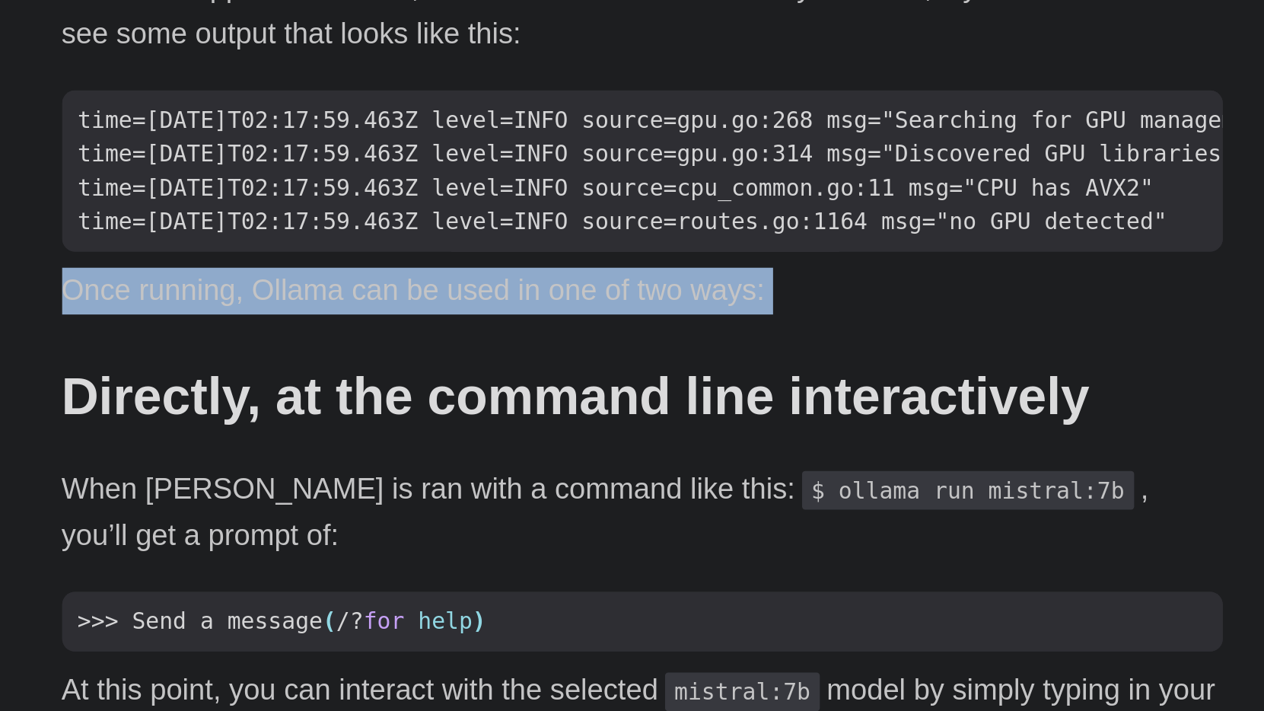
click at [358, 501] on p "Once running, Ollama can be used in one of two ways:" at bounding box center [632, 512] width 548 height 22
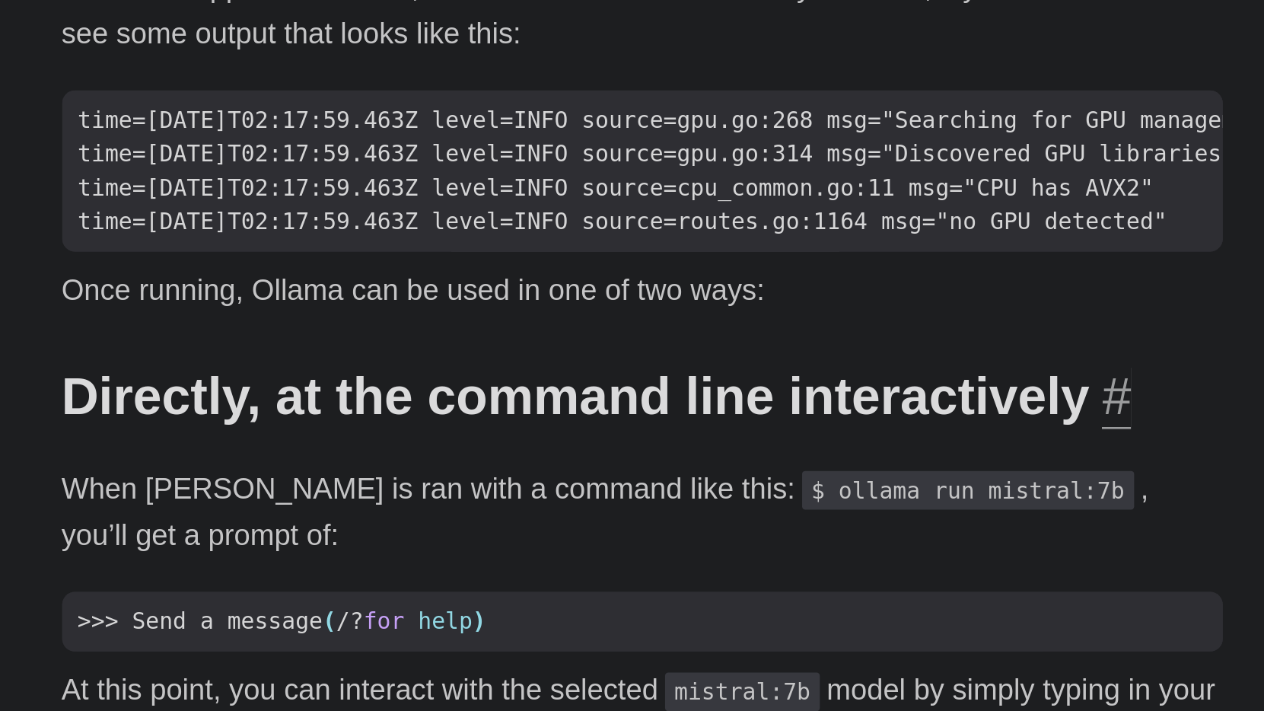
click at [358, 548] on h2 "Directly, at the command line interactively #" at bounding box center [632, 562] width 548 height 29
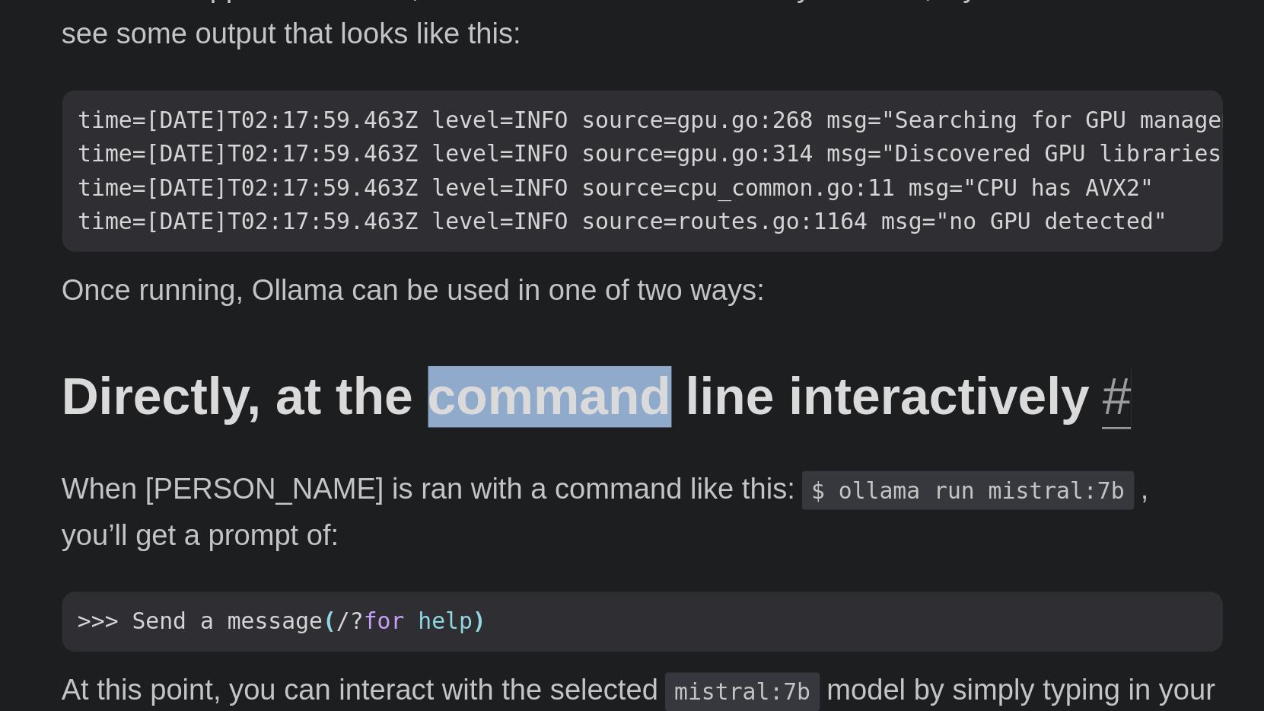
click at [358, 548] on h2 "Directly, at the command line interactively #" at bounding box center [632, 562] width 548 height 29
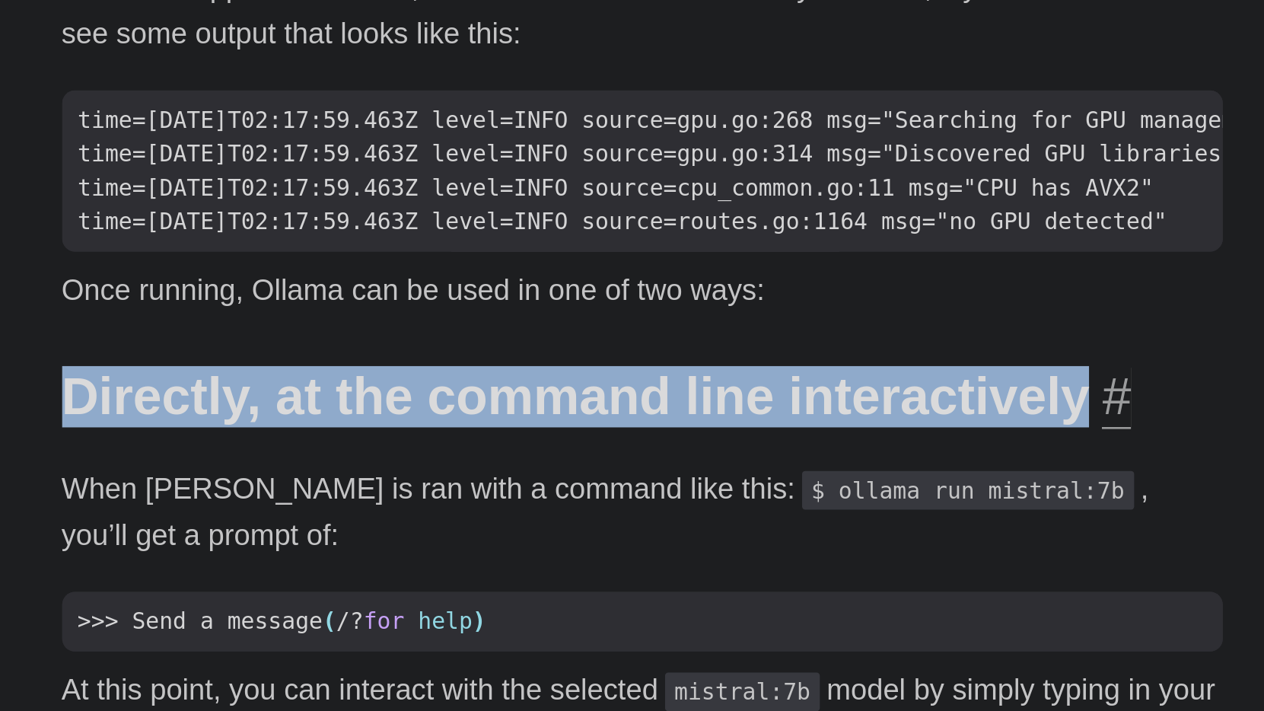
click at [358, 548] on h2 "Directly, at the command line interactively #" at bounding box center [632, 562] width 548 height 29
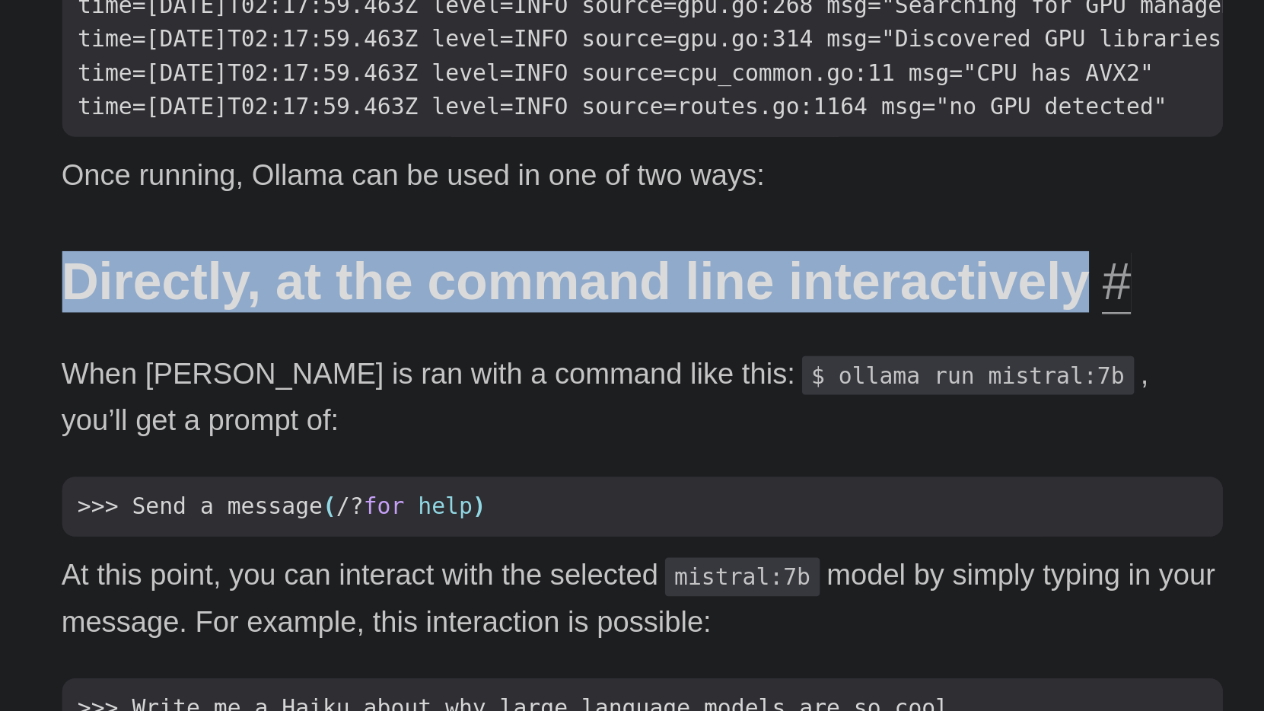
scroll to position [1256, 0]
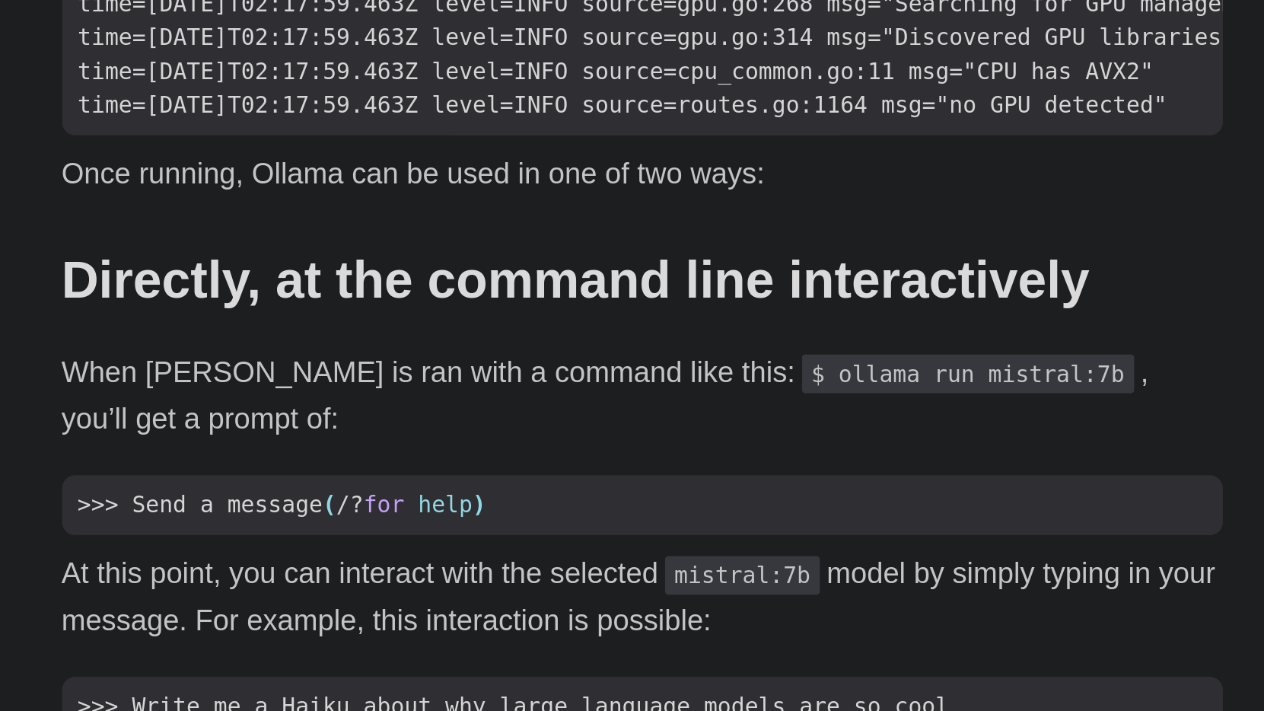
click at [358, 540] on p "When [PERSON_NAME] is ran with a command like this: $ ollama run mistral:7b , y…" at bounding box center [632, 562] width 548 height 44
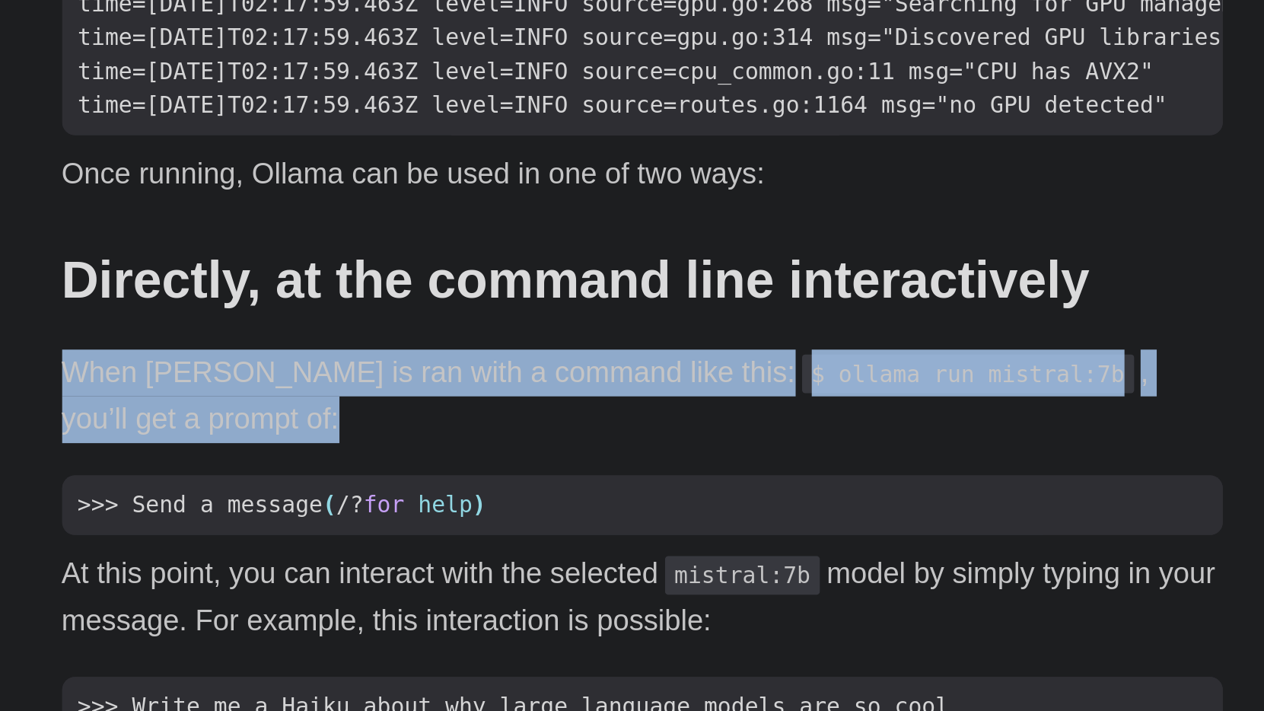
click at [358, 540] on p "When [PERSON_NAME] is ran with a command like this: $ ollama run mistral:7b , y…" at bounding box center [632, 562] width 548 height 44
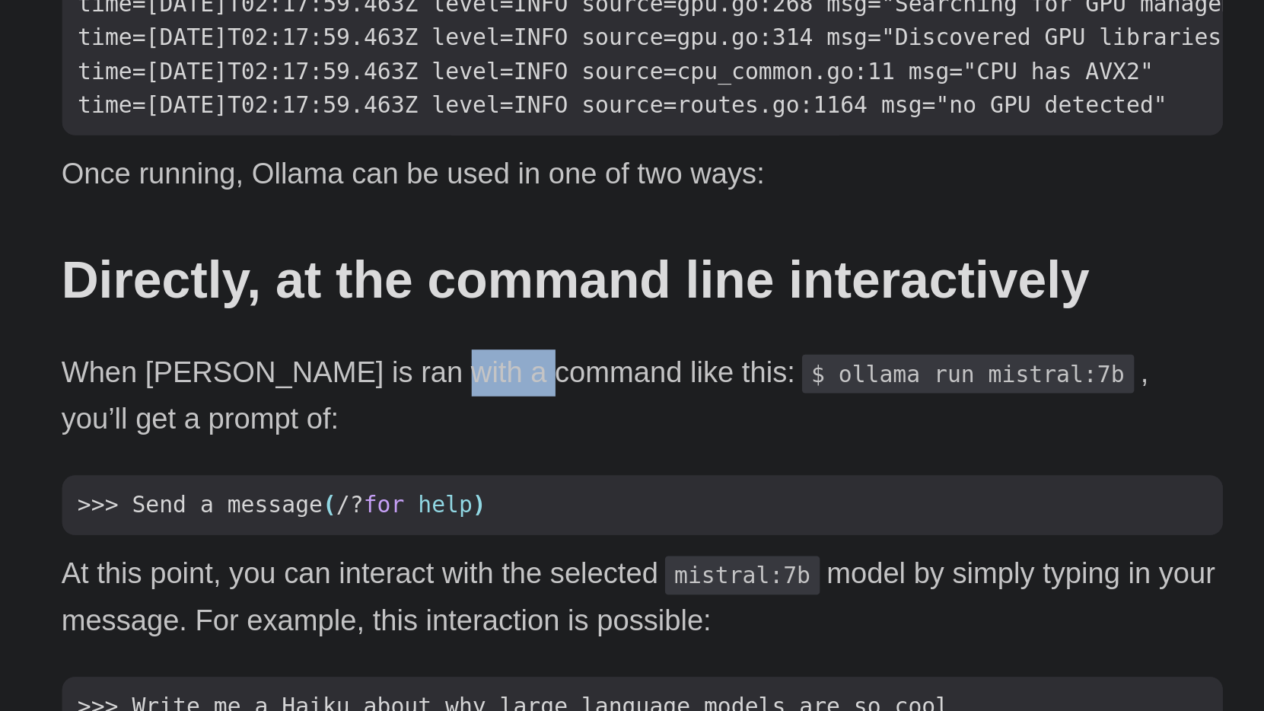
click at [358, 540] on p "When [PERSON_NAME] is ran with a command like this: $ ollama run mistral:7b , y…" at bounding box center [632, 562] width 548 height 44
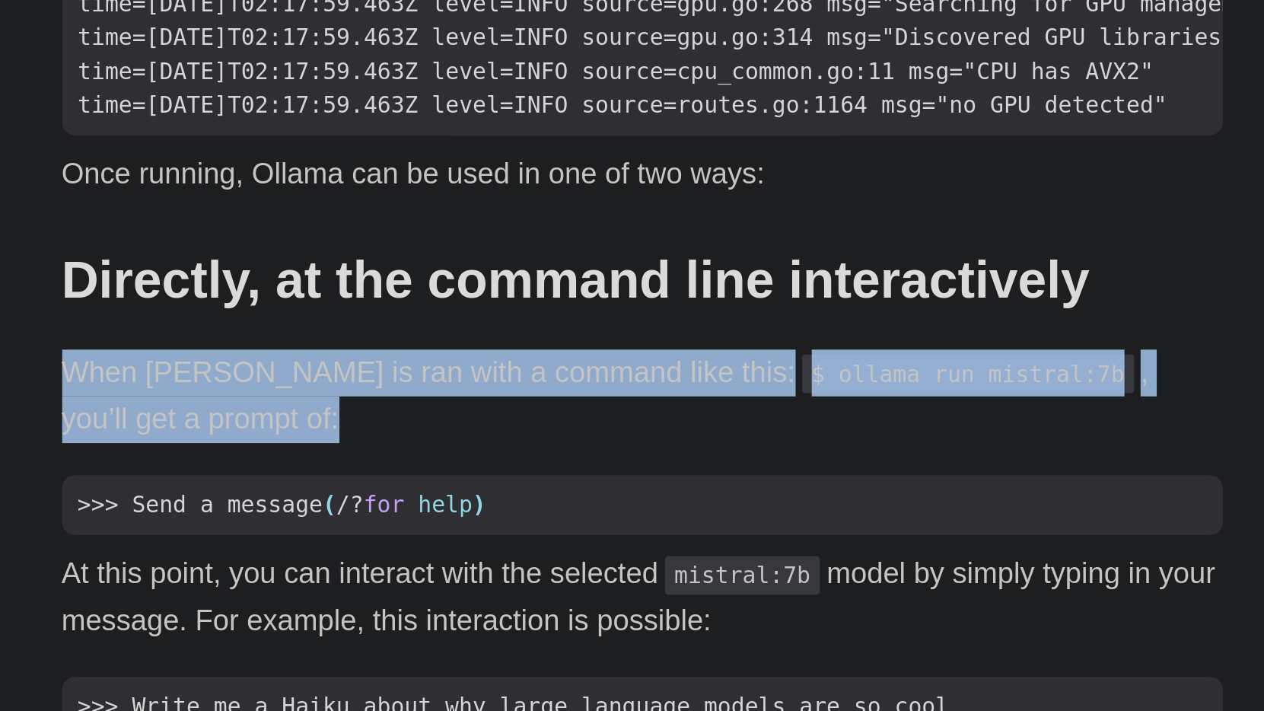
click at [358, 540] on p "When [PERSON_NAME] is ran with a command like this: $ ollama run mistral:7b , y…" at bounding box center [632, 562] width 548 height 44
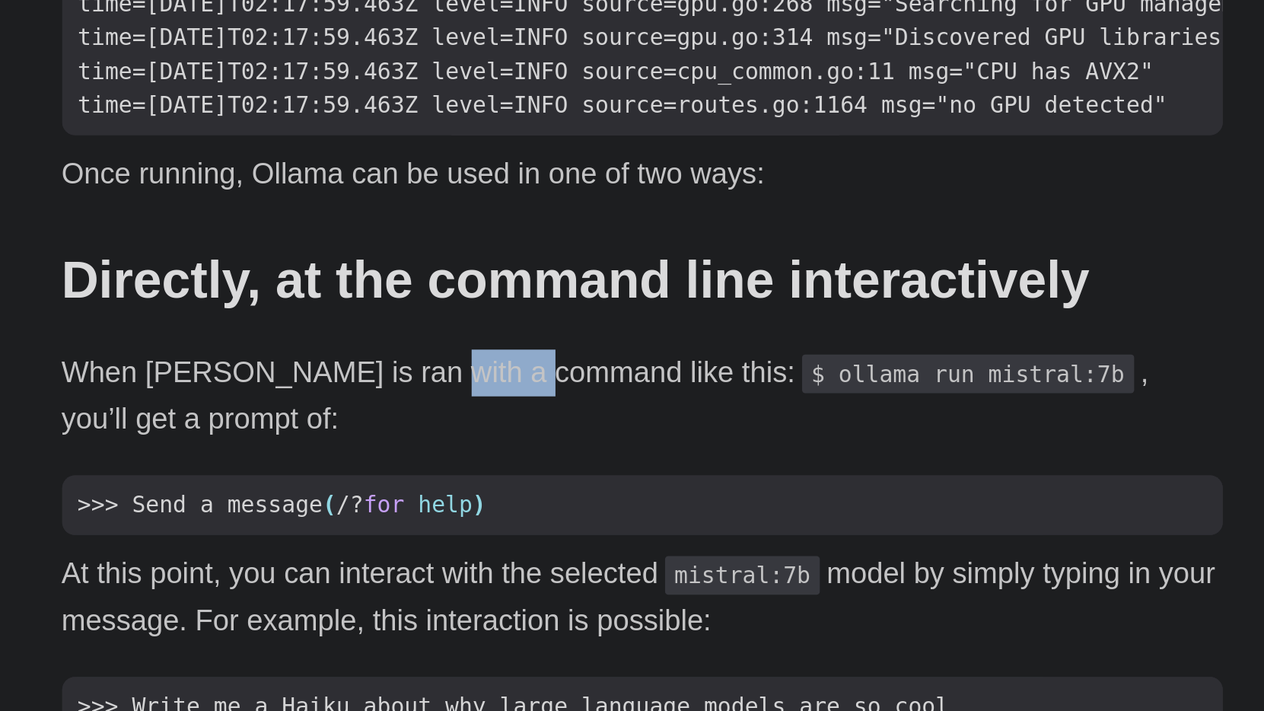
click at [358, 540] on p "When [PERSON_NAME] is ran with a command like this: $ ollama run mistral:7b , y…" at bounding box center [632, 562] width 548 height 44
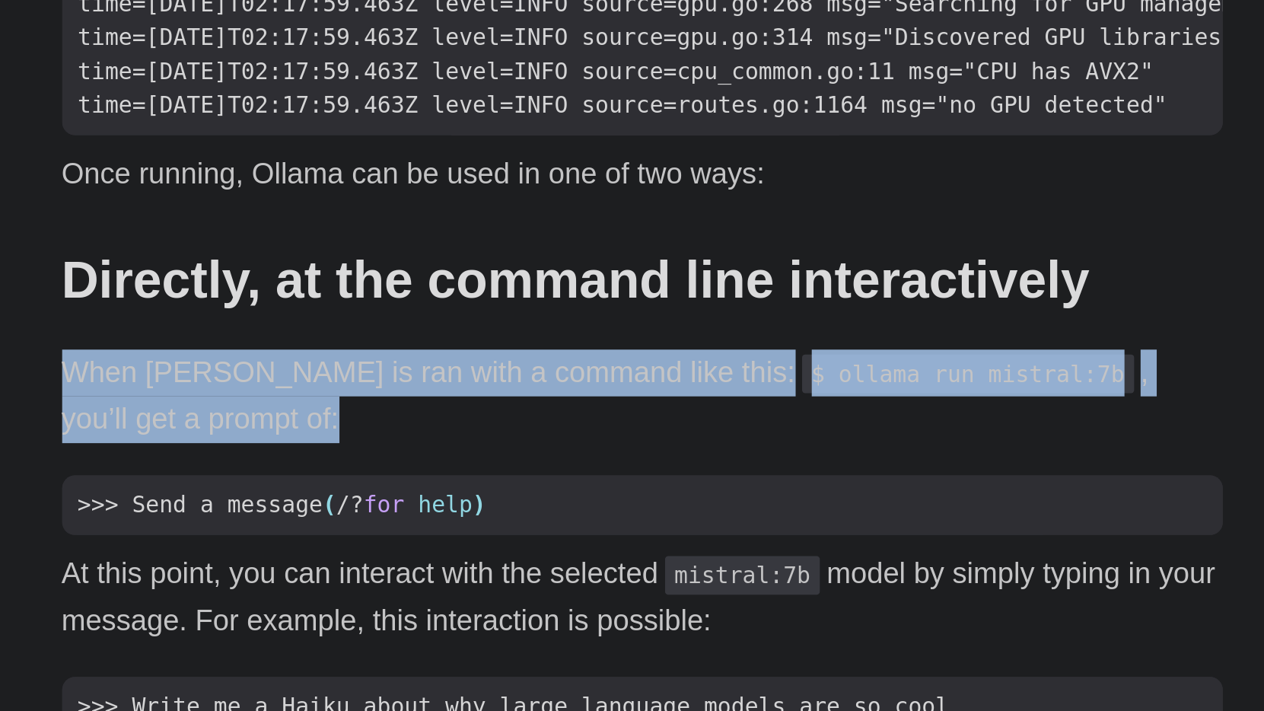
click at [358, 540] on p "When [PERSON_NAME] is ran with a command like this: $ ollama run mistral:7b , y…" at bounding box center [632, 562] width 548 height 44
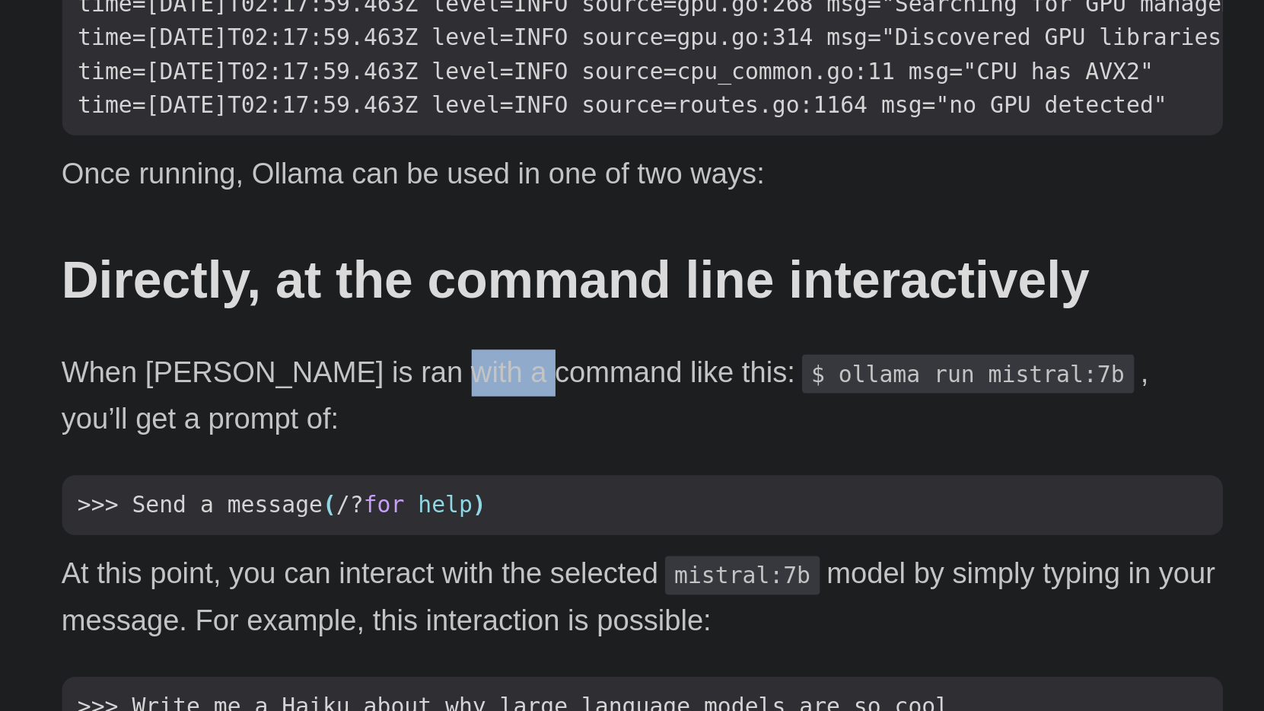
click at [358, 540] on p "When [PERSON_NAME] is ran with a command like this: $ ollama run mistral:7b , y…" at bounding box center [632, 562] width 548 height 44
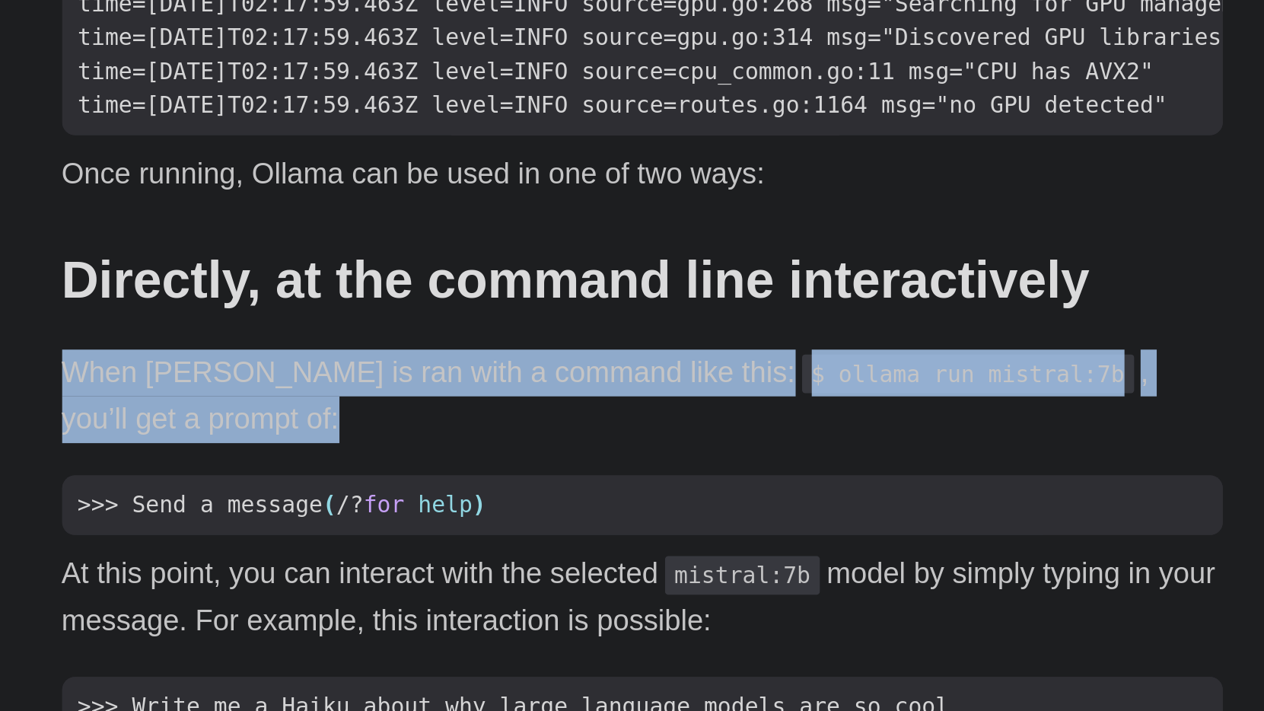
click at [358, 540] on p "When [PERSON_NAME] is ran with a command like this: $ ollama run mistral:7b , y…" at bounding box center [632, 562] width 548 height 44
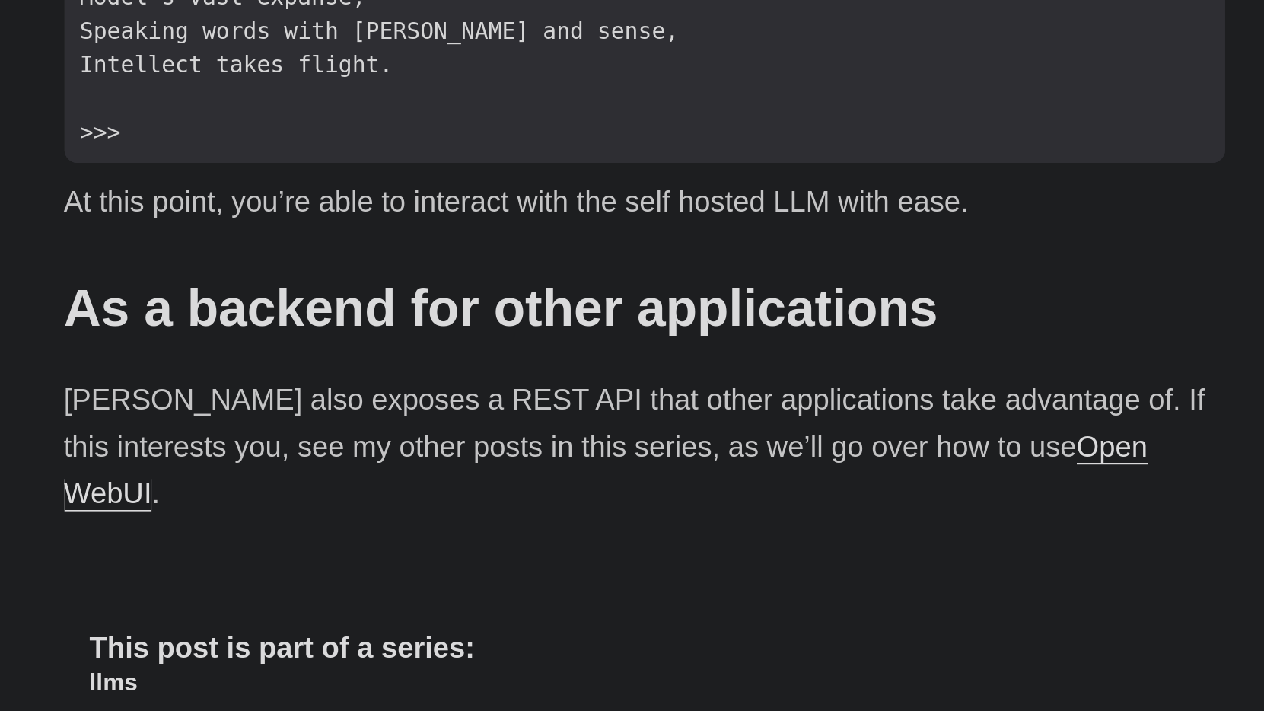
scroll to position [1612, 0]
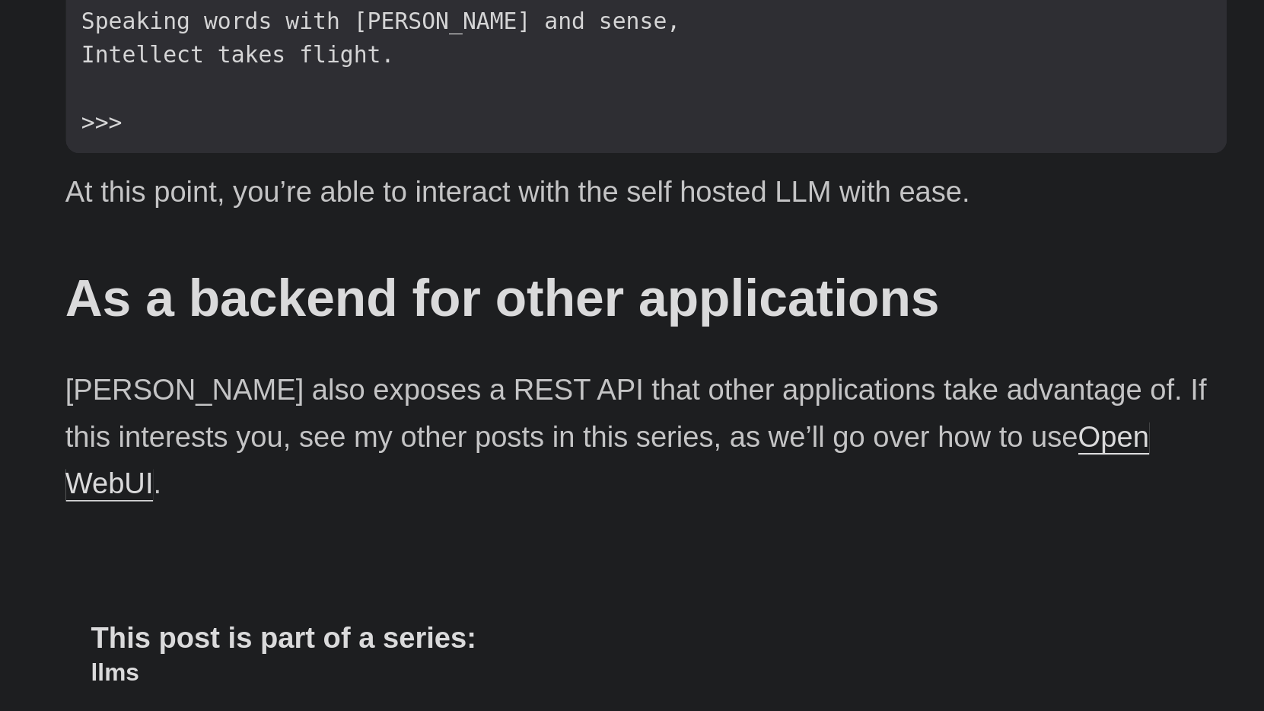
click at [358, 549] on p "[PERSON_NAME] also exposes a REST API that other applications take advantage of…" at bounding box center [632, 581] width 548 height 65
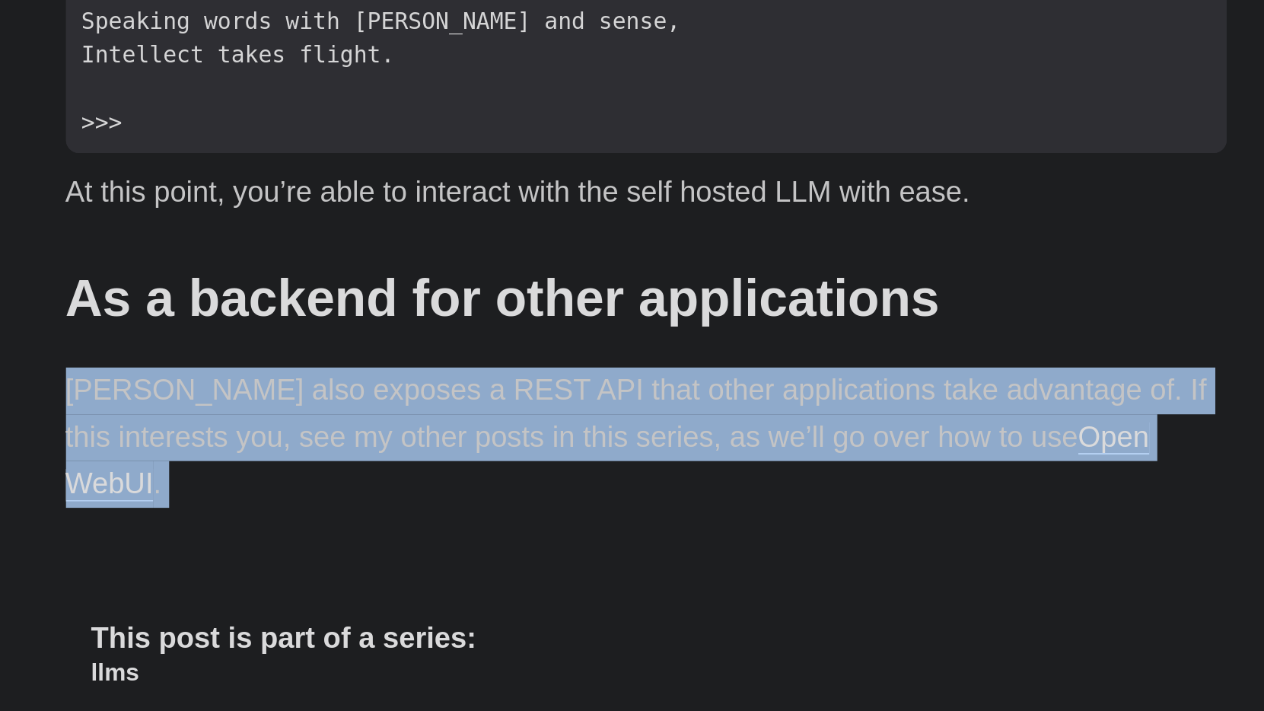
click at [358, 549] on p "[PERSON_NAME] also exposes a REST API that other applications take advantage of…" at bounding box center [632, 581] width 548 height 65
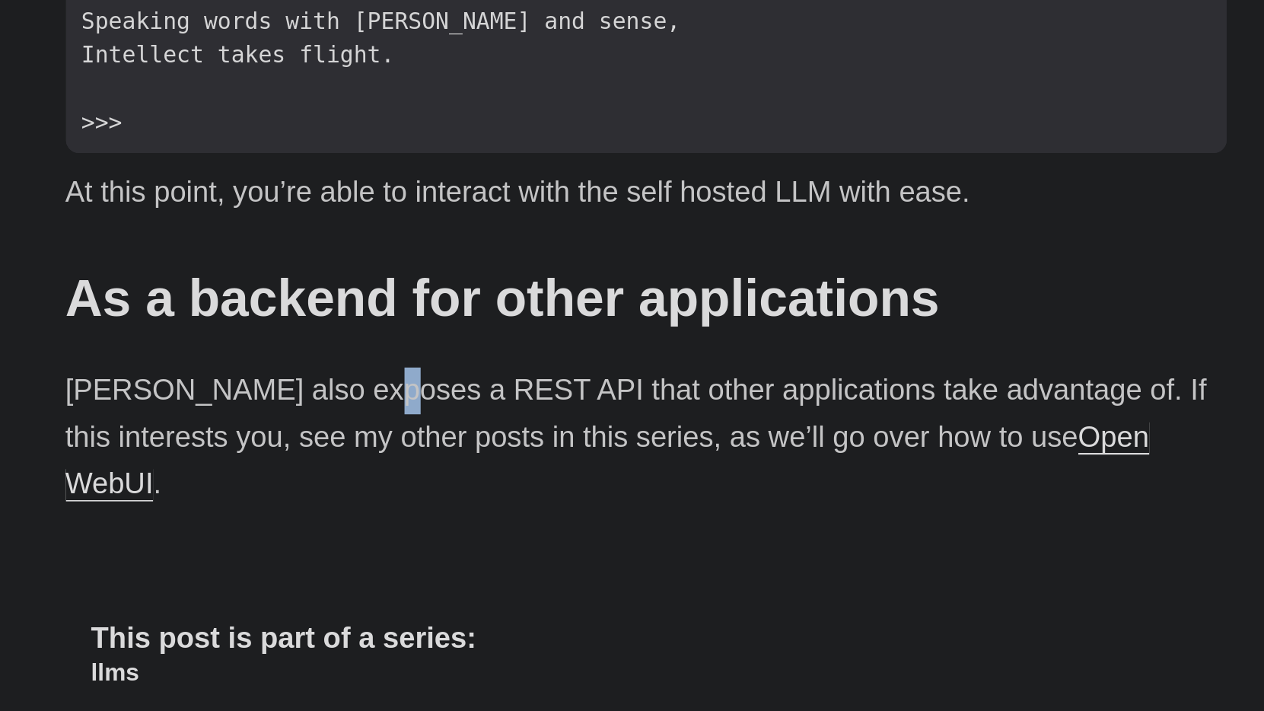
click at [358, 549] on p "[PERSON_NAME] also exposes a REST API that other applications take advantage of…" at bounding box center [632, 581] width 548 height 65
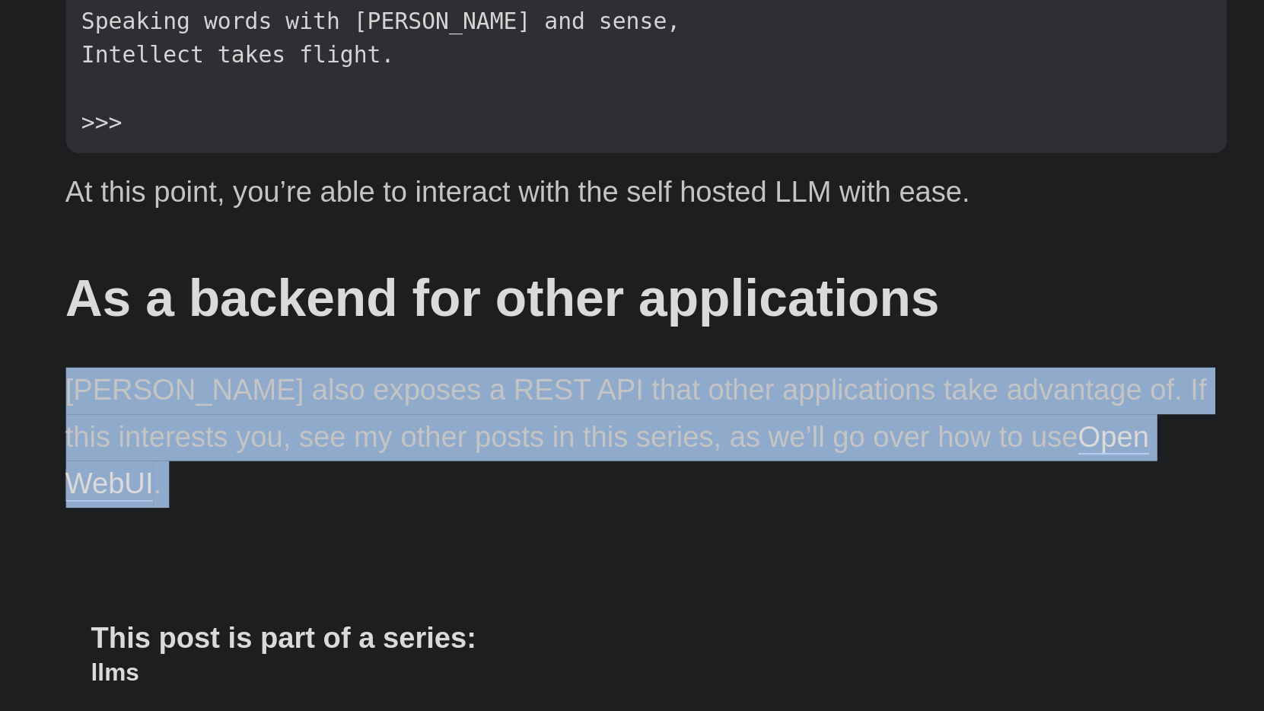
click at [358, 549] on p "[PERSON_NAME] also exposes a REST API that other applications take advantage of…" at bounding box center [632, 581] width 548 height 65
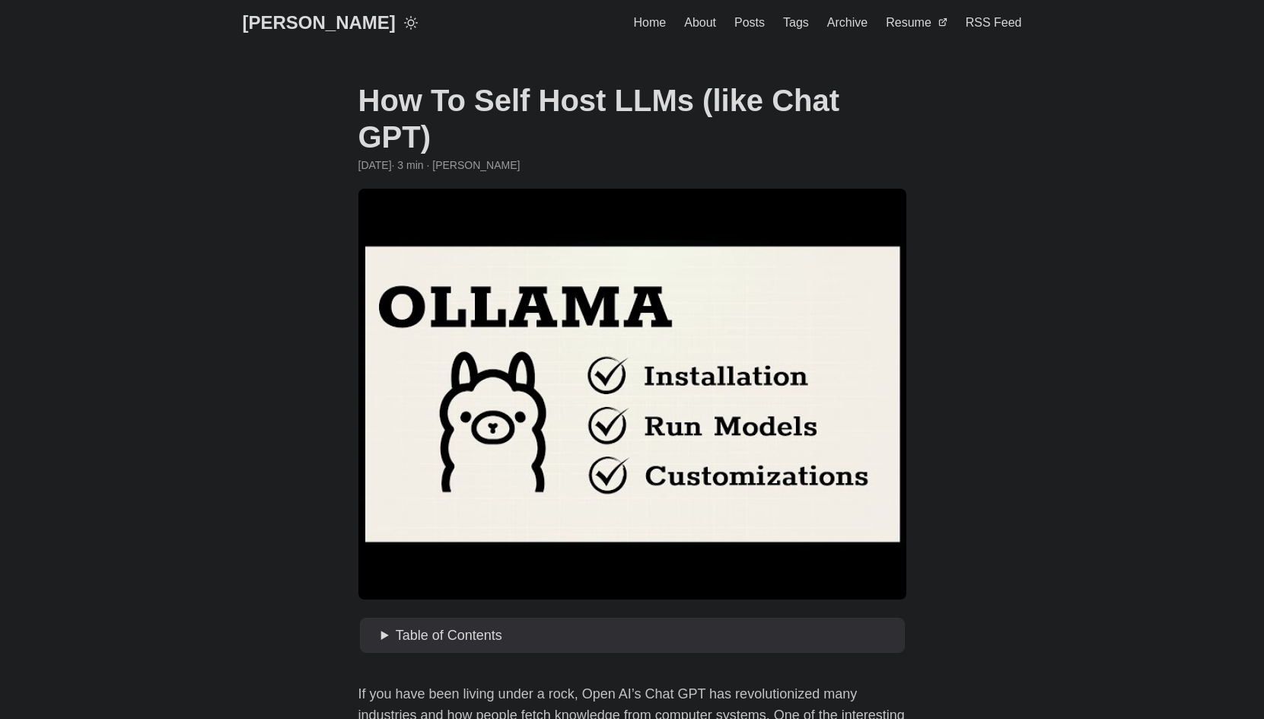
scroll to position [0, 0]
